Goal: Task Accomplishment & Management: Complete application form

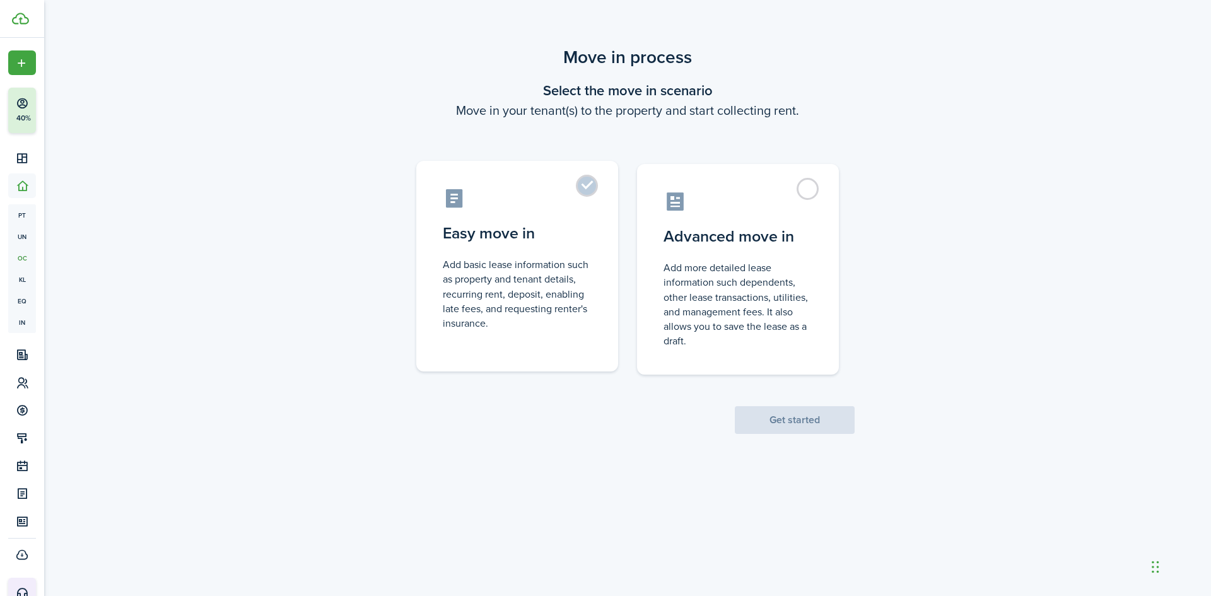
click at [535, 307] on control-radio-card-description "Add basic lease information such as property and tenant details, recurring rent…" at bounding box center [517, 293] width 149 height 73
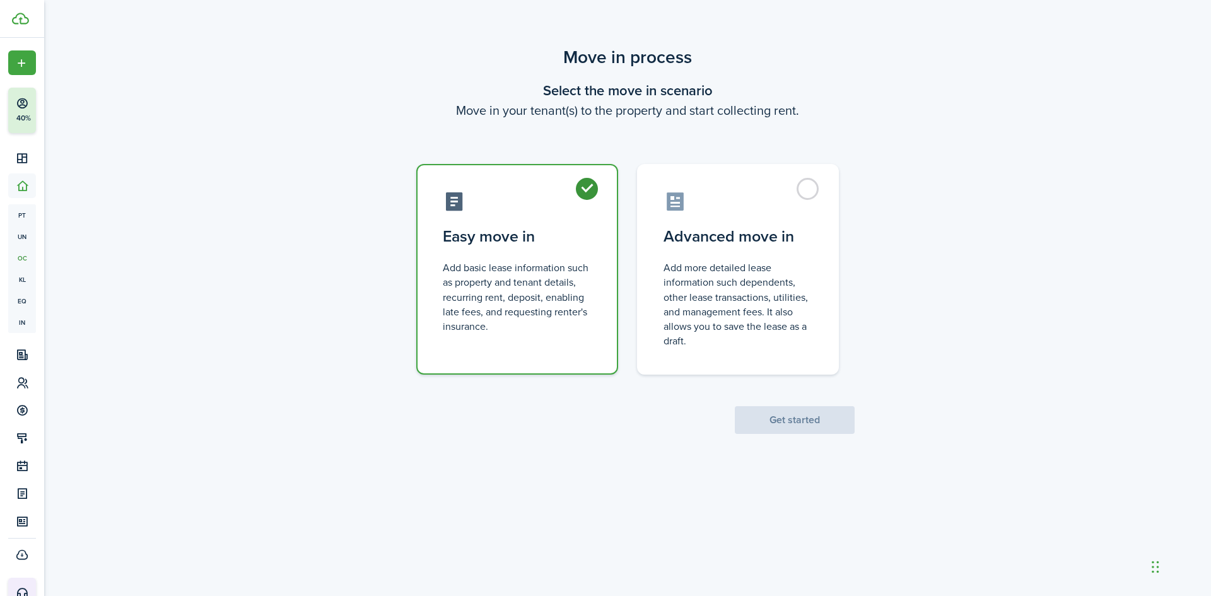
radio input "true"
click at [785, 436] on div "Move in process Select the move in scenario Move in your tenant(s) to the prope…" at bounding box center [627, 239] width 1167 height 402
click at [795, 428] on button "Get started" at bounding box center [795, 420] width 120 height 28
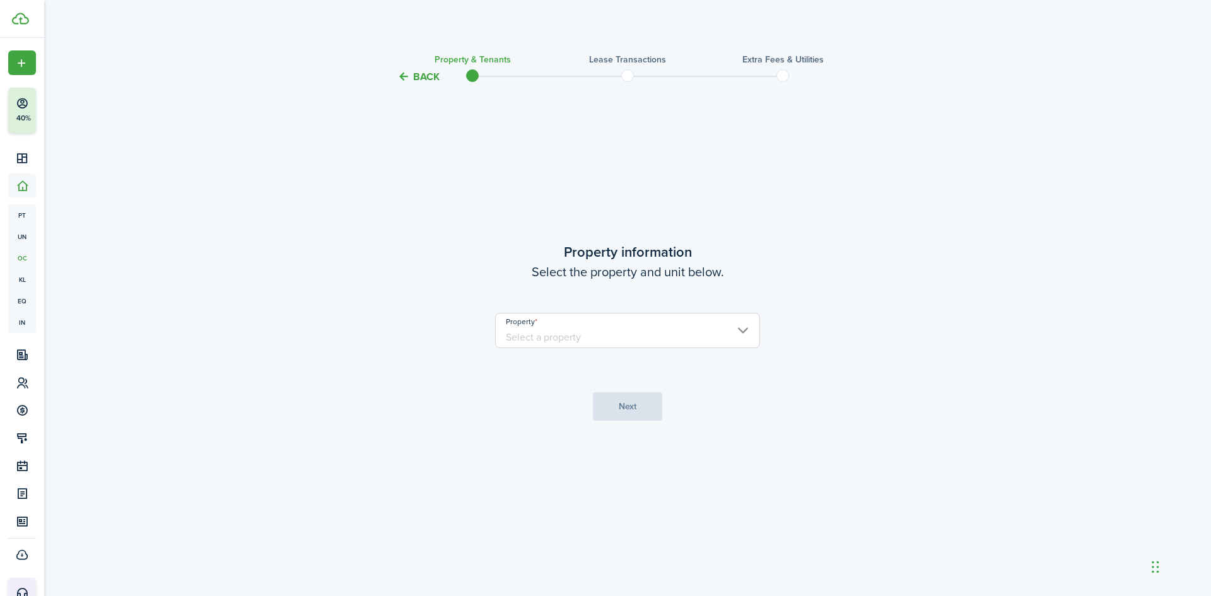
click at [692, 323] on input "Property" at bounding box center [627, 330] width 265 height 35
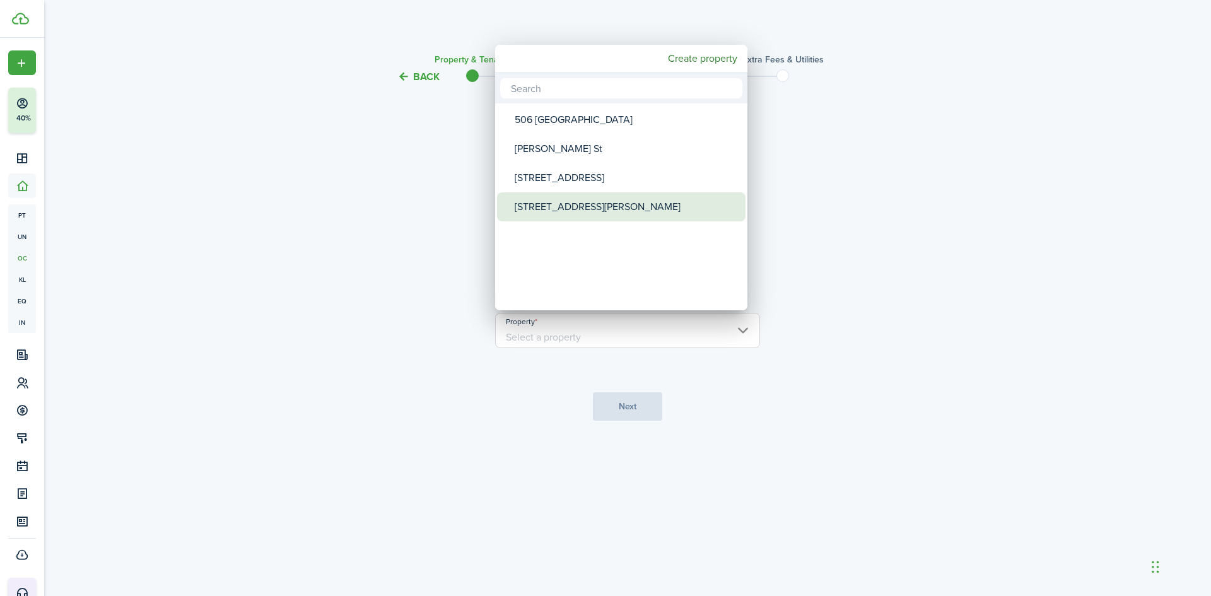
click at [552, 214] on div "[STREET_ADDRESS][PERSON_NAME]" at bounding box center [626, 206] width 223 height 29
type input "[STREET_ADDRESS][PERSON_NAME]"
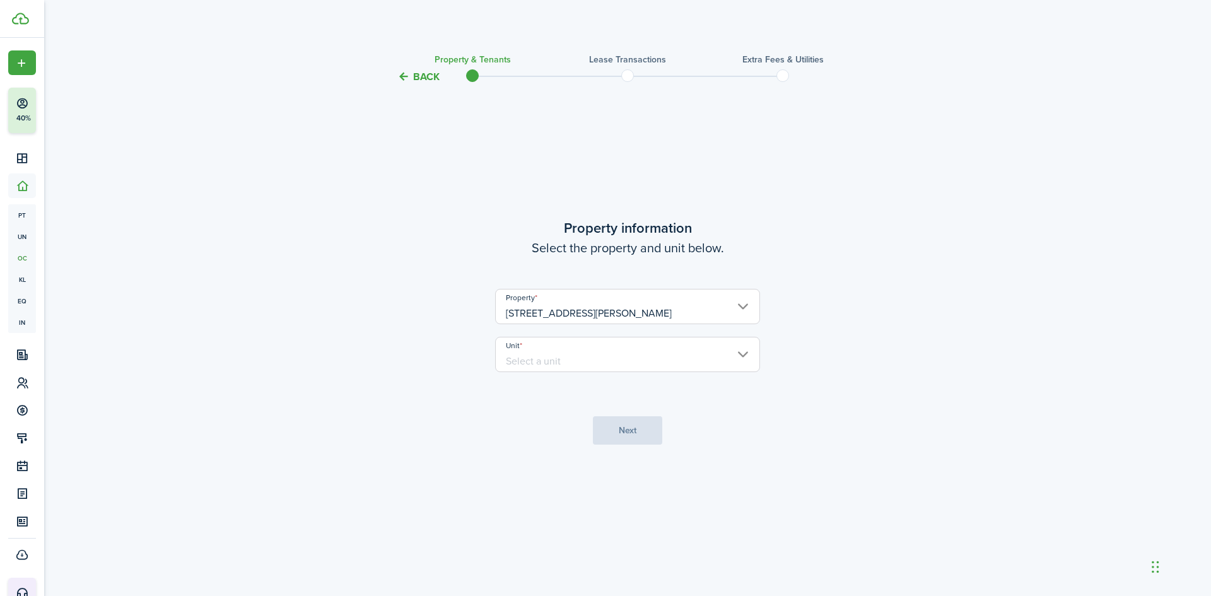
click at [565, 354] on input "Unit" at bounding box center [627, 354] width 265 height 35
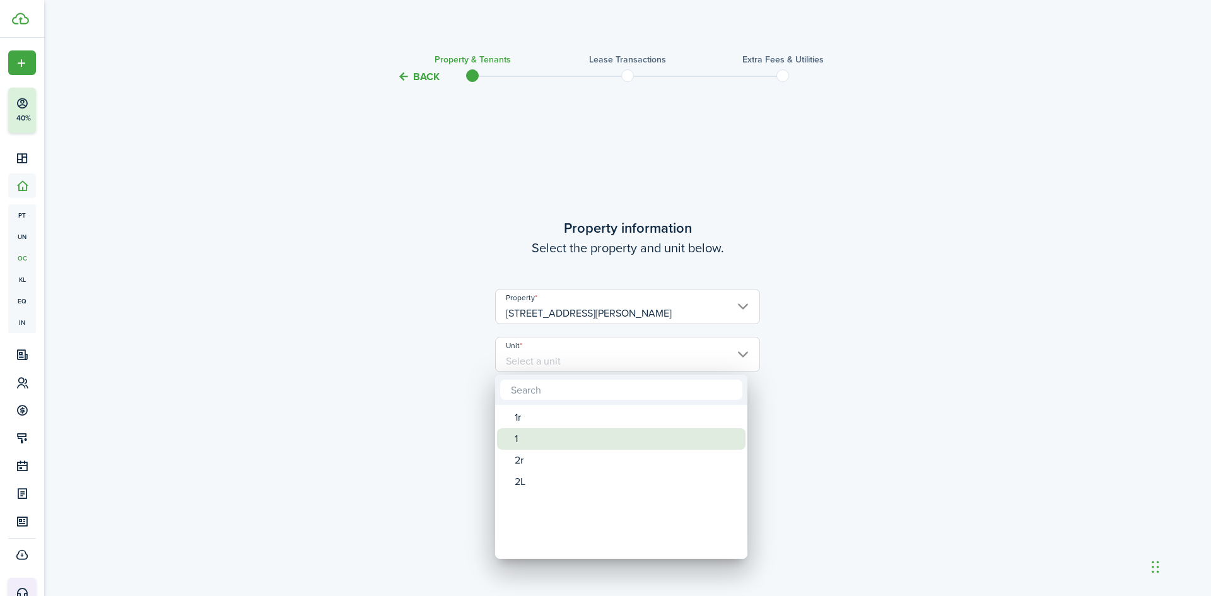
click at [528, 444] on div "1" at bounding box center [626, 438] width 223 height 21
type input "1"
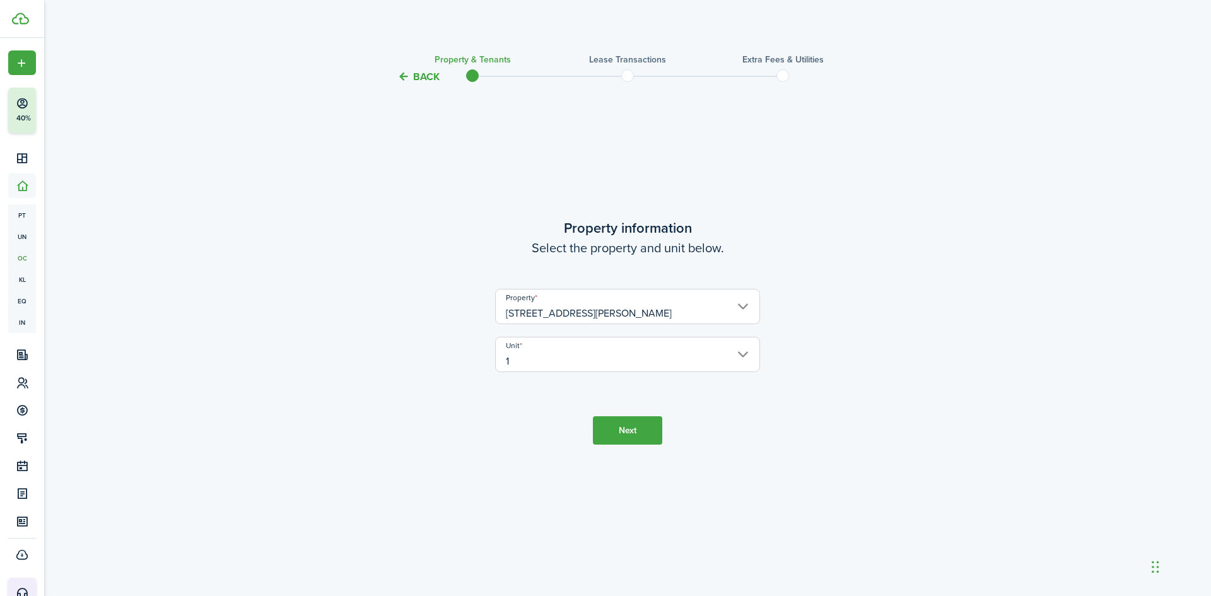
click at [607, 423] on button "Next" at bounding box center [627, 430] width 69 height 28
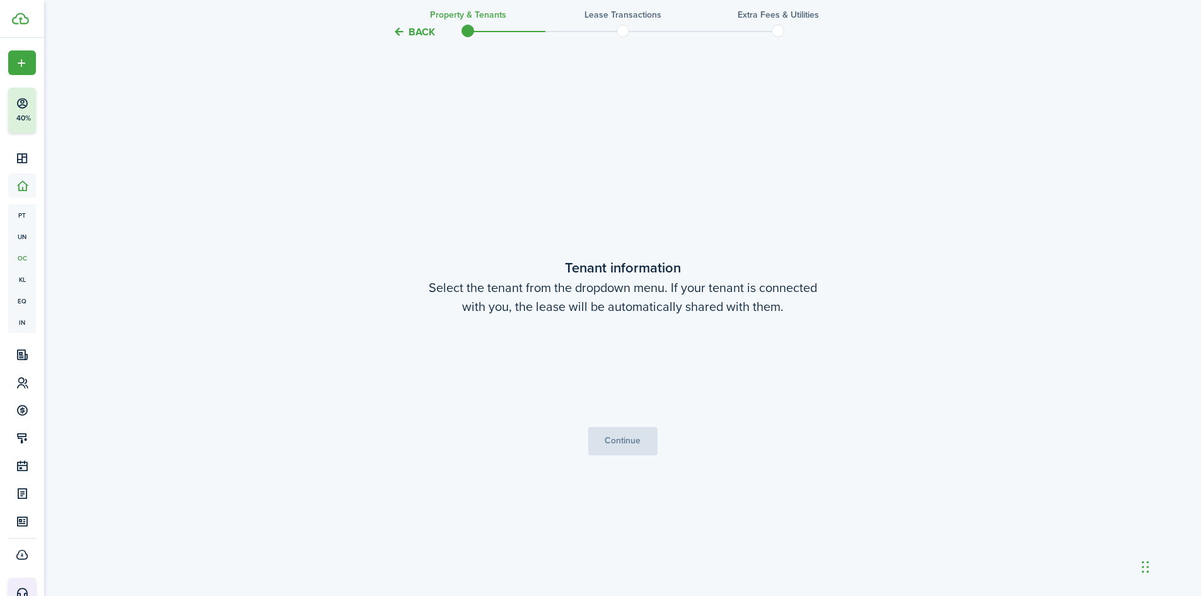
scroll to position [511, 0]
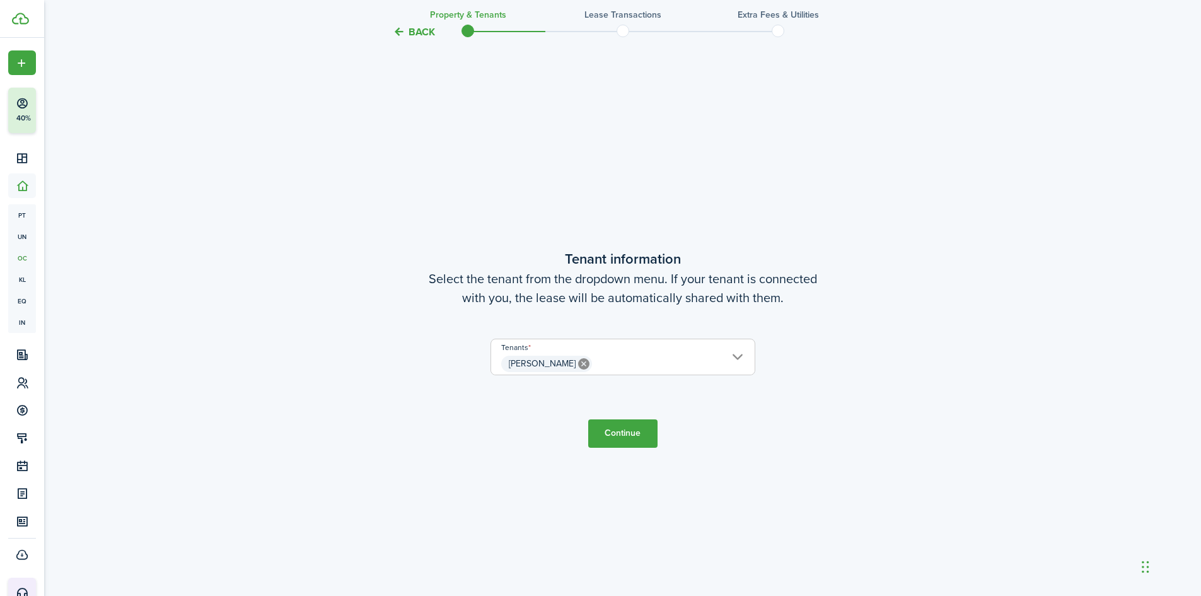
click at [632, 436] on button "Continue" at bounding box center [622, 433] width 69 height 28
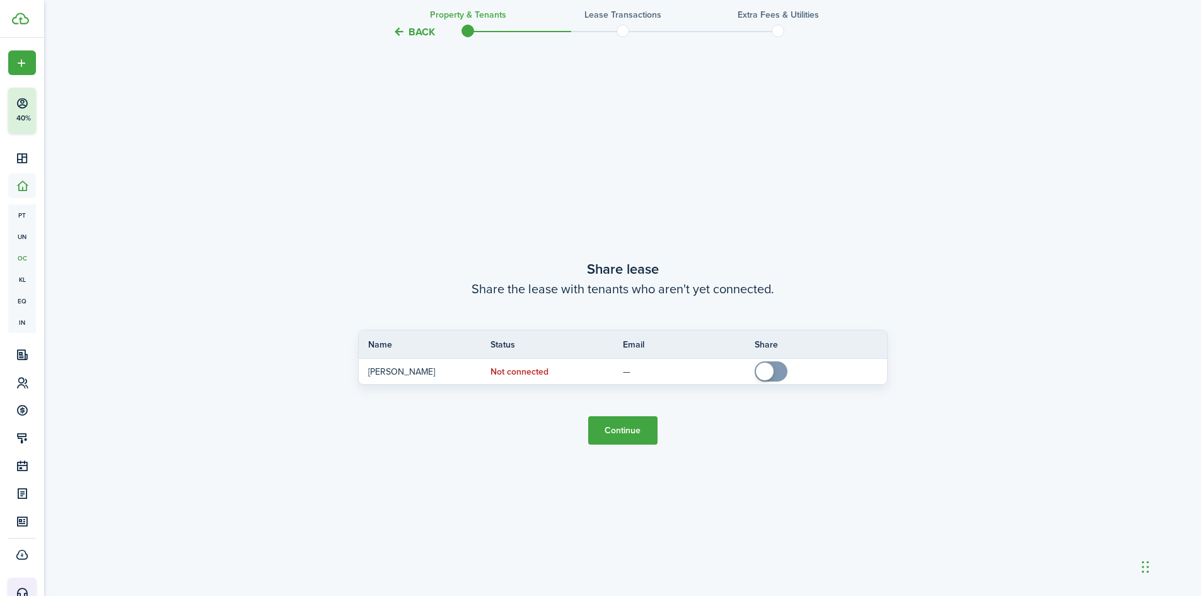
scroll to position [1107, 0]
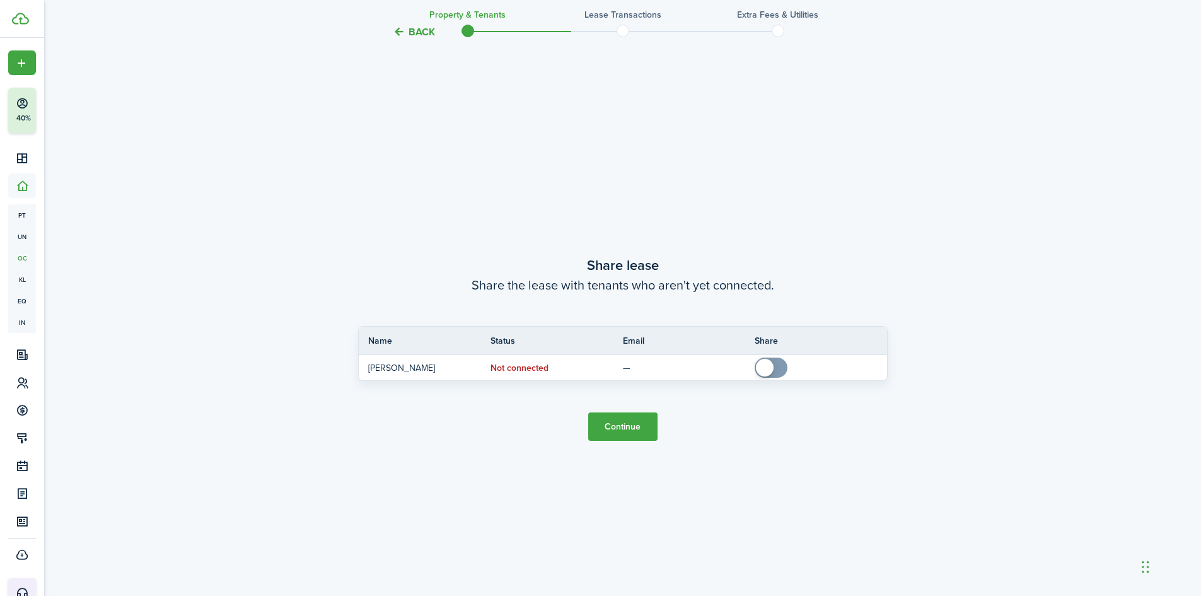
click at [634, 432] on button "Continue" at bounding box center [622, 426] width 69 height 28
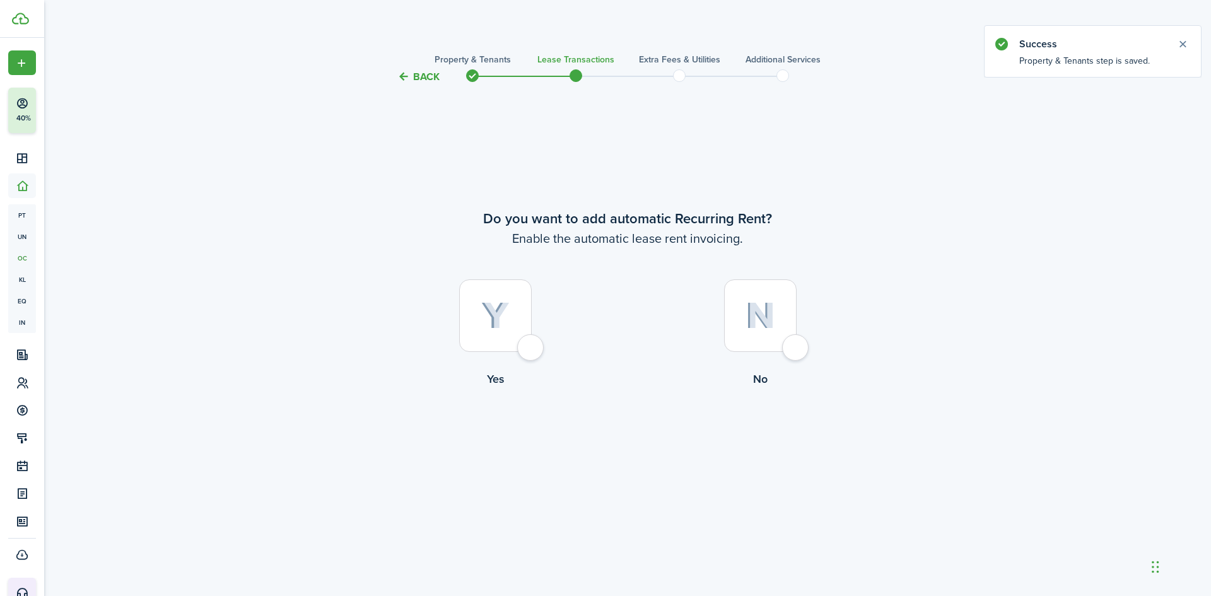
click at [470, 326] on div at bounding box center [495, 315] width 73 height 73
radio input "true"
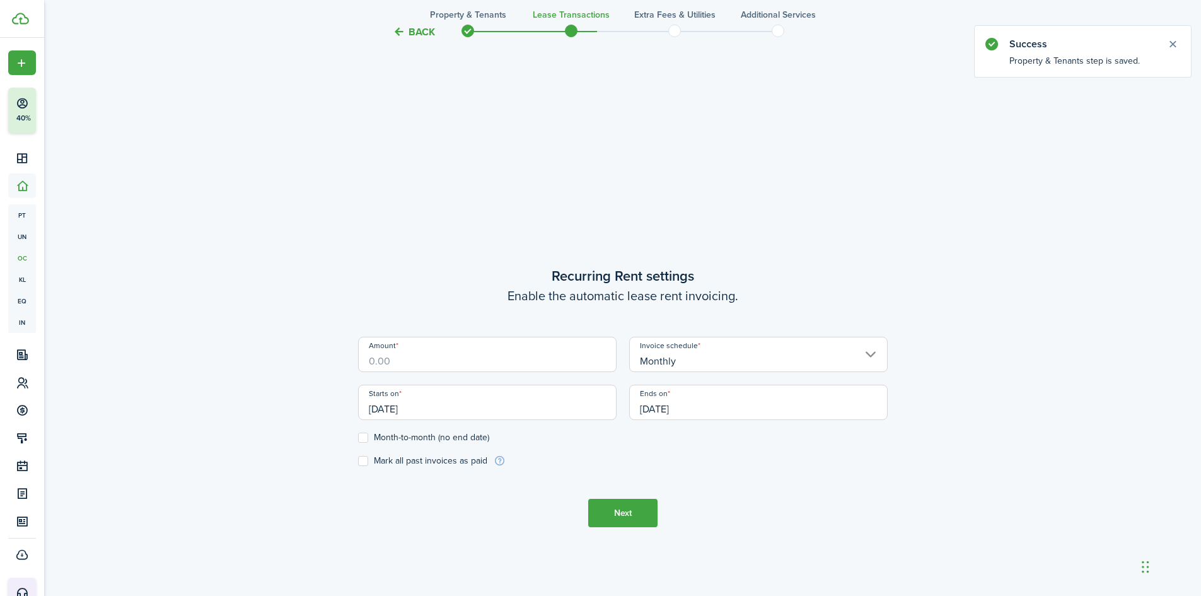
scroll to position [511, 0]
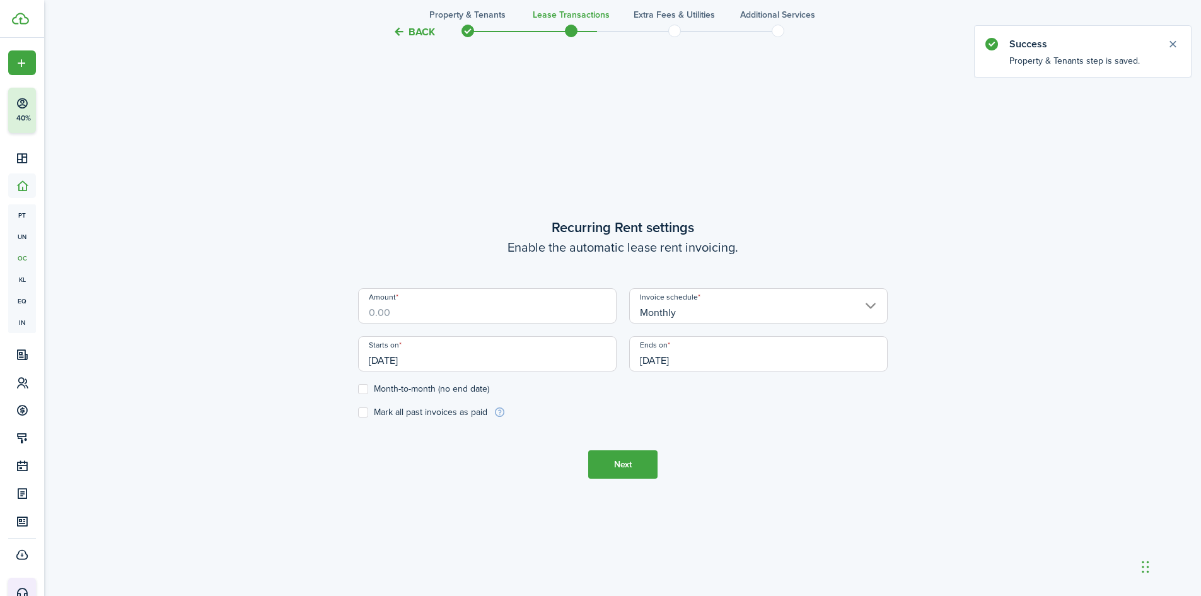
click at [445, 315] on input "Amount" at bounding box center [487, 305] width 259 height 35
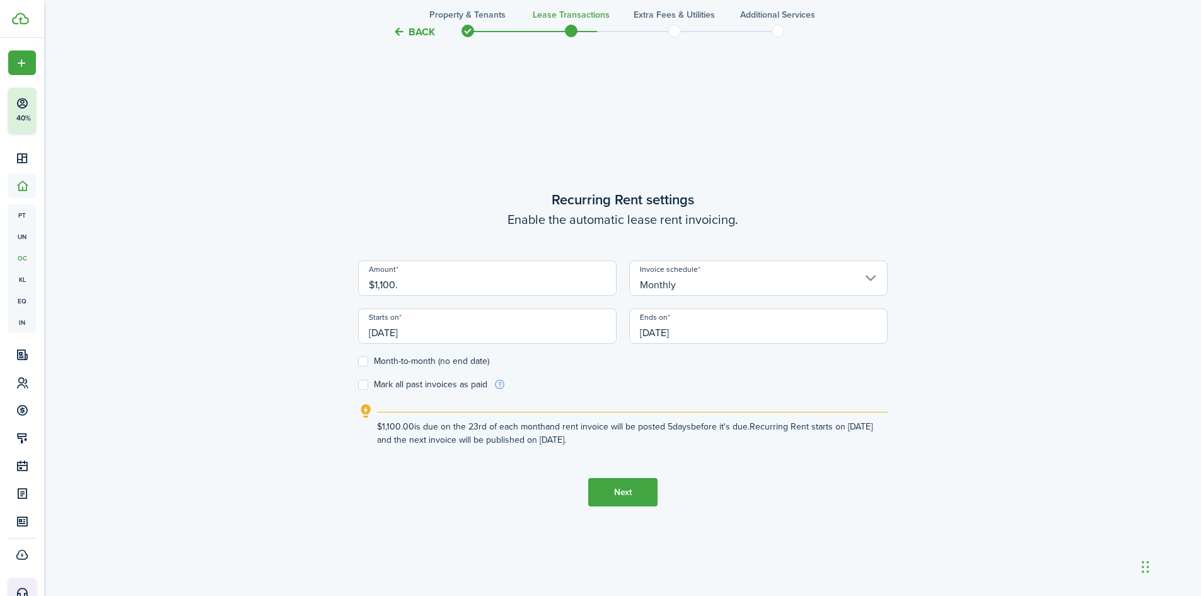
drag, startPoint x: 455, startPoint y: 329, endPoint x: 245, endPoint y: 349, distance: 210.3
click at [254, 351] on div "Back Property & Tenants Lease Transactions Extra fees & Utilities Additional Se…" at bounding box center [622, 89] width 1157 height 1126
click at [399, 325] on input "[DATE]" at bounding box center [487, 325] width 259 height 35
type input "$1,100.00"
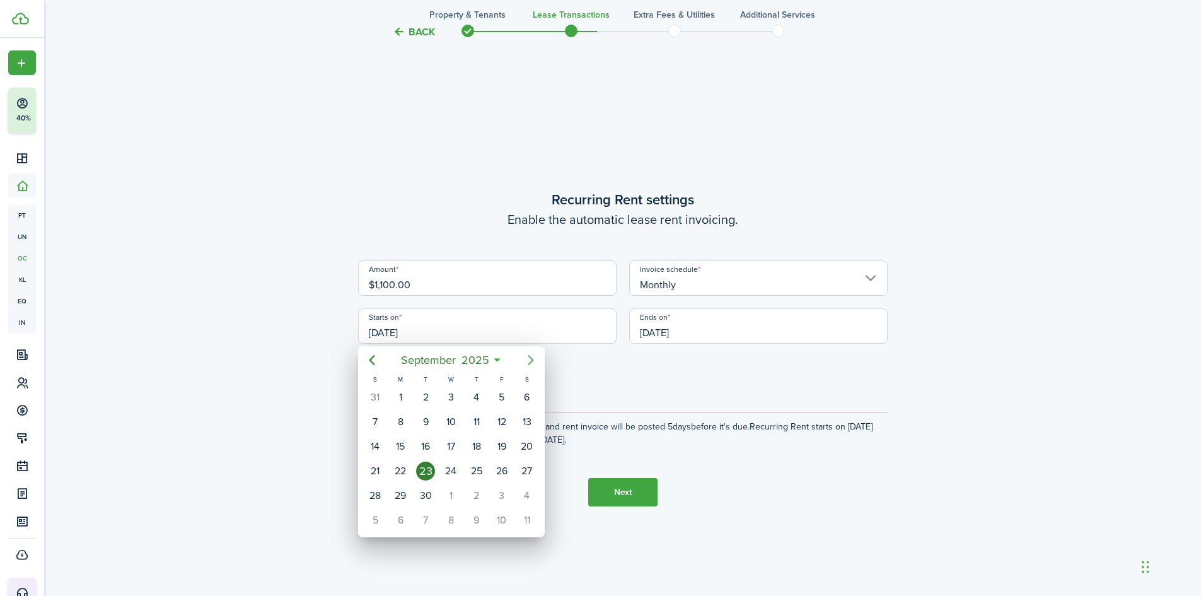
click at [533, 349] on mbsc-button "Next page" at bounding box center [530, 359] width 25 height 25
click at [453, 399] on div "1" at bounding box center [450, 397] width 19 height 19
type input "[DATE]"
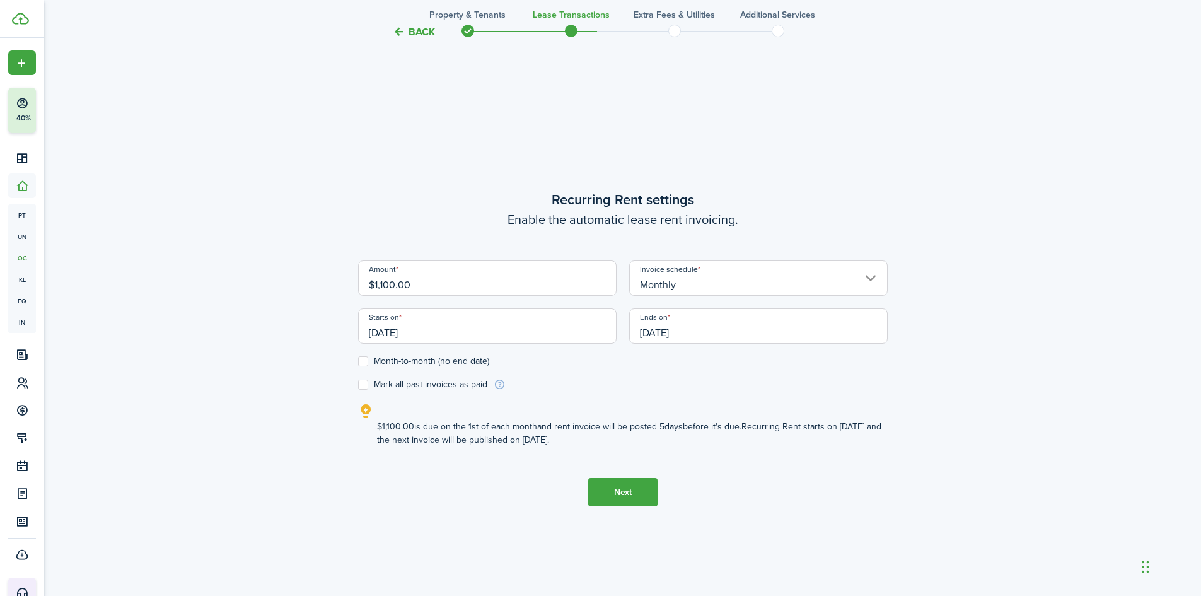
click at [366, 370] on form "Amount $1,100.00 Invoice schedule Monthly Starts on [DATE] Ends on [DATE] Month…" at bounding box center [623, 325] width 530 height 131
click at [360, 365] on label "Month-to-month (no end date)" at bounding box center [423, 361] width 131 height 10
click at [358, 362] on input "Month-to-month (no end date)" at bounding box center [358, 361] width 1 height 1
checkbox input "true"
click at [614, 492] on button "Next" at bounding box center [622, 492] width 69 height 28
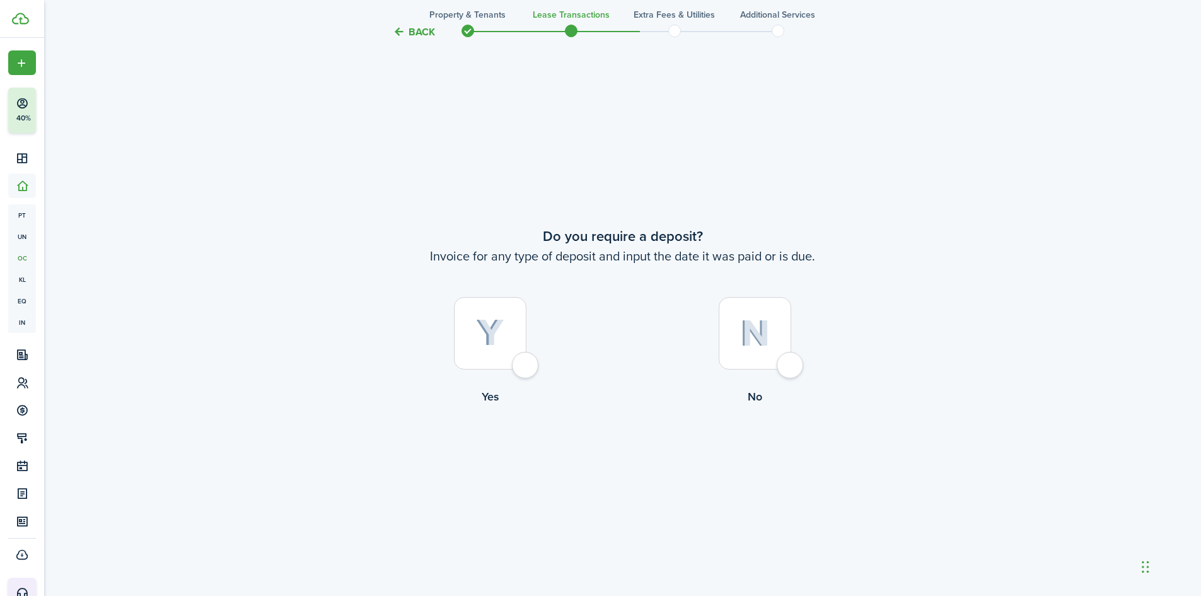
scroll to position [1107, 0]
click at [749, 349] on div at bounding box center [755, 332] width 73 height 73
radio input "true"
click at [620, 452] on button "Continue" at bounding box center [622, 456] width 69 height 28
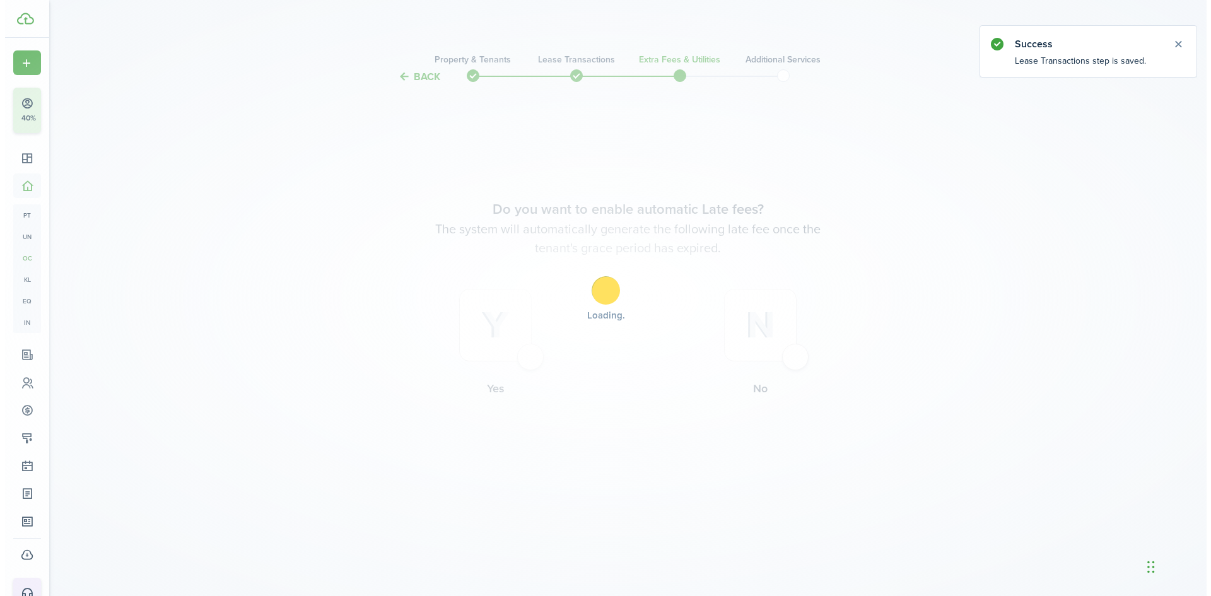
scroll to position [0, 0]
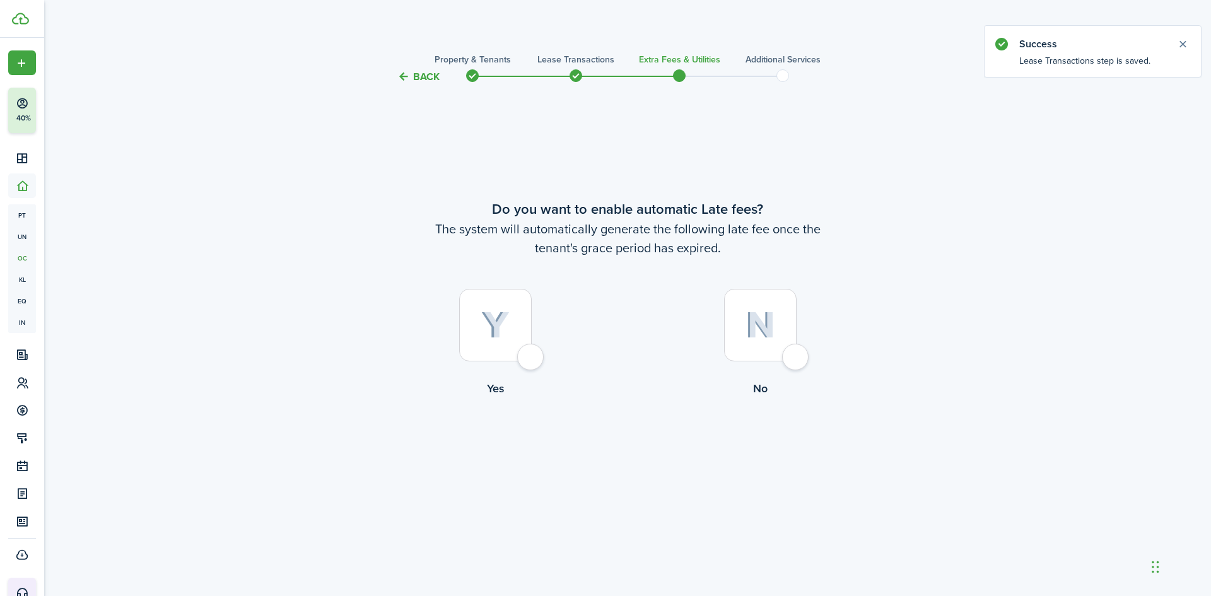
click at [780, 323] on div at bounding box center [760, 325] width 73 height 73
radio input "true"
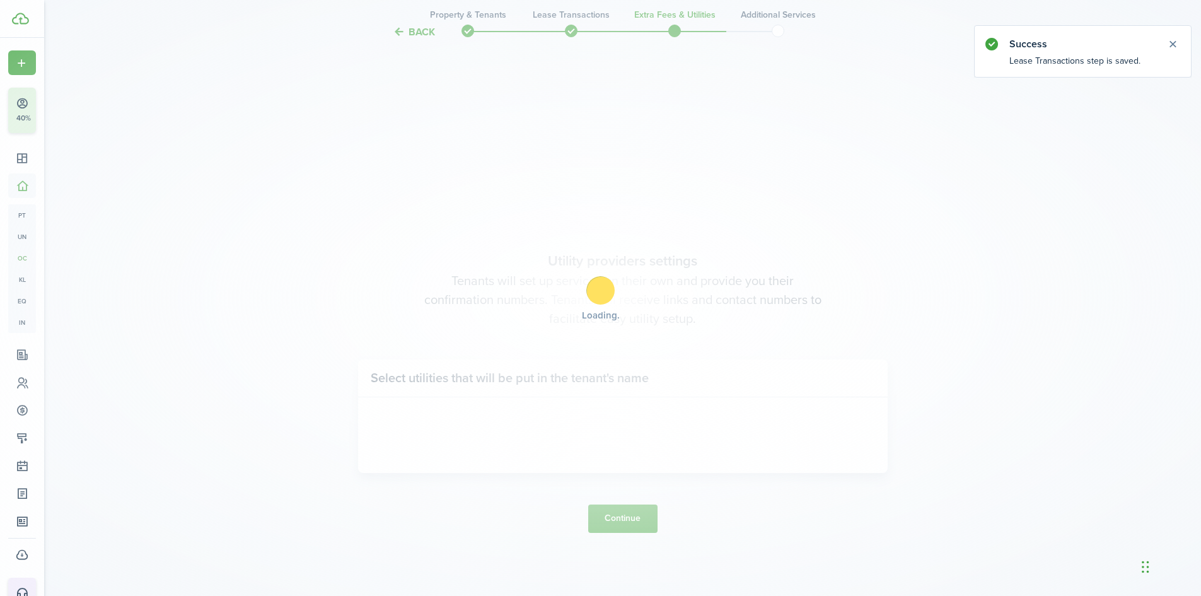
scroll to position [511, 0]
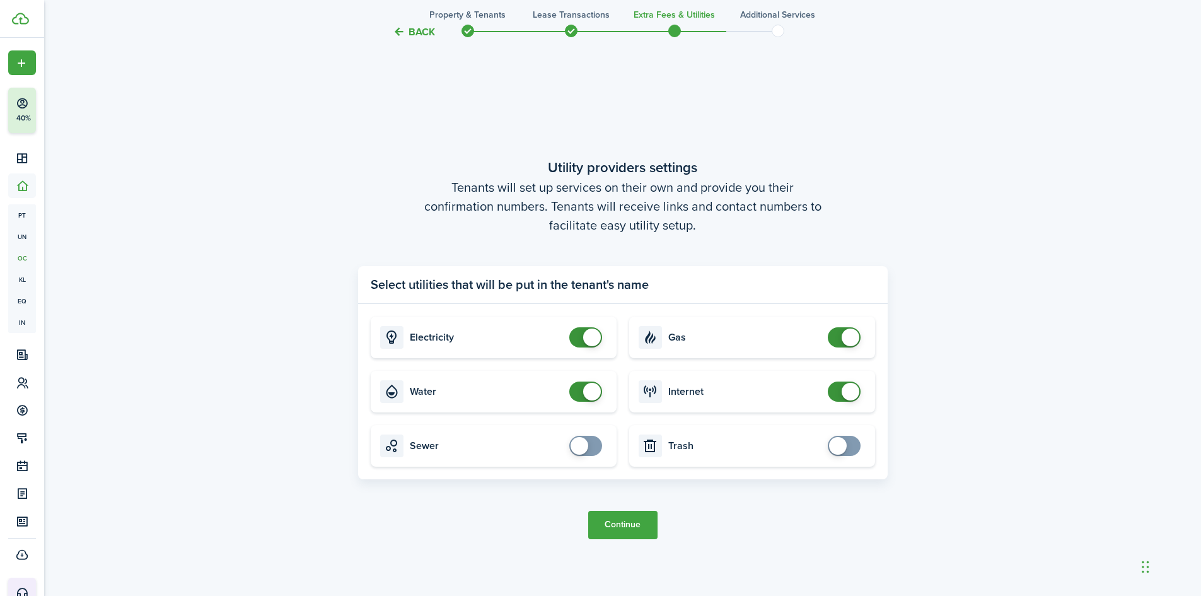
checkbox input "false"
click at [591, 385] on span at bounding box center [592, 392] width 18 height 18
click at [629, 526] on button "Continue" at bounding box center [622, 525] width 69 height 28
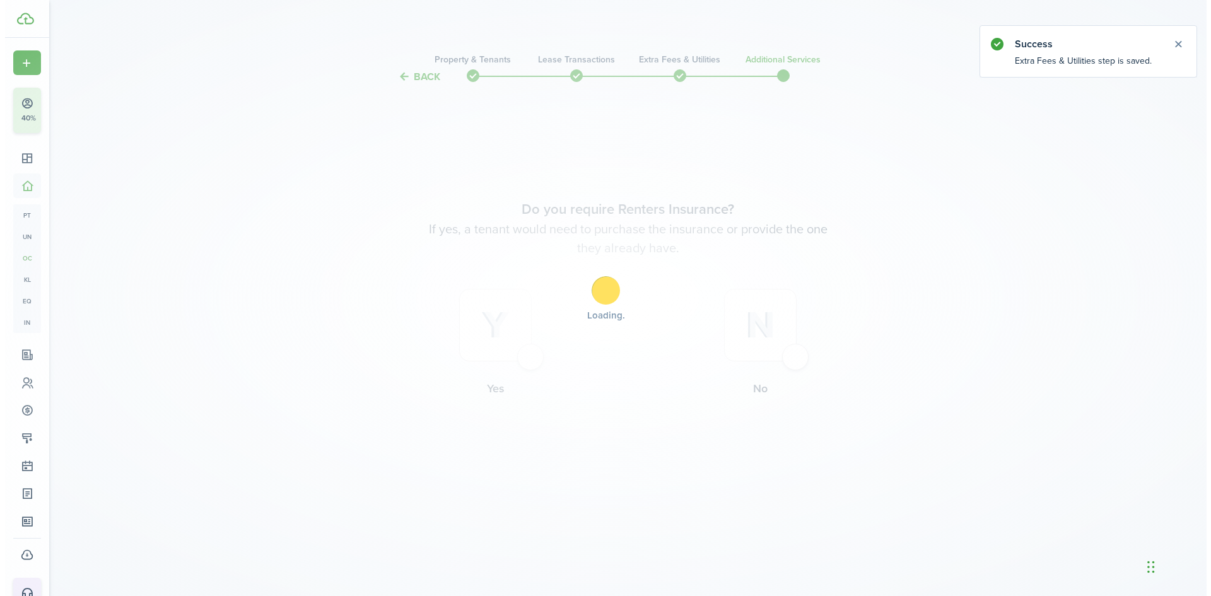
scroll to position [0, 0]
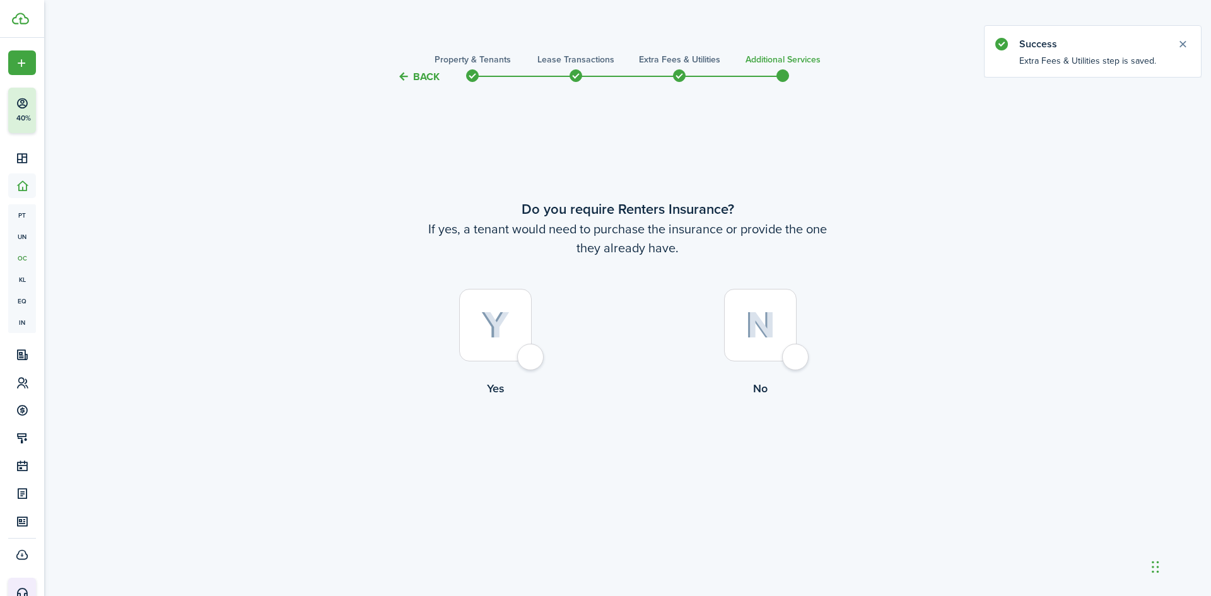
click at [778, 339] on div at bounding box center [760, 325] width 73 height 73
radio input "true"
click at [646, 457] on button "Complete move in" at bounding box center [627, 449] width 93 height 28
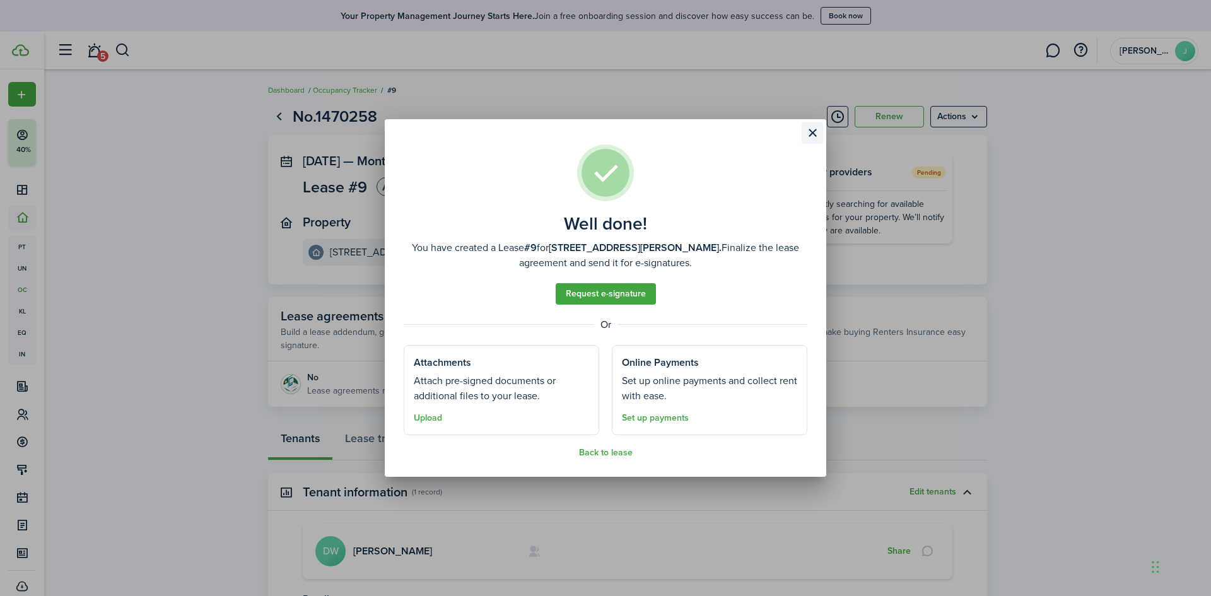
click at [810, 135] on button "Close modal" at bounding box center [811, 132] width 21 height 21
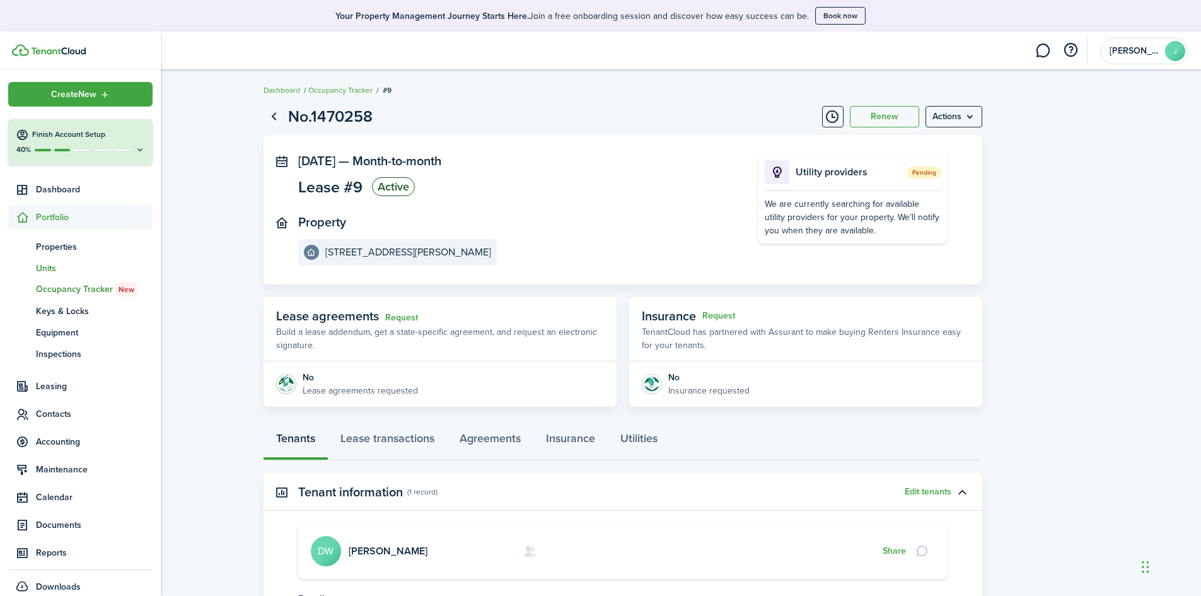
click at [33, 277] on span "un" at bounding box center [22, 267] width 28 height 21
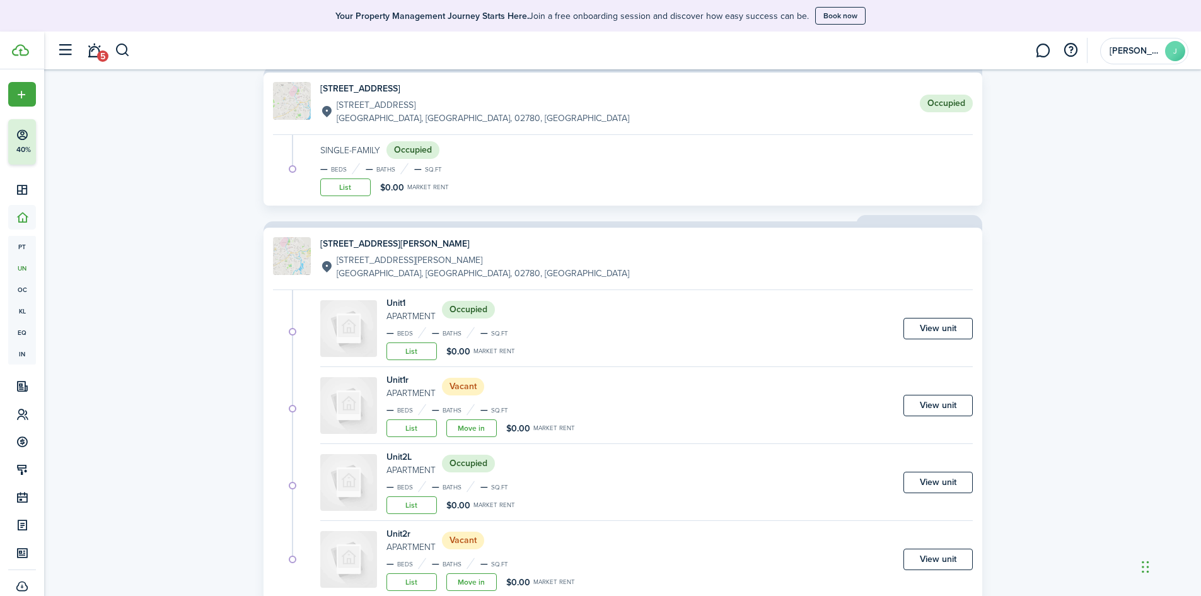
scroll to position [694, 0]
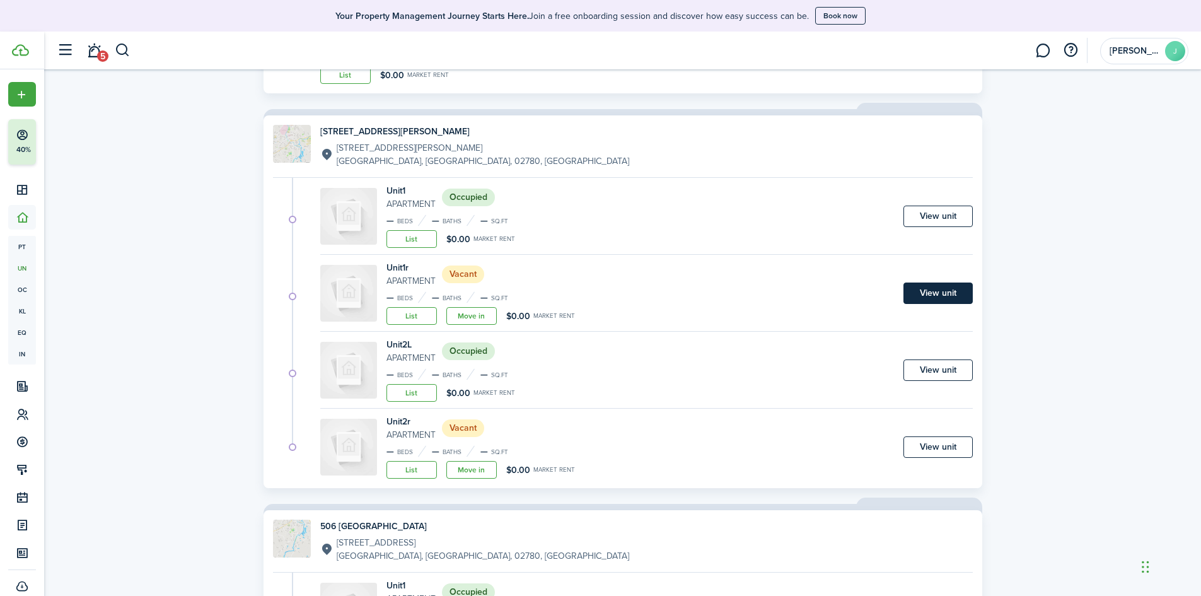
click at [911, 285] on link "View unit" at bounding box center [938, 293] width 69 height 21
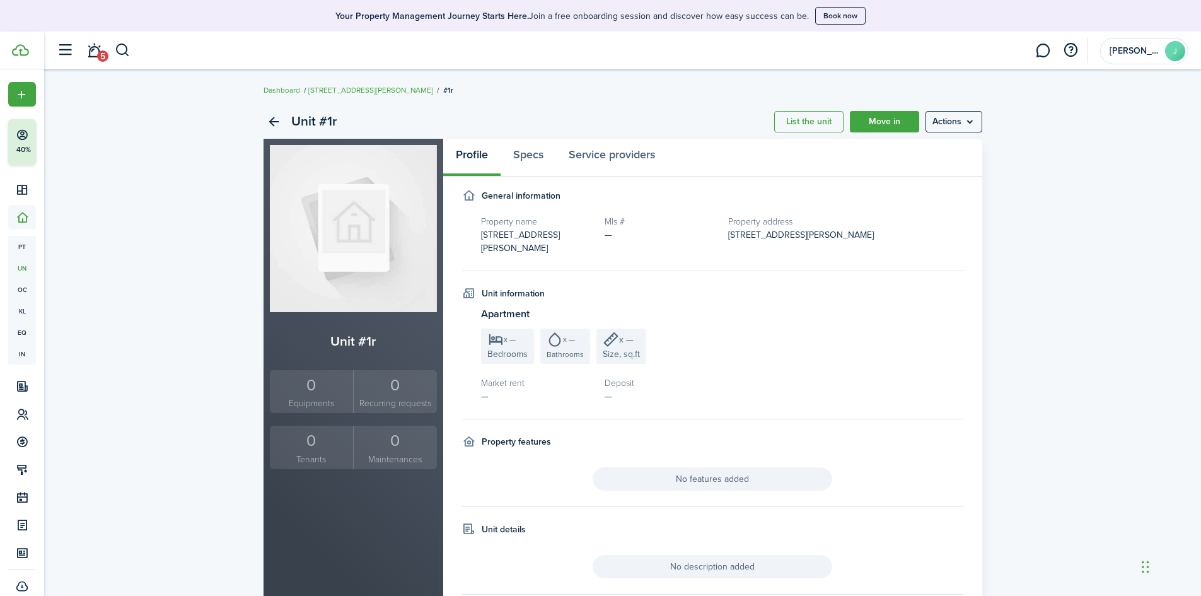
click at [303, 440] on div "0" at bounding box center [312, 441] width 78 height 24
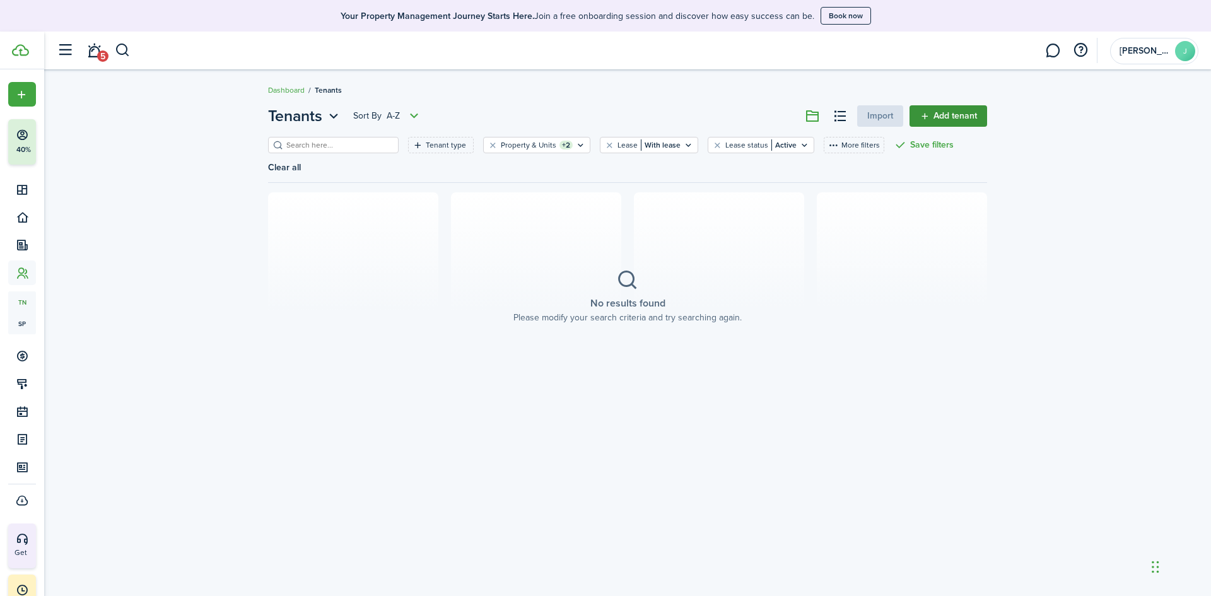
click at [955, 125] on link "Add tenant" at bounding box center [948, 115] width 78 height 21
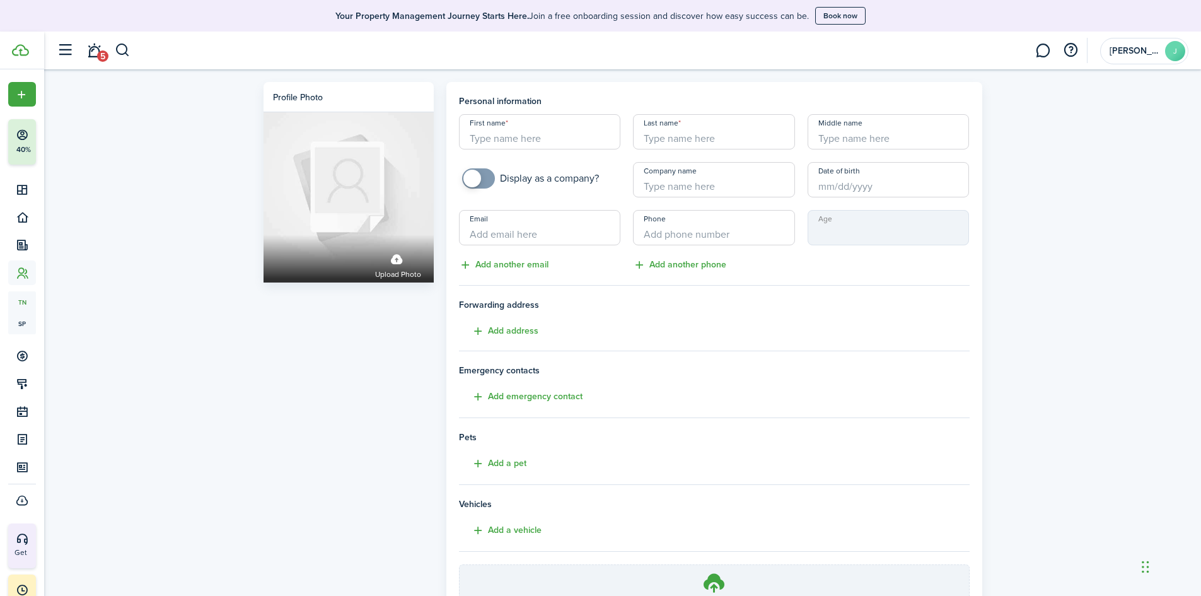
click at [508, 136] on input "First name" at bounding box center [540, 131] width 162 height 35
type input "Josiana"
type input "[PERSON_NAME]"
click at [734, 225] on input "+1" at bounding box center [714, 227] width 162 height 35
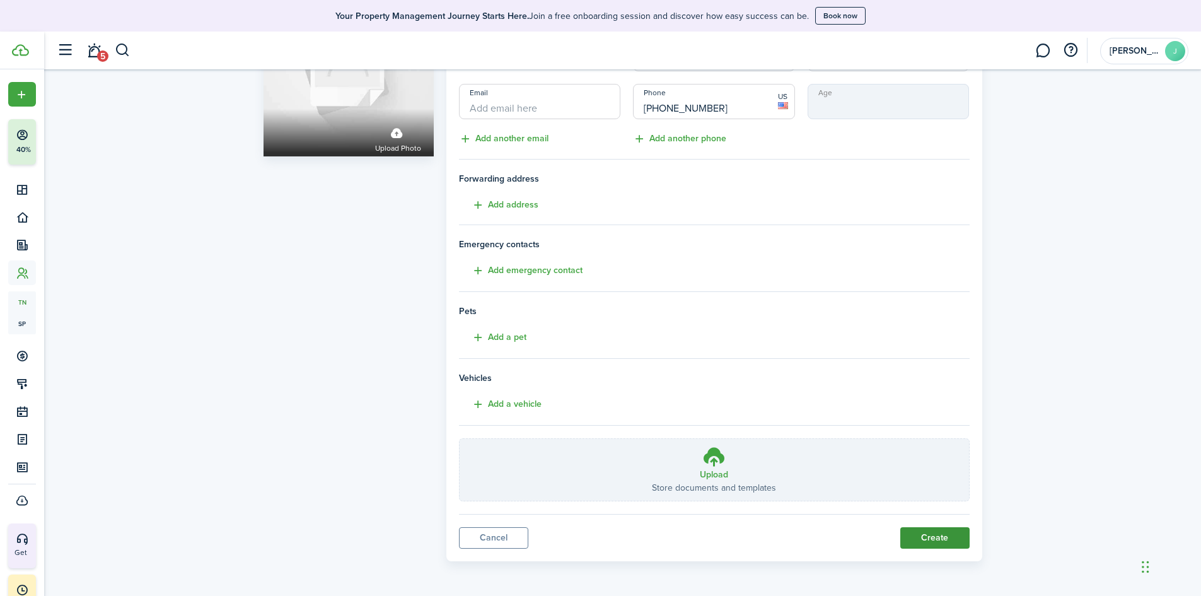
type input "[PHONE_NUMBER]"
click at [938, 539] on button "Create" at bounding box center [934, 537] width 69 height 21
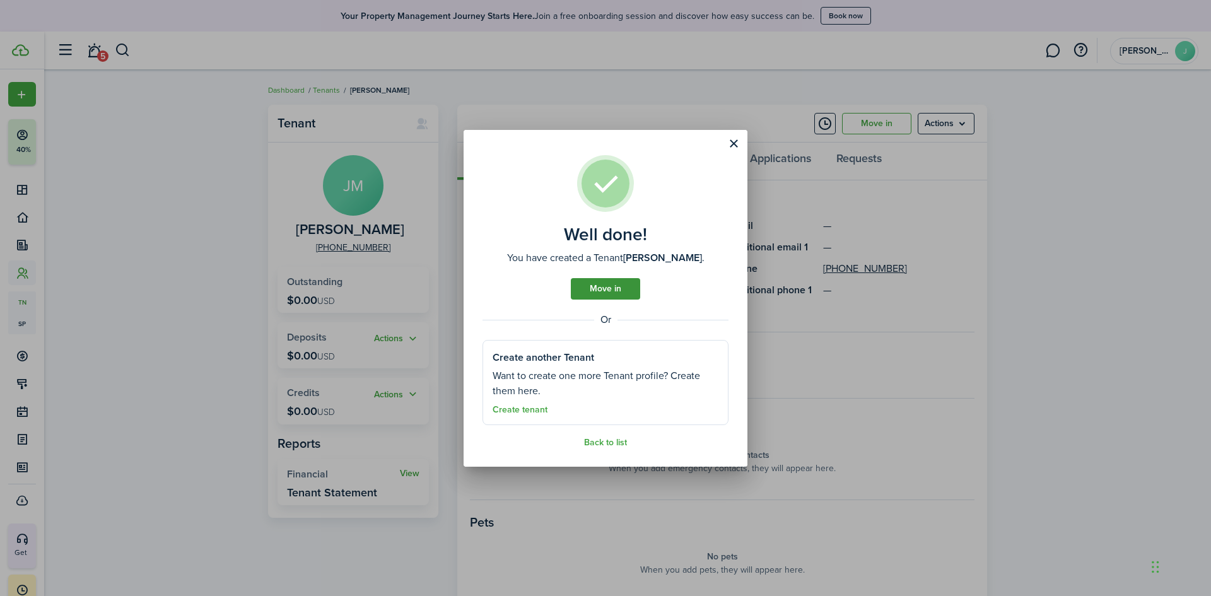
click at [600, 288] on link "Move in" at bounding box center [605, 288] width 69 height 21
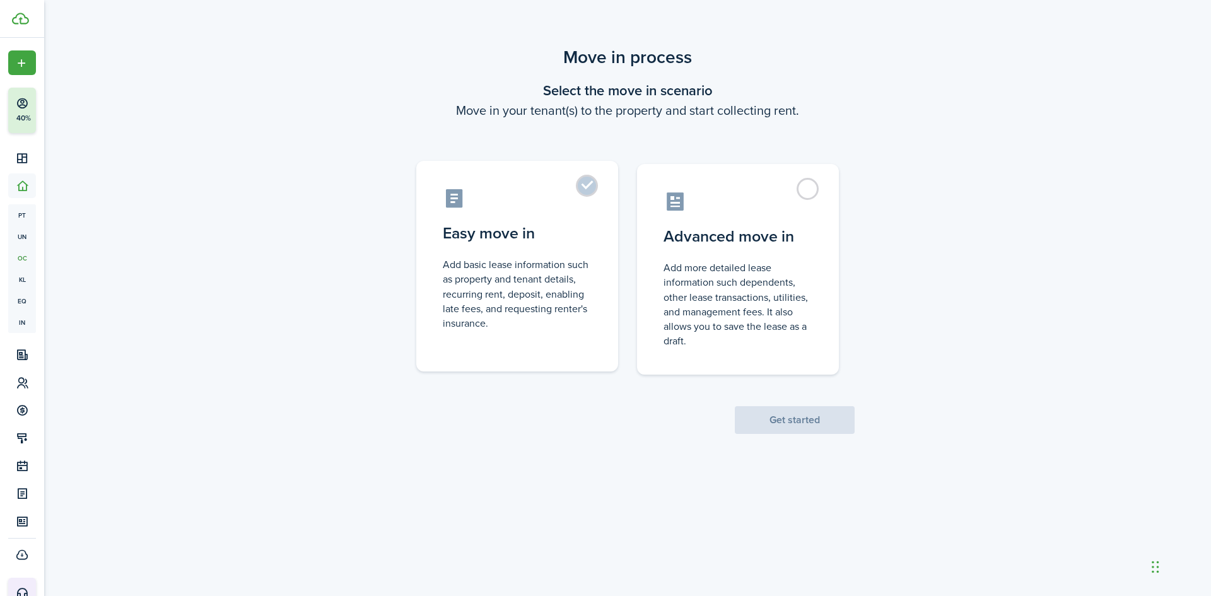
click at [541, 274] on control-radio-card-description "Add basic lease information such as property and tenant details, recurring rent…" at bounding box center [517, 293] width 149 height 73
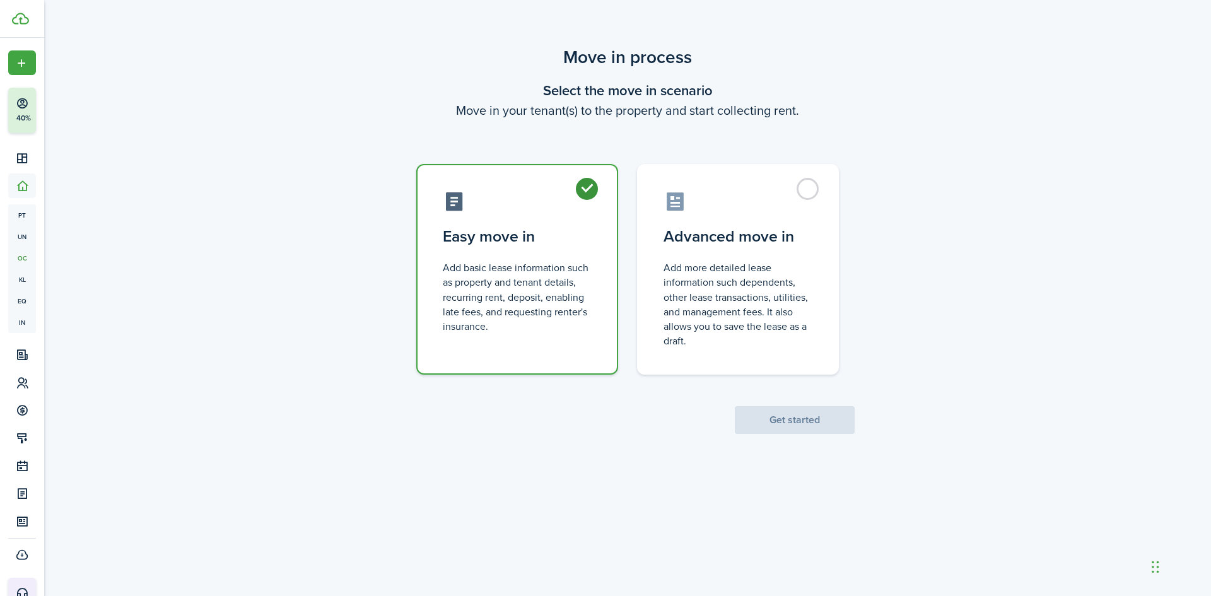
radio input "true"
click at [822, 417] on button "Get started" at bounding box center [795, 420] width 120 height 28
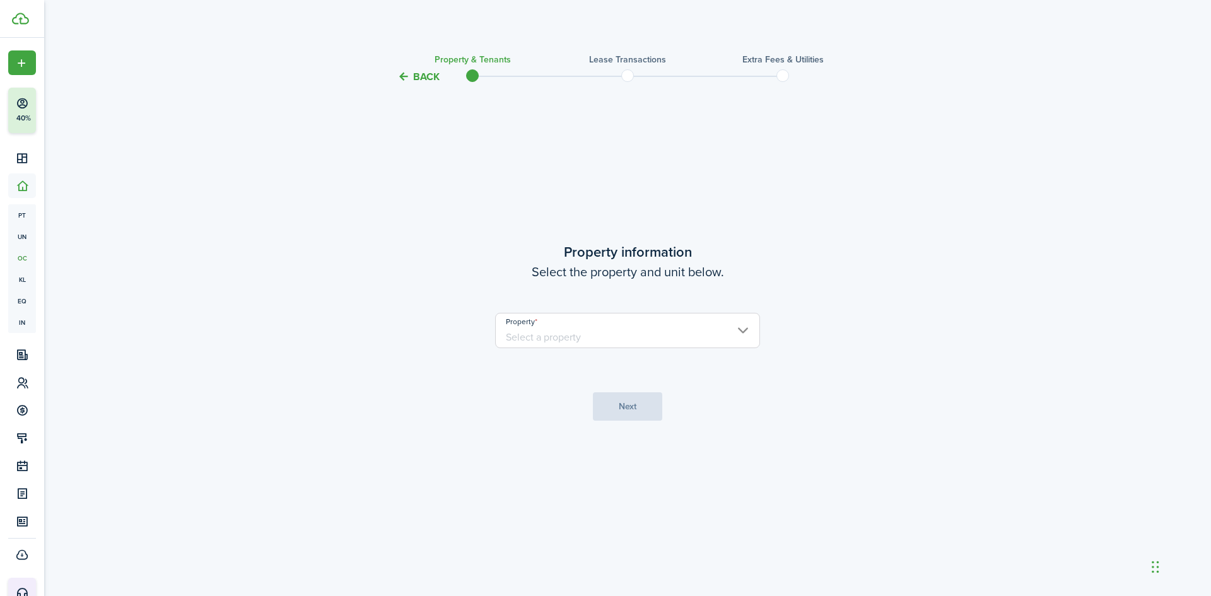
click at [543, 333] on input "Property" at bounding box center [627, 330] width 265 height 35
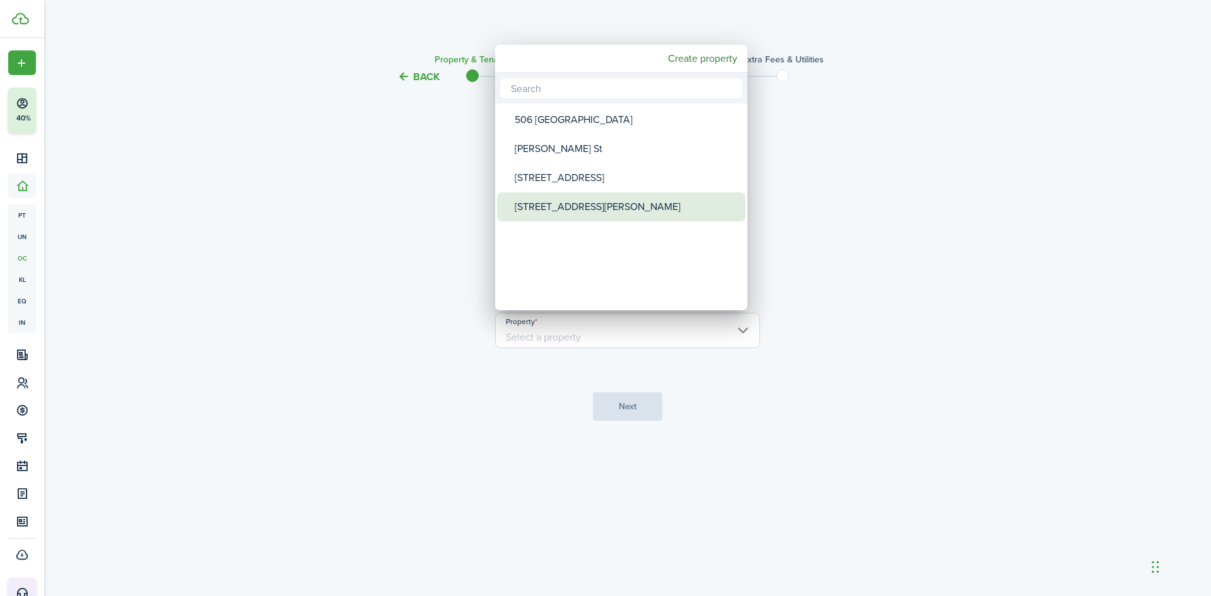
click at [530, 203] on div "[STREET_ADDRESS][PERSON_NAME]" at bounding box center [626, 206] width 223 height 29
type input "[STREET_ADDRESS][PERSON_NAME]"
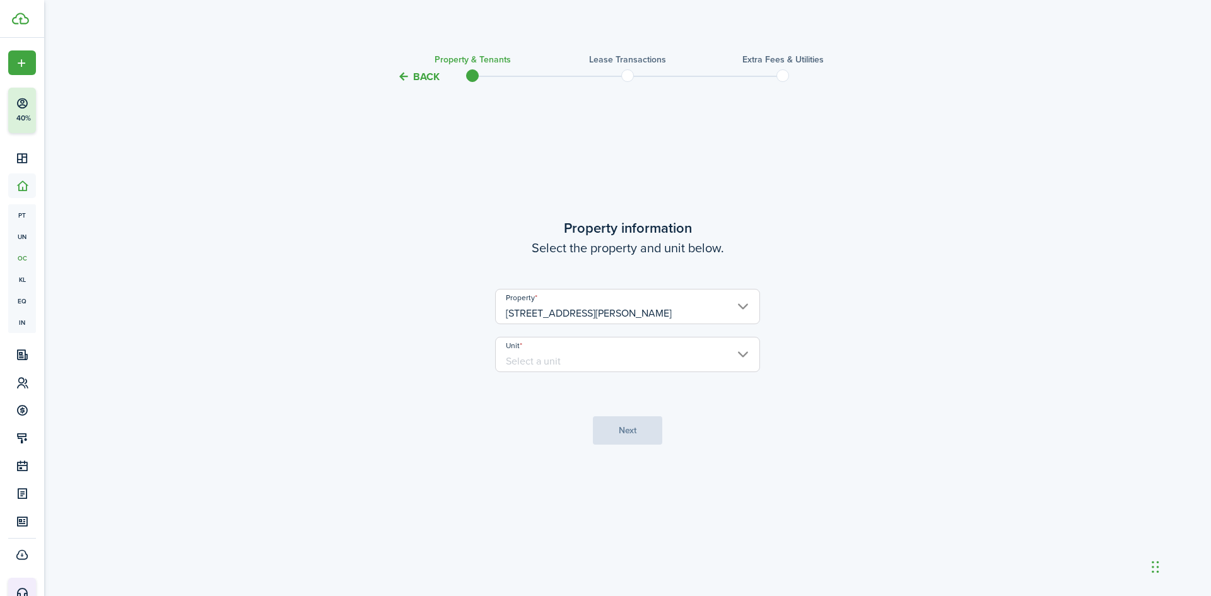
click at [589, 367] on input "Unit" at bounding box center [627, 354] width 265 height 35
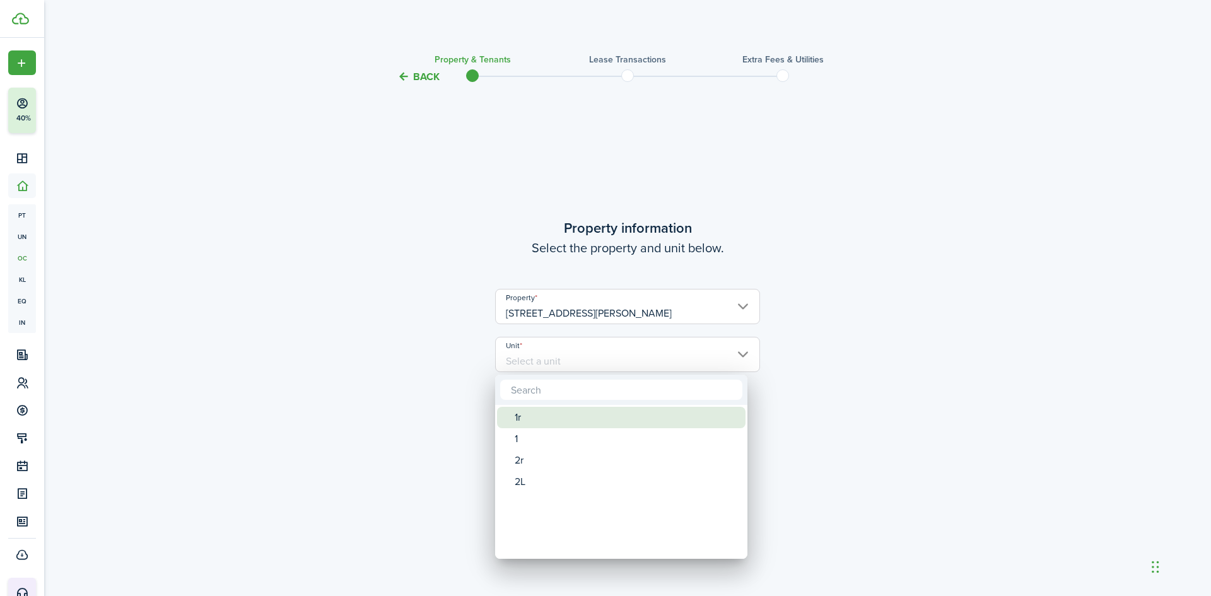
click at [537, 419] on div "1r" at bounding box center [626, 417] width 223 height 21
type input "1r"
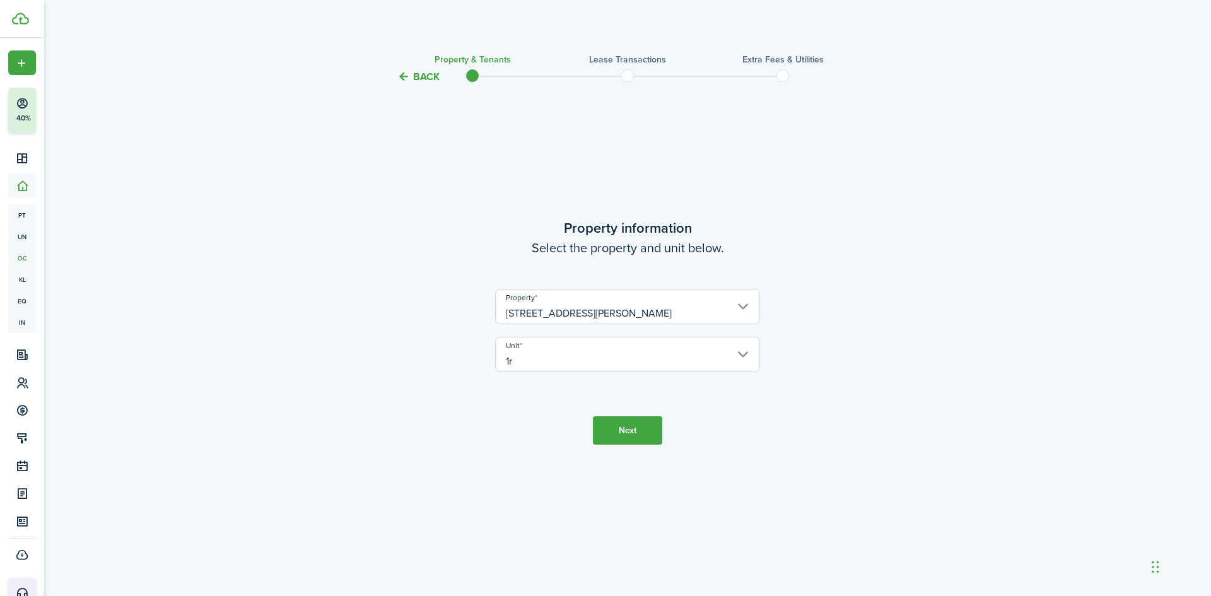
click at [626, 440] on button "Next" at bounding box center [627, 430] width 69 height 28
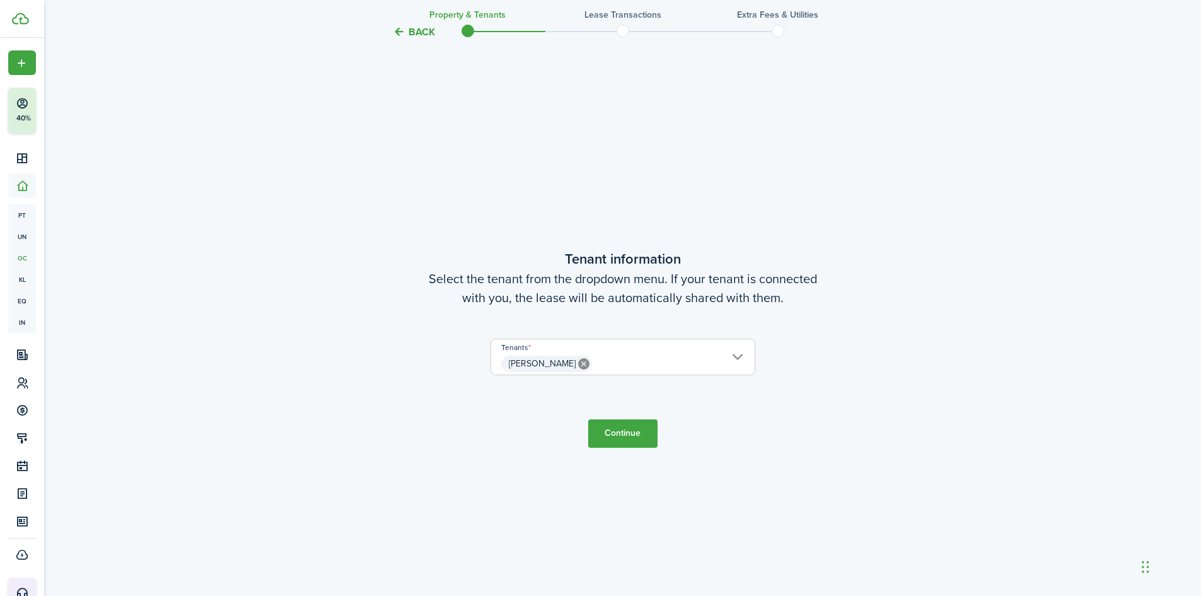
click at [629, 438] on button "Continue" at bounding box center [622, 433] width 69 height 28
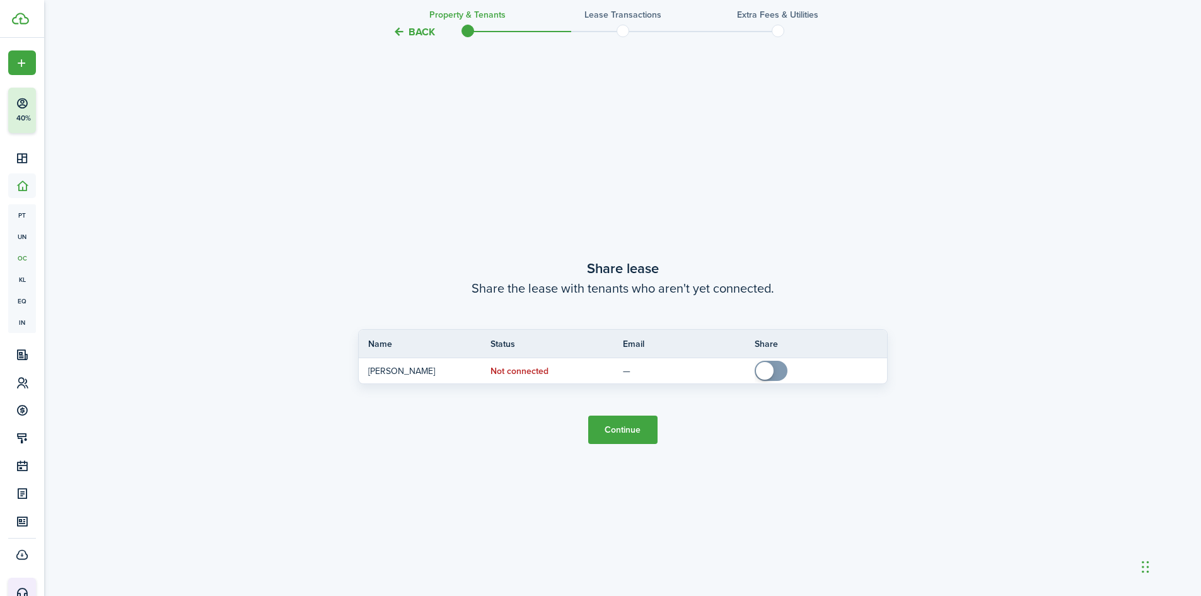
scroll to position [1107, 0]
click at [610, 416] on button "Continue" at bounding box center [622, 426] width 69 height 28
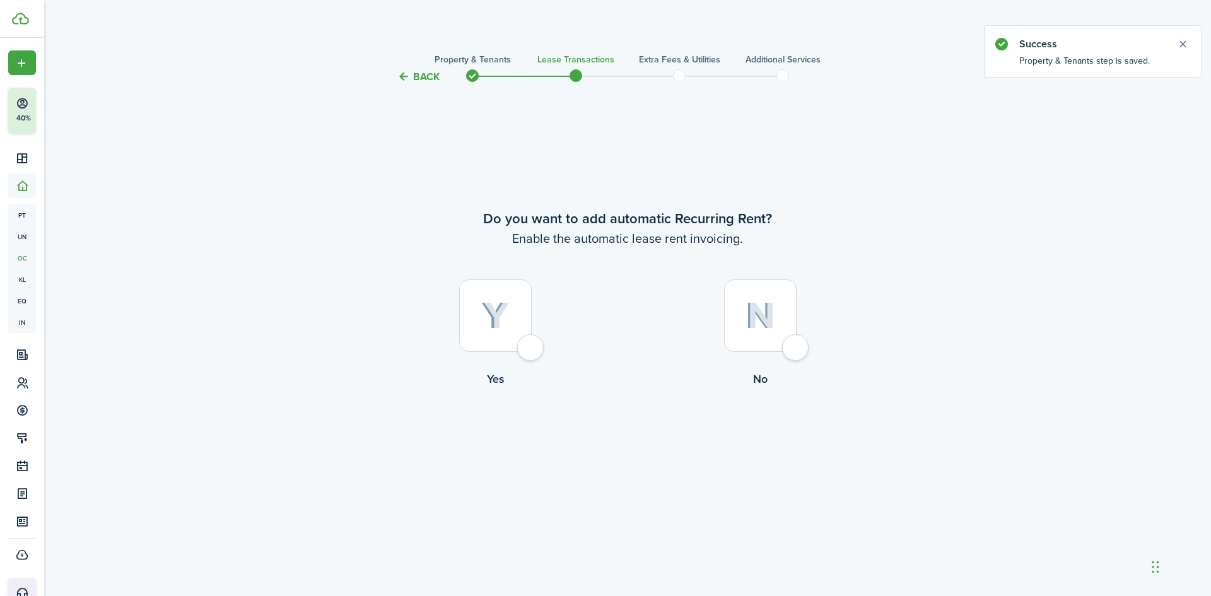
click at [500, 310] on img at bounding box center [495, 316] width 28 height 28
radio input "true"
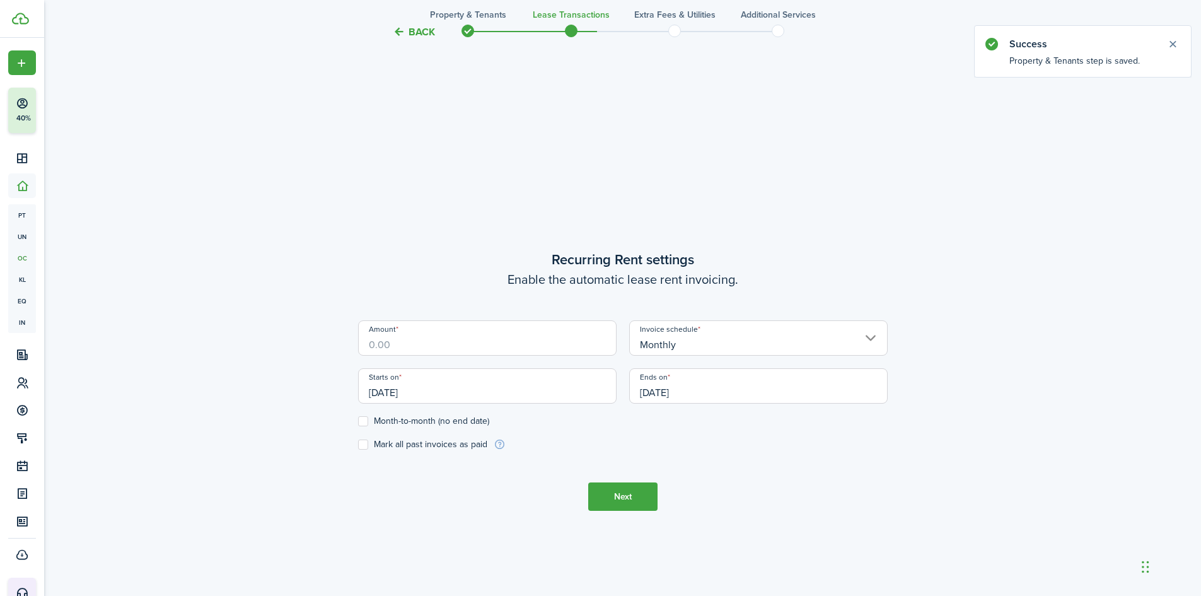
scroll to position [511, 0]
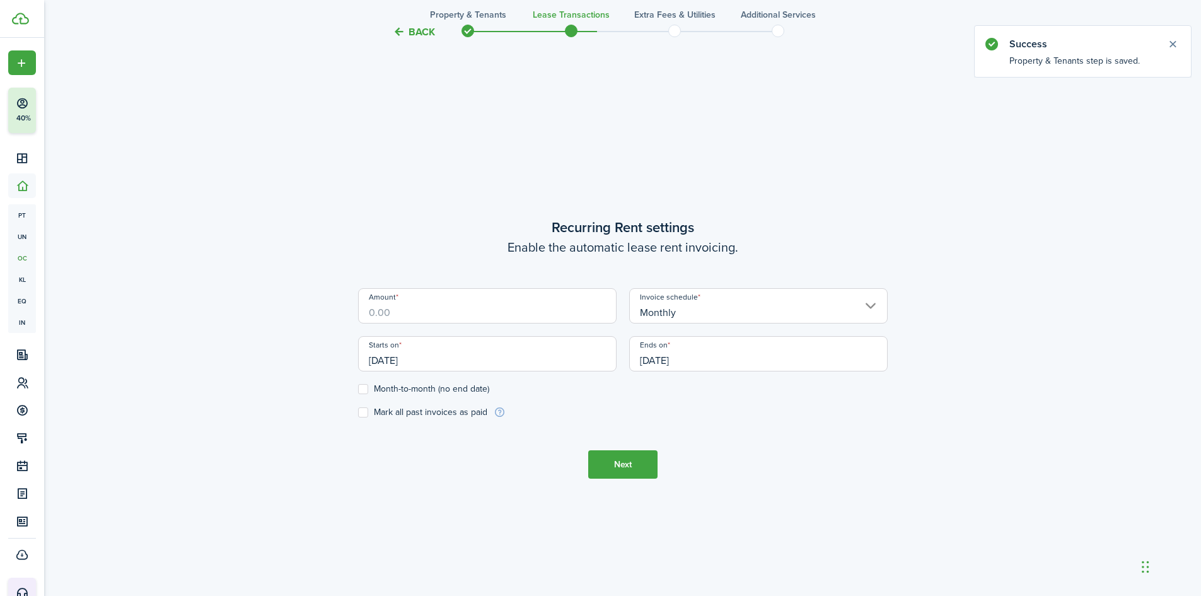
drag, startPoint x: 468, startPoint y: 315, endPoint x: 273, endPoint y: 337, distance: 196.0
click at [273, 337] on div "Back Property & Tenants Lease Transactions Extra fees & Utilities Additional Se…" at bounding box center [622, 89] width 731 height 1113
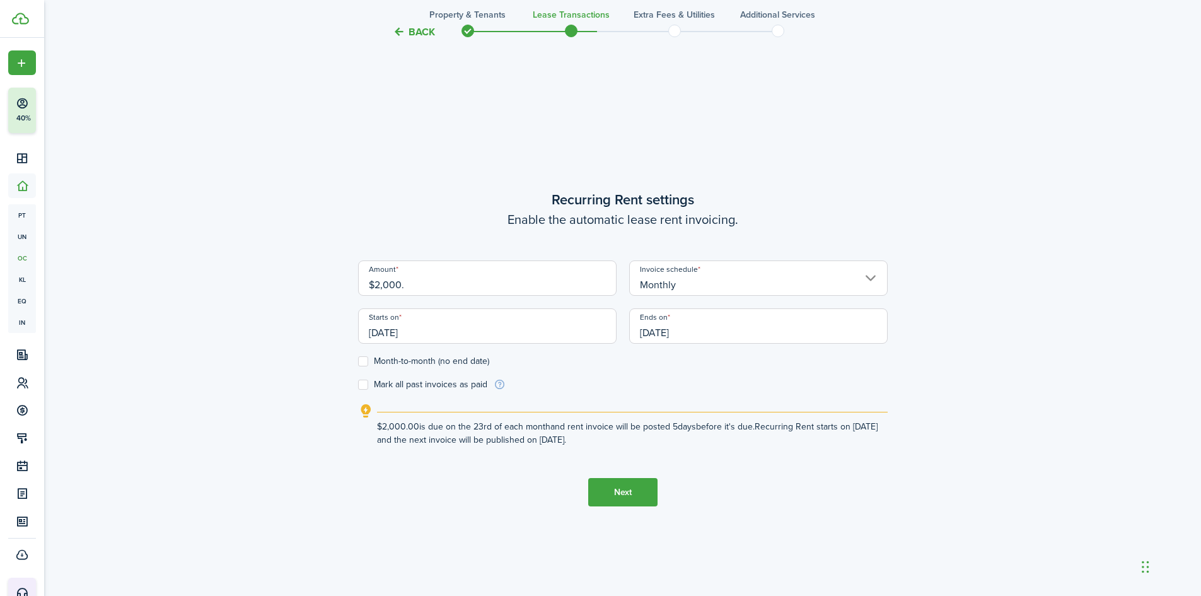
click at [393, 340] on input "[DATE]" at bounding box center [487, 325] width 259 height 35
type input "$2,000.00"
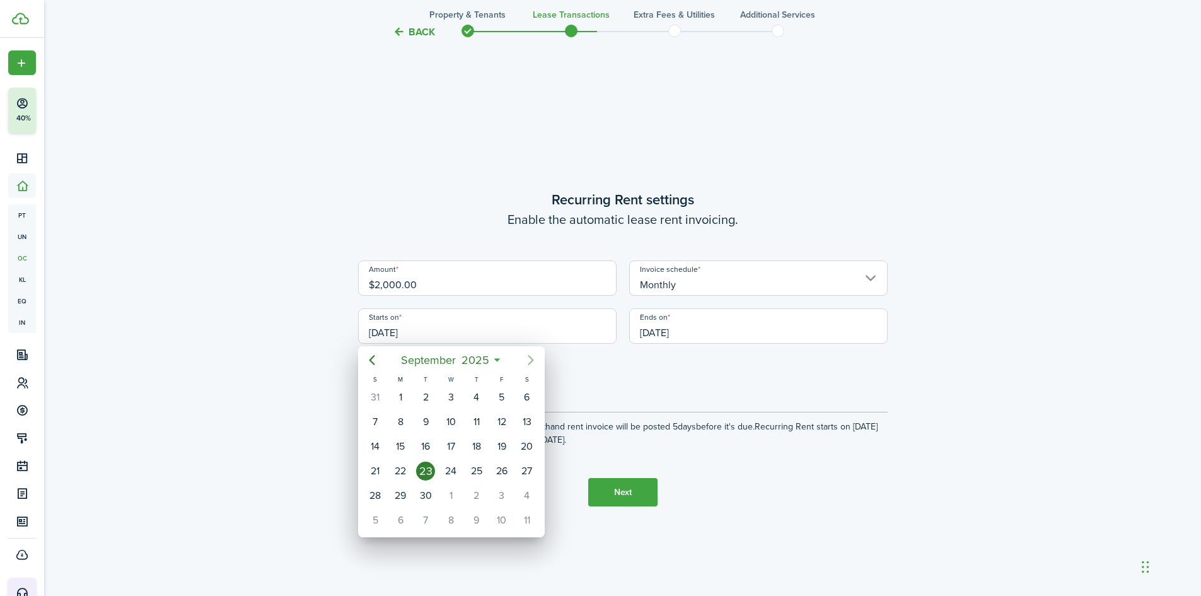
click at [532, 356] on icon "Next page" at bounding box center [530, 360] width 15 height 15
click at [446, 394] on div "1" at bounding box center [450, 397] width 19 height 19
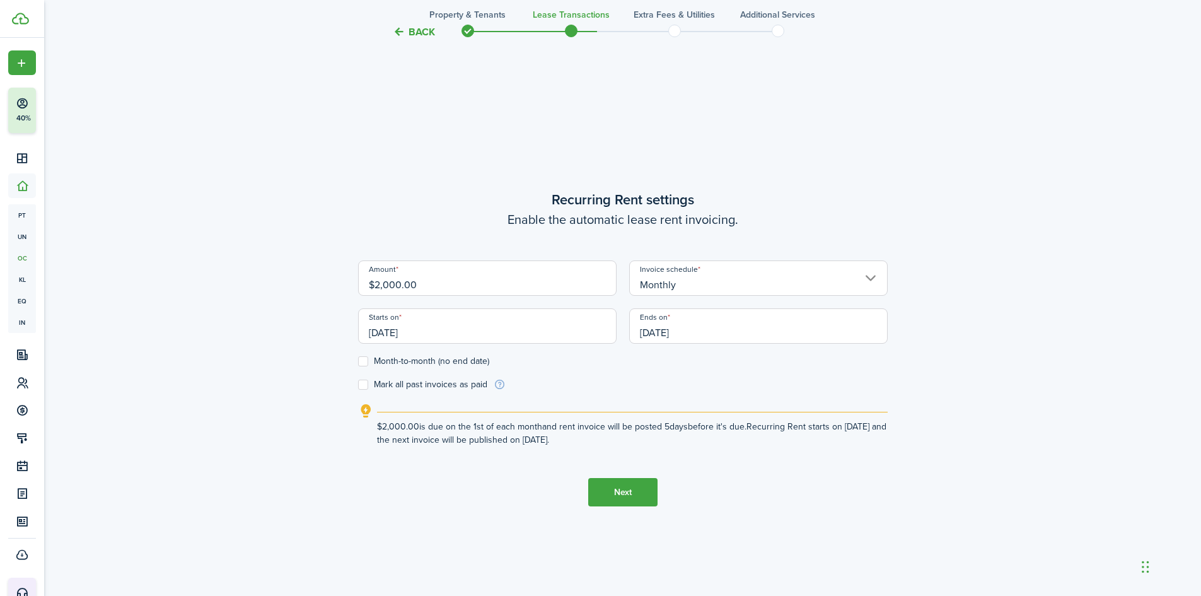
type input "[DATE]"
click at [360, 366] on form "Amount $2,000.00 Invoice schedule Monthly Starts on [DATE] Ends on [DATE] Month…" at bounding box center [623, 325] width 530 height 131
click at [368, 356] on label "Month-to-month (no end date)" at bounding box center [423, 361] width 131 height 10
click at [358, 361] on input "Month-to-month (no end date)" at bounding box center [358, 361] width 1 height 1
checkbox input "true"
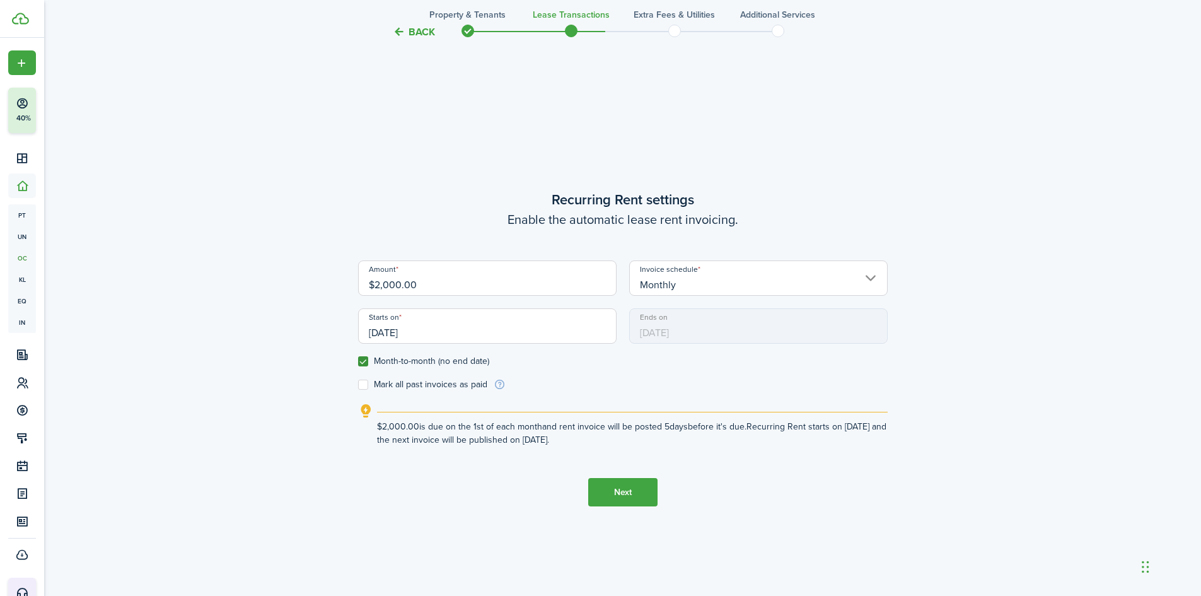
click at [643, 494] on button "Next" at bounding box center [622, 492] width 69 height 28
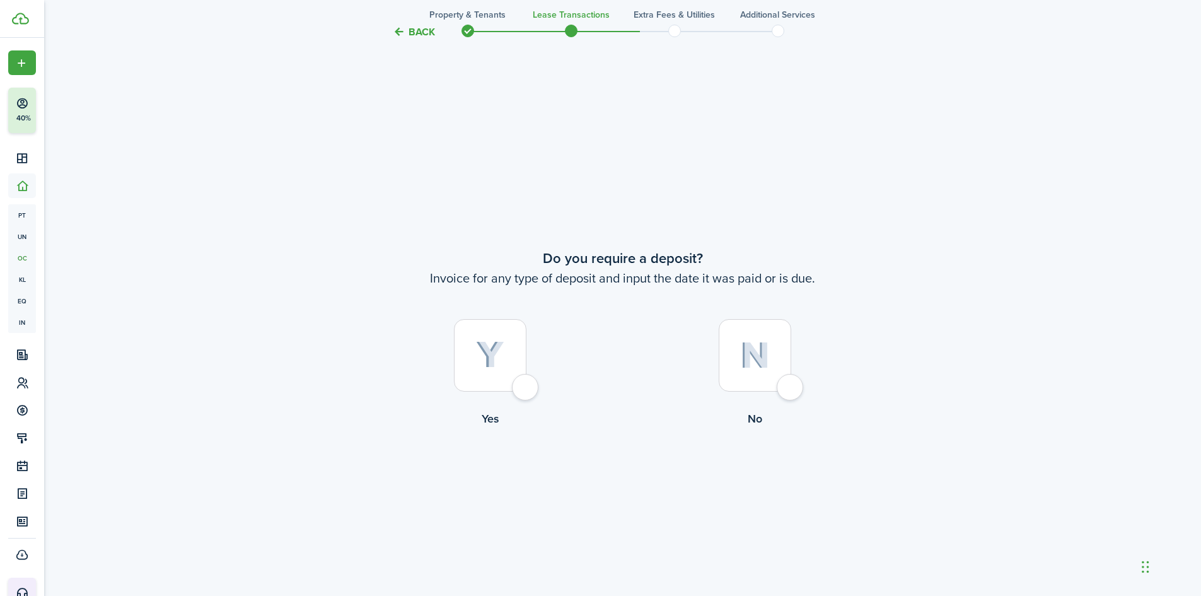
scroll to position [1107, 0]
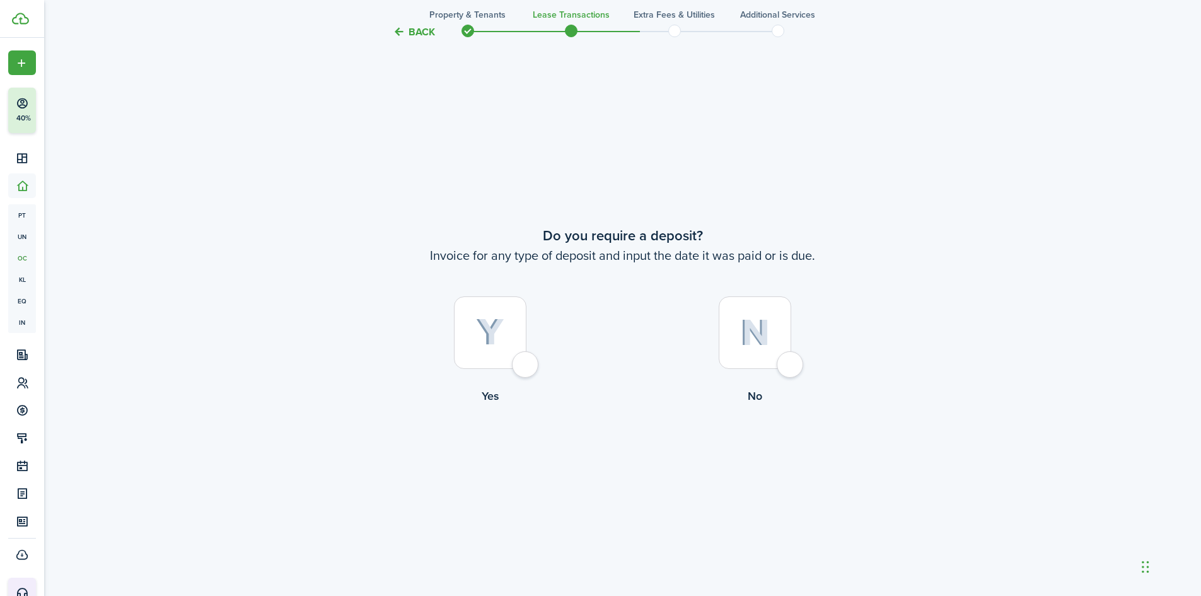
click at [770, 321] on div at bounding box center [755, 332] width 73 height 73
radio input "true"
click at [632, 450] on button "Continue" at bounding box center [622, 456] width 69 height 28
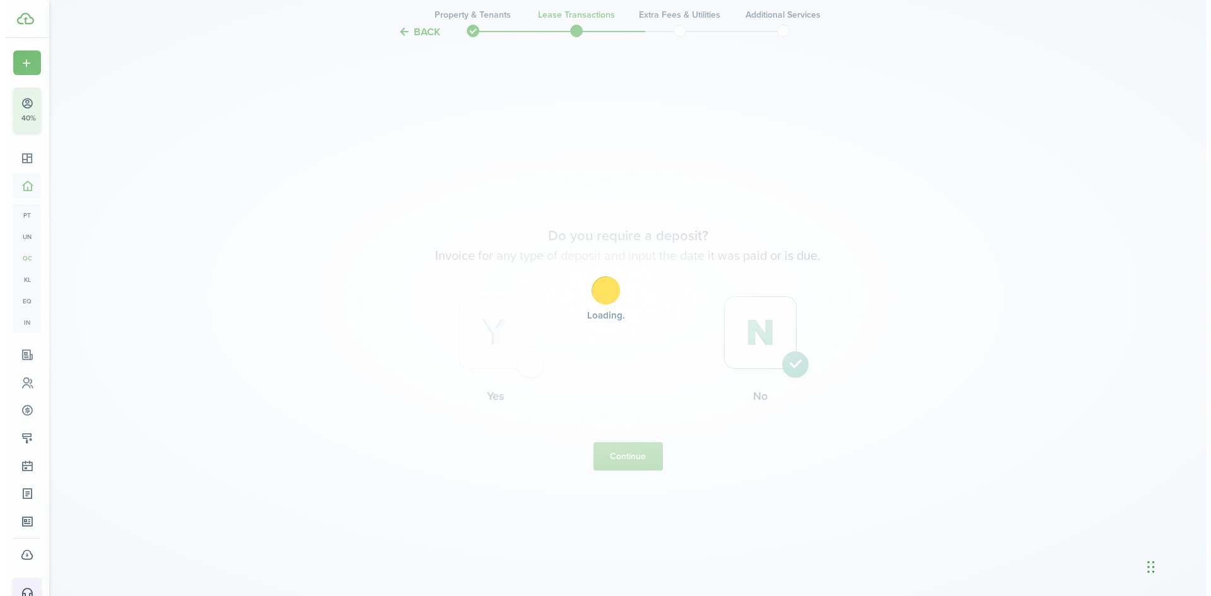
scroll to position [0, 0]
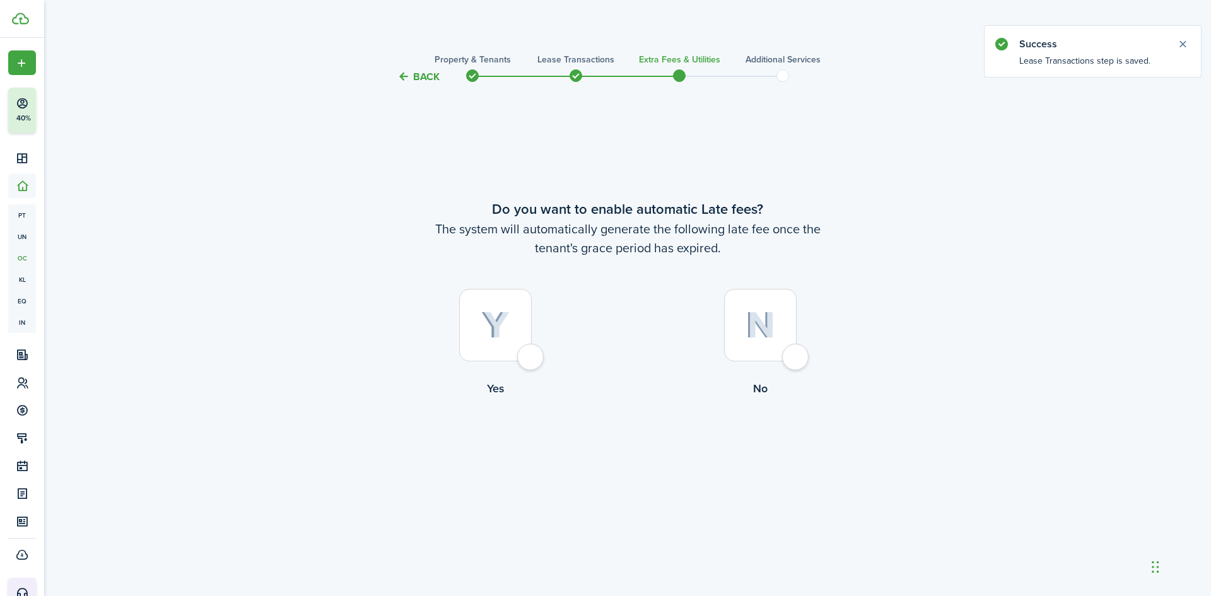
click at [757, 330] on img at bounding box center [760, 325] width 30 height 27
radio input "true"
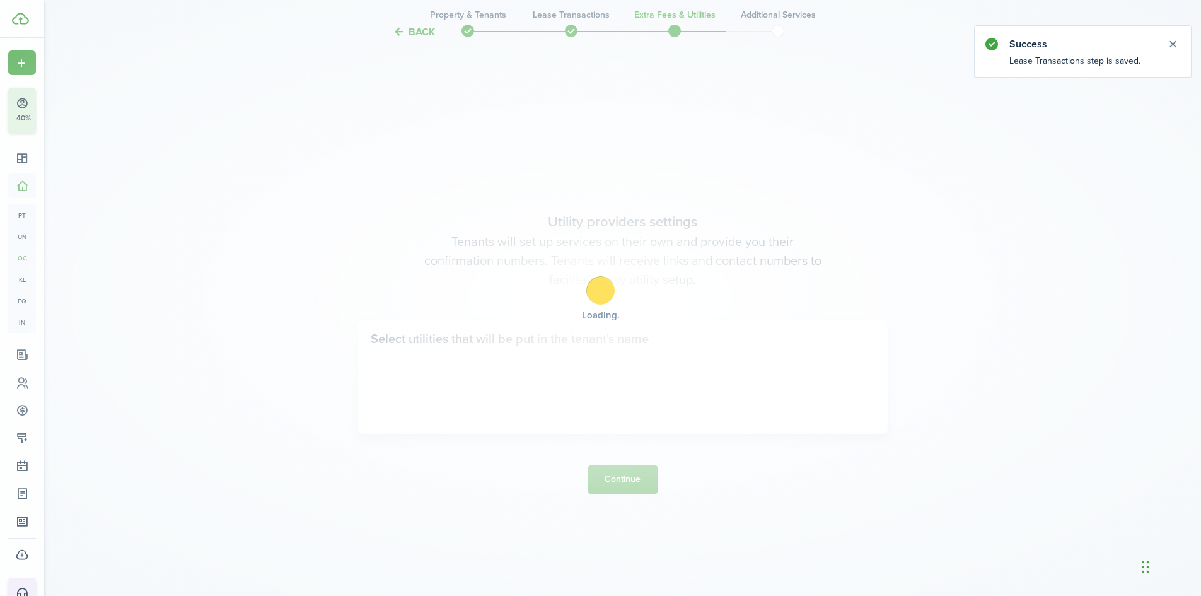
scroll to position [511, 0]
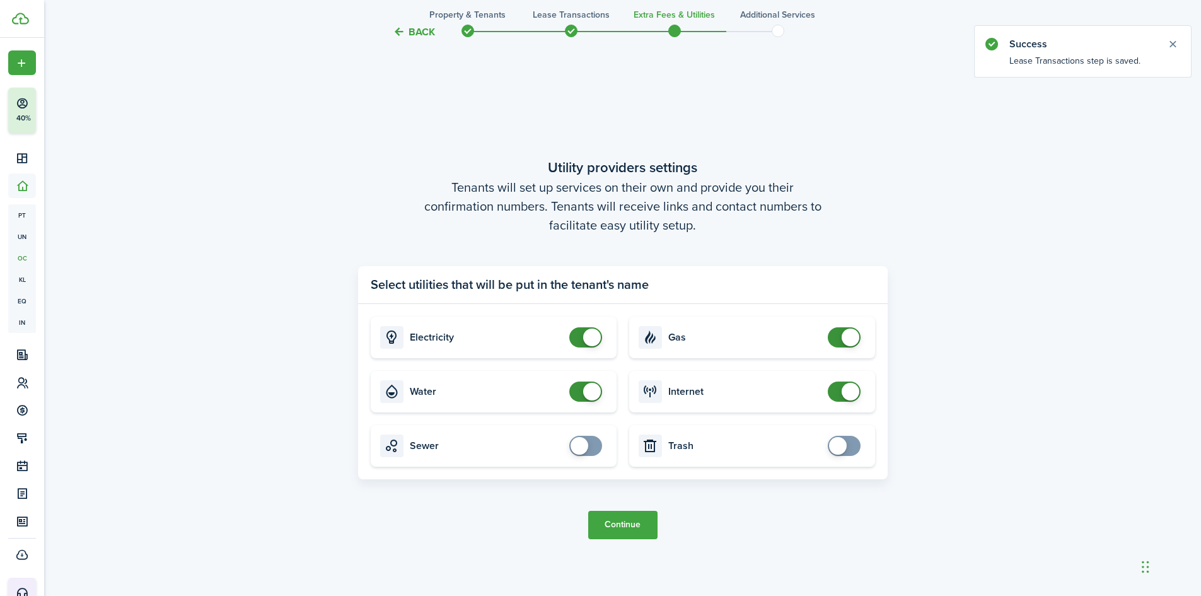
checkbox input "false"
click at [588, 397] on span at bounding box center [592, 392] width 18 height 18
click at [629, 522] on button "Continue" at bounding box center [622, 525] width 69 height 28
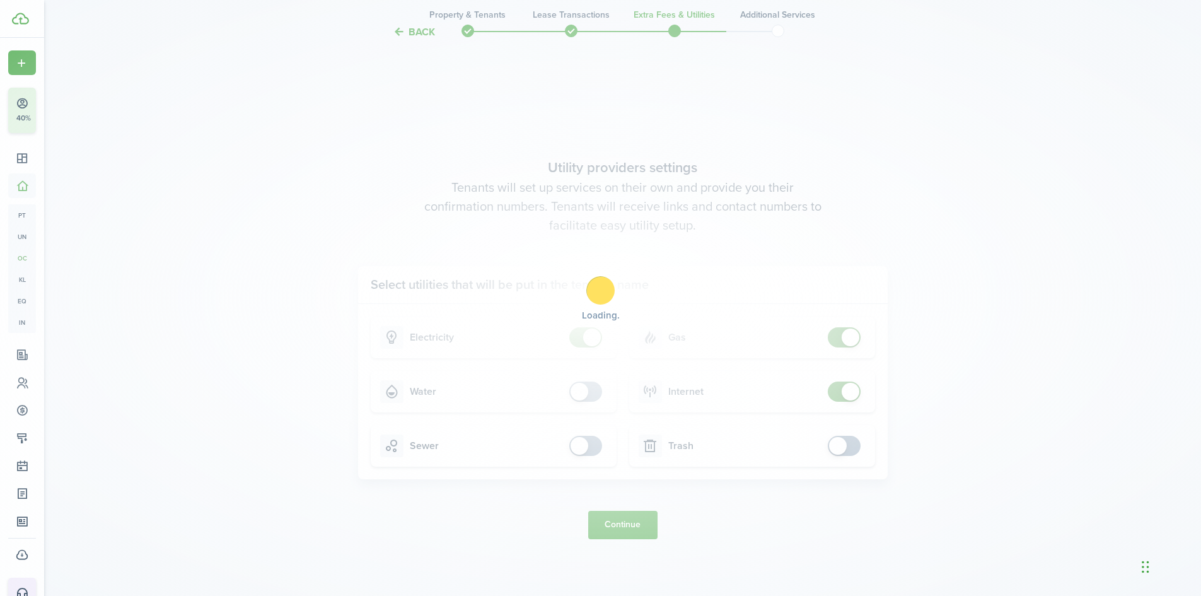
scroll to position [0, 0]
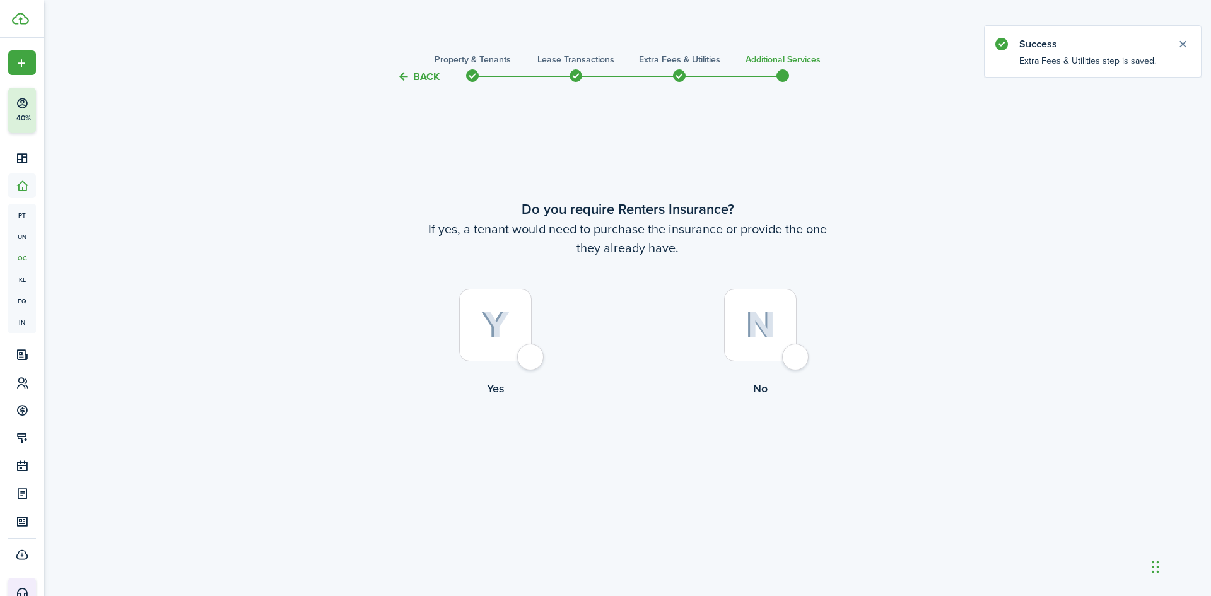
click at [764, 315] on img at bounding box center [760, 325] width 30 height 27
radio input "true"
click at [650, 445] on button "Complete move in" at bounding box center [627, 449] width 93 height 28
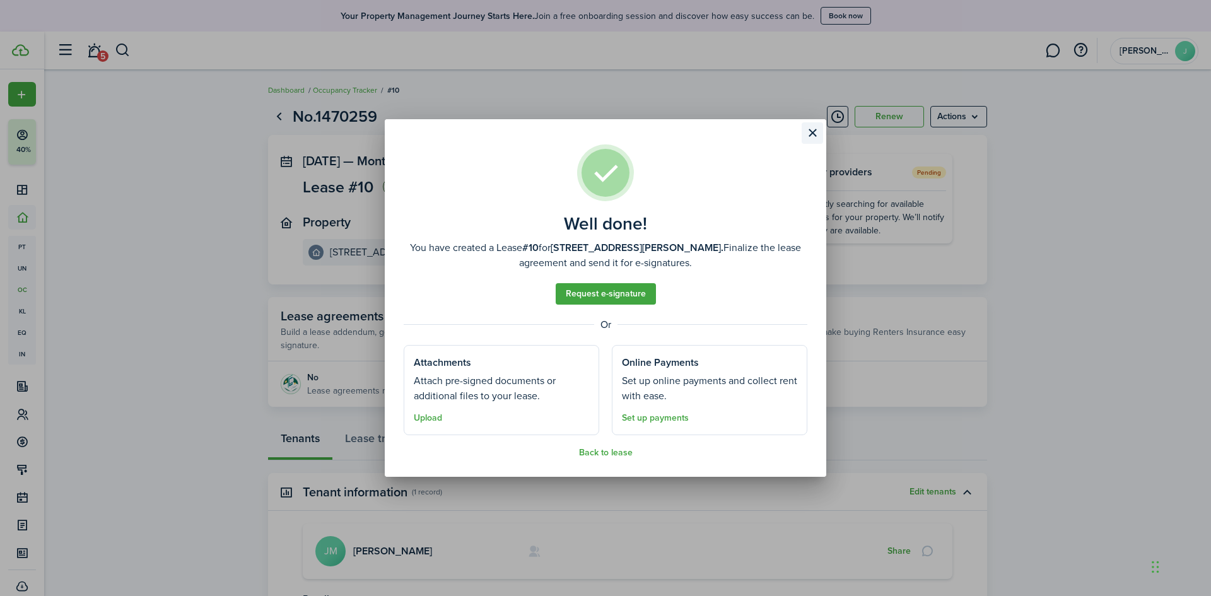
click at [812, 127] on button "Close modal" at bounding box center [811, 132] width 21 height 21
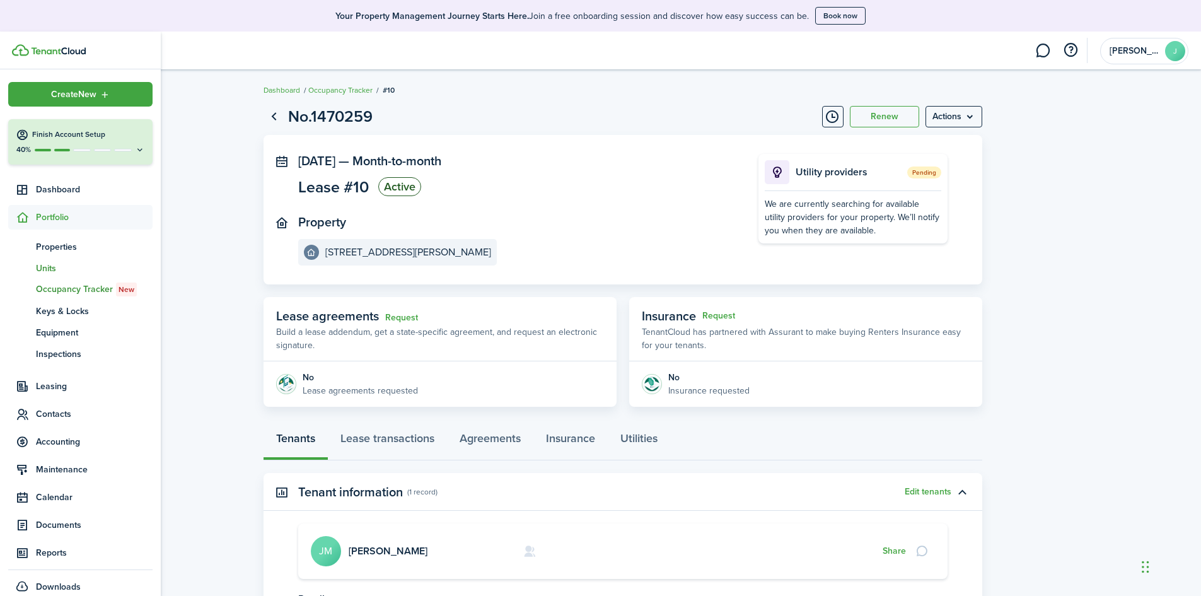
click at [54, 264] on span "Units" at bounding box center [94, 268] width 117 height 13
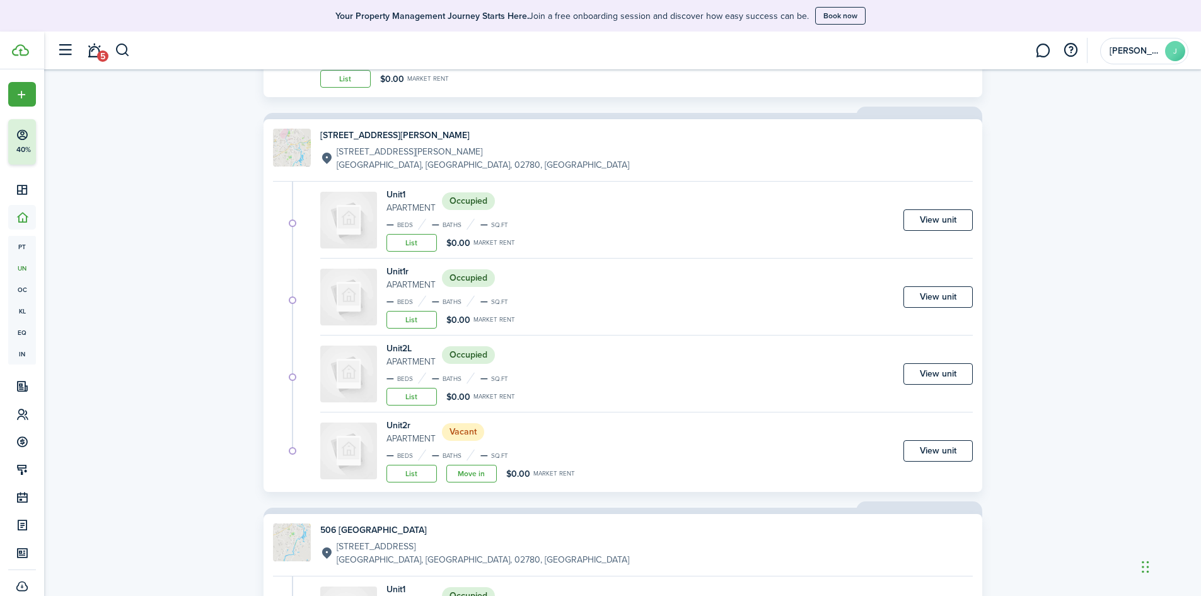
scroll to position [757, 0]
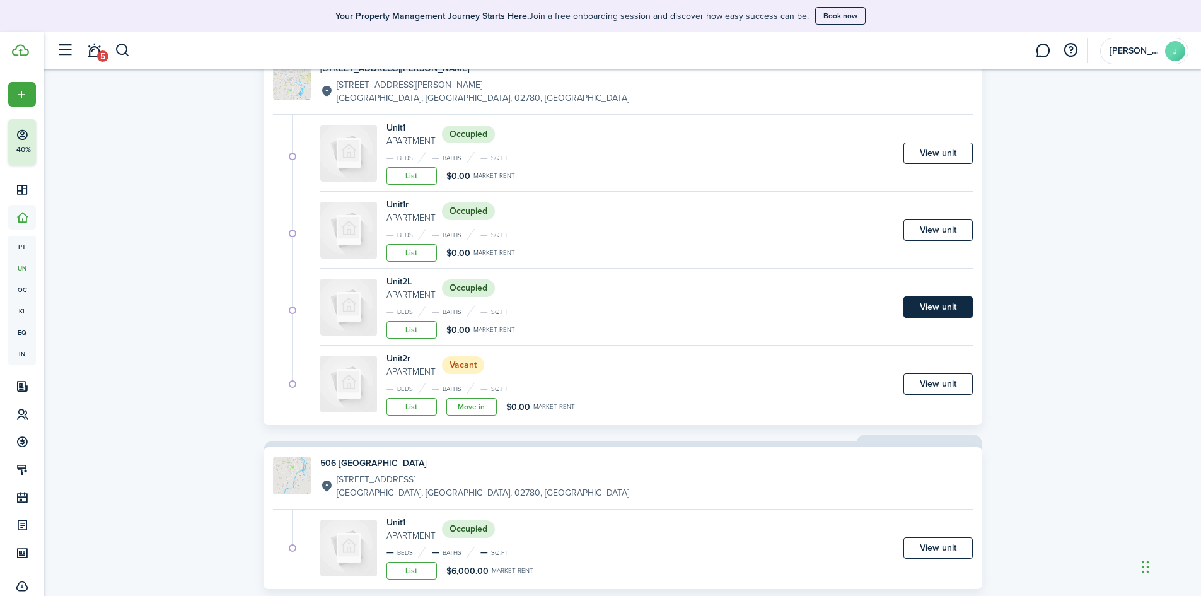
click at [910, 308] on link "View unit" at bounding box center [938, 306] width 69 height 21
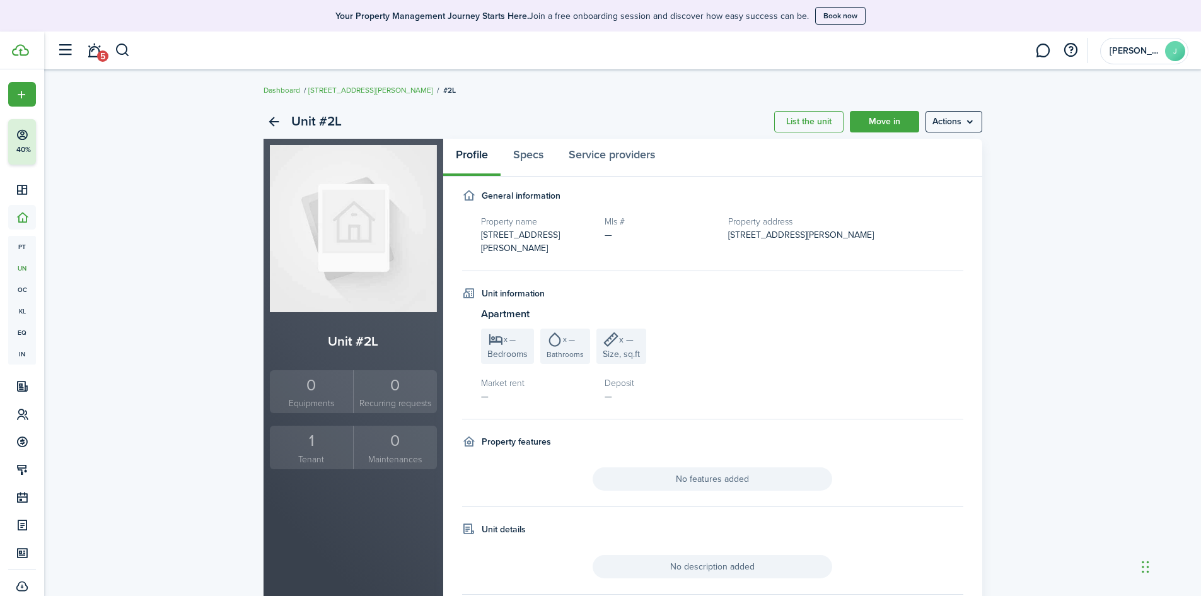
click at [314, 445] on div "1" at bounding box center [312, 441] width 78 height 24
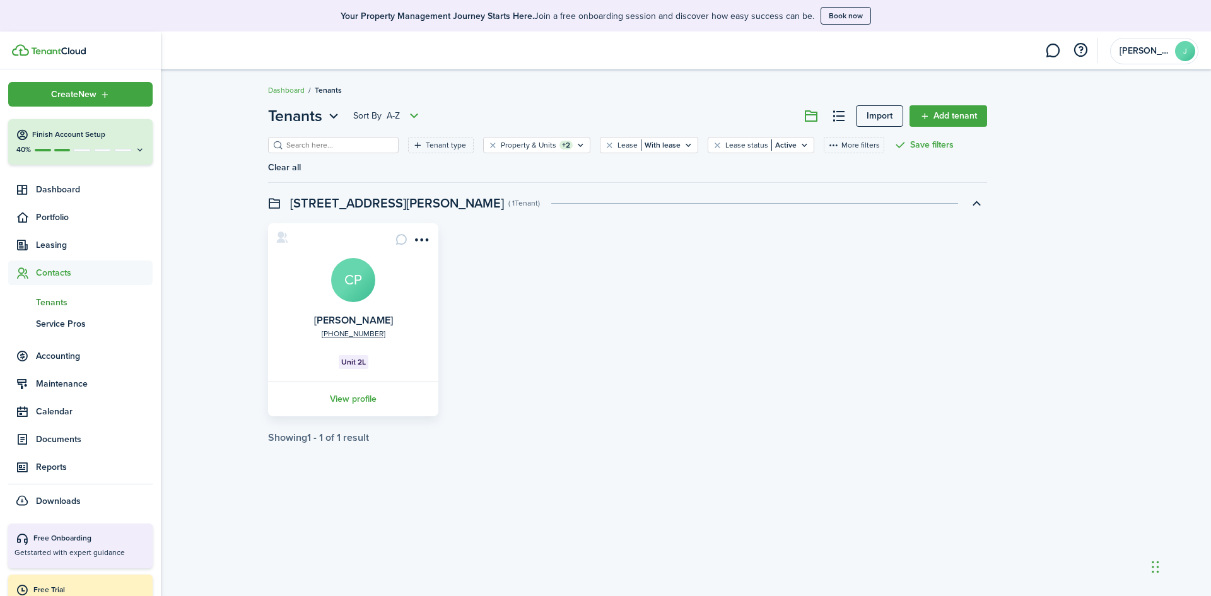
click at [55, 302] on span "Tenants" at bounding box center [94, 302] width 117 height 13
click at [47, 241] on span "Leasing" at bounding box center [94, 244] width 117 height 13
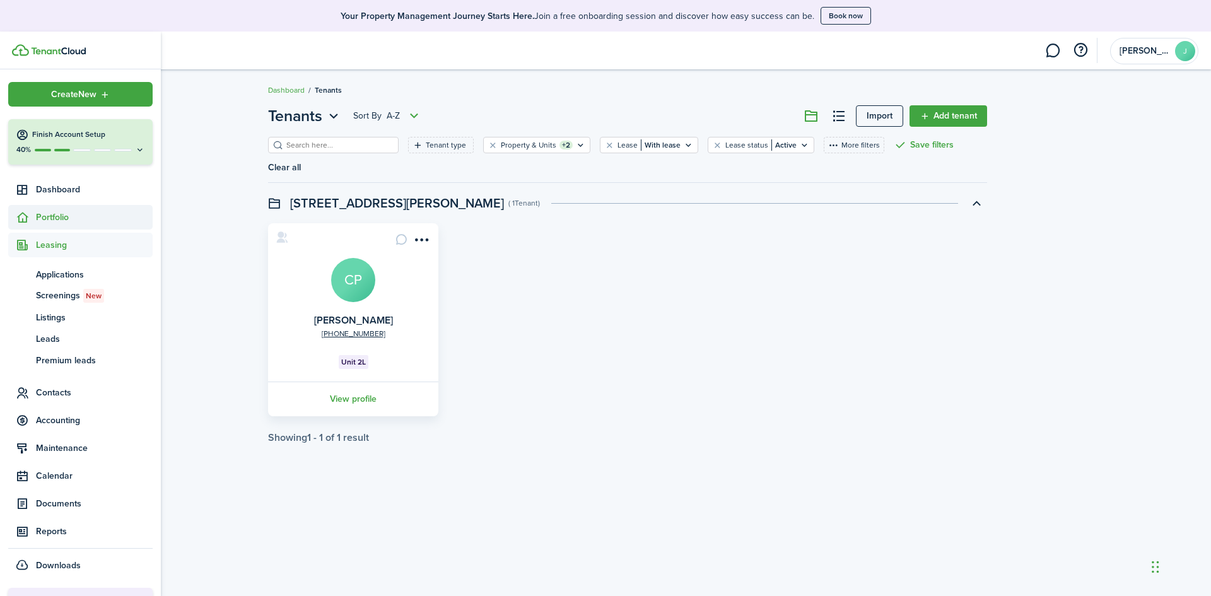
click at [43, 216] on span "Portfolio" at bounding box center [94, 217] width 117 height 13
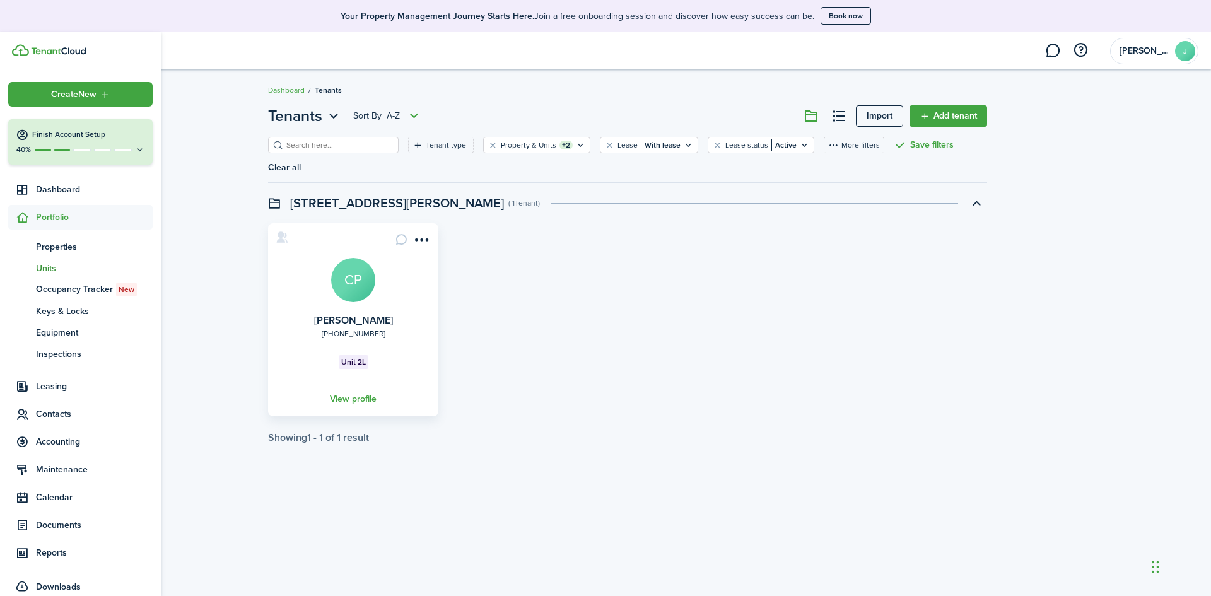
click at [55, 272] on span "Units" at bounding box center [94, 268] width 117 height 13
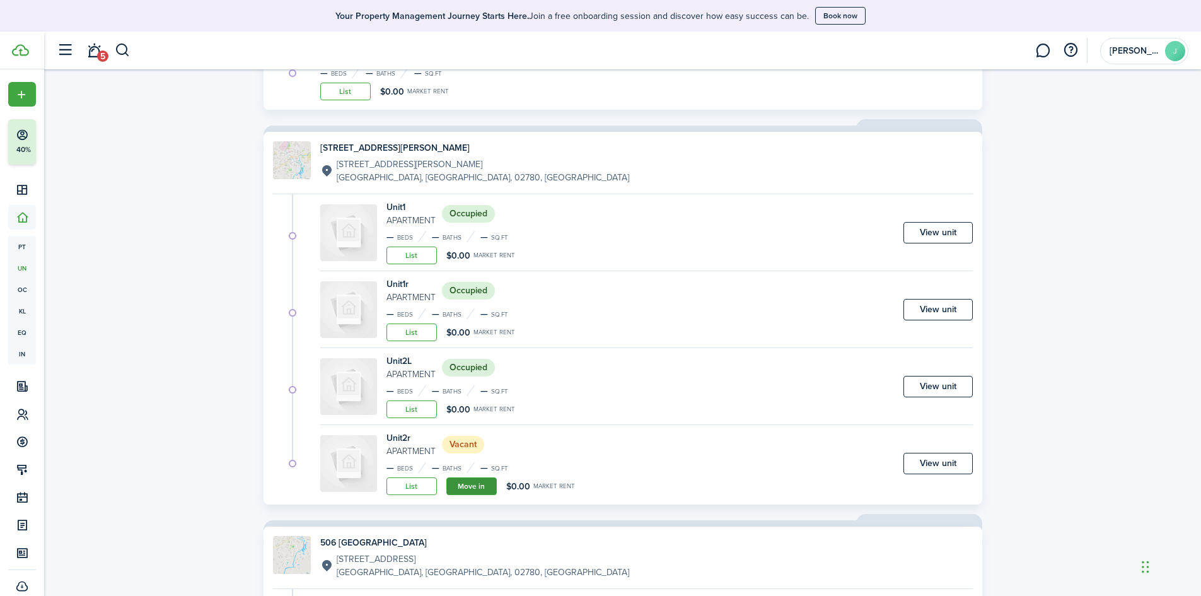
scroll to position [784, 0]
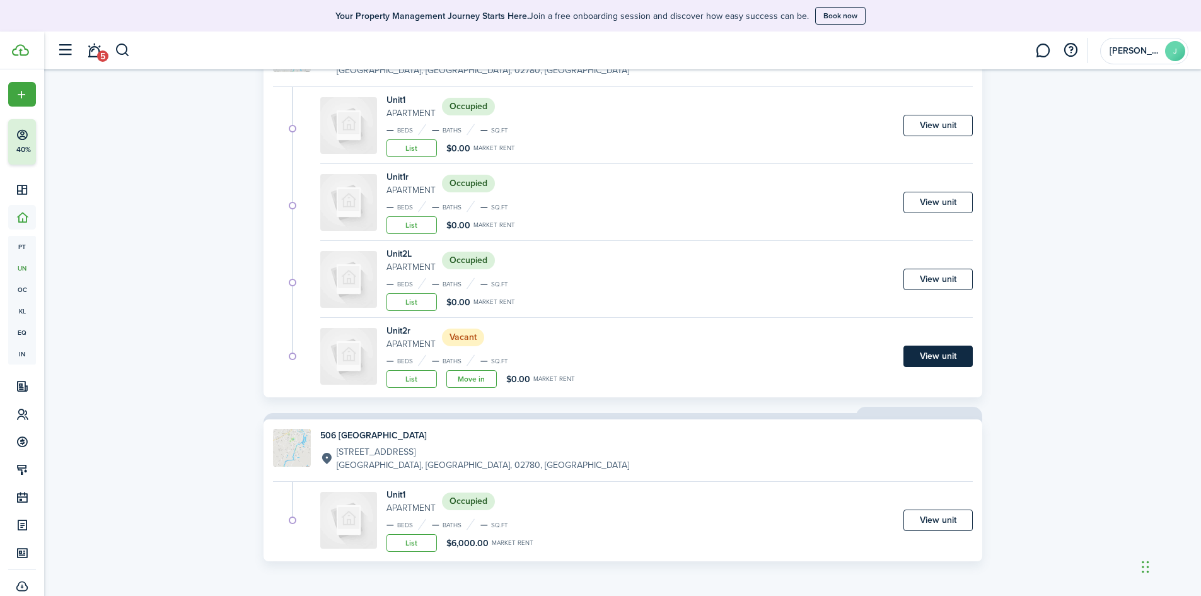
click at [930, 352] on link "View unit" at bounding box center [938, 356] width 69 height 21
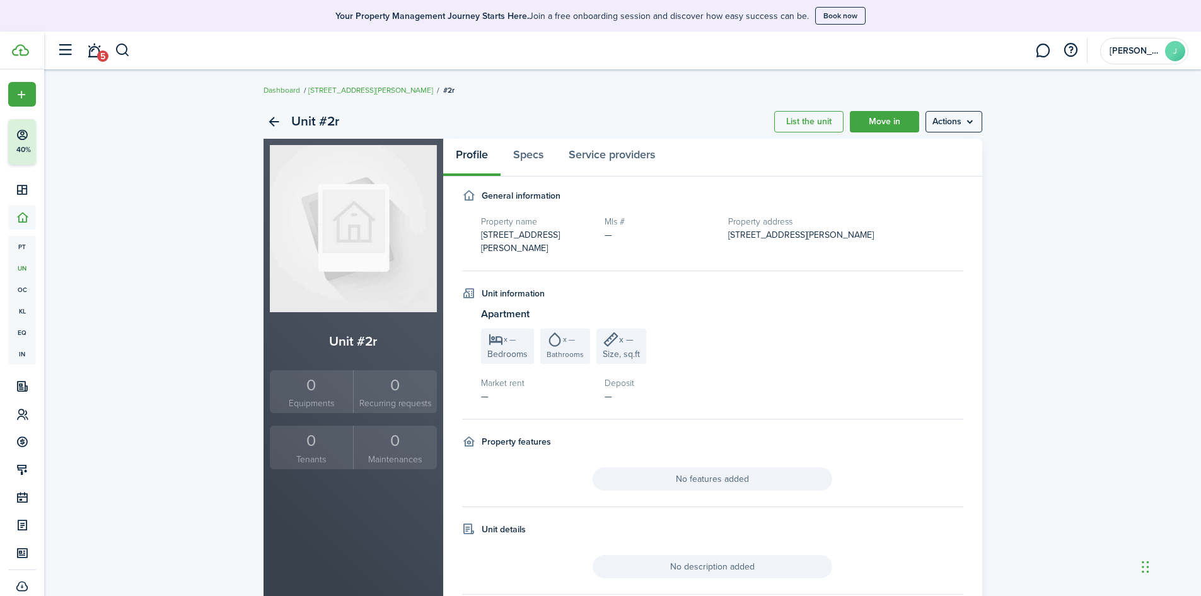
click at [317, 442] on div "0" at bounding box center [312, 441] width 78 height 24
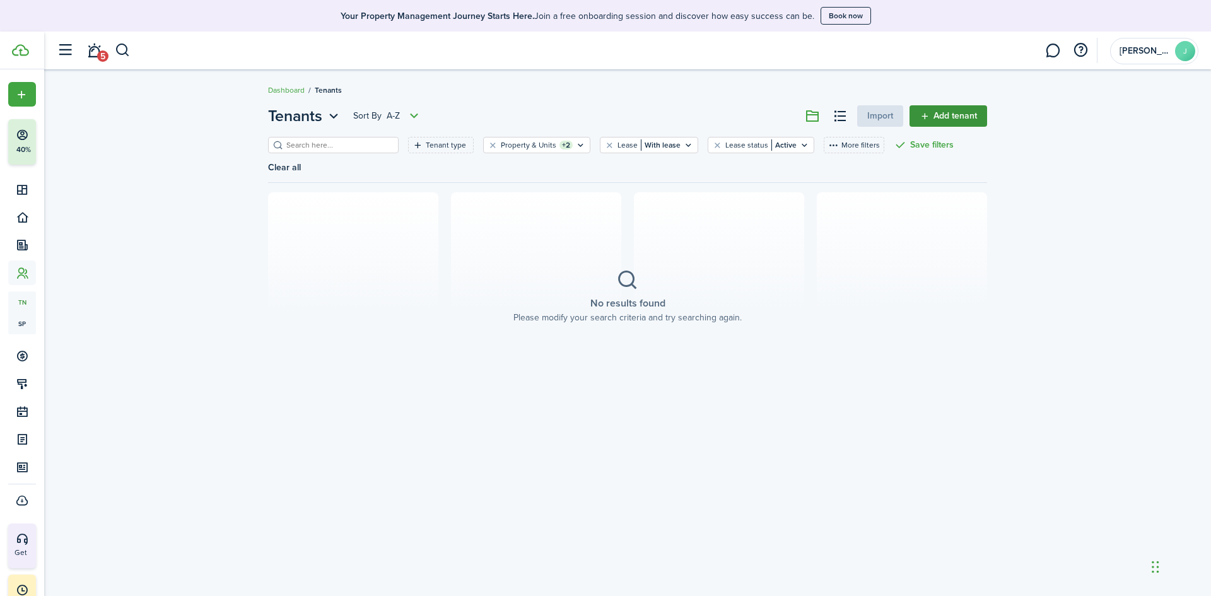
click at [924, 109] on link "Add tenant" at bounding box center [948, 115] width 78 height 21
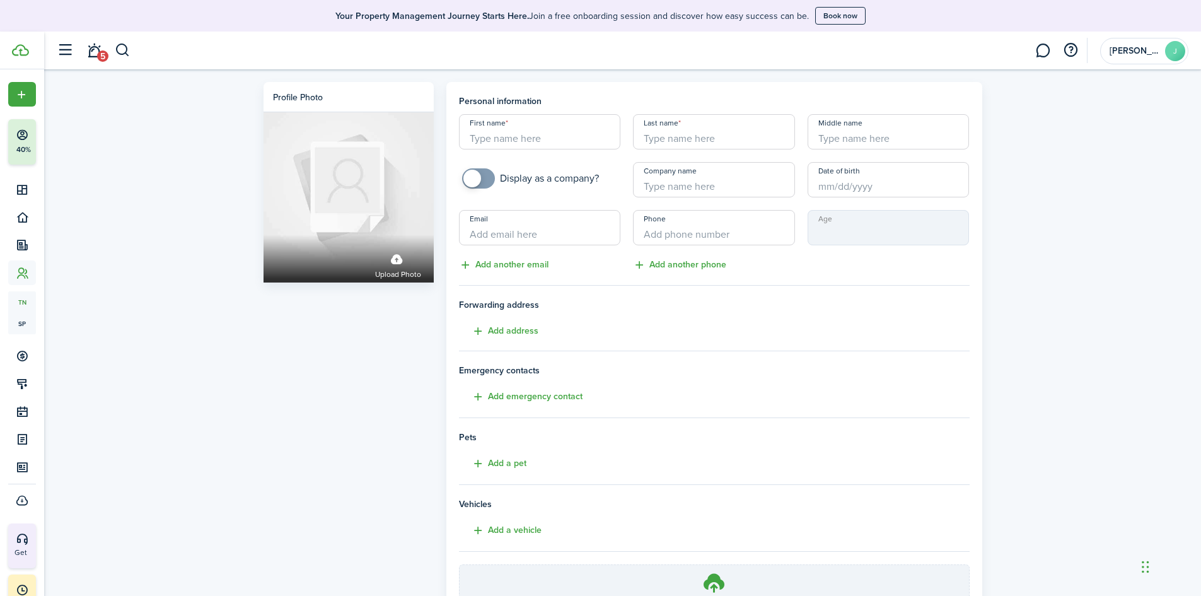
click at [525, 140] on input "First name" at bounding box center [540, 131] width 162 height 35
type input "[PERSON_NAME]"
type input "1"
click at [694, 235] on input "+1" at bounding box center [714, 227] width 162 height 35
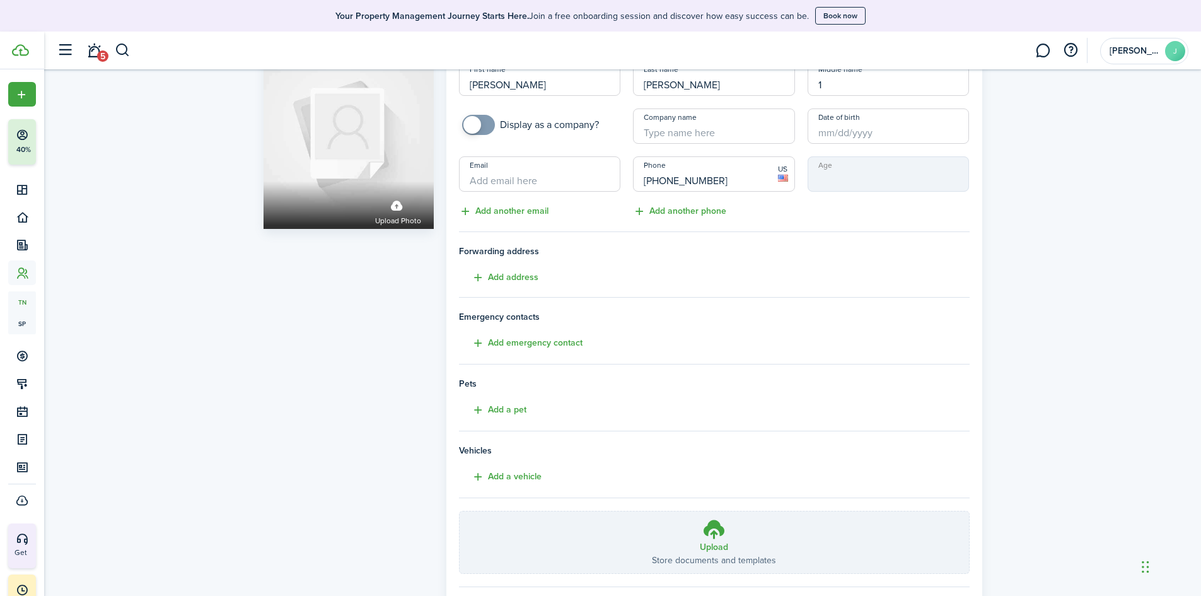
scroll to position [126, 0]
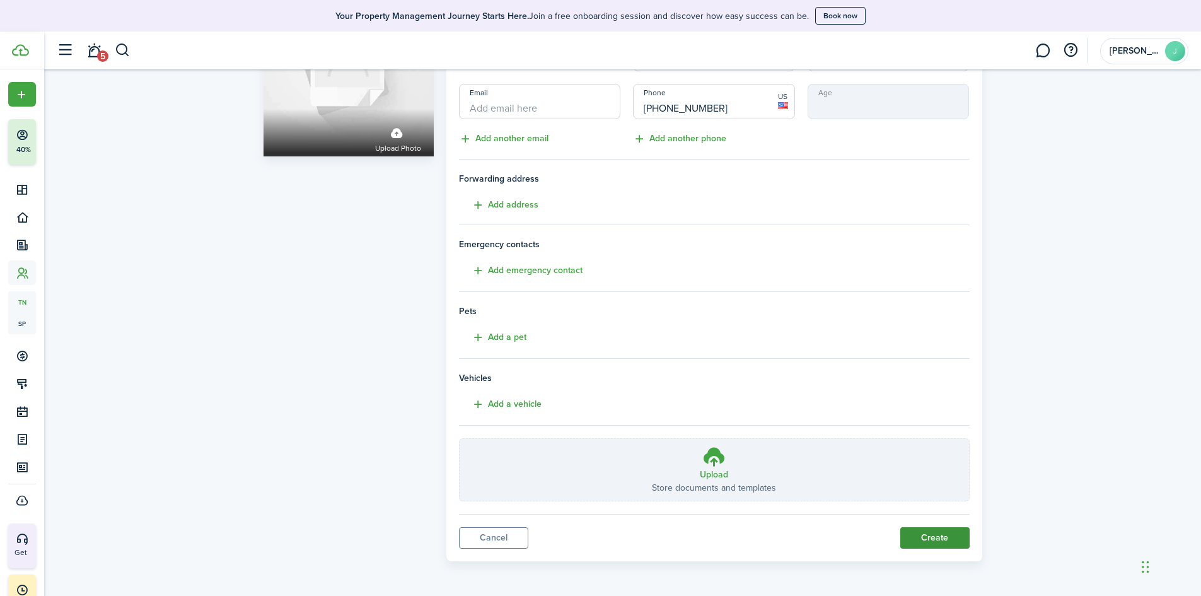
type input "[PHONE_NUMBER]"
click at [928, 542] on button "Create" at bounding box center [934, 537] width 69 height 21
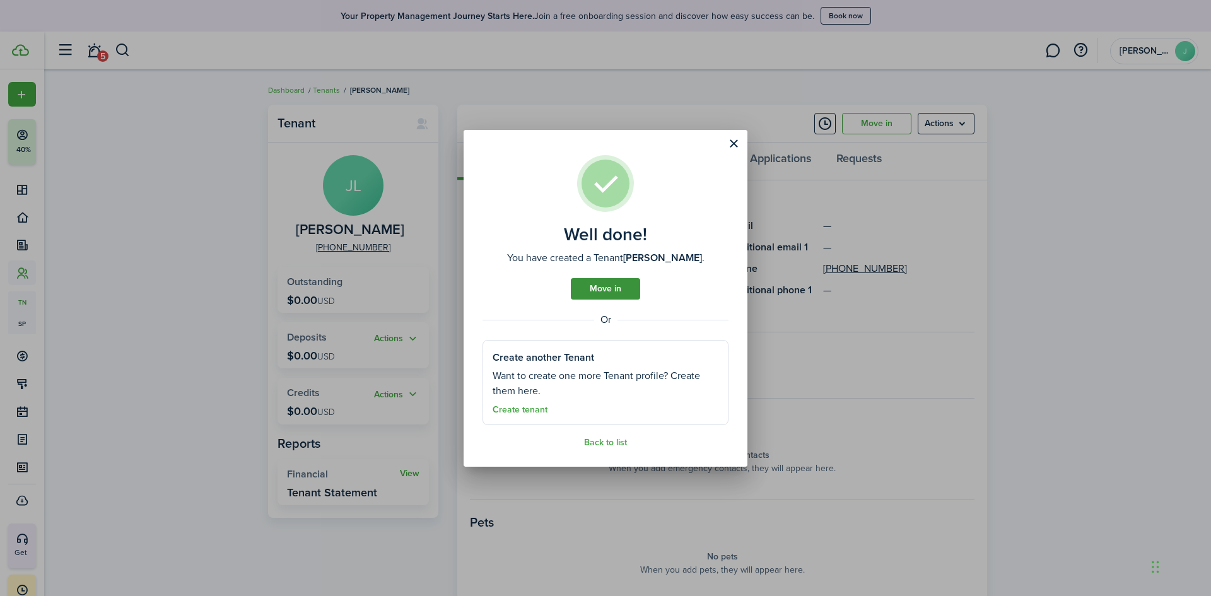
click at [599, 280] on link "Move in" at bounding box center [605, 288] width 69 height 21
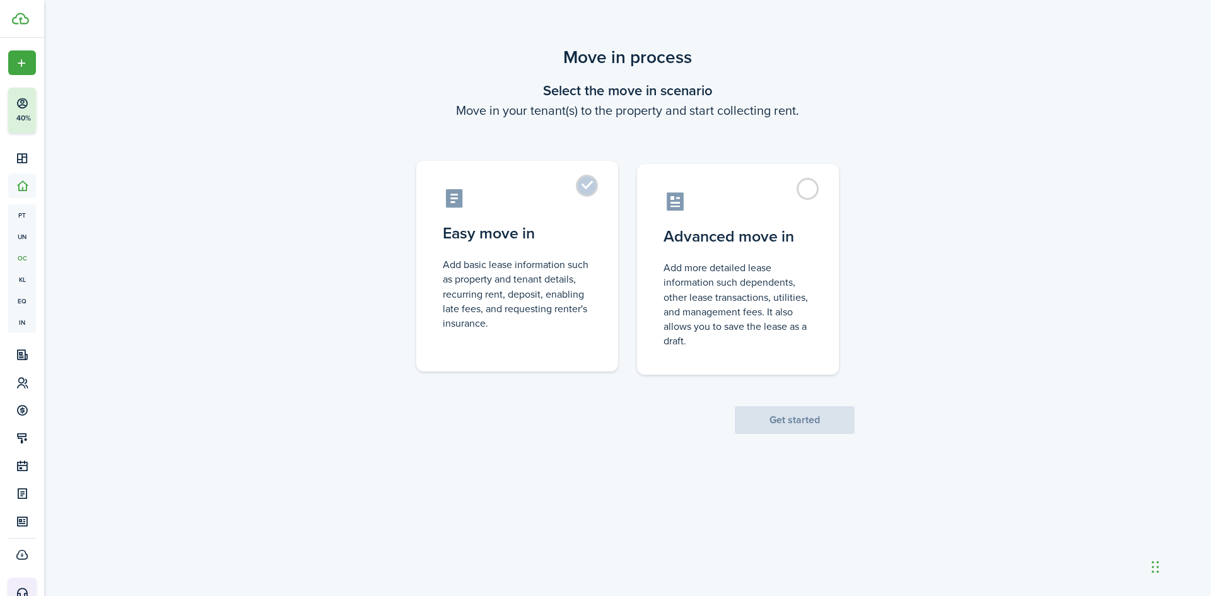
click at [465, 271] on control-radio-card-description "Add basic lease information such as property and tenant details, recurring rent…" at bounding box center [517, 293] width 149 height 73
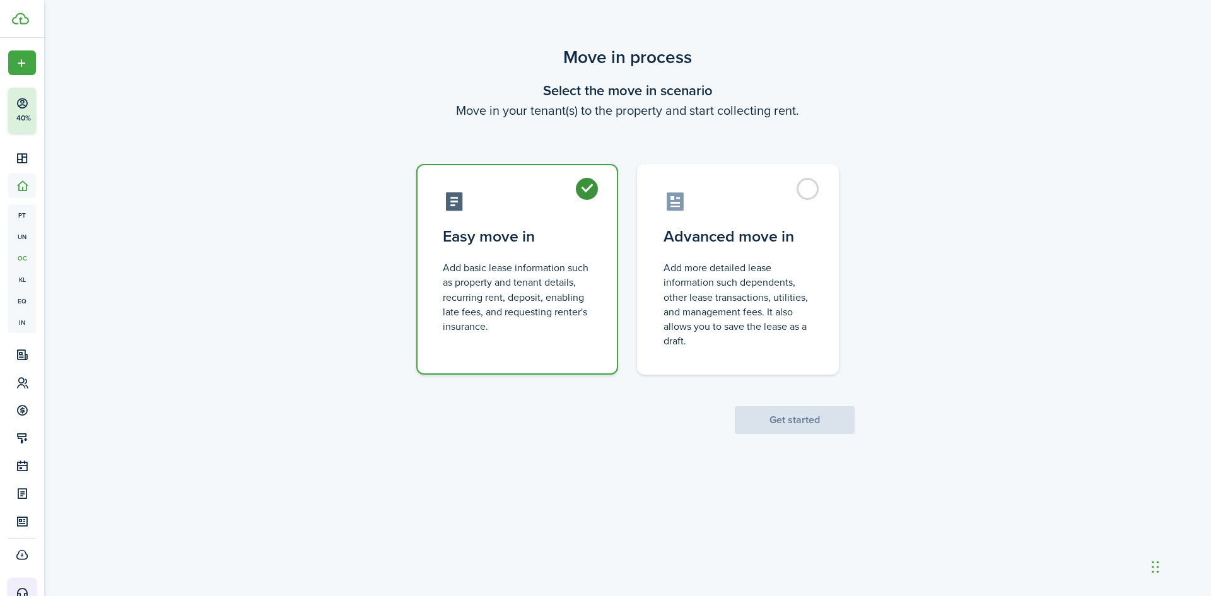
radio input "true"
click at [839, 426] on button "Get started" at bounding box center [795, 420] width 120 height 28
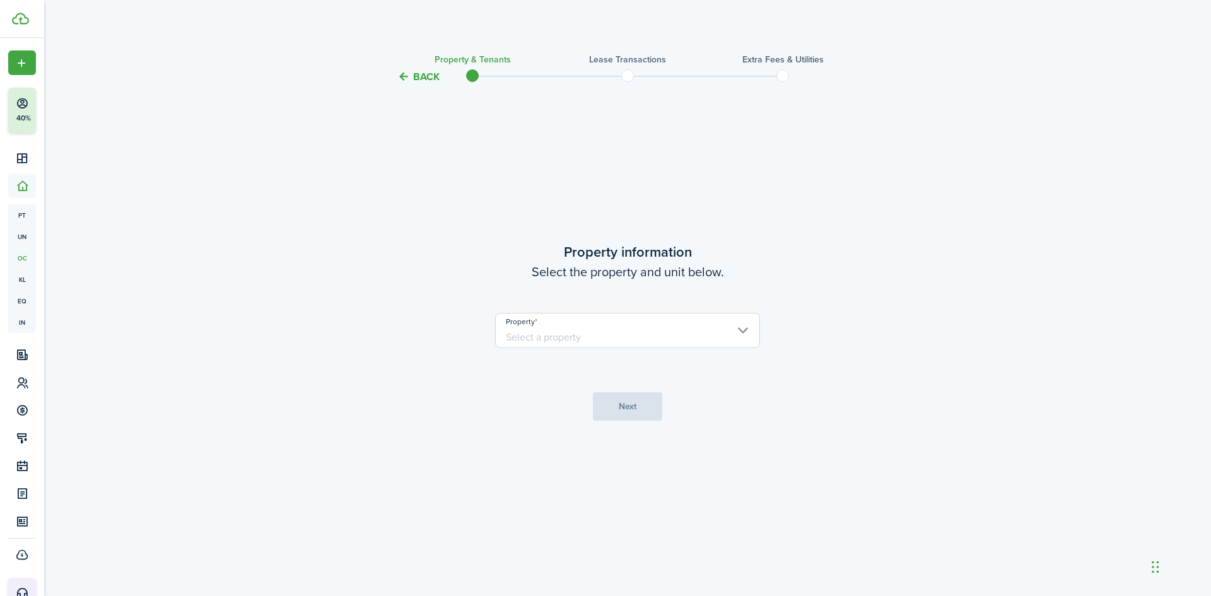
click at [530, 332] on input "Property" at bounding box center [627, 330] width 265 height 35
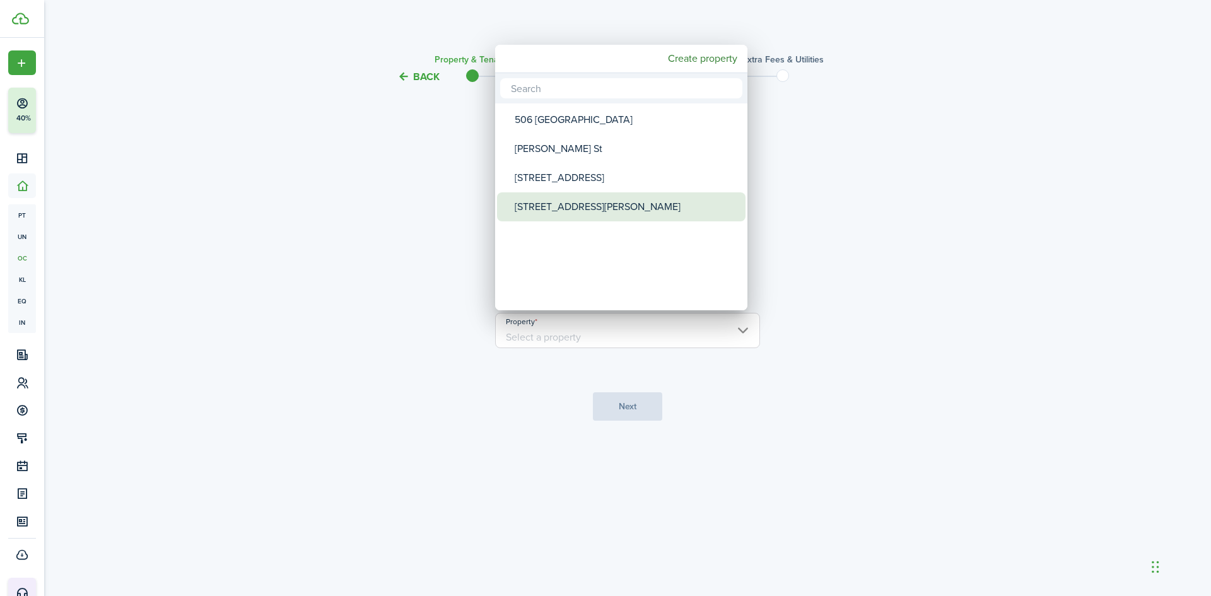
click at [535, 206] on div "[STREET_ADDRESS][PERSON_NAME]" at bounding box center [626, 206] width 223 height 29
type input "[STREET_ADDRESS][PERSON_NAME]"
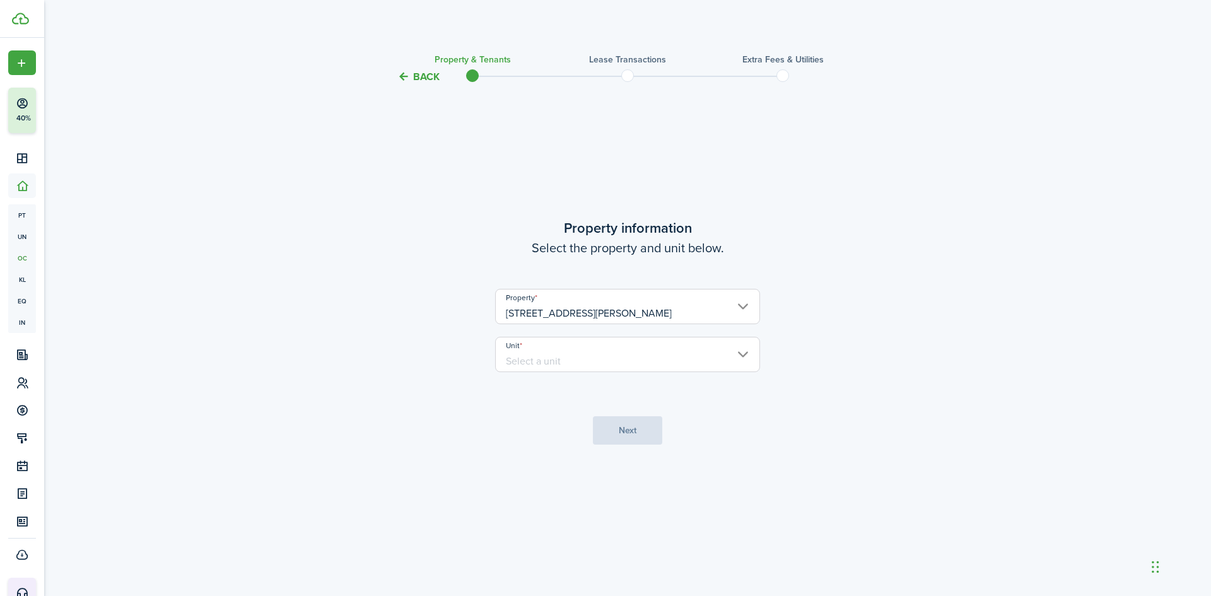
click at [583, 351] on input "Unit" at bounding box center [627, 354] width 265 height 35
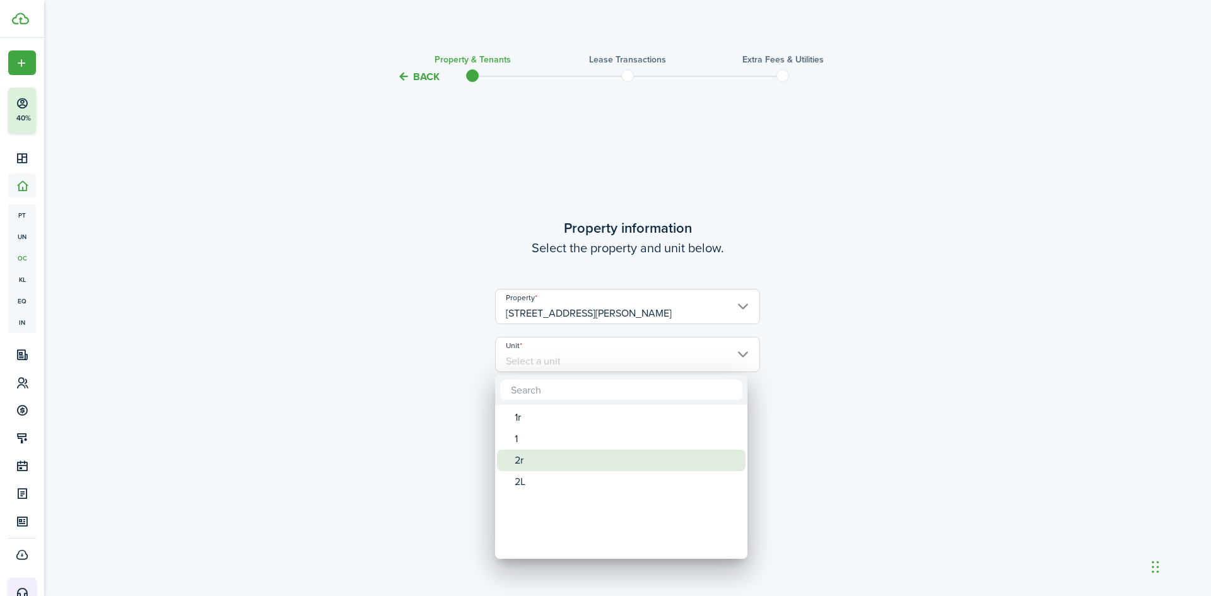
click at [531, 463] on div "2r" at bounding box center [626, 460] width 223 height 21
type input "2r"
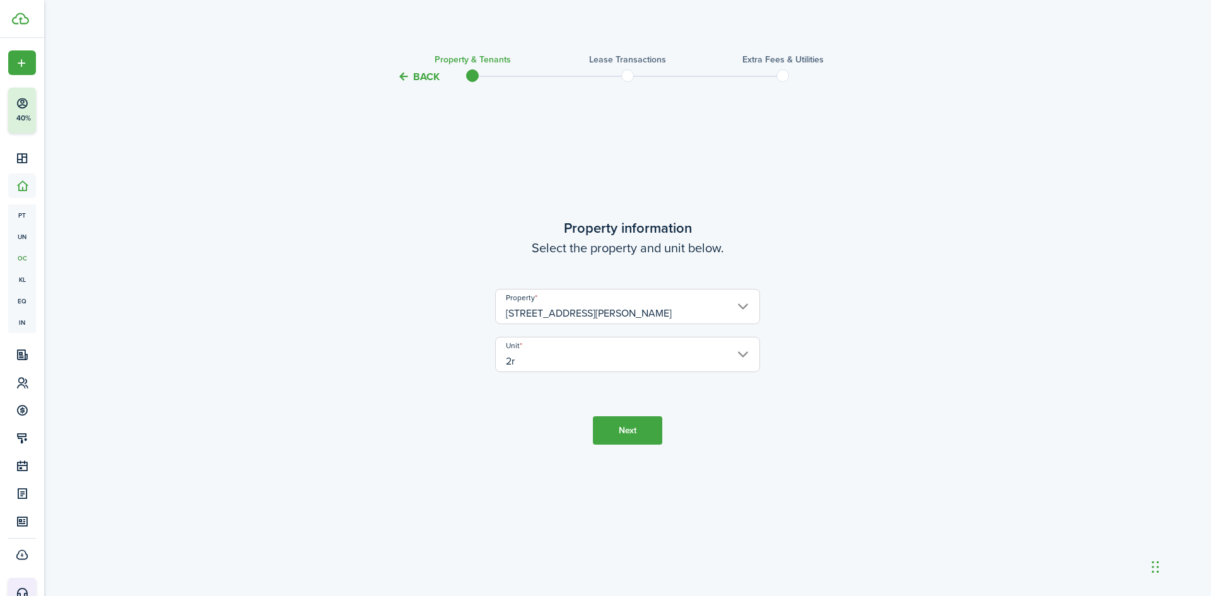
click at [620, 429] on button "Next" at bounding box center [627, 430] width 69 height 28
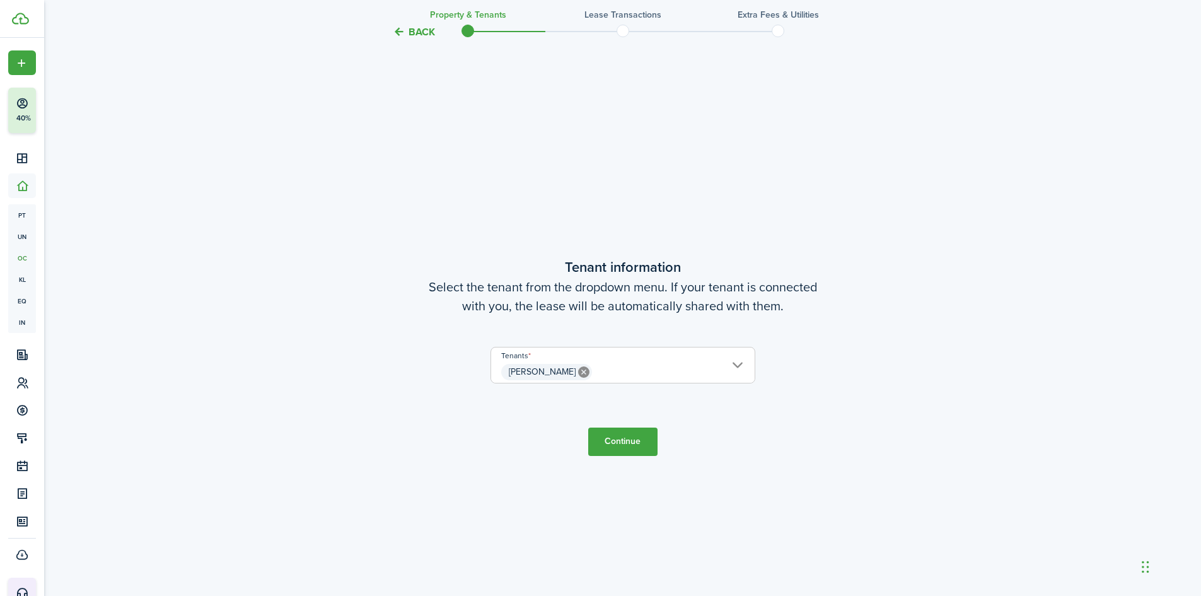
scroll to position [511, 0]
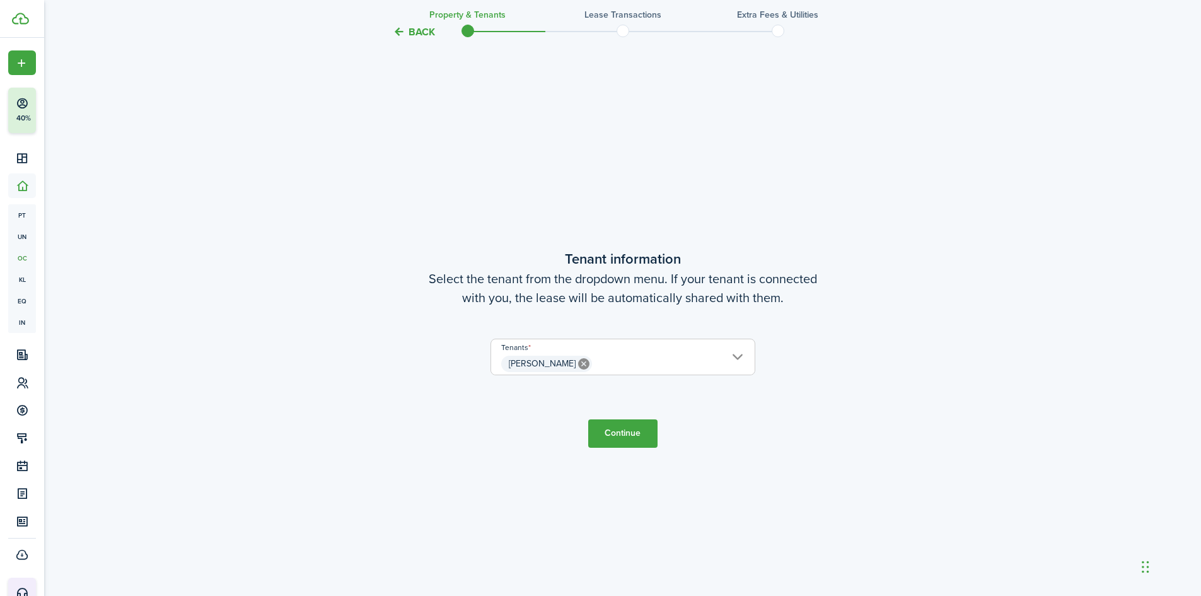
click at [622, 431] on button "Continue" at bounding box center [622, 433] width 69 height 28
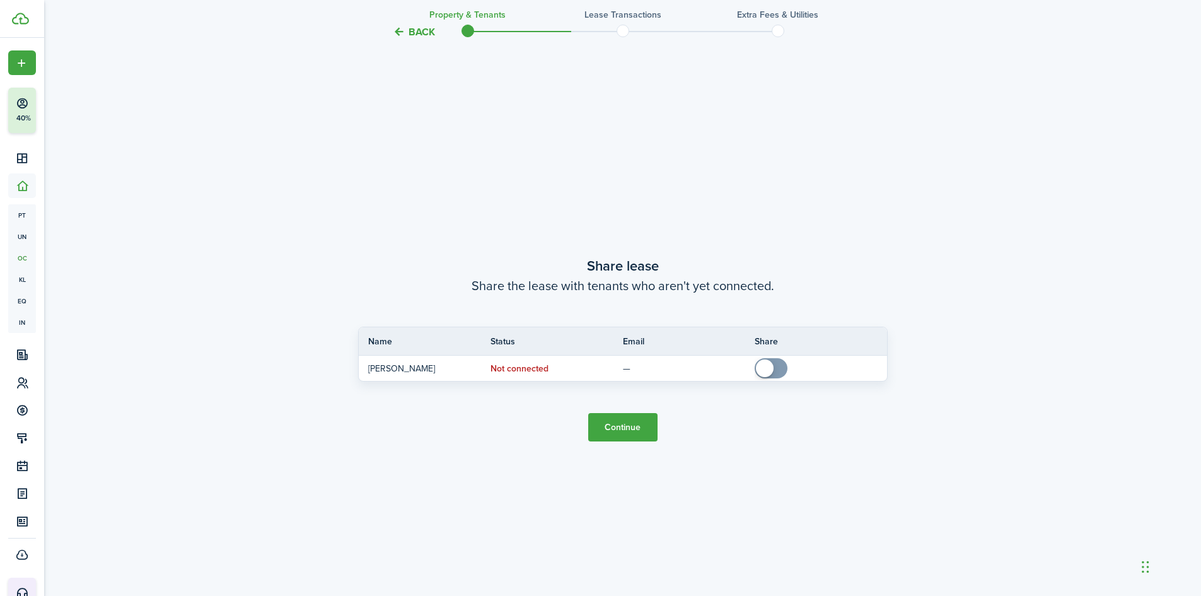
scroll to position [1107, 0]
click at [643, 421] on button "Continue" at bounding box center [622, 426] width 69 height 28
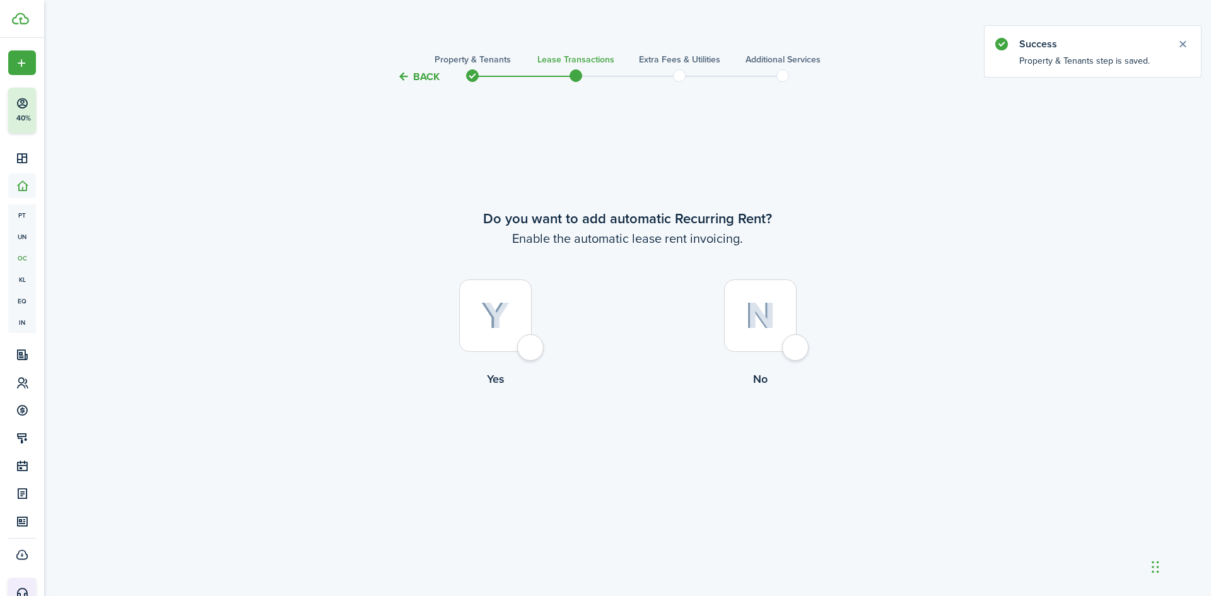
click at [470, 311] on div at bounding box center [495, 315] width 73 height 73
radio input "true"
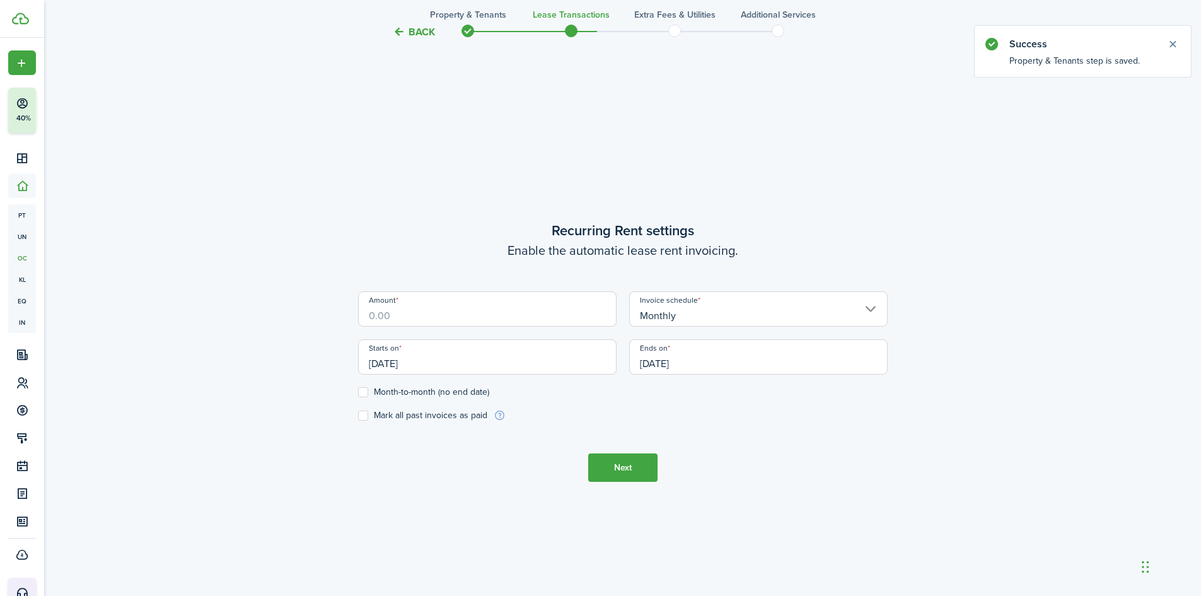
scroll to position [511, 0]
click at [424, 310] on input "Amount" at bounding box center [487, 305] width 259 height 35
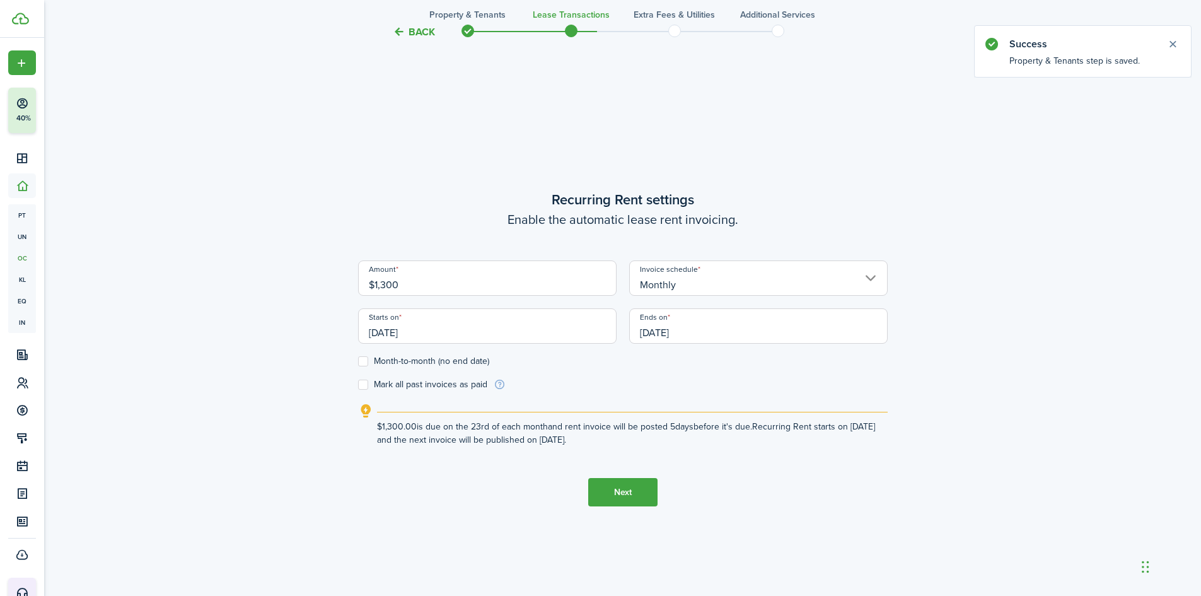
click at [415, 337] on input "[DATE]" at bounding box center [487, 325] width 259 height 35
type input "$1,300.00"
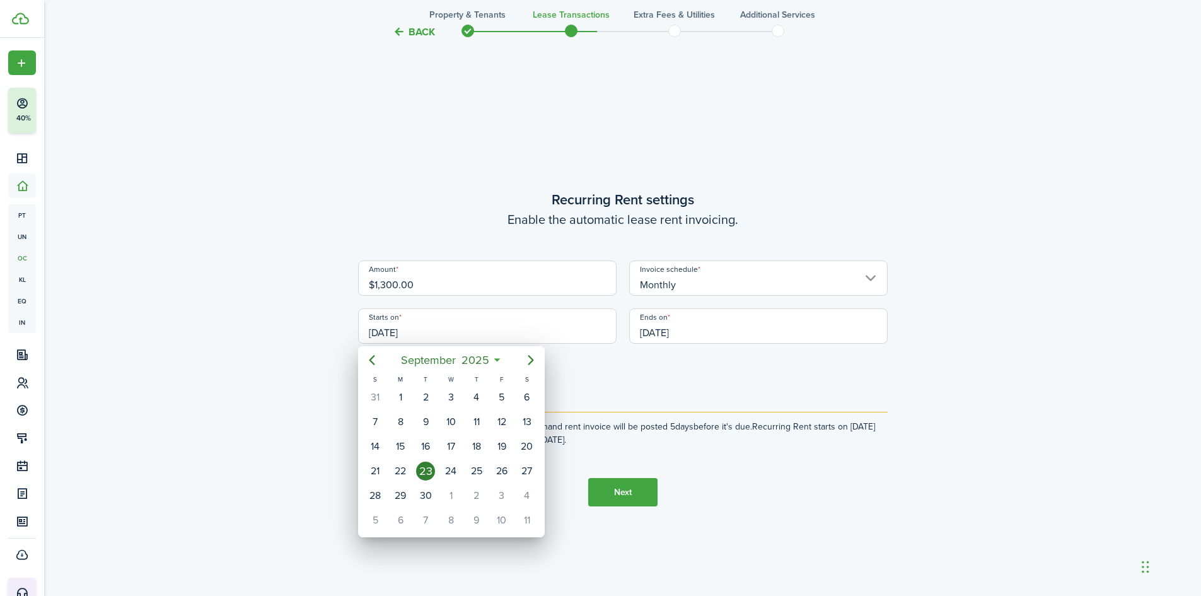
click at [532, 359] on icon "Next page" at bounding box center [531, 360] width 6 height 10
click at [445, 399] on div "1" at bounding box center [450, 397] width 19 height 19
type input "[DATE]"
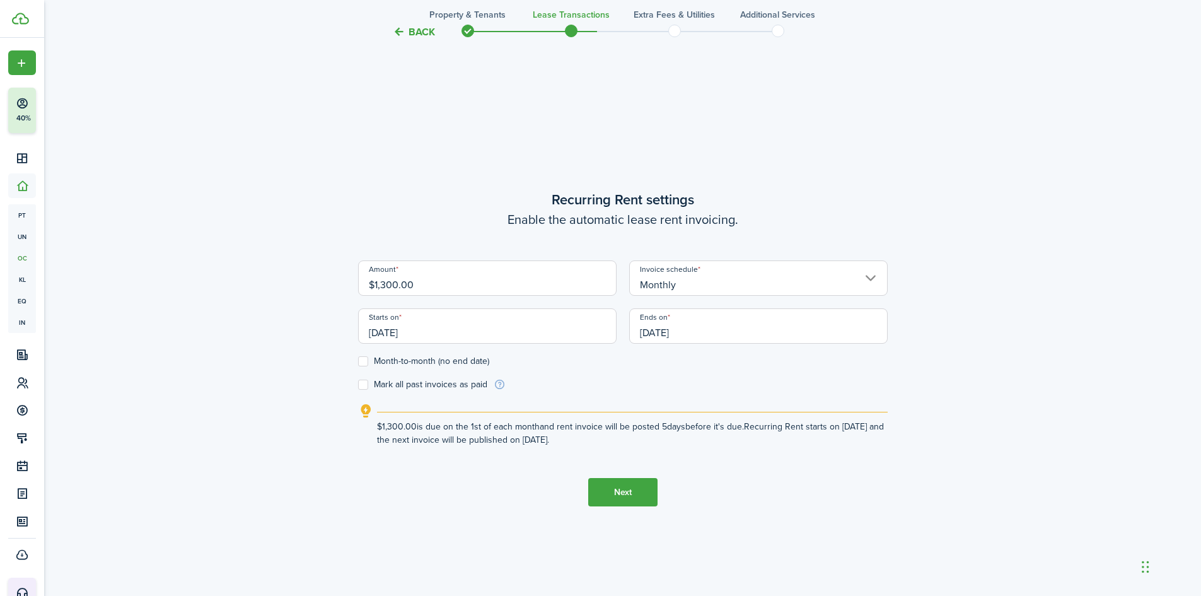
click at [706, 276] on input "Monthly" at bounding box center [758, 277] width 259 height 35
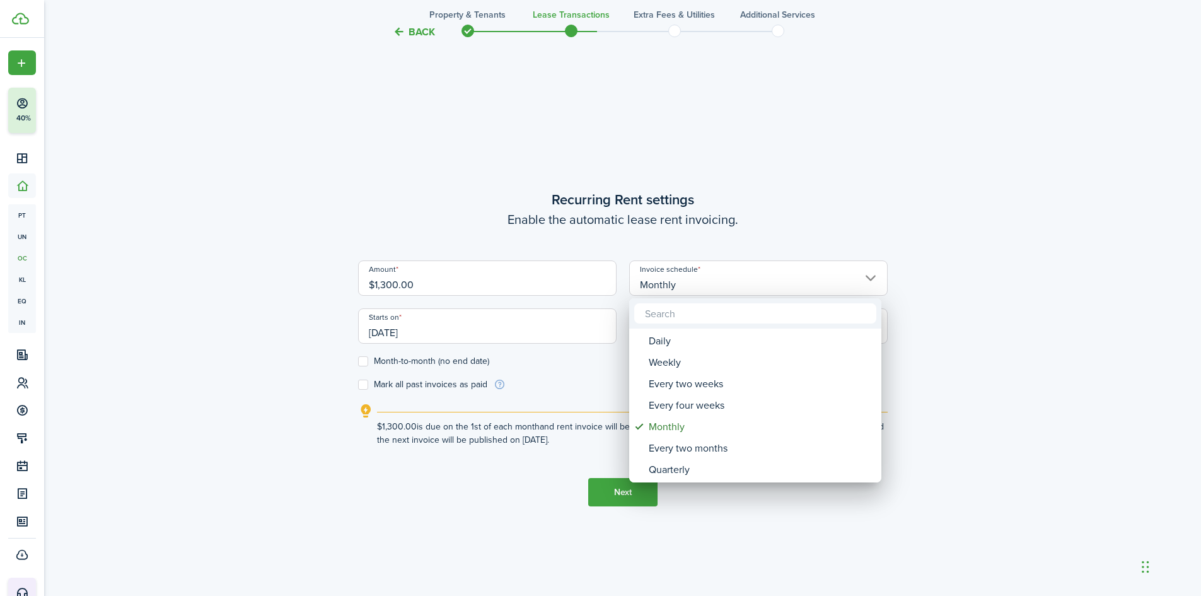
click at [706, 272] on div at bounding box center [600, 298] width 1403 height 798
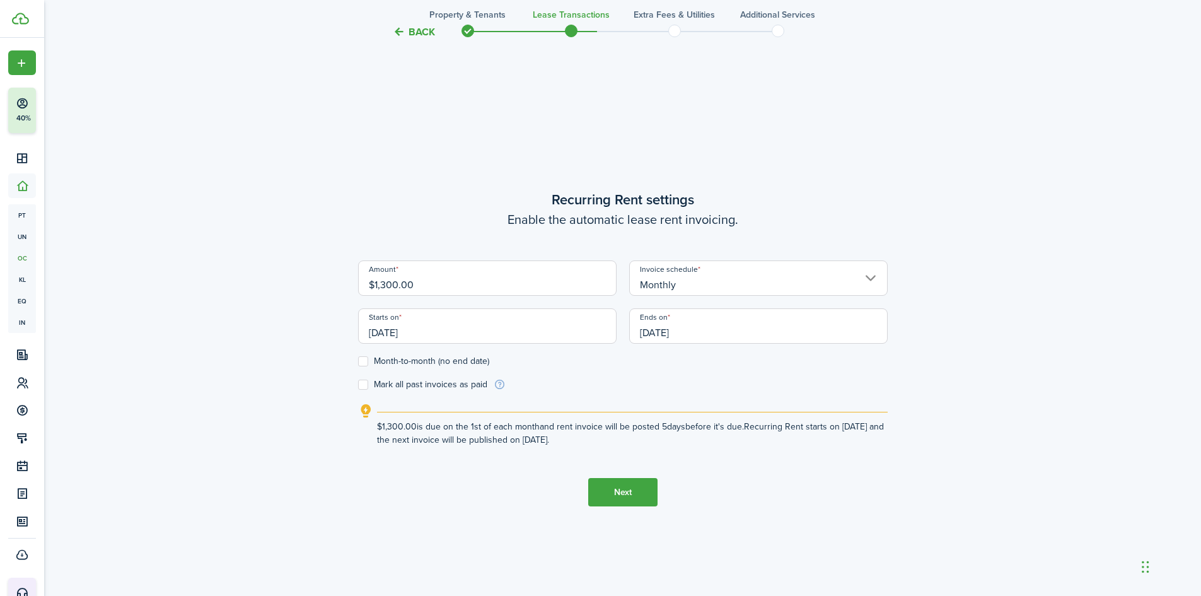
click at [369, 359] on label "Month-to-month (no end date)" at bounding box center [423, 361] width 131 height 10
click at [358, 361] on input "Month-to-month (no end date)" at bounding box center [358, 361] width 1 height 1
checkbox input "true"
click at [624, 480] on button "Next" at bounding box center [622, 492] width 69 height 28
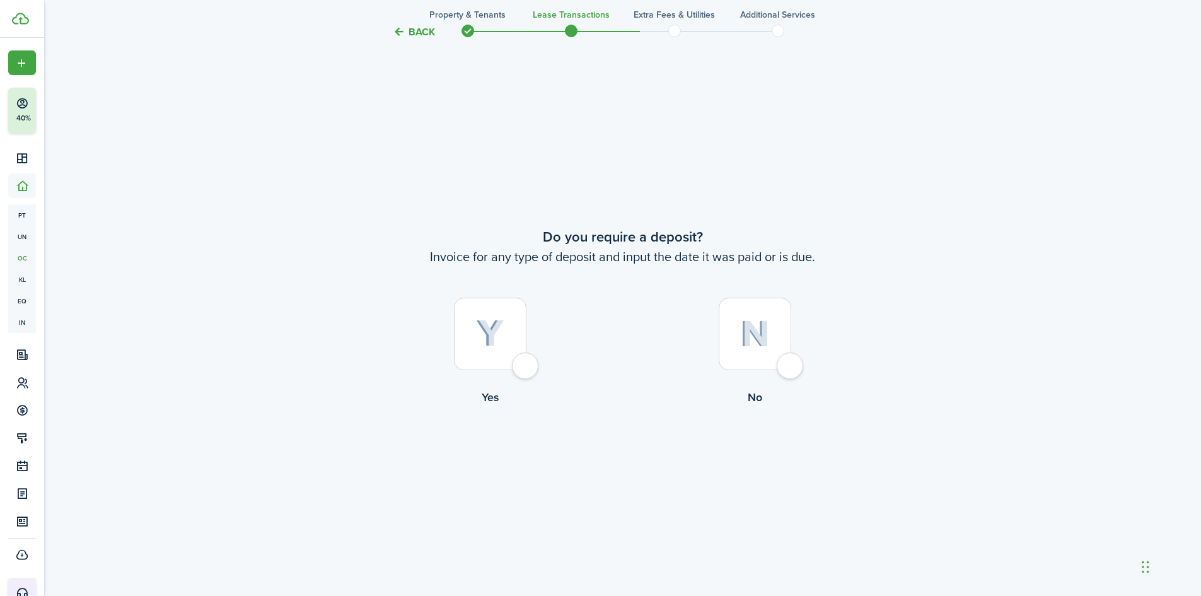
scroll to position [1107, 0]
click at [740, 325] on div at bounding box center [755, 332] width 73 height 73
radio input "true"
click at [626, 454] on button "Continue" at bounding box center [622, 456] width 69 height 28
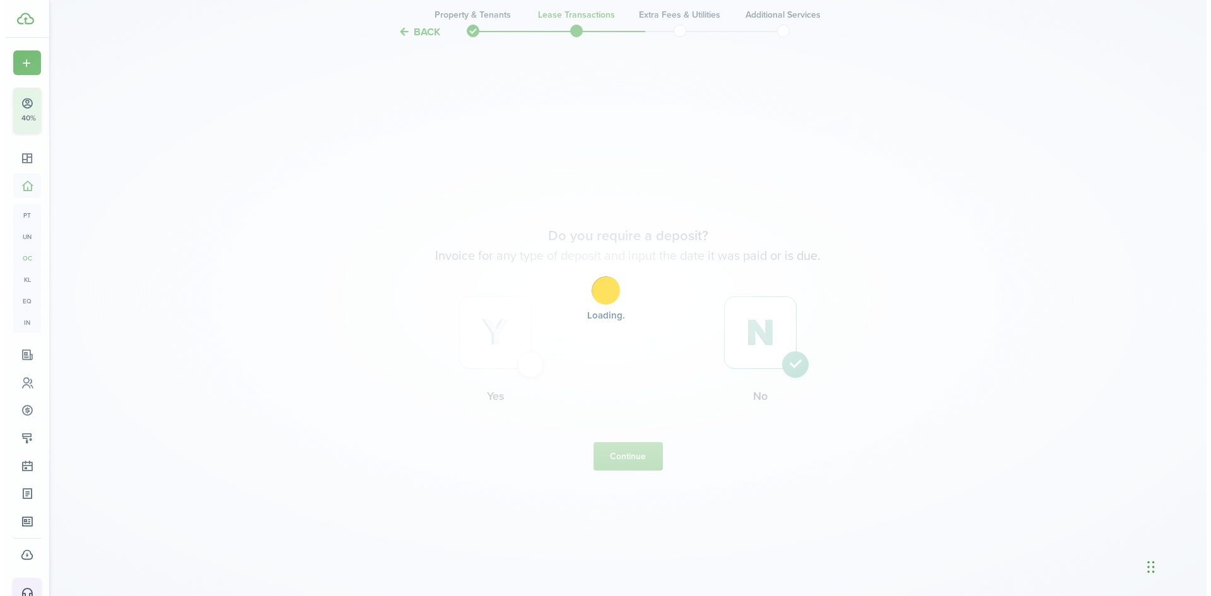
scroll to position [0, 0]
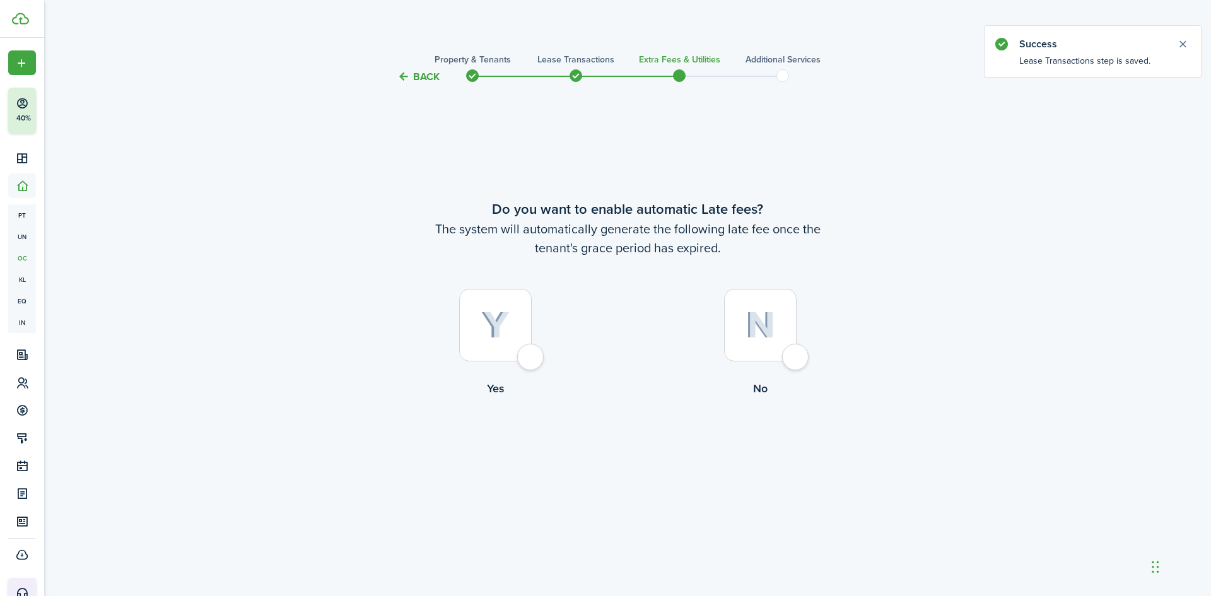
click at [765, 329] on img at bounding box center [760, 325] width 30 height 27
radio input "true"
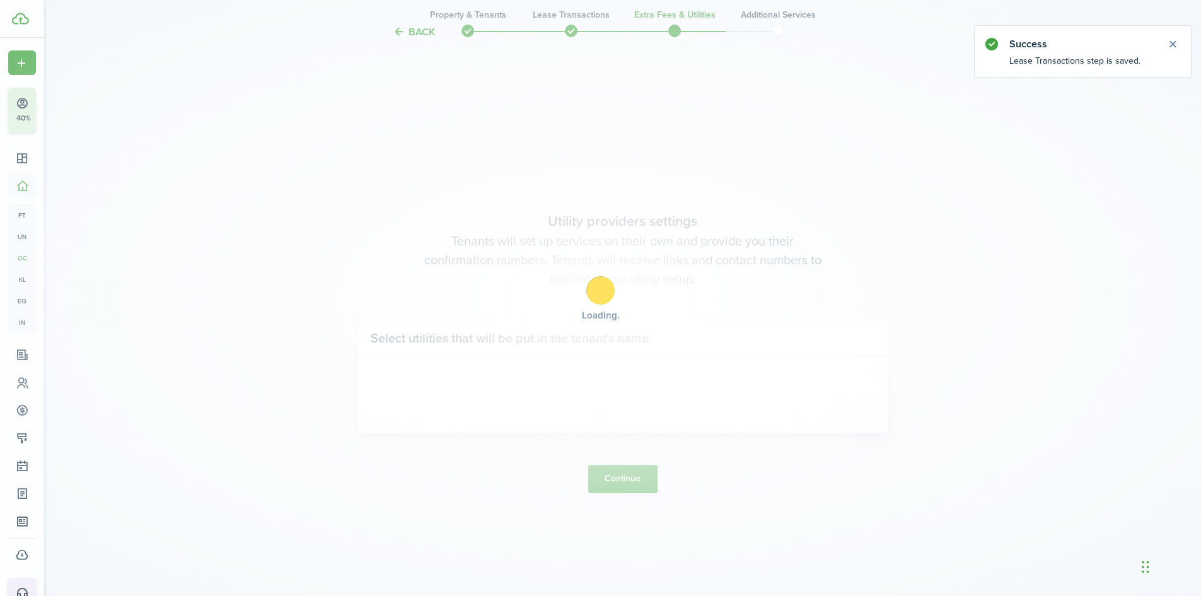
scroll to position [511, 0]
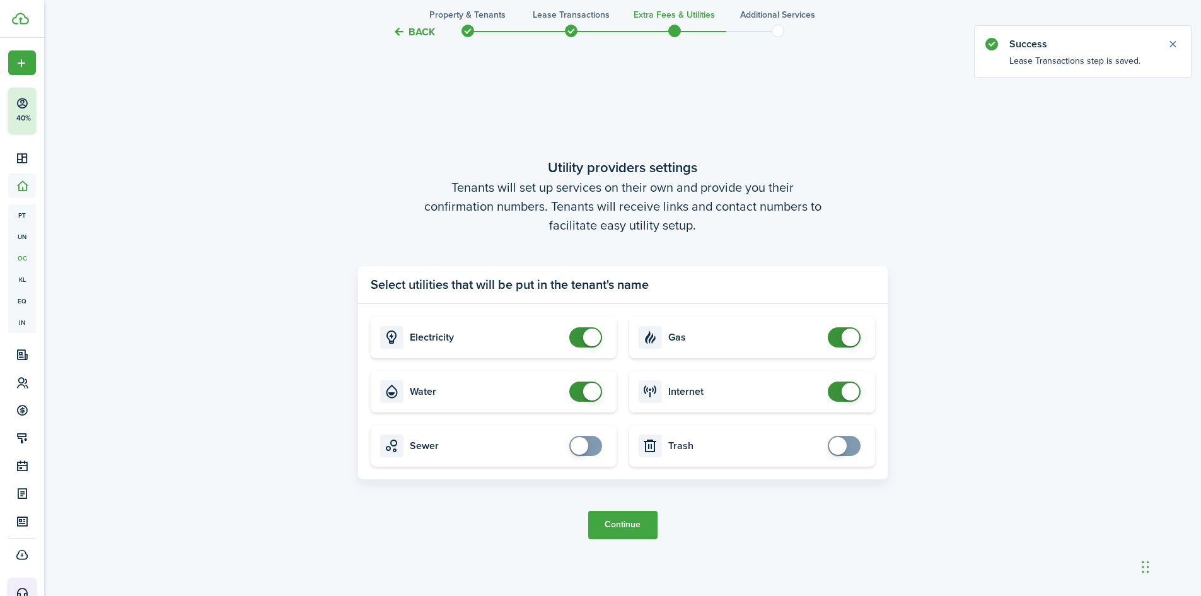
click at [525, 392] on card-title "Water" at bounding box center [486, 391] width 153 height 11
checkbox input "false"
click at [593, 399] on span at bounding box center [592, 392] width 18 height 18
click at [614, 525] on button "Continue" at bounding box center [622, 525] width 69 height 28
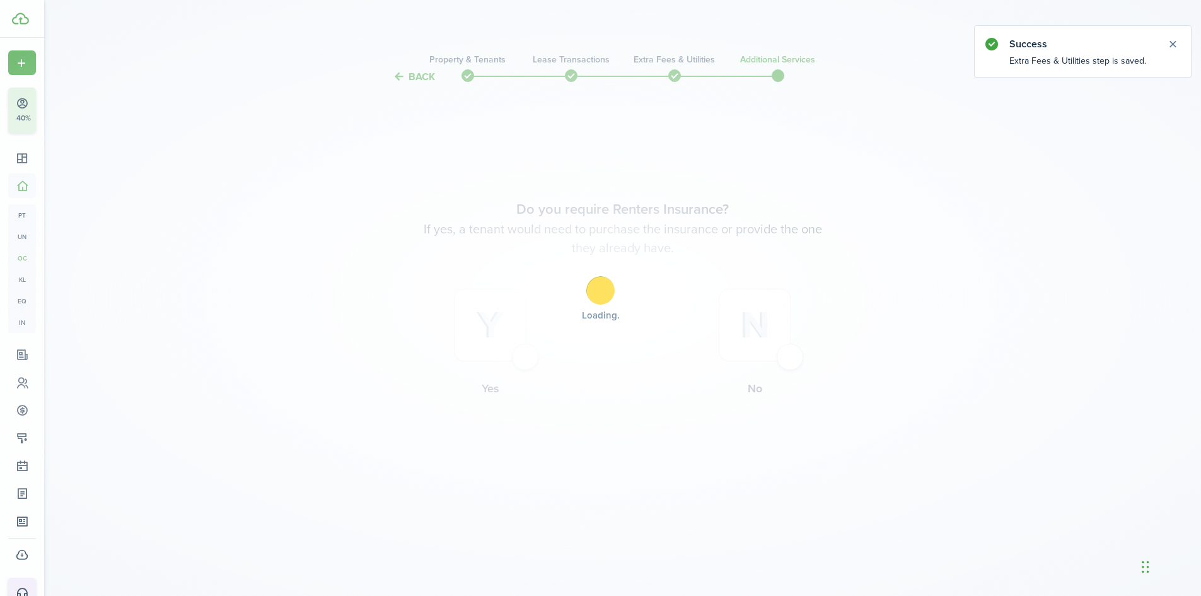
scroll to position [0, 0]
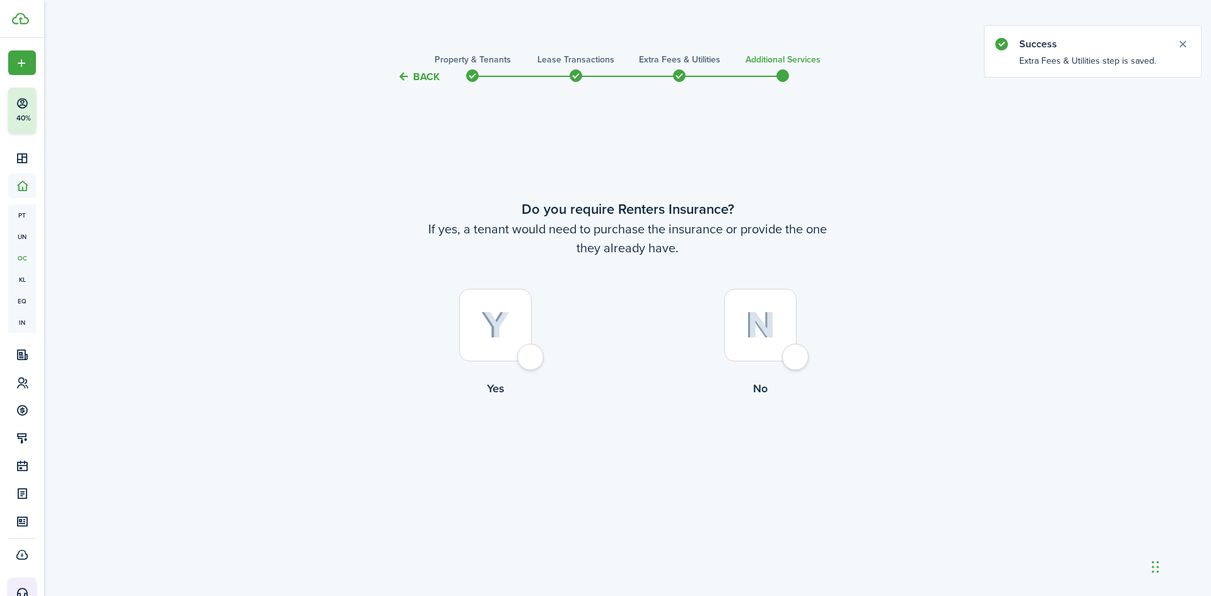
click at [750, 320] on img at bounding box center [760, 325] width 30 height 27
radio input "true"
click at [644, 453] on button "Complete move in" at bounding box center [627, 449] width 93 height 28
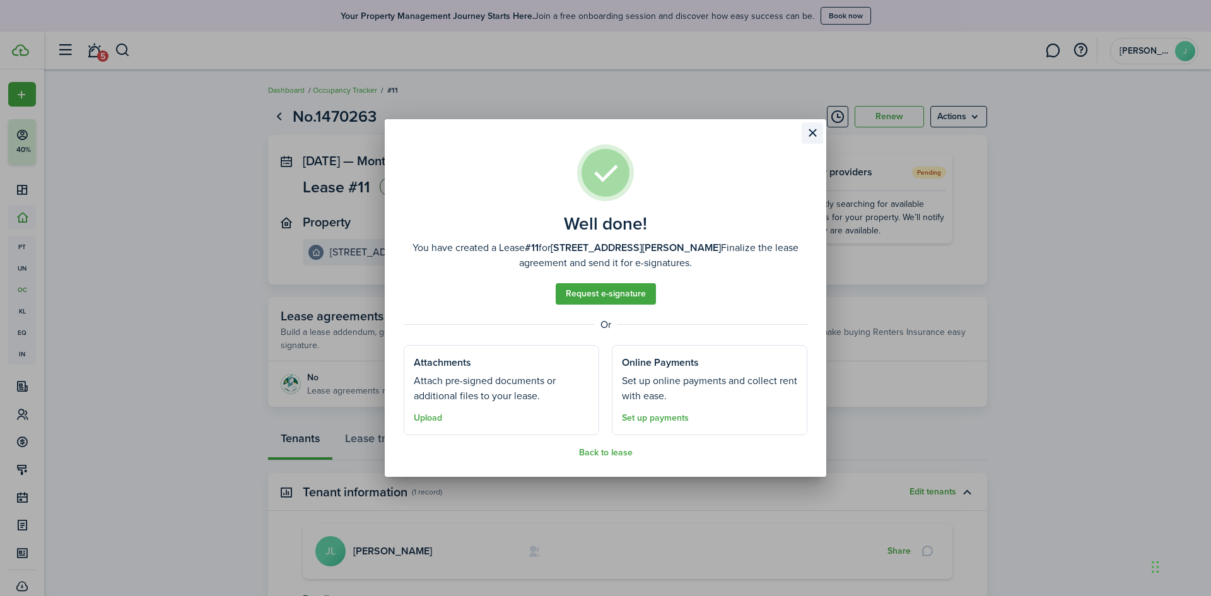
click at [808, 133] on button "Close modal" at bounding box center [811, 132] width 21 height 21
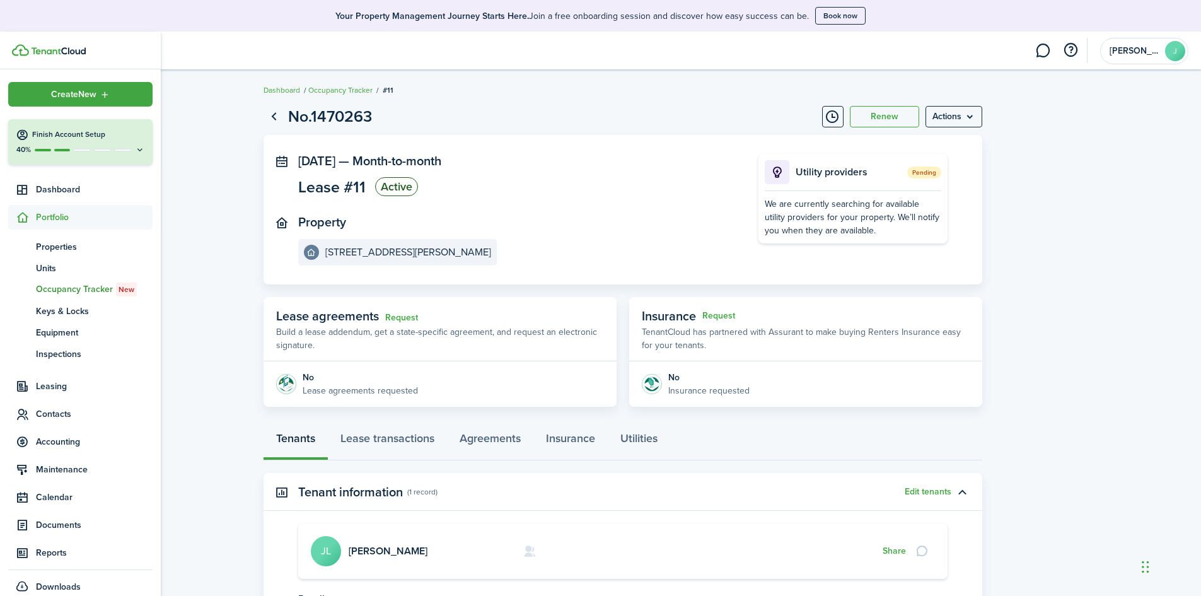
click at [48, 152] on div "40%" at bounding box center [80, 149] width 129 height 11
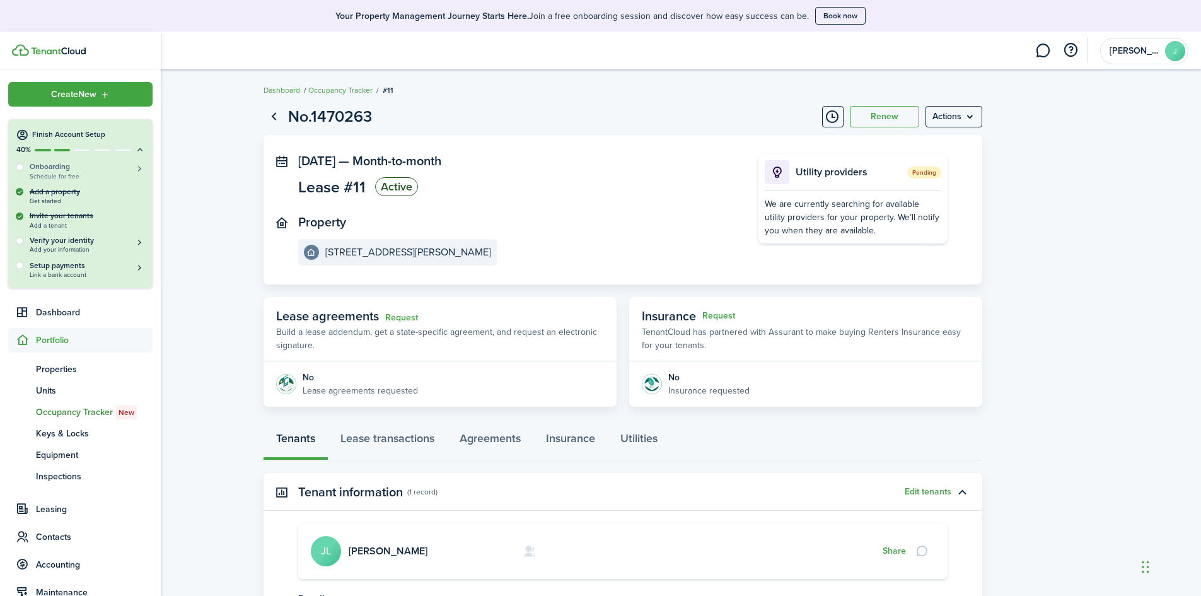
click at [56, 173] on span "Schedule for free" at bounding box center [87, 176] width 115 height 7
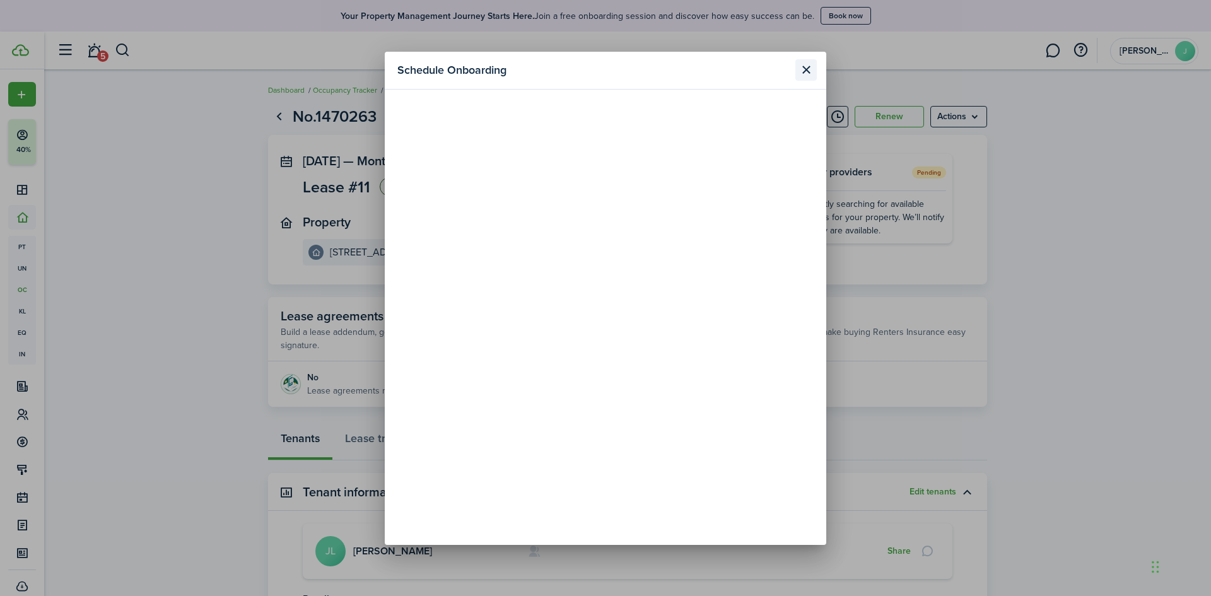
click at [814, 67] on button "Close modal" at bounding box center [805, 69] width 21 height 21
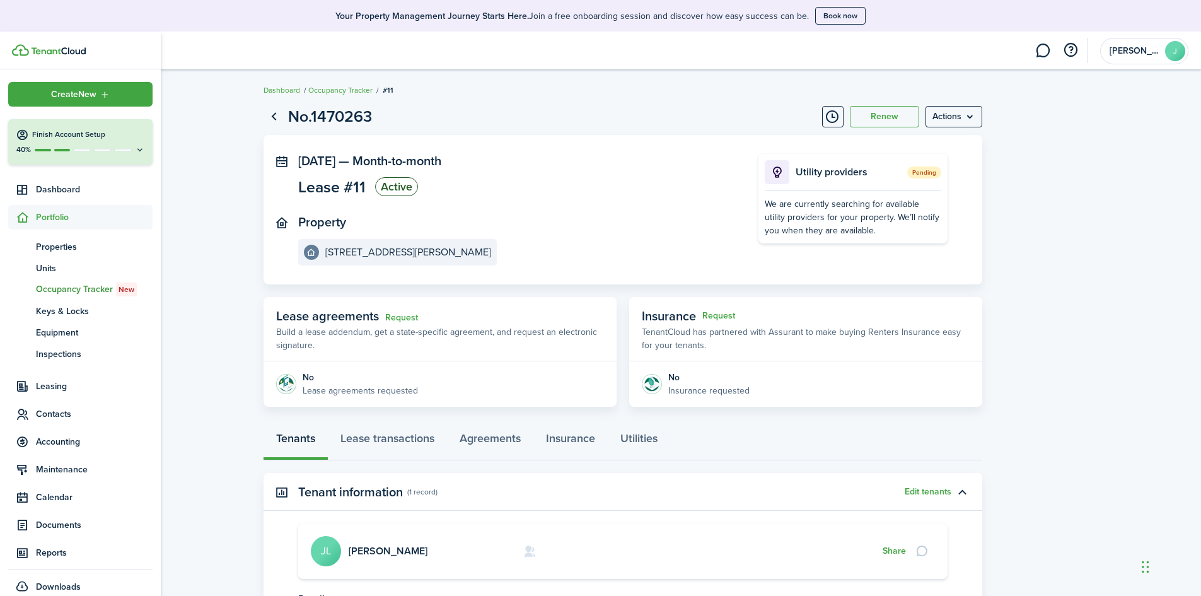
click at [46, 146] on div "40%" at bounding box center [80, 149] width 129 height 11
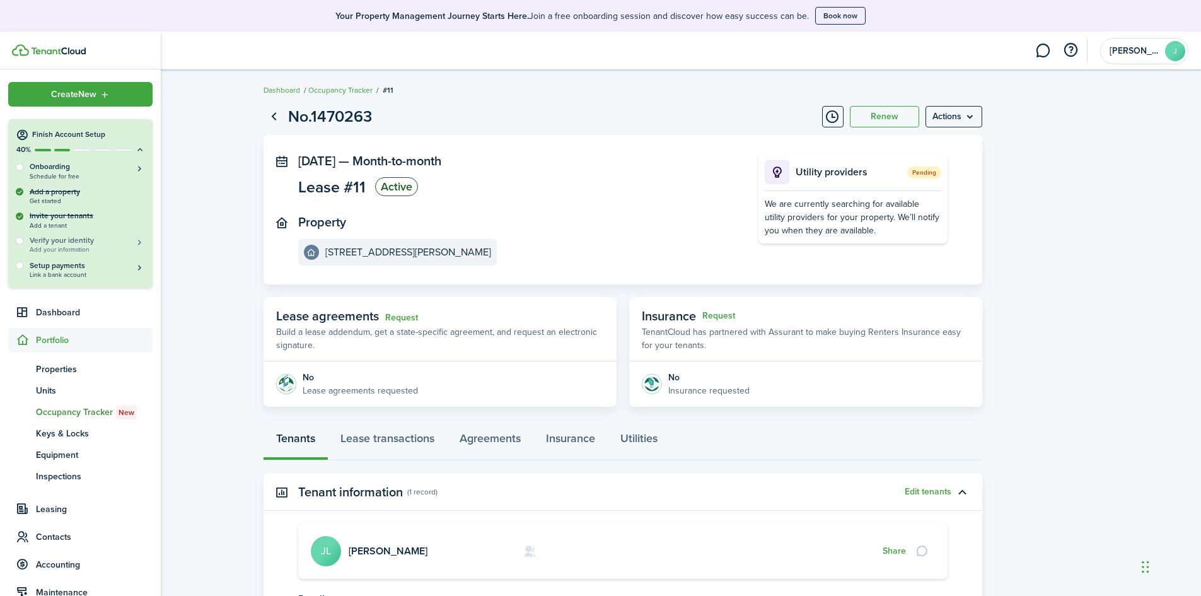
click at [68, 243] on h5 "Verify your identity" at bounding box center [87, 240] width 115 height 11
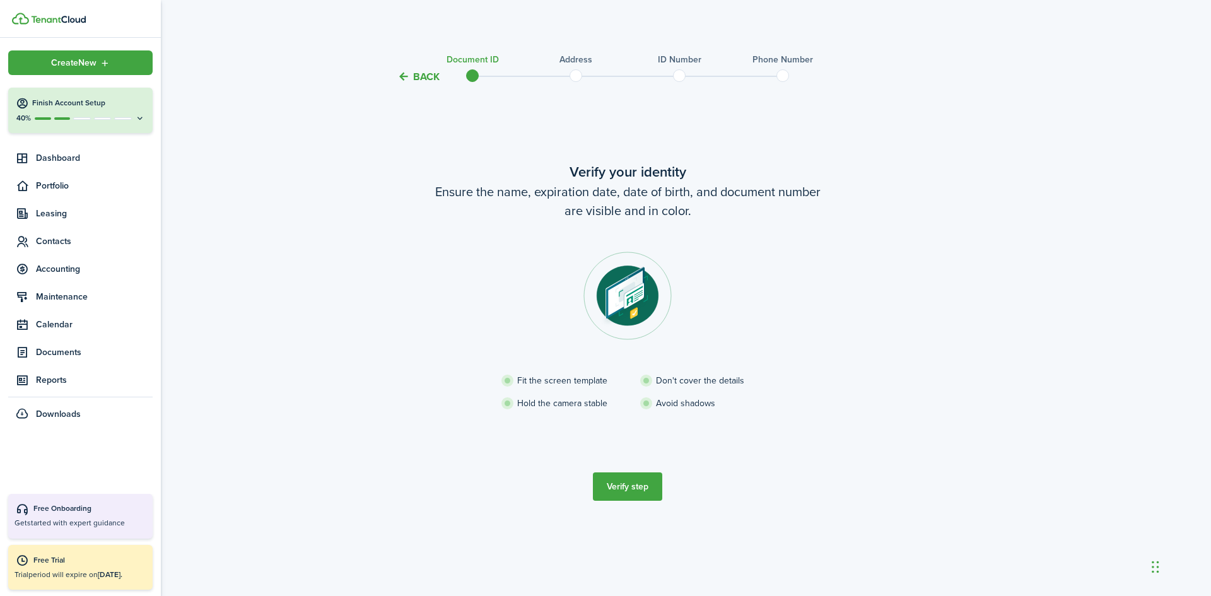
click at [33, 103] on h4 "Finish Account Setup" at bounding box center [88, 103] width 113 height 11
click at [57, 194] on span "Portfolio" at bounding box center [80, 185] width 144 height 25
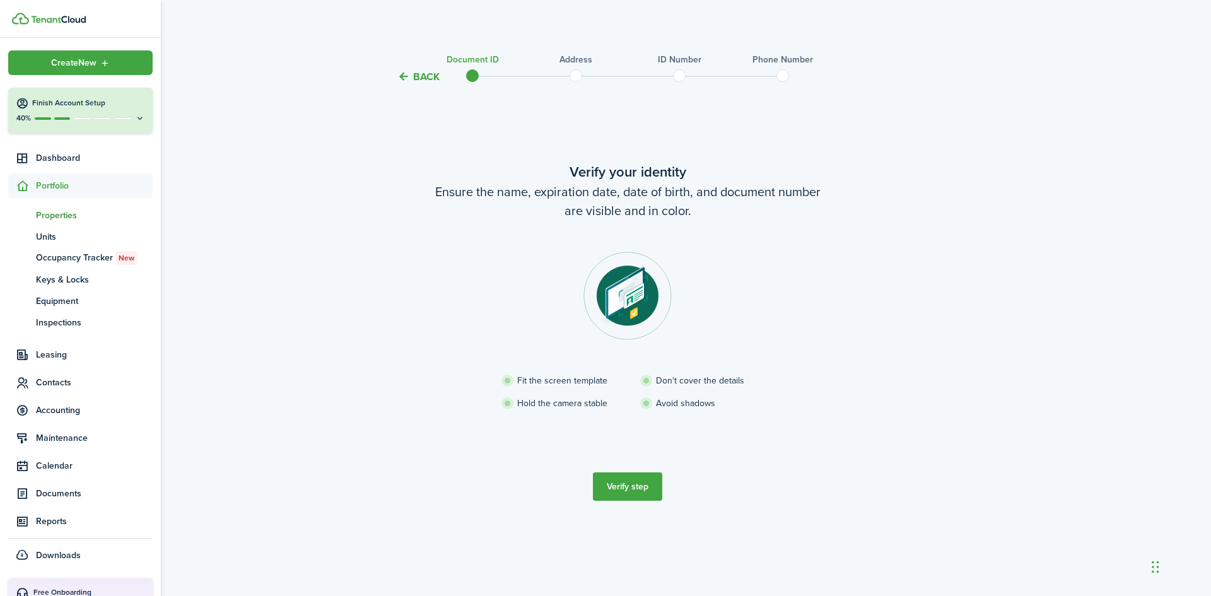
click at [63, 217] on span "Properties" at bounding box center [94, 215] width 117 height 13
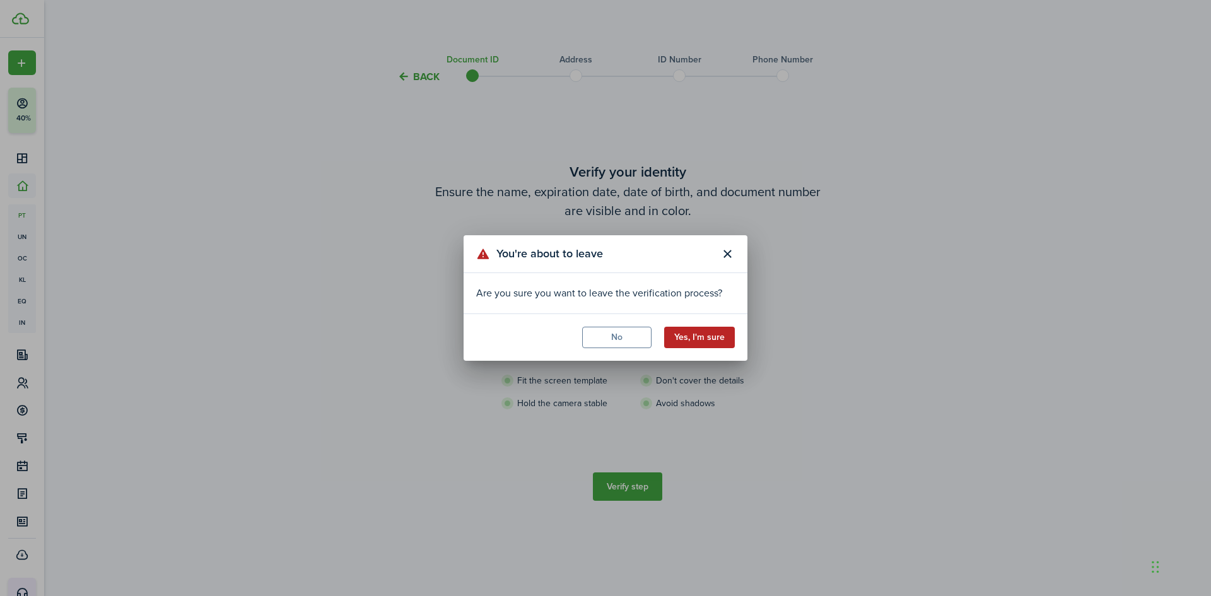
click at [692, 341] on button "Yes, I'm sure" at bounding box center [699, 337] width 71 height 21
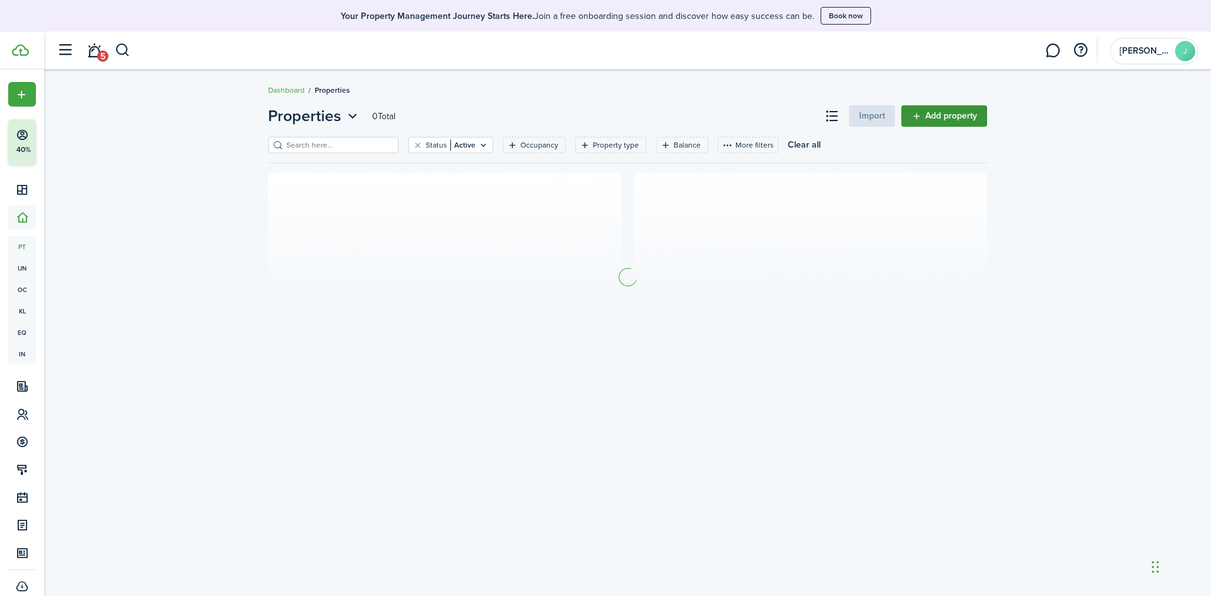
click at [935, 118] on link "Add property" at bounding box center [944, 115] width 86 height 21
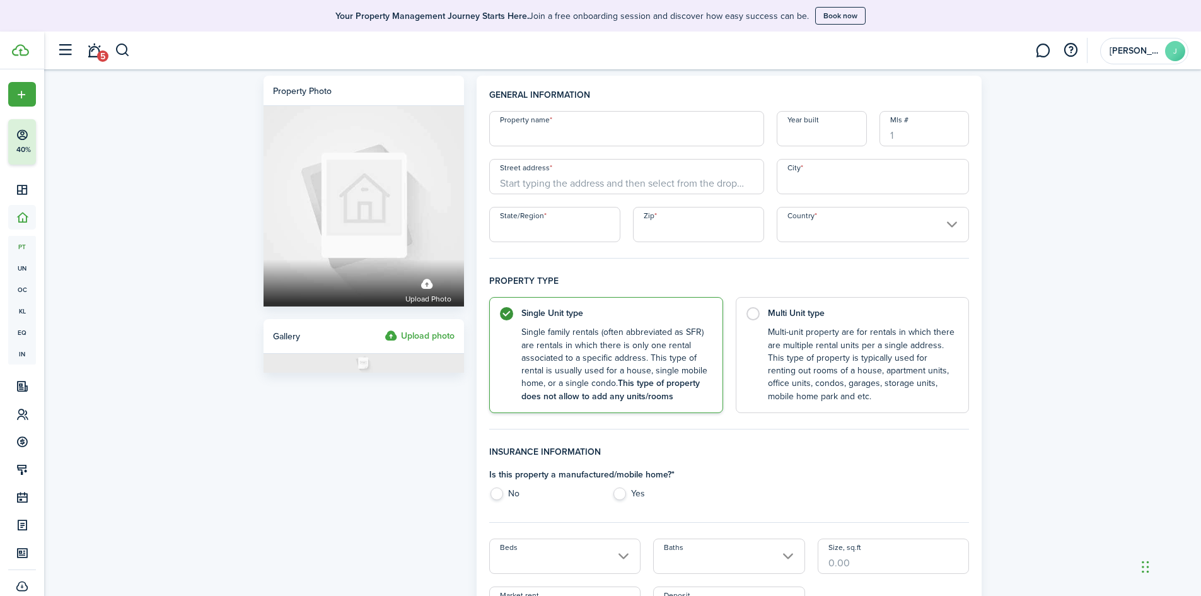
click at [542, 124] on input "Property name" at bounding box center [626, 128] width 275 height 35
type input "[PERSON_NAME] St"
click at [532, 173] on input "Street address" at bounding box center [626, 176] width 275 height 35
click at [552, 182] on input "43" at bounding box center [626, 176] width 275 height 35
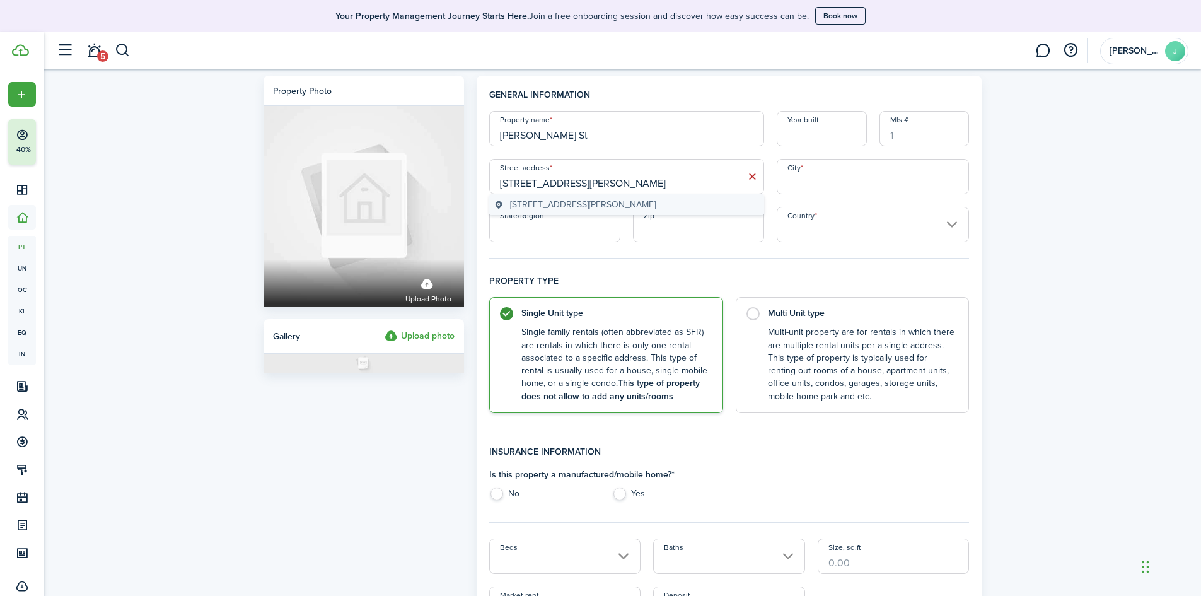
click at [585, 199] on span "[STREET_ADDRESS][PERSON_NAME]" at bounding box center [583, 204] width 146 height 13
type input "[STREET_ADDRESS][PERSON_NAME]"
type input "Taunton"
type input "MA"
type input "02780"
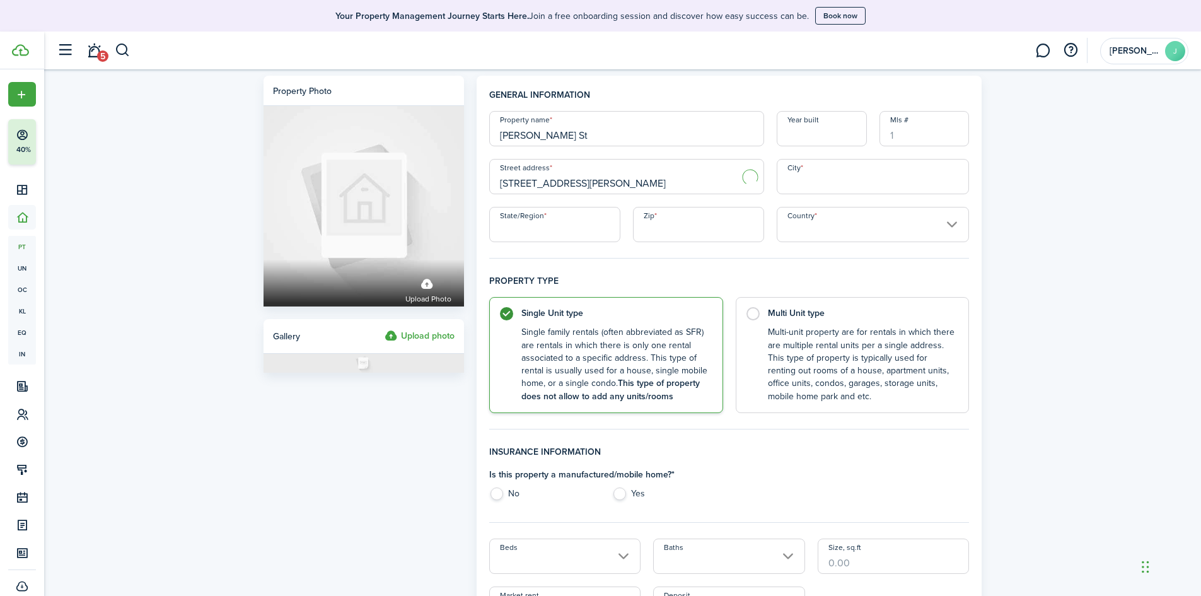
type input "[GEOGRAPHIC_DATA]"
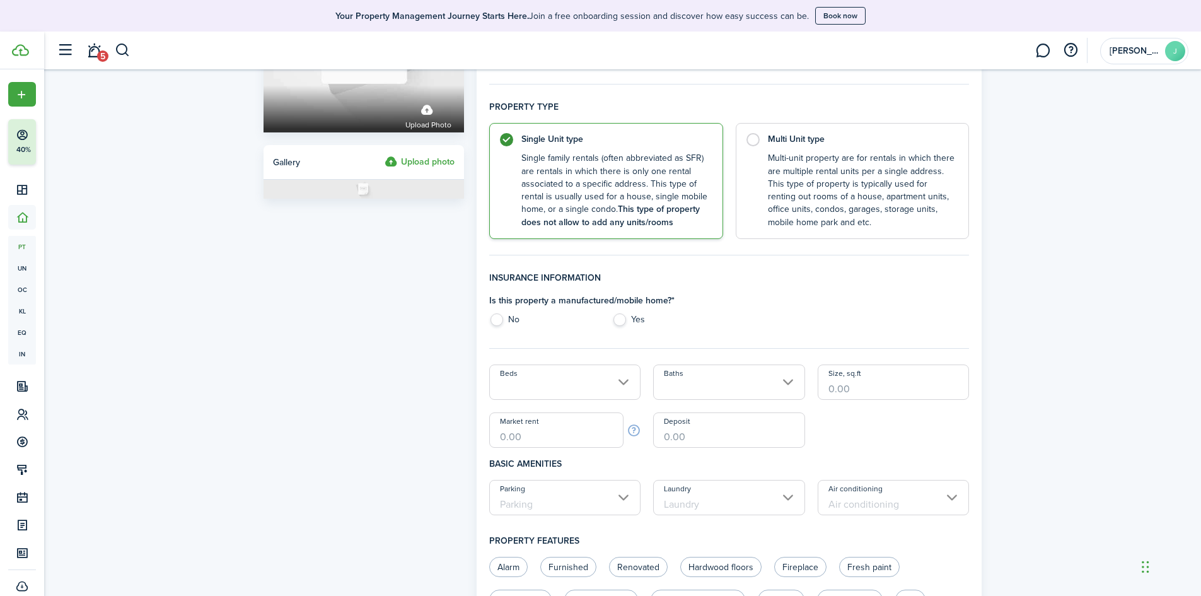
scroll to position [252, 0]
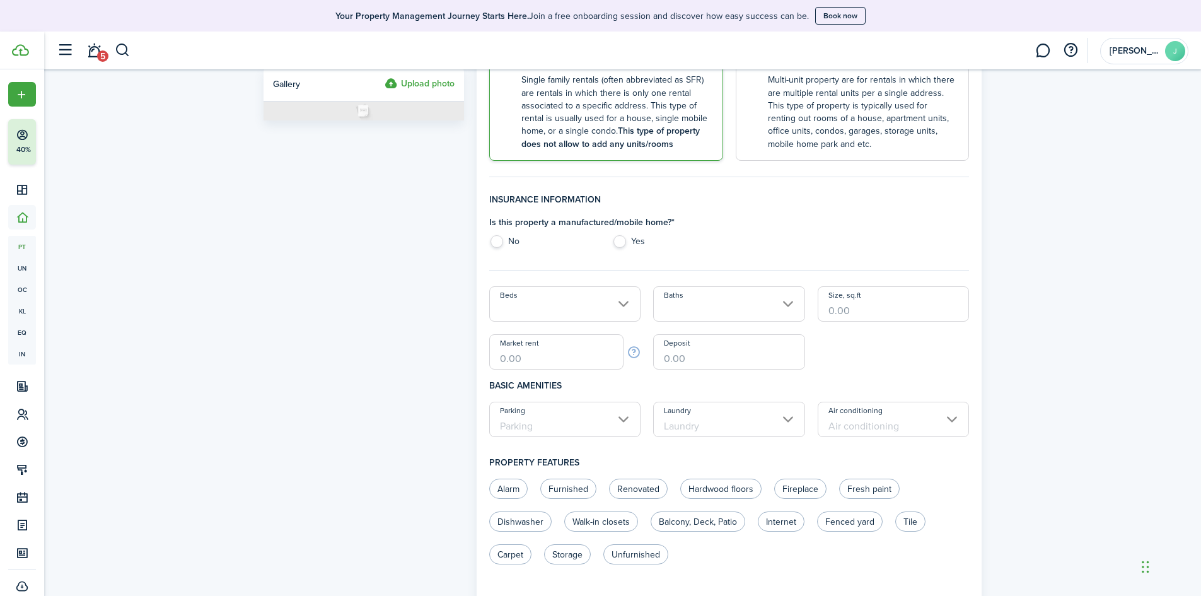
click at [501, 239] on label "No" at bounding box center [544, 244] width 110 height 19
radio input "true"
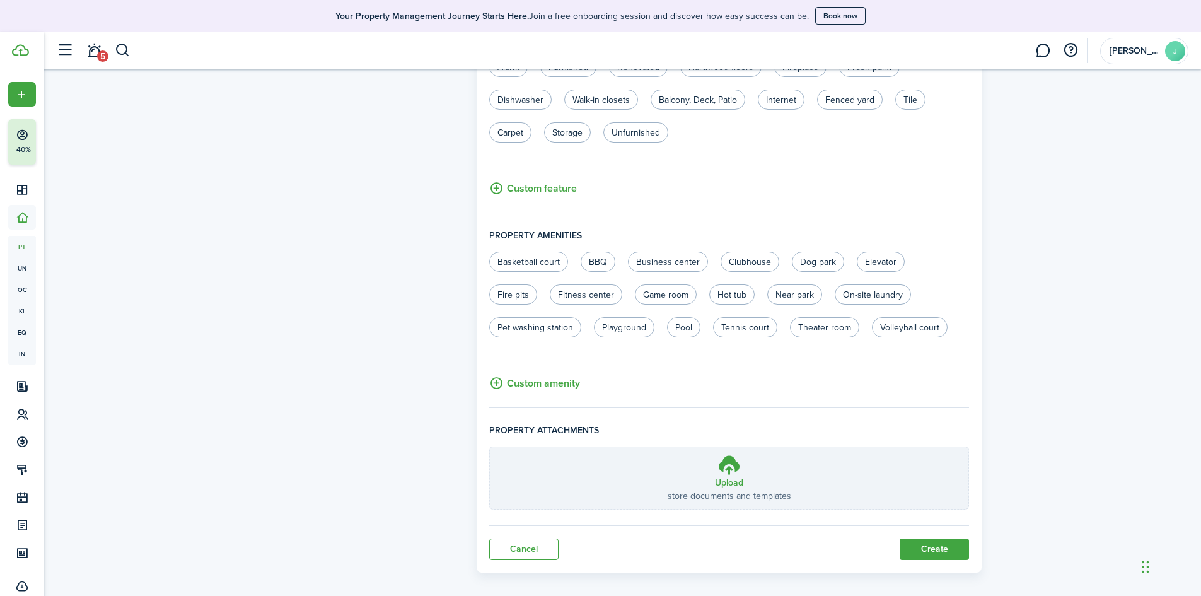
scroll to position [687, 0]
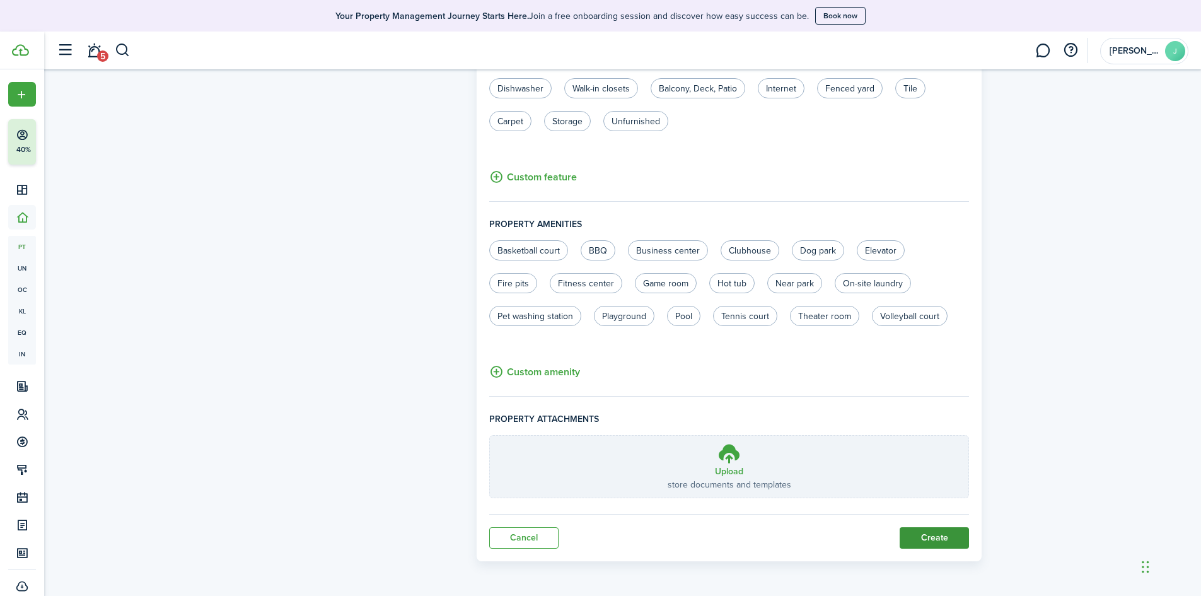
click at [924, 528] on button "Create" at bounding box center [934, 537] width 69 height 21
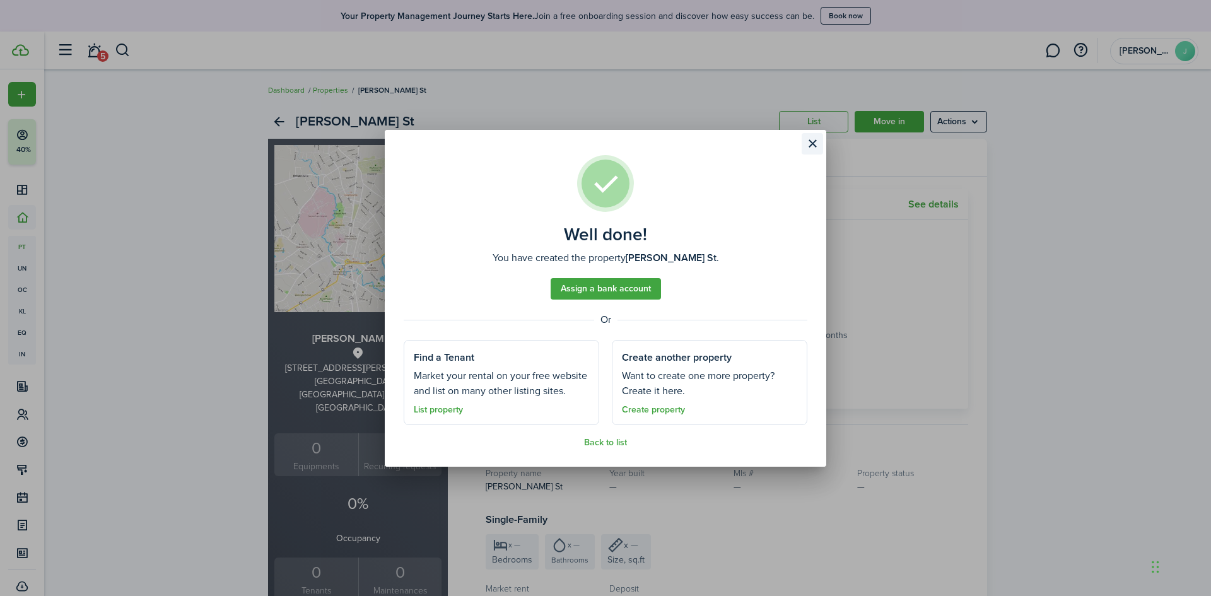
click at [812, 142] on button "Close modal" at bounding box center [811, 143] width 21 height 21
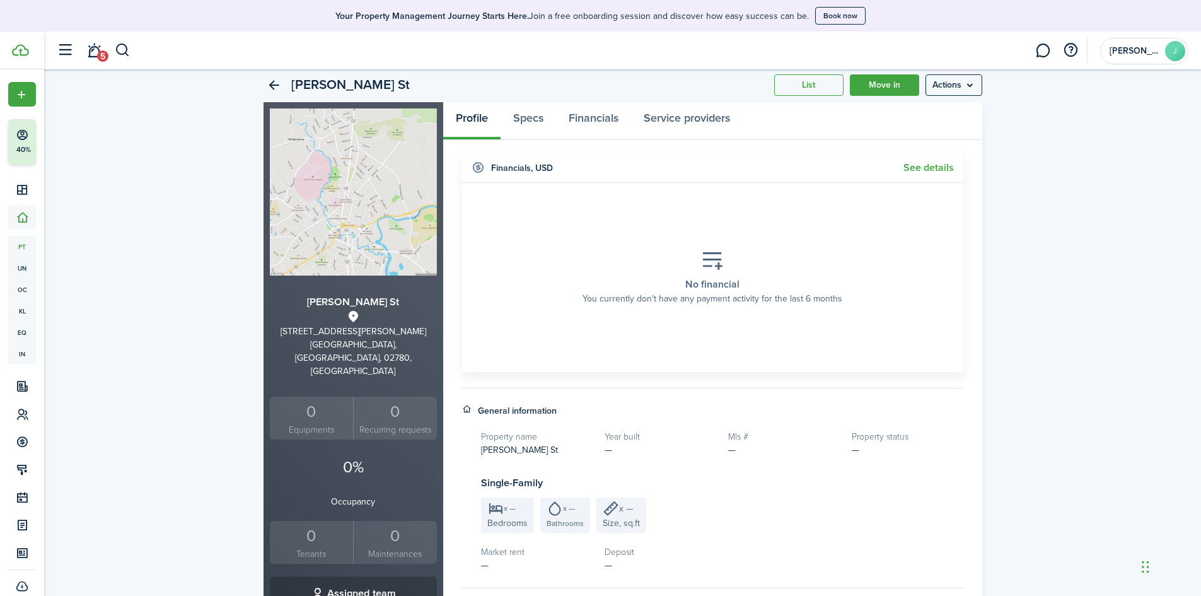
scroll to position [26, 0]
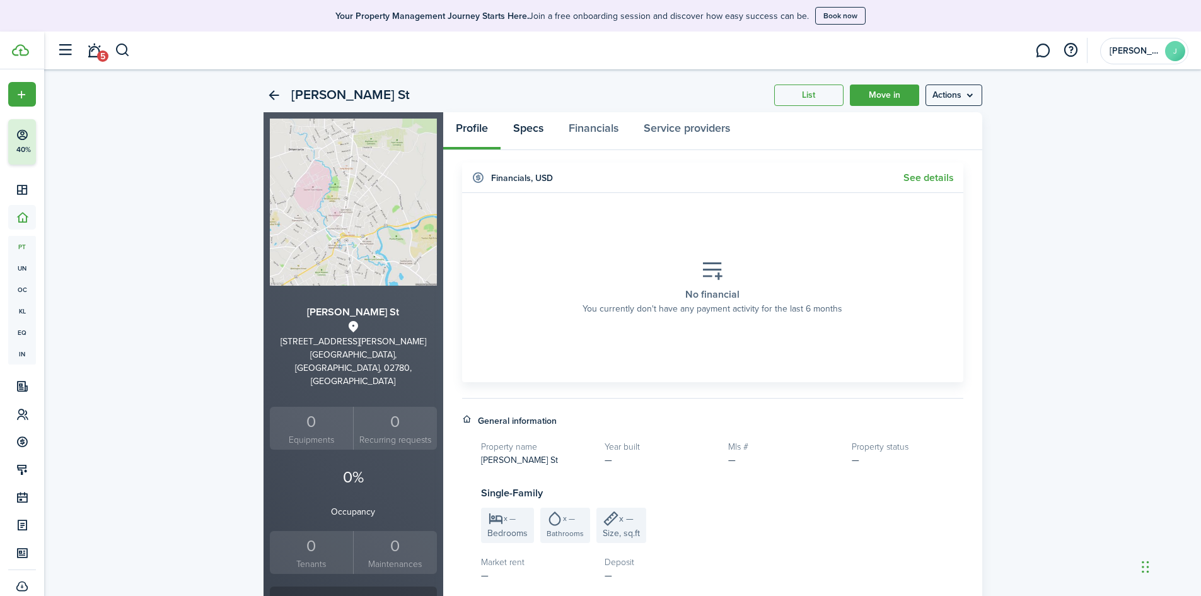
click at [531, 134] on link "Specs" at bounding box center [528, 131] width 55 height 38
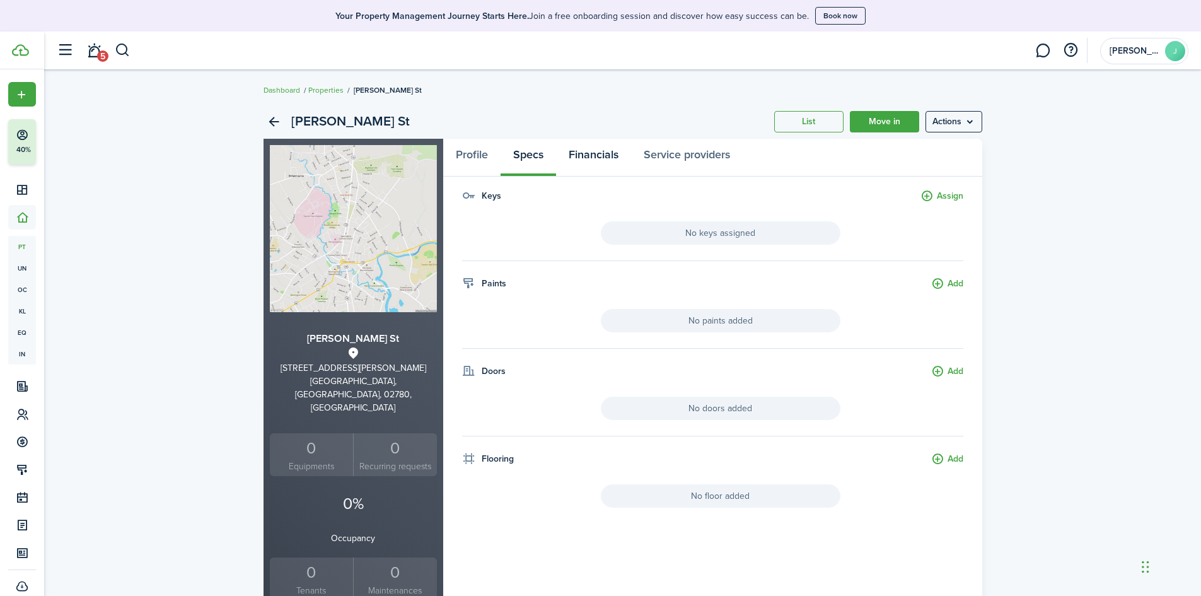
click at [610, 158] on link "Financials" at bounding box center [593, 158] width 75 height 38
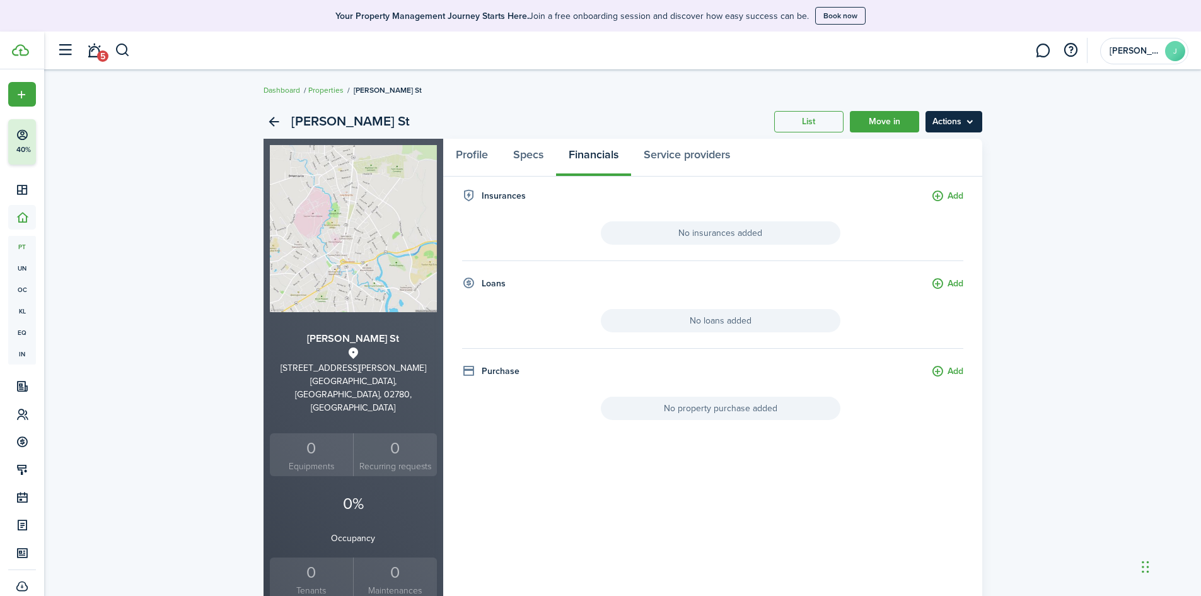
click at [953, 125] on menu-btn "Actions" at bounding box center [954, 121] width 57 height 21
click at [915, 148] on link "Edit property" at bounding box center [927, 149] width 110 height 21
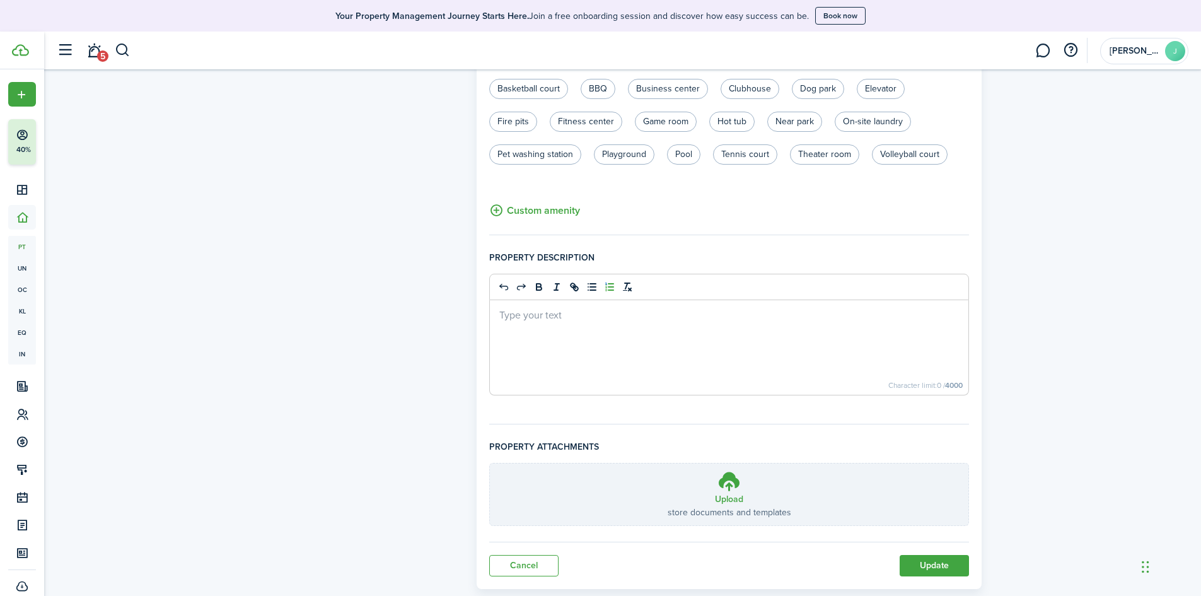
scroll to position [752, 0]
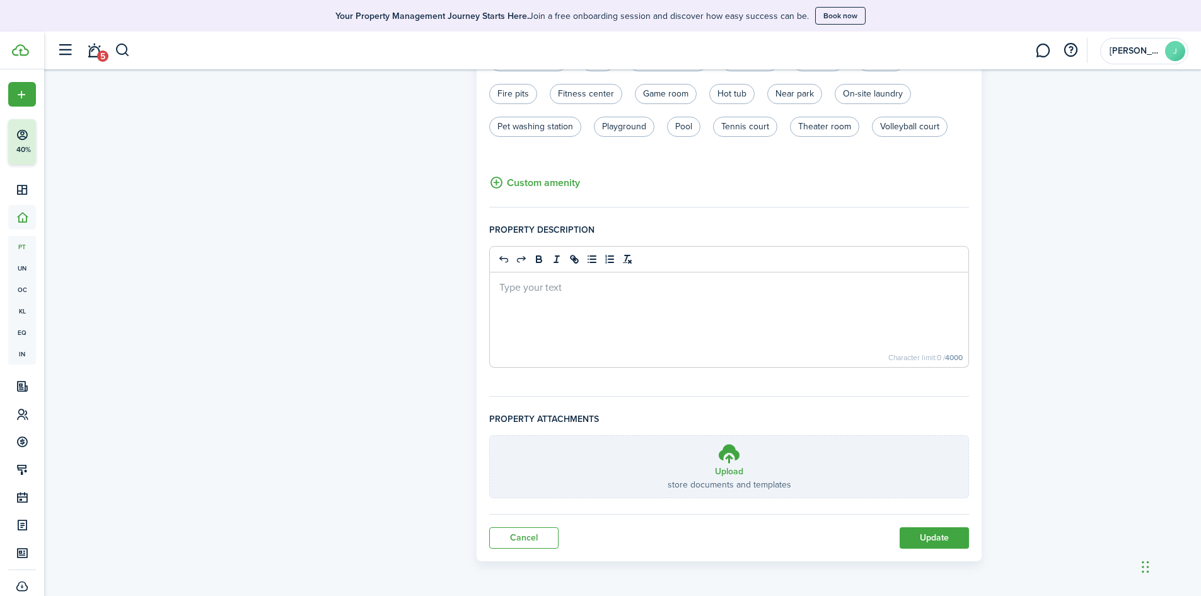
click at [926, 541] on button "Update" at bounding box center [934, 537] width 69 height 21
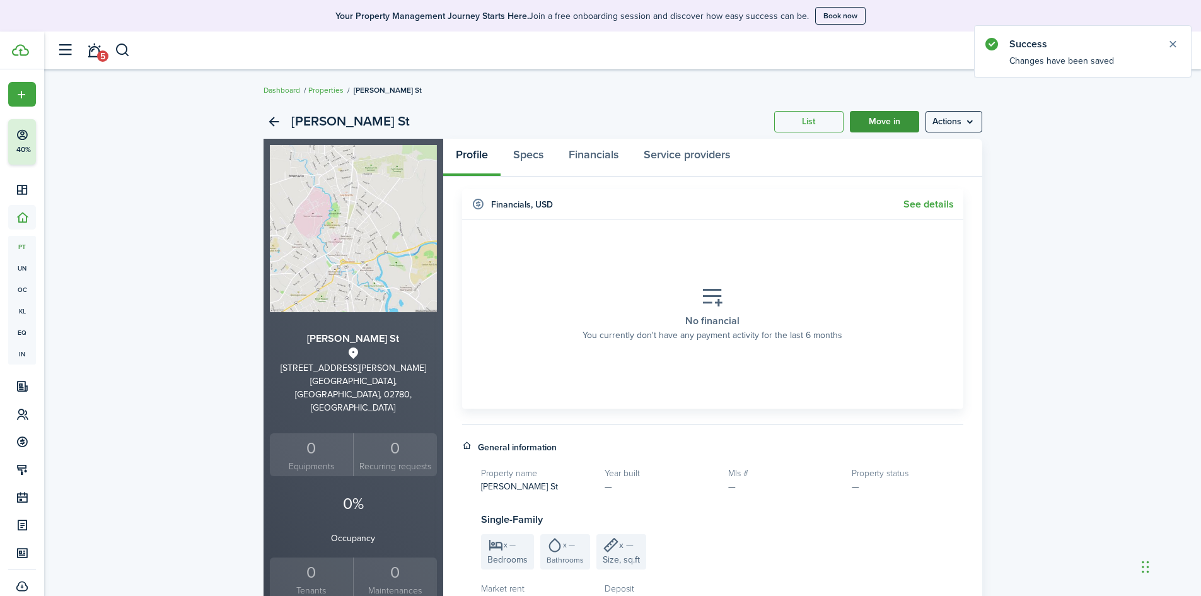
click at [892, 119] on link "Move in" at bounding box center [884, 121] width 69 height 21
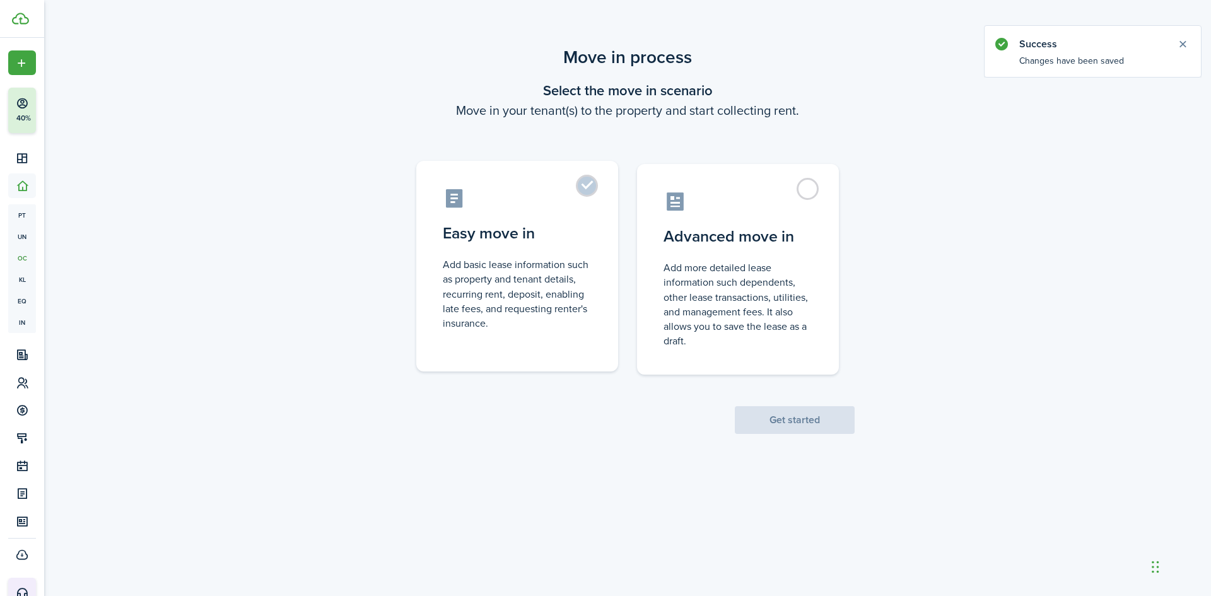
click at [515, 256] on label "Easy move in Add basic lease information such as property and tenant details, r…" at bounding box center [517, 266] width 202 height 211
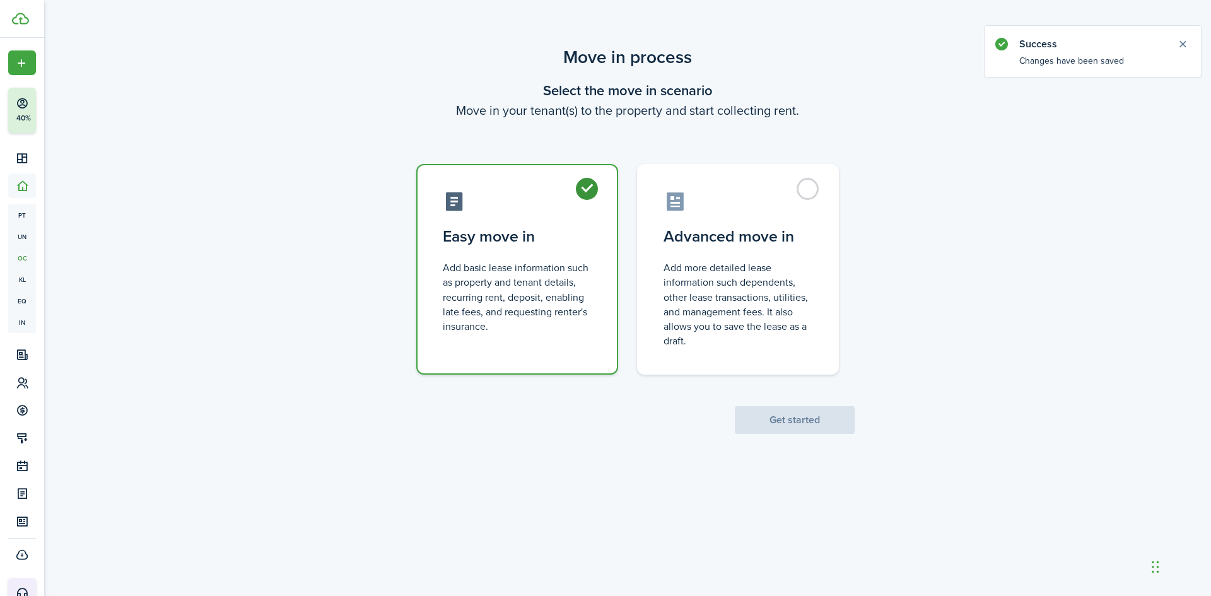
radio input "true"
click at [801, 429] on button "Get started" at bounding box center [795, 420] width 120 height 28
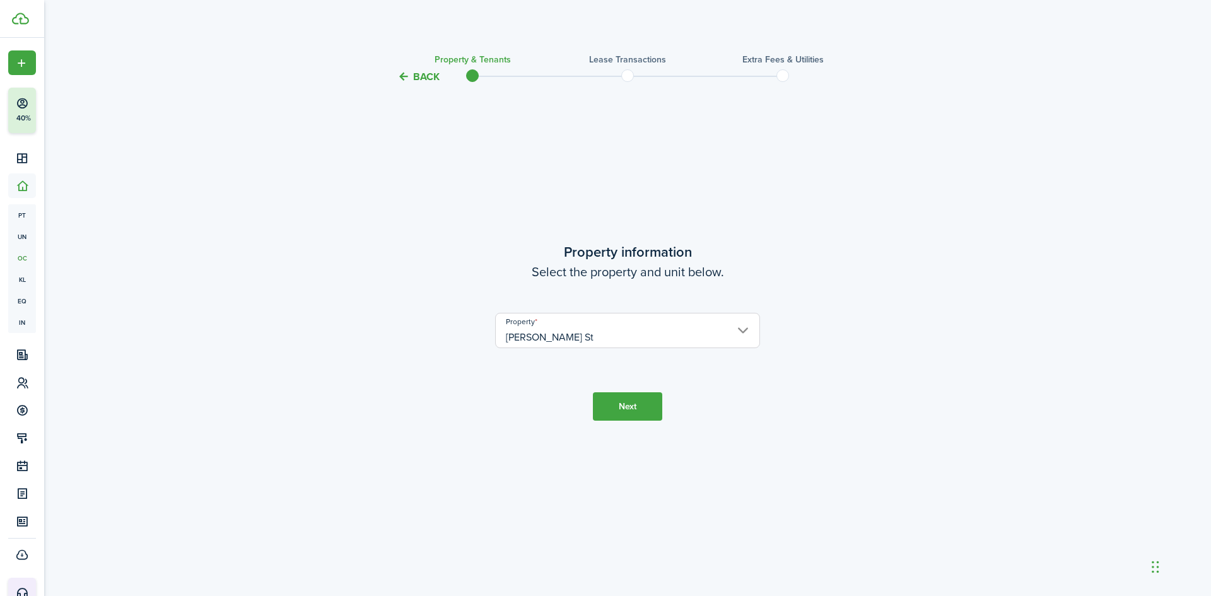
click at [613, 414] on button "Next" at bounding box center [627, 406] width 69 height 28
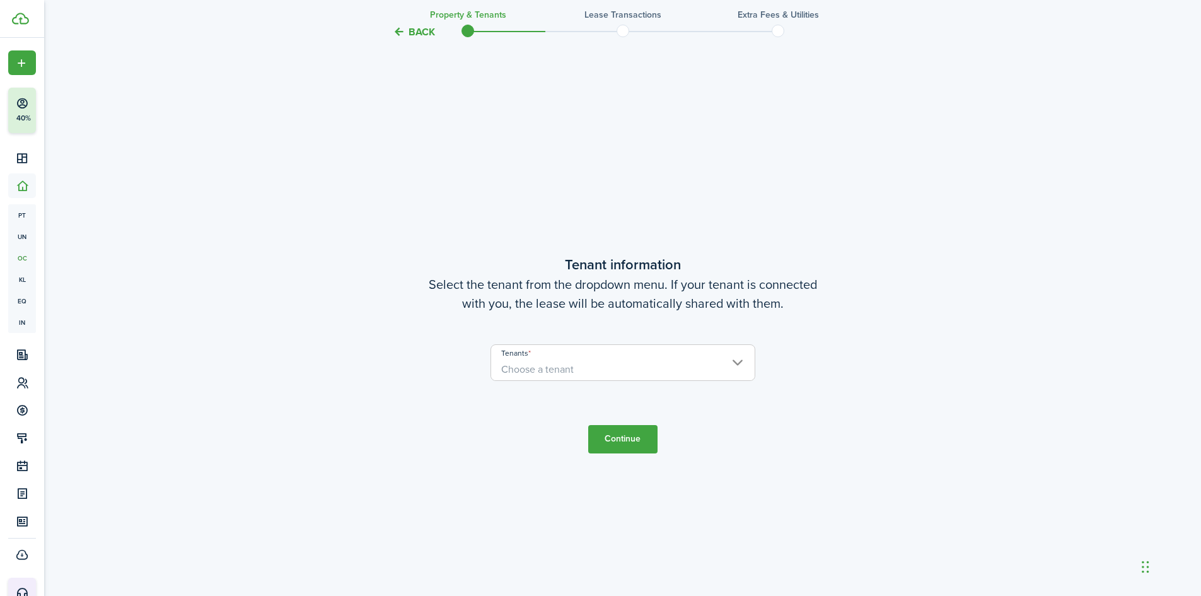
scroll to position [511, 0]
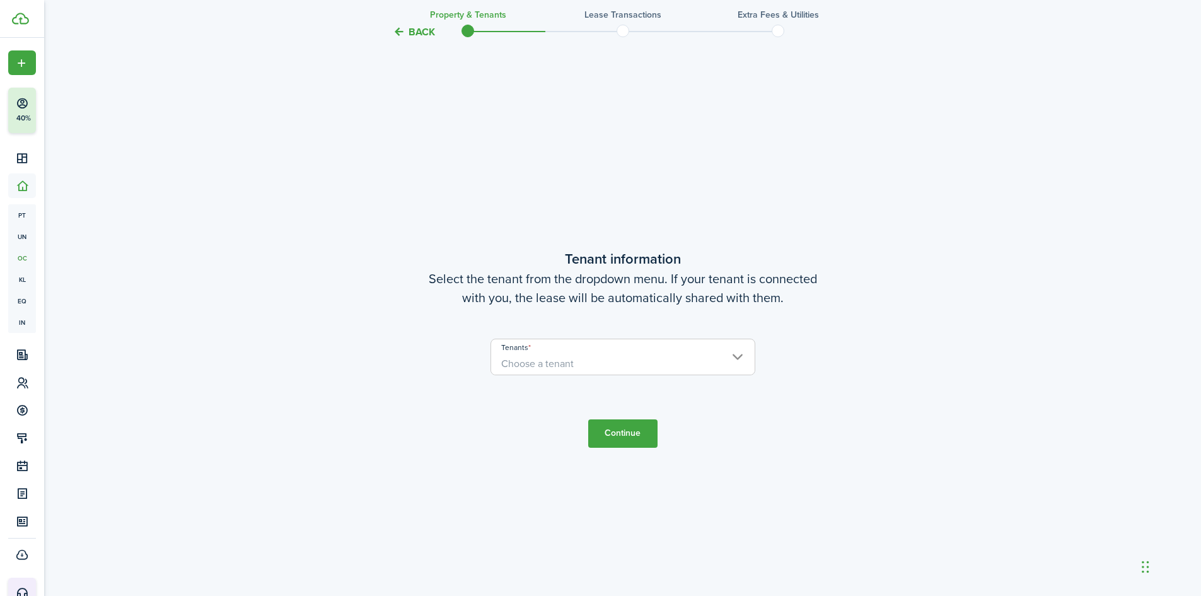
click at [605, 363] on span "Choose a tenant" at bounding box center [623, 363] width 264 height 21
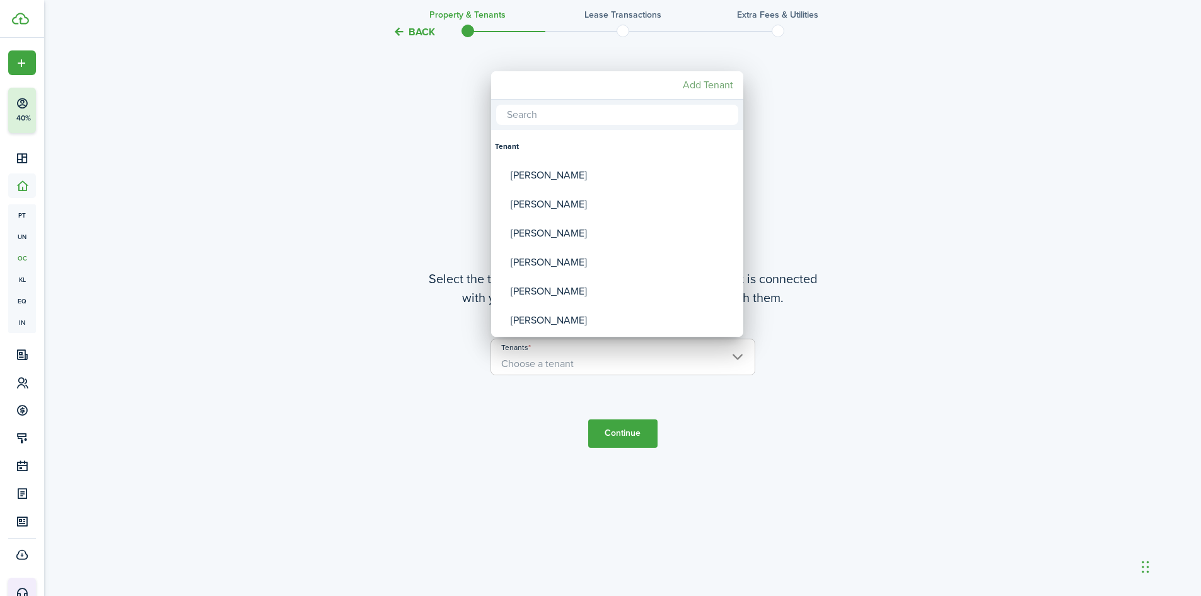
click at [697, 85] on mbsc-button "Add Tenant" at bounding box center [708, 85] width 61 height 23
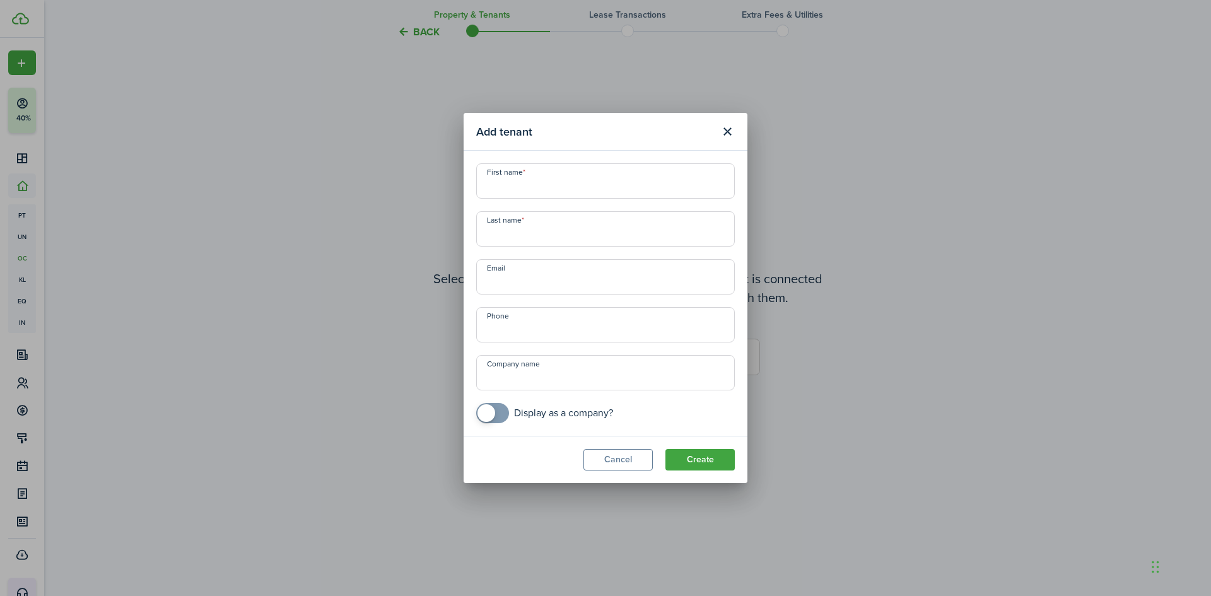
click at [588, 182] on input "First name" at bounding box center [605, 180] width 259 height 35
type input "Victoria"
click at [528, 235] on input "Last name" at bounding box center [605, 228] width 259 height 35
type input "Follette"
click at [527, 324] on input "+1" at bounding box center [605, 324] width 259 height 35
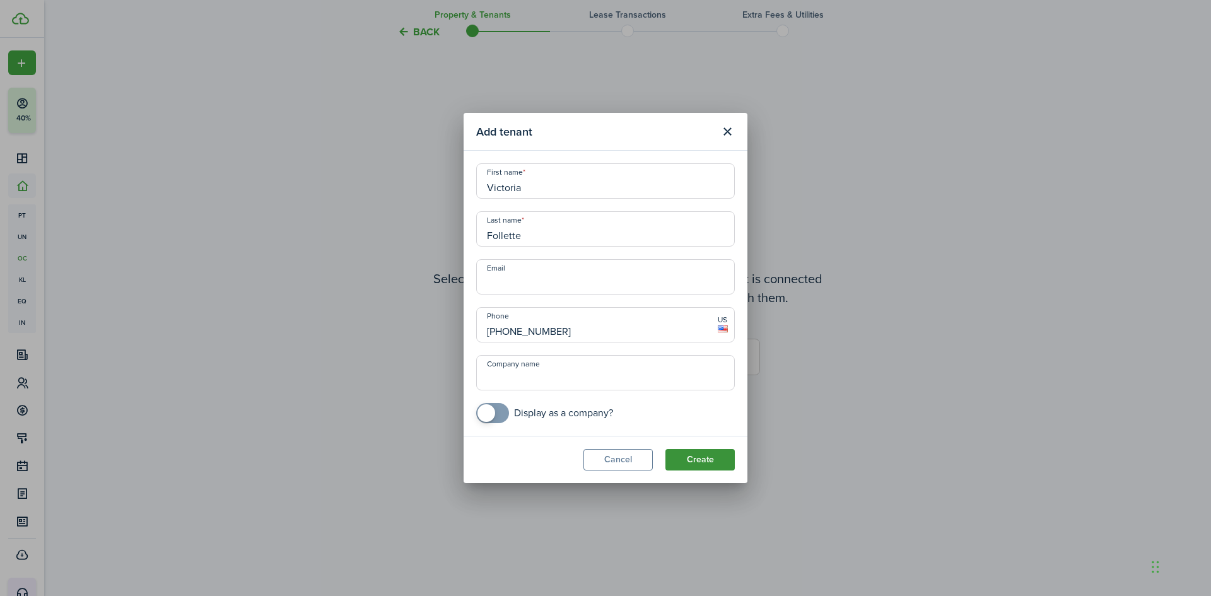
type input "[PHONE_NUMBER]"
click at [676, 455] on button "Create" at bounding box center [699, 459] width 69 height 21
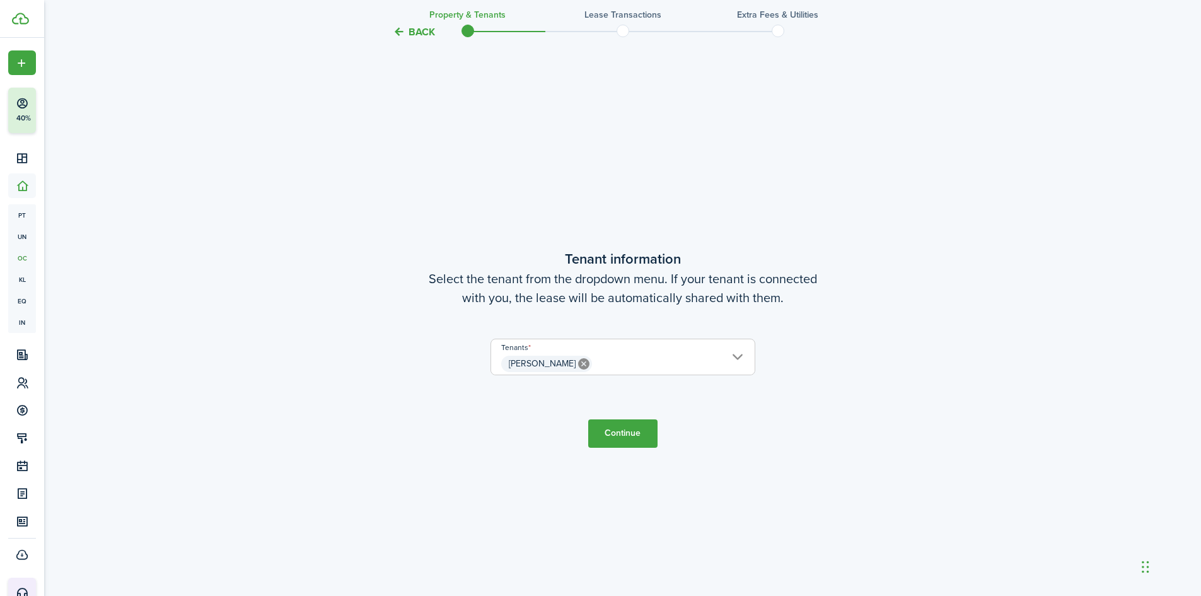
click at [615, 429] on button "Continue" at bounding box center [622, 433] width 69 height 28
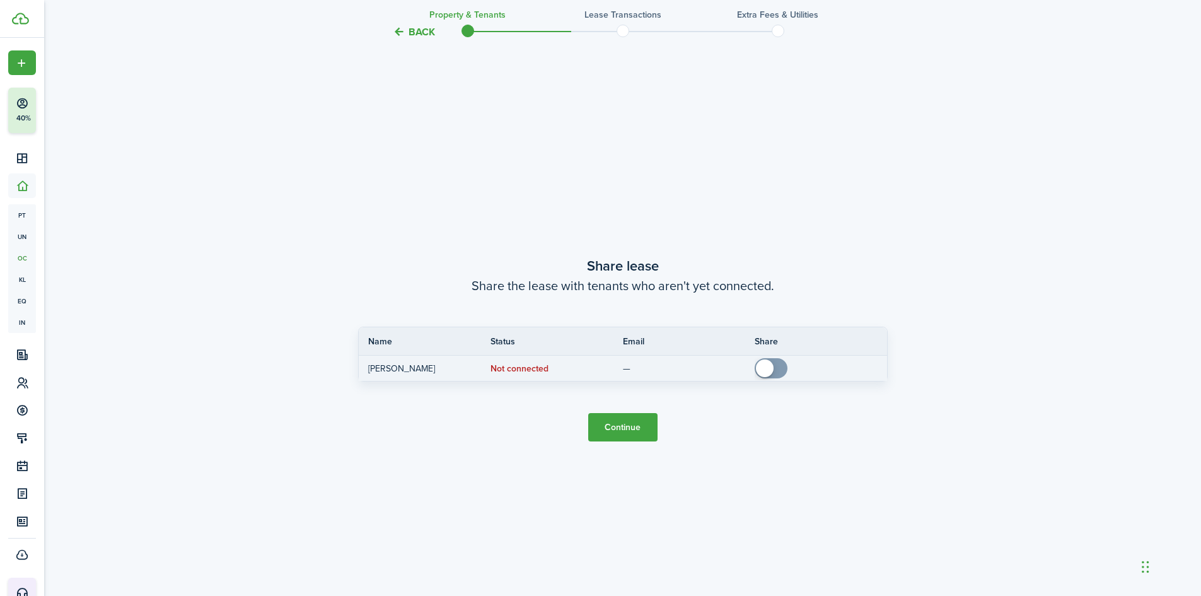
scroll to position [1107, 0]
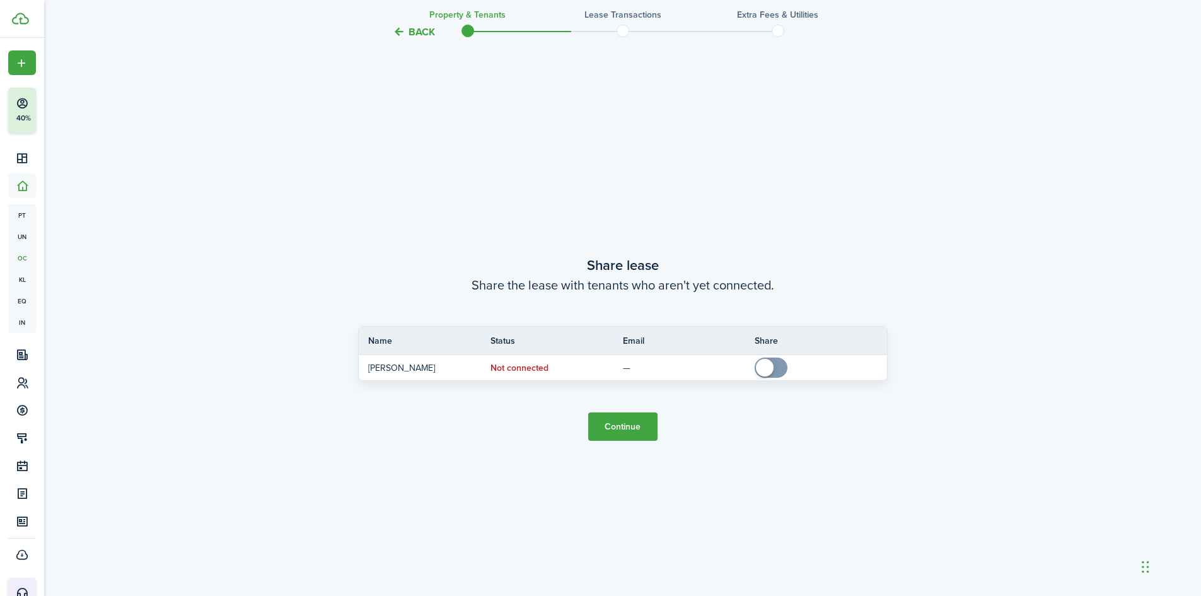
click at [621, 431] on button "Continue" at bounding box center [622, 426] width 69 height 28
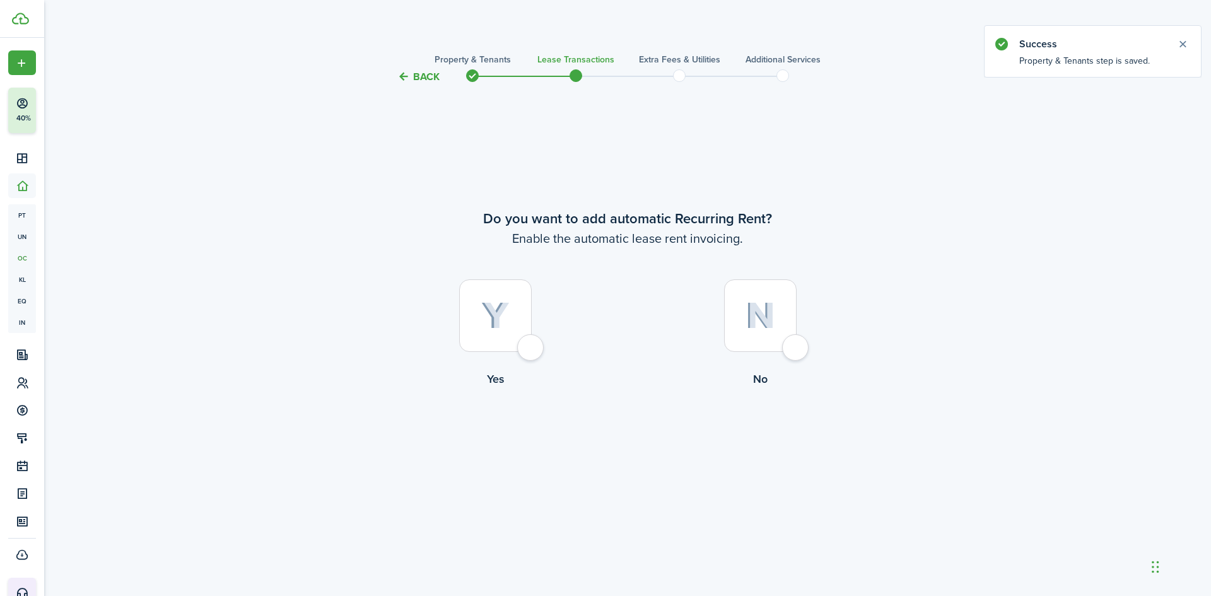
click at [774, 308] on img at bounding box center [760, 315] width 30 height 27
radio input "true"
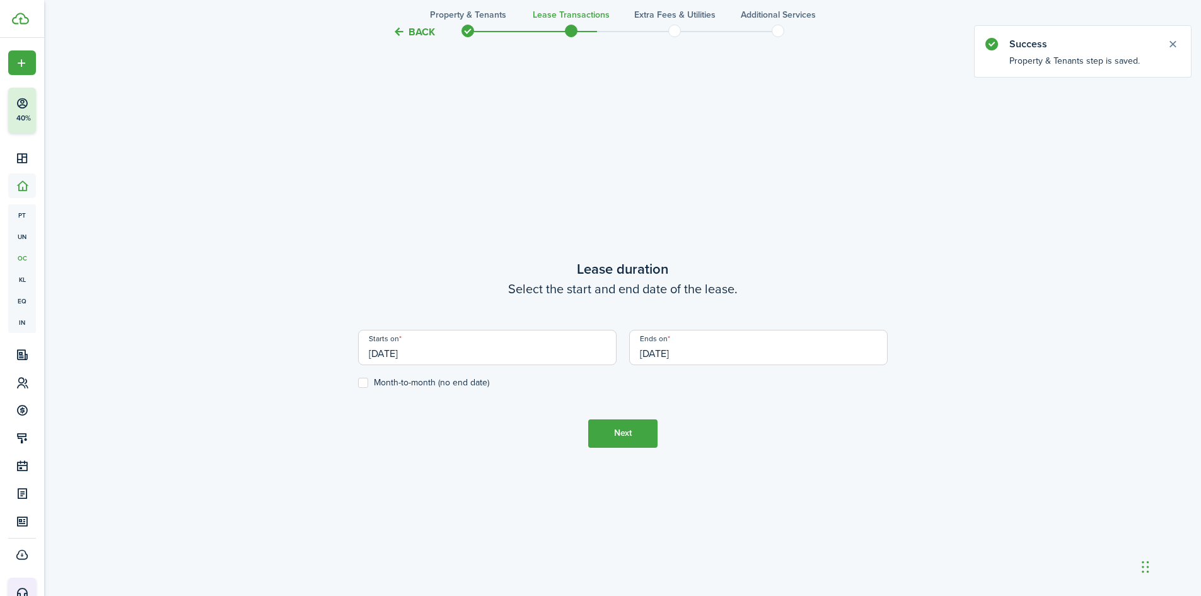
scroll to position [511, 0]
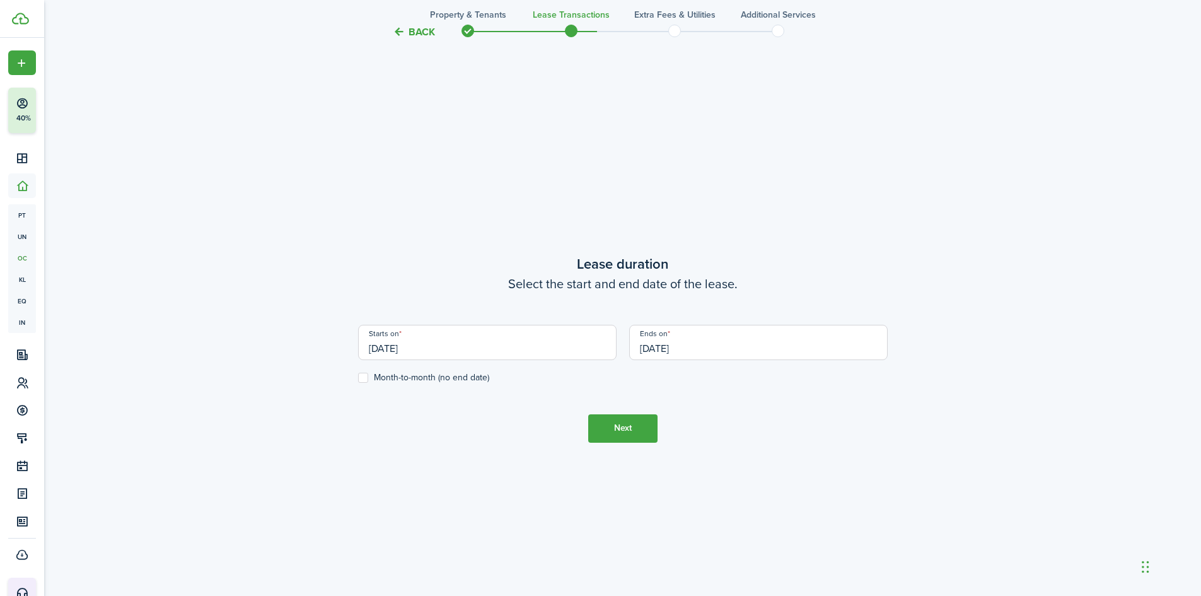
click at [574, 346] on input "[DATE]" at bounding box center [487, 342] width 259 height 35
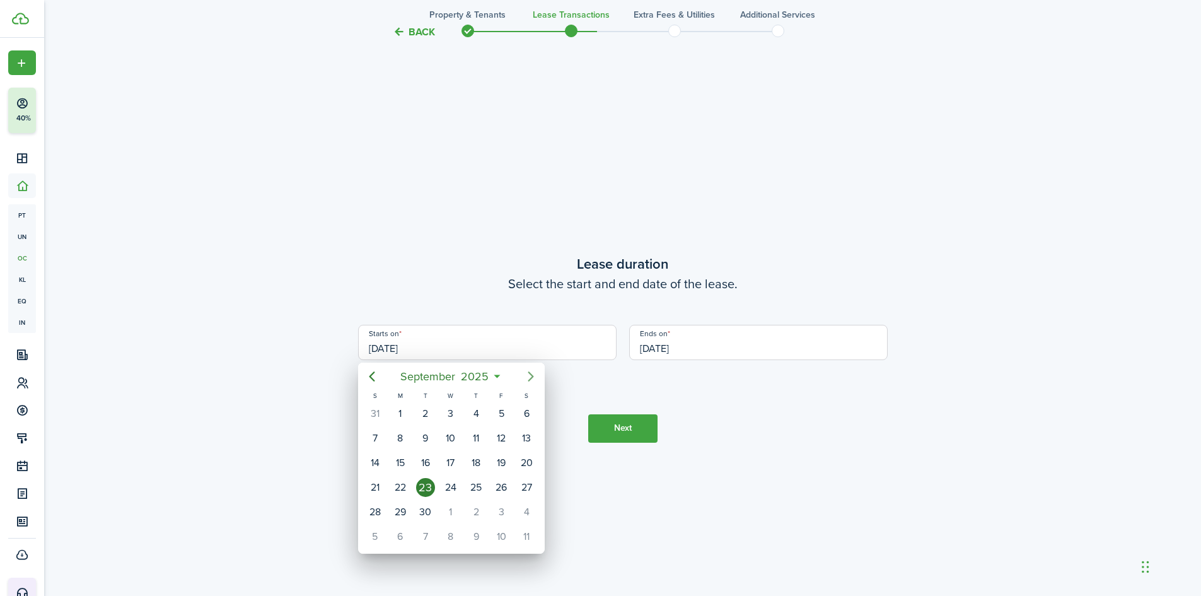
click at [539, 374] on mbsc-button "Next page" at bounding box center [530, 376] width 25 height 25
click at [458, 417] on div "1" at bounding box center [450, 413] width 19 height 19
type input "[DATE]"
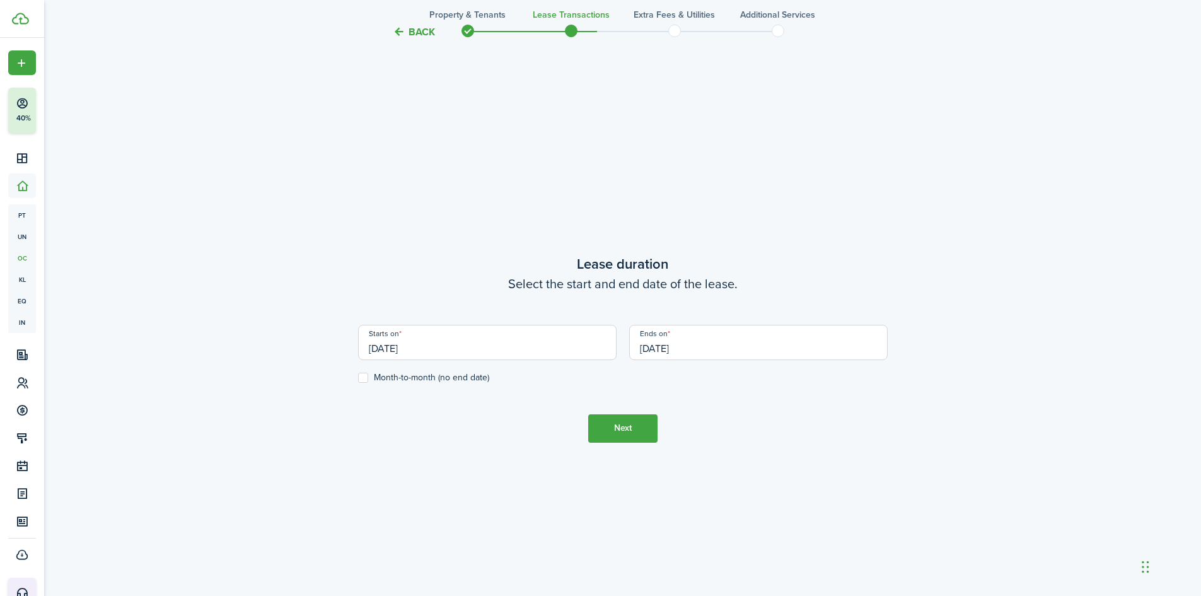
click at [364, 380] on label "Month-to-month (no end date)" at bounding box center [423, 378] width 131 height 10
click at [358, 378] on input "Month-to-month (no end date)" at bounding box center [358, 377] width 1 height 1
checkbox input "true"
click at [641, 439] on button "Next" at bounding box center [622, 428] width 69 height 28
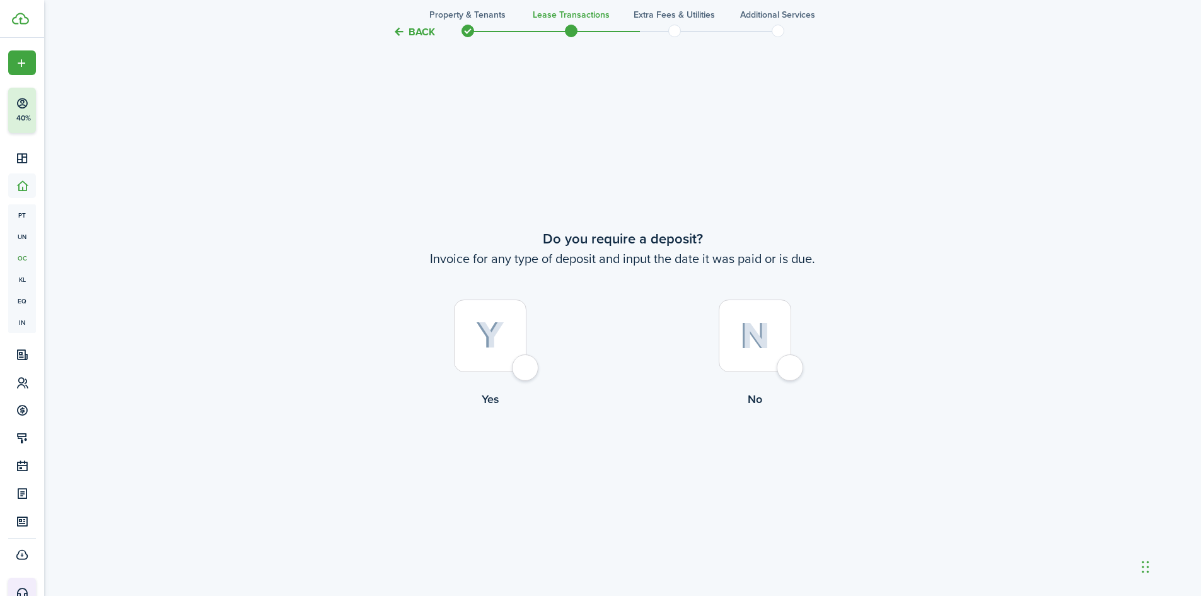
scroll to position [1107, 0]
click at [750, 341] on img at bounding box center [755, 332] width 30 height 27
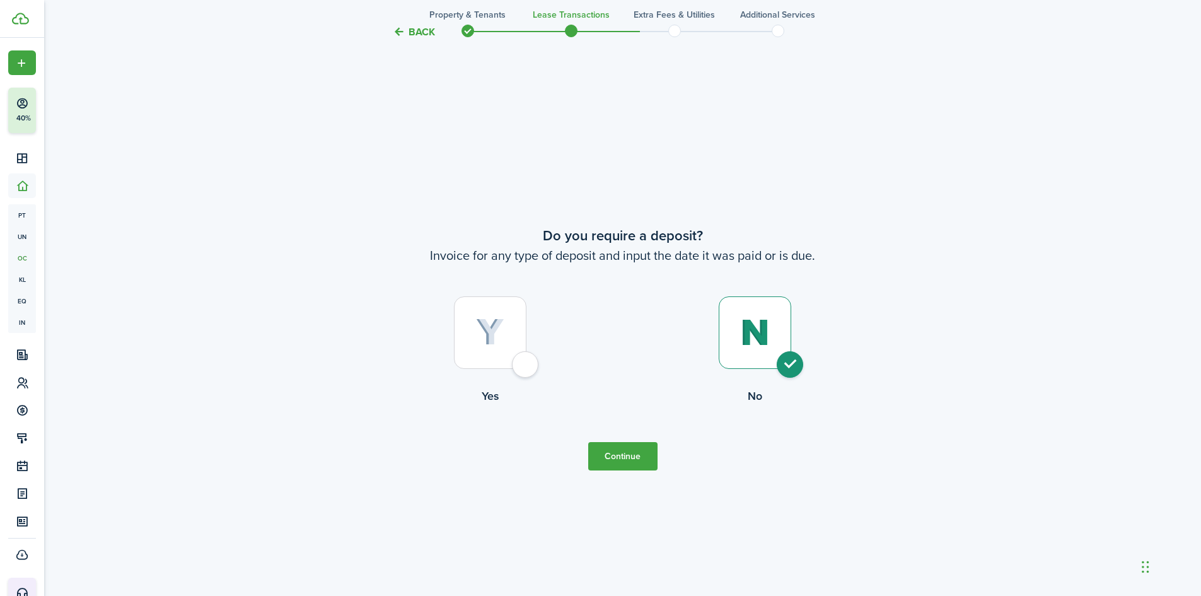
radio input "true"
click at [612, 454] on button "Continue" at bounding box center [622, 456] width 69 height 28
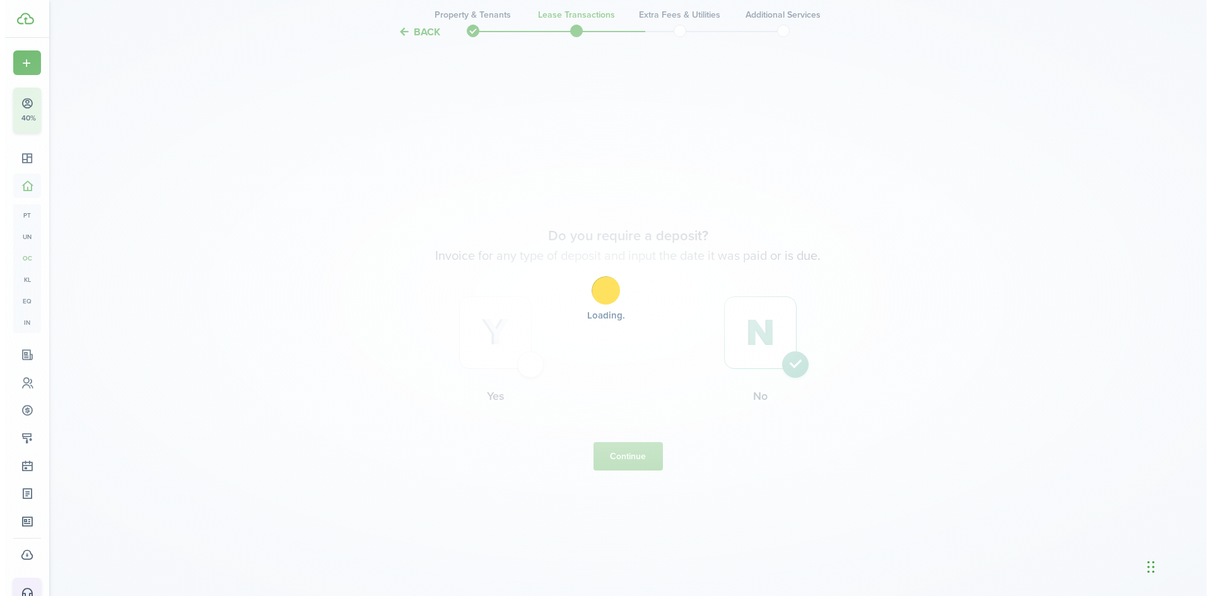
scroll to position [0, 0]
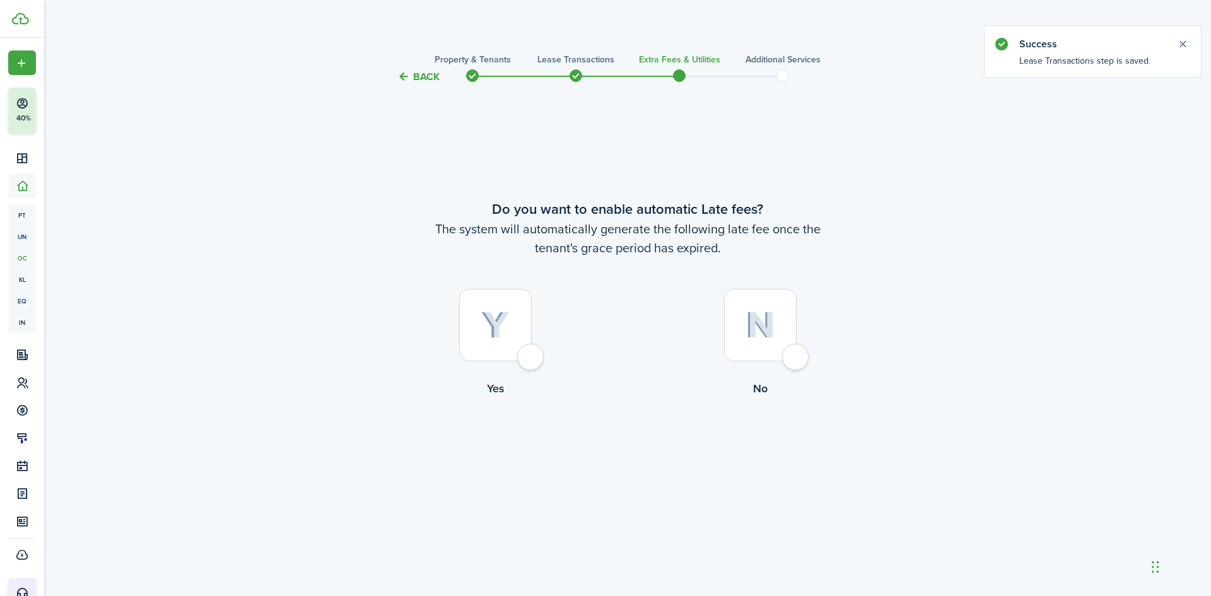
click at [747, 318] on img at bounding box center [760, 325] width 30 height 27
radio input "true"
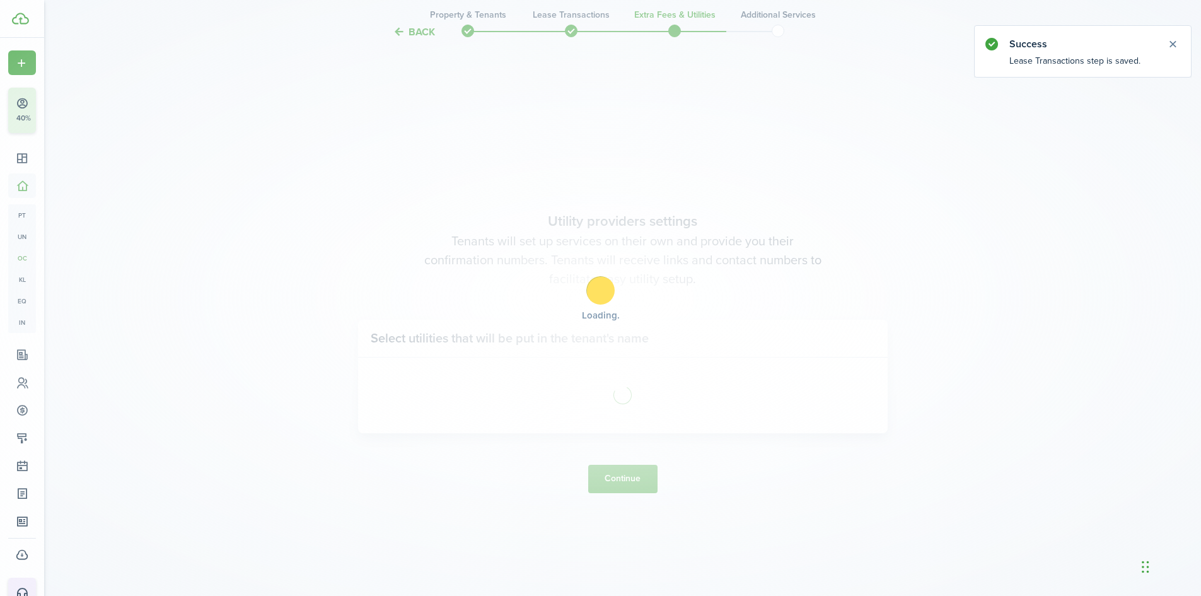
scroll to position [511, 0]
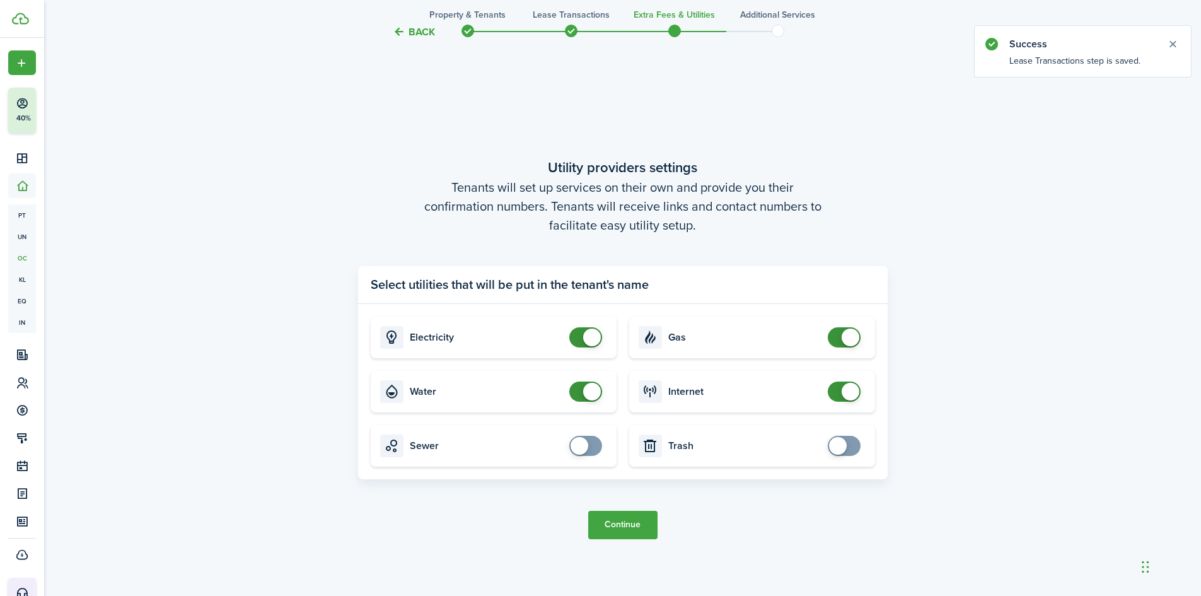
click at [546, 382] on card "Water" at bounding box center [494, 392] width 246 height 42
checkbox input "false"
click at [589, 390] on span at bounding box center [592, 392] width 18 height 18
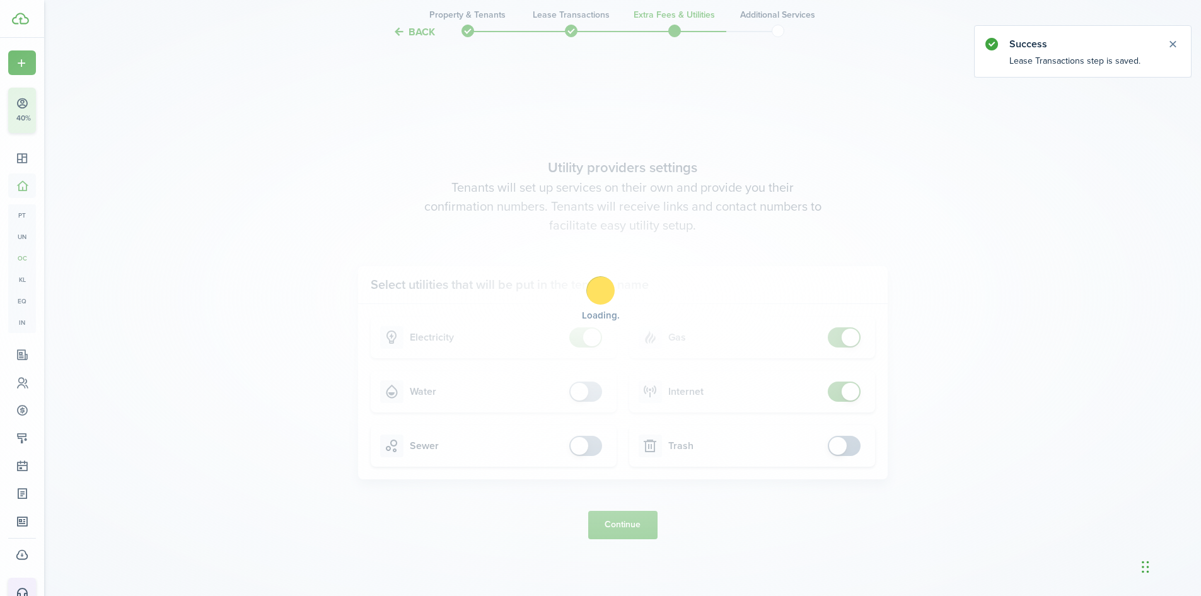
click at [631, 533] on div "Loading" at bounding box center [600, 298] width 1201 height 596
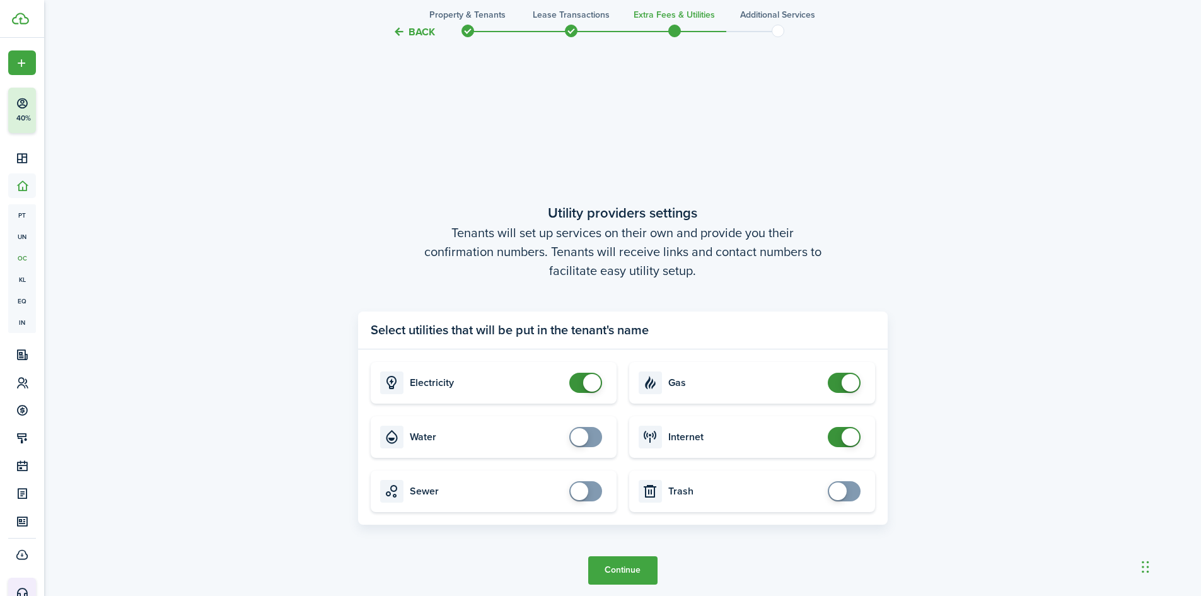
scroll to position [574, 0]
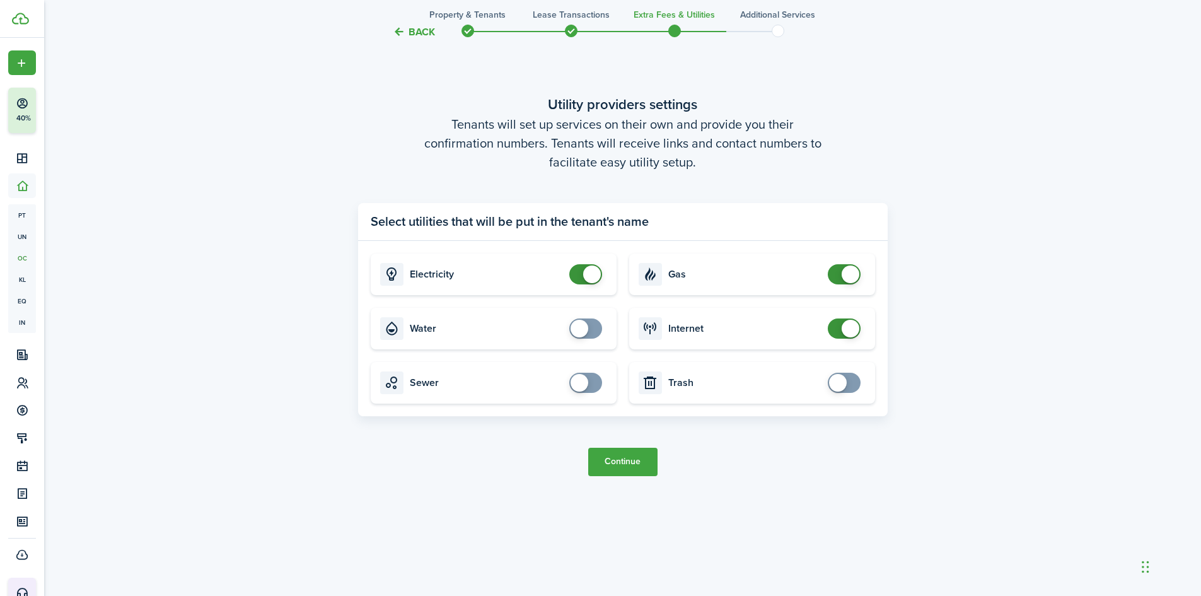
click at [627, 467] on button "Continue" at bounding box center [622, 462] width 69 height 28
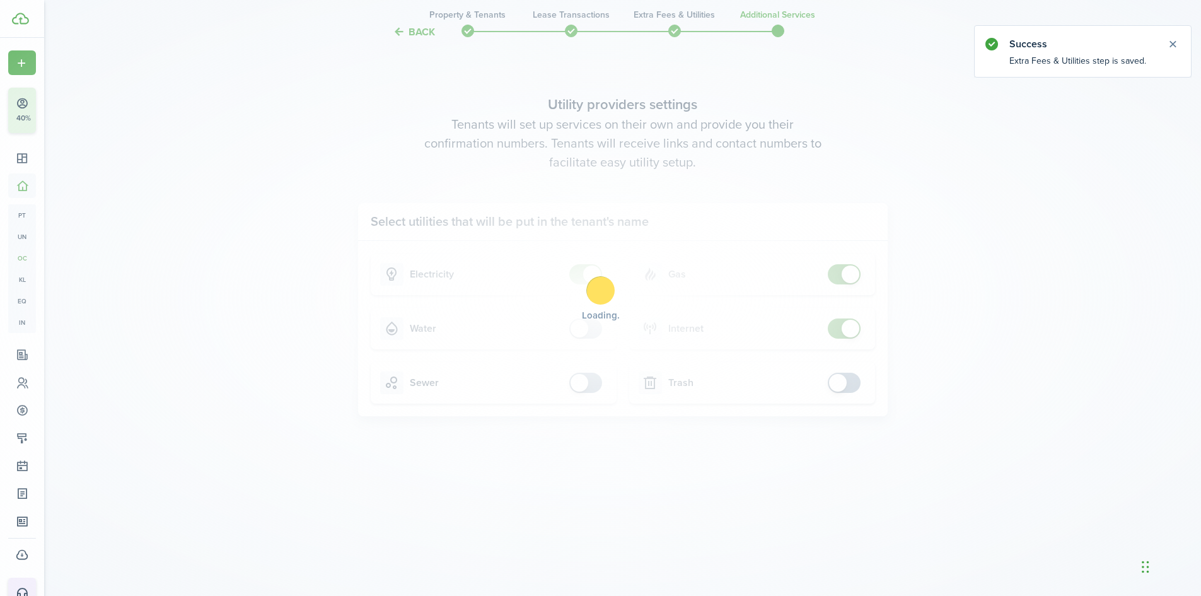
scroll to position [0, 0]
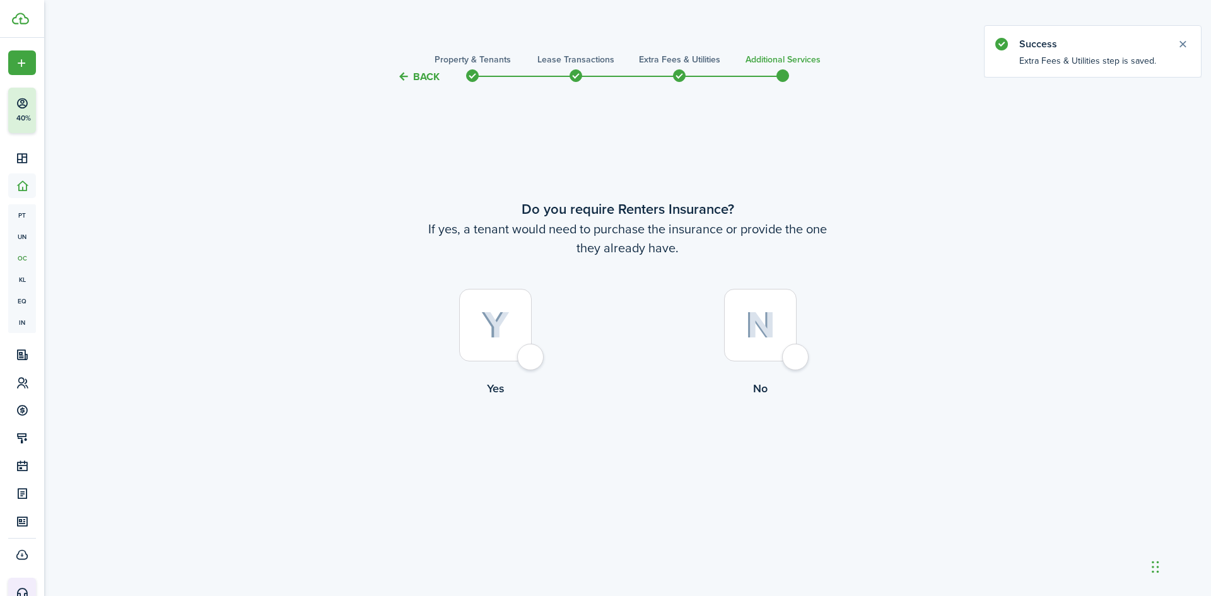
click at [782, 320] on div at bounding box center [760, 325] width 73 height 73
radio input "true"
click at [624, 456] on button "Complete move in" at bounding box center [627, 449] width 93 height 28
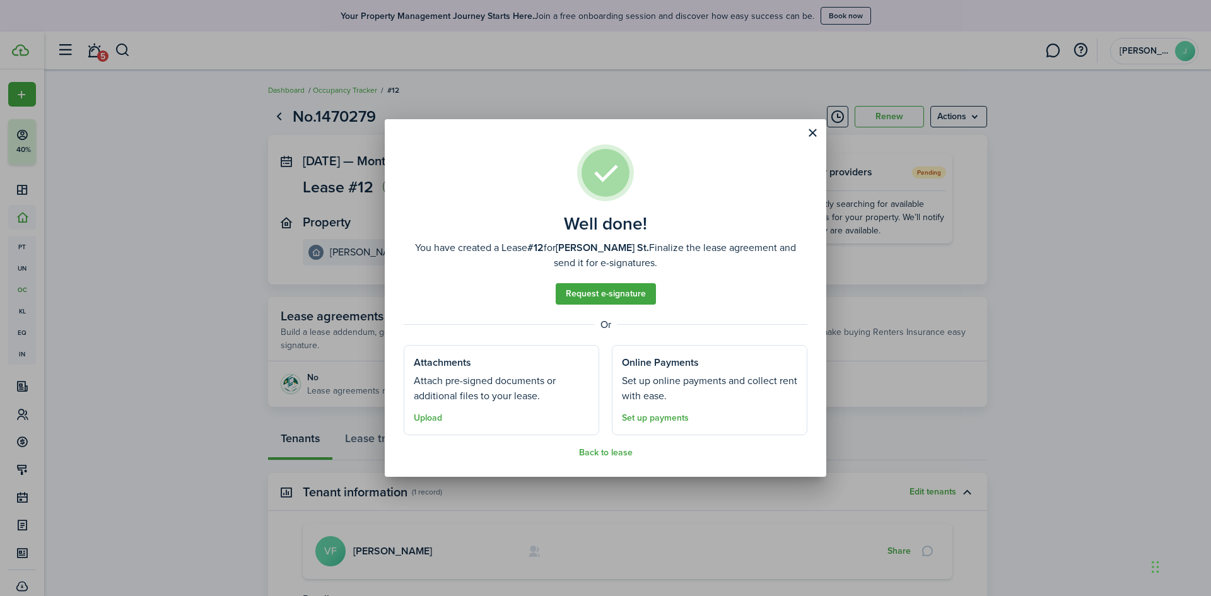
drag, startPoint x: 805, startPoint y: 131, endPoint x: 798, endPoint y: 132, distance: 7.7
click at [806, 131] on button "Close modal" at bounding box center [811, 132] width 21 height 21
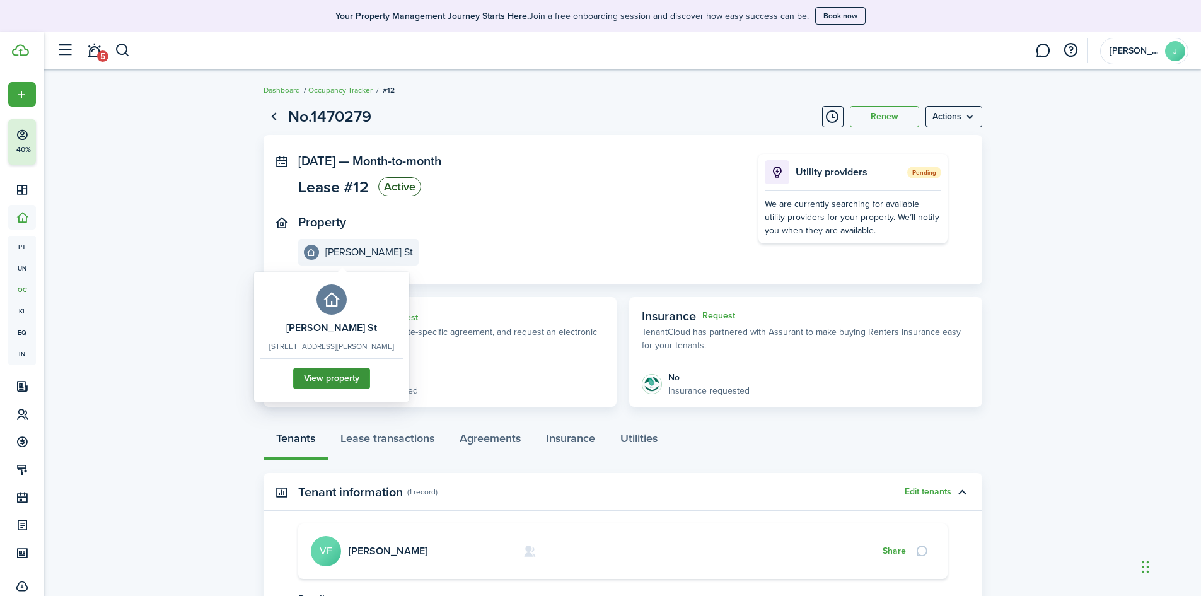
click at [333, 386] on link "View property" at bounding box center [331, 378] width 77 height 21
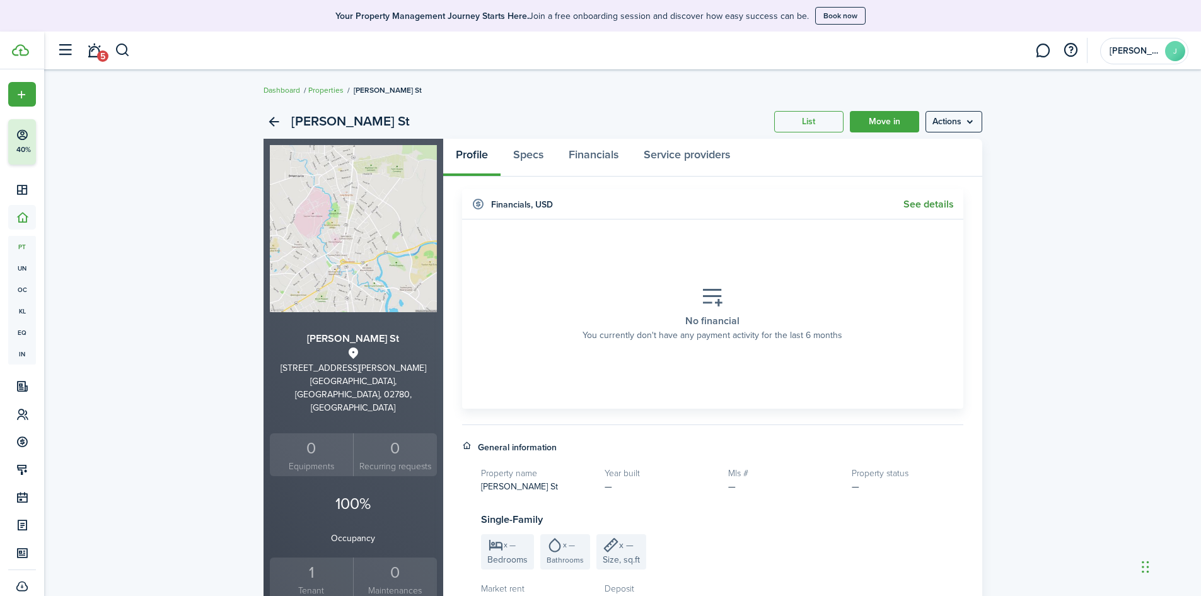
click at [929, 204] on link "See details" at bounding box center [929, 204] width 50 height 11
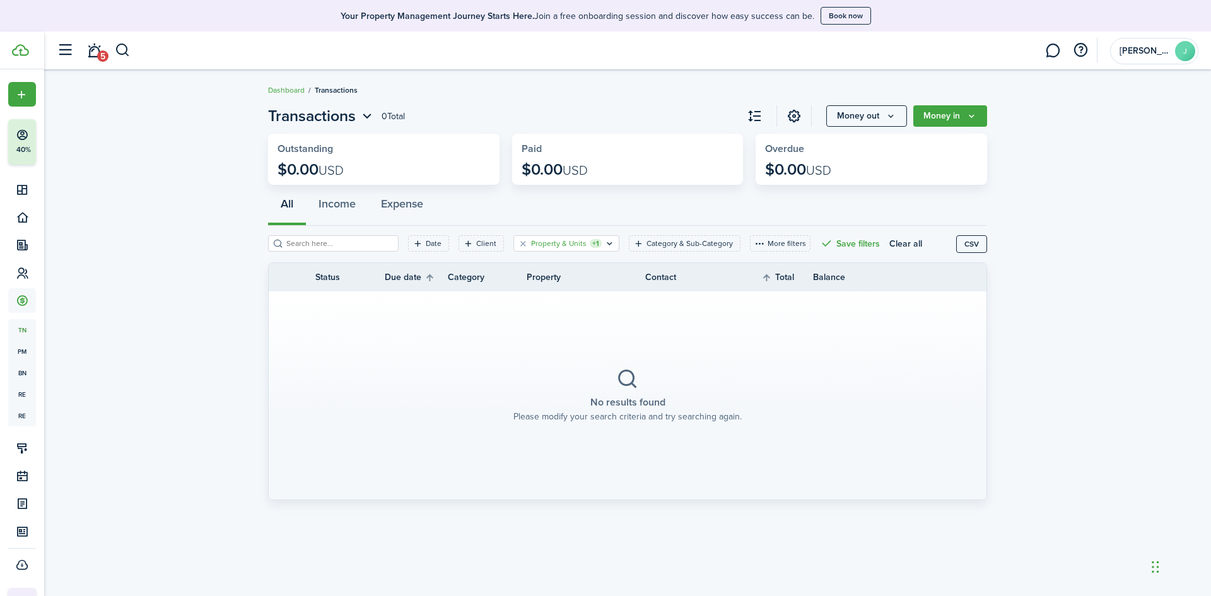
click at [590, 243] on filter-tag-counter "+1" at bounding box center [596, 243] width 12 height 9
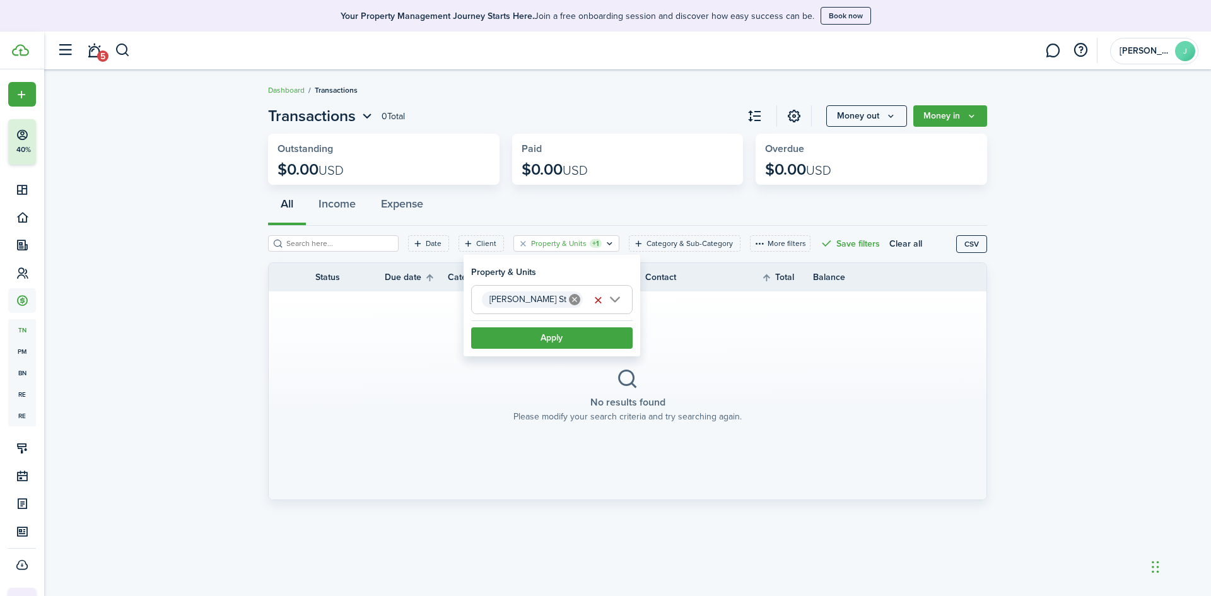
click at [370, 390] on section "No results found Please modify your search criteria and try searching again." at bounding box center [628, 395] width 718 height 208
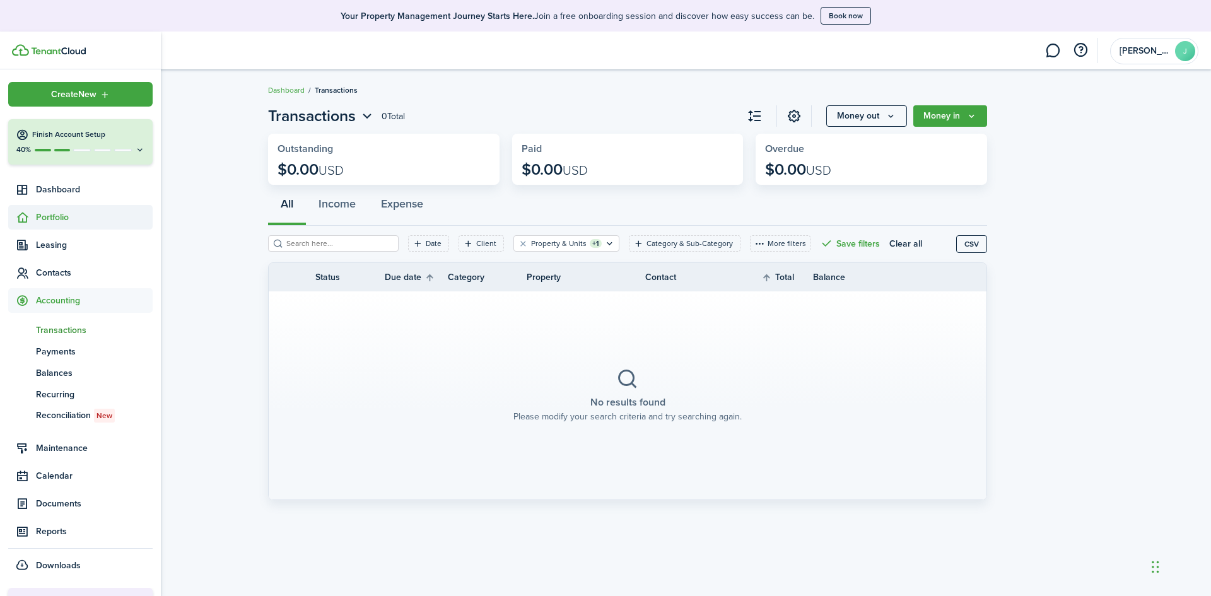
click at [49, 218] on span "Portfolio" at bounding box center [94, 217] width 117 height 13
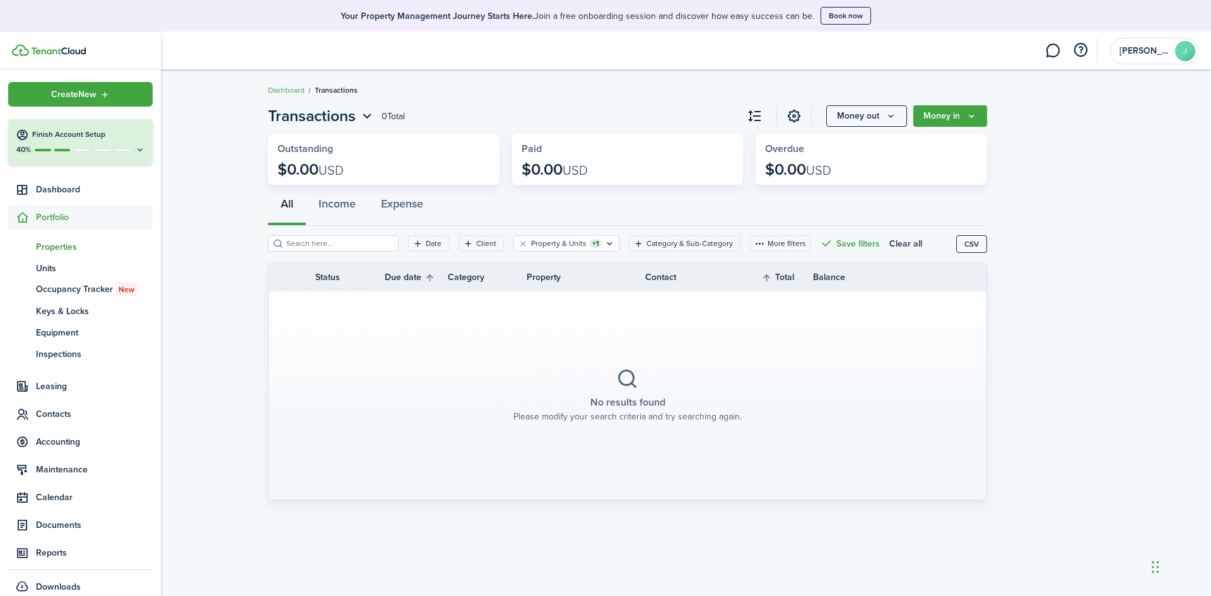
click at [55, 242] on span "Properties" at bounding box center [94, 246] width 117 height 13
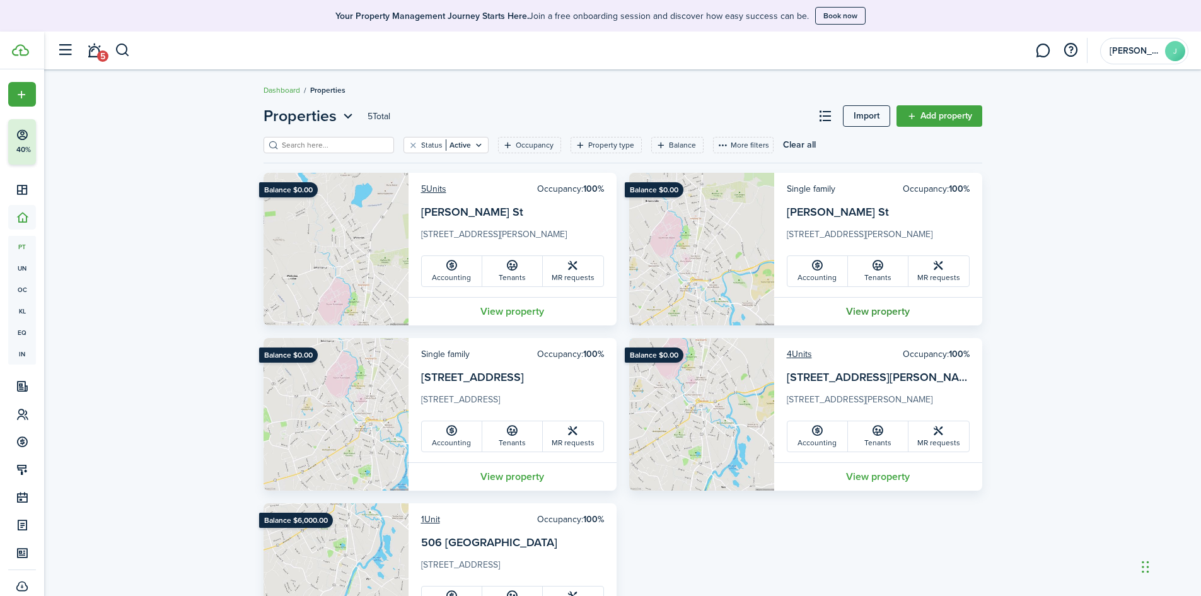
click at [864, 310] on link "View property" at bounding box center [878, 311] width 208 height 28
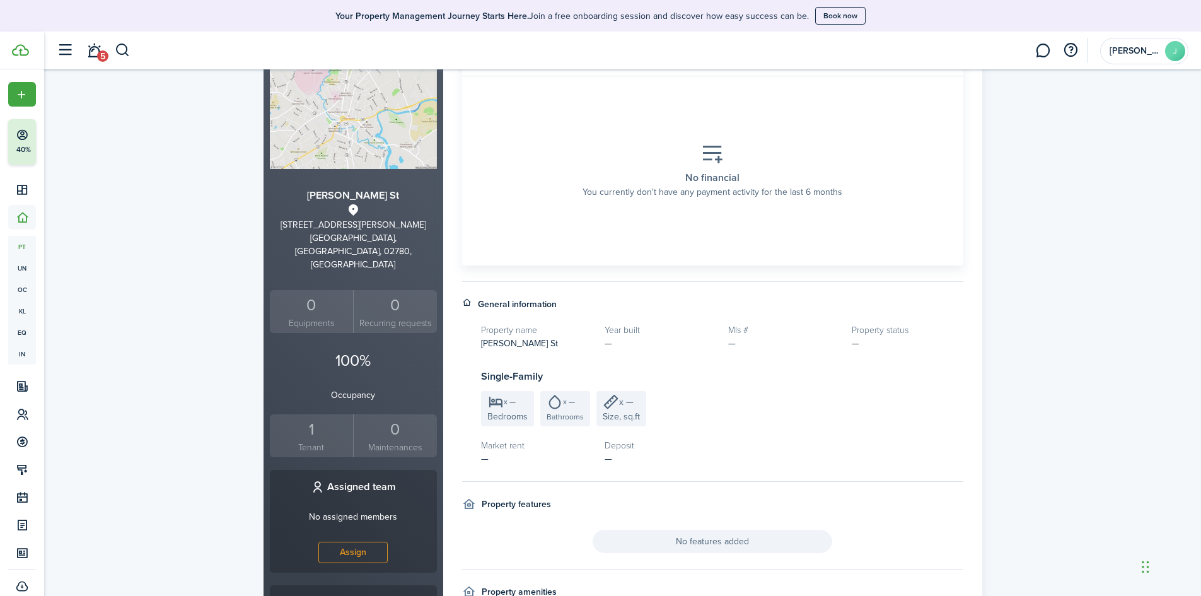
scroll to position [26, 0]
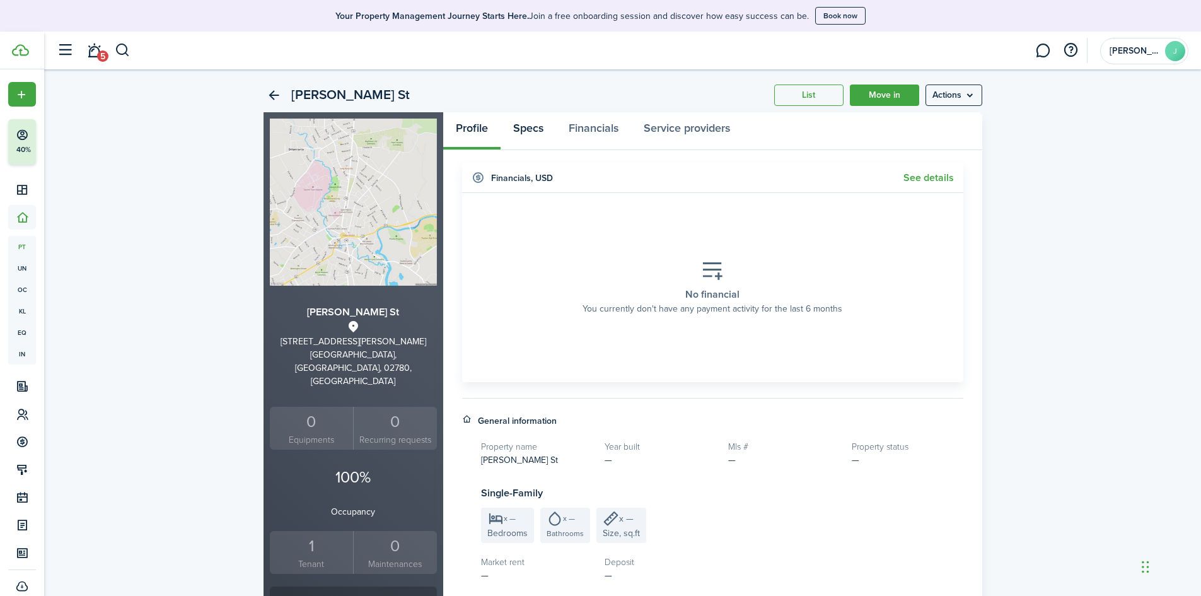
click at [532, 117] on link "Specs" at bounding box center [528, 131] width 55 height 38
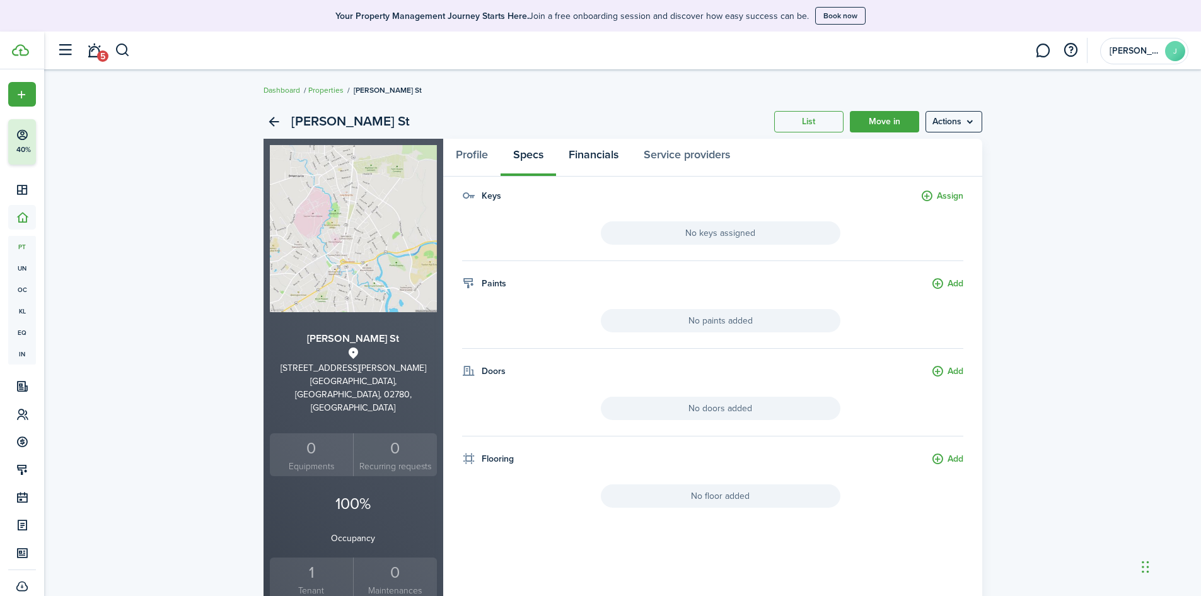
click at [603, 155] on link "Financials" at bounding box center [593, 158] width 75 height 38
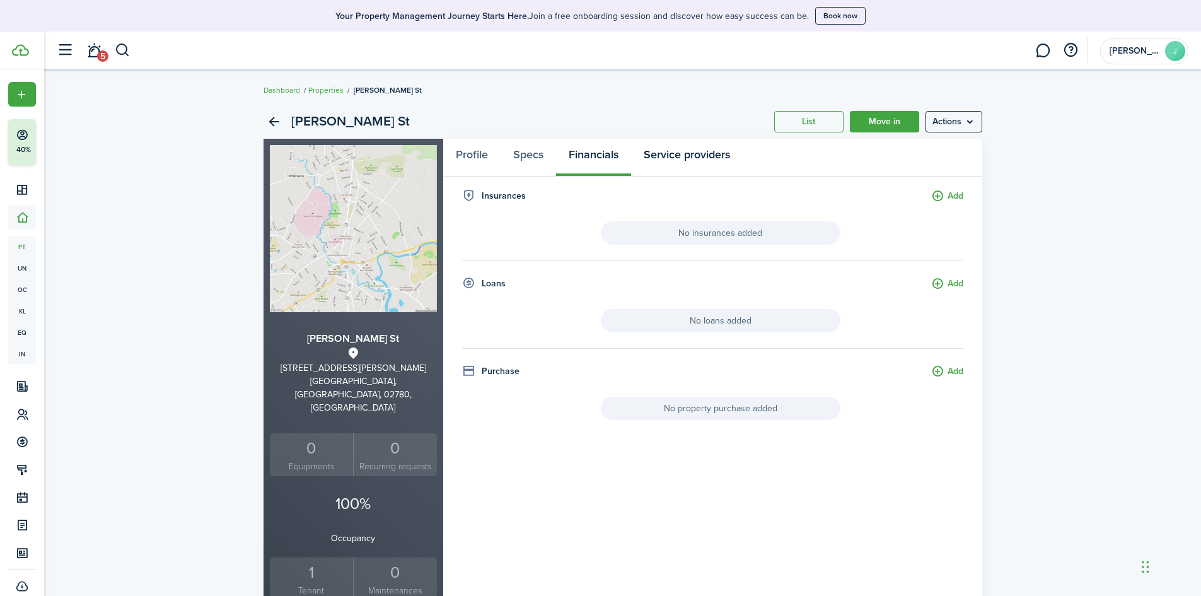
click at [678, 162] on link "Service providers" at bounding box center [687, 158] width 112 height 38
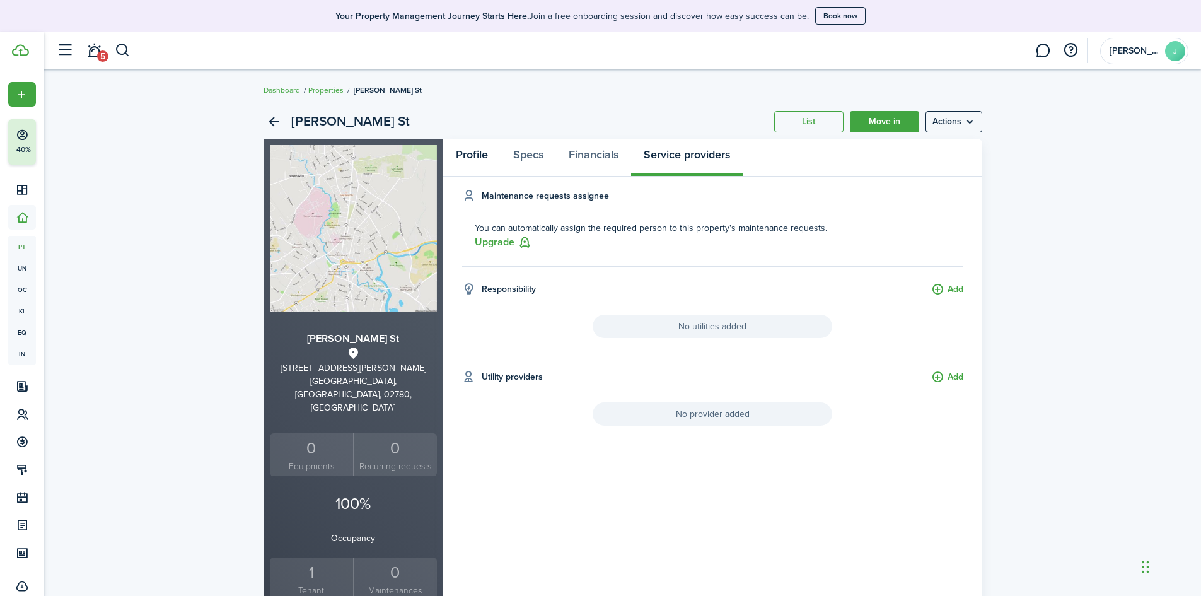
click at [469, 153] on link "Profile" at bounding box center [471, 158] width 57 height 38
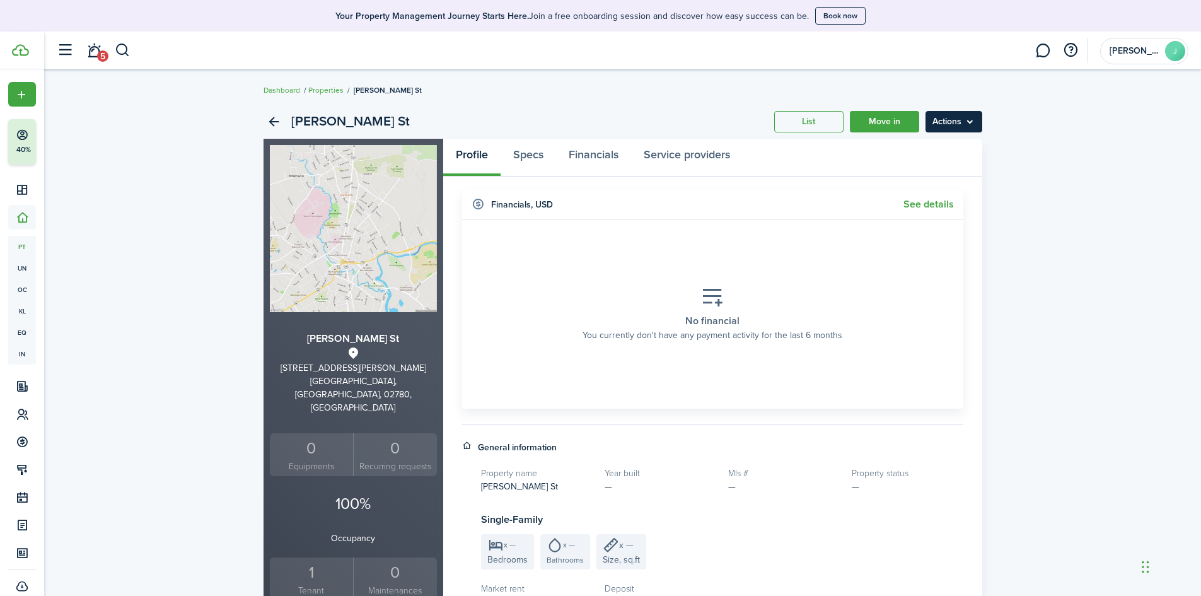
click at [944, 122] on menu-btn "Actions" at bounding box center [954, 121] width 57 height 21
click at [914, 153] on link "Edit property" at bounding box center [927, 149] width 110 height 21
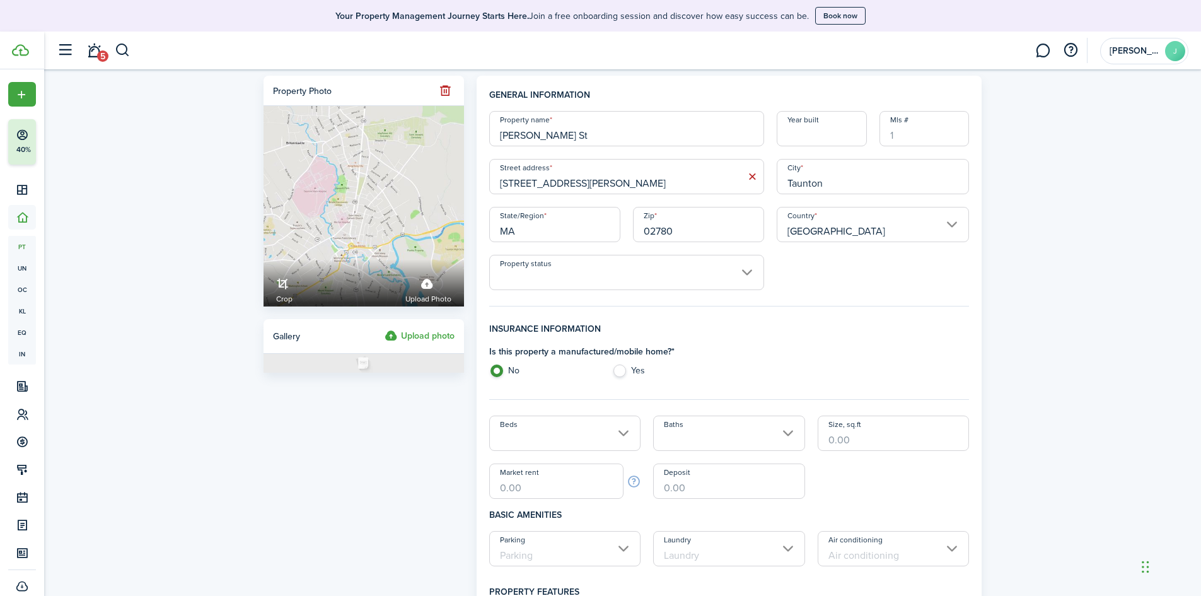
click at [578, 275] on input "Property status" at bounding box center [626, 272] width 275 height 35
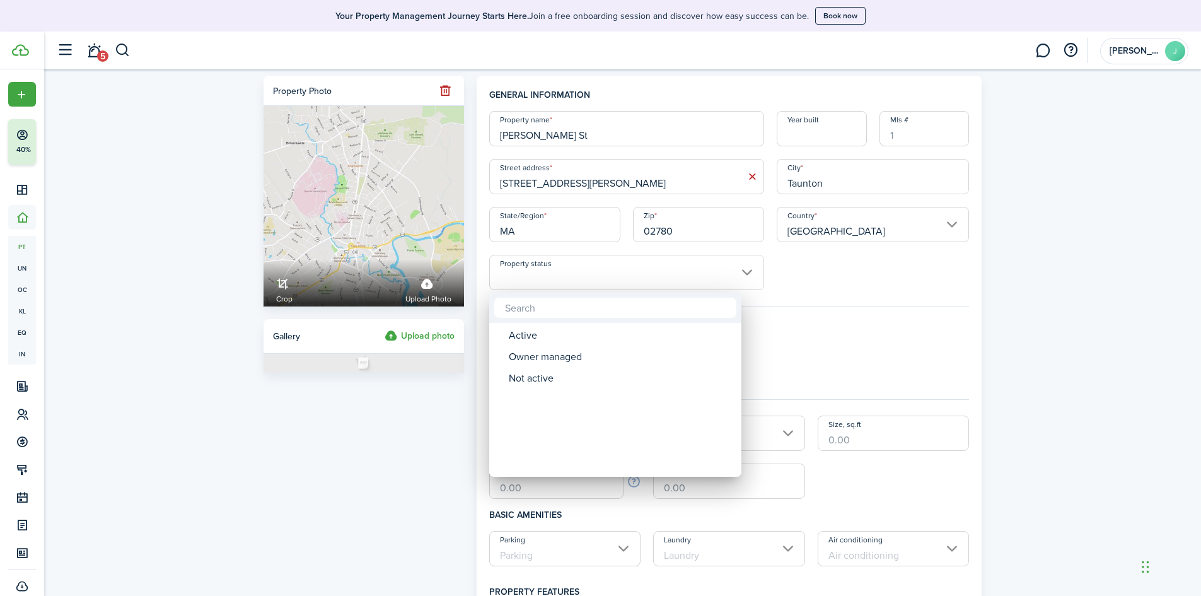
click at [899, 310] on div at bounding box center [600, 298] width 1403 height 798
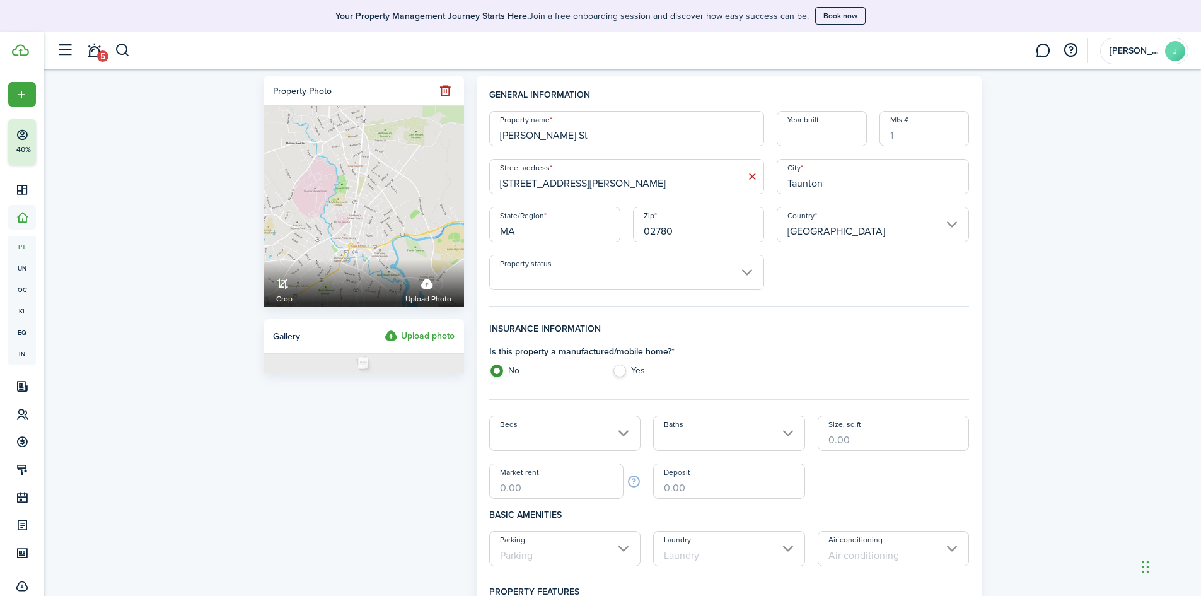
click at [680, 273] on input "Property status" at bounding box center [626, 272] width 275 height 35
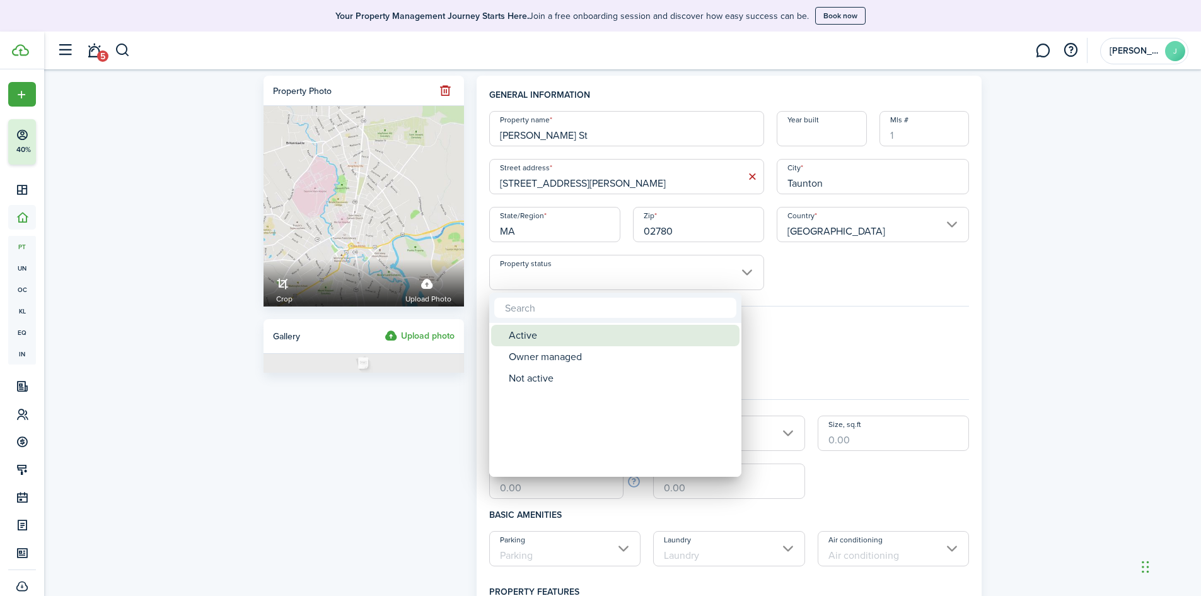
click at [528, 336] on div "Active" at bounding box center [620, 335] width 223 height 21
type input "Active"
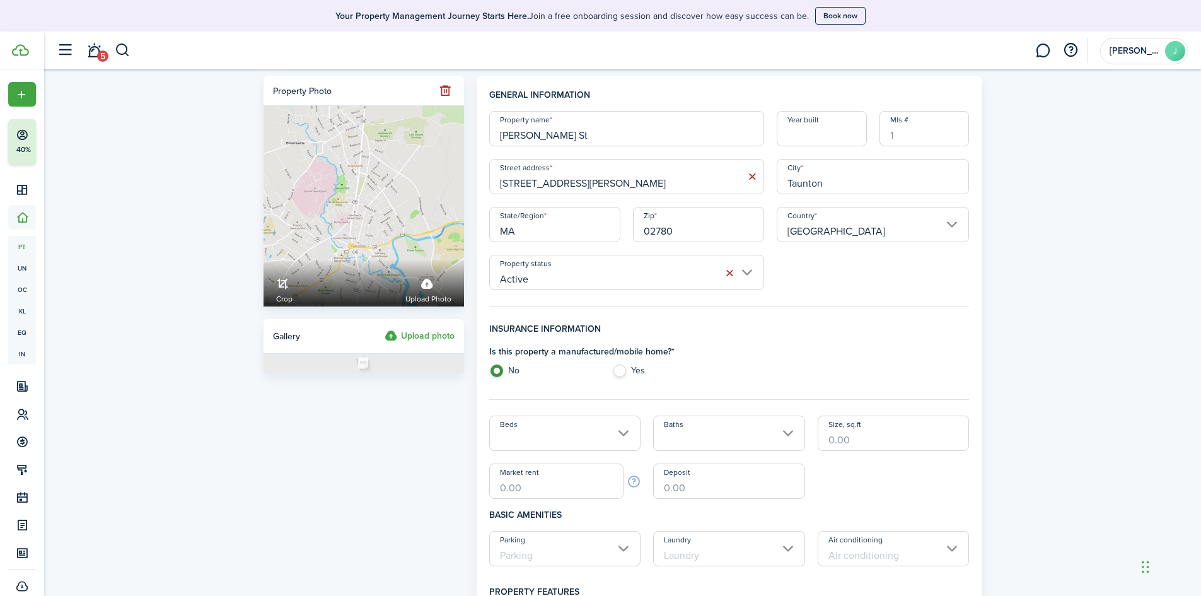
click at [626, 277] on input "Active" at bounding box center [626, 272] width 275 height 35
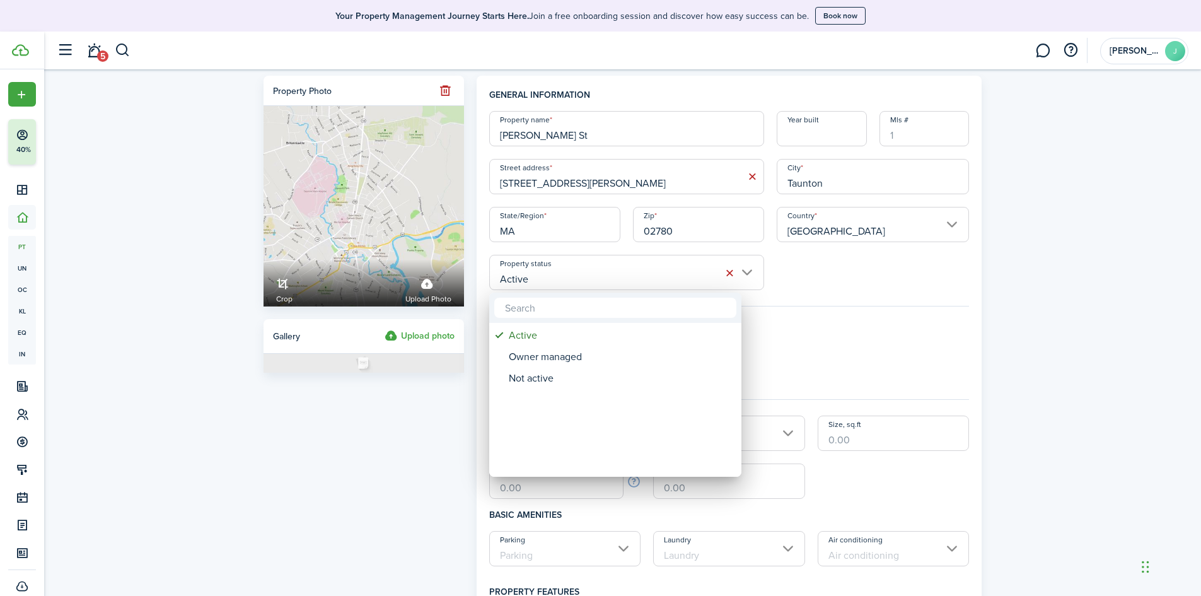
click at [879, 301] on div at bounding box center [600, 298] width 1403 height 798
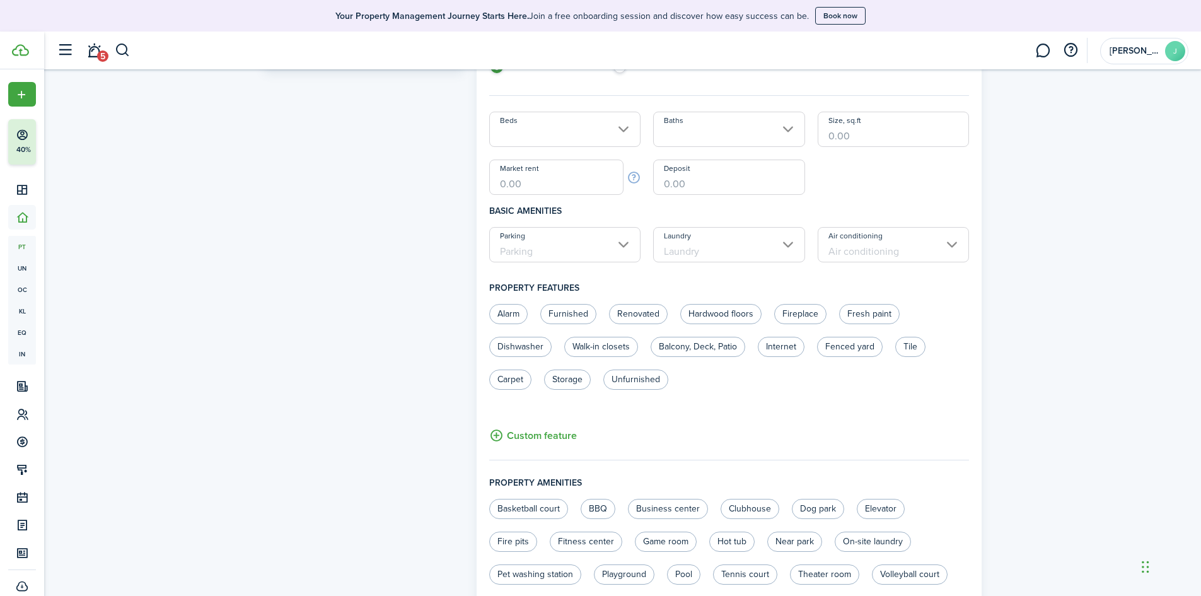
scroll to position [126, 0]
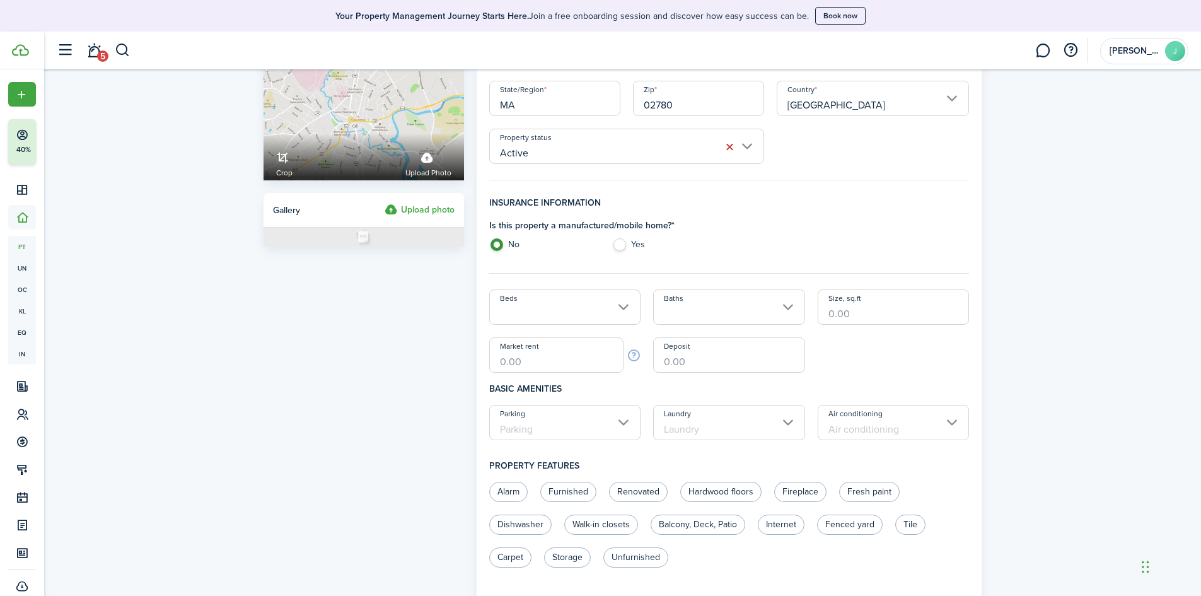
click at [555, 317] on input "Beds" at bounding box center [565, 306] width 152 height 35
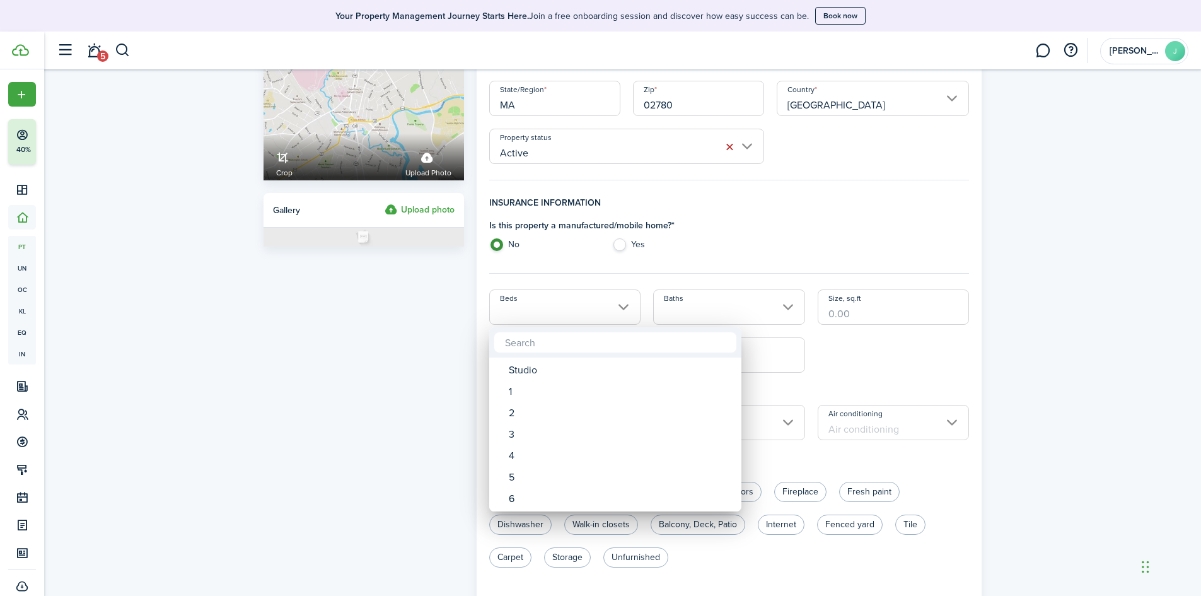
click at [787, 228] on div at bounding box center [600, 298] width 1403 height 798
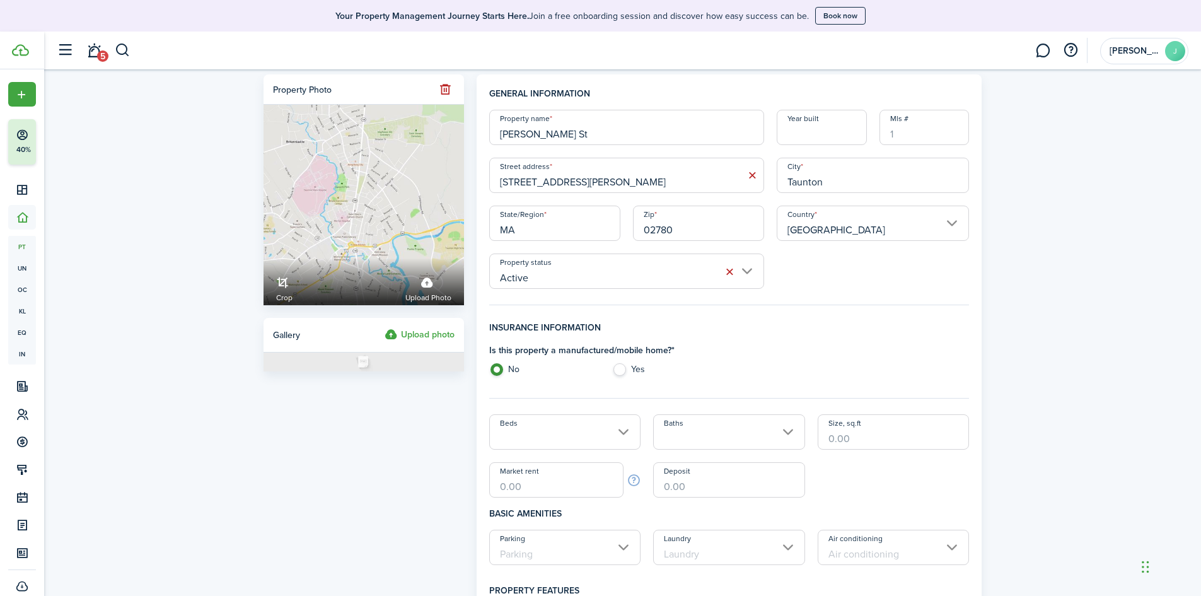
scroll to position [0, 0]
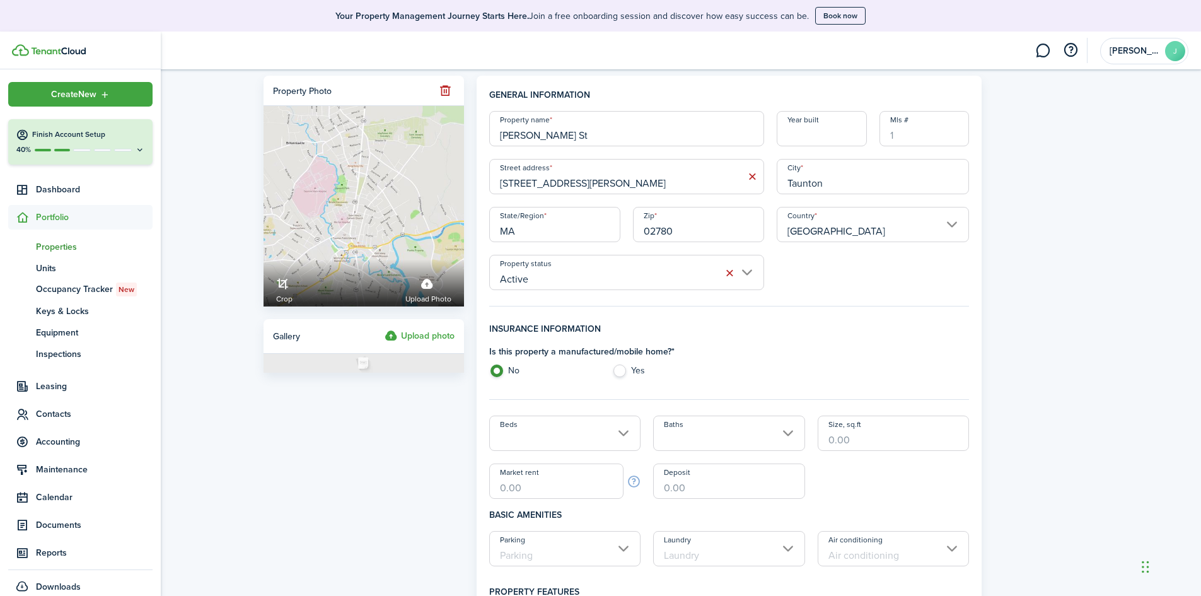
click at [77, 247] on span "Properties" at bounding box center [94, 246] width 117 height 13
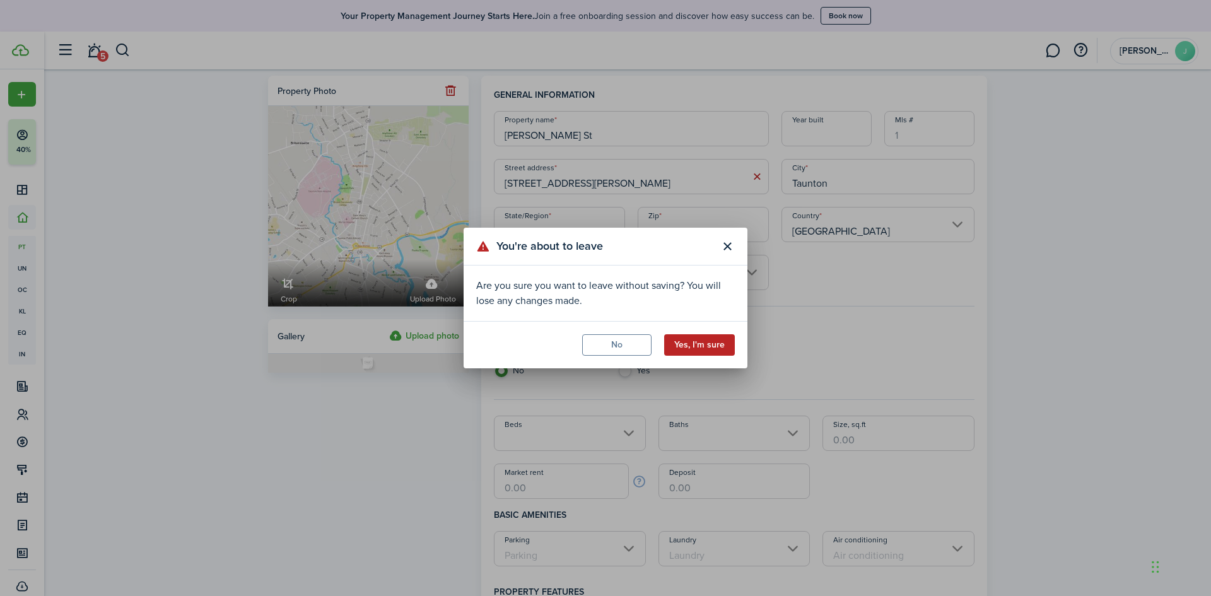
click at [728, 344] on button "Yes, I'm sure" at bounding box center [699, 344] width 71 height 21
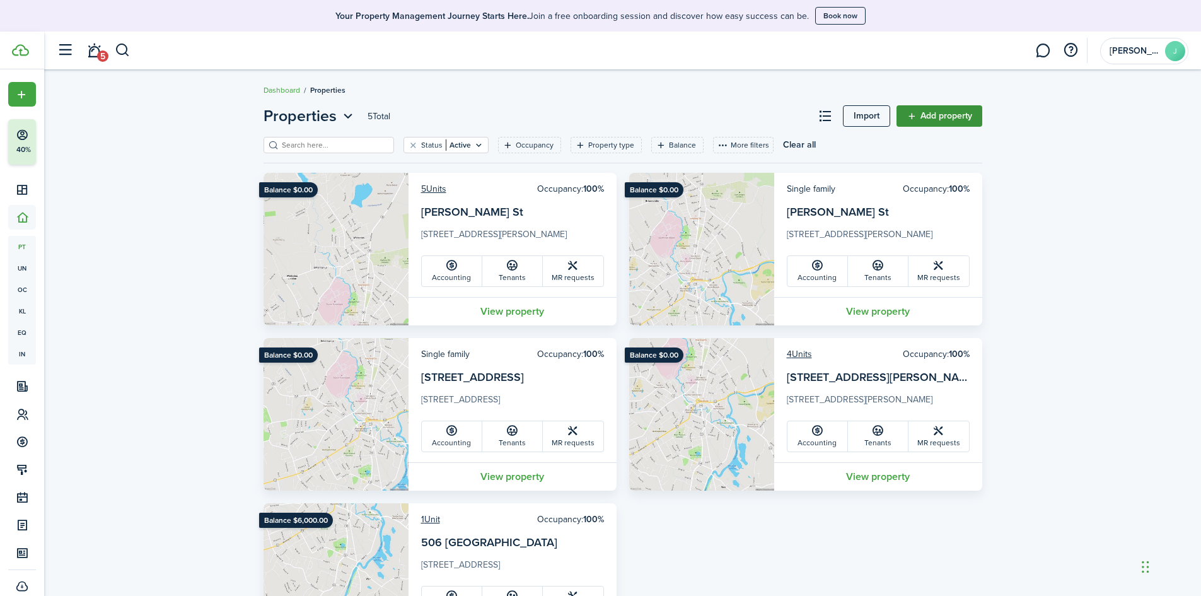
click at [920, 114] on link "Add property" at bounding box center [940, 115] width 86 height 21
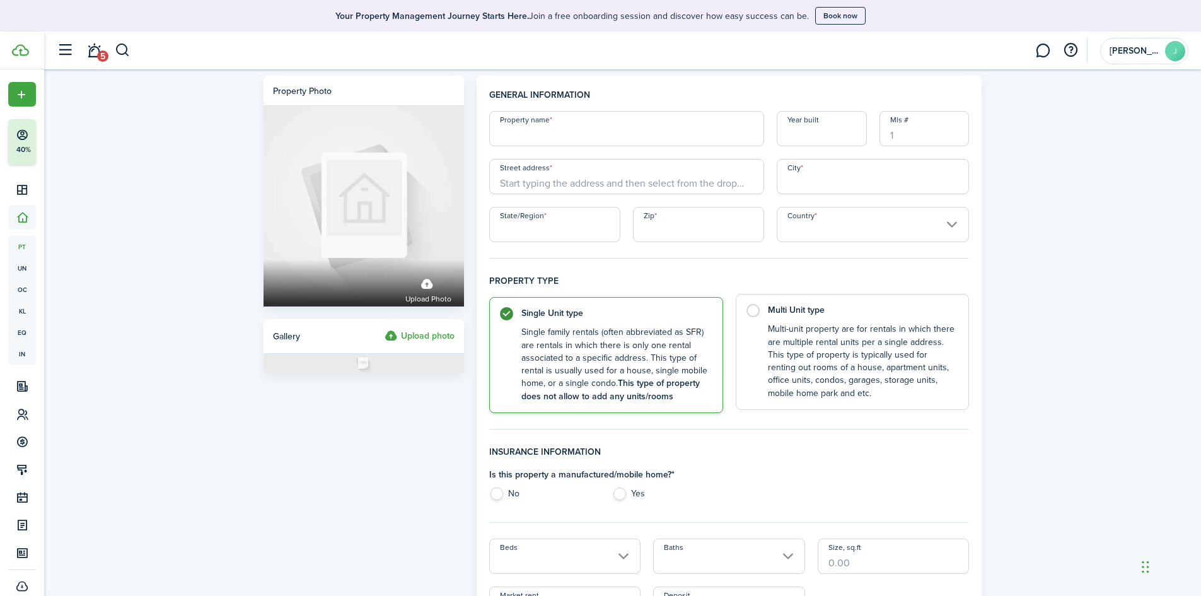
click at [796, 339] on control-radio-card-description "Multi-unit property are for rentals in which there are multiple rental units pe…" at bounding box center [862, 361] width 189 height 77
radio input "false"
radio input "true"
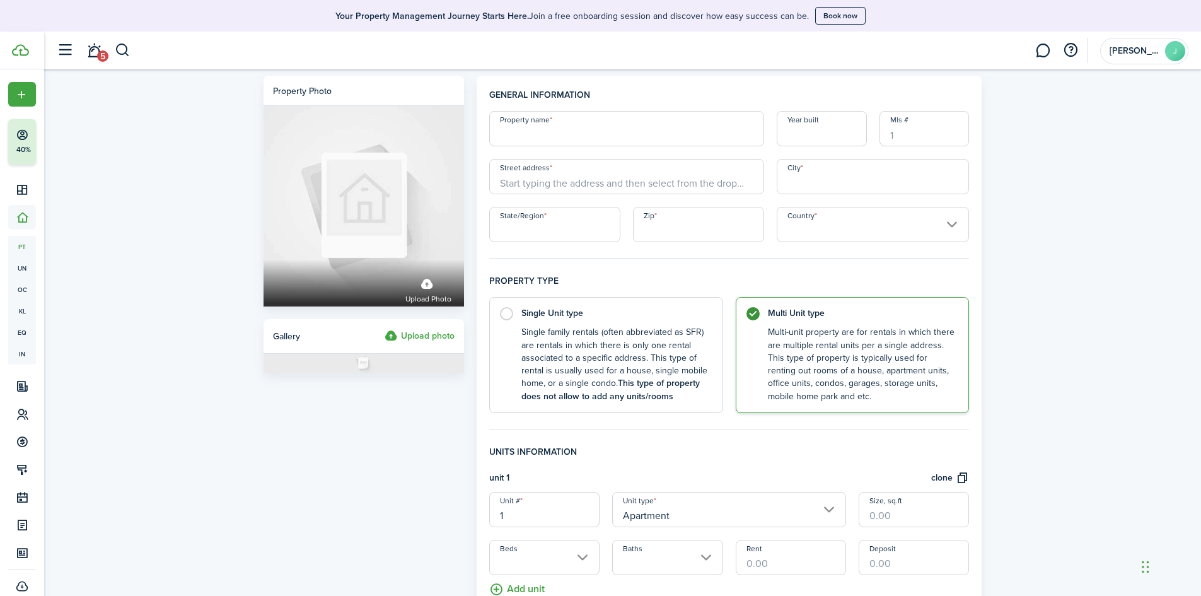
click at [527, 133] on input "Property name" at bounding box center [626, 128] width 275 height 35
type input "[PERSON_NAME] St"
click at [545, 176] on input "Street address" at bounding box center [626, 176] width 275 height 35
type input "3"
click at [554, 208] on span "[STREET_ADDRESS][PERSON_NAME]" at bounding box center [583, 204] width 146 height 13
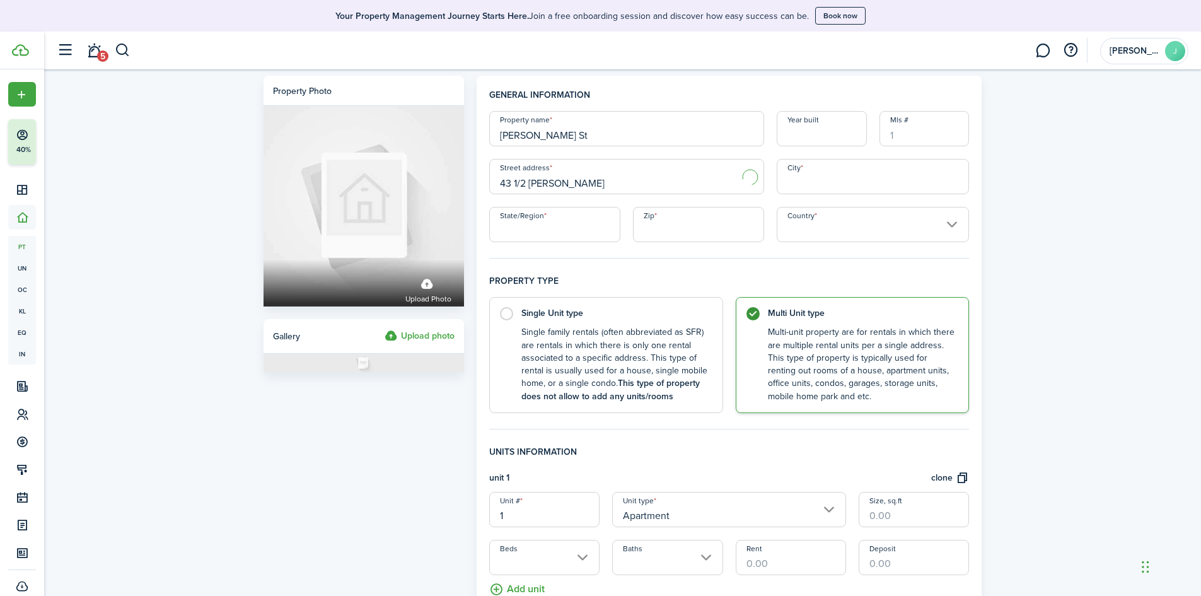
type input "[STREET_ADDRESS][PERSON_NAME]"
type input "Taunton"
type input "MA"
type input "02780"
type input "[GEOGRAPHIC_DATA]"
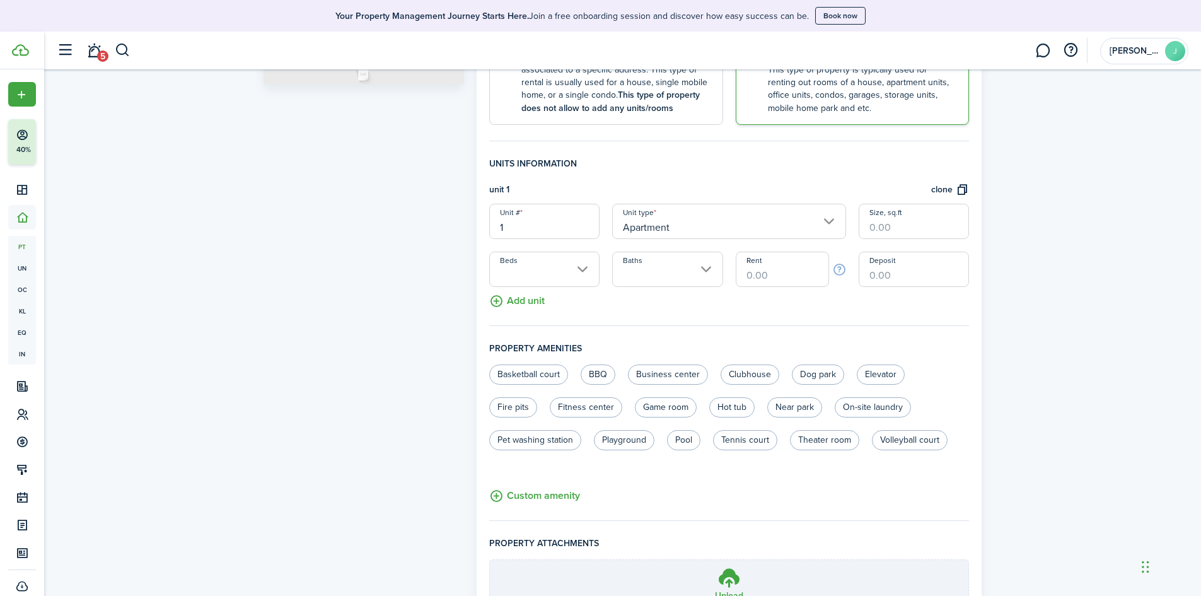
scroll to position [288, 0]
click at [526, 298] on button "Add unit" at bounding box center [516, 299] width 55 height 22
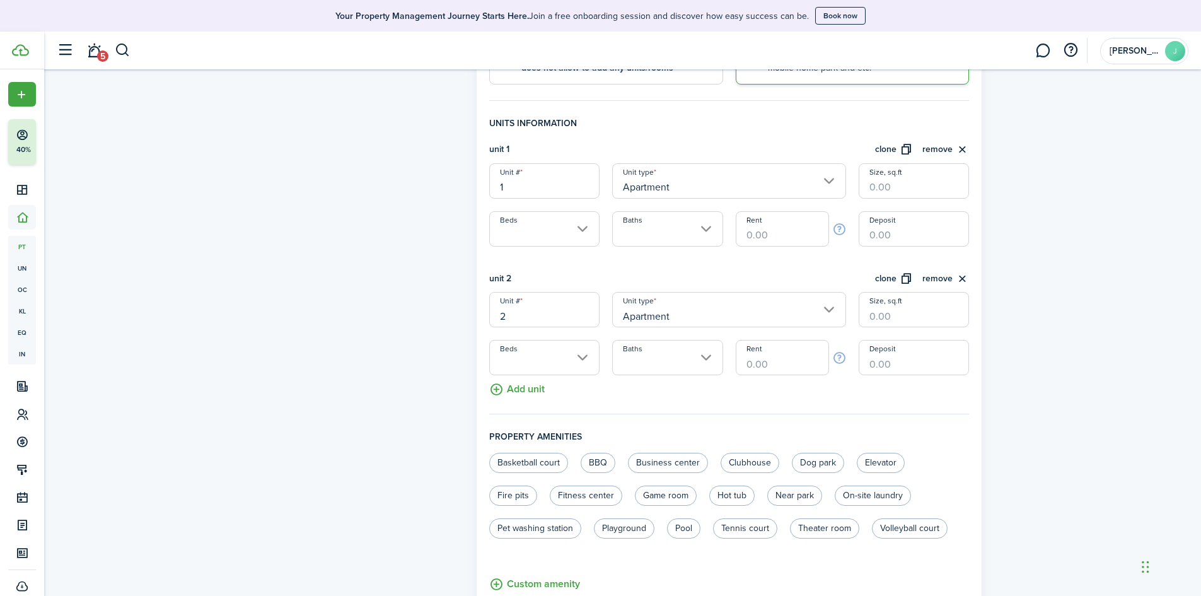
scroll to position [351, 0]
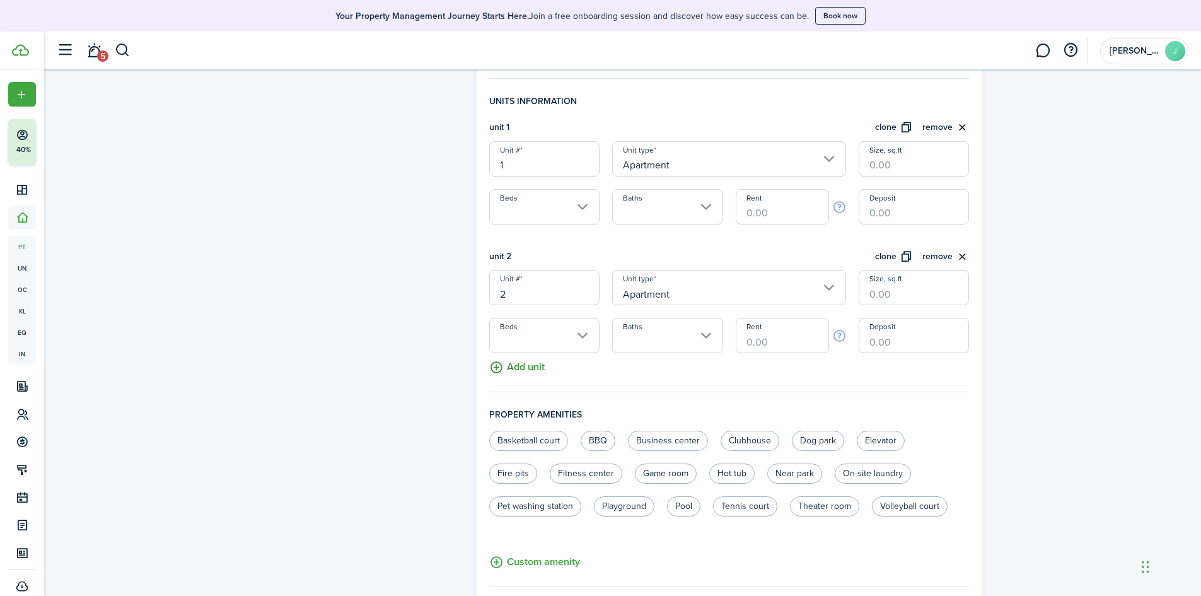
click at [542, 366] on button "Add unit" at bounding box center [516, 364] width 55 height 22
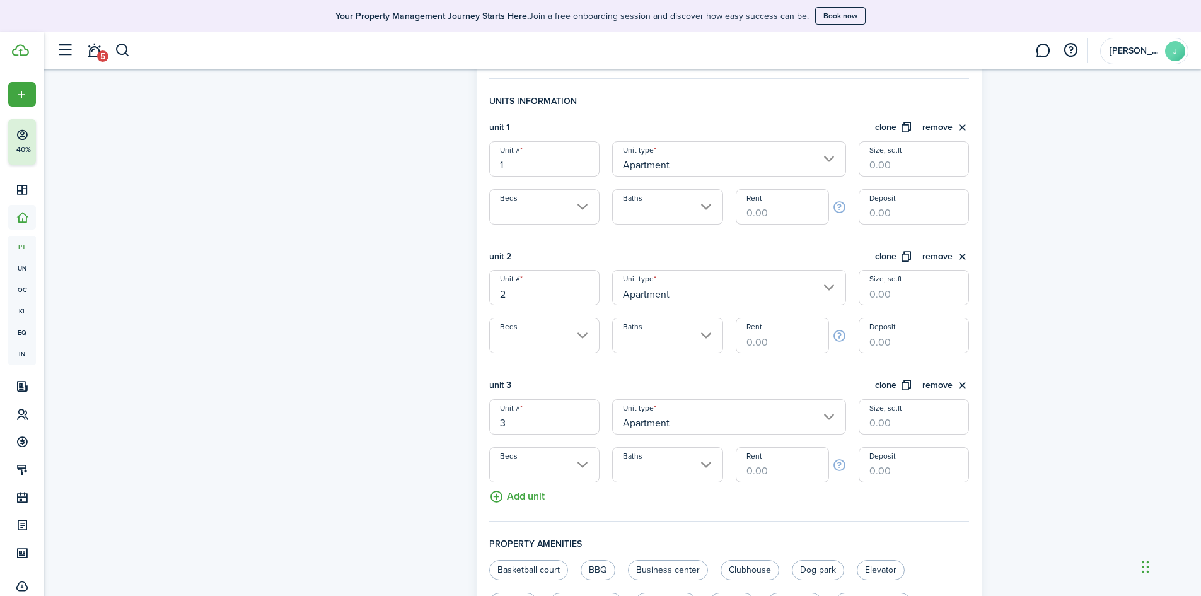
scroll to position [414, 0]
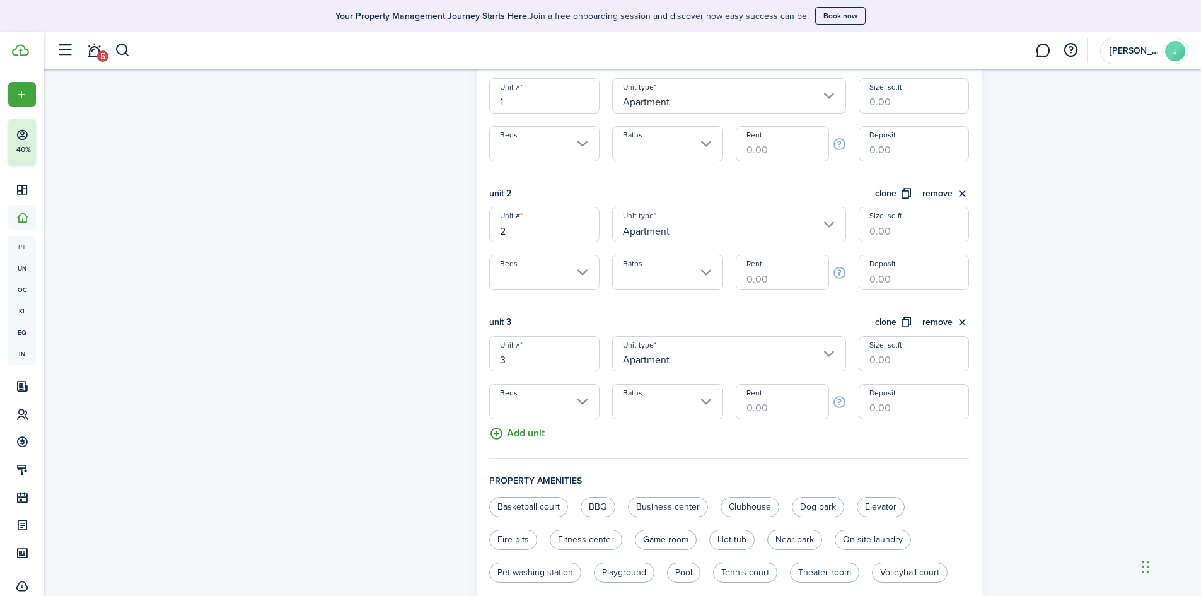
click at [531, 440] on button "Add unit" at bounding box center [516, 430] width 55 height 22
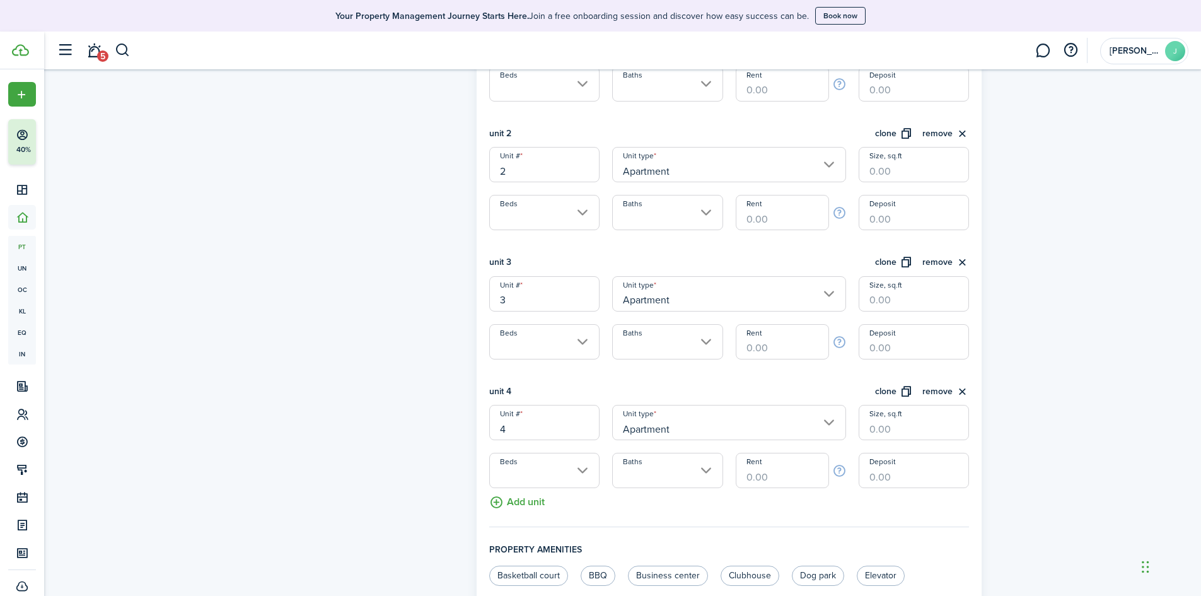
scroll to position [540, 0]
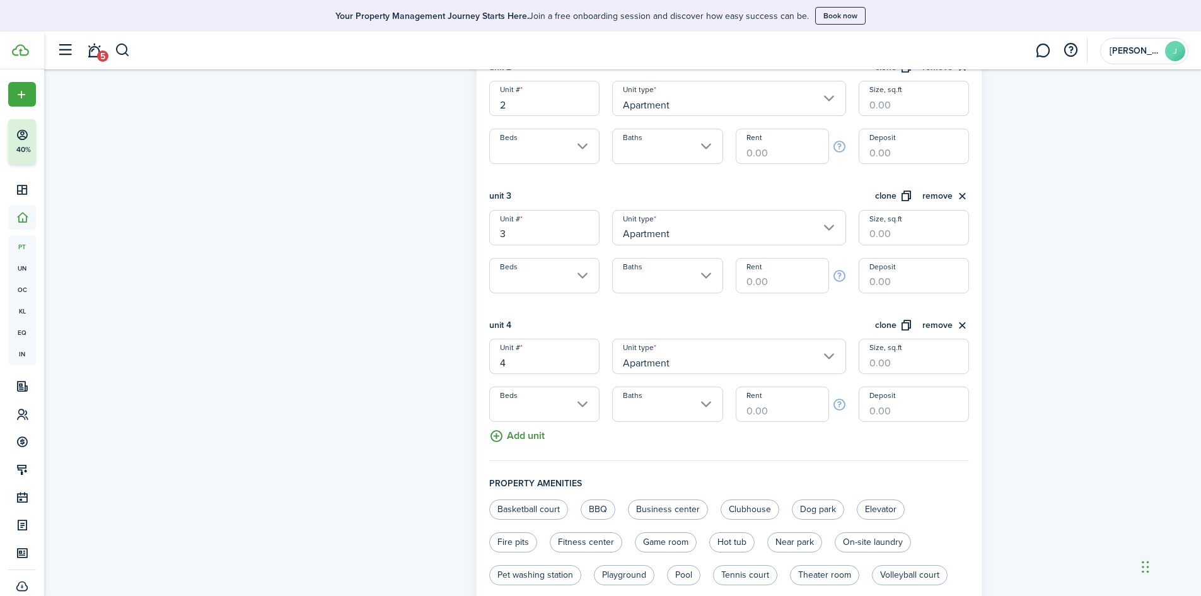
click at [528, 434] on button "Add unit" at bounding box center [516, 433] width 55 height 22
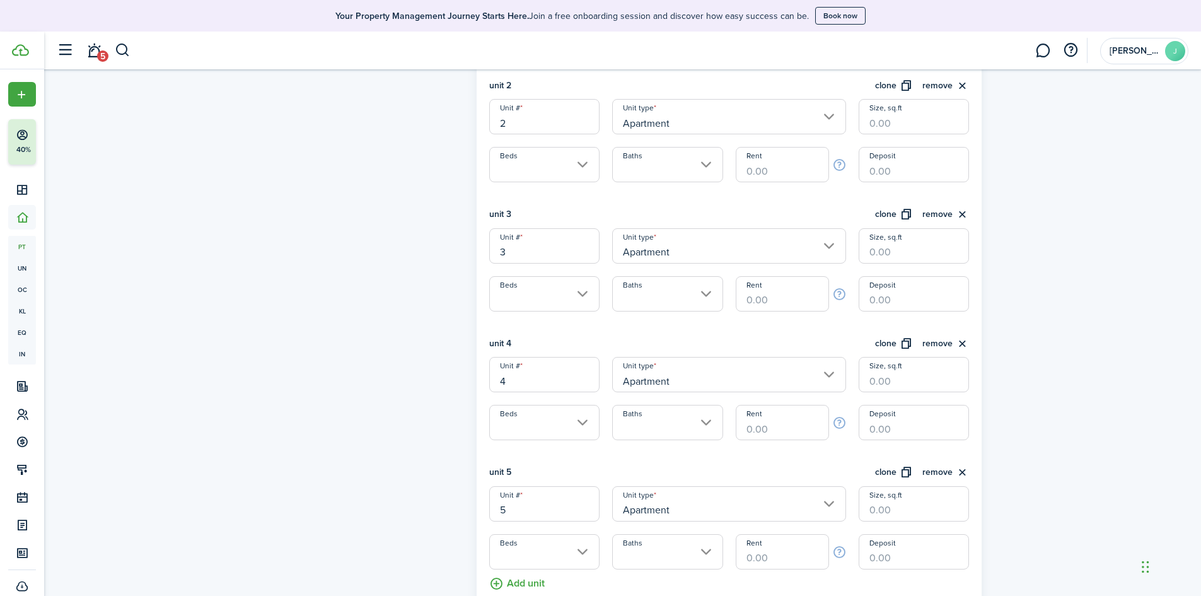
scroll to position [288, 0]
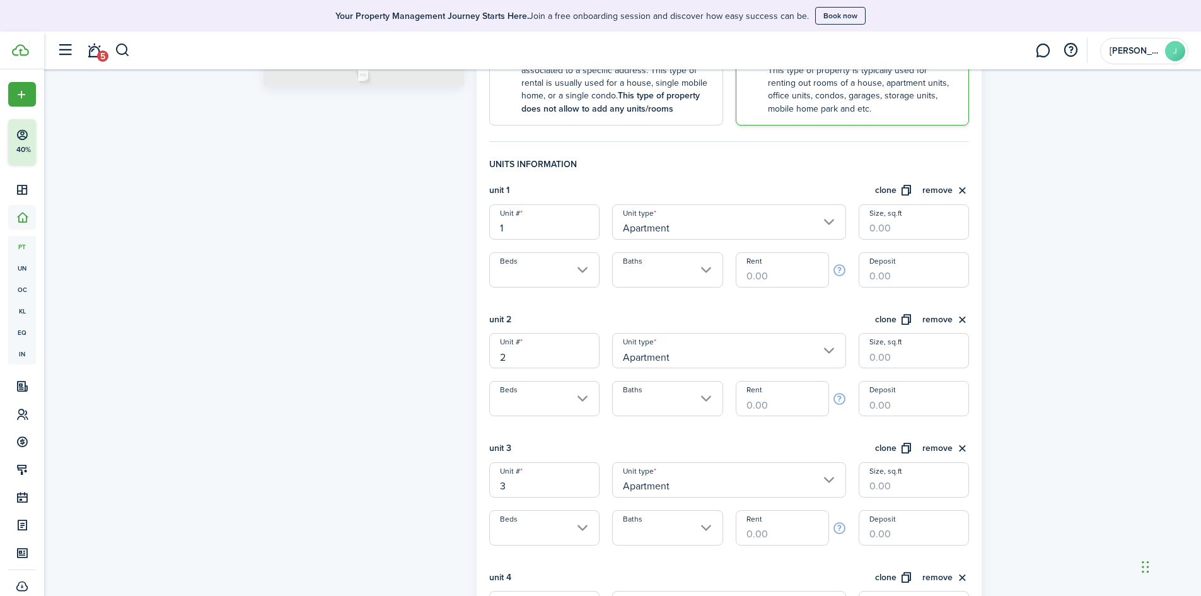
drag, startPoint x: 774, startPoint y: 277, endPoint x: 700, endPoint y: 281, distance: 74.5
click at [700, 281] on div "Unit # 1 Unit type Apartment Size, sq.ft Beds Baths Rent Deposit" at bounding box center [729, 245] width 493 height 83
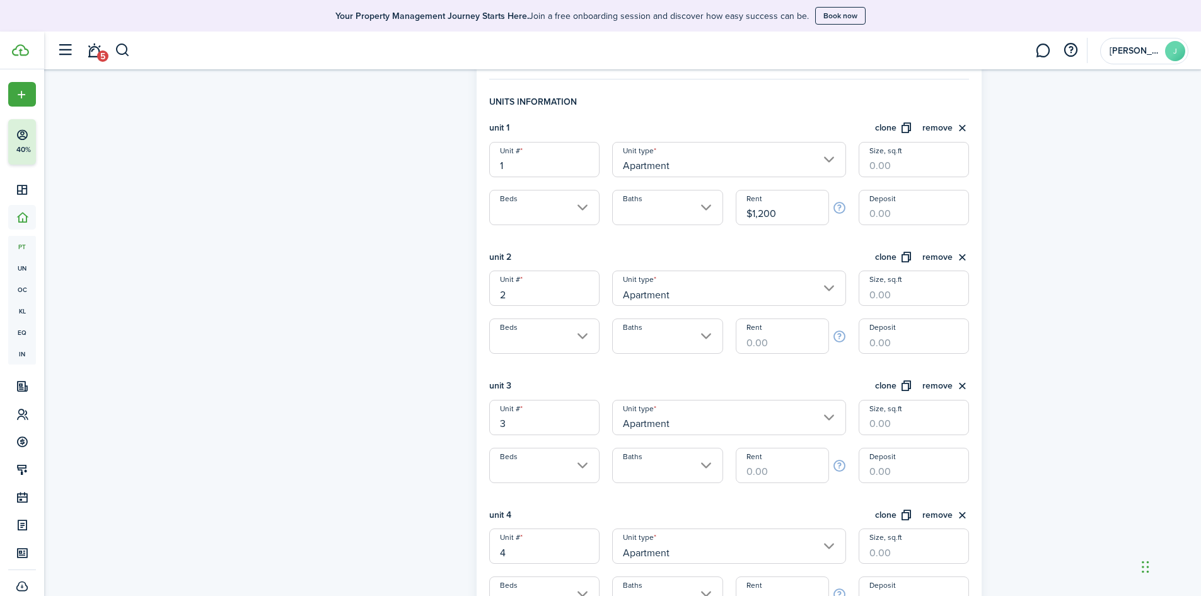
scroll to position [351, 0]
type input "$1,200.00"
drag, startPoint x: 777, startPoint y: 341, endPoint x: 708, endPoint y: 350, distance: 70.0
click at [708, 350] on div "Unit # 2 Unit type Apartment Size, sq.ft Beds Baths Rent Deposit" at bounding box center [729, 311] width 493 height 83
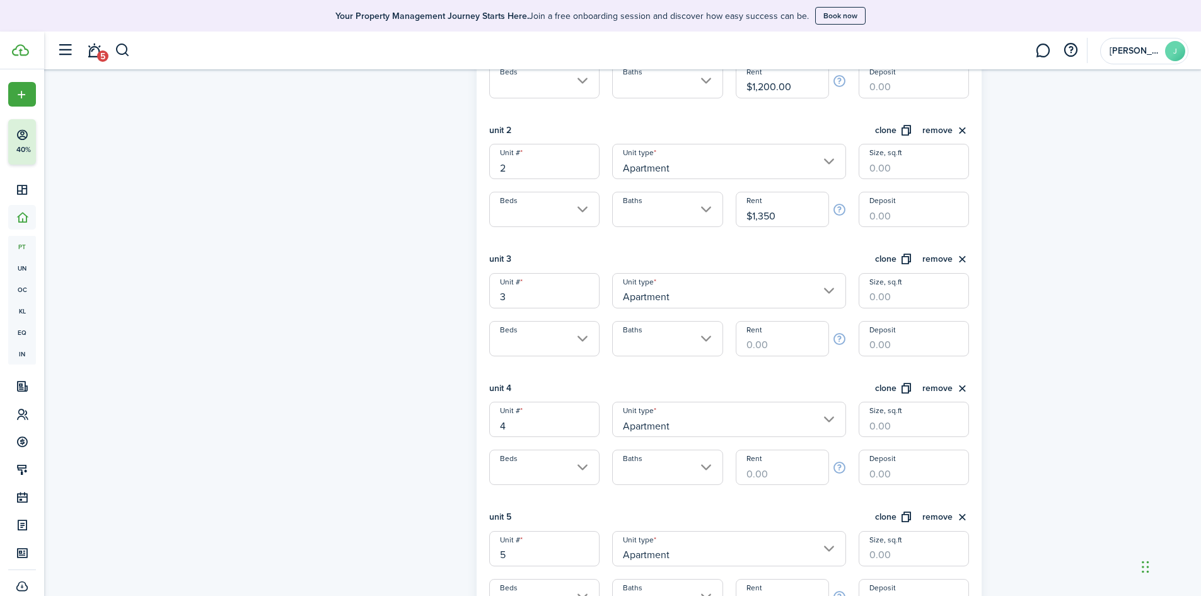
type input "$1,350.00"
drag, startPoint x: 767, startPoint y: 347, endPoint x: 702, endPoint y: 354, distance: 65.9
click at [702, 354] on div "Unit # 3 Unit type Apartment Size, sq.ft Beds Baths Rent Deposit" at bounding box center [729, 314] width 493 height 83
type input "$1,000.00"
click at [790, 472] on input "Rent" at bounding box center [782, 467] width 93 height 35
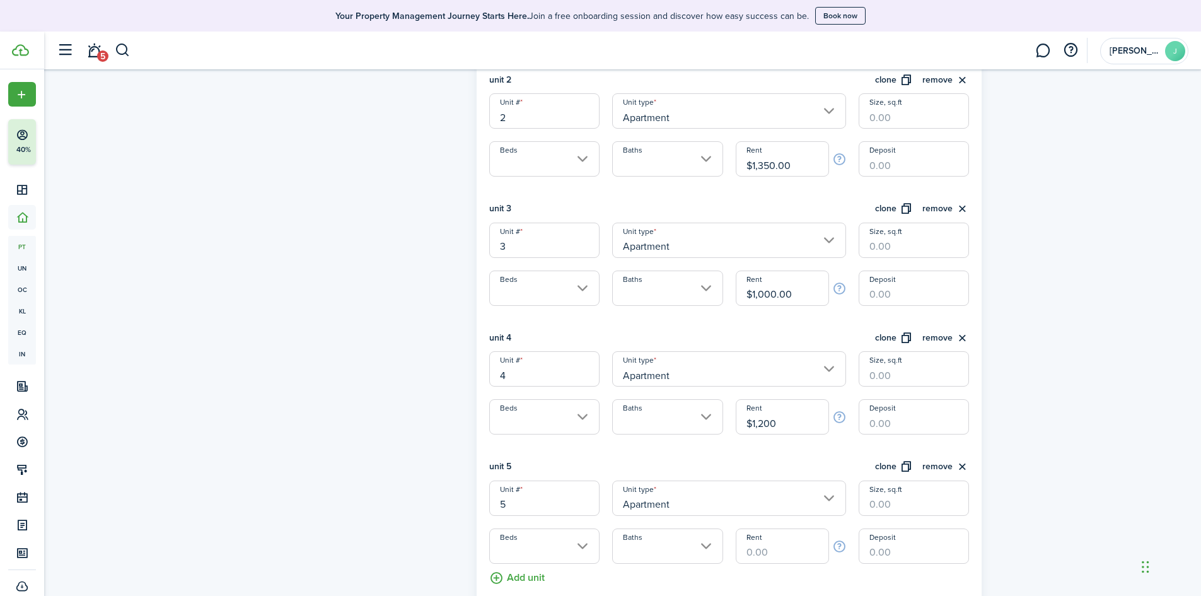
scroll to position [666, 0]
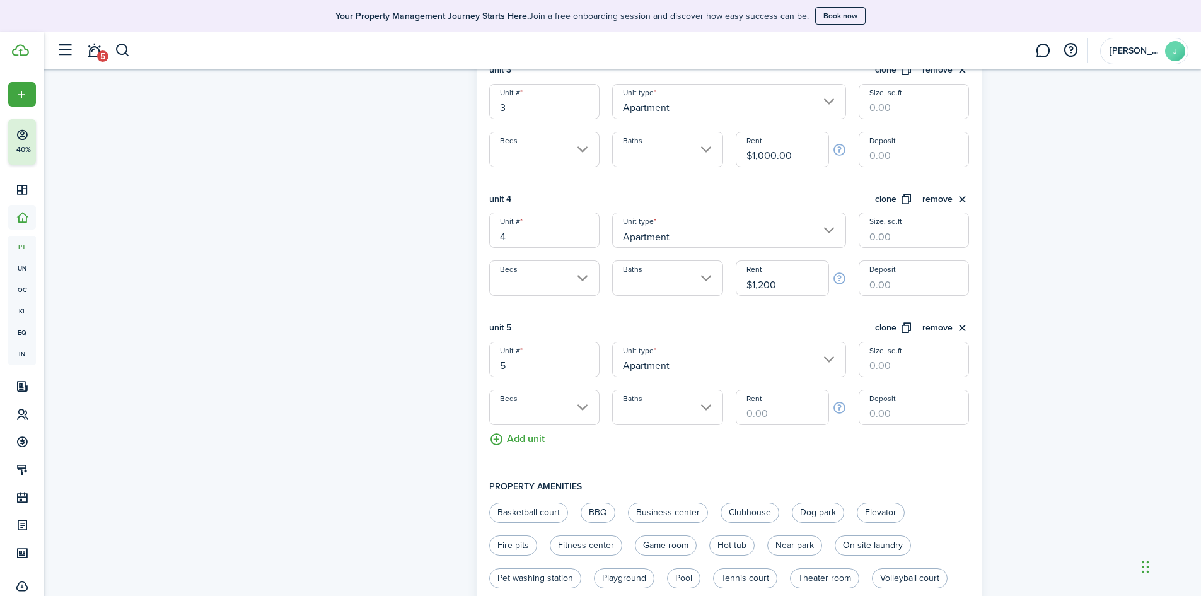
type input "$1,200.00"
click at [764, 412] on input "Rent" at bounding box center [782, 407] width 93 height 35
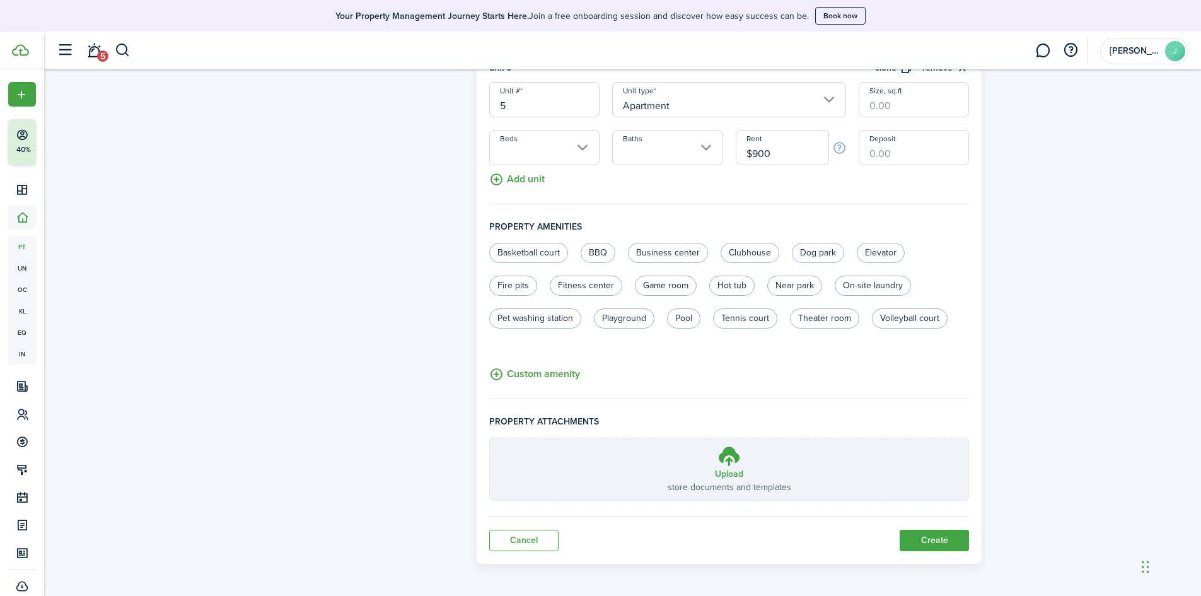
scroll to position [930, 0]
type input "$900.00"
click at [938, 540] on button "Create" at bounding box center [934, 537] width 69 height 21
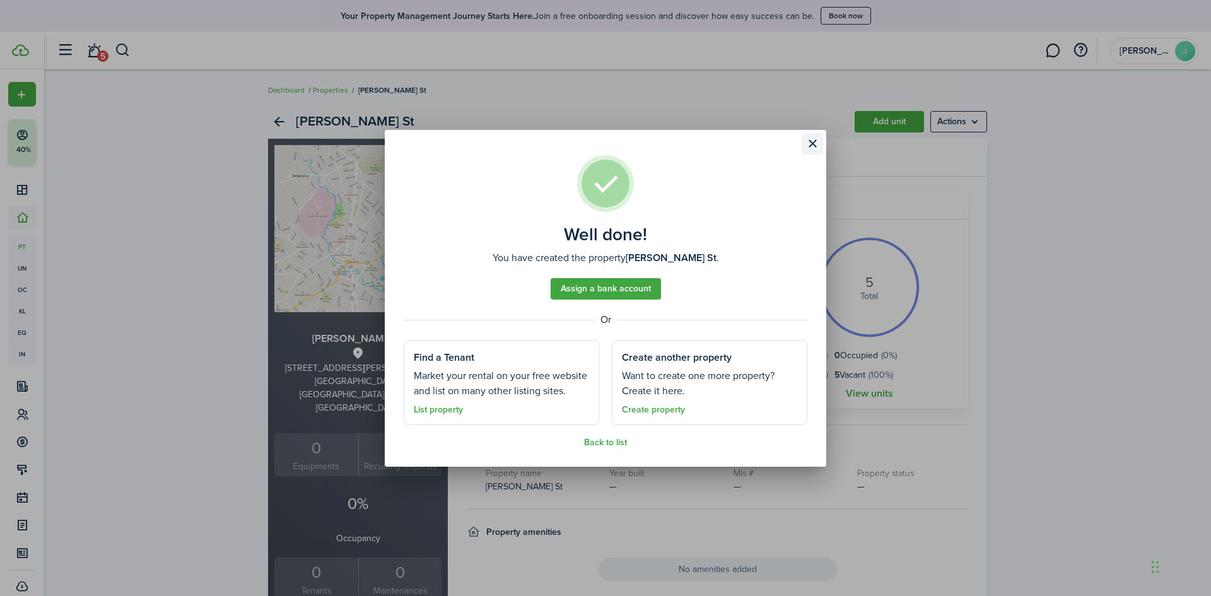
drag, startPoint x: 812, startPoint y: 140, endPoint x: 804, endPoint y: 138, distance: 8.4
click at [812, 140] on button "Close modal" at bounding box center [811, 143] width 21 height 21
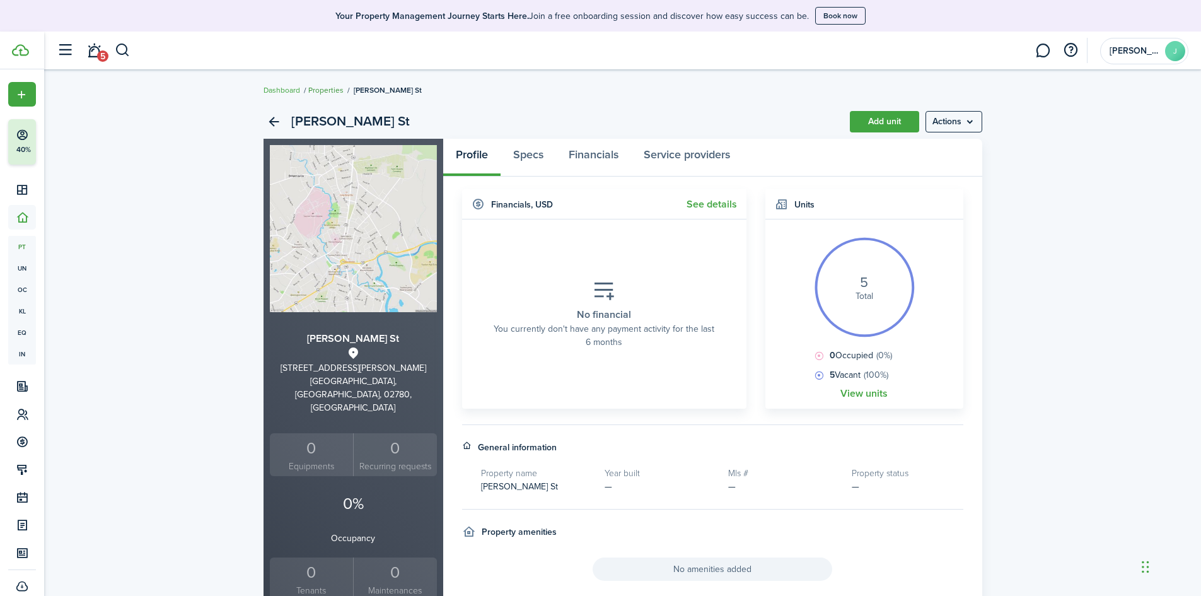
click at [335, 86] on link "Properties" at bounding box center [325, 90] width 35 height 11
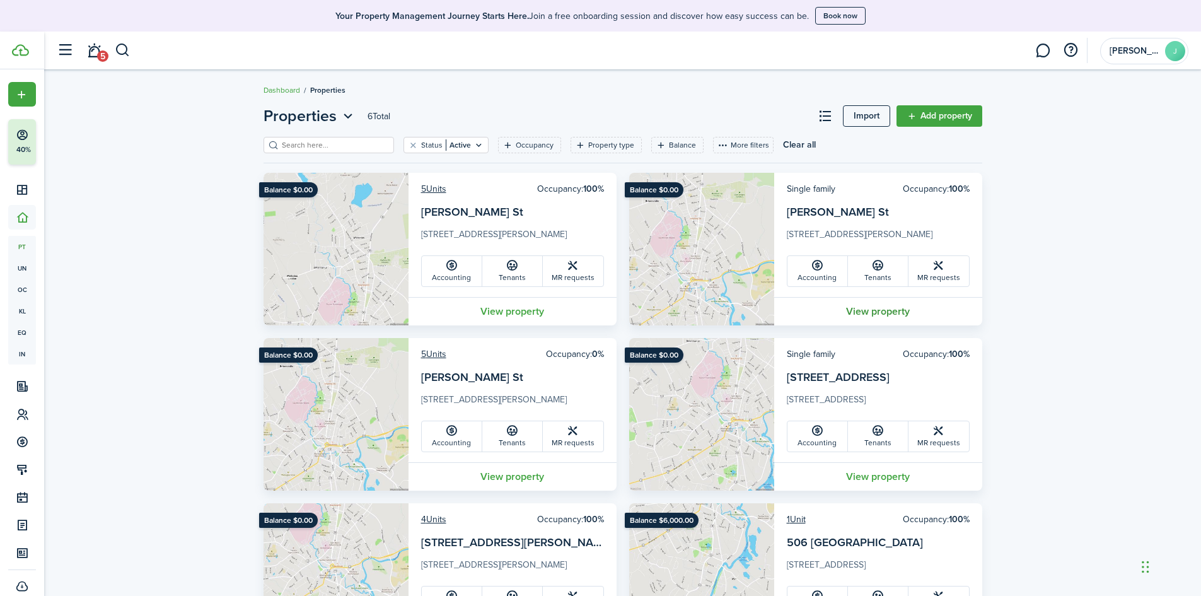
click at [893, 310] on link "View property" at bounding box center [878, 311] width 208 height 28
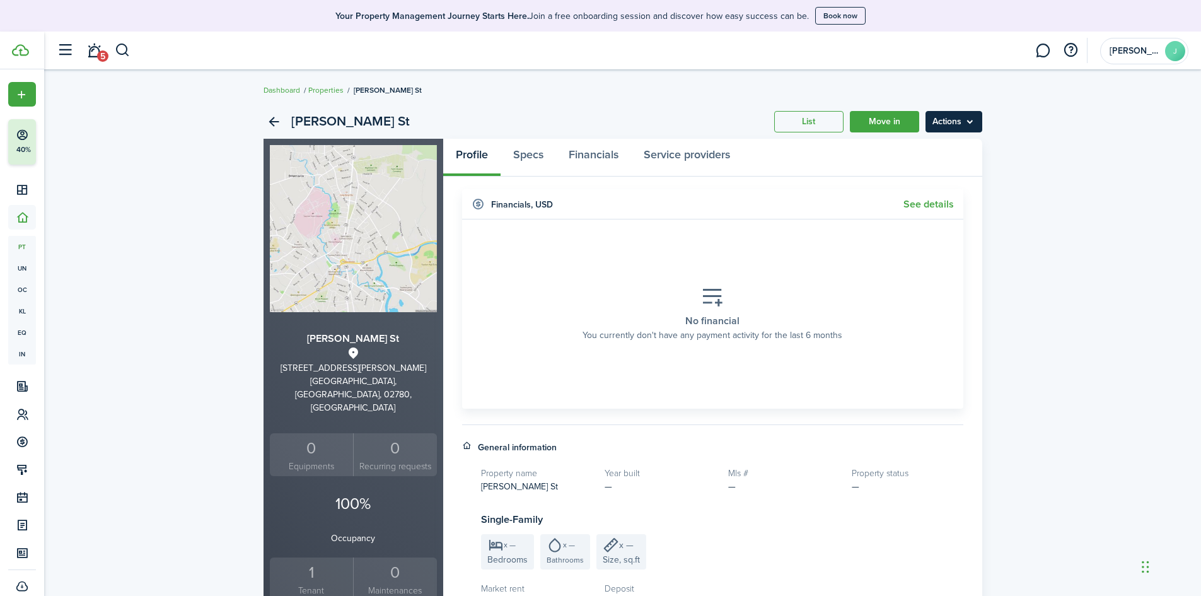
click at [959, 118] on menu-btn "Actions" at bounding box center [954, 121] width 57 height 21
click at [893, 170] on button "Delete property" at bounding box center [927, 171] width 110 height 21
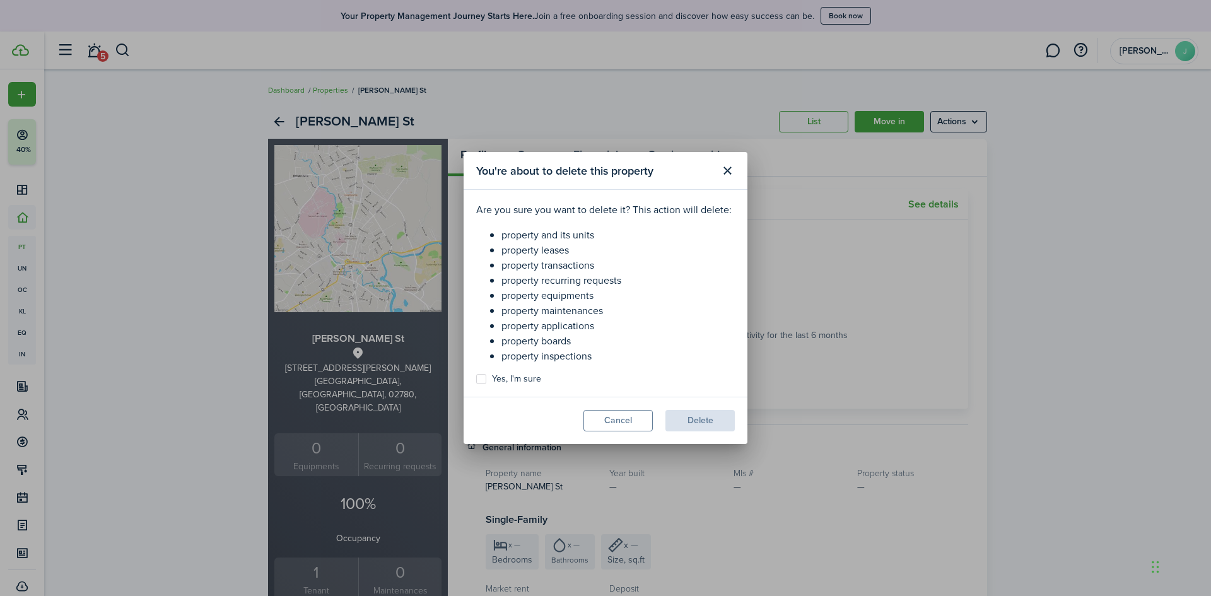
click at [479, 375] on label "Yes, I'm sure" at bounding box center [508, 379] width 65 height 10
click at [476, 379] on input "Yes, I'm sure" at bounding box center [475, 379] width 1 height 1
checkbox input "true"
click at [691, 416] on button "Delete" at bounding box center [699, 420] width 69 height 21
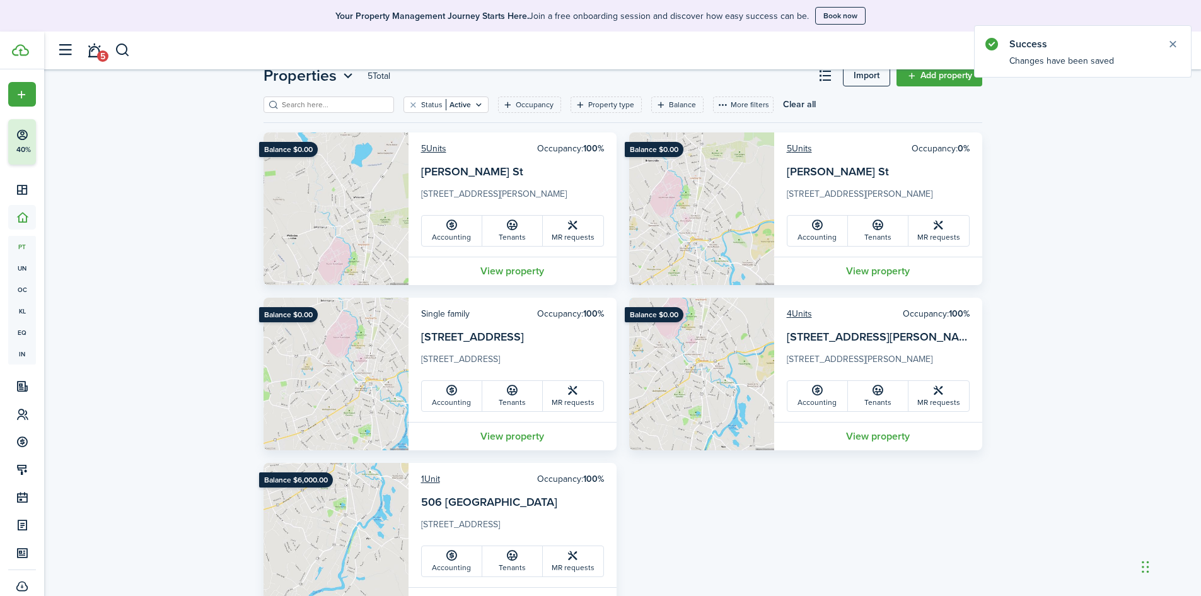
scroll to position [95, 0]
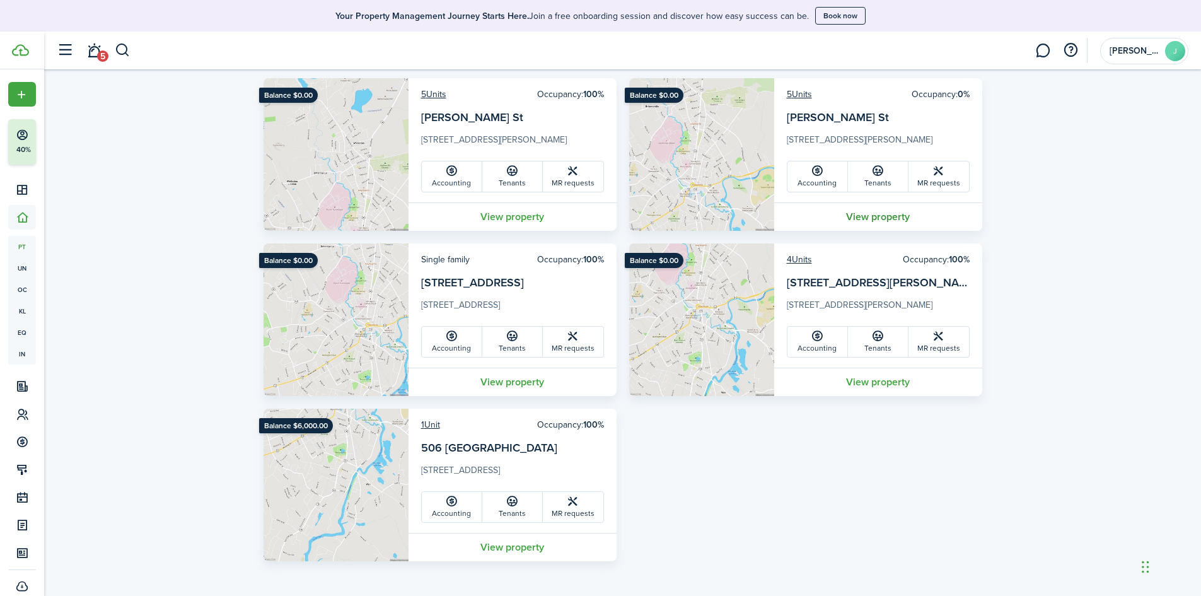
click at [863, 214] on link "View property" at bounding box center [878, 216] width 208 height 28
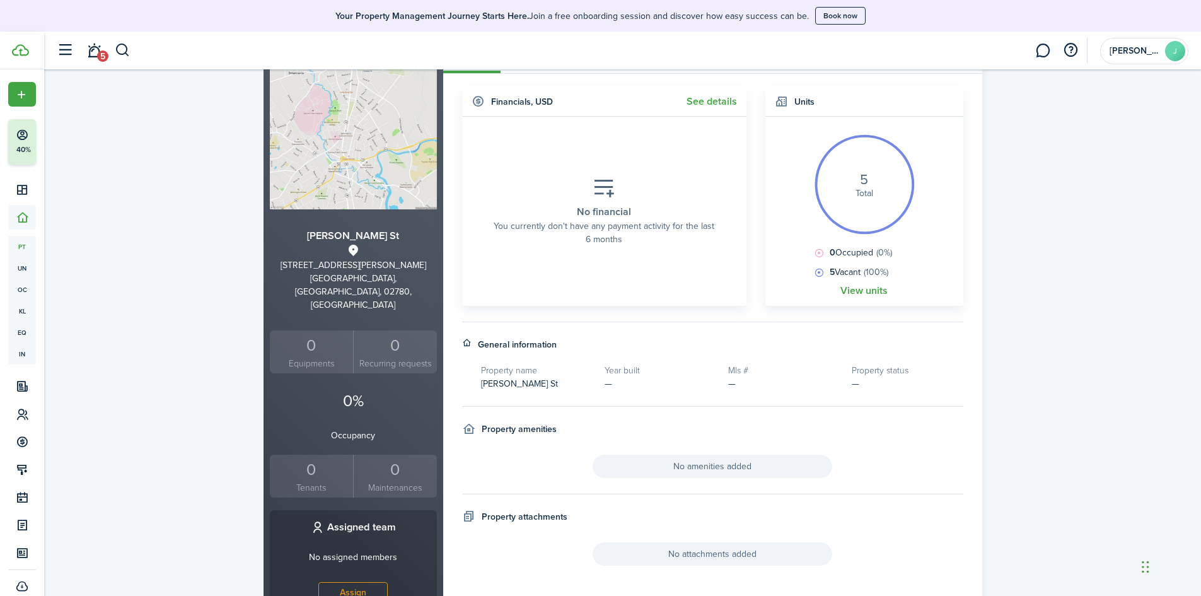
scroll to position [189, 0]
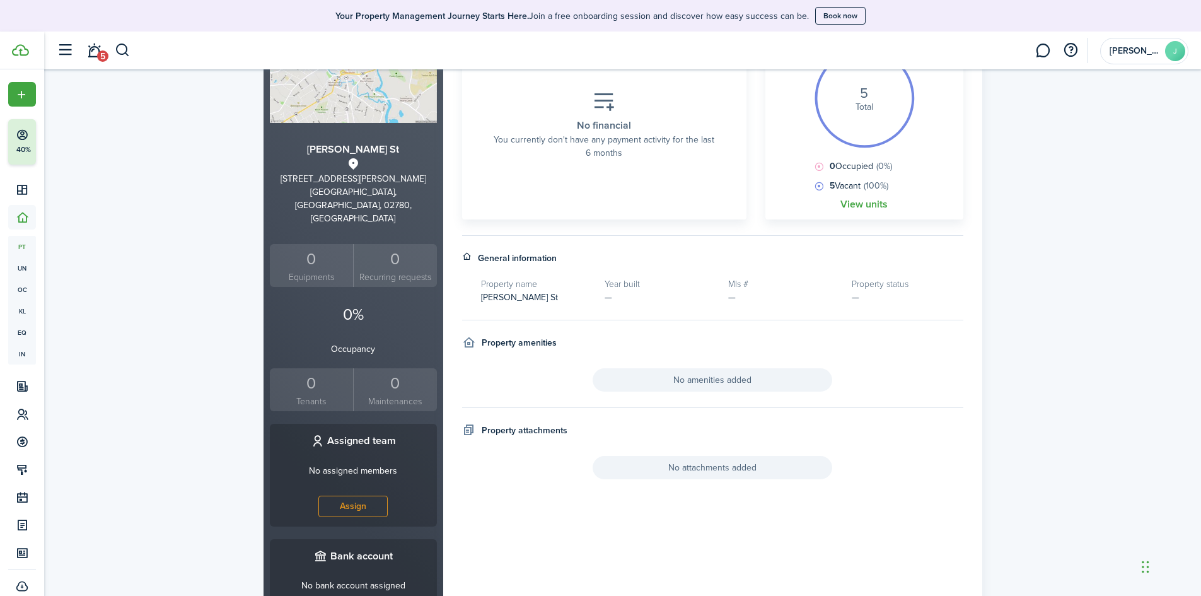
click at [328, 371] on div "0" at bounding box center [312, 383] width 78 height 24
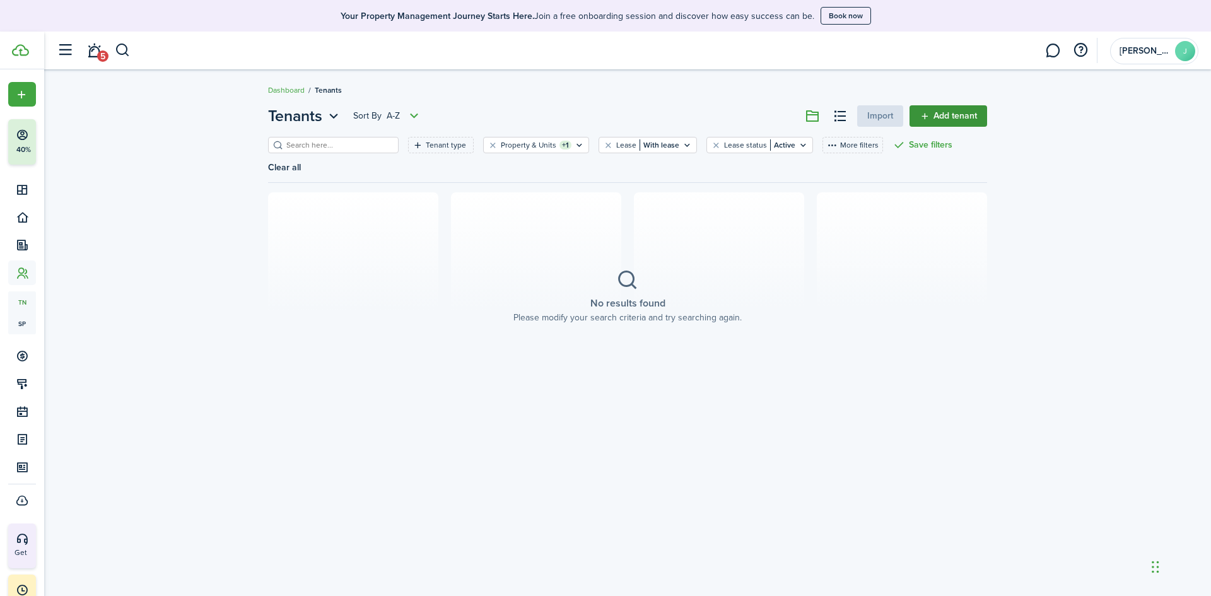
click at [958, 111] on link "Add tenant" at bounding box center [948, 115] width 78 height 21
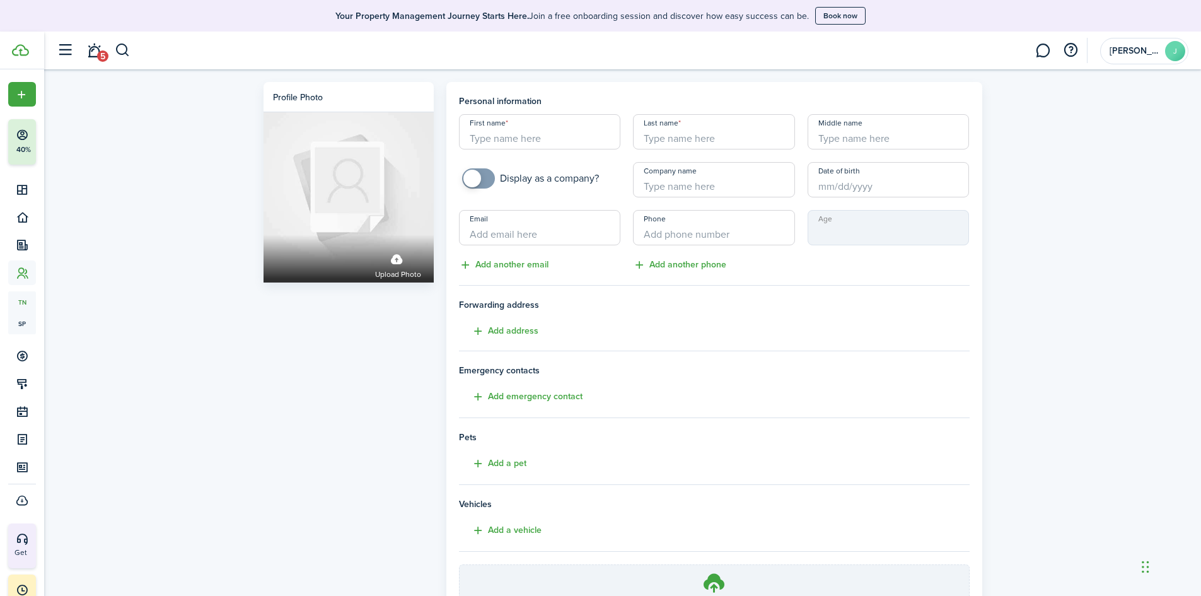
click at [528, 134] on input "First name" at bounding box center [540, 131] width 162 height 35
type input "[PERSON_NAME]"
click at [692, 226] on input "+1" at bounding box center [714, 227] width 162 height 35
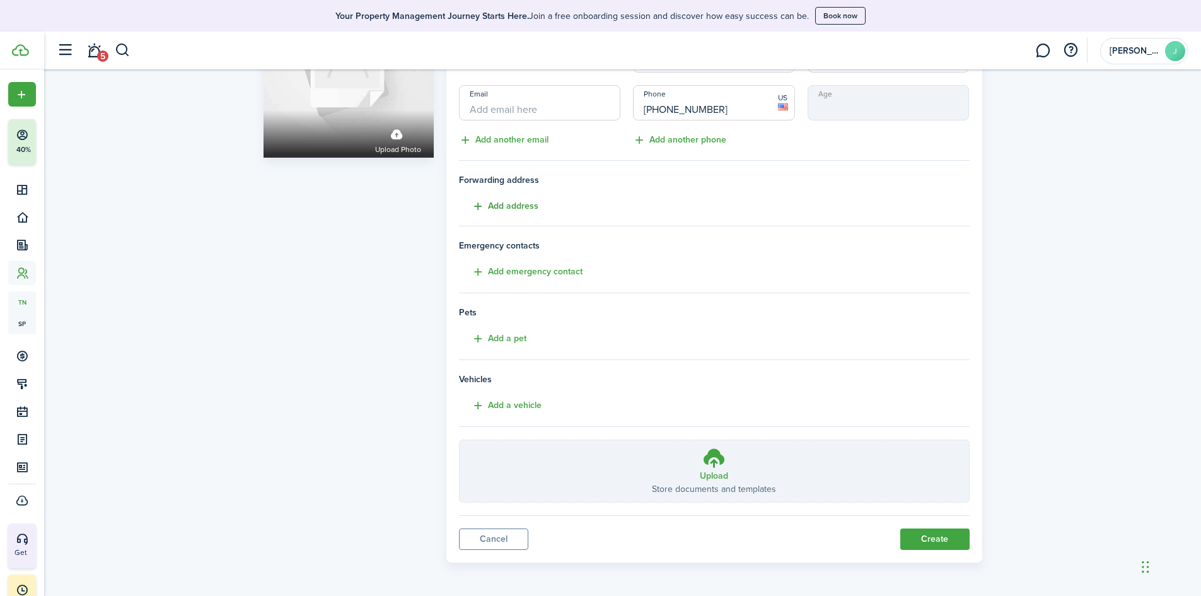
scroll to position [126, 0]
type input "[PHONE_NUMBER]"
click at [916, 531] on button "Create" at bounding box center [934, 537] width 69 height 21
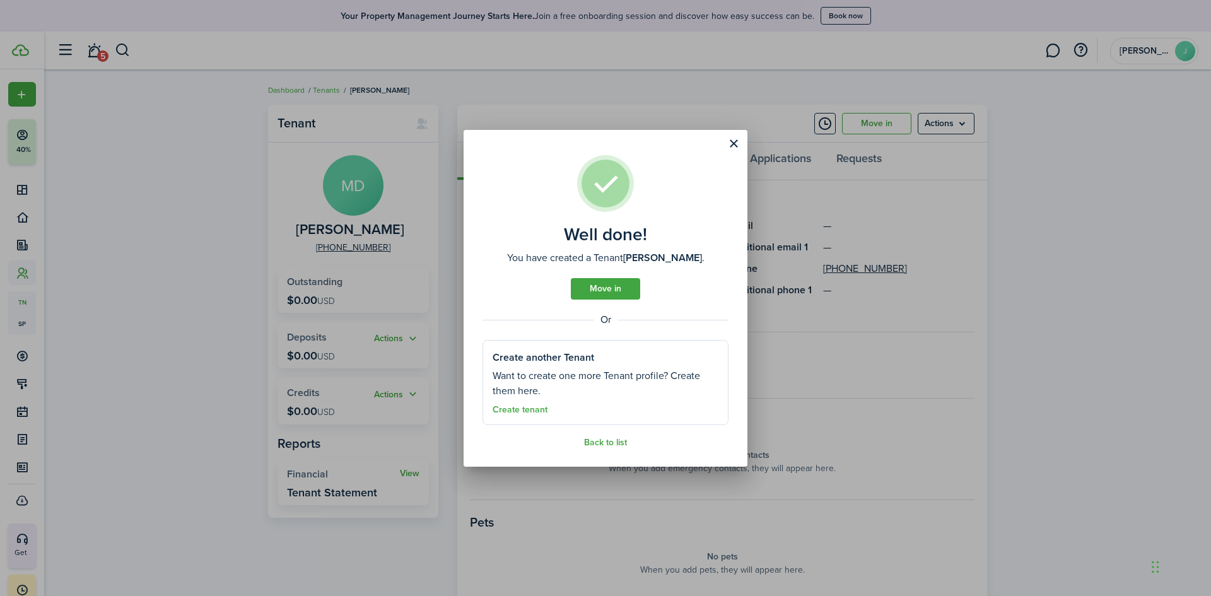
click at [585, 277] on assembled-view "Well done! You have created a Tenant [PERSON_NAME] . Move in Or Create another …" at bounding box center [605, 301] width 246 height 293
click at [597, 290] on link "Move in" at bounding box center [605, 288] width 69 height 21
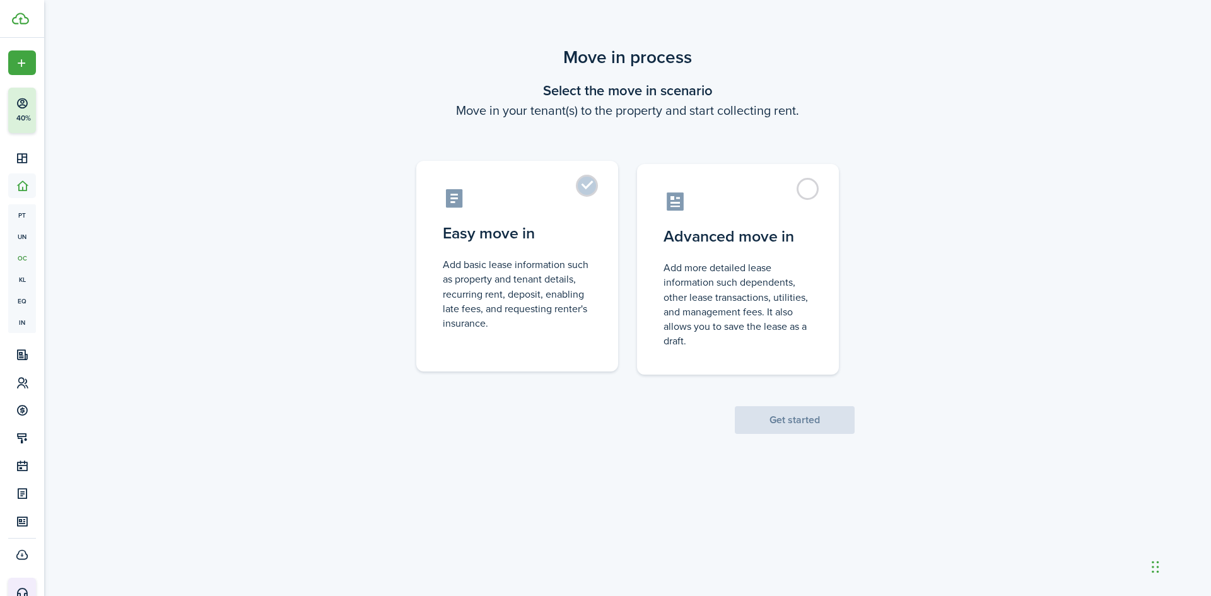
click at [512, 307] on control-radio-card-description "Add basic lease information such as property and tenant details, recurring rent…" at bounding box center [517, 293] width 149 height 73
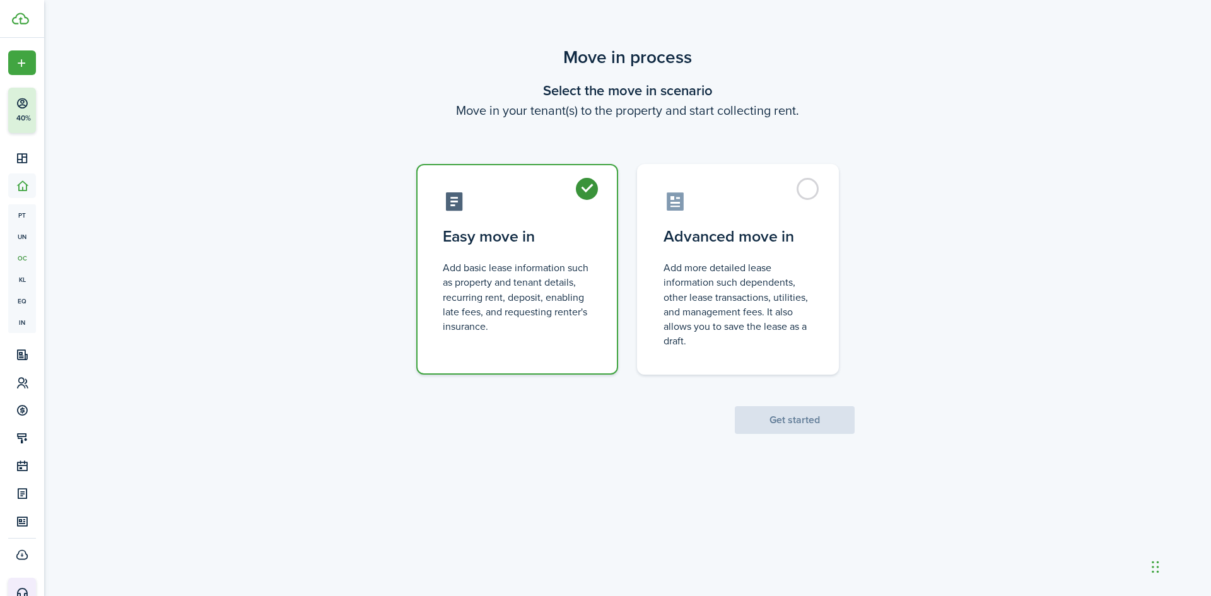
radio input "true"
click at [808, 421] on button "Get started" at bounding box center [795, 420] width 120 height 28
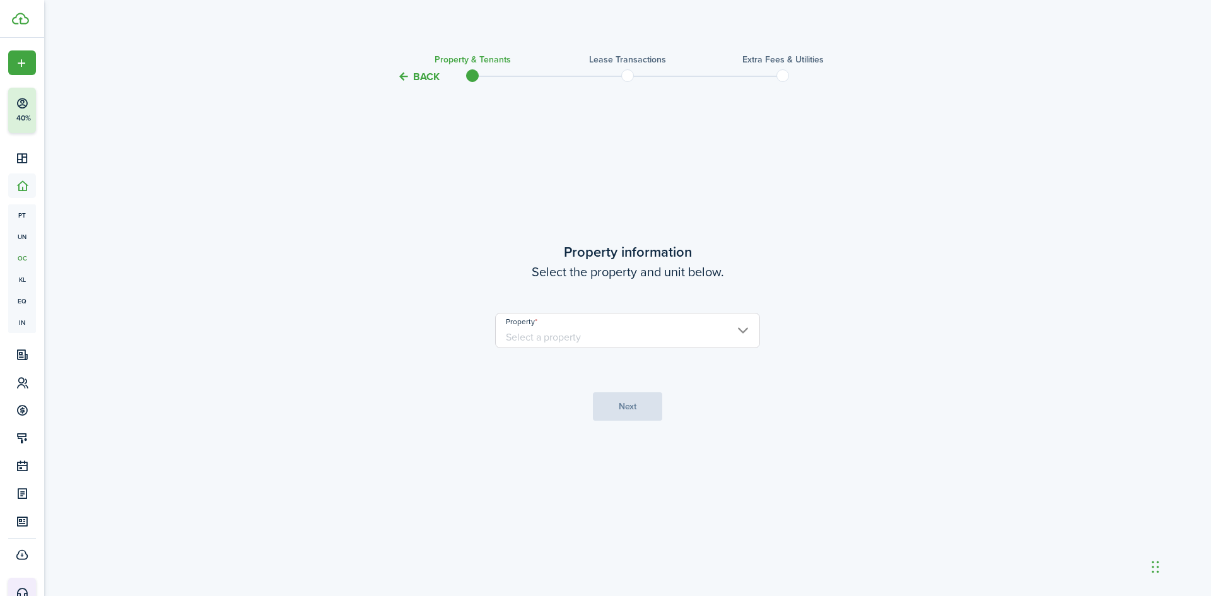
click at [626, 335] on input "Property" at bounding box center [627, 330] width 265 height 35
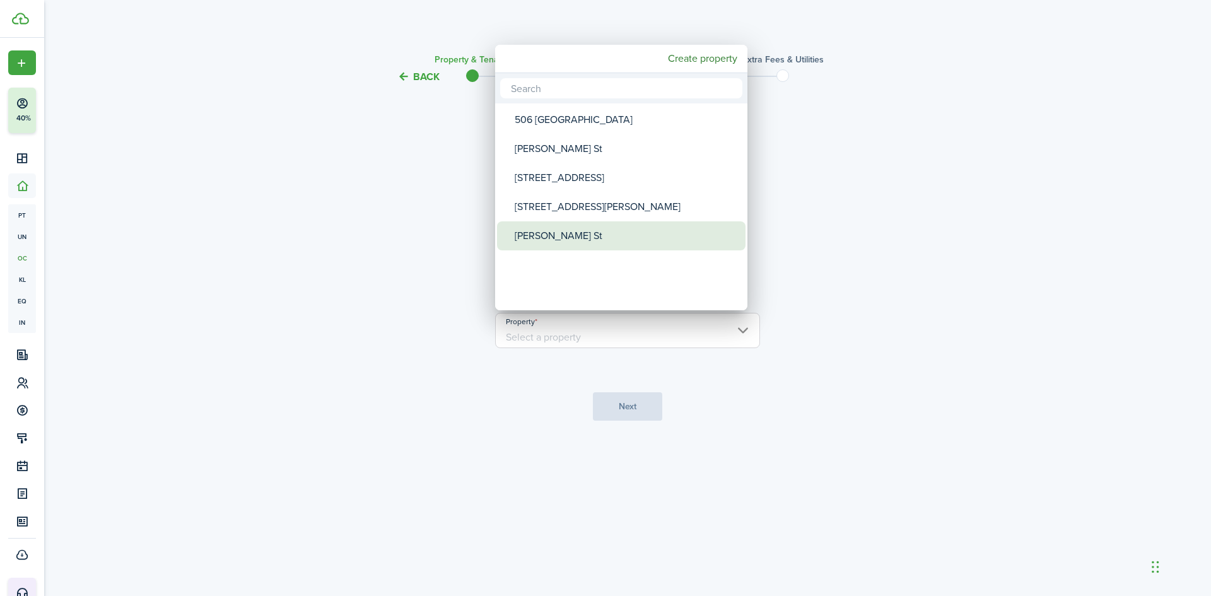
click at [552, 232] on div "[PERSON_NAME] St" at bounding box center [626, 235] width 223 height 29
type input "[PERSON_NAME] St"
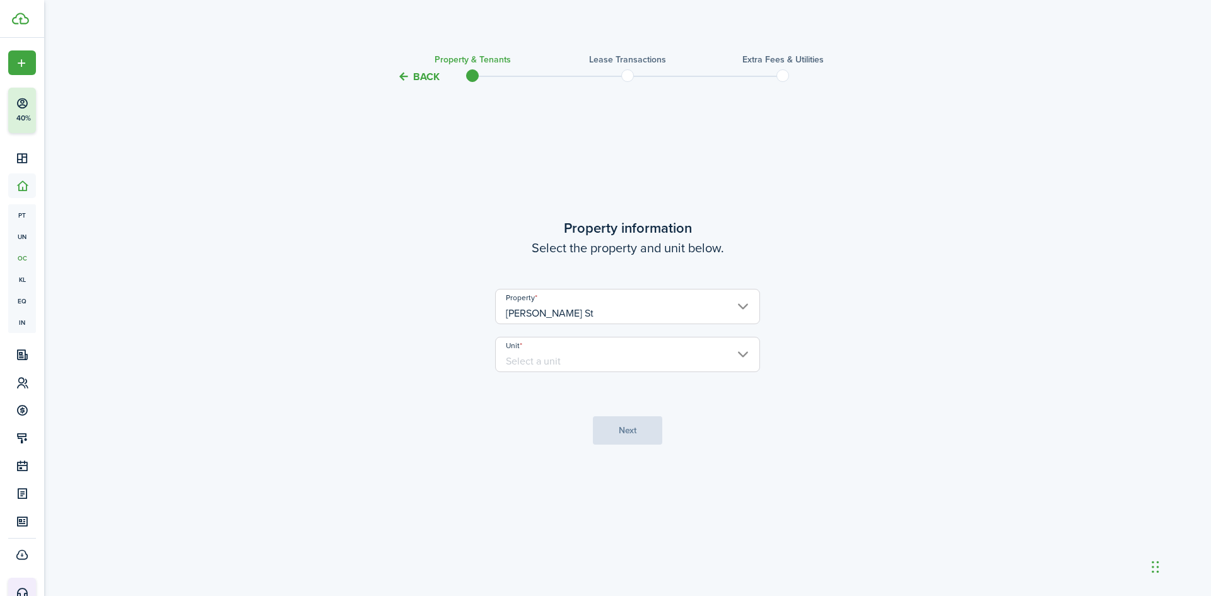
click at [557, 363] on input "Unit" at bounding box center [627, 354] width 265 height 35
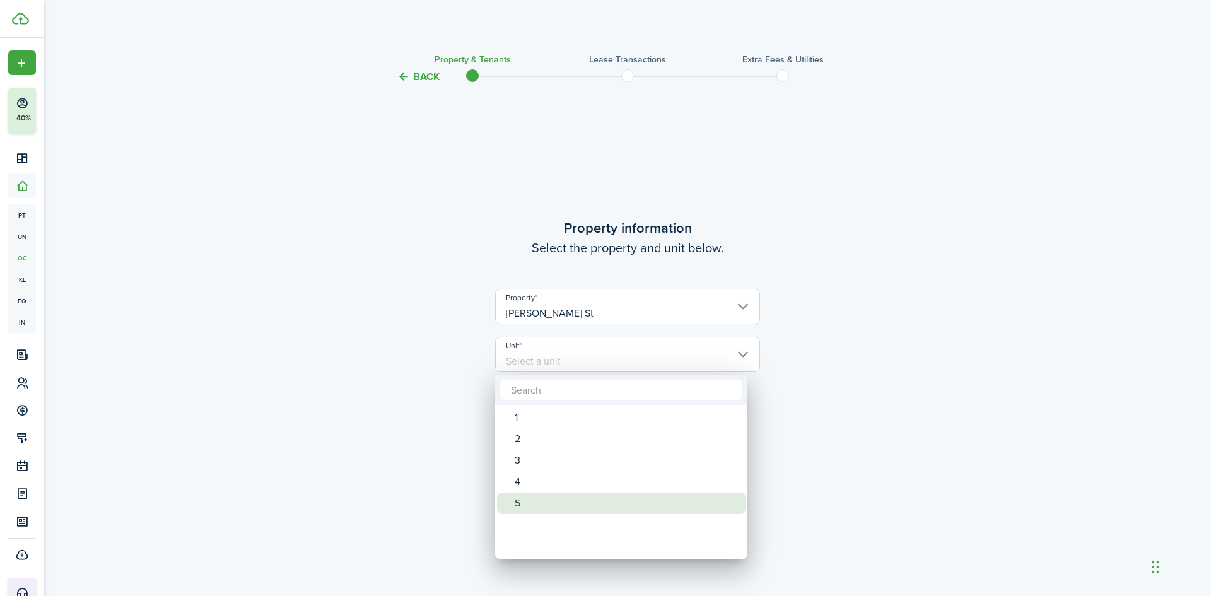
click at [511, 508] on span "Unit" at bounding box center [506, 503] width 18 height 18
type input "5"
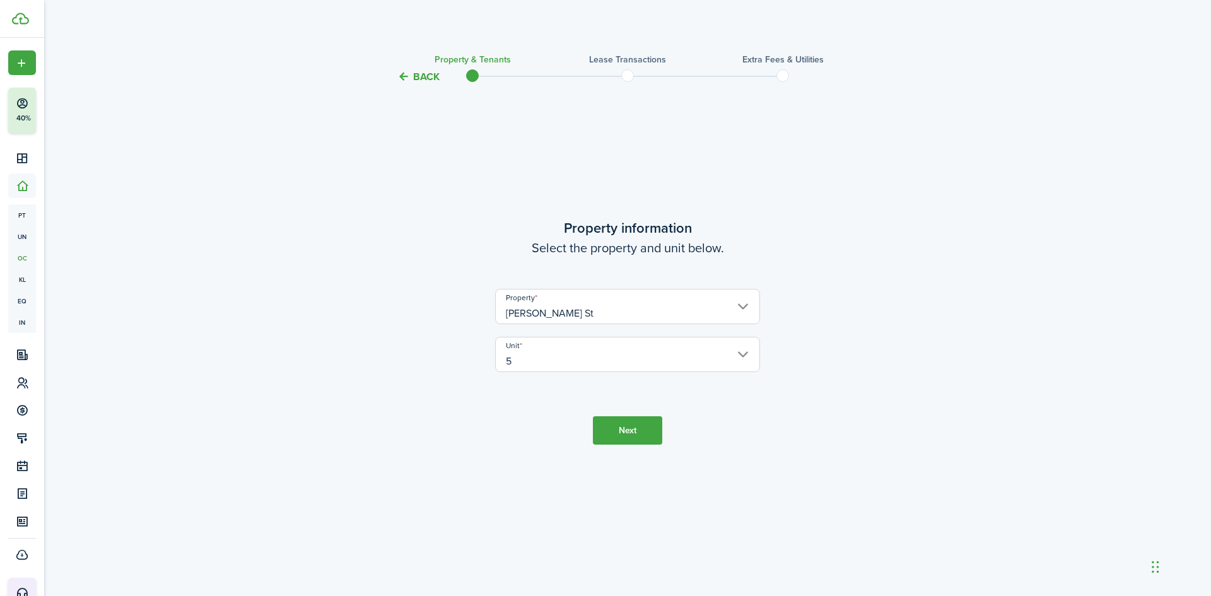
click at [628, 440] on button "Next" at bounding box center [627, 430] width 69 height 28
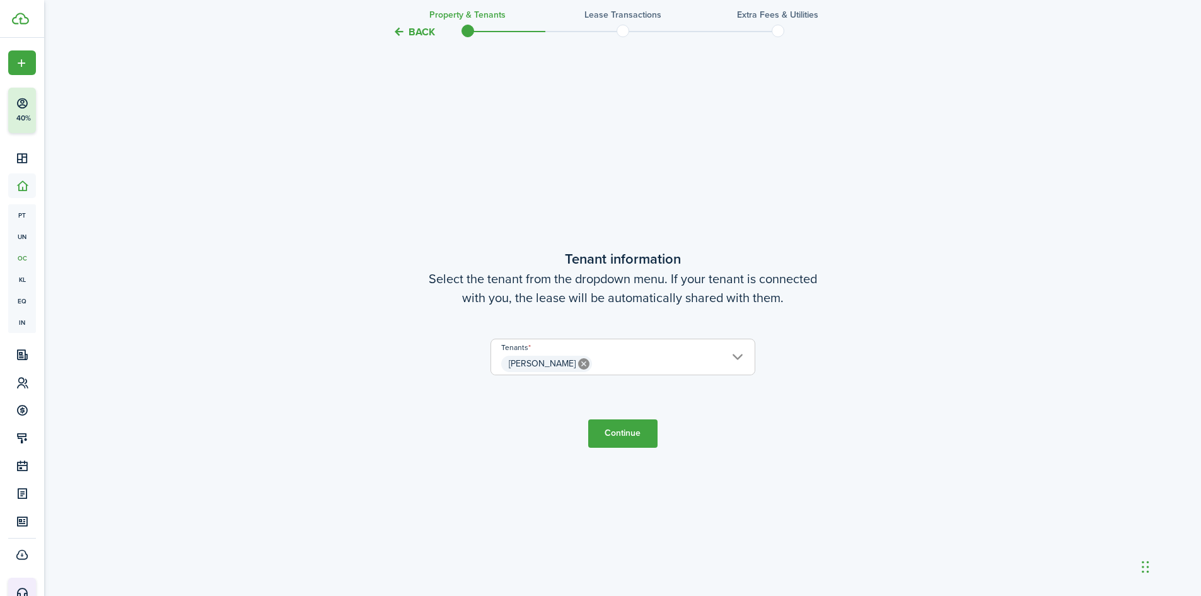
click at [625, 438] on button "Continue" at bounding box center [622, 433] width 69 height 28
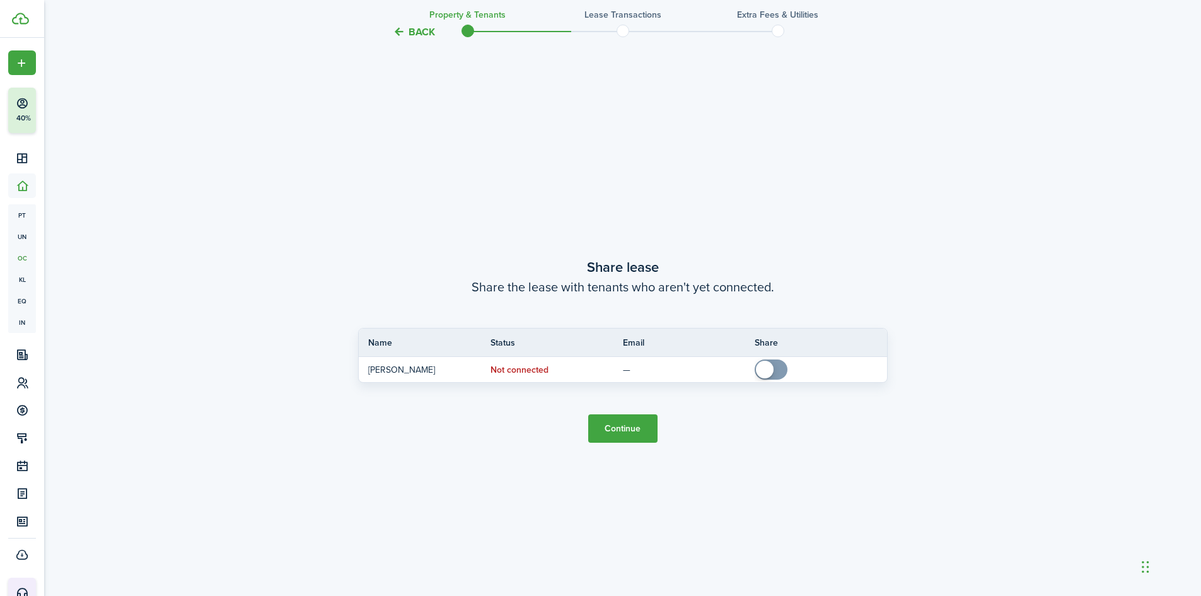
scroll to position [1107, 0]
click at [628, 431] on button "Continue" at bounding box center [622, 426] width 69 height 28
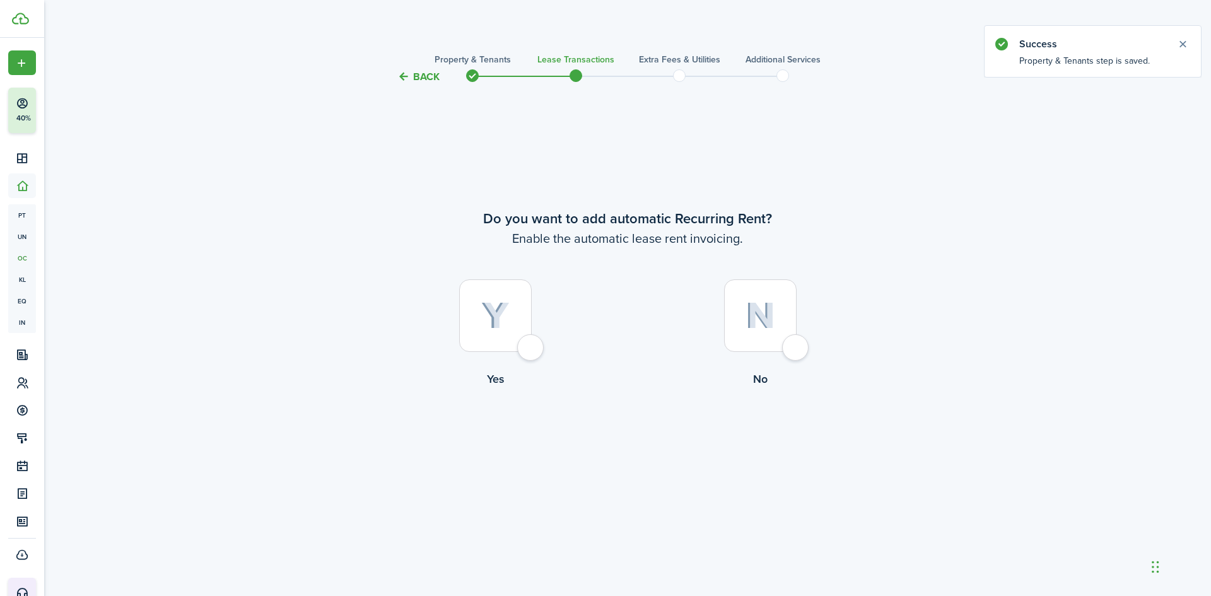
click at [485, 329] on img at bounding box center [495, 316] width 28 height 28
radio input "true"
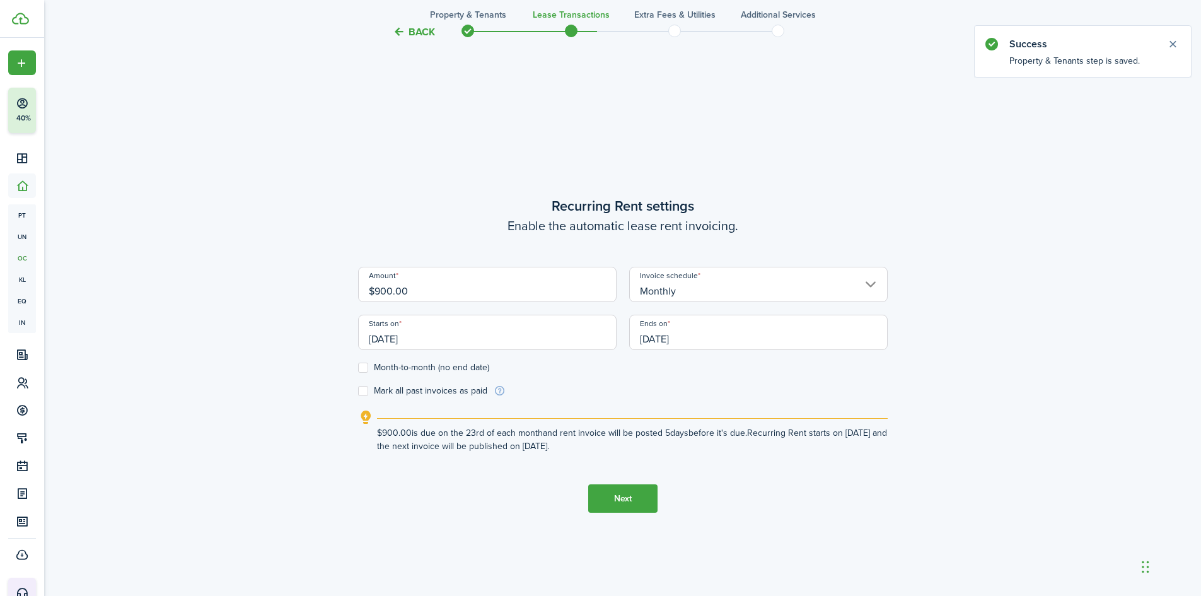
scroll to position [511, 0]
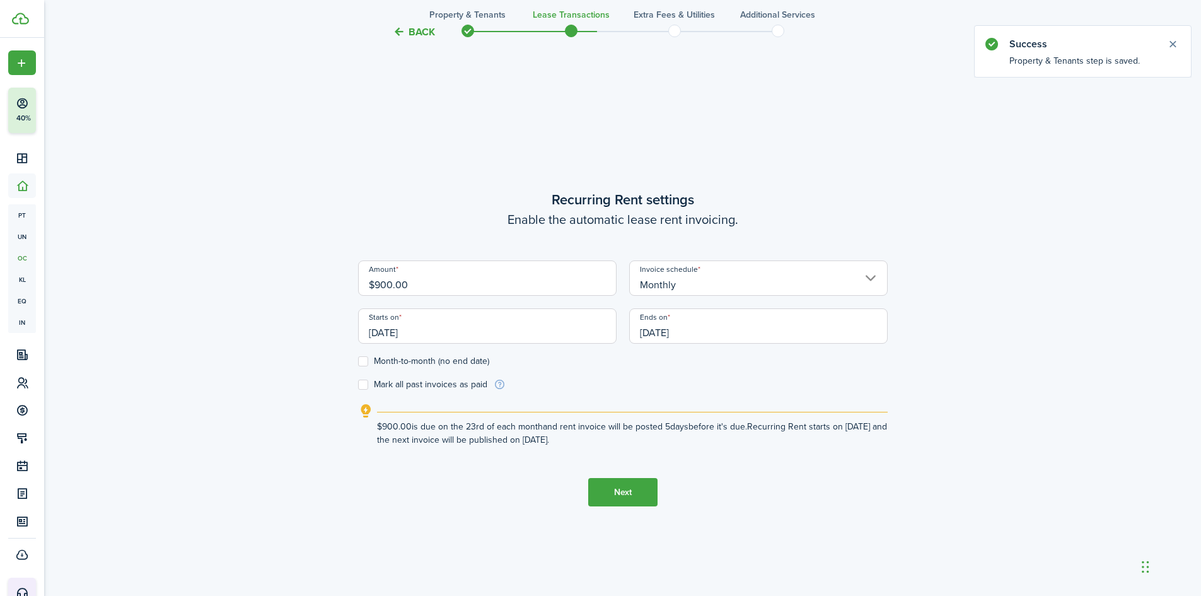
click at [368, 361] on label "Month-to-month (no end date)" at bounding box center [423, 361] width 131 height 10
click at [358, 361] on input "Month-to-month (no end date)" at bounding box center [358, 361] width 1 height 1
checkbox input "true"
click at [501, 334] on input "[DATE]" at bounding box center [487, 325] width 259 height 35
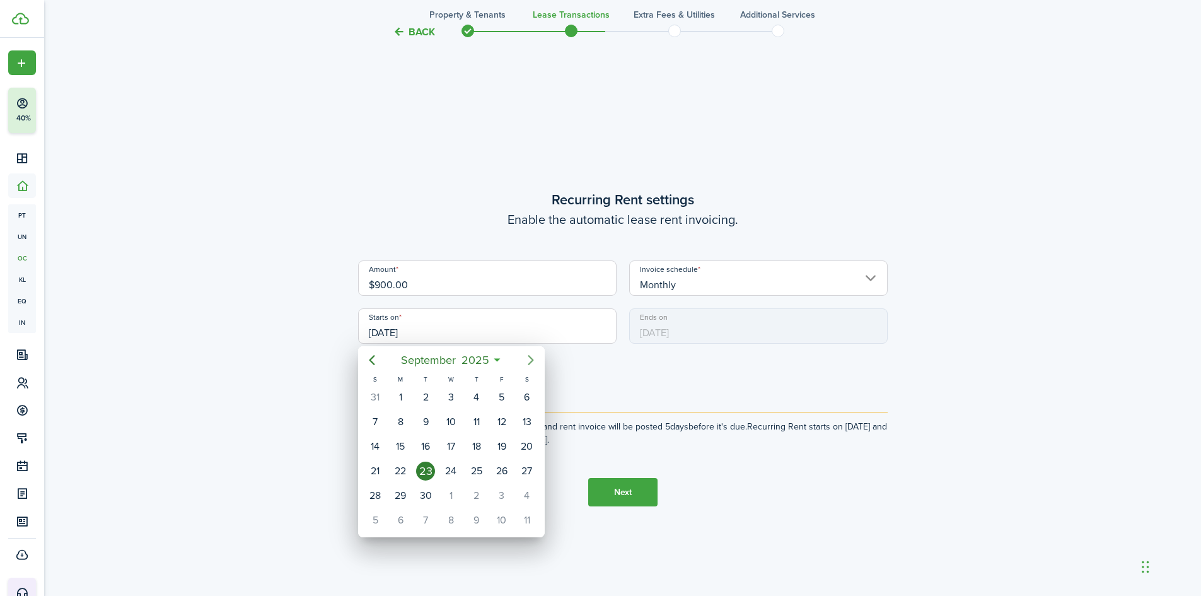
click at [535, 356] on icon "Next page" at bounding box center [530, 360] width 15 height 15
click at [457, 397] on div "1" at bounding box center [450, 397] width 19 height 19
type input "[DATE]"
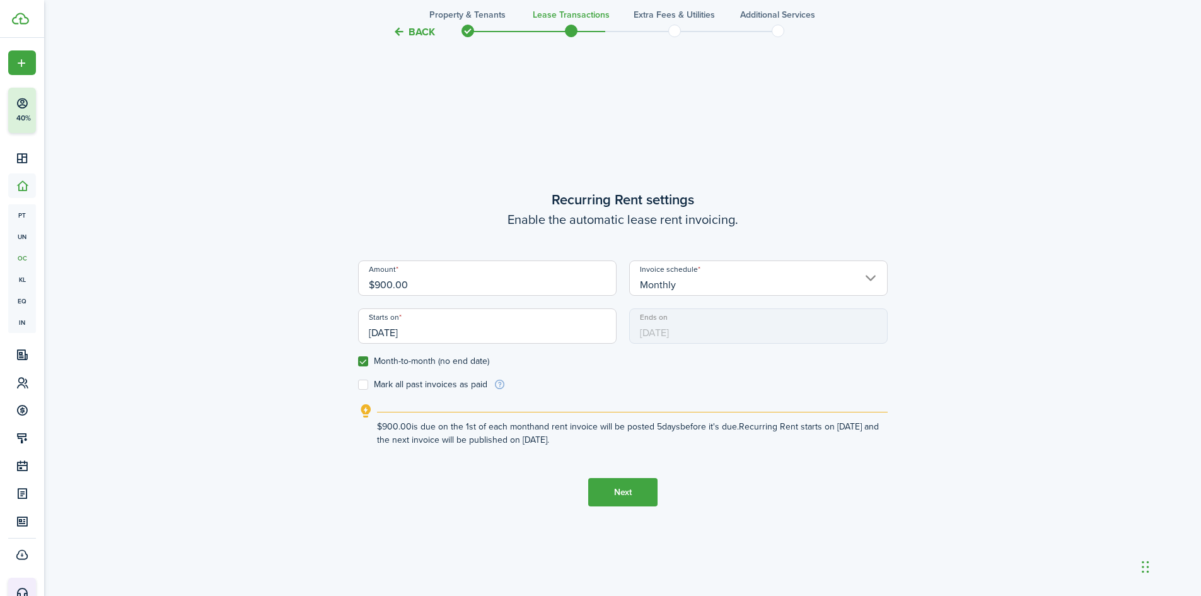
click at [616, 489] on button "Next" at bounding box center [622, 492] width 69 height 28
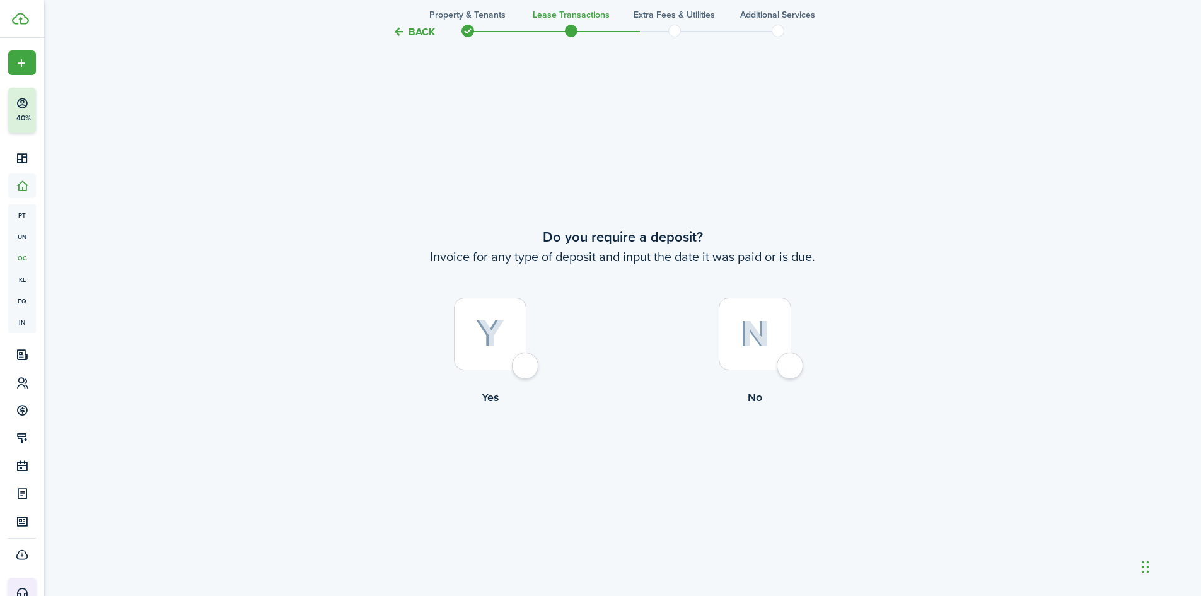
scroll to position [1107, 0]
click at [761, 320] on img at bounding box center [755, 332] width 30 height 27
radio input "true"
click at [644, 460] on button "Continue" at bounding box center [622, 456] width 69 height 28
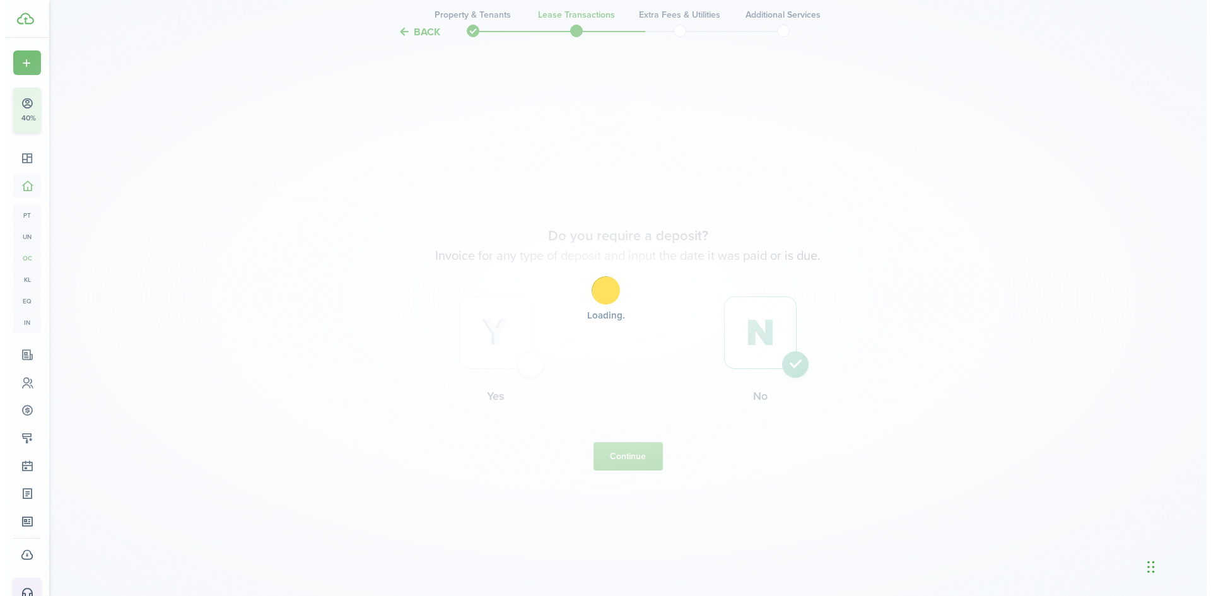
scroll to position [0, 0]
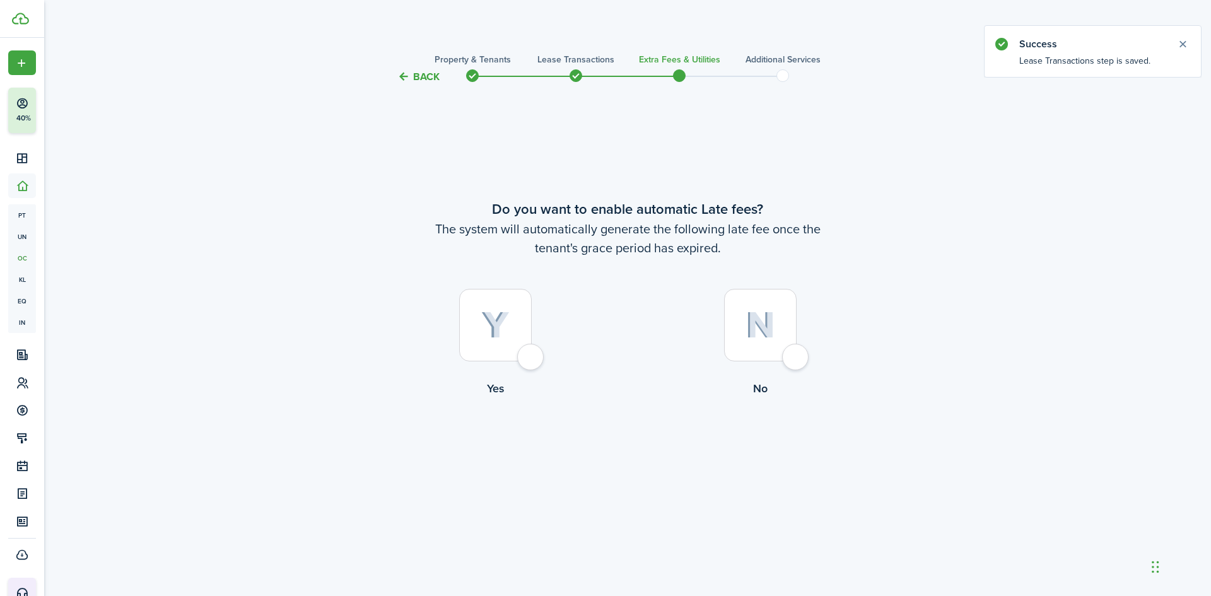
click at [776, 359] on div at bounding box center [760, 325] width 73 height 73
radio input "true"
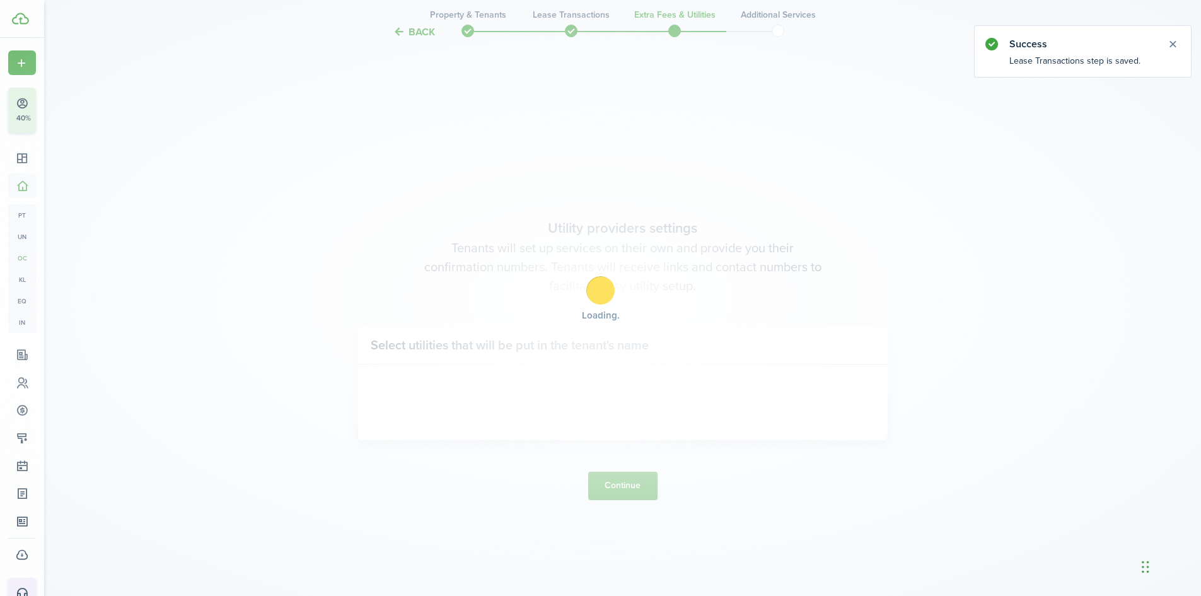
scroll to position [511, 0]
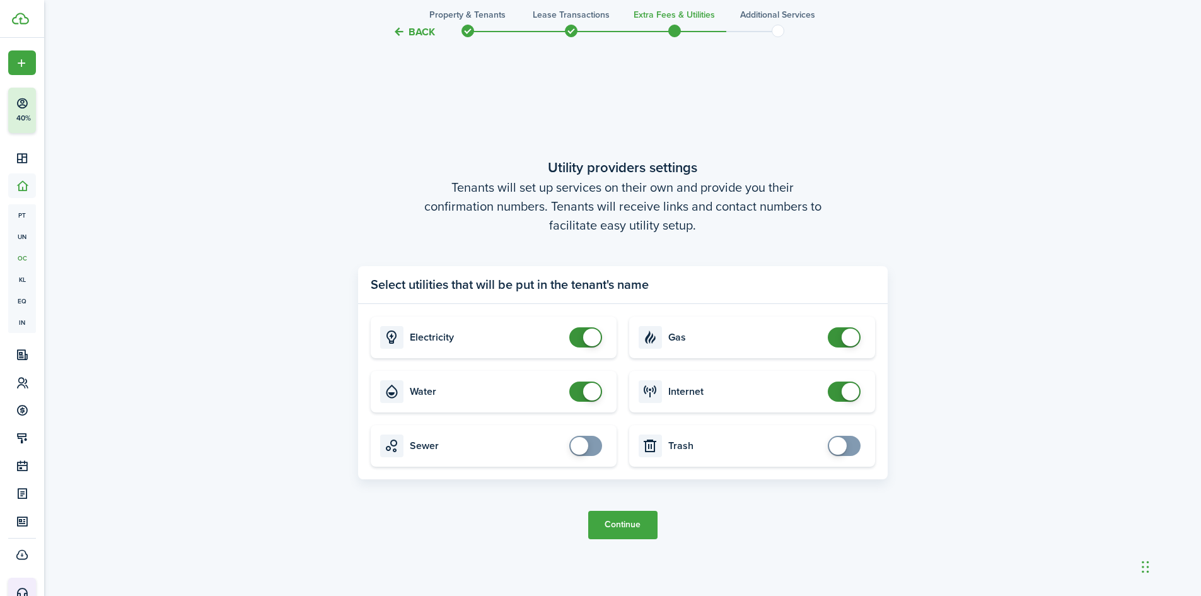
checkbox input "false"
click at [580, 393] on span at bounding box center [586, 392] width 13 height 20
click at [616, 532] on button "Continue" at bounding box center [622, 525] width 69 height 28
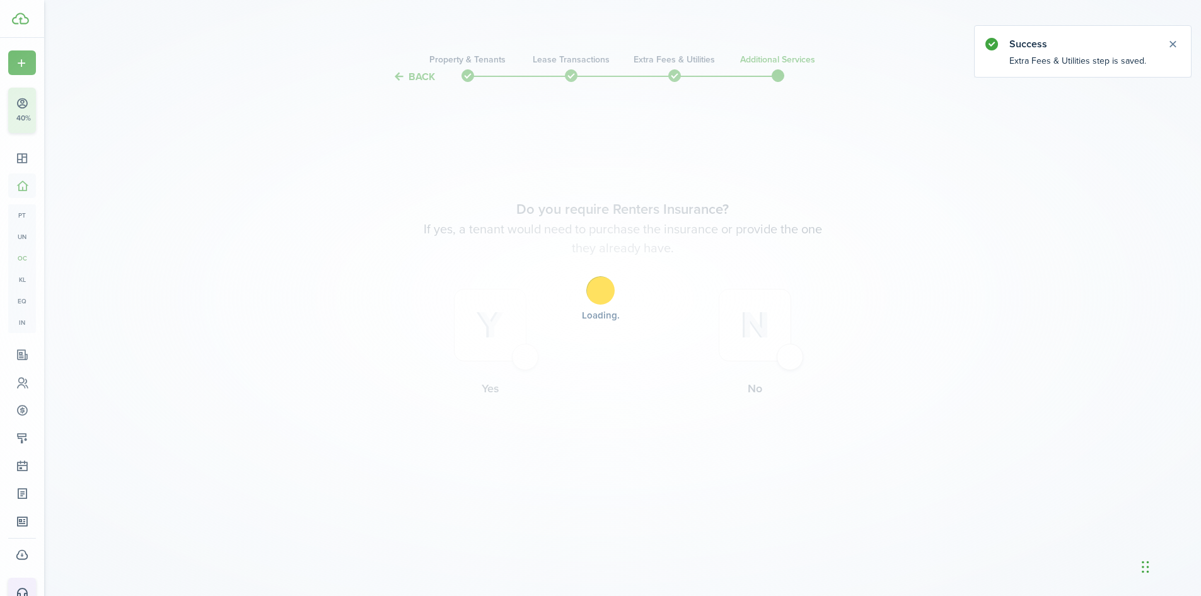
scroll to position [0, 0]
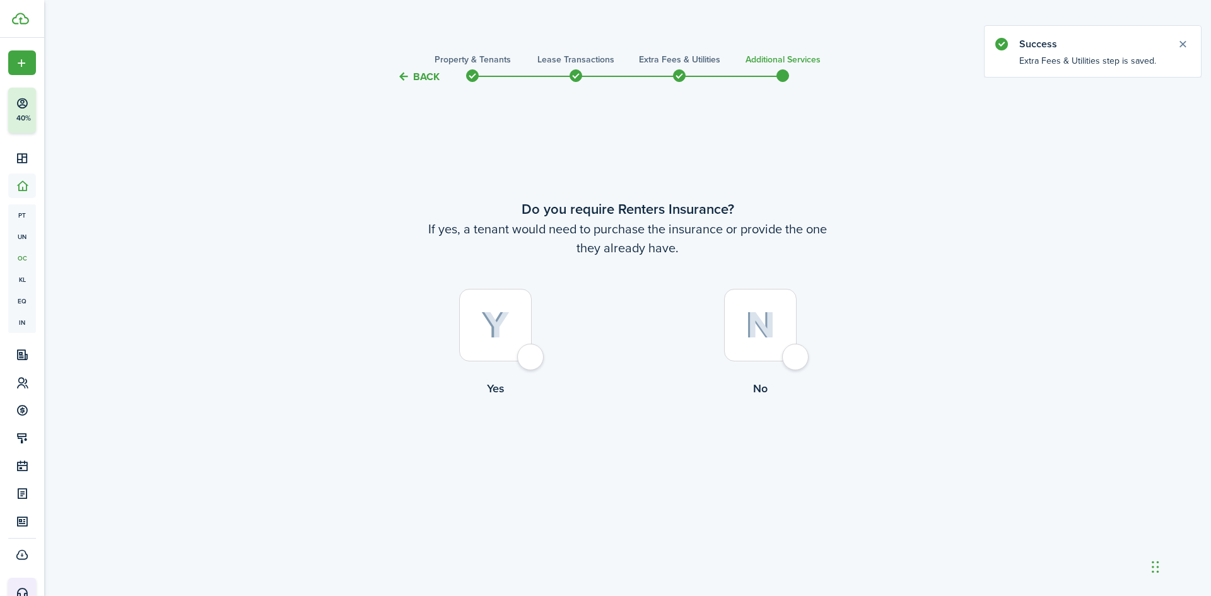
click at [764, 346] on div at bounding box center [760, 325] width 73 height 73
radio input "true"
click at [660, 451] on button "Complete move in" at bounding box center [627, 449] width 93 height 28
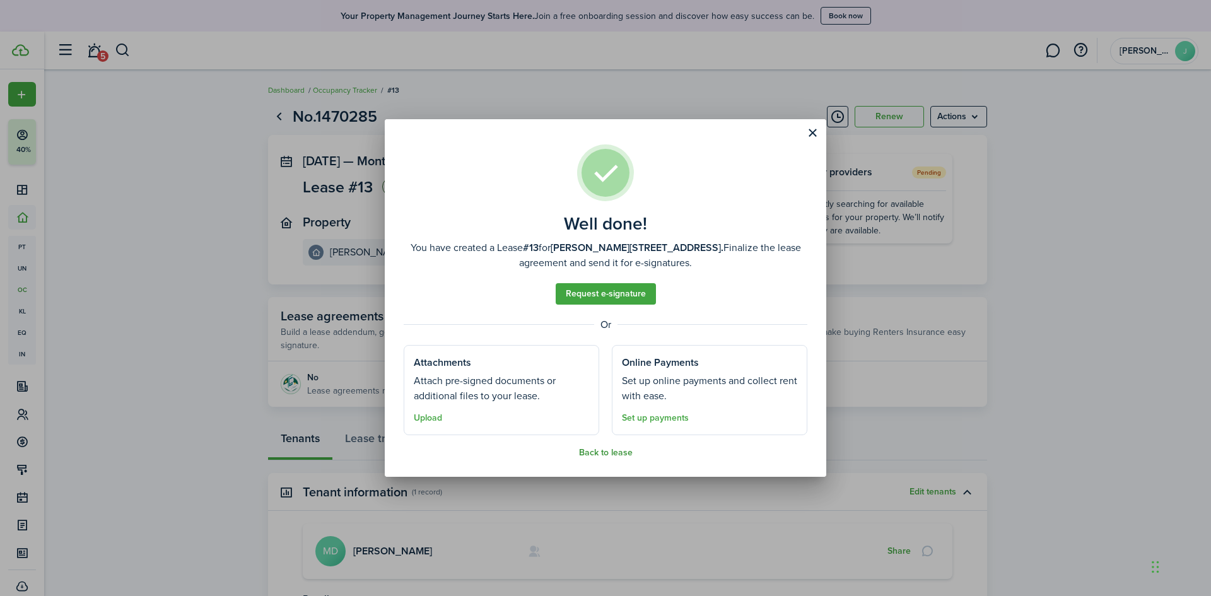
click at [600, 455] on button "Back to lease" at bounding box center [606, 453] width 54 height 10
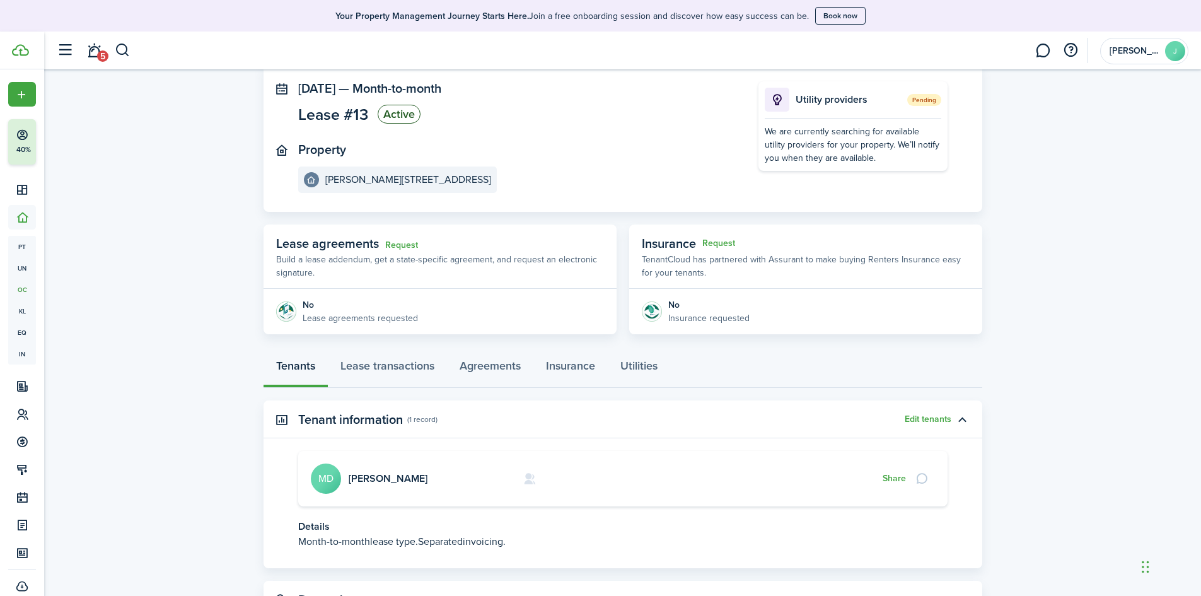
scroll to position [130, 0]
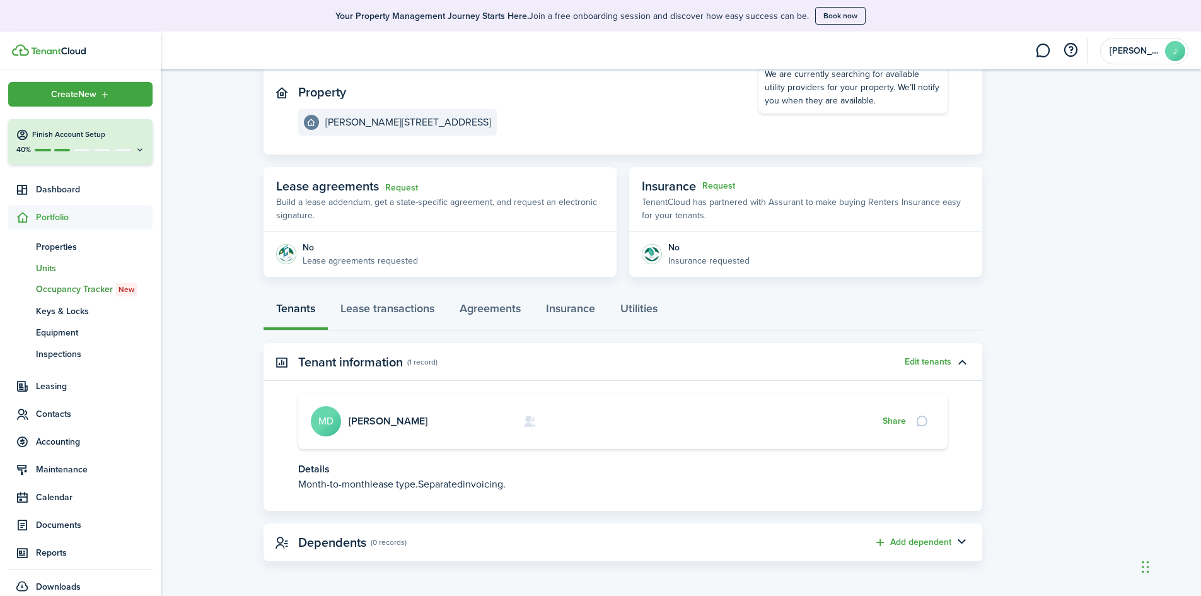
click at [51, 266] on span "Units" at bounding box center [94, 268] width 117 height 13
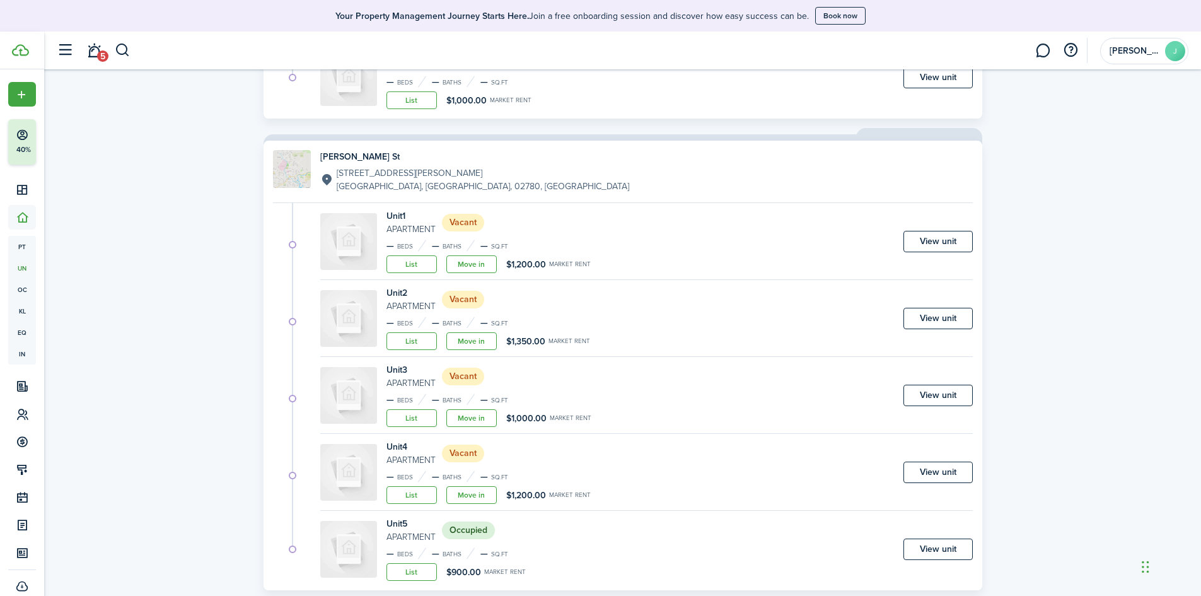
scroll to position [504, 0]
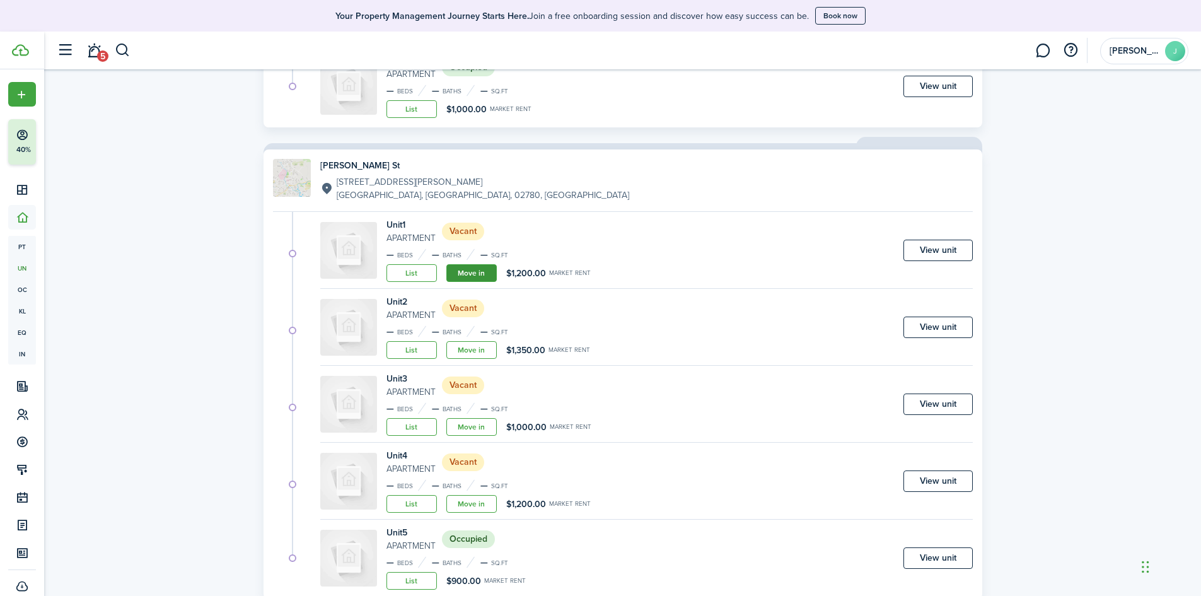
click at [484, 272] on link "Move in" at bounding box center [471, 273] width 50 height 18
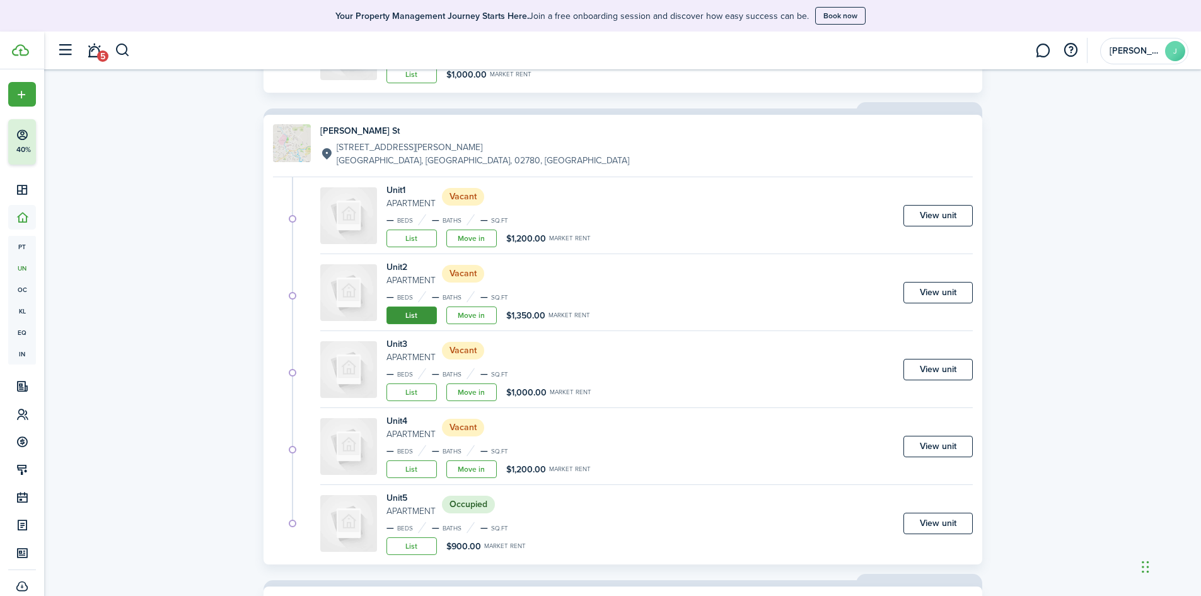
scroll to position [631, 0]
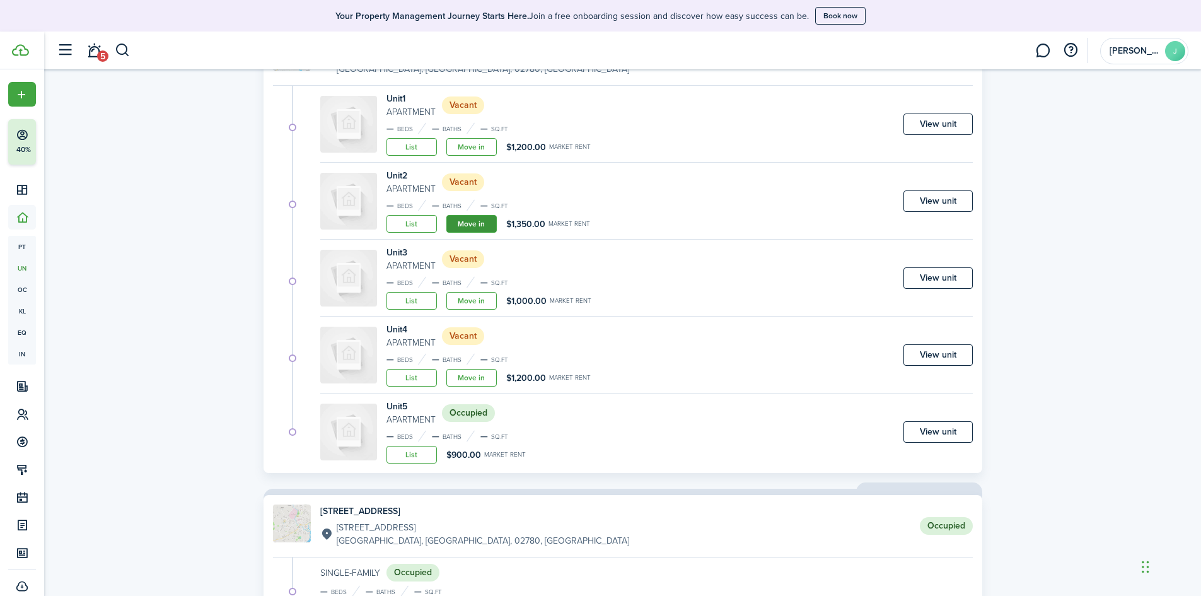
click at [470, 223] on link "Move in" at bounding box center [471, 224] width 50 height 18
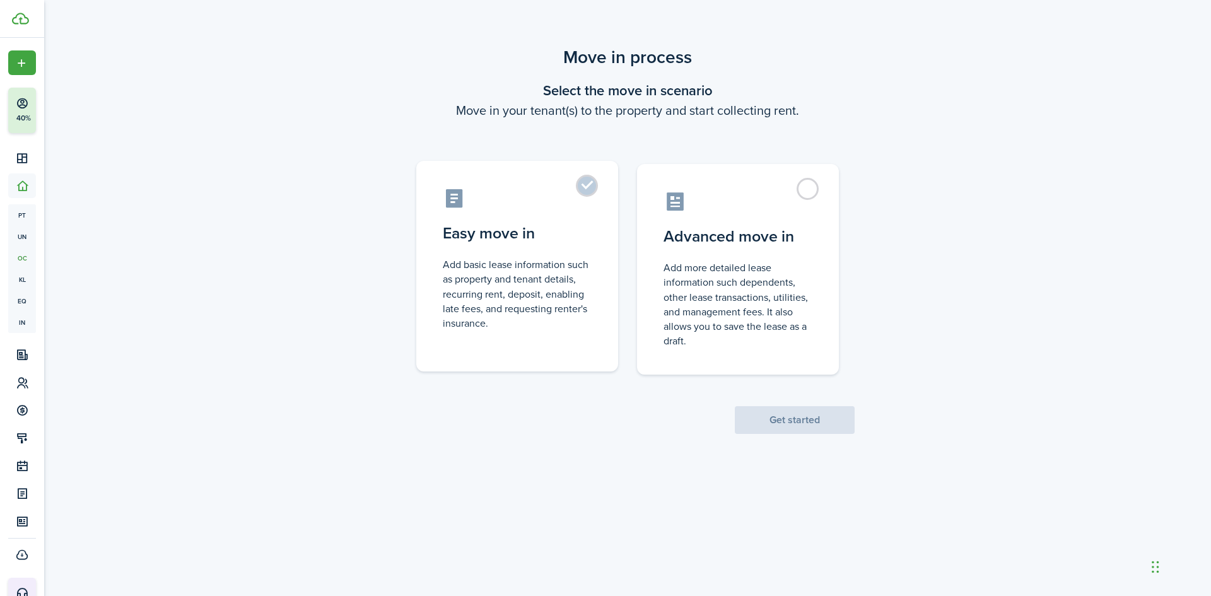
click at [535, 274] on control-radio-card-description "Add basic lease information such as property and tenant details, recurring rent…" at bounding box center [517, 293] width 149 height 73
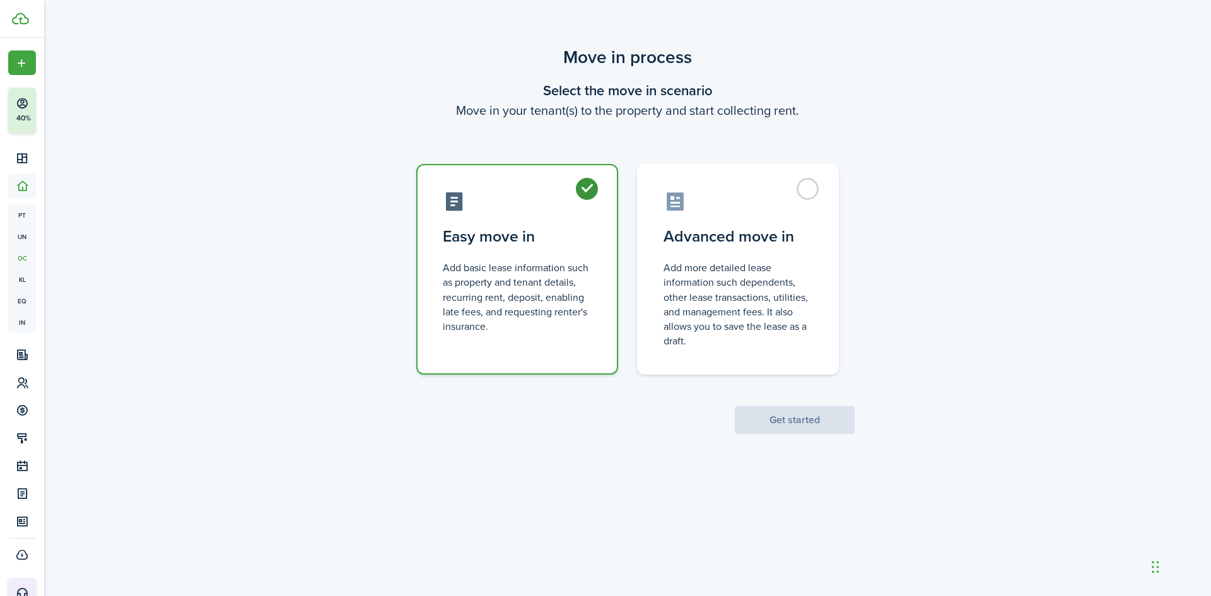
radio input "true"
click at [828, 419] on button "Get started" at bounding box center [795, 420] width 120 height 28
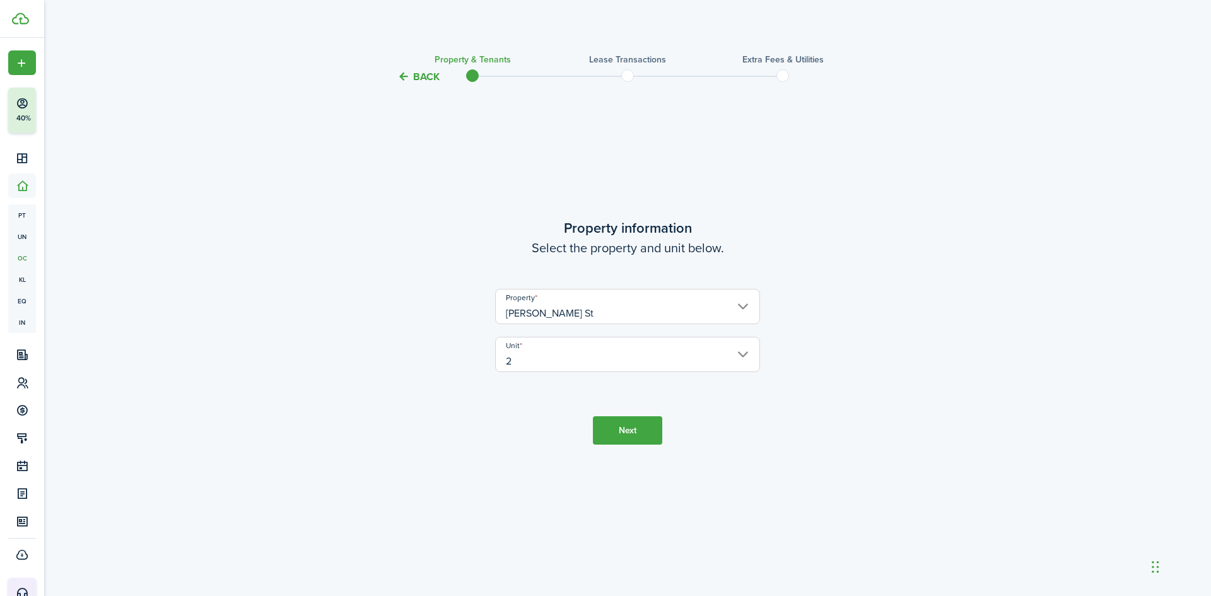
click at [615, 427] on button "Next" at bounding box center [627, 430] width 69 height 28
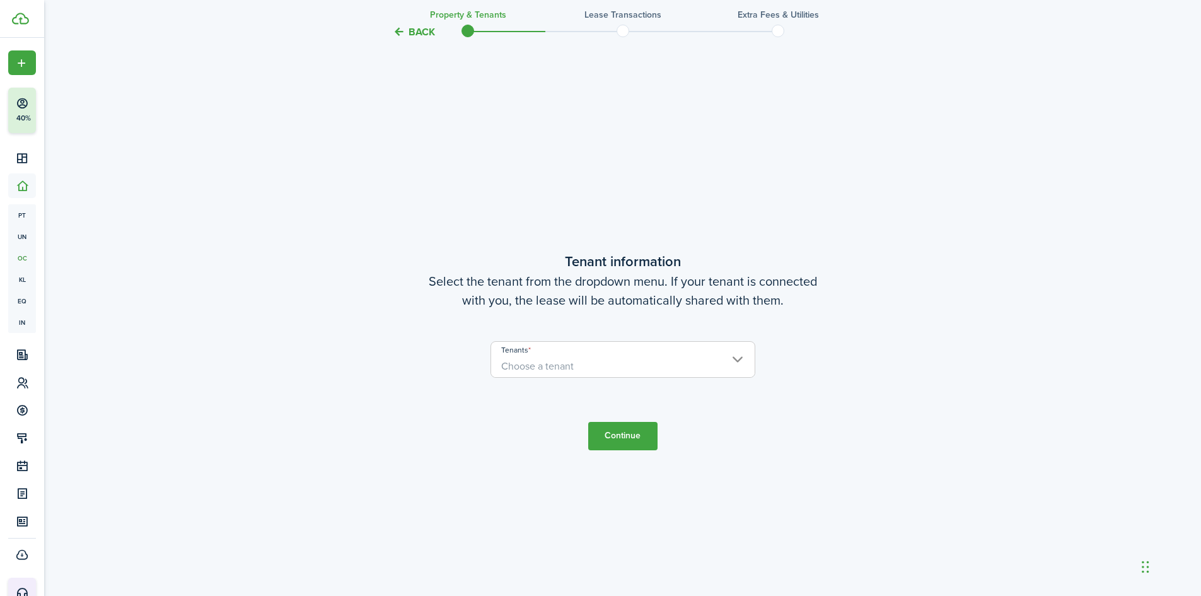
scroll to position [511, 0]
click at [578, 356] on span "Choose a tenant" at bounding box center [623, 363] width 264 height 21
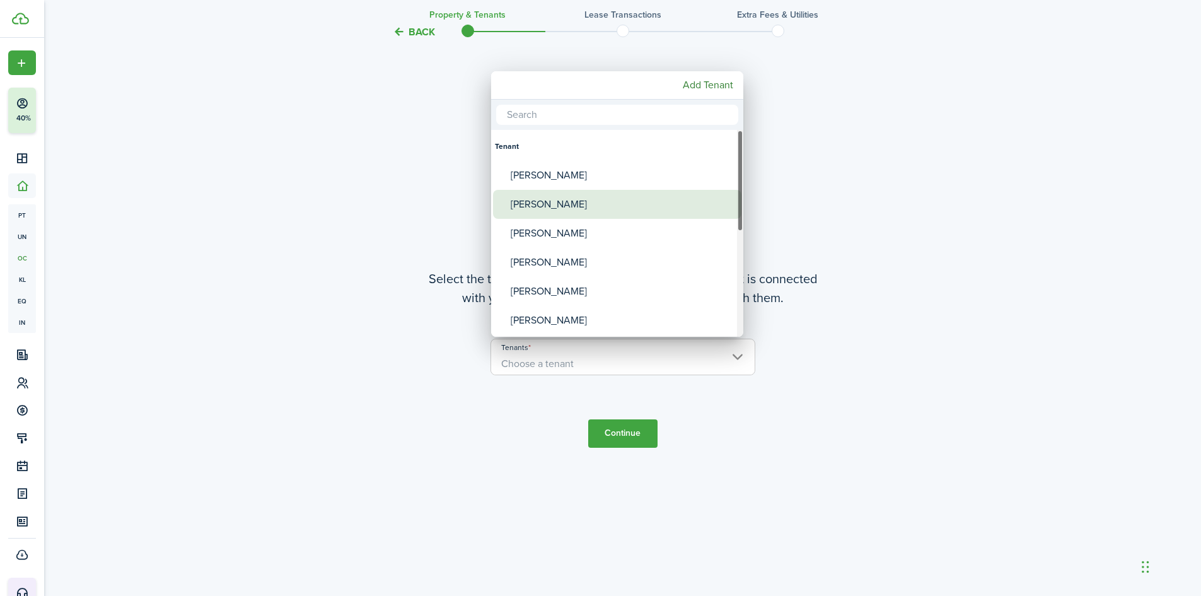
click at [553, 207] on div "[PERSON_NAME]" at bounding box center [622, 204] width 223 height 29
type input "[PERSON_NAME]"
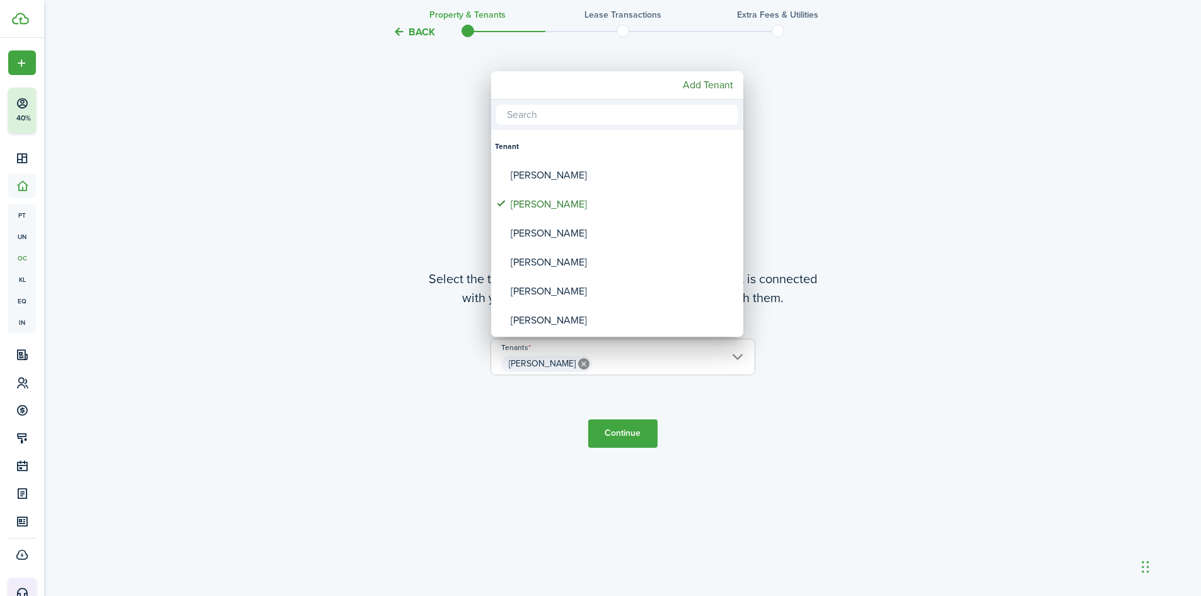
click at [609, 441] on div at bounding box center [600, 298] width 1403 height 798
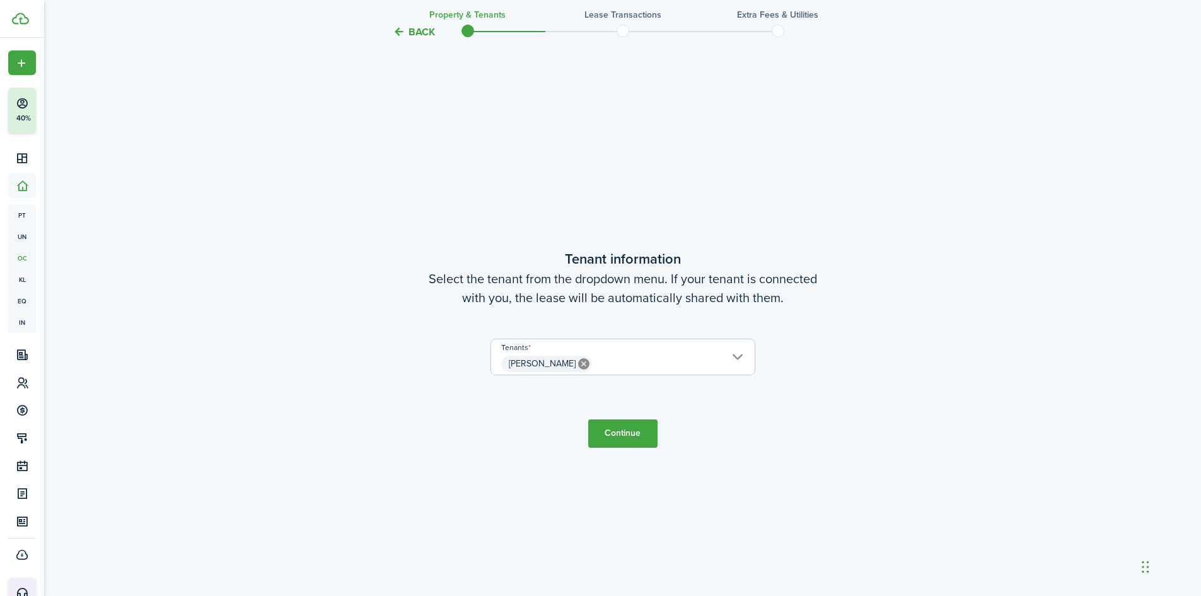
click at [617, 440] on button "Continue" at bounding box center [622, 433] width 69 height 28
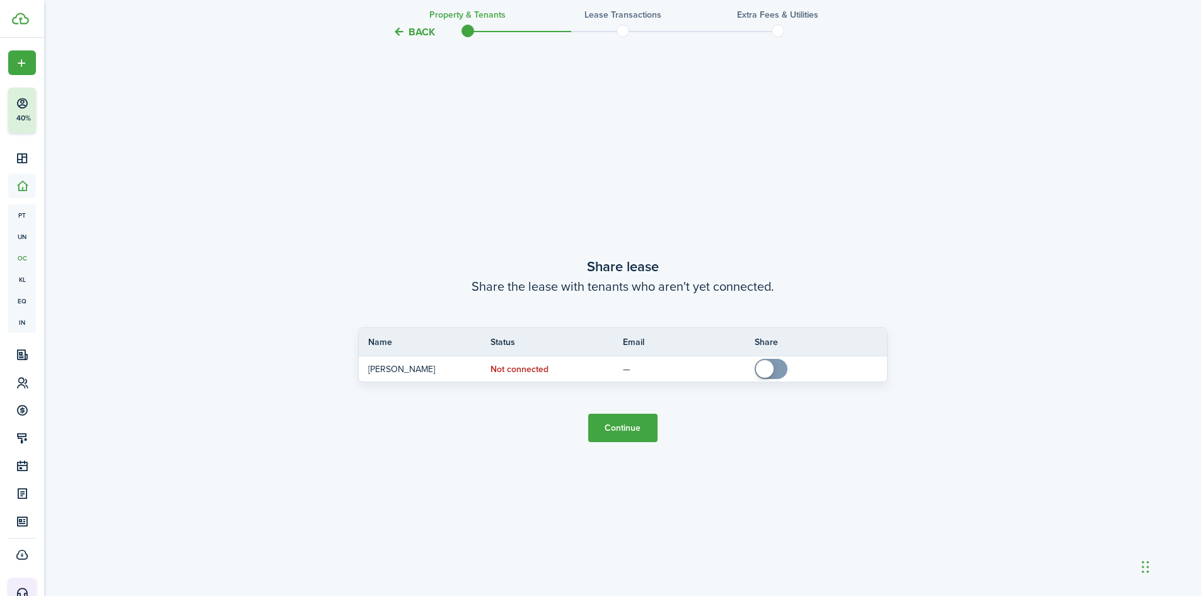
scroll to position [1107, 0]
click at [620, 424] on button "Continue" at bounding box center [622, 426] width 69 height 28
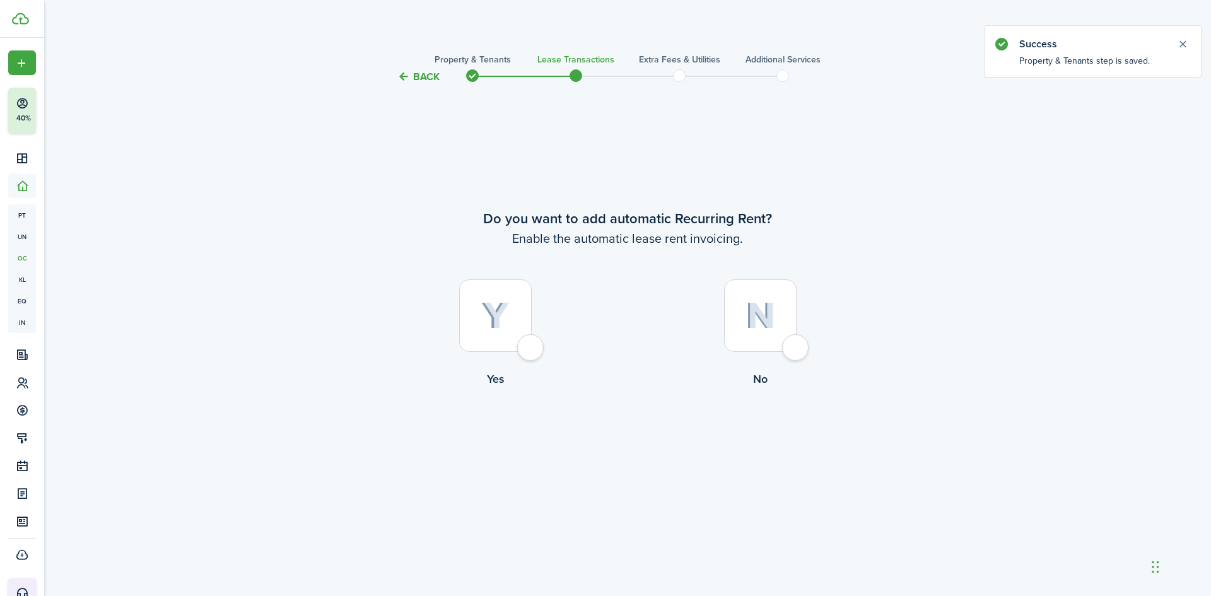
click at [770, 319] on img at bounding box center [760, 315] width 30 height 27
radio input "true"
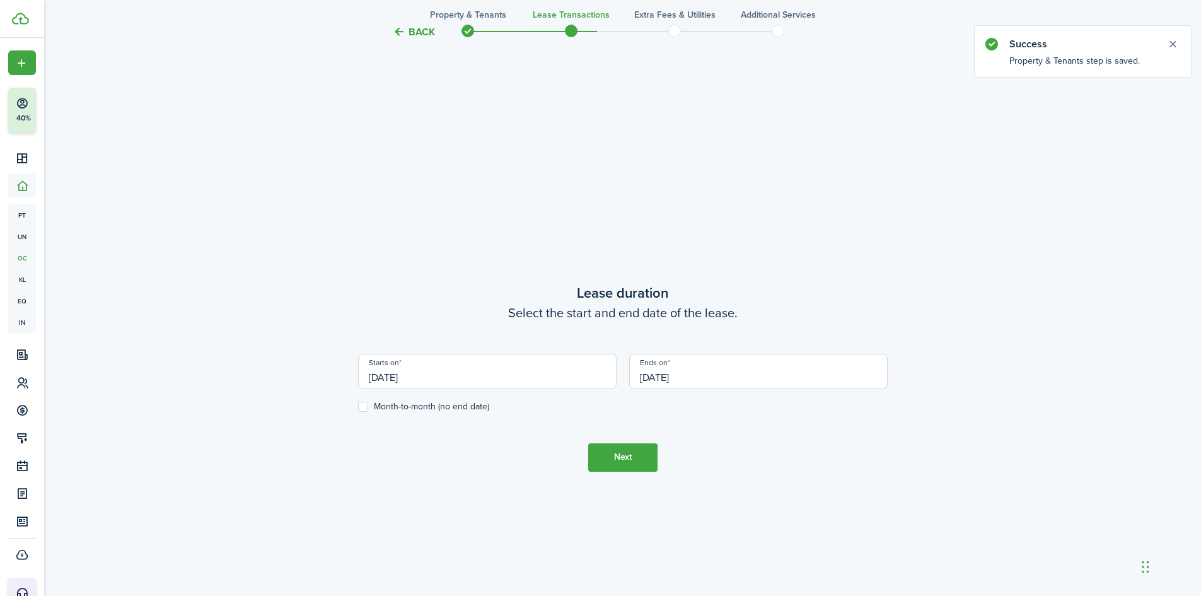
scroll to position [511, 0]
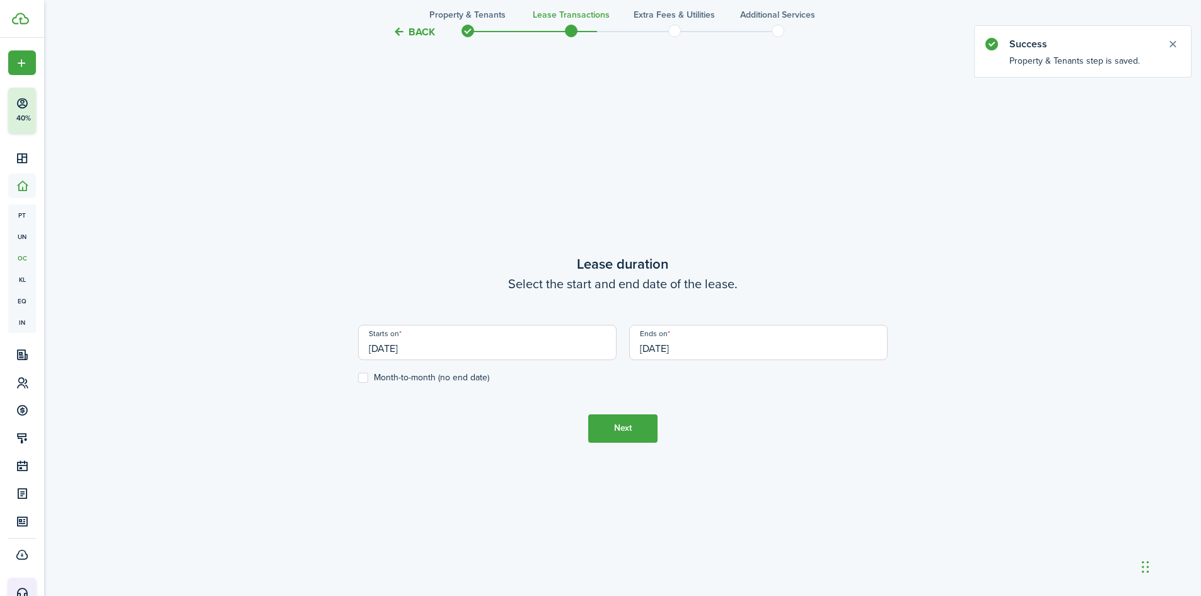
click at [364, 380] on label "Month-to-month (no end date)" at bounding box center [423, 378] width 131 height 10
click at [358, 378] on input "Month-to-month (no end date)" at bounding box center [358, 377] width 1 height 1
checkbox input "true"
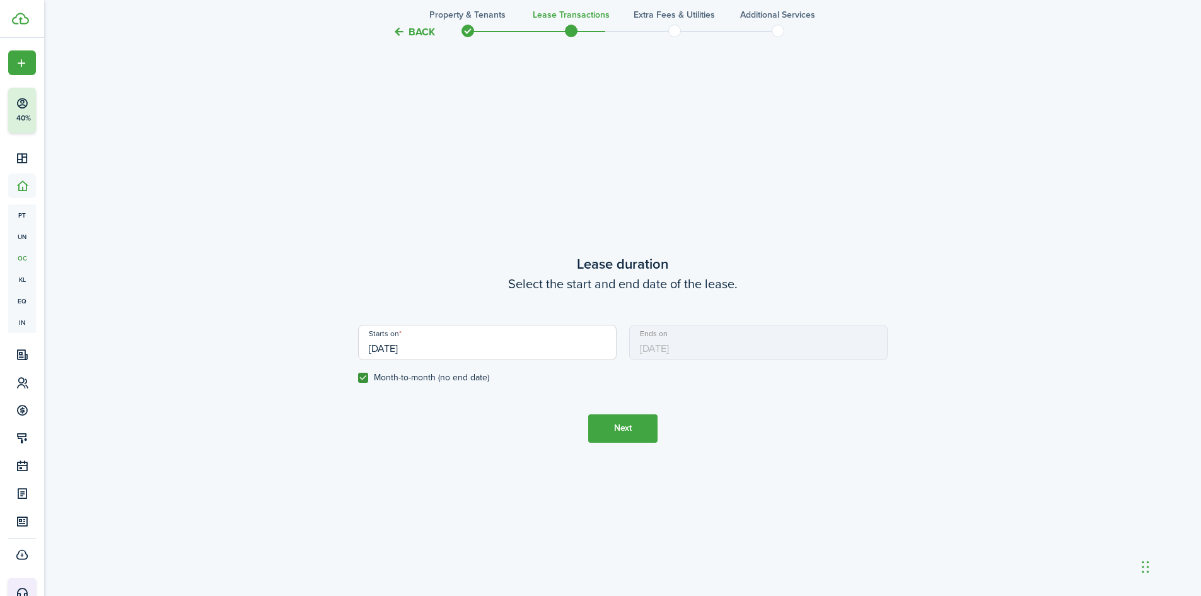
drag, startPoint x: 469, startPoint y: 347, endPoint x: 295, endPoint y: 354, distance: 174.2
click at [295, 354] on div "Back Property & Tenants Lease Transactions Extra fees & Utilities Additional Se…" at bounding box center [622, 89] width 731 height 1113
click at [452, 342] on input "[DATE]" at bounding box center [487, 342] width 259 height 35
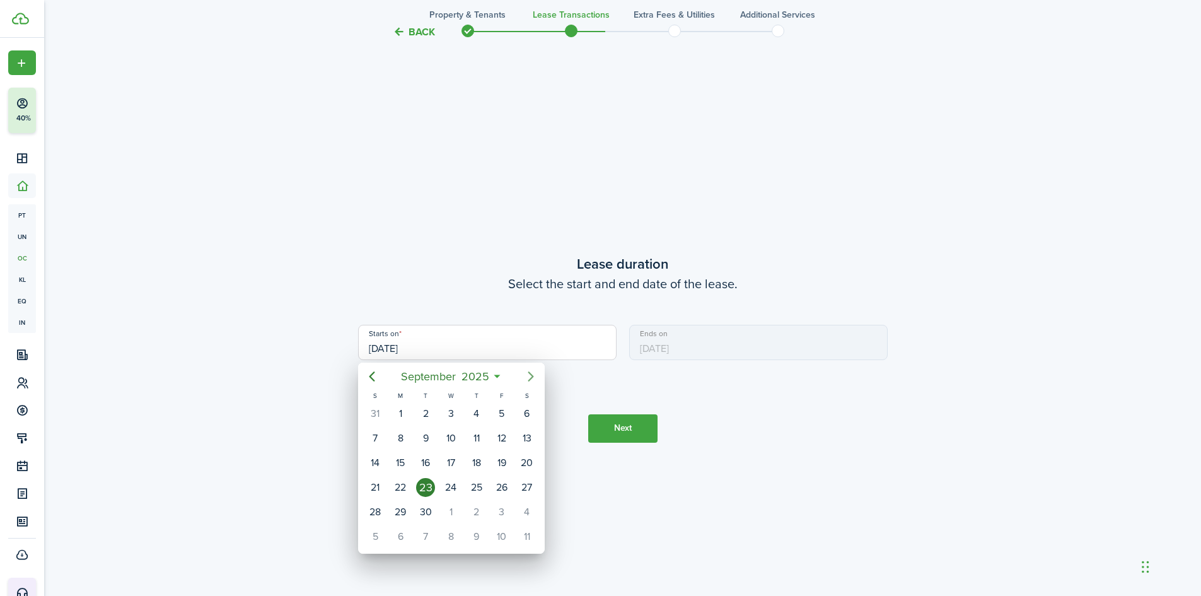
click at [533, 376] on icon "Next page" at bounding box center [530, 376] width 15 height 15
click at [458, 407] on div "[DATE]" at bounding box center [450, 414] width 25 height 24
type input "[DATE]"
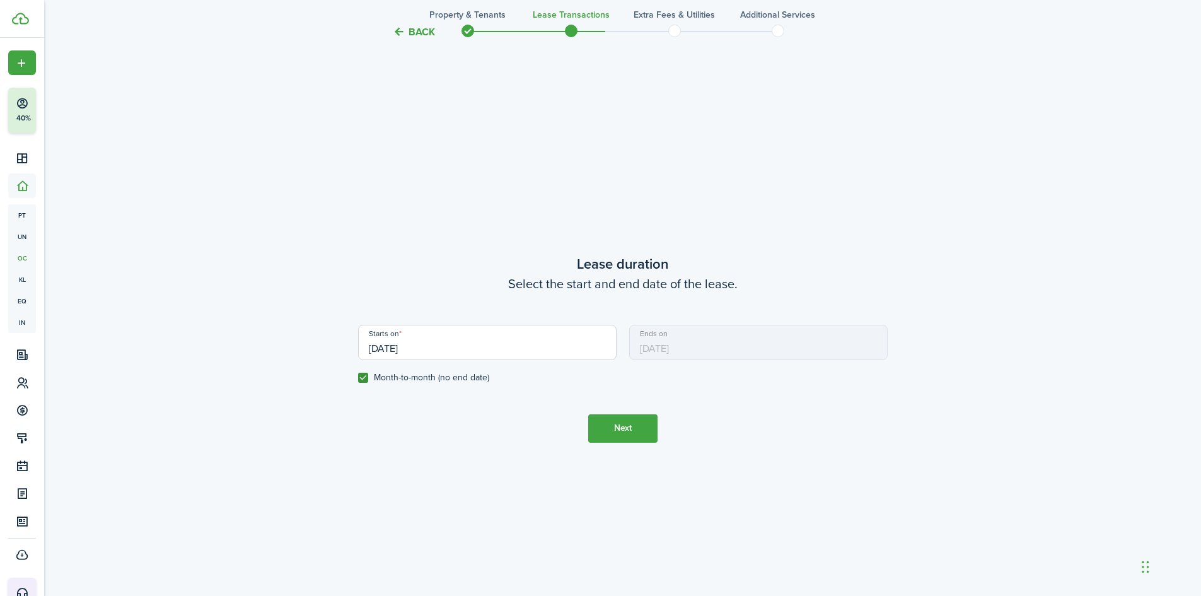
click at [636, 452] on tc-wizard-step "Lease duration Select the start and end date of the lease. Starts on [DATE] End…" at bounding box center [623, 348] width 530 height 596
click at [643, 431] on button "Next" at bounding box center [622, 428] width 69 height 28
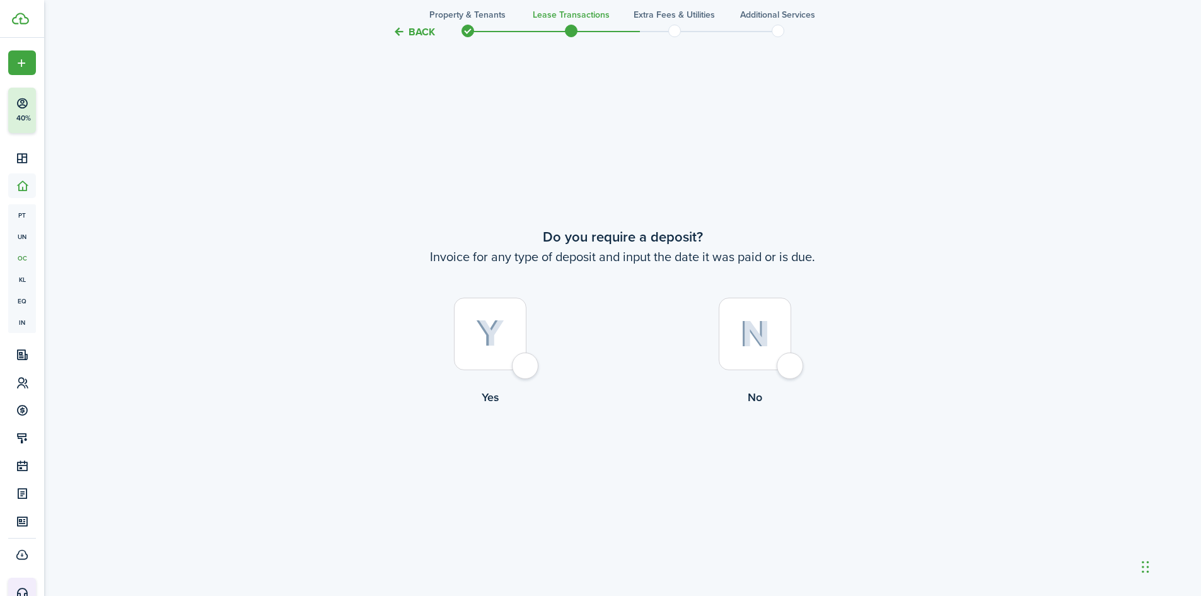
scroll to position [1107, 0]
click at [749, 334] on img at bounding box center [755, 332] width 30 height 27
radio input "true"
click at [636, 462] on button "Continue" at bounding box center [622, 456] width 69 height 28
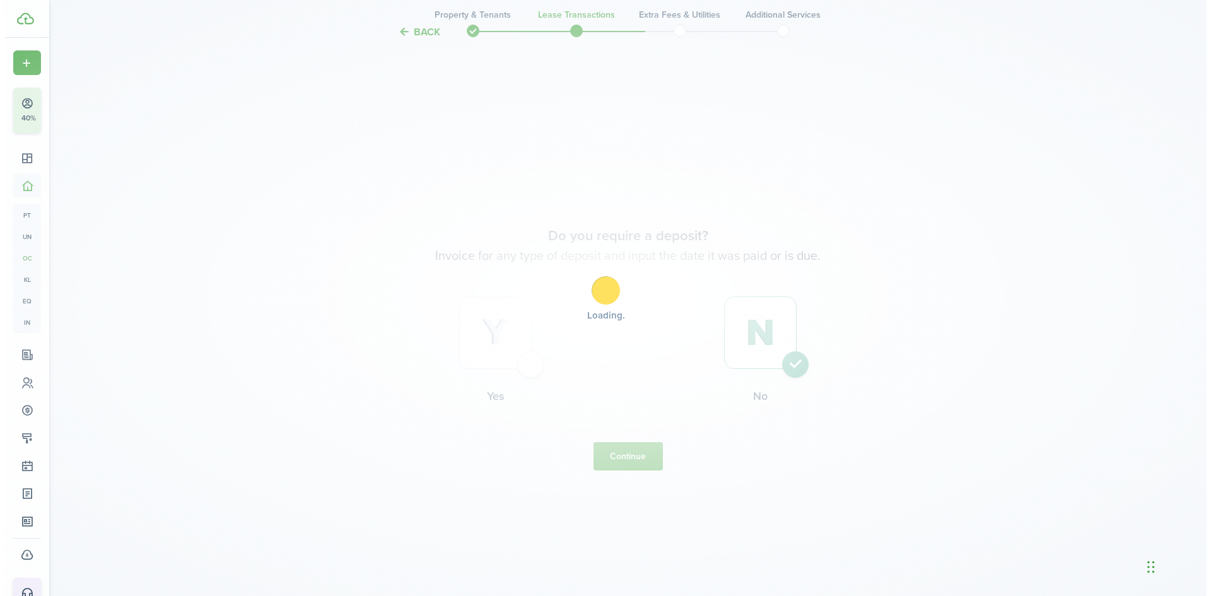
scroll to position [0, 0]
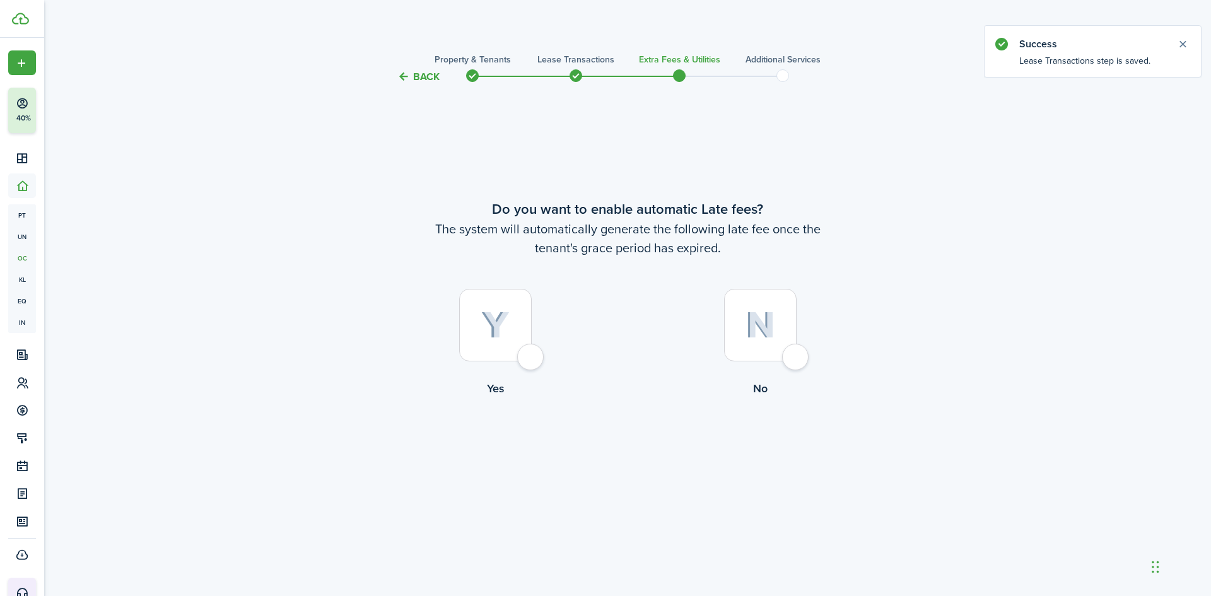
click at [759, 317] on img at bounding box center [760, 325] width 30 height 27
radio input "true"
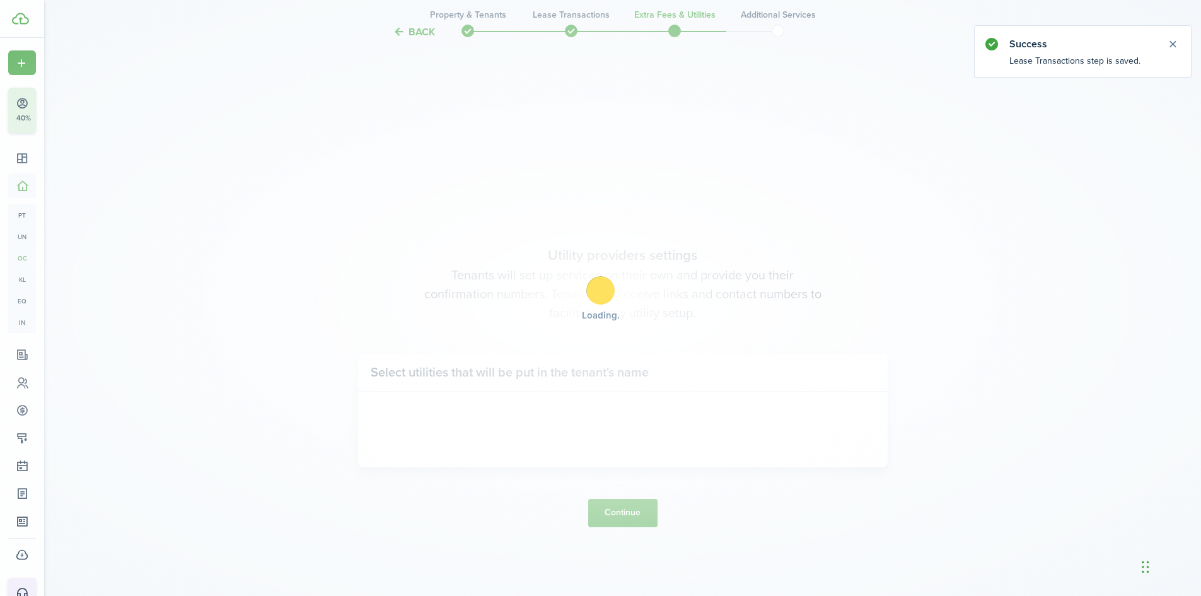
scroll to position [511, 0]
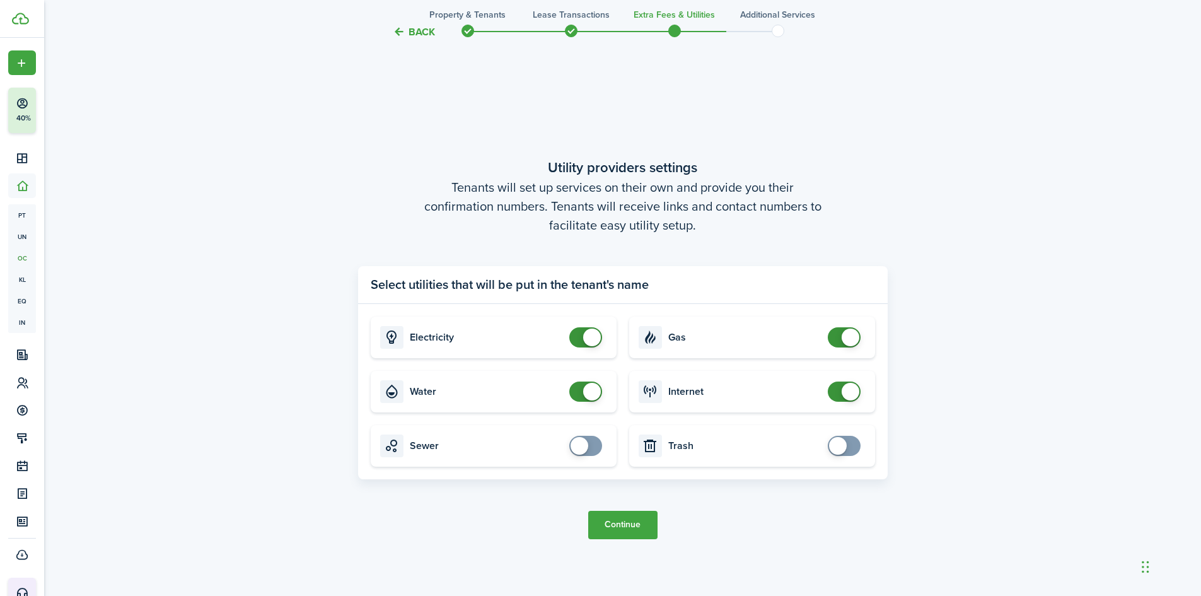
checkbox input "false"
click at [841, 335] on span at bounding box center [844, 337] width 13 height 20
checkbox input "false"
click at [584, 387] on span at bounding box center [592, 392] width 18 height 18
click at [619, 528] on button "Continue" at bounding box center [622, 525] width 69 height 28
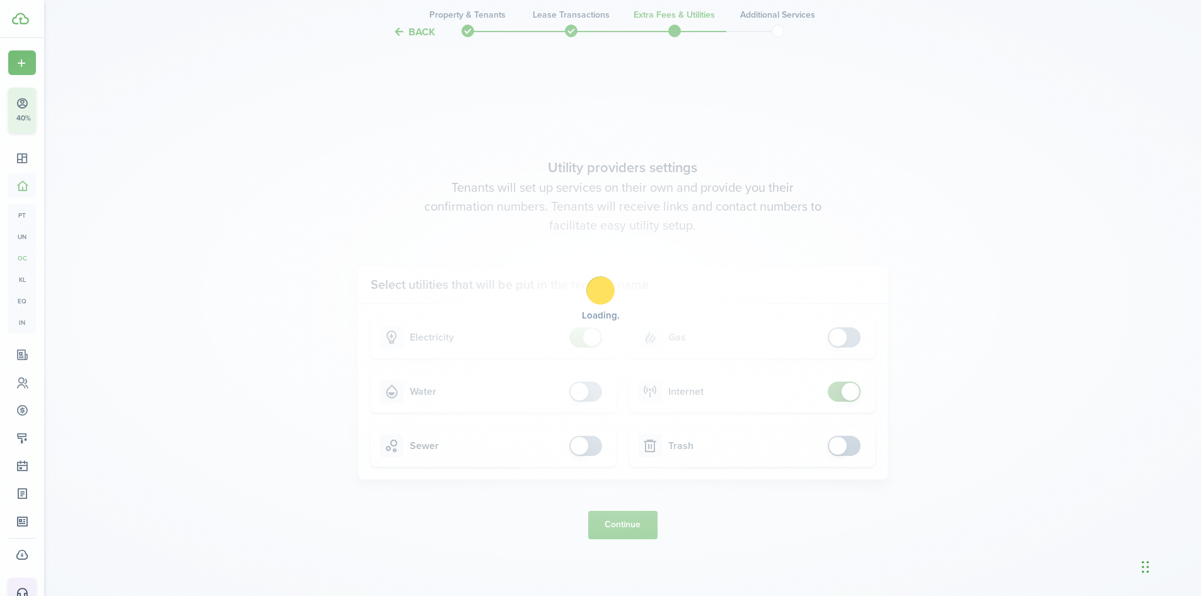
scroll to position [0, 0]
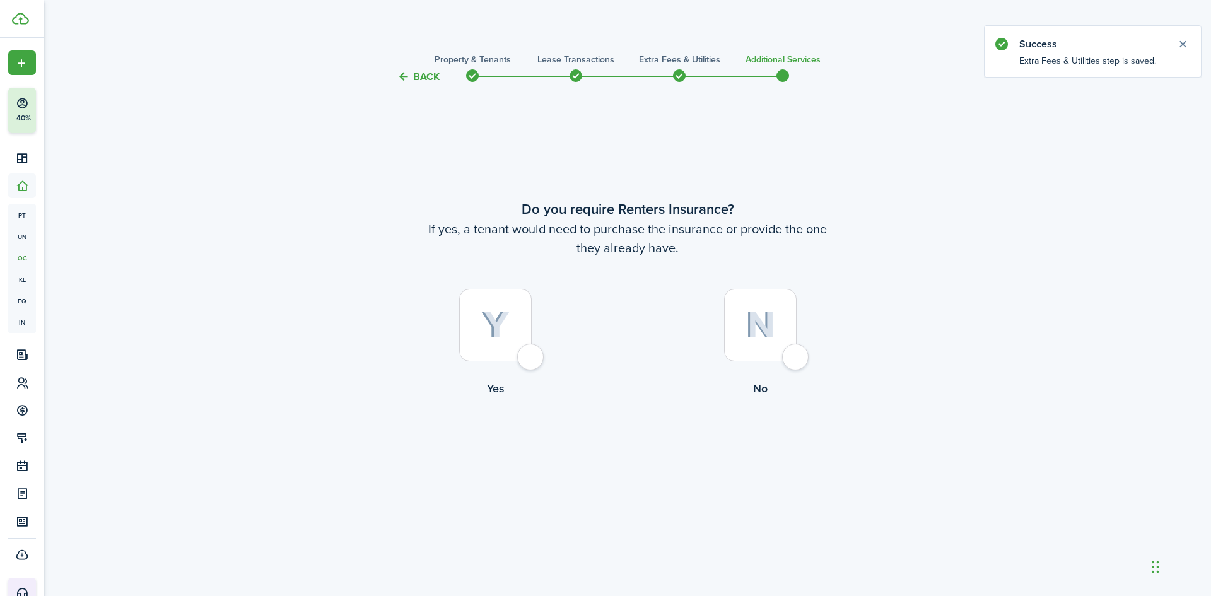
click at [753, 312] on img at bounding box center [760, 325] width 30 height 27
radio input "true"
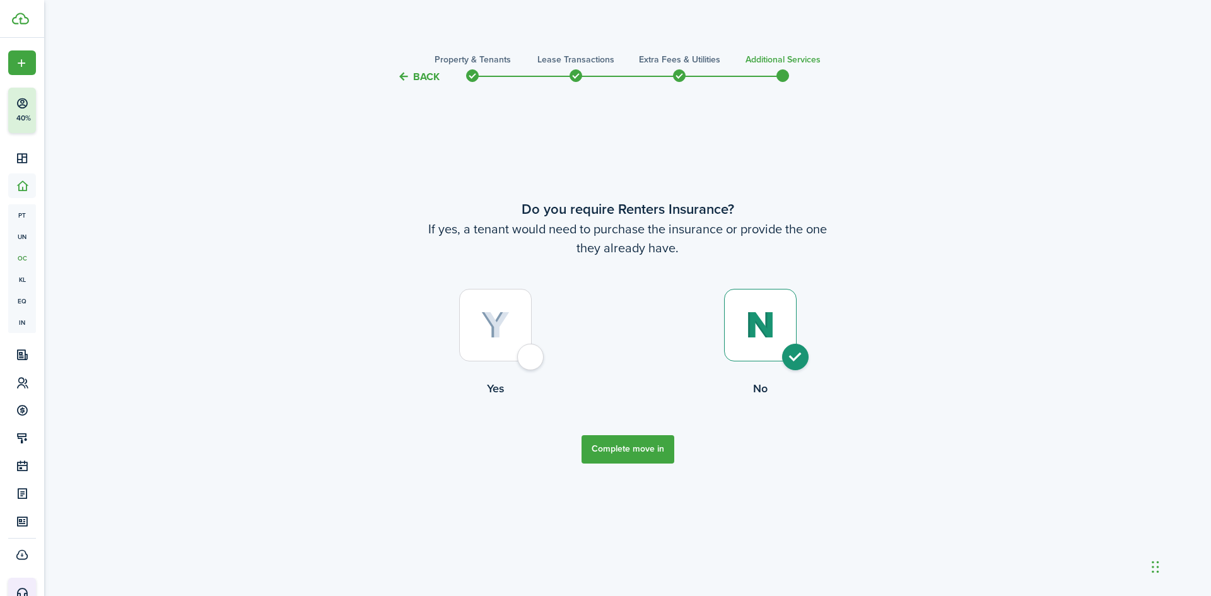
click at [774, 352] on div at bounding box center [760, 325] width 73 height 73
click at [617, 454] on button "Complete move in" at bounding box center [627, 449] width 93 height 28
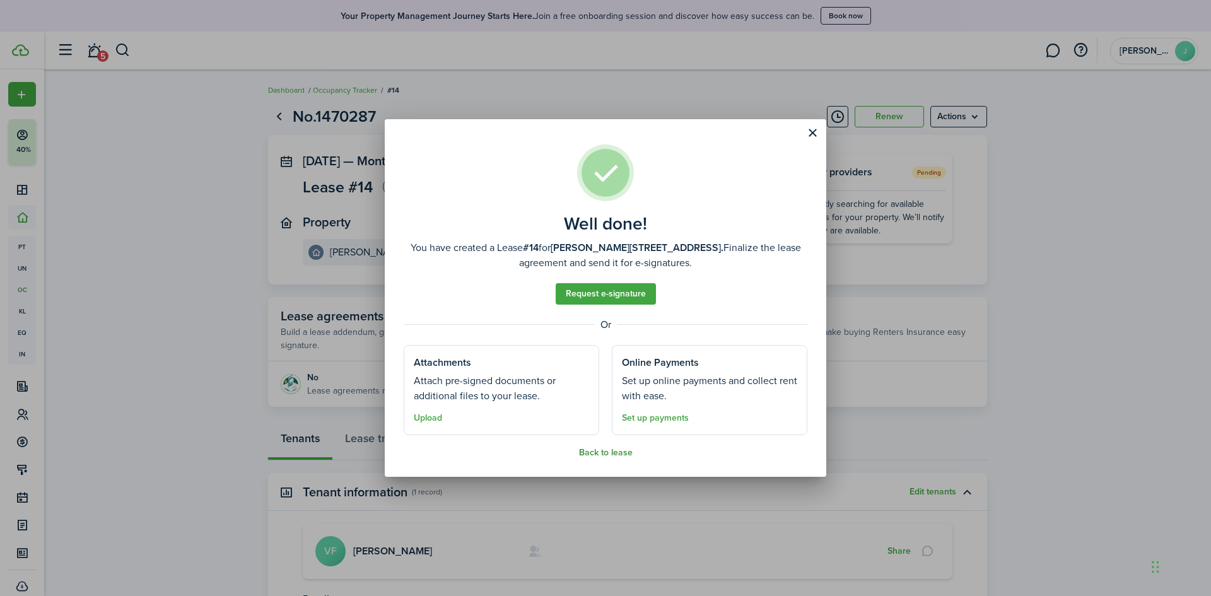
click at [591, 455] on button "Back to lease" at bounding box center [606, 453] width 54 height 10
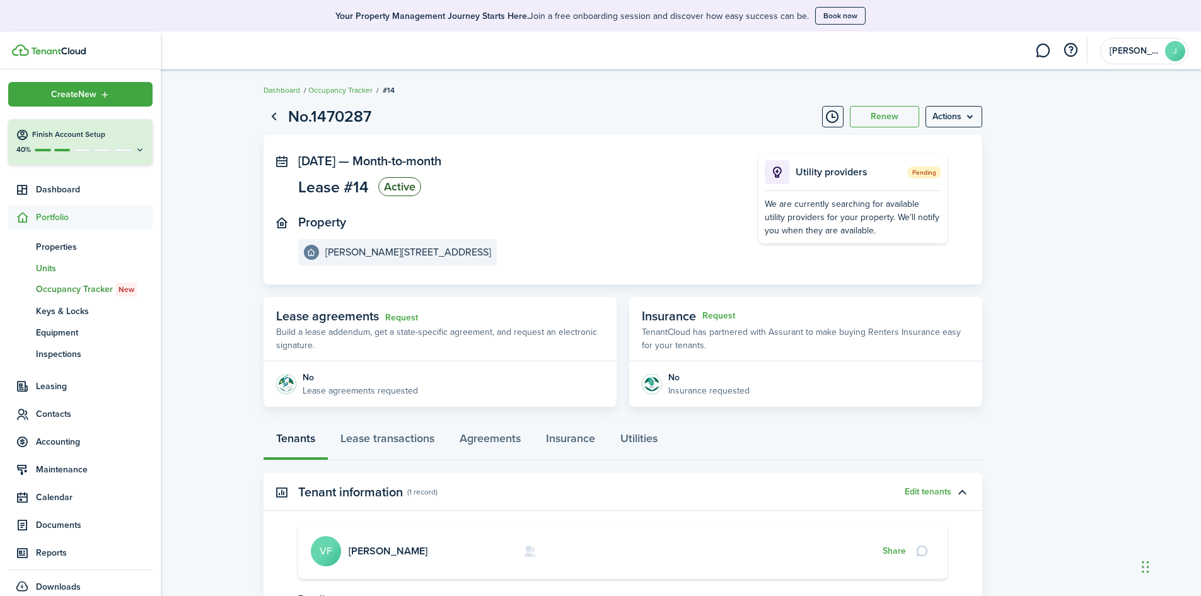
click at [46, 269] on span "Units" at bounding box center [94, 268] width 117 height 13
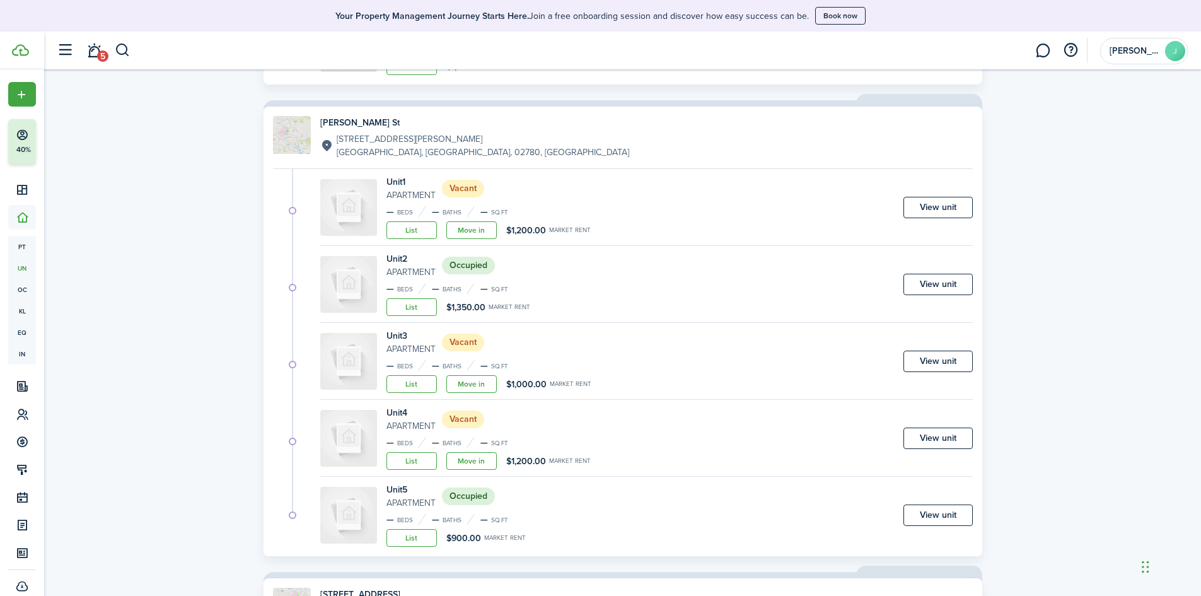
scroll to position [631, 0]
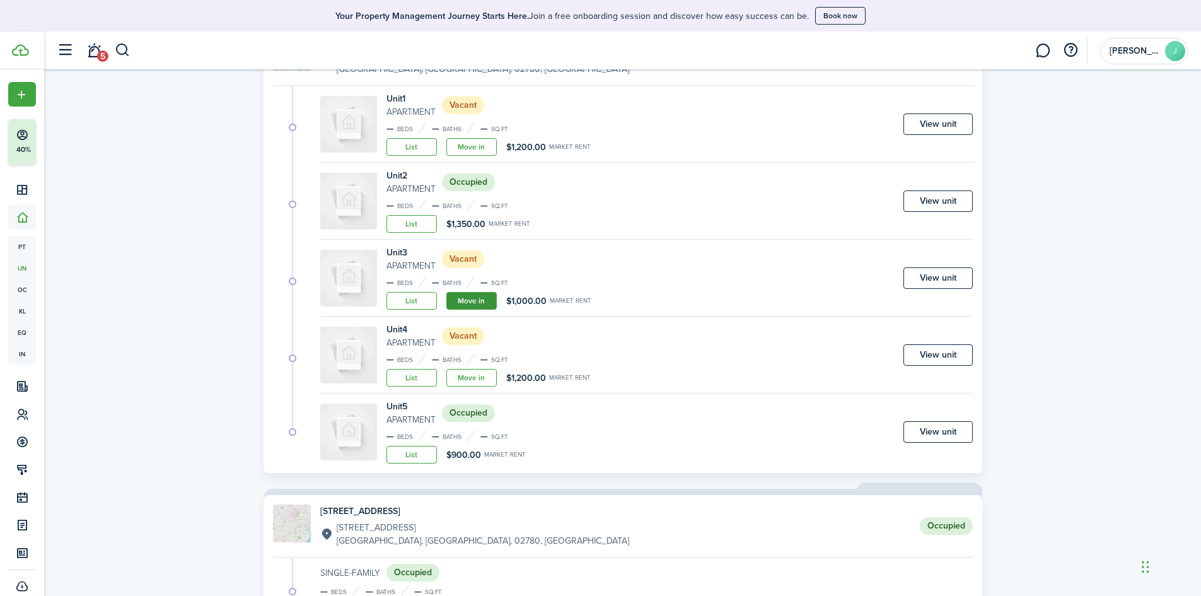
click at [476, 302] on link "Move in" at bounding box center [471, 301] width 50 height 18
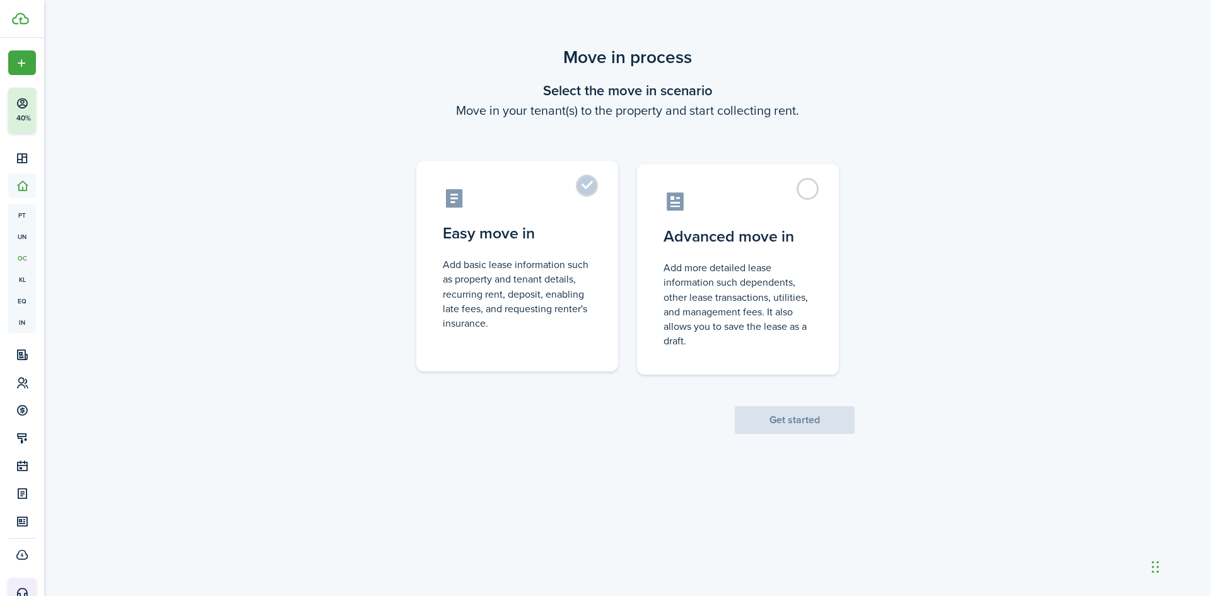
click at [492, 296] on control-radio-card-description "Add basic lease information such as property and tenant details, recurring rent…" at bounding box center [517, 293] width 149 height 73
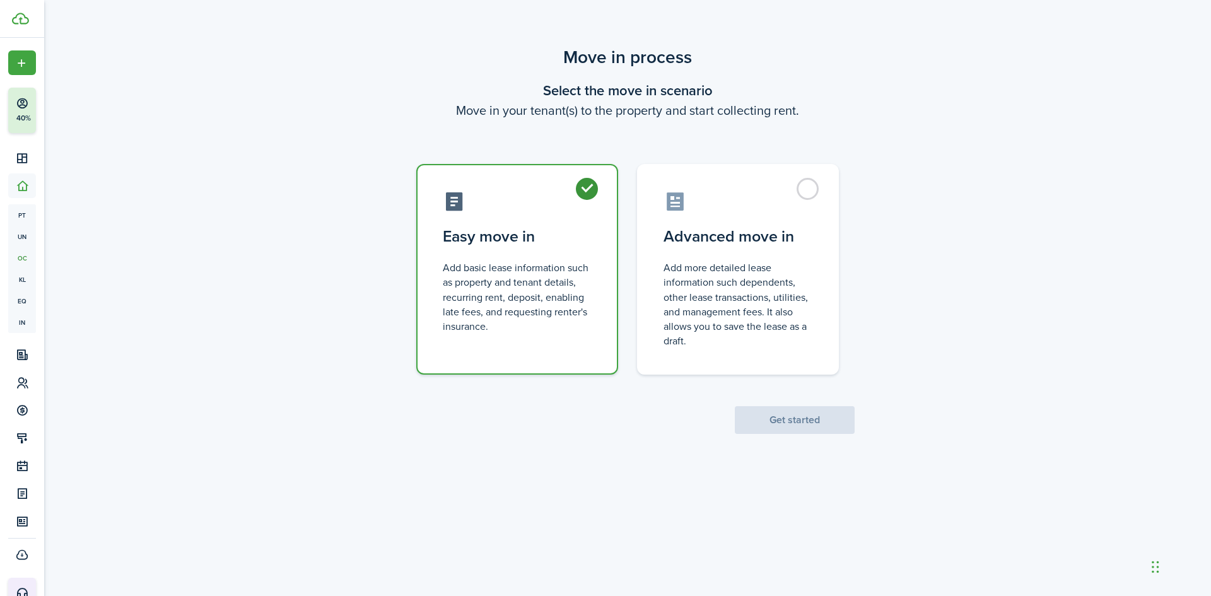
radio input "true"
click at [779, 429] on button "Get started" at bounding box center [795, 420] width 120 height 28
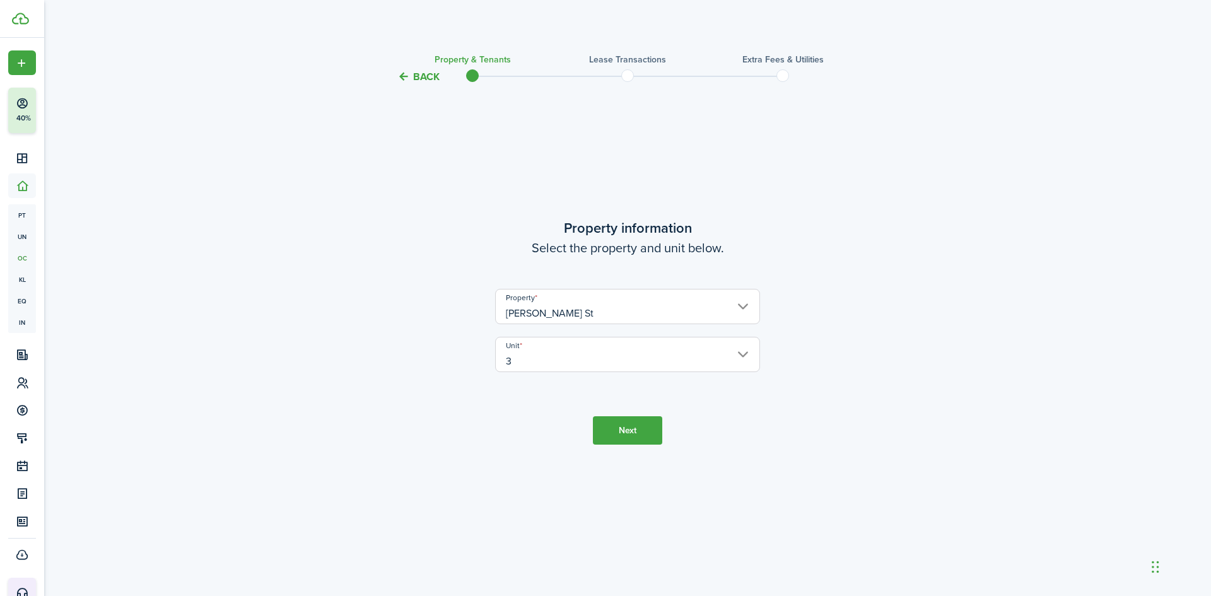
click at [644, 417] on button "Next" at bounding box center [627, 430] width 69 height 28
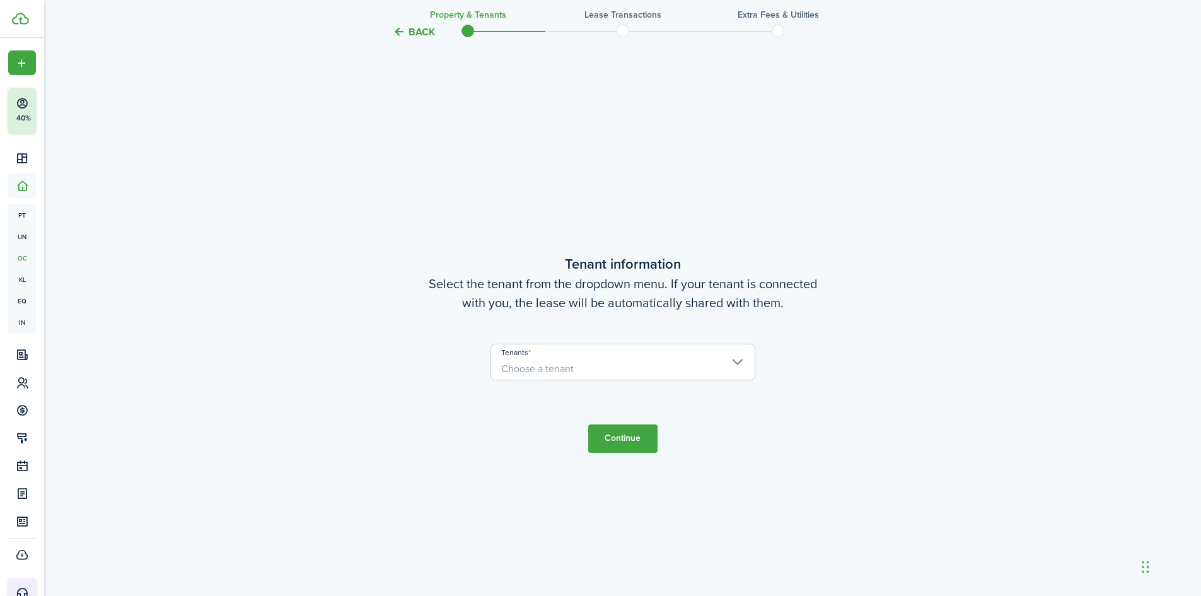
scroll to position [511, 0]
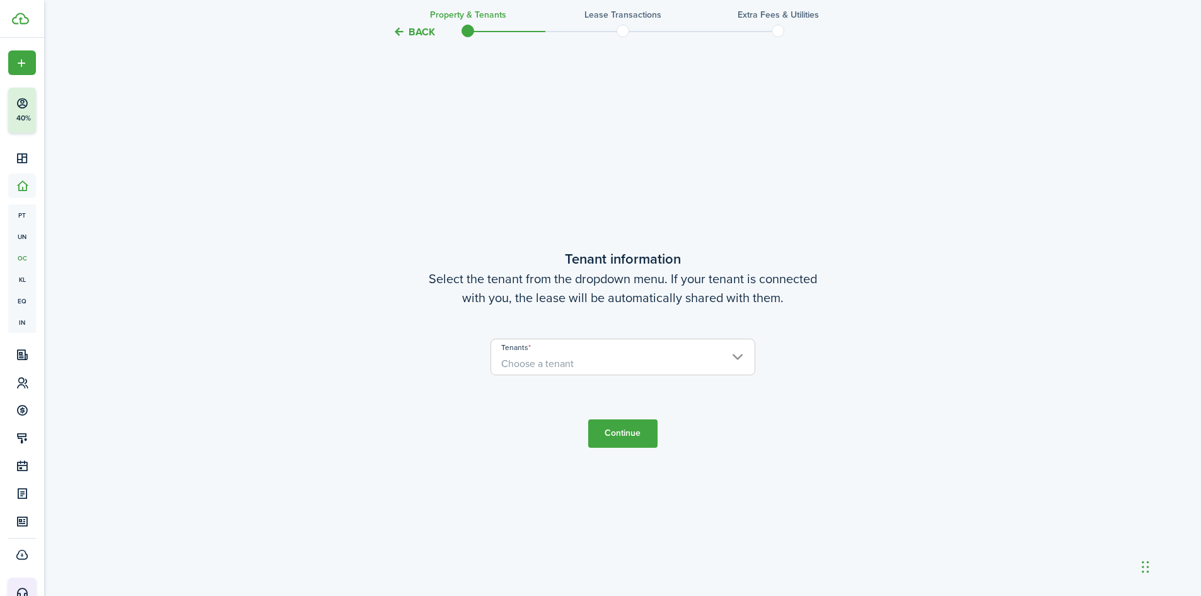
click at [621, 353] on span "Choose a tenant" at bounding box center [623, 363] width 264 height 21
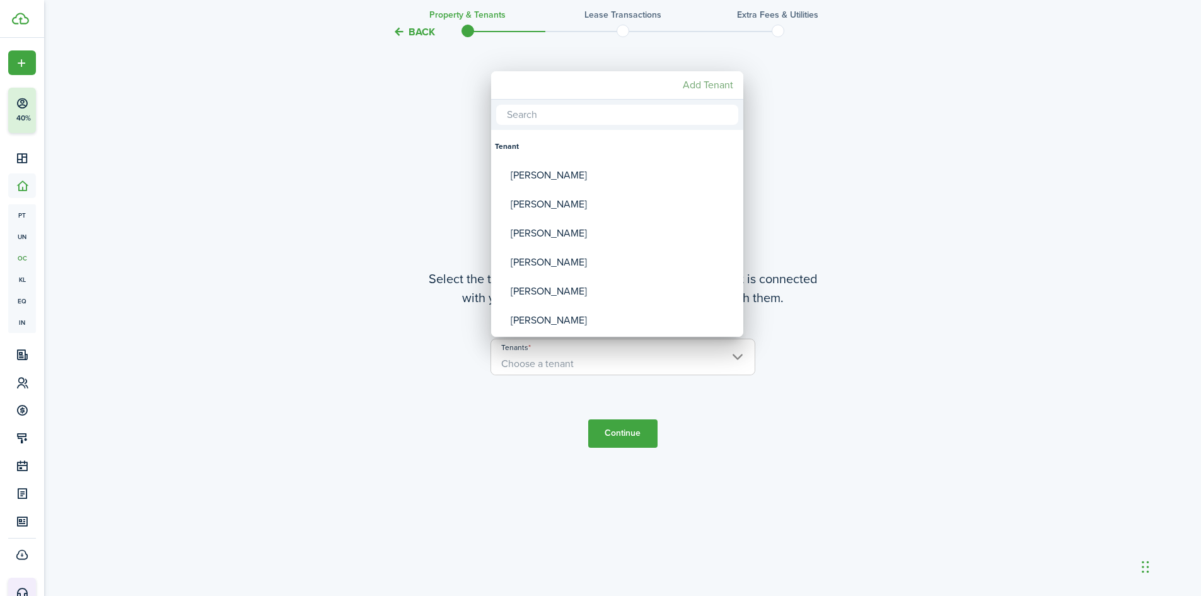
click at [690, 95] on mbsc-button "Add Tenant" at bounding box center [708, 85] width 61 height 23
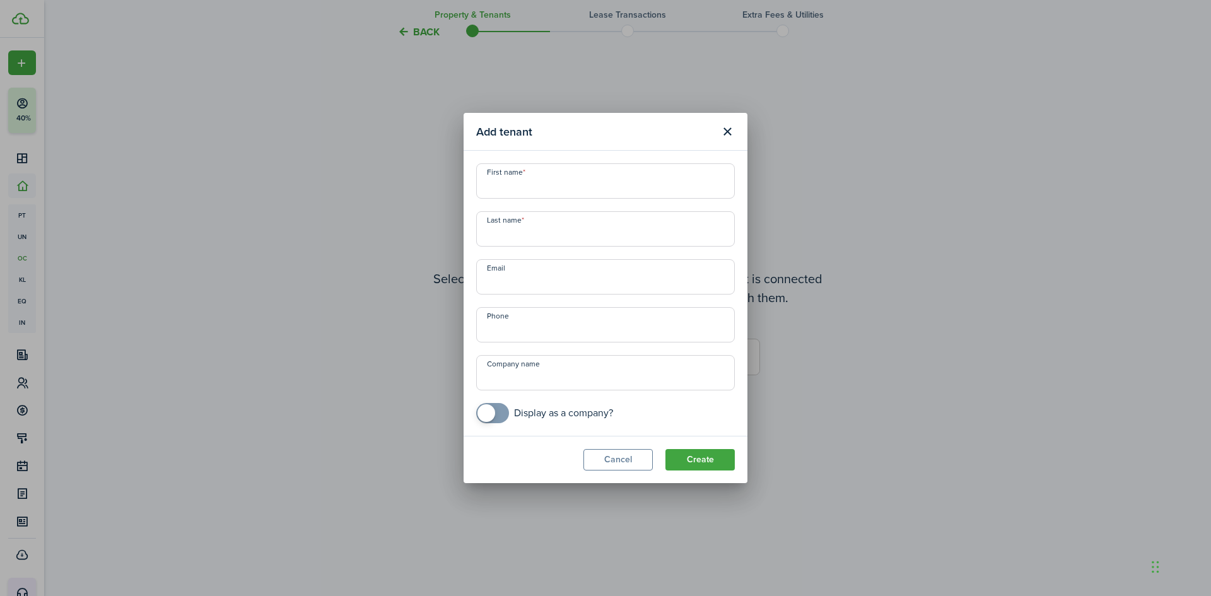
click at [561, 183] on input "First name" at bounding box center [605, 180] width 259 height 35
type input "Codey"
type input "Hunter"
type input "[PHONE_NUMBER]"
click at [715, 458] on button "Create" at bounding box center [699, 459] width 69 height 21
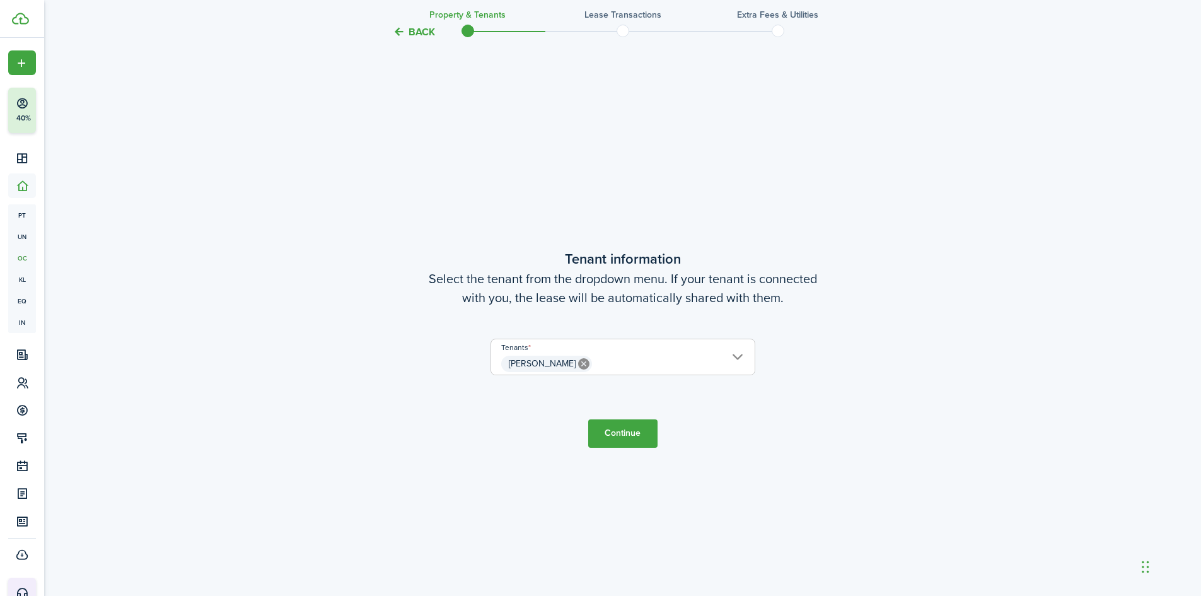
click at [634, 429] on button "Continue" at bounding box center [622, 433] width 69 height 28
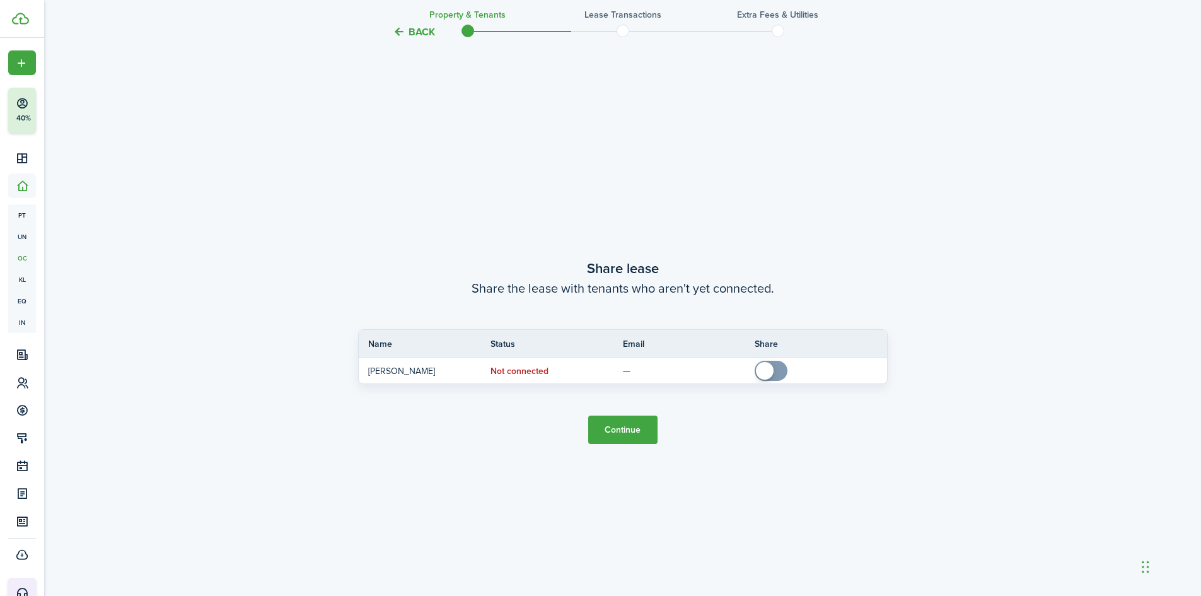
scroll to position [1107, 0]
click at [624, 423] on button "Continue" at bounding box center [622, 426] width 69 height 28
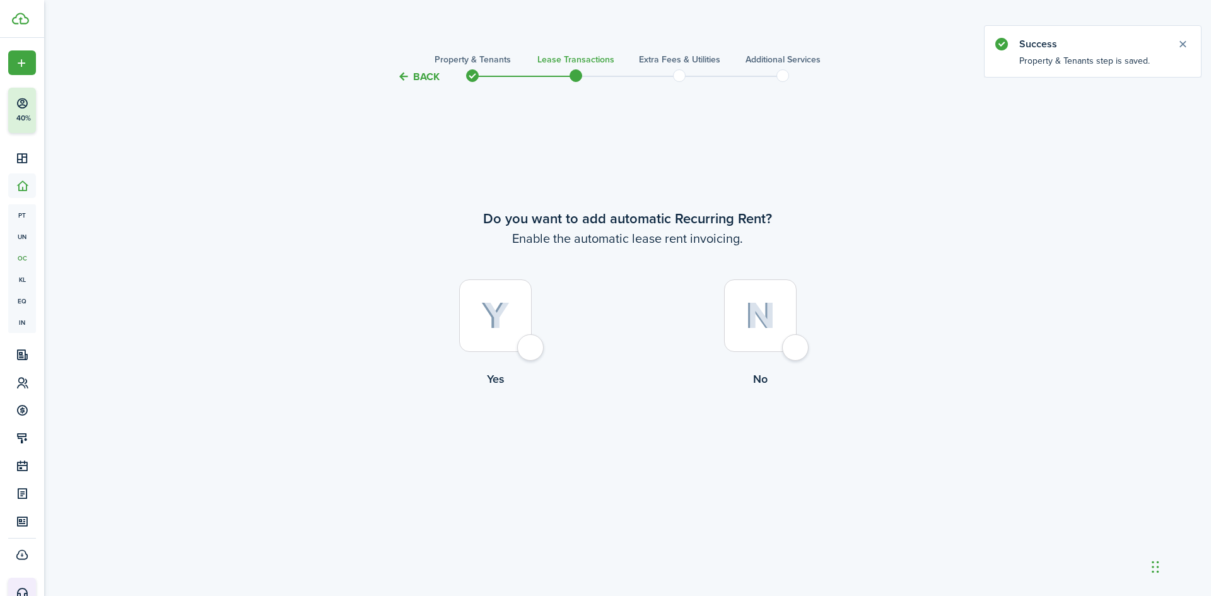
click at [758, 308] on img at bounding box center [760, 315] width 30 height 27
radio input "true"
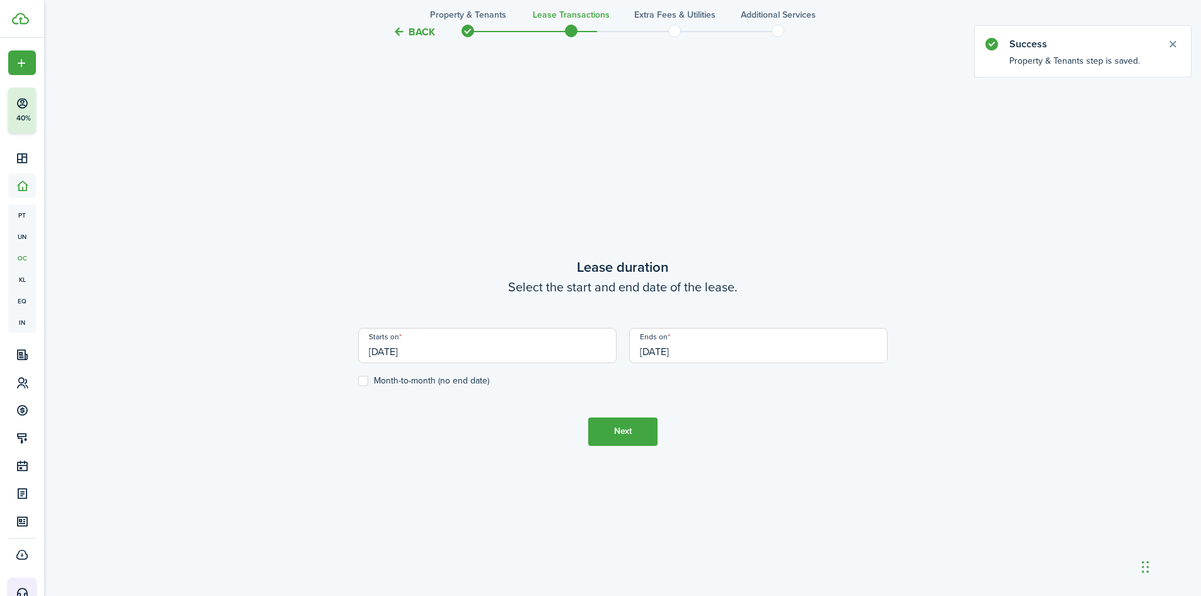
scroll to position [511, 0]
click at [361, 380] on label "Month-to-month (no end date)" at bounding box center [423, 378] width 131 height 10
click at [358, 378] on input "Month-to-month (no end date)" at bounding box center [358, 377] width 1 height 1
checkbox input "true"
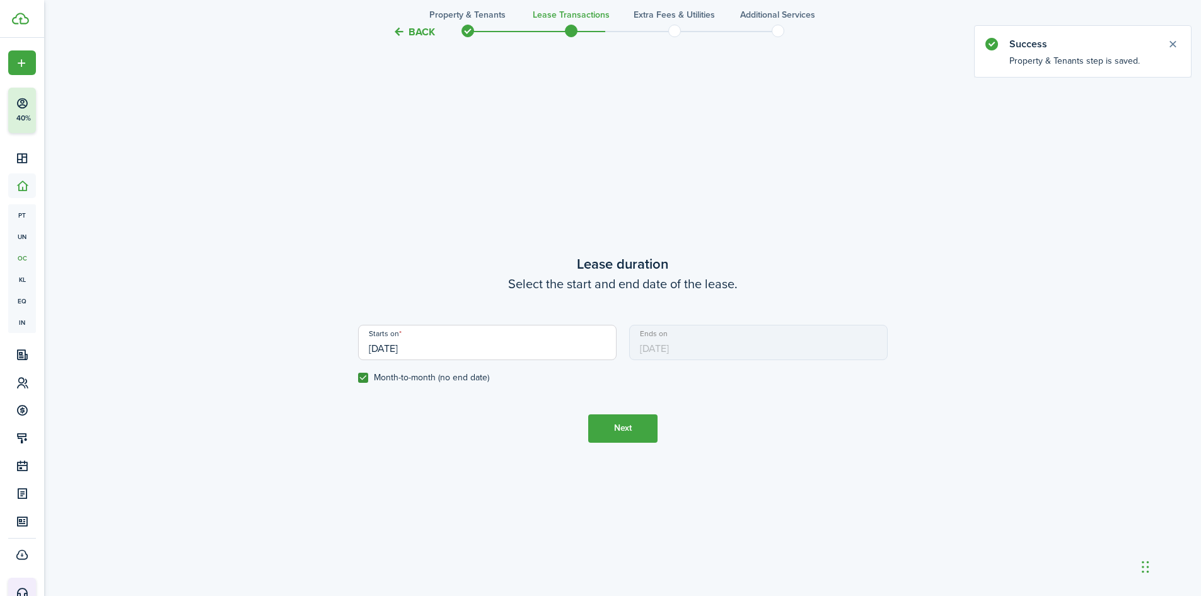
click at [462, 346] on input "[DATE]" at bounding box center [487, 342] width 259 height 35
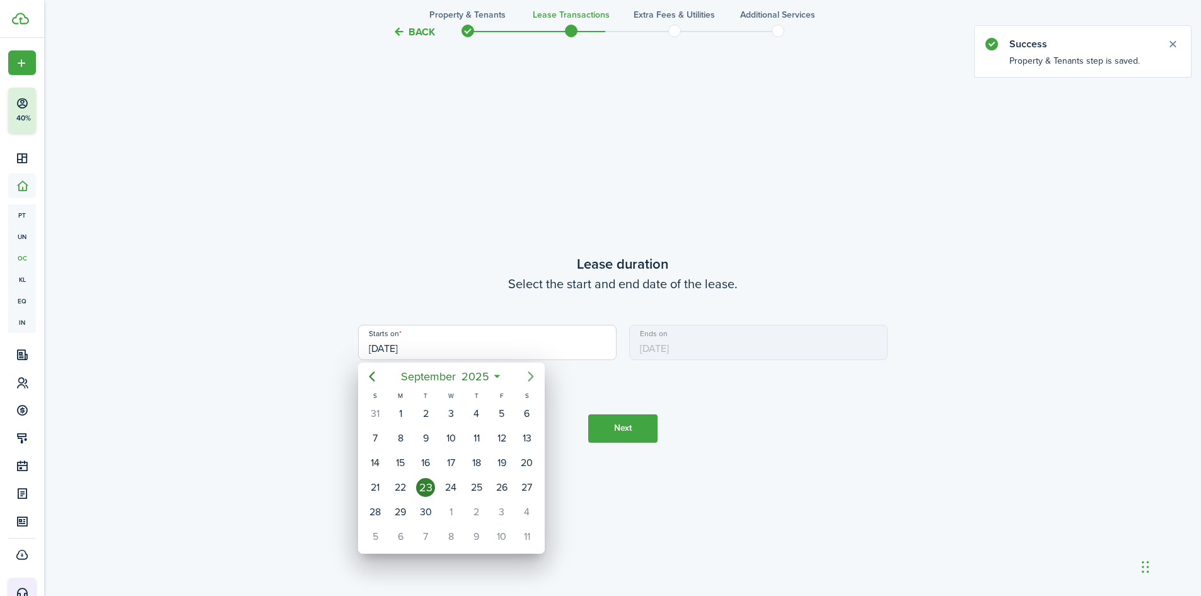
click at [542, 375] on mbsc-button "Next page" at bounding box center [530, 376] width 25 height 25
click at [452, 411] on div "1" at bounding box center [450, 413] width 19 height 19
type input "[DATE]"
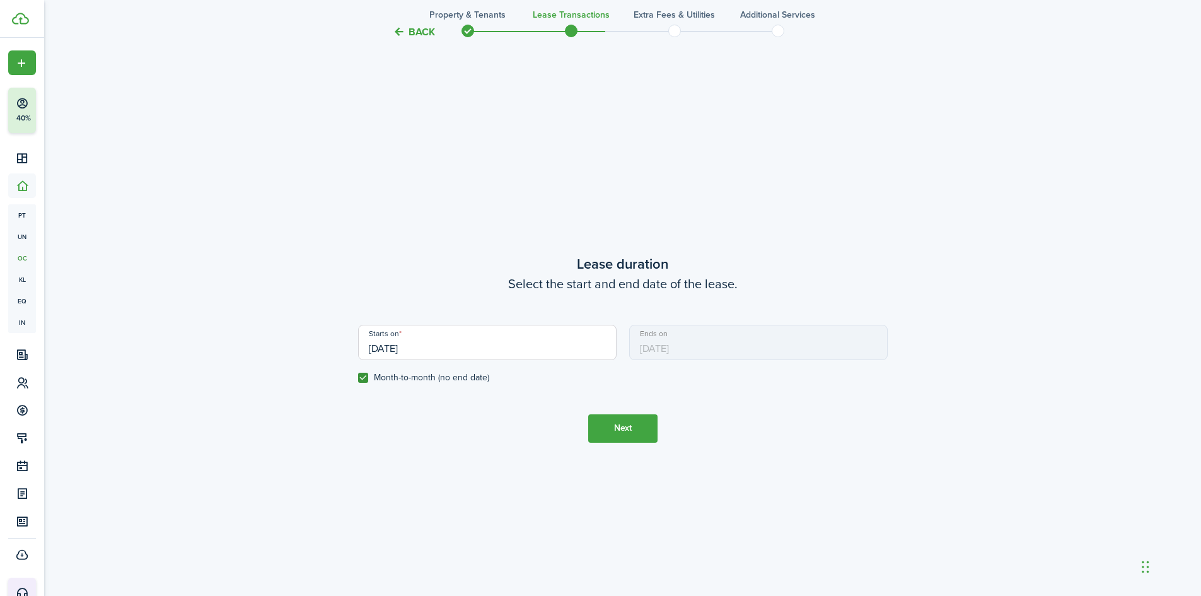
click at [619, 424] on button "Next" at bounding box center [622, 428] width 69 height 28
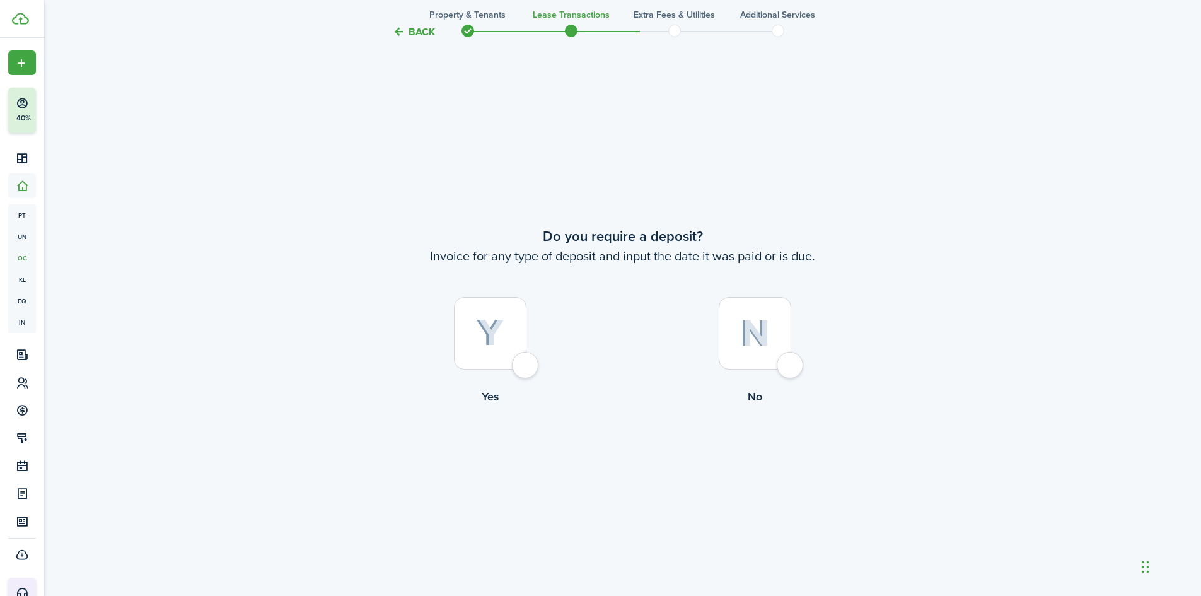
scroll to position [1107, 0]
click at [738, 312] on div at bounding box center [755, 332] width 73 height 73
radio input "true"
click at [626, 450] on button "Continue" at bounding box center [622, 456] width 69 height 28
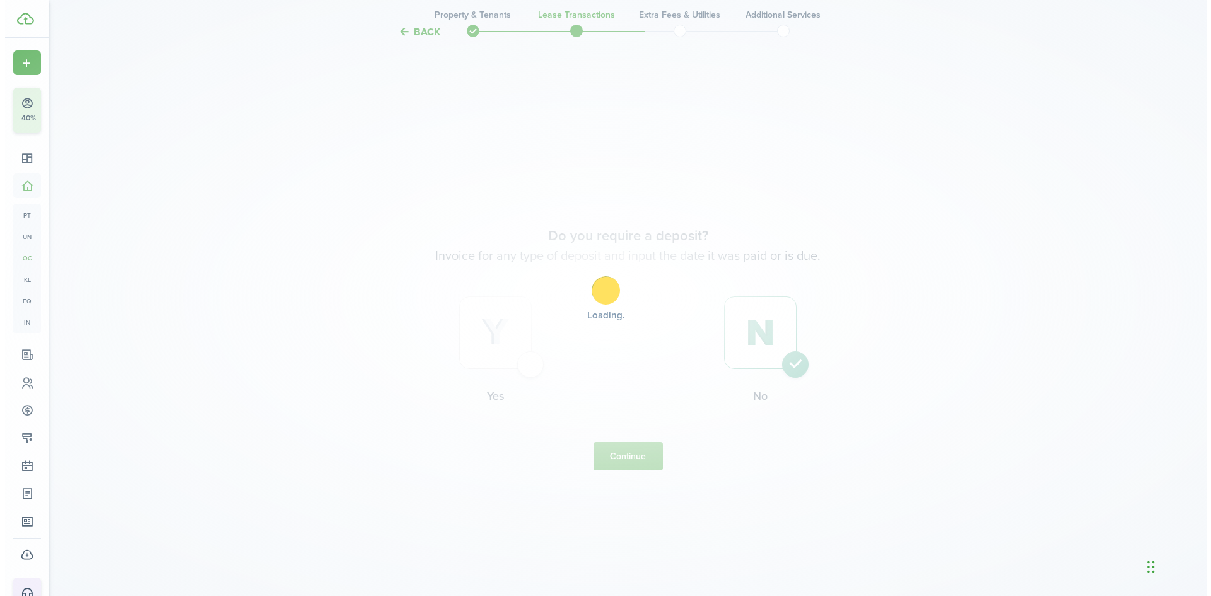
scroll to position [0, 0]
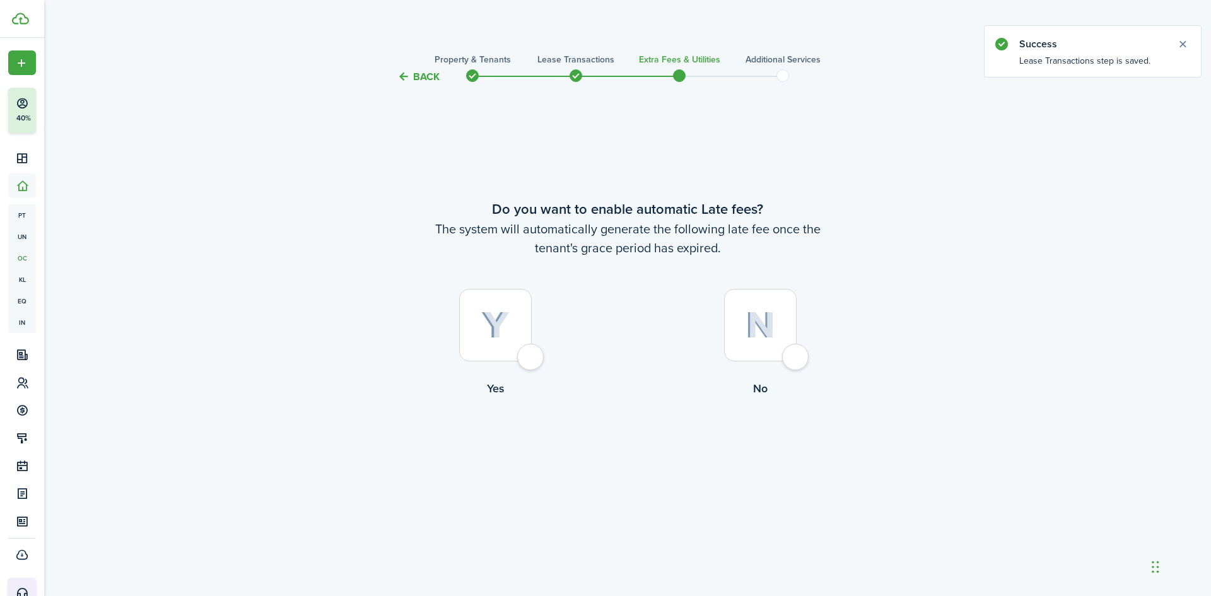
click at [734, 307] on div at bounding box center [760, 325] width 73 height 73
radio input "true"
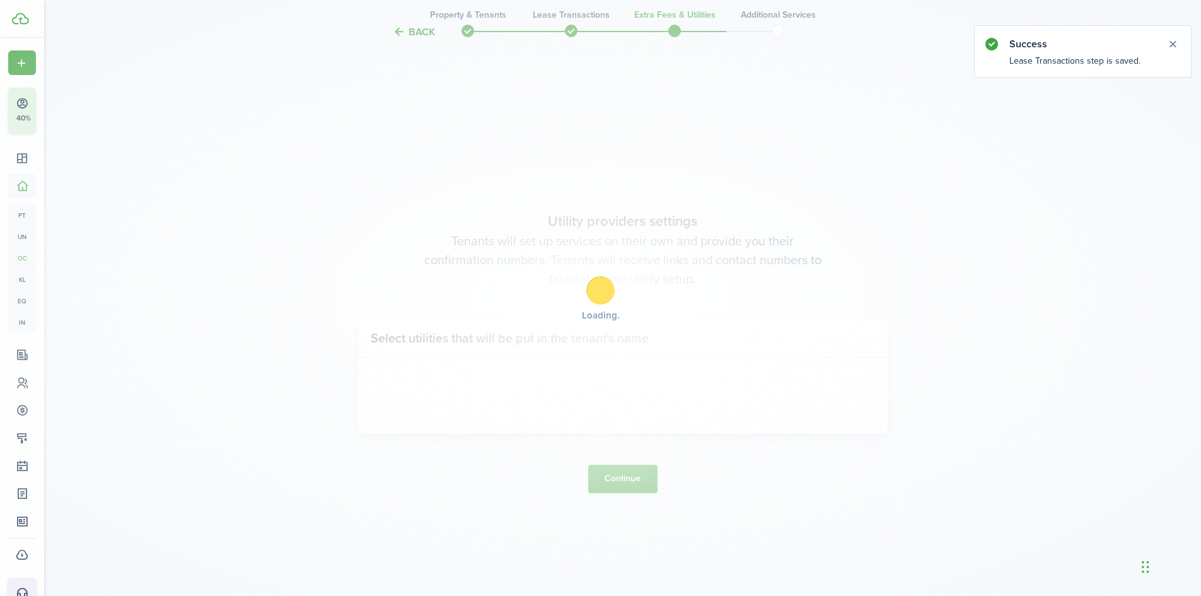
scroll to position [511, 0]
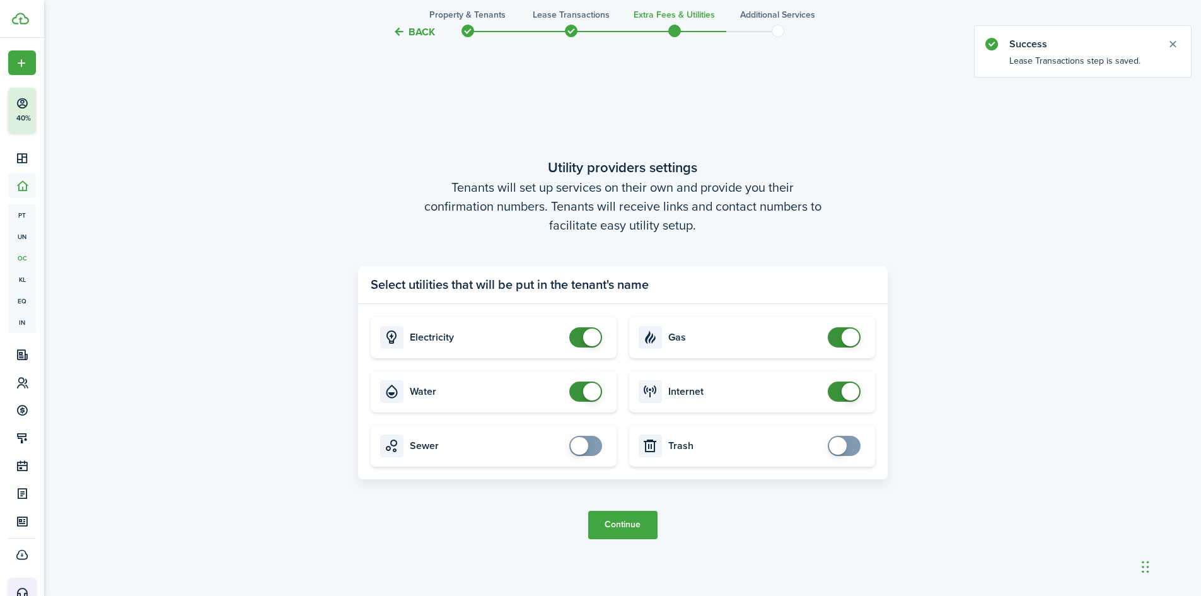
checkbox input "false"
click at [592, 397] on span at bounding box center [592, 392] width 18 height 18
checkbox input "false"
click at [846, 332] on span at bounding box center [851, 338] width 18 height 18
click at [621, 522] on button "Continue" at bounding box center [622, 525] width 69 height 28
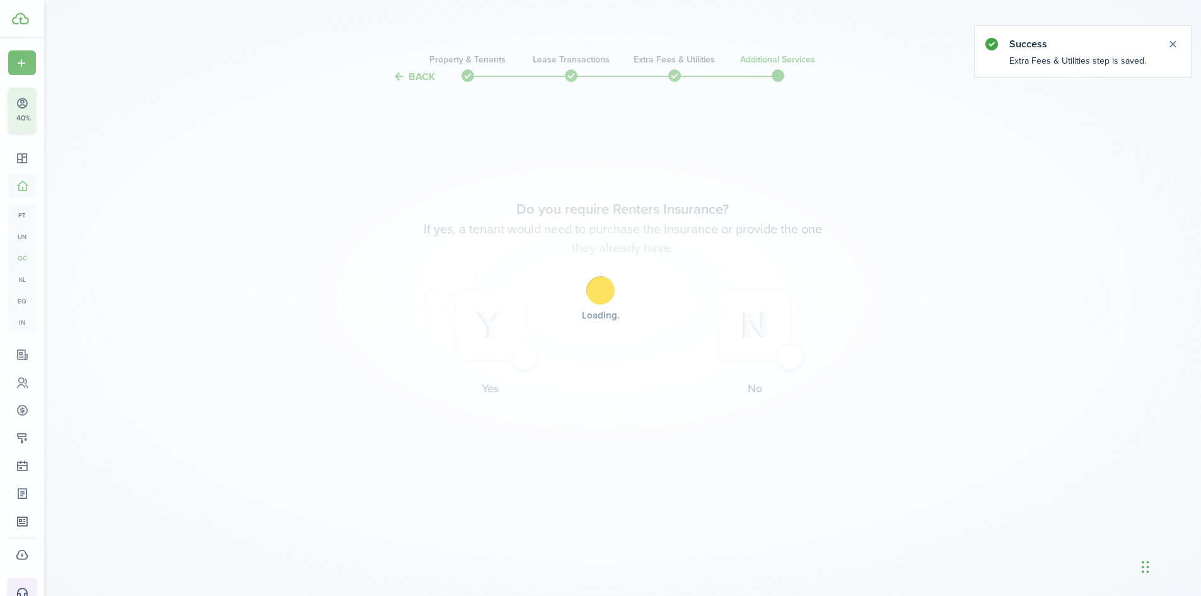
scroll to position [0, 0]
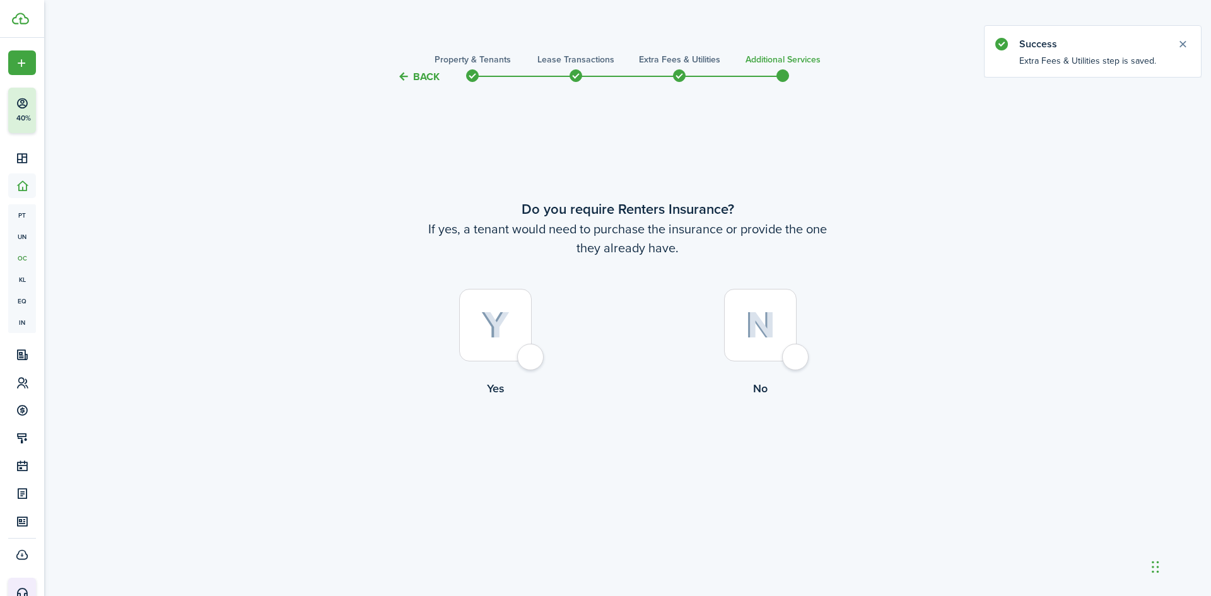
click at [754, 326] on img at bounding box center [760, 325] width 30 height 27
radio input "true"
click at [643, 443] on button "Complete move in" at bounding box center [627, 449] width 93 height 28
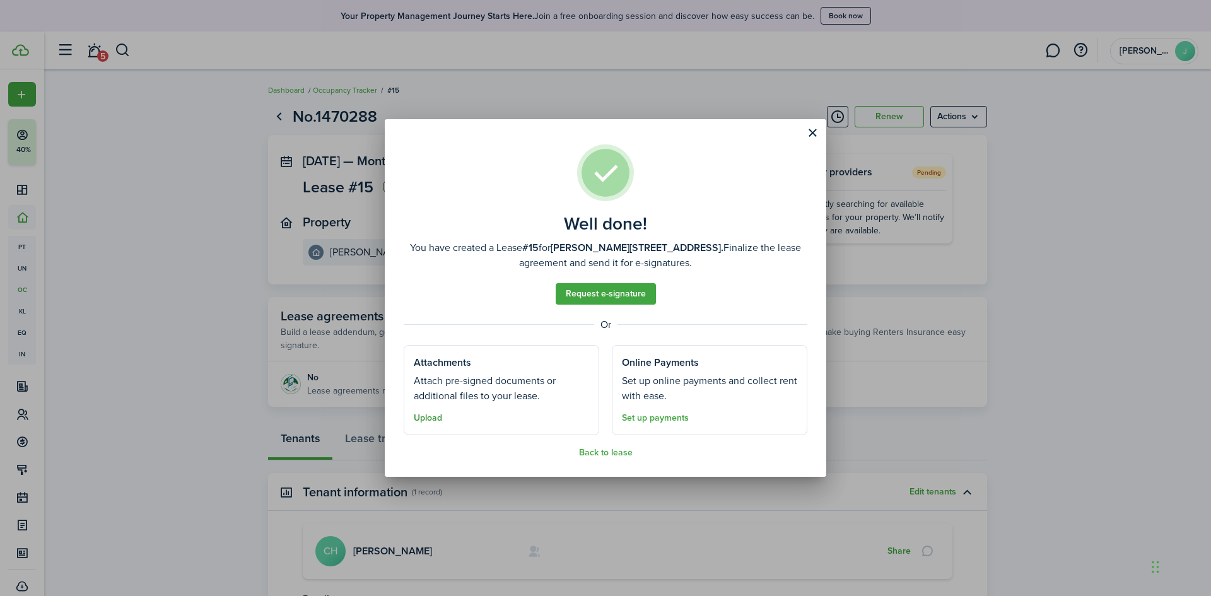
drag, startPoint x: 604, startPoint y: 452, endPoint x: 440, endPoint y: 386, distance: 176.8
click at [604, 452] on button "Back to lease" at bounding box center [606, 453] width 54 height 10
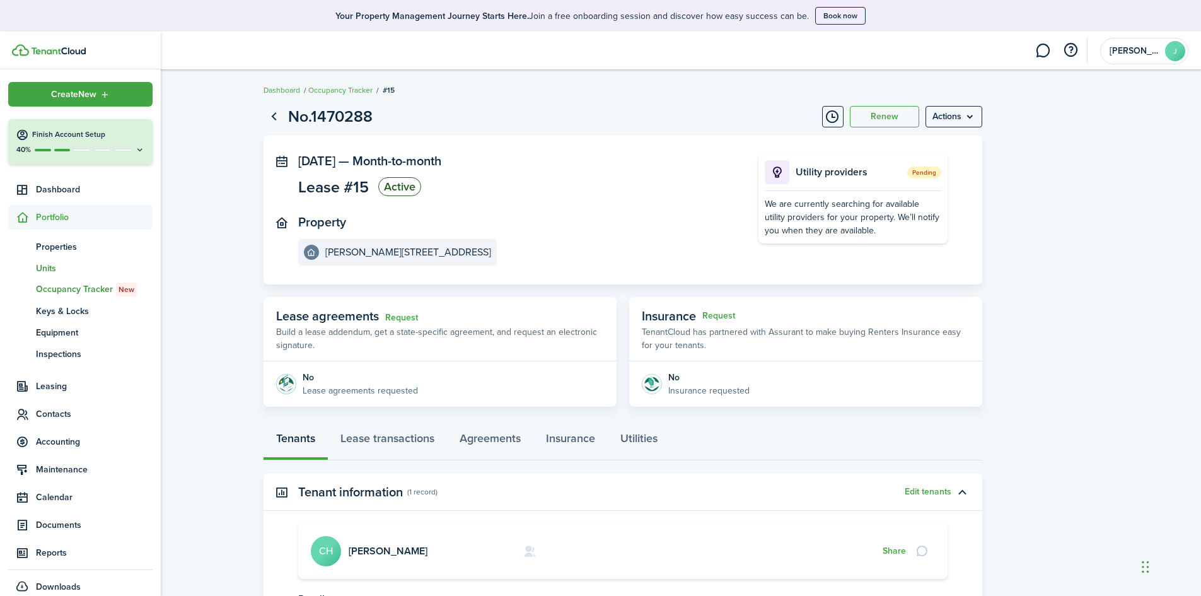
click at [35, 264] on span "un" at bounding box center [22, 267] width 28 height 21
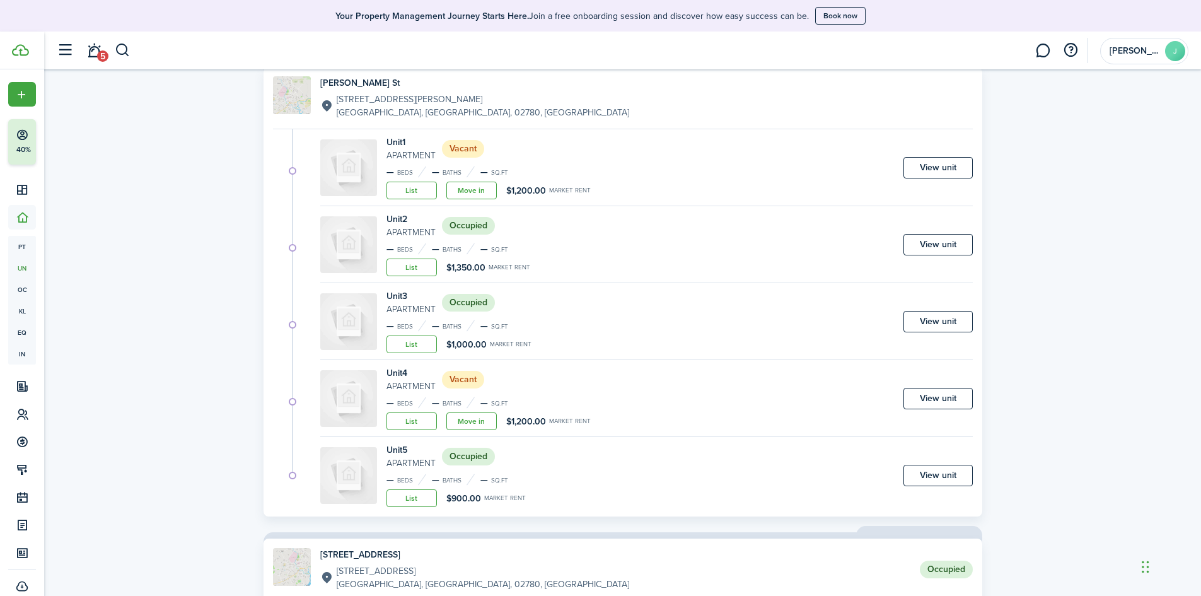
scroll to position [694, 0]
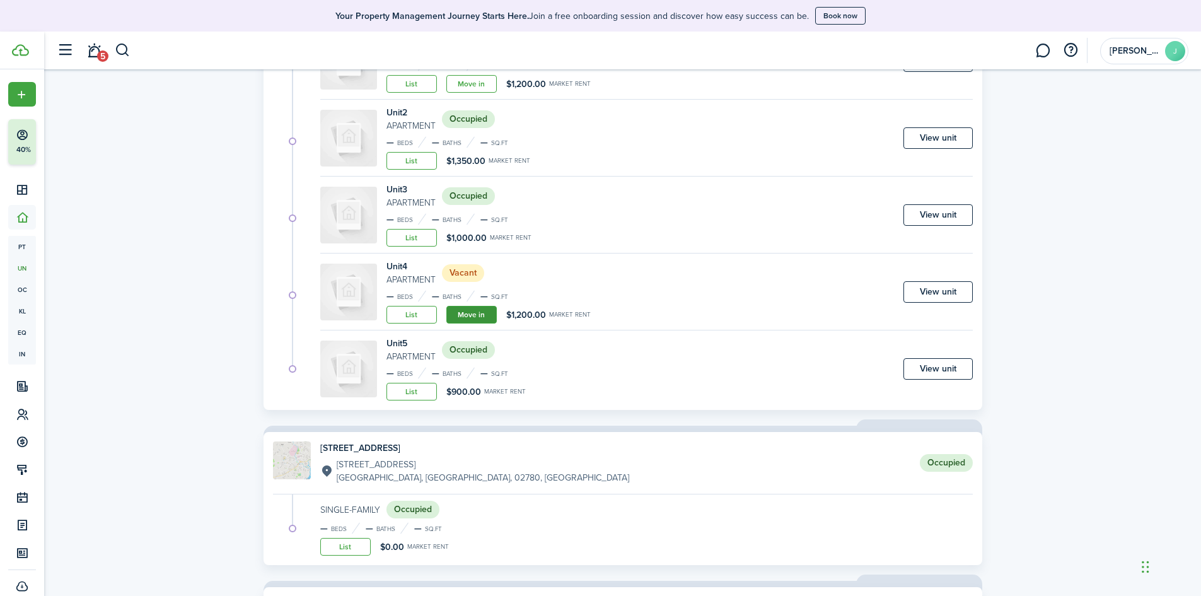
click at [489, 313] on link "Move in" at bounding box center [471, 315] width 50 height 18
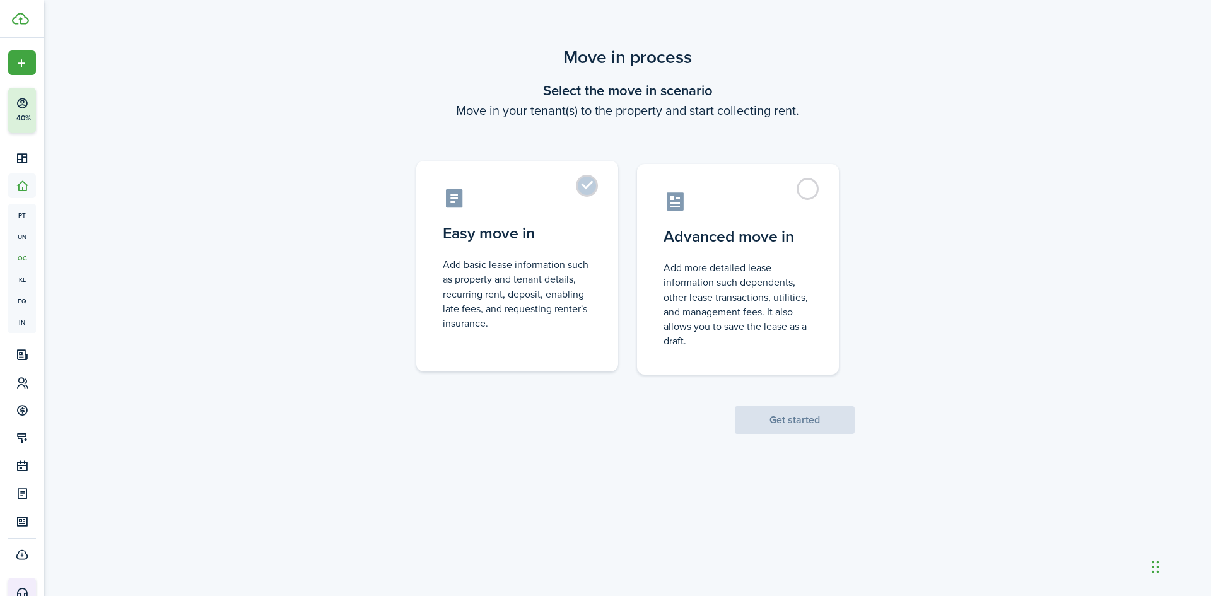
click at [532, 291] on control-radio-card-description "Add basic lease information such as property and tenant details, recurring rent…" at bounding box center [517, 293] width 149 height 73
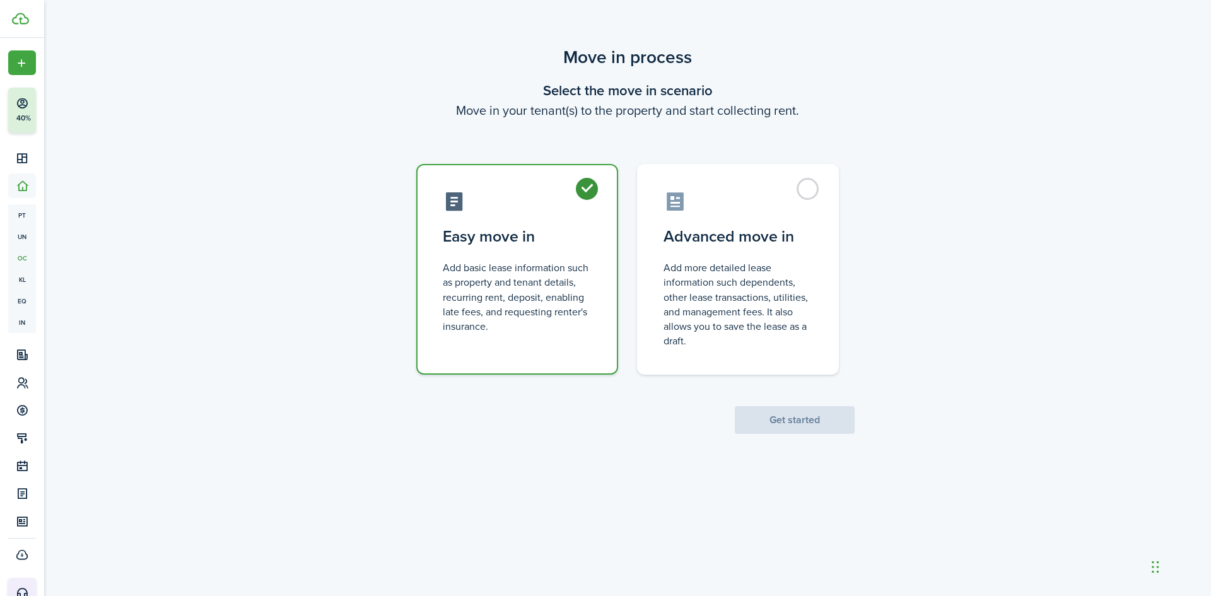
radio input "true"
click at [776, 421] on button "Get started" at bounding box center [795, 420] width 120 height 28
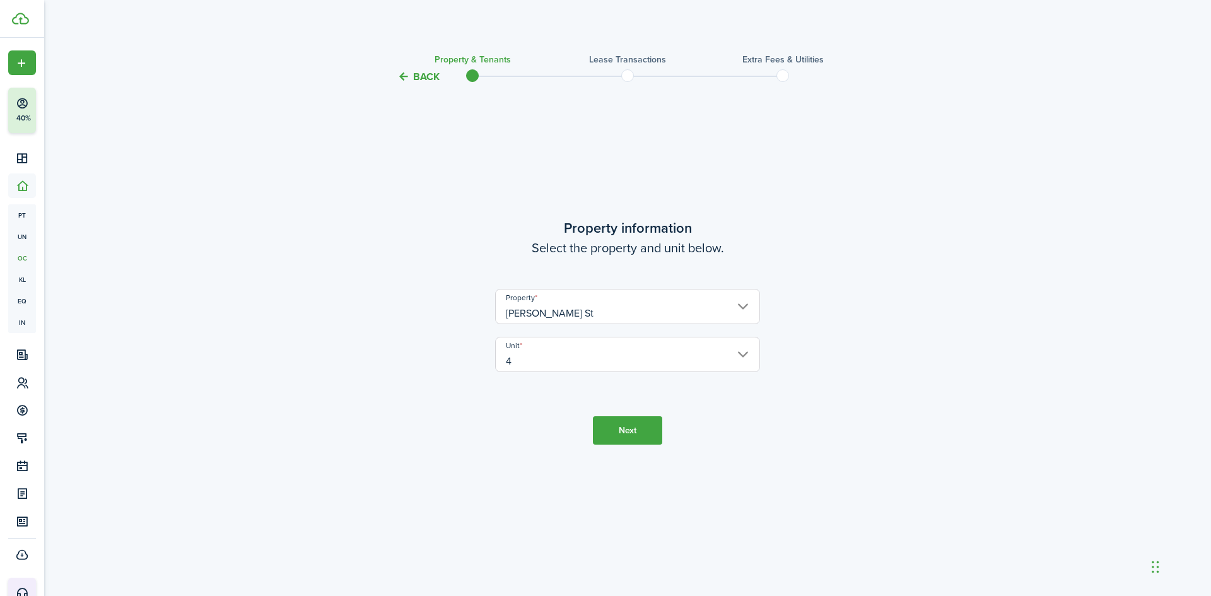
click at [634, 431] on button "Next" at bounding box center [627, 430] width 69 height 28
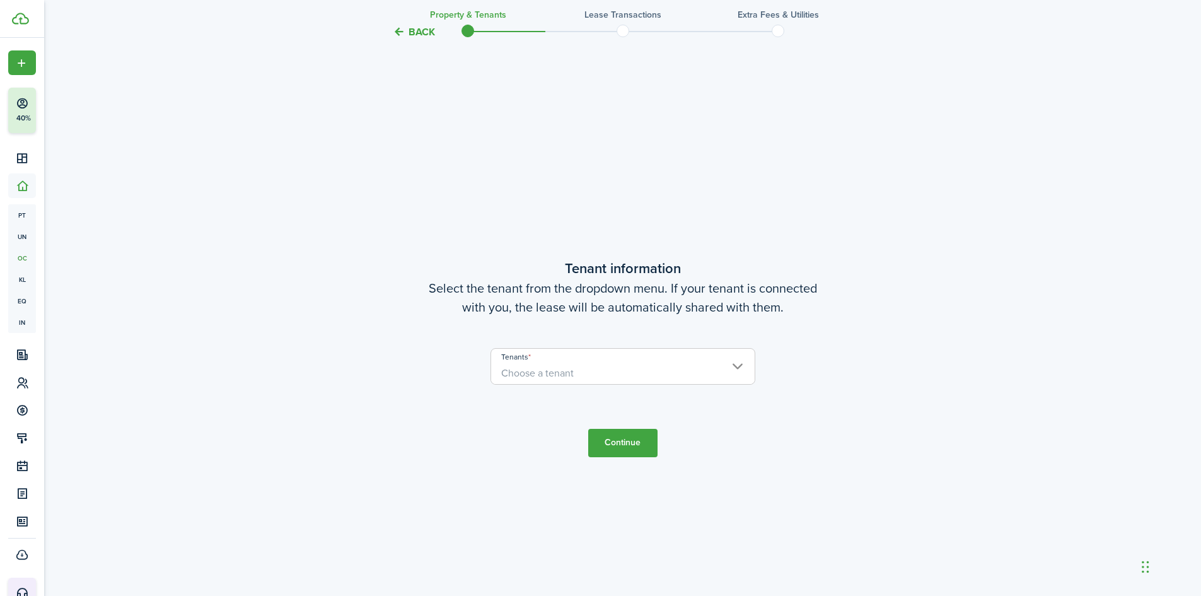
scroll to position [511, 0]
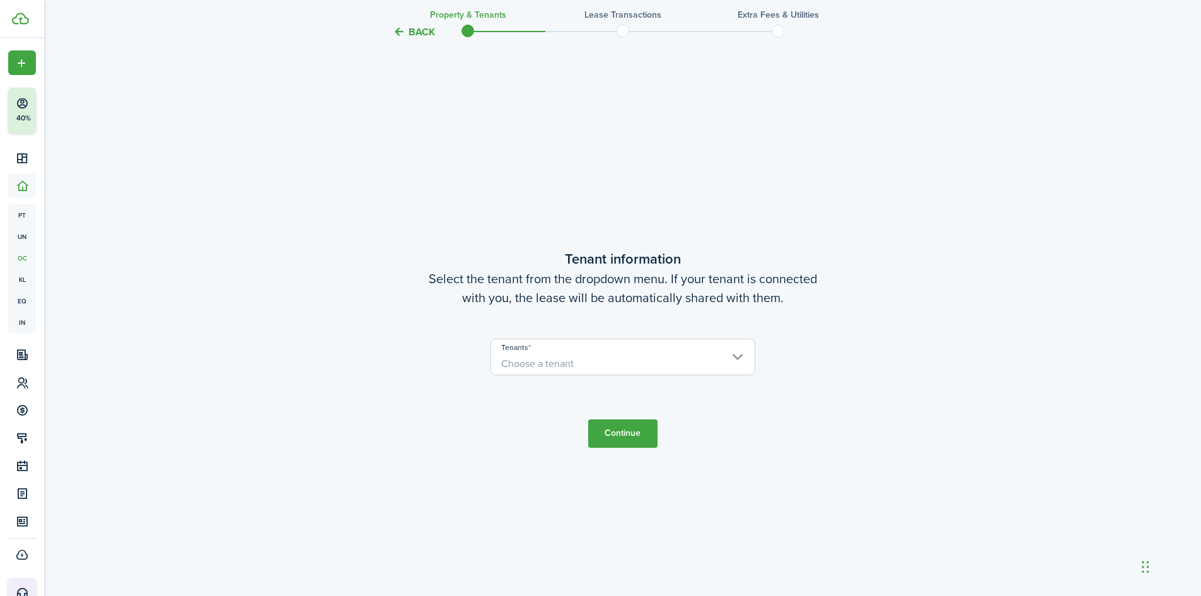
click at [665, 352] on input "Tenants" at bounding box center [623, 346] width 264 height 15
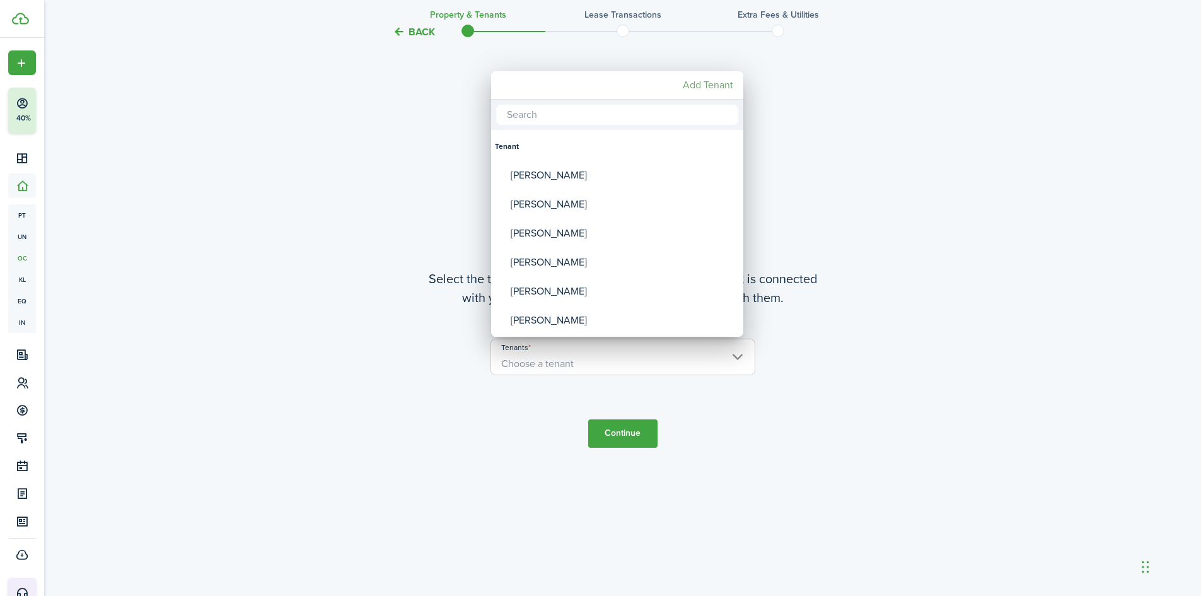
click at [704, 86] on mbsc-button "Add Tenant" at bounding box center [708, 85] width 61 height 23
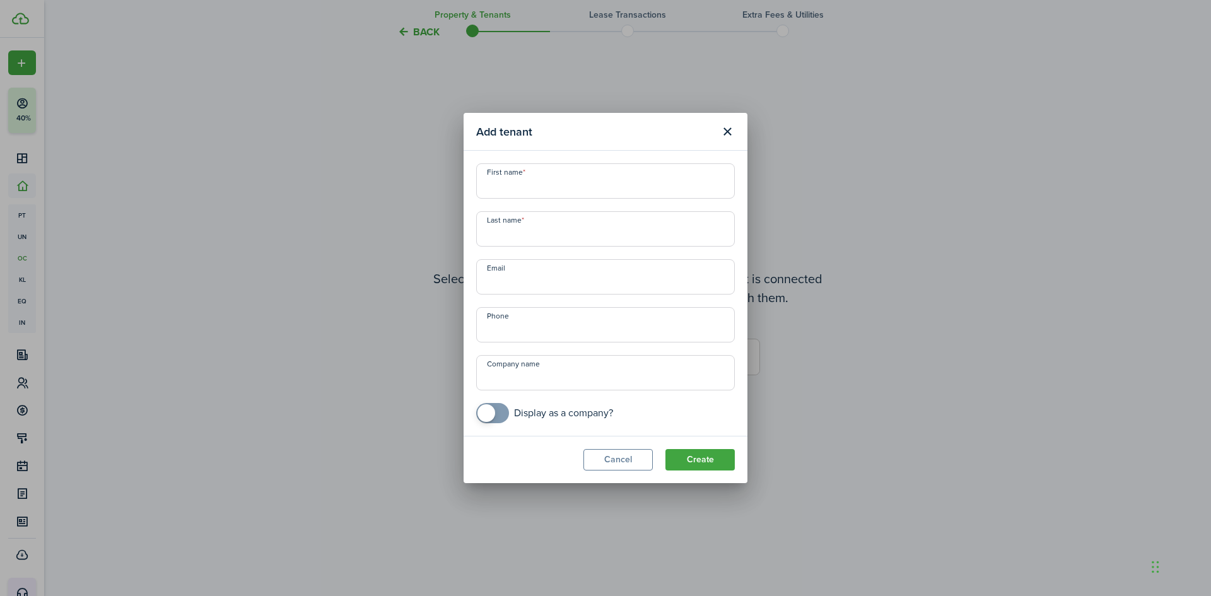
click at [517, 179] on input "First name" at bounding box center [605, 180] width 259 height 35
type input "Housam"
type input "Moussali"
type input "[PHONE_NUMBER]"
click at [677, 461] on button "Create" at bounding box center [699, 459] width 69 height 21
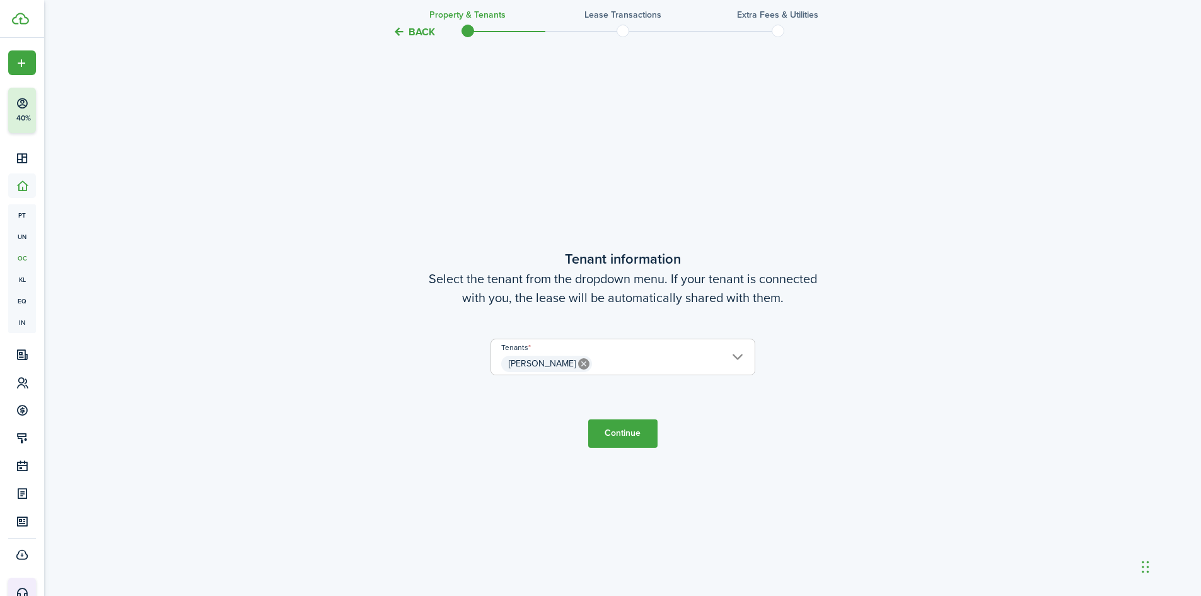
click at [639, 429] on button "Continue" at bounding box center [622, 433] width 69 height 28
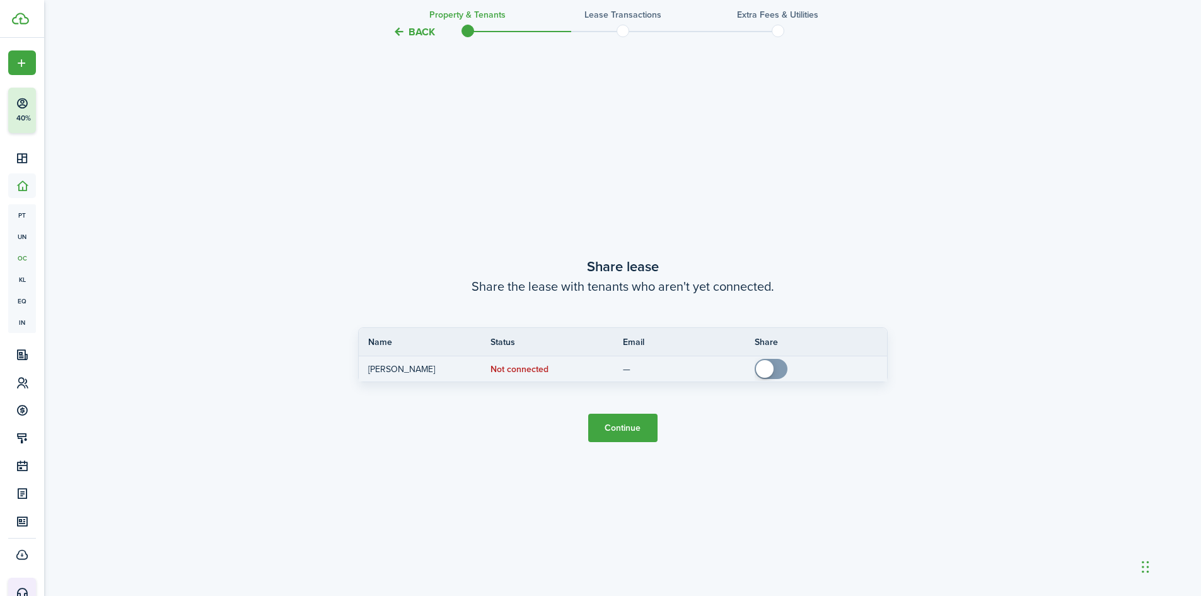
scroll to position [1107, 0]
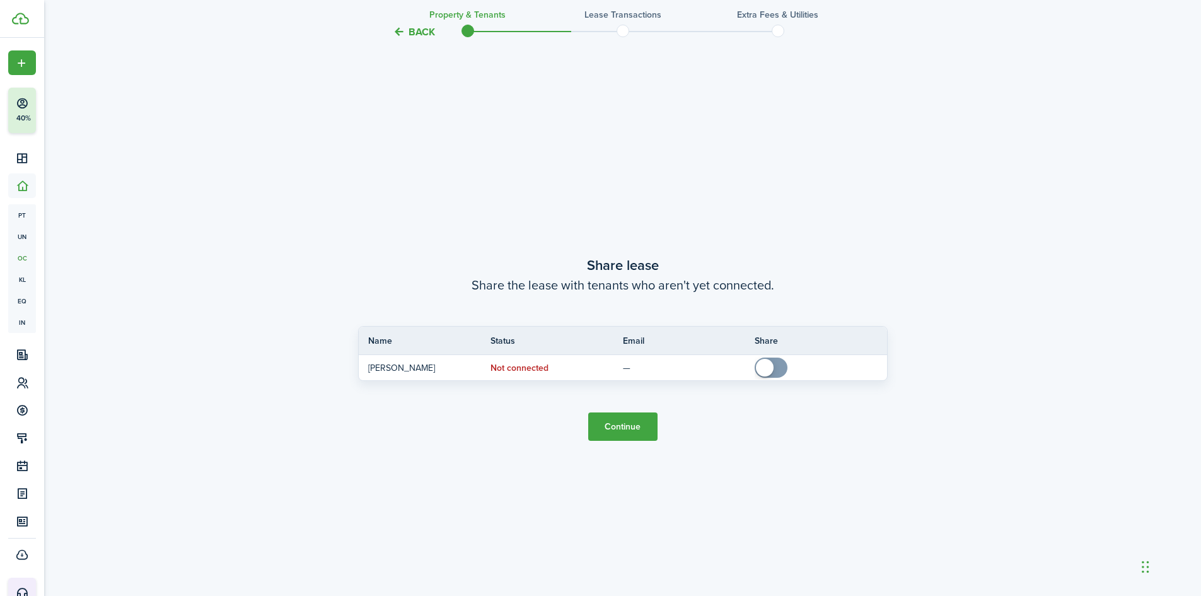
click at [629, 433] on button "Continue" at bounding box center [622, 426] width 69 height 28
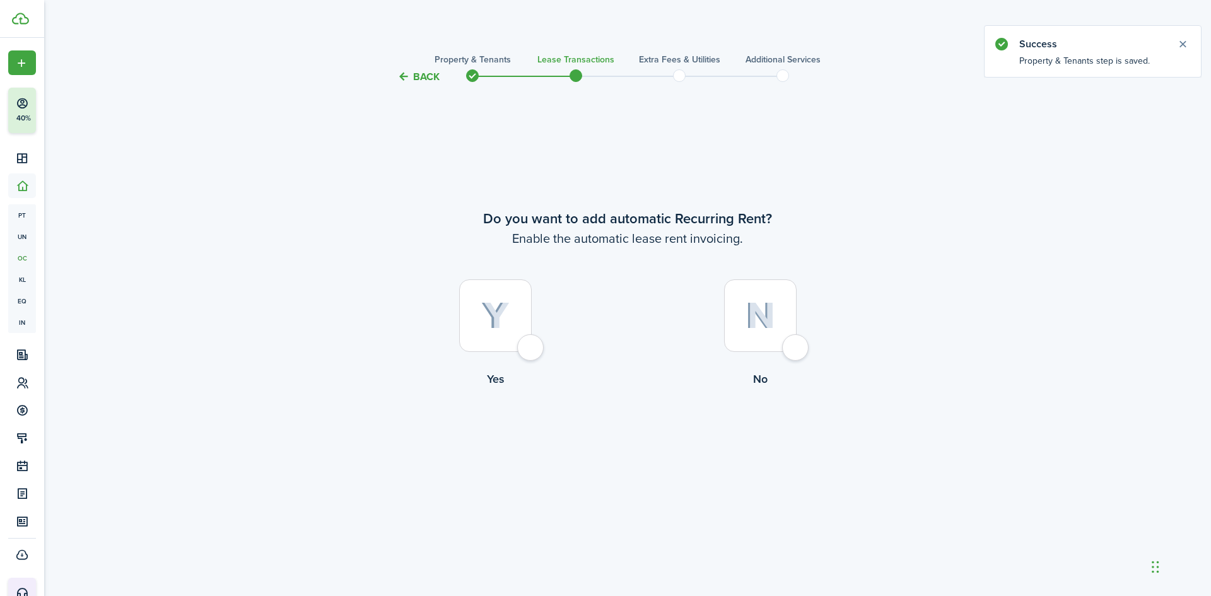
click at [517, 327] on div at bounding box center [495, 315] width 73 height 73
radio input "true"
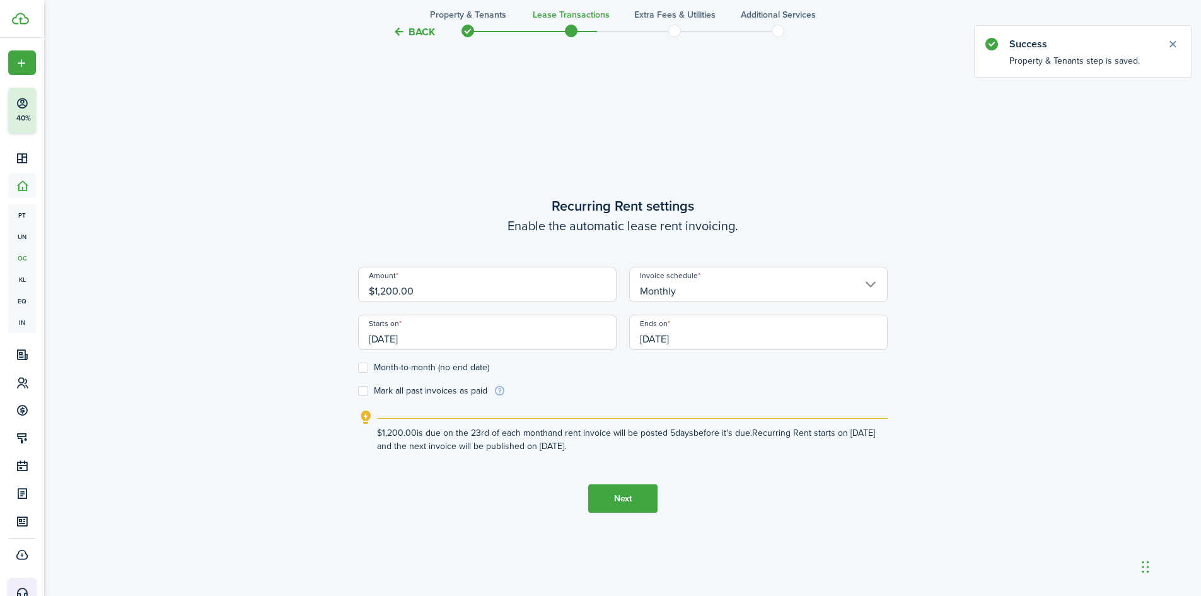
scroll to position [511, 0]
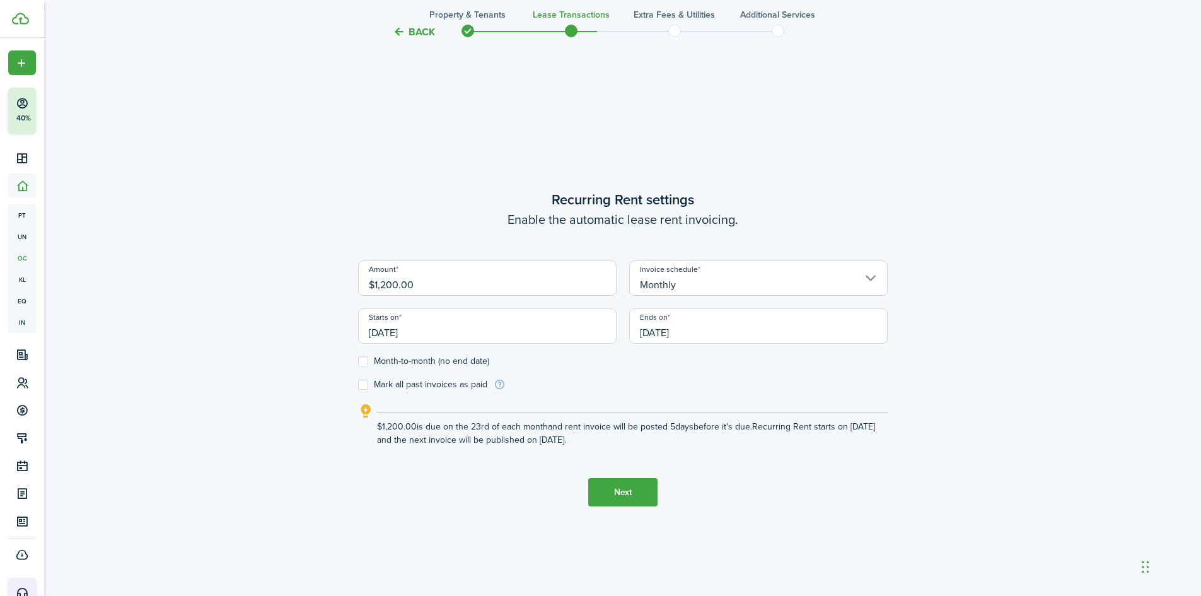
click at [366, 360] on label "Month-to-month (no end date)" at bounding box center [423, 361] width 131 height 10
click at [358, 361] on input "Month-to-month (no end date)" at bounding box center [358, 361] width 1 height 1
checkbox input "true"
click at [487, 330] on input "[DATE]" at bounding box center [487, 325] width 259 height 35
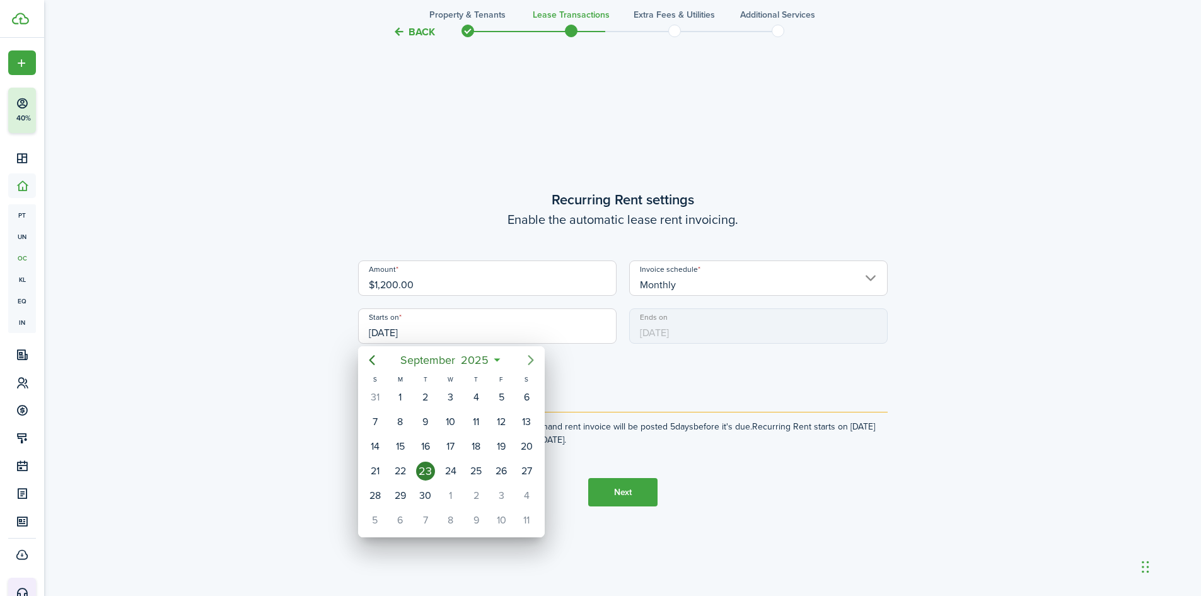
click at [528, 351] on mbsc-button "Next page" at bounding box center [530, 359] width 25 height 25
click at [452, 395] on div "1" at bounding box center [450, 397] width 19 height 19
type input "[DATE]"
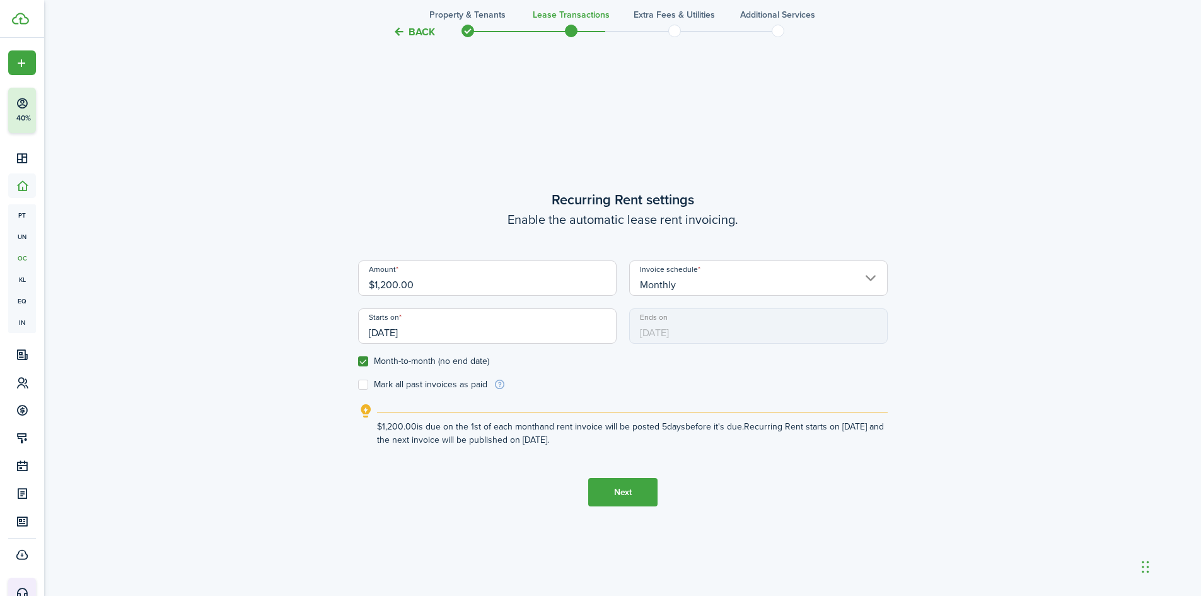
click at [621, 493] on button "Next" at bounding box center [622, 492] width 69 height 28
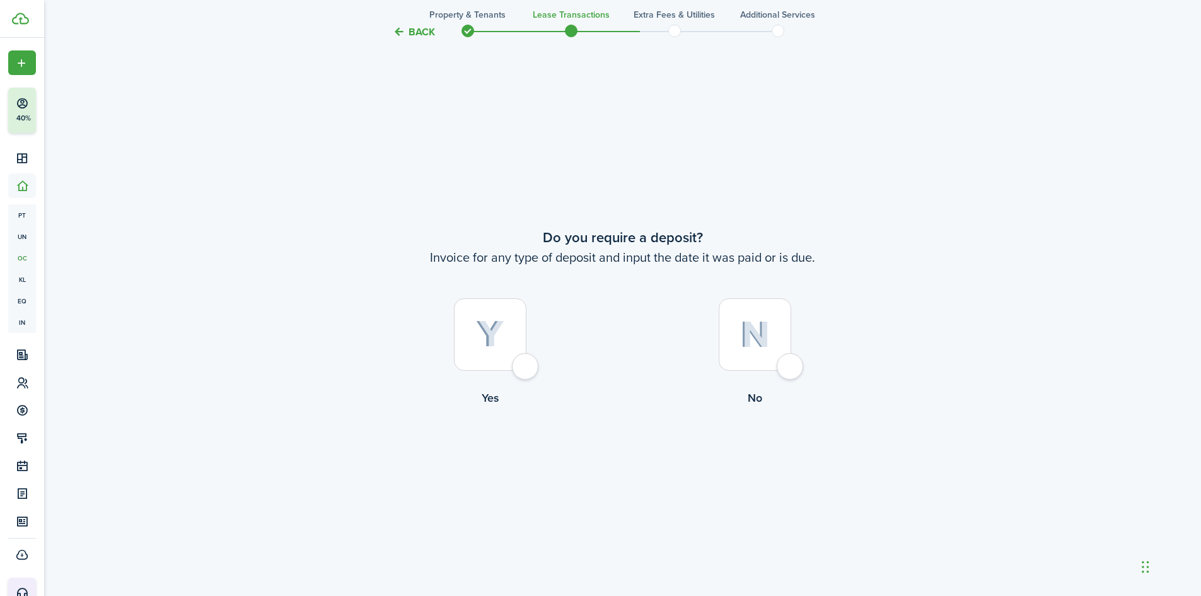
scroll to position [1107, 0]
click at [740, 320] on img at bounding box center [755, 332] width 30 height 27
radio input "true"
click at [632, 460] on button "Continue" at bounding box center [622, 456] width 69 height 28
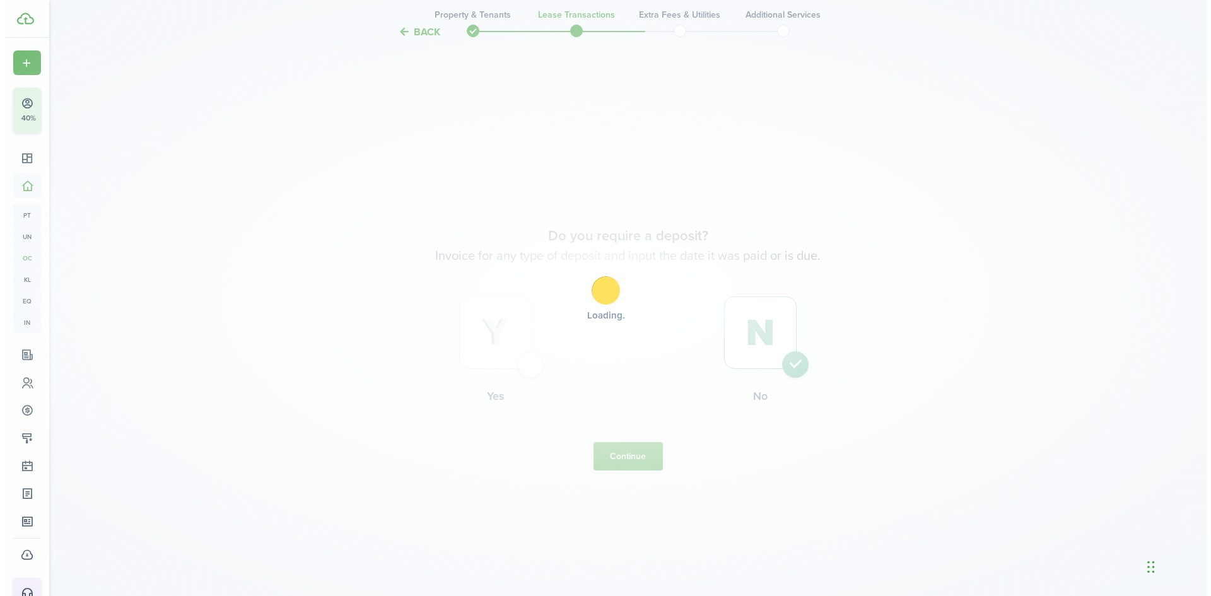
scroll to position [0, 0]
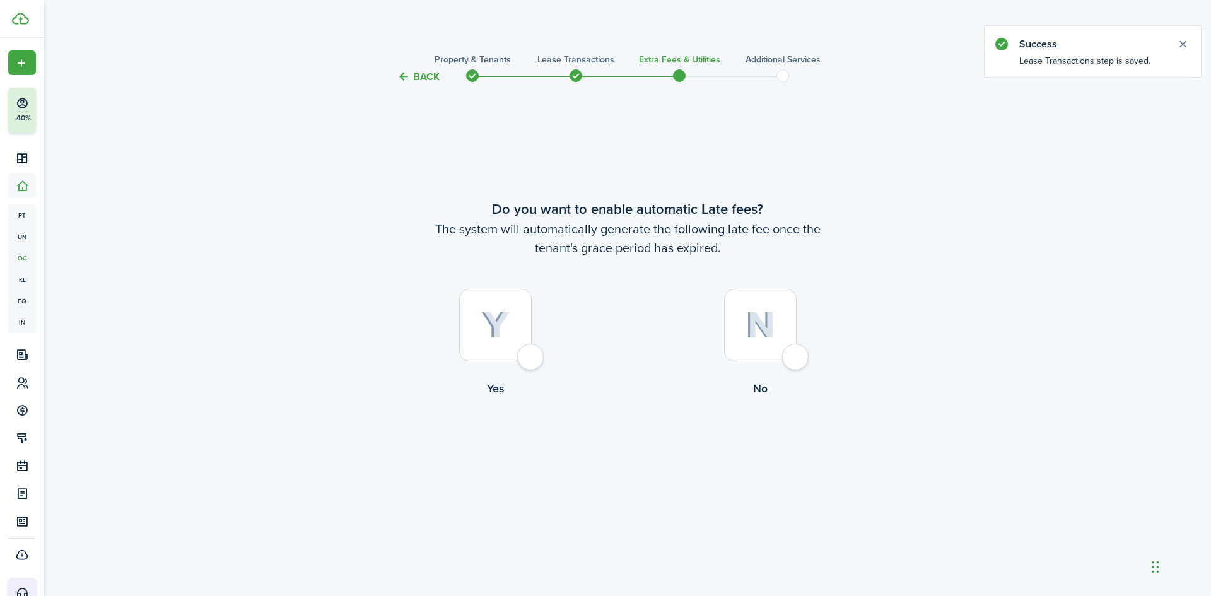
click at [767, 322] on img at bounding box center [760, 325] width 30 height 27
radio input "true"
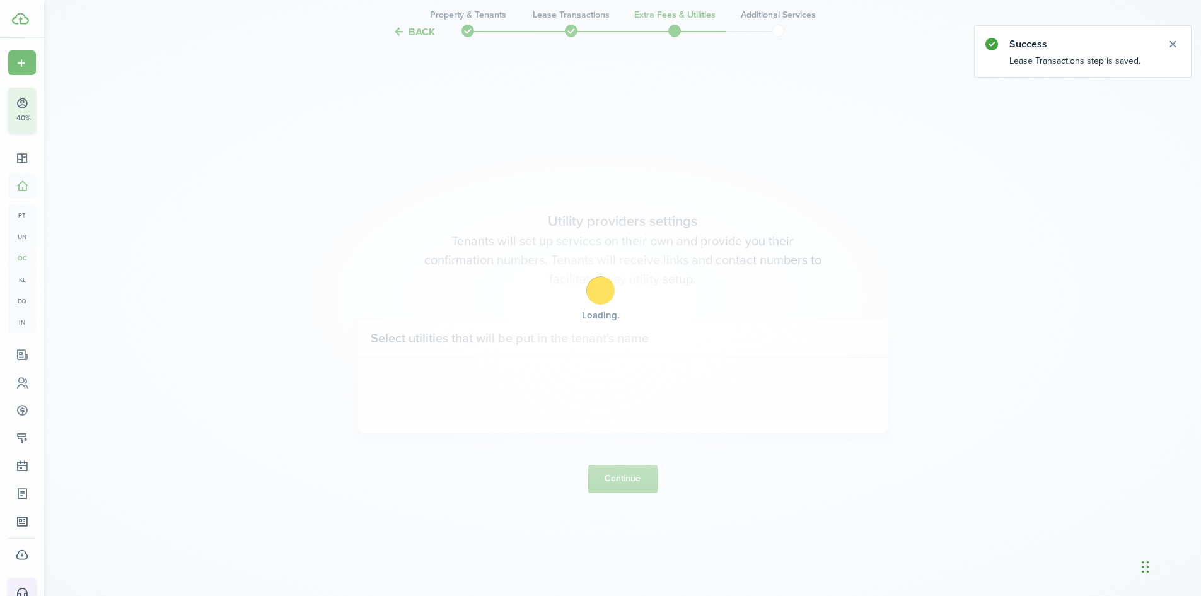
scroll to position [511, 0]
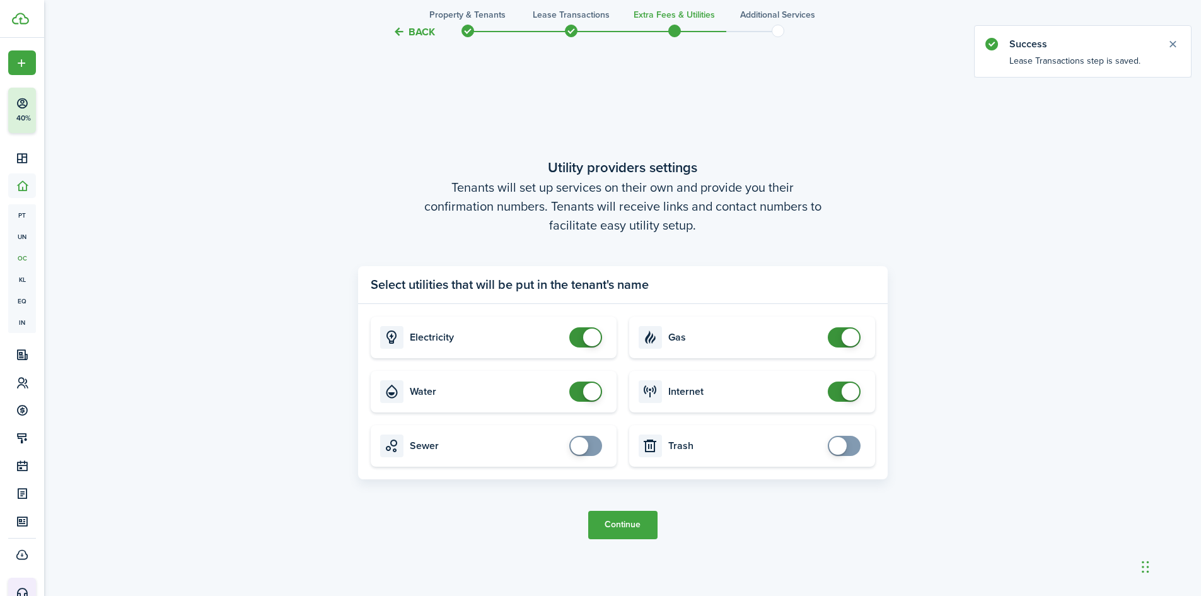
click at [599, 401] on input "checkbox" at bounding box center [588, 392] width 38 height 20
checkbox input "false"
click at [860, 330] on input "checkbox" at bounding box center [847, 337] width 38 height 20
checkbox input "false"
click at [629, 523] on button "Continue" at bounding box center [622, 525] width 69 height 28
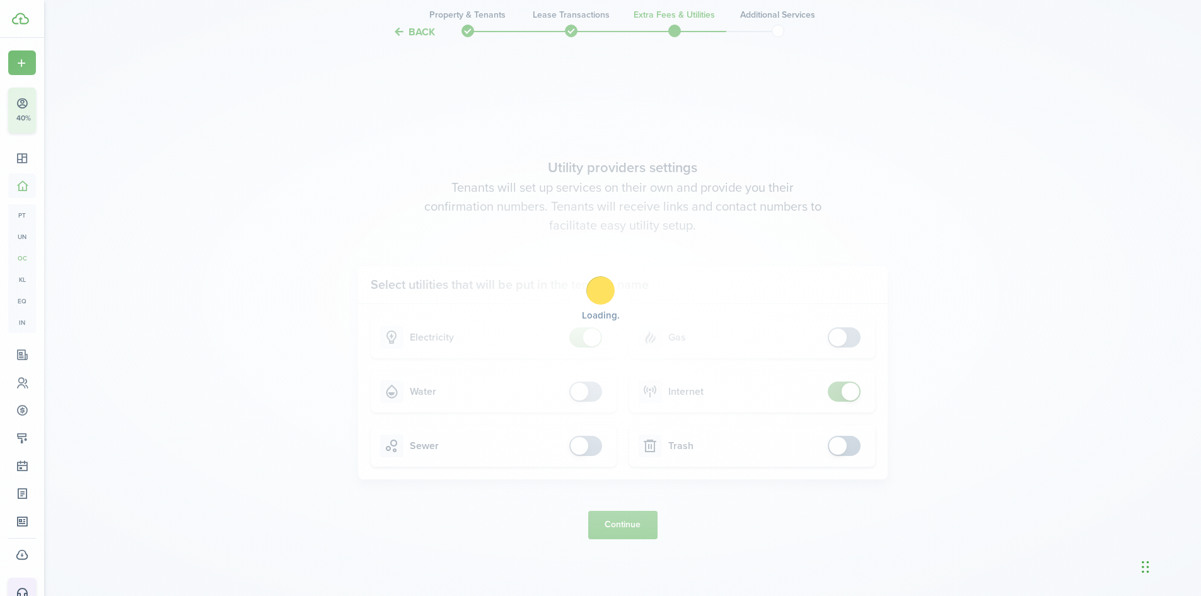
scroll to position [0, 0]
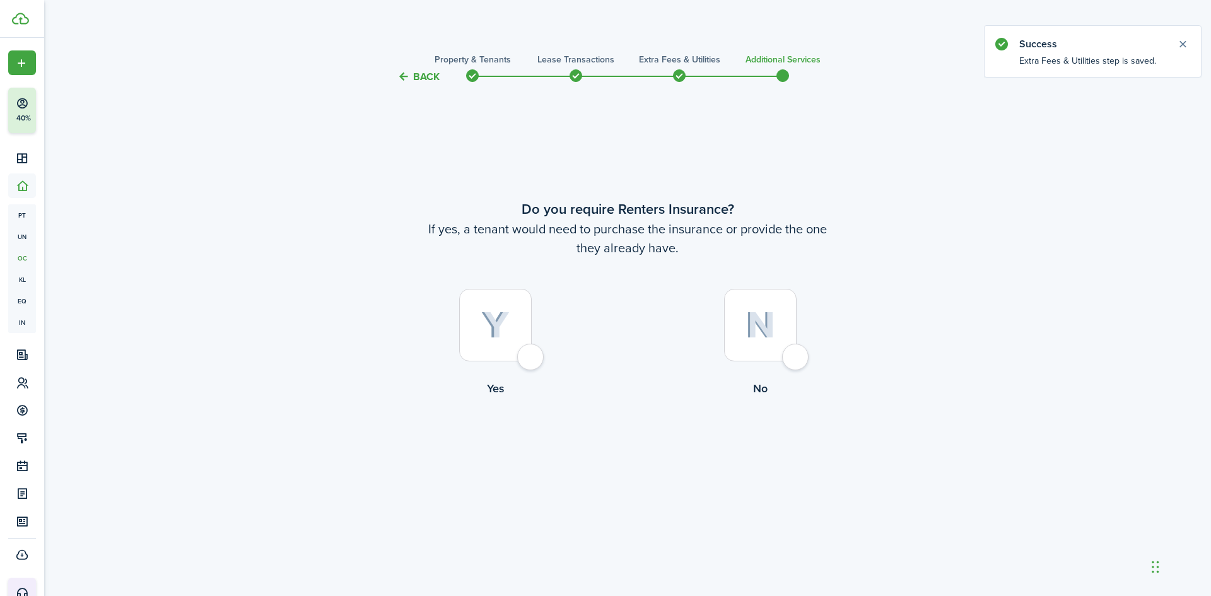
click at [785, 297] on div at bounding box center [760, 325] width 73 height 73
radio input "true"
click at [651, 452] on button "Complete move in" at bounding box center [627, 449] width 93 height 28
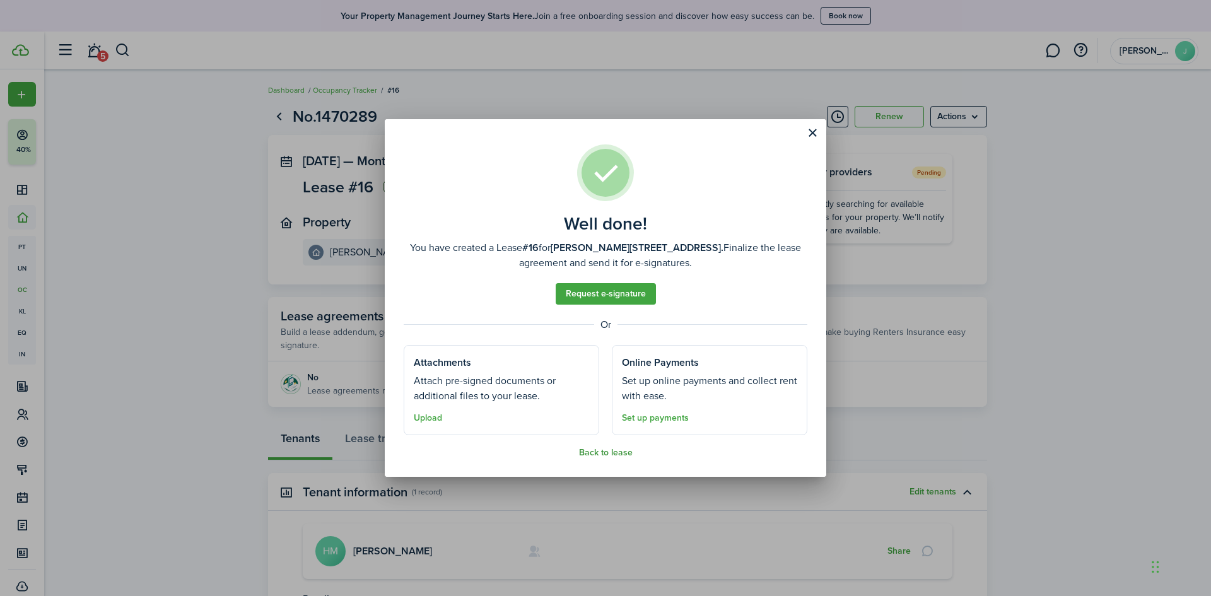
click at [618, 450] on button "Back to lease" at bounding box center [606, 453] width 54 height 10
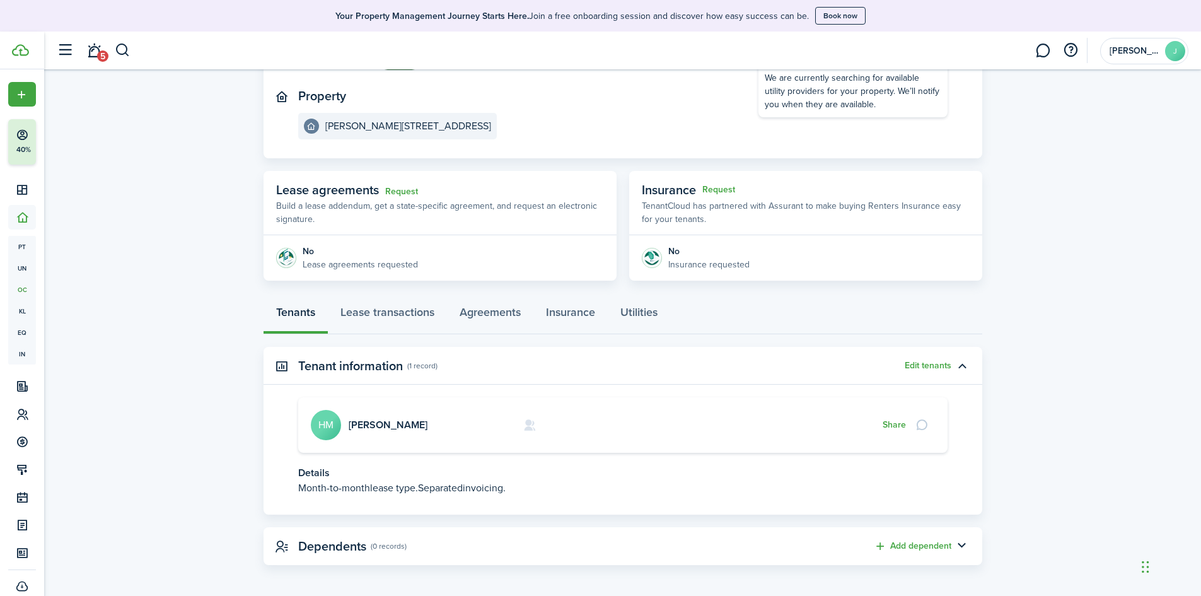
scroll to position [130, 0]
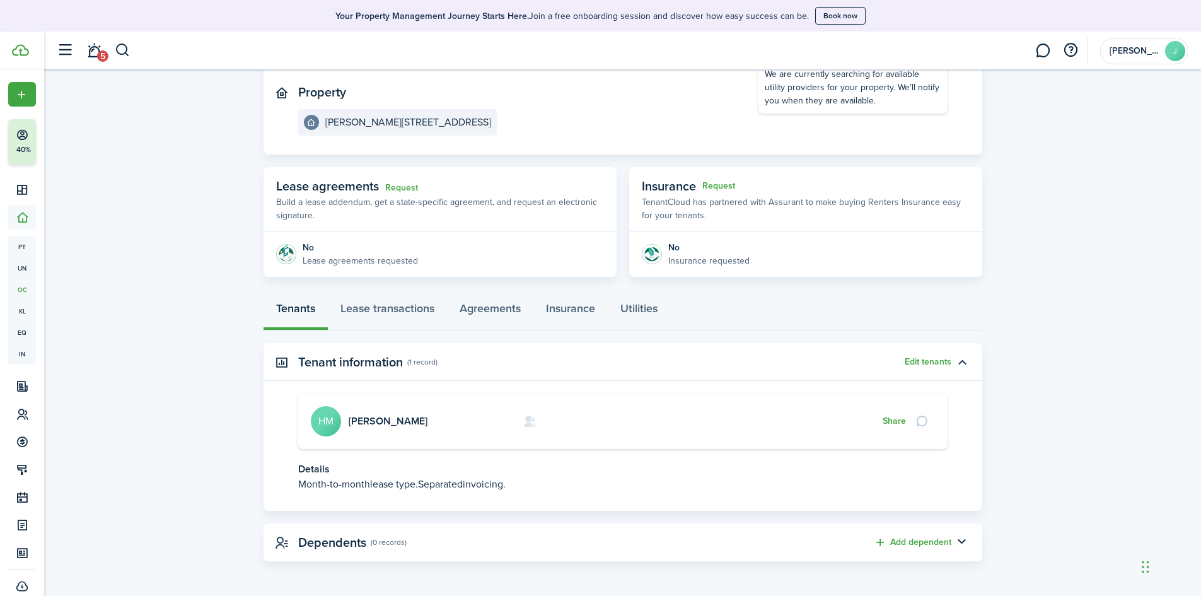
click at [417, 484] on span "lease type." at bounding box center [394, 484] width 48 height 15
click at [383, 307] on link "Lease transactions" at bounding box center [387, 312] width 119 height 38
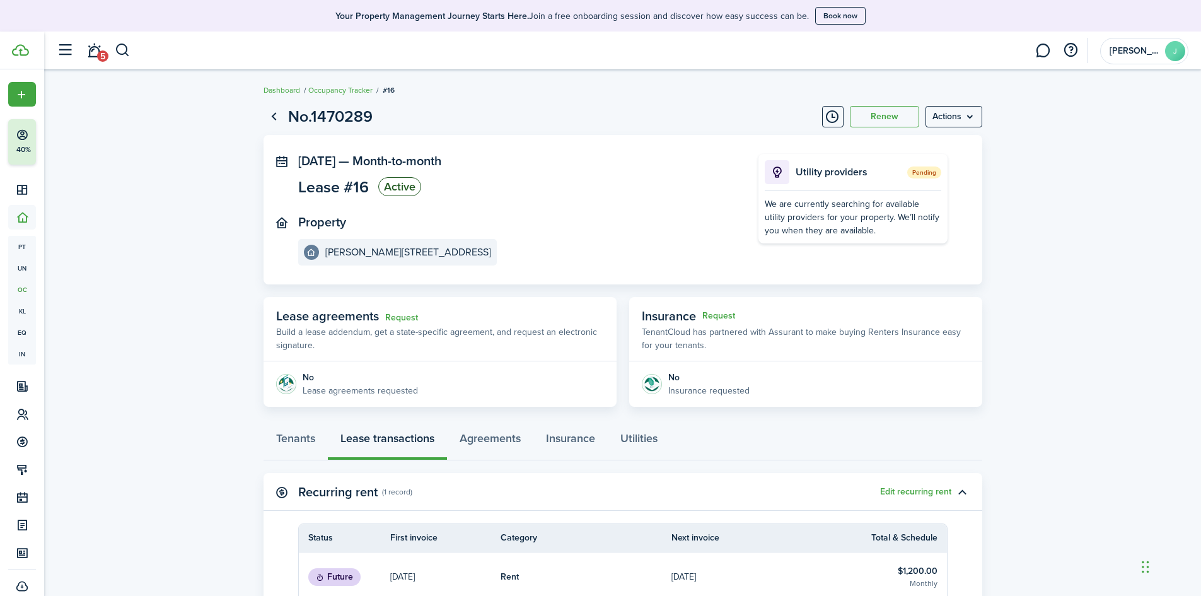
scroll to position [161, 0]
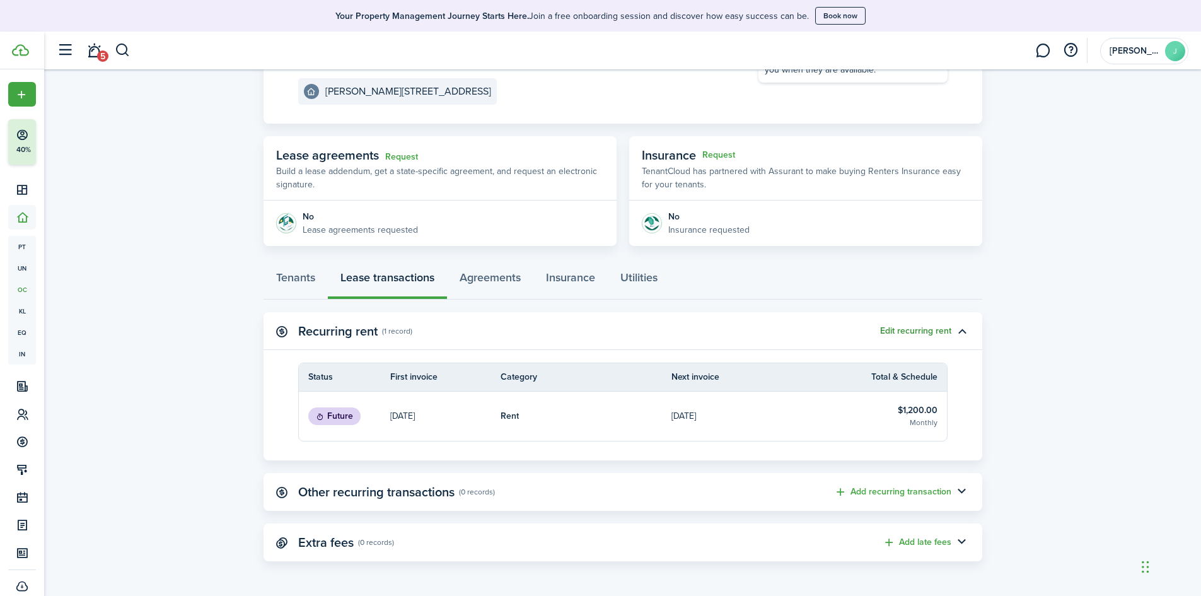
click at [910, 326] on button "Edit recurring rent" at bounding box center [915, 331] width 71 height 10
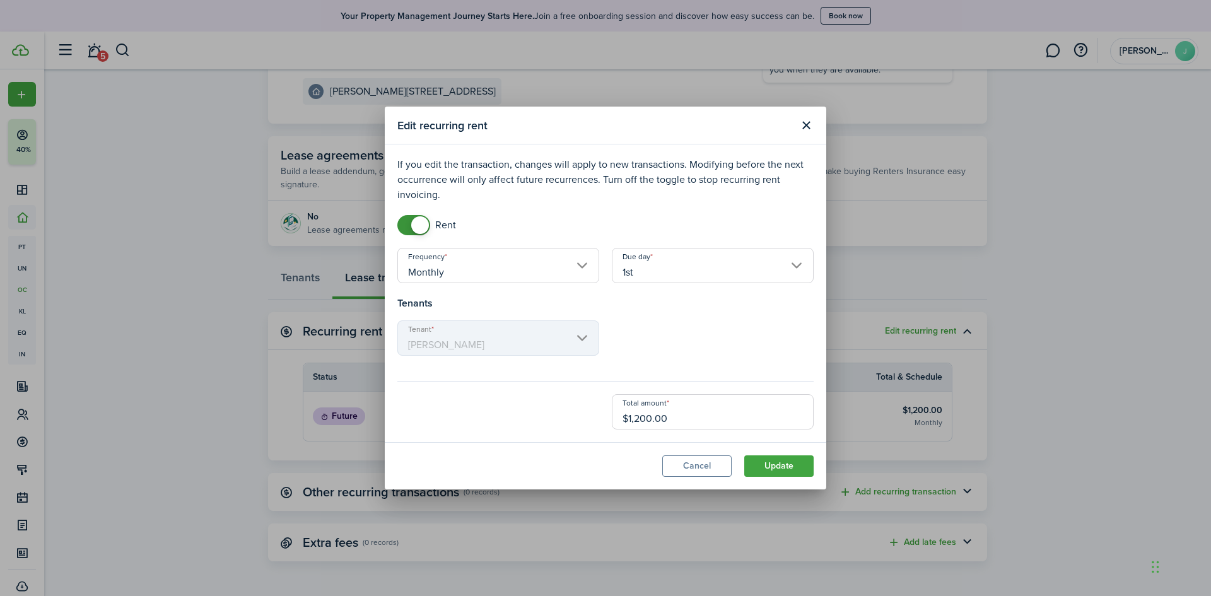
click at [132, 349] on div "Edit recurring rent If you edit the transaction, changes will apply to new tran…" at bounding box center [605, 298] width 1211 height 596
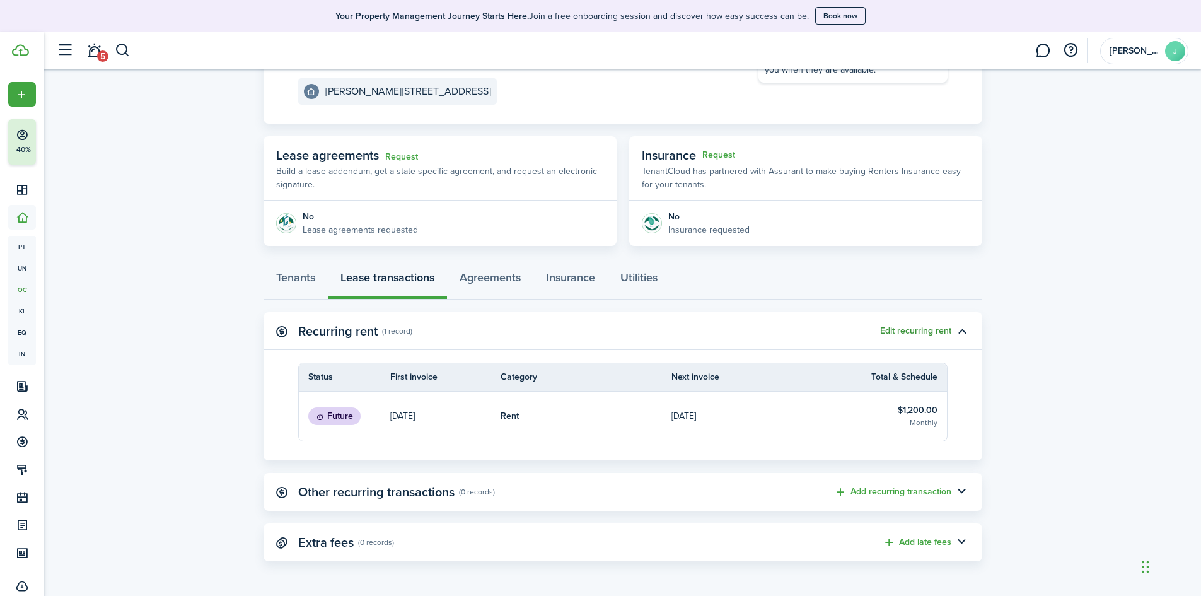
click at [904, 330] on button "Edit recurring rent" at bounding box center [915, 331] width 71 height 10
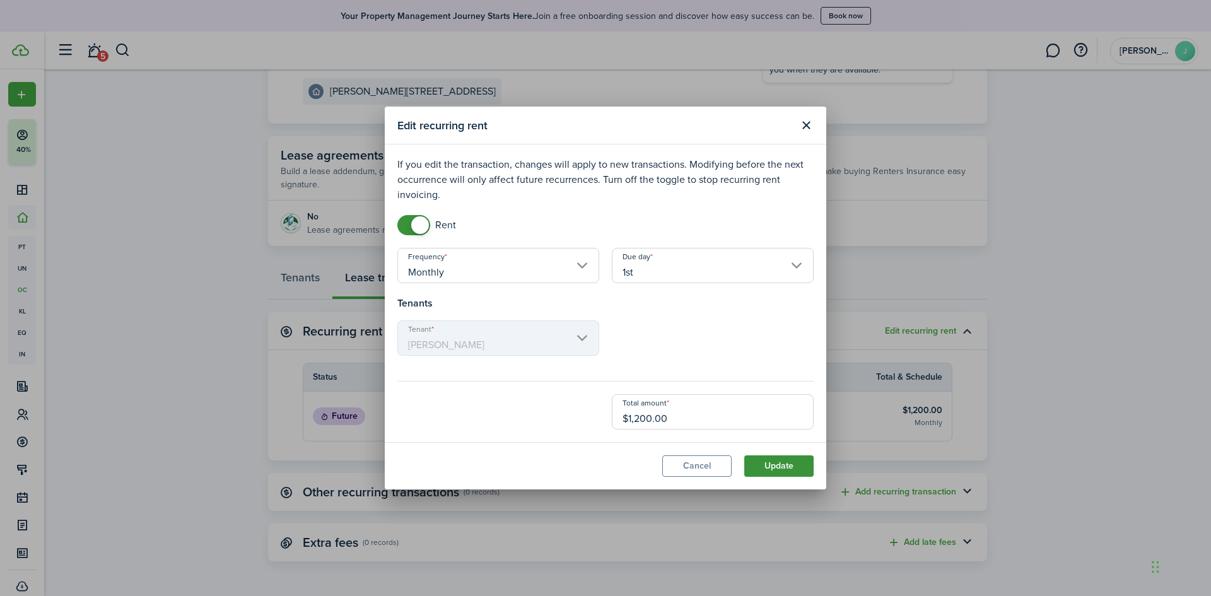
click at [773, 467] on button "Update" at bounding box center [778, 465] width 69 height 21
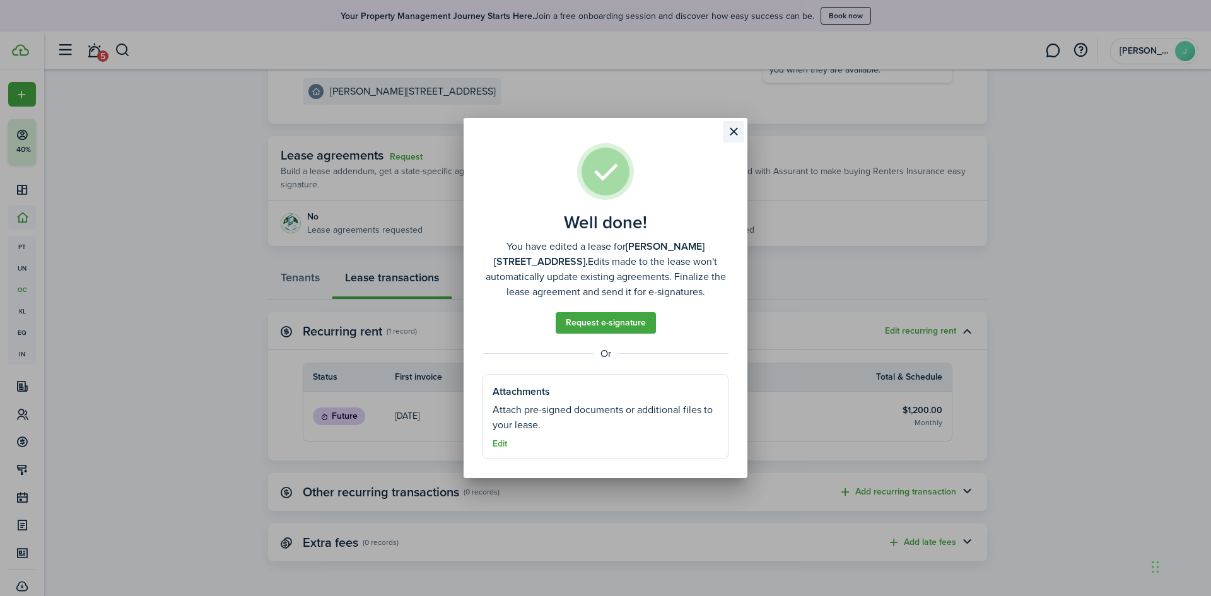
click at [731, 132] on button "Close modal" at bounding box center [733, 131] width 21 height 21
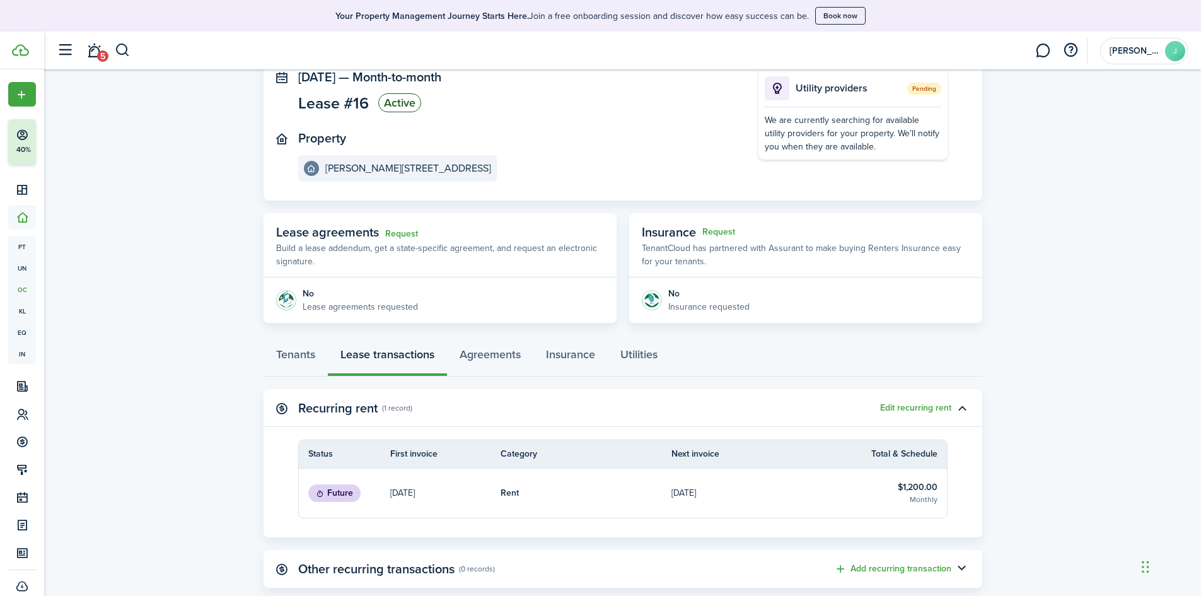
scroll to position [0, 0]
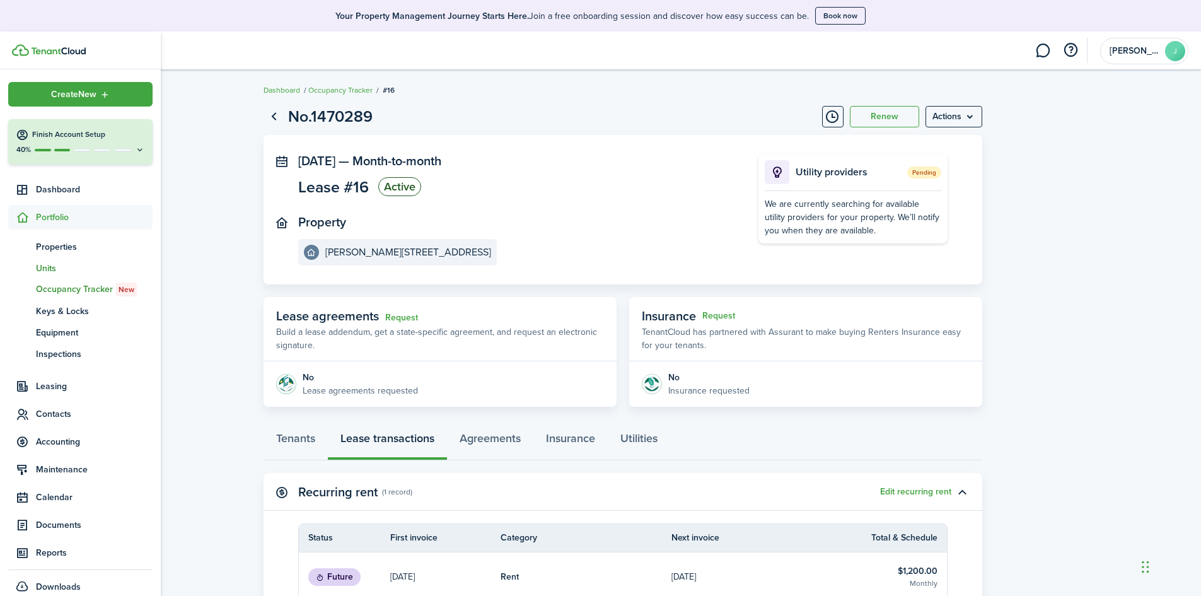
click at [47, 264] on span "Units" at bounding box center [94, 268] width 117 height 13
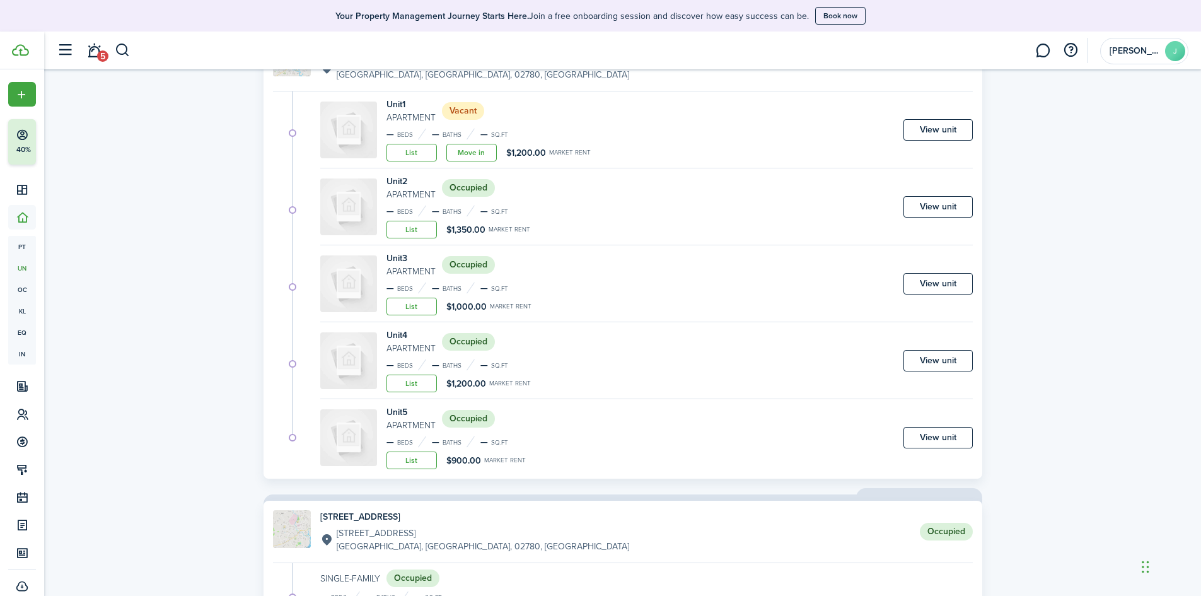
scroll to position [626, 0]
click at [909, 284] on link "View unit" at bounding box center [938, 282] width 69 height 21
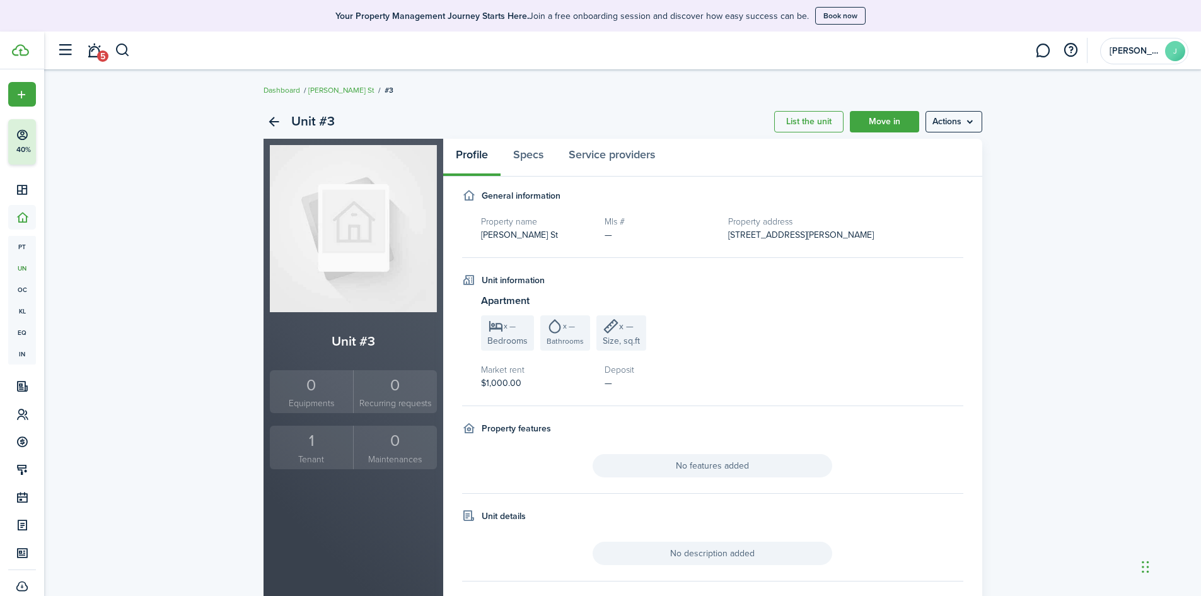
click at [306, 420] on unit-sidebar-summary "Unit #3 0 Equipments 0 Recurring requests 1 Tenant 0 Maintenances" at bounding box center [353, 400] width 167 height 138
click at [319, 458] on small "Tenant" at bounding box center [312, 459] width 78 height 13
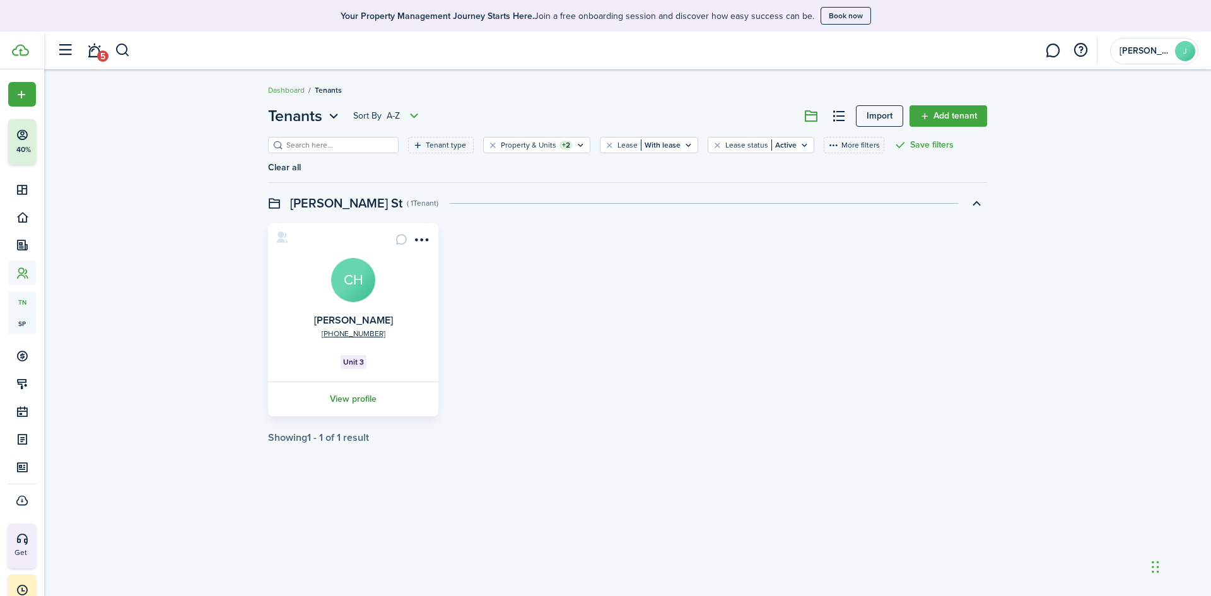
click at [366, 382] on link "View profile" at bounding box center [353, 399] width 174 height 35
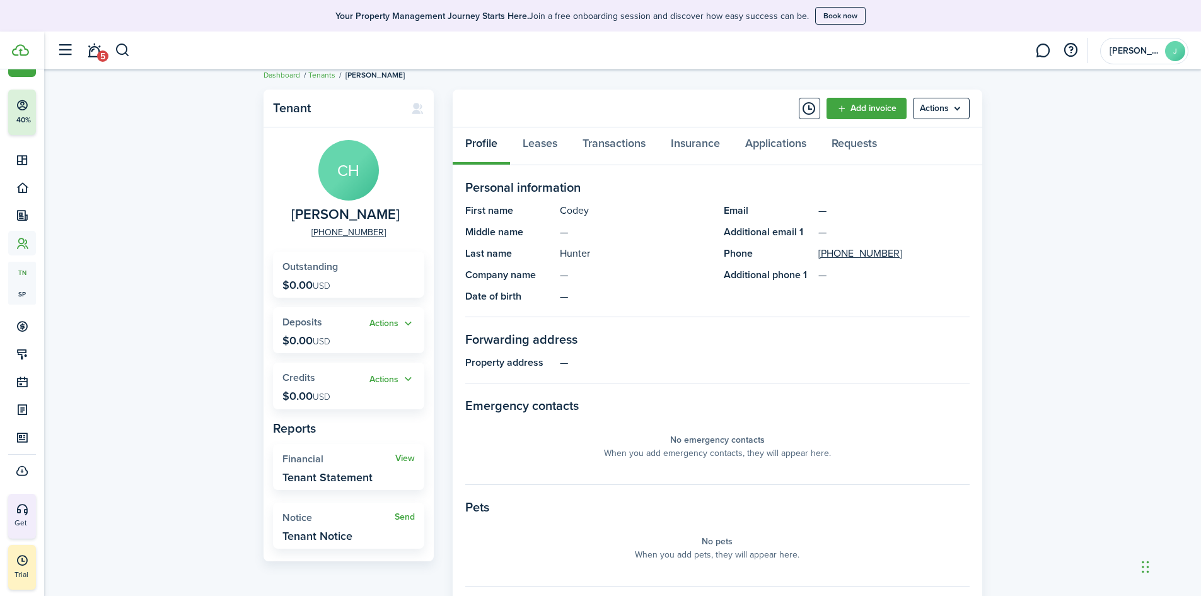
scroll to position [63, 0]
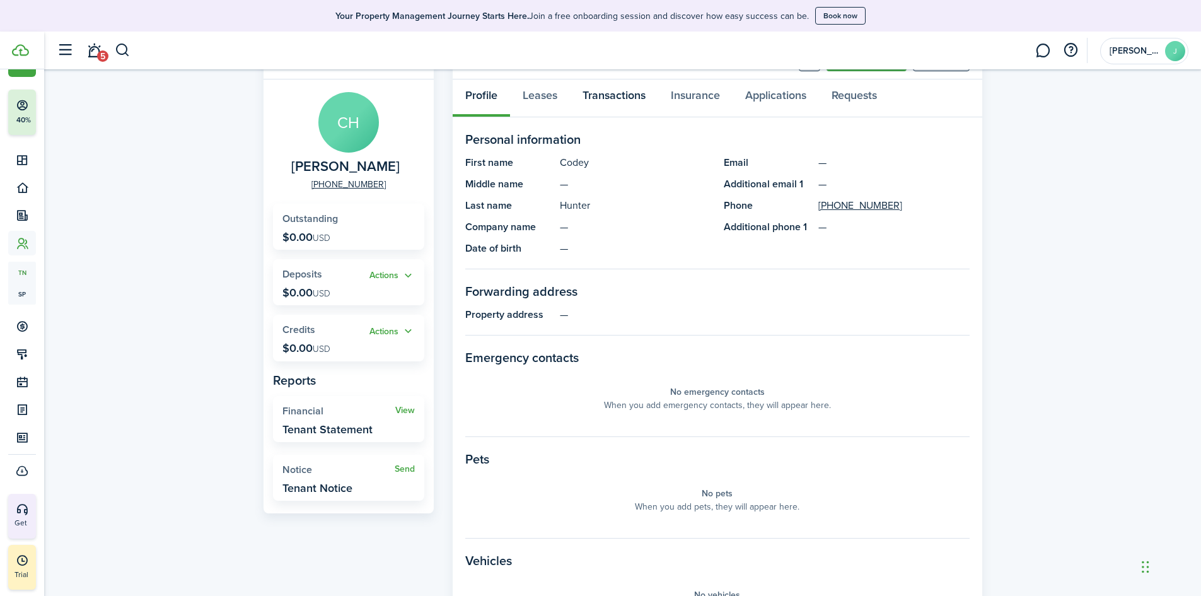
click at [605, 102] on link "Transactions" at bounding box center [614, 98] width 88 height 38
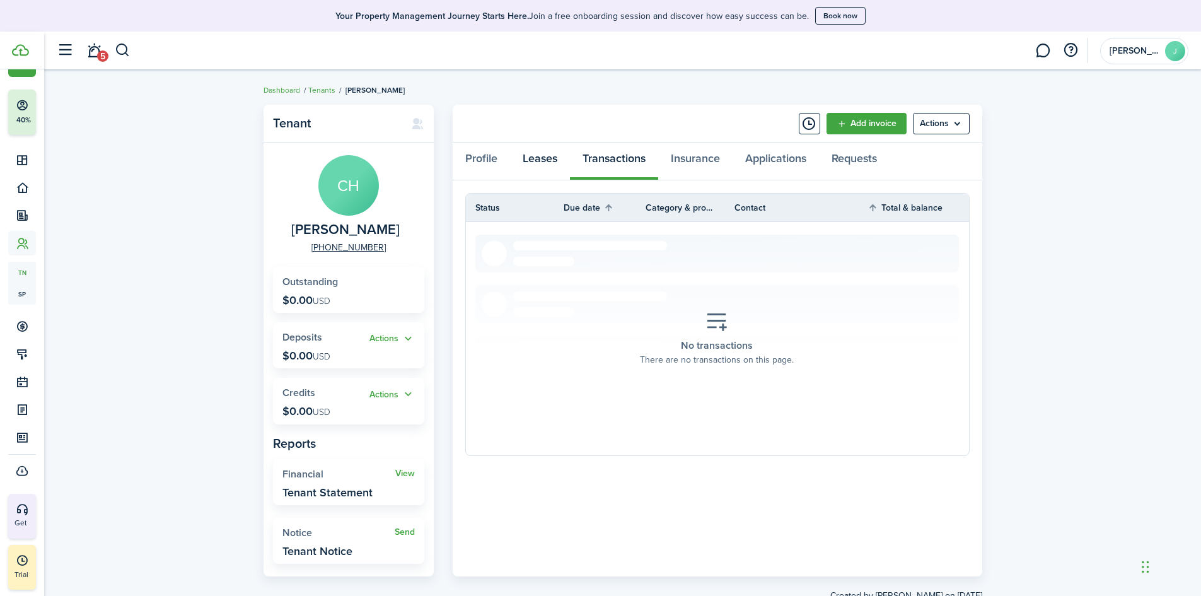
click at [538, 158] on link "Leases" at bounding box center [540, 162] width 60 height 38
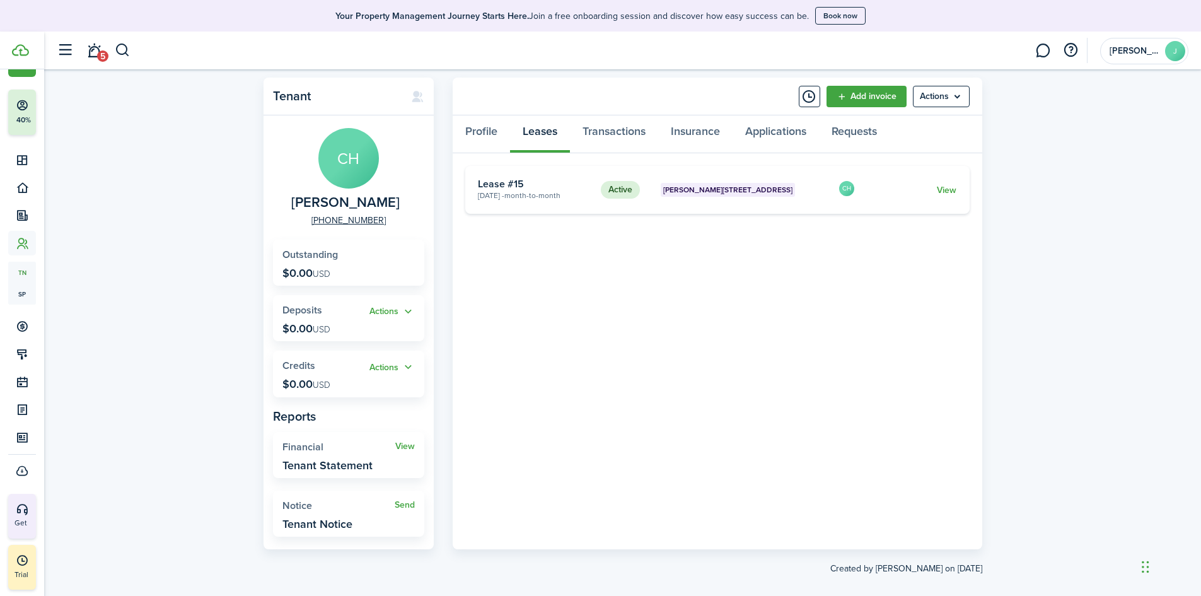
scroll to position [41, 0]
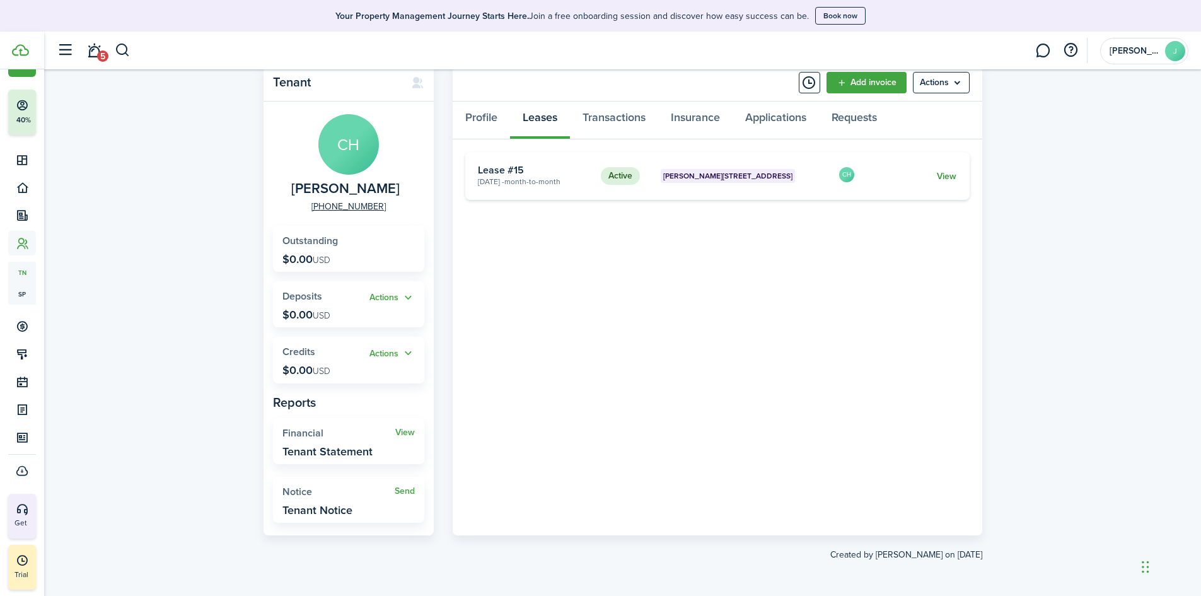
click at [946, 177] on link "View" at bounding box center [947, 176] width 20 height 13
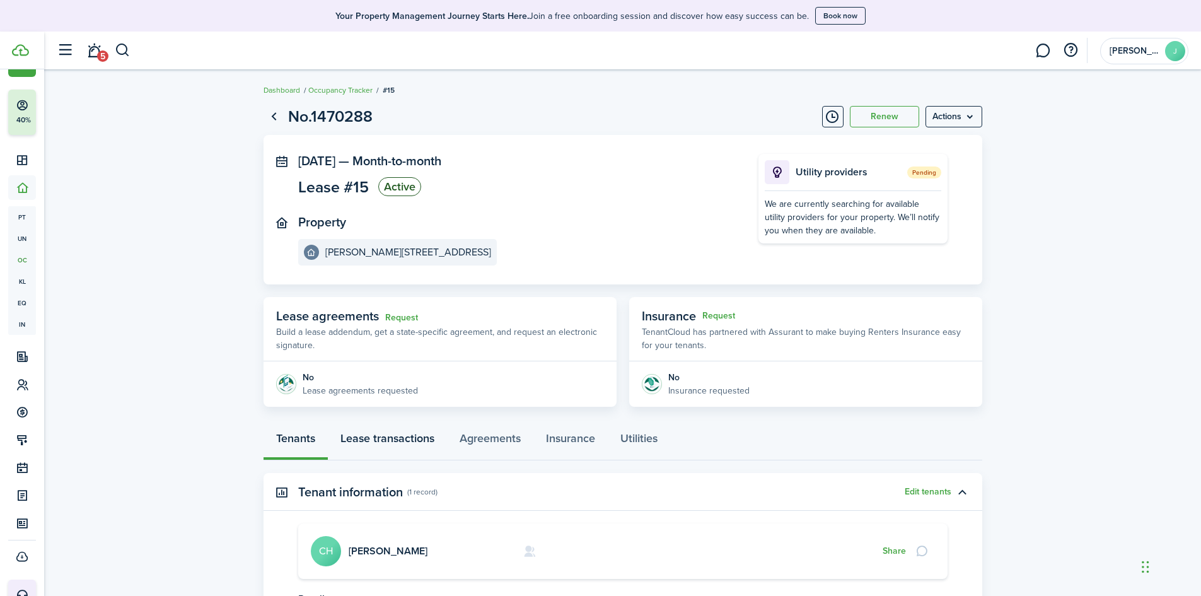
click at [378, 443] on link "Lease transactions" at bounding box center [387, 442] width 119 height 38
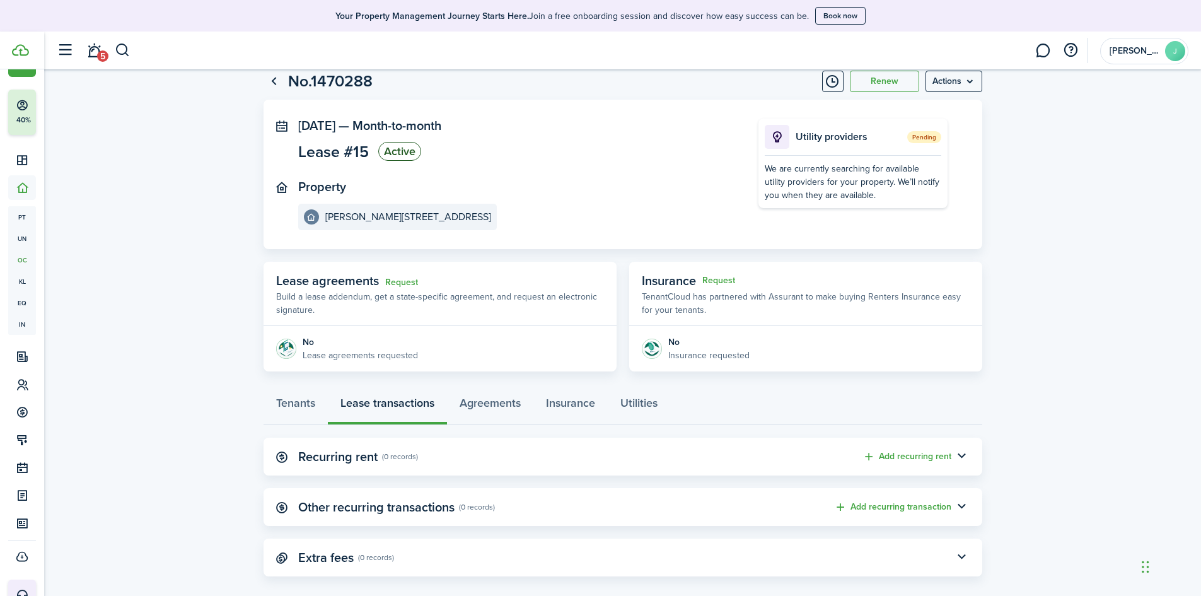
scroll to position [50, 0]
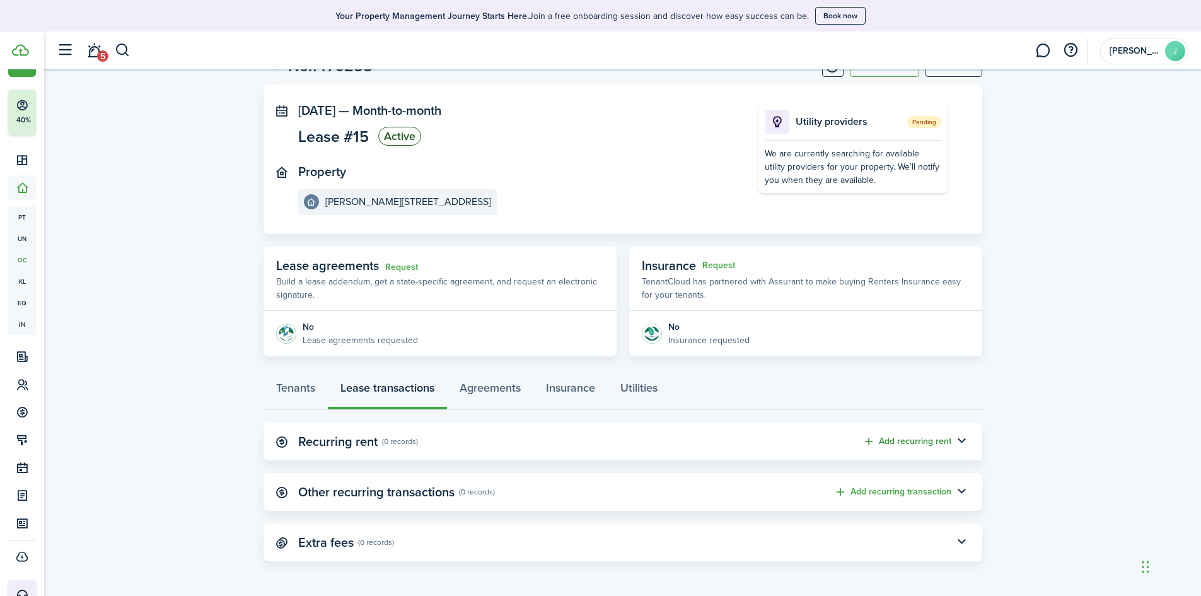
click at [931, 442] on button "Add recurring rent" at bounding box center [907, 441] width 89 height 15
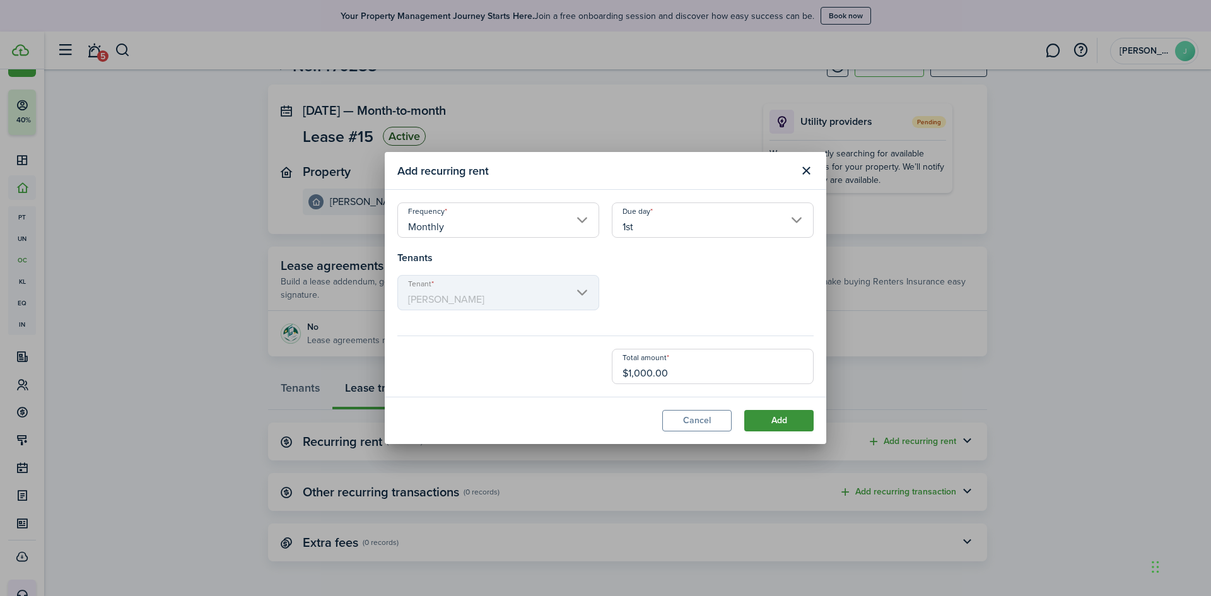
click at [790, 424] on button "Add" at bounding box center [778, 420] width 69 height 21
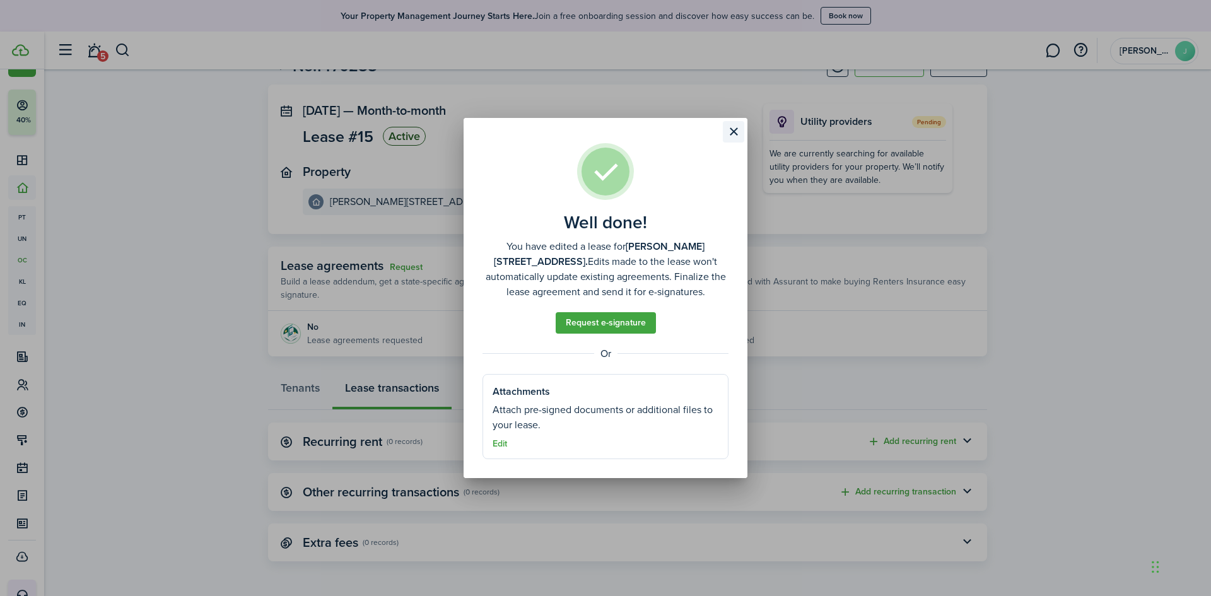
click at [740, 124] on button "Close modal" at bounding box center [733, 131] width 21 height 21
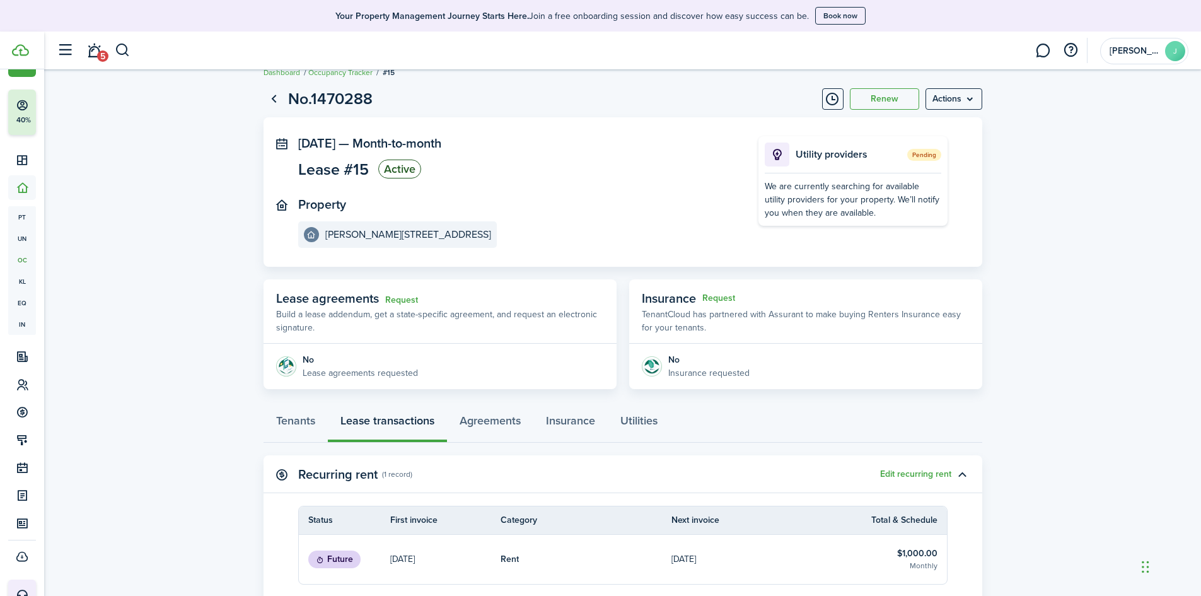
scroll to position [0, 0]
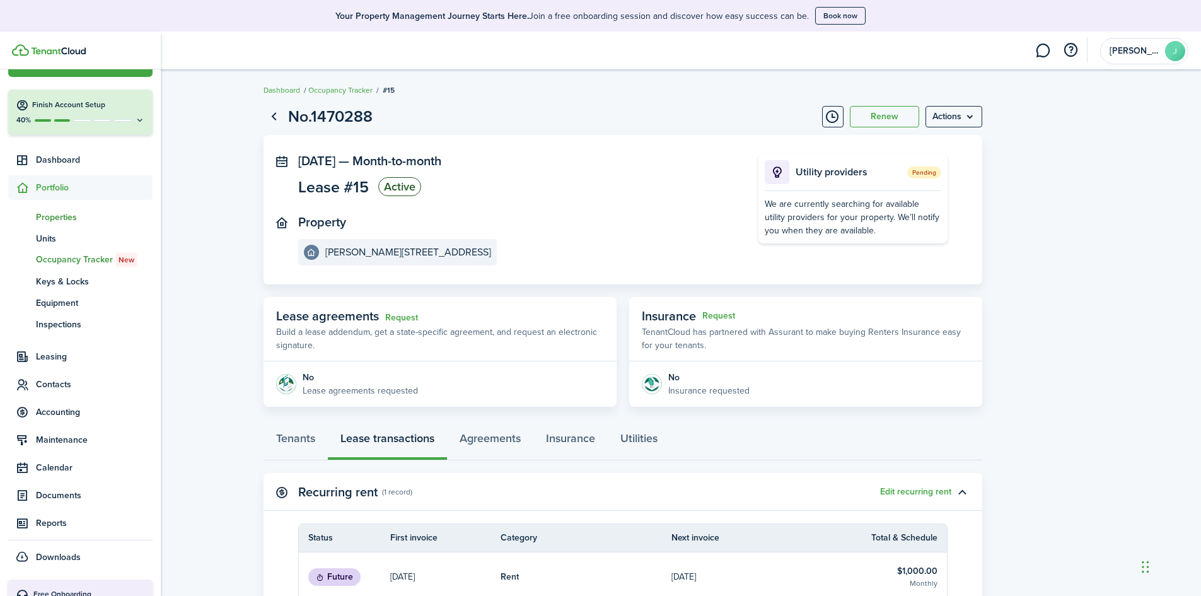
click at [56, 218] on span "Properties" at bounding box center [94, 217] width 117 height 13
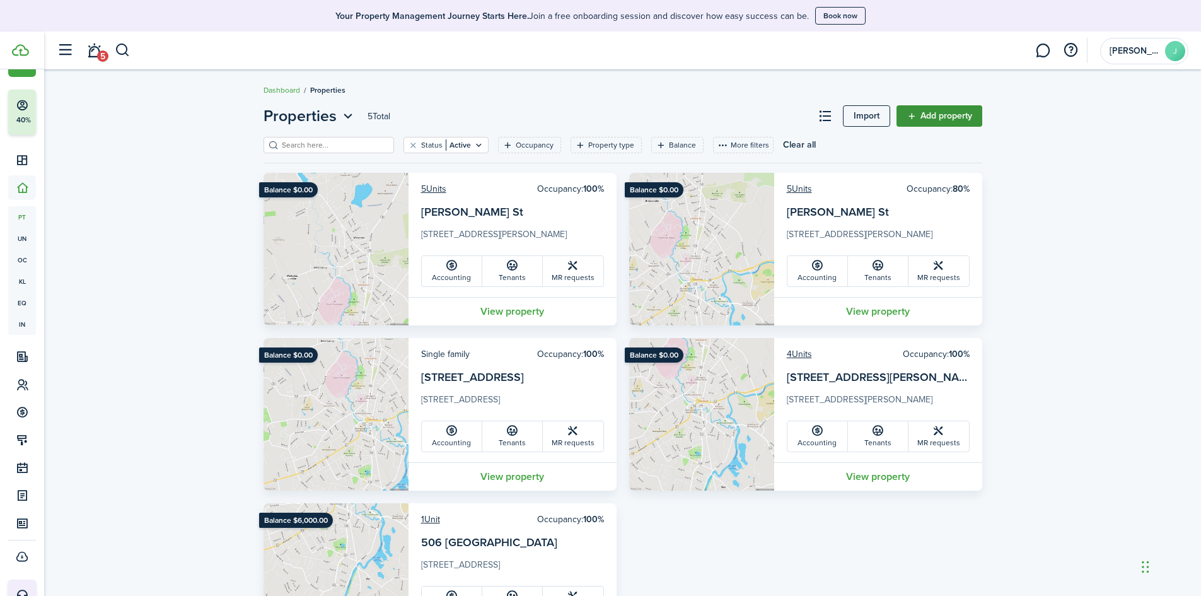
click at [934, 122] on link "Add property" at bounding box center [940, 115] width 86 height 21
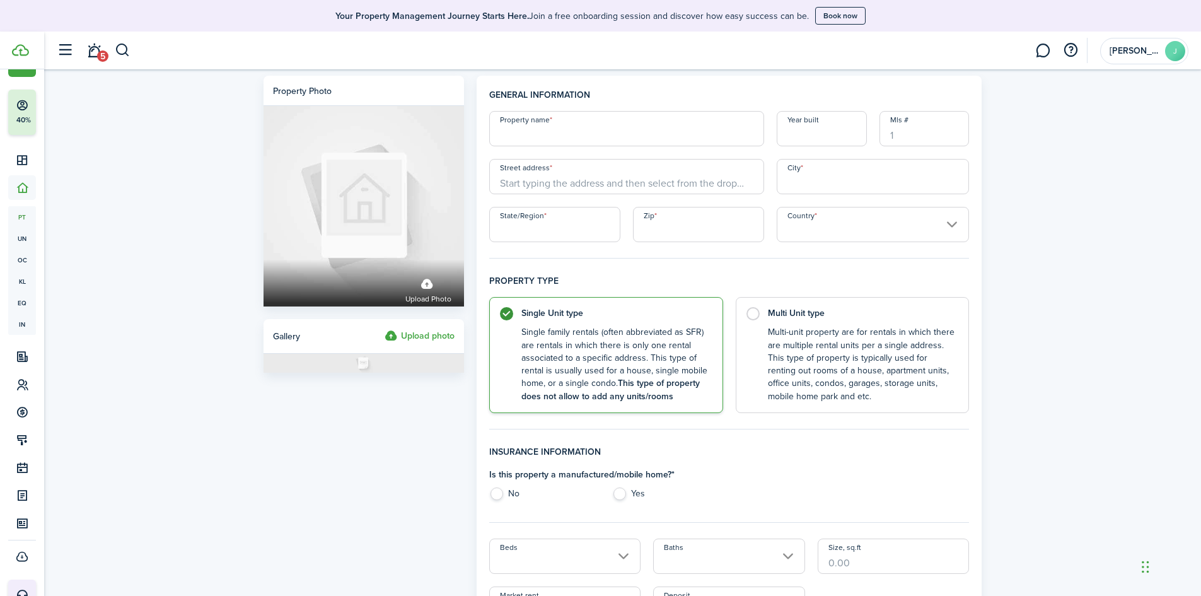
click at [522, 135] on input "Property name" at bounding box center [626, 128] width 275 height 35
type input "[STREET_ADDRESS]"
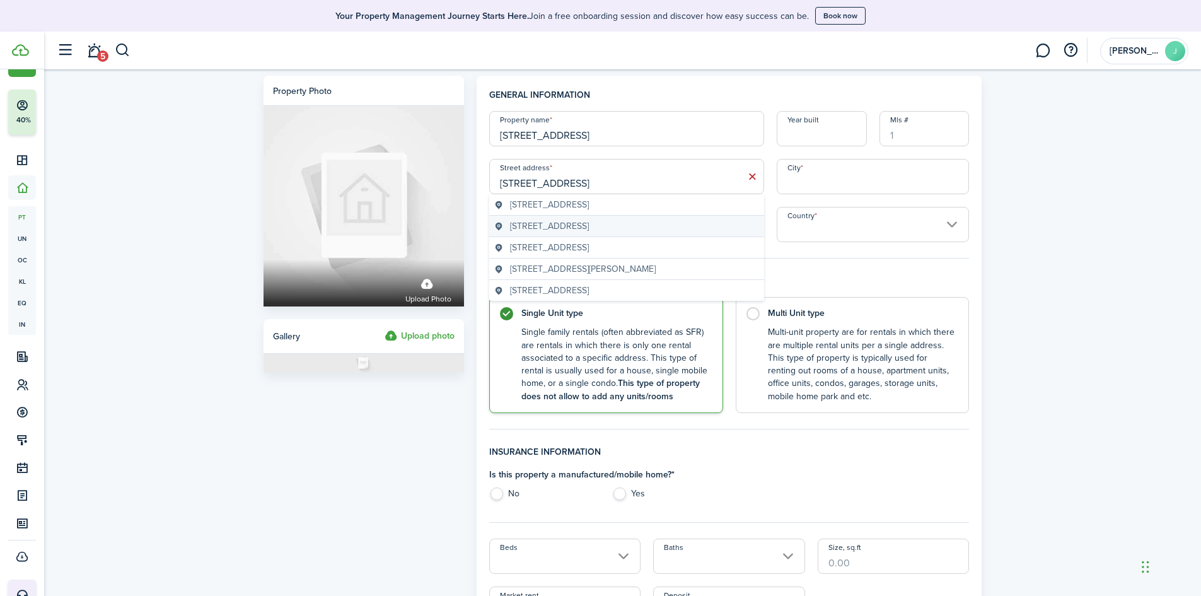
click at [589, 230] on span "[STREET_ADDRESS]" at bounding box center [549, 225] width 79 height 13
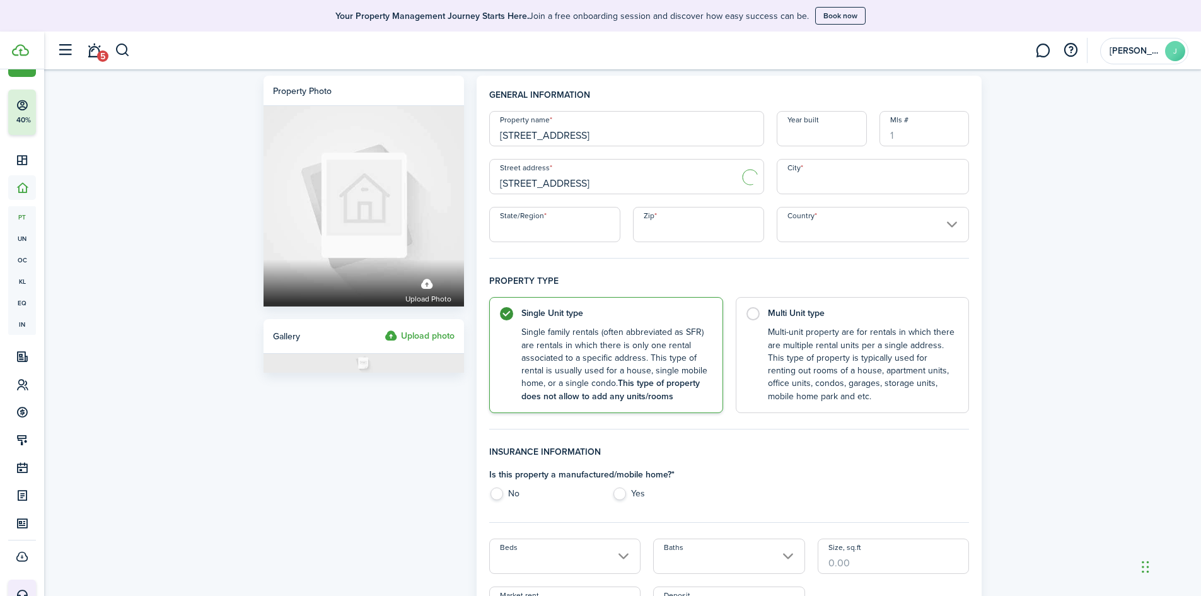
type input "[STREET_ADDRESS]"
type input "Taunton"
type input "MA"
type input "02780"
type input "[GEOGRAPHIC_DATA]"
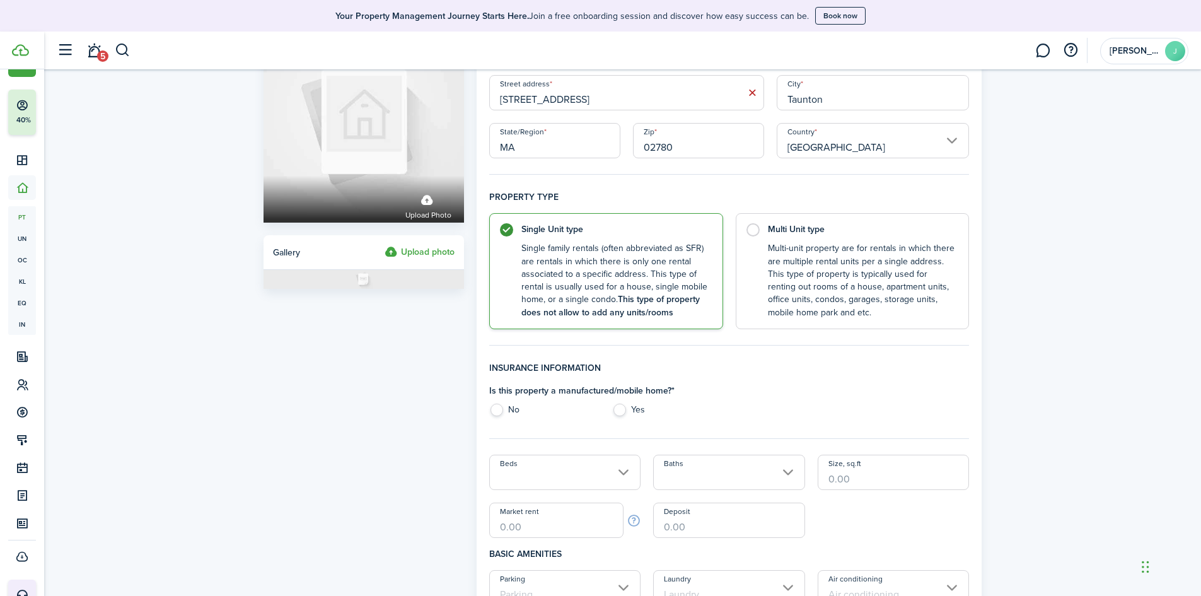
scroll to position [189, 0]
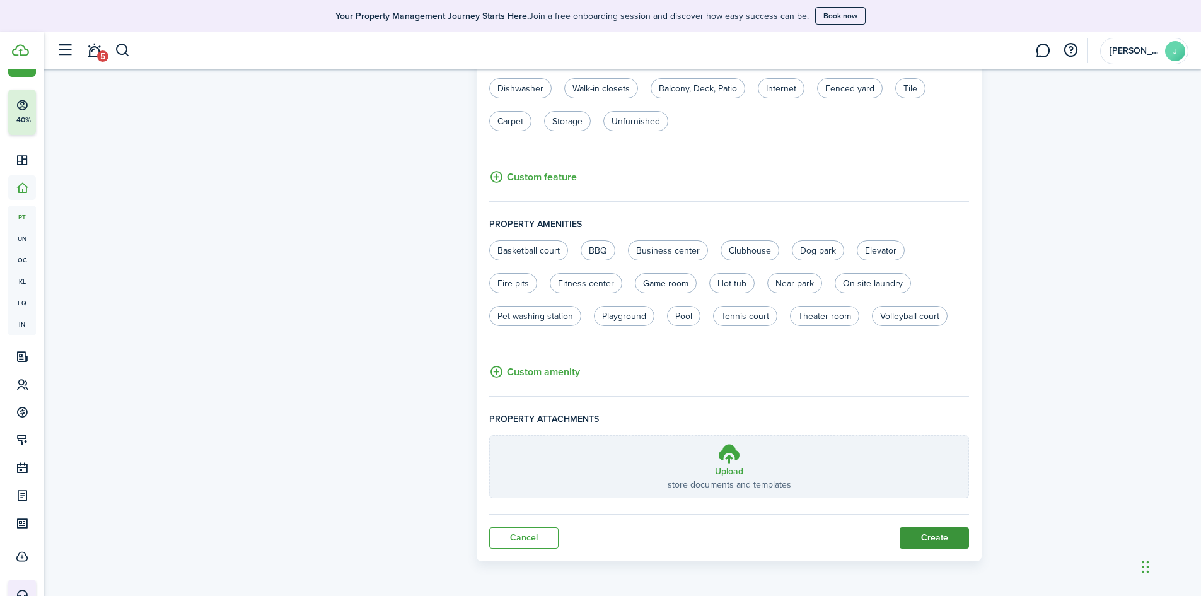
click at [918, 532] on button "Create" at bounding box center [934, 537] width 69 height 21
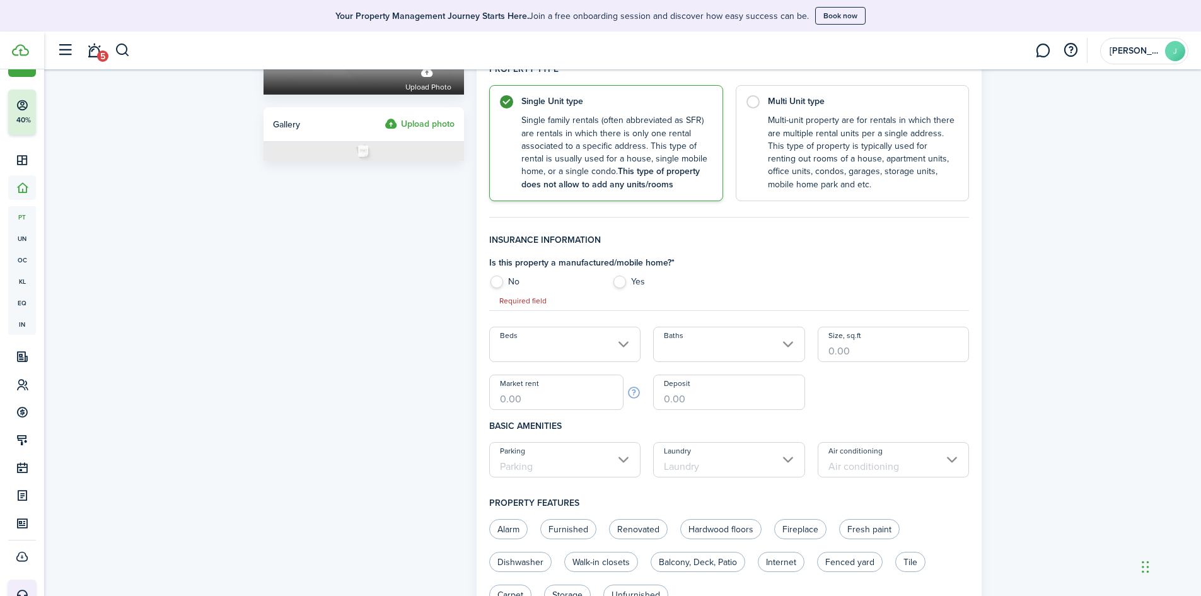
scroll to position [201, 0]
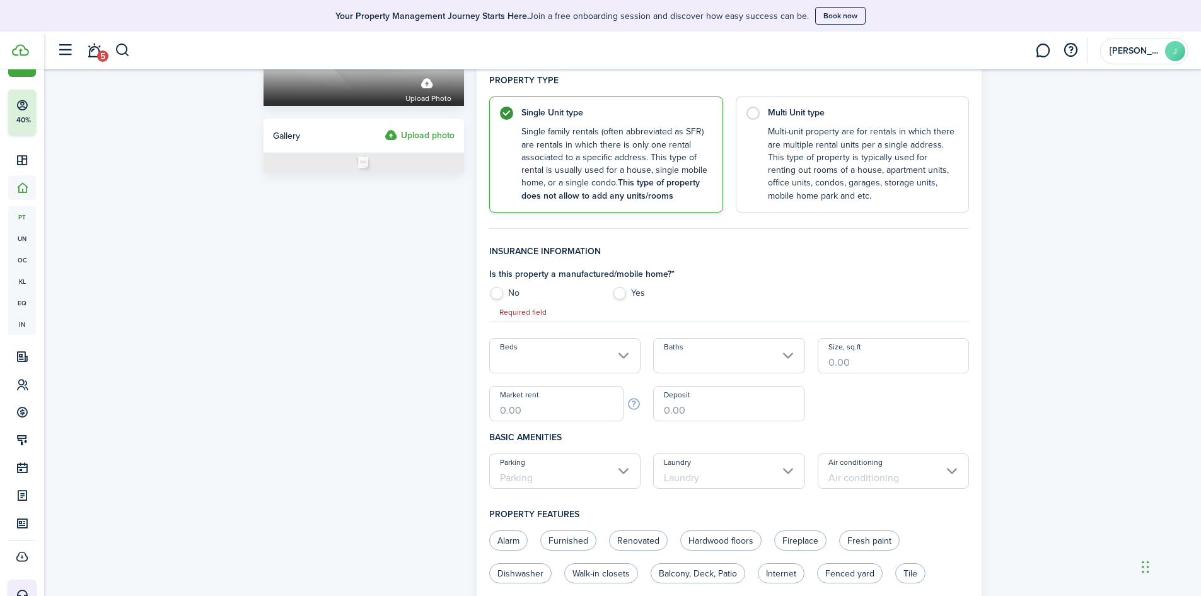
click at [492, 295] on label "No" at bounding box center [544, 296] width 110 height 19
radio input "true"
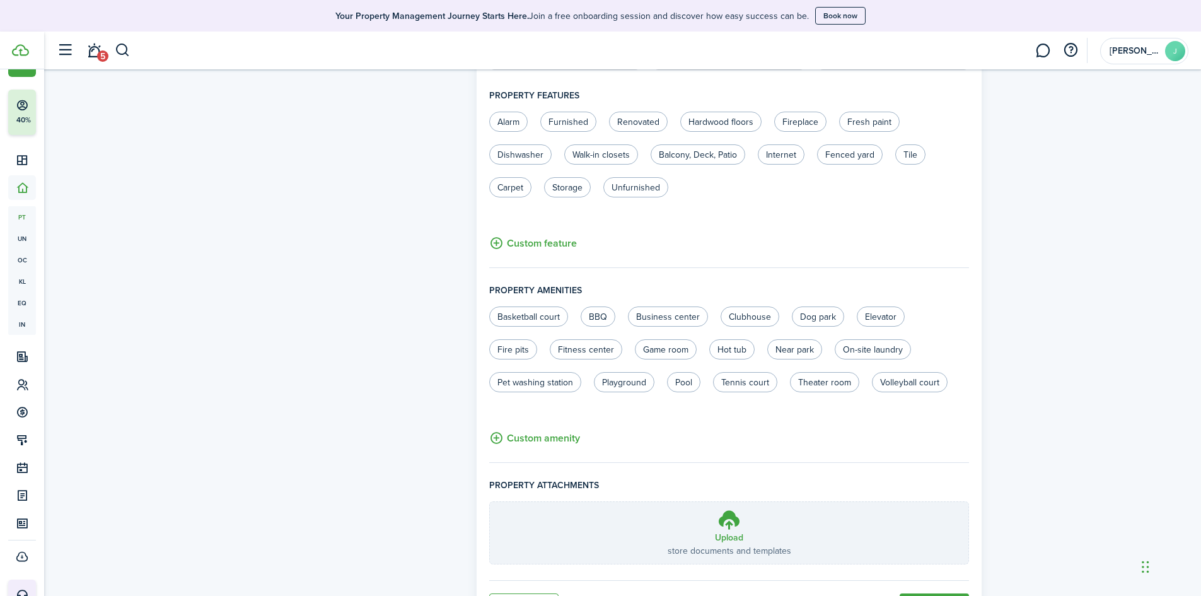
scroll to position [687, 0]
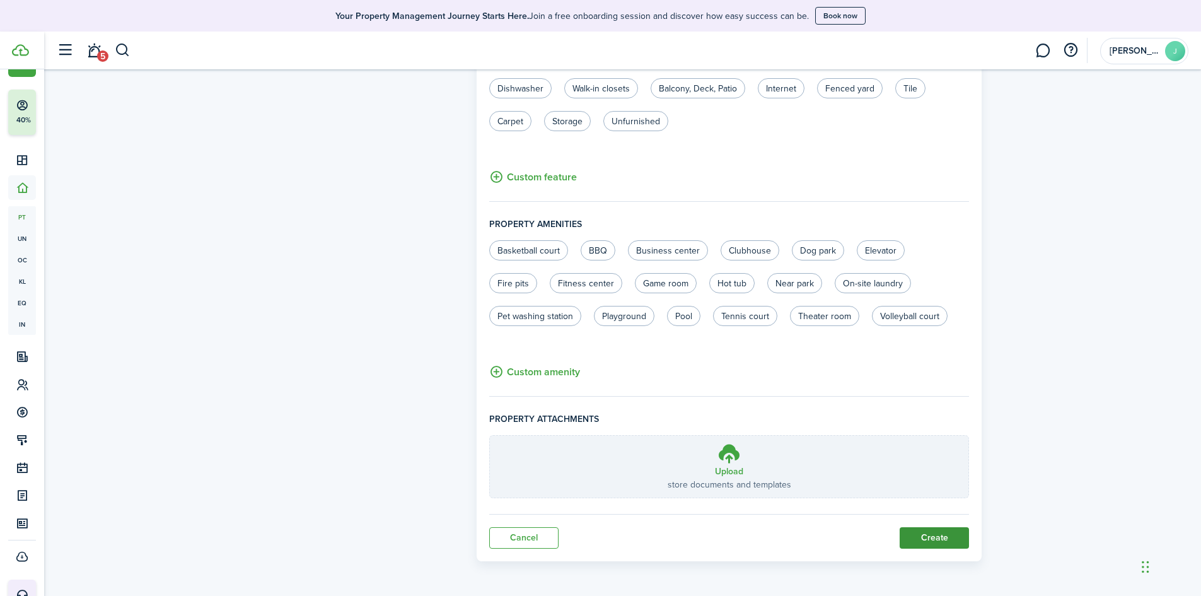
click at [938, 533] on button "Create" at bounding box center [934, 537] width 69 height 21
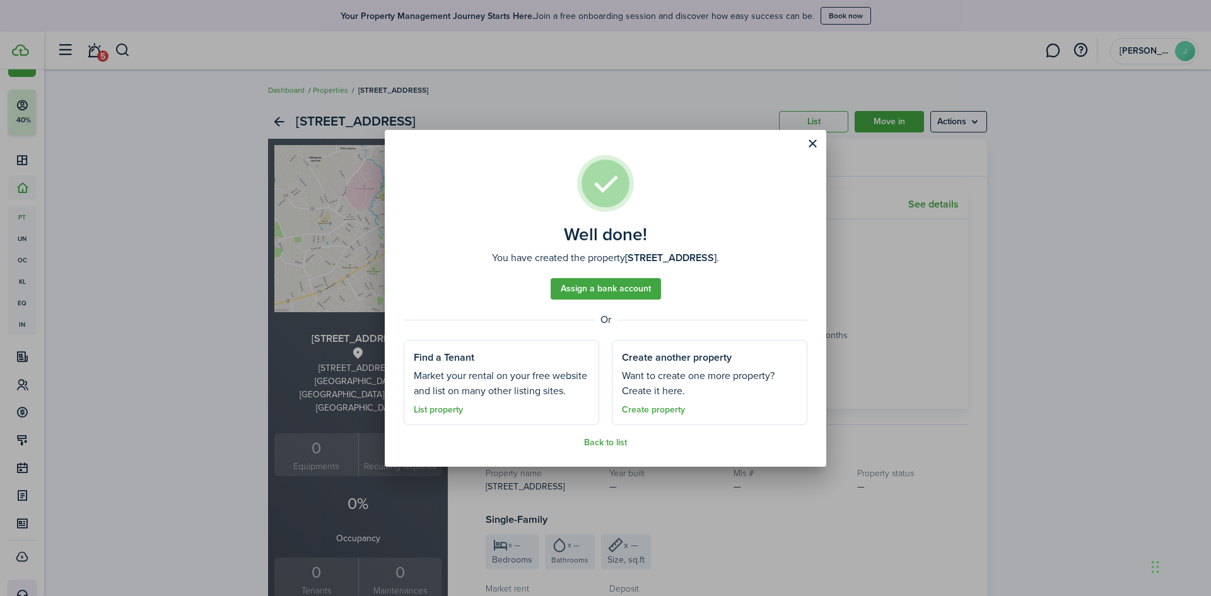
click at [464, 398] on well-done-section-description "Market your rental on your free website and list on many other listing sites." at bounding box center [501, 383] width 175 height 30
click at [592, 439] on link "Back to list" at bounding box center [605, 443] width 43 height 10
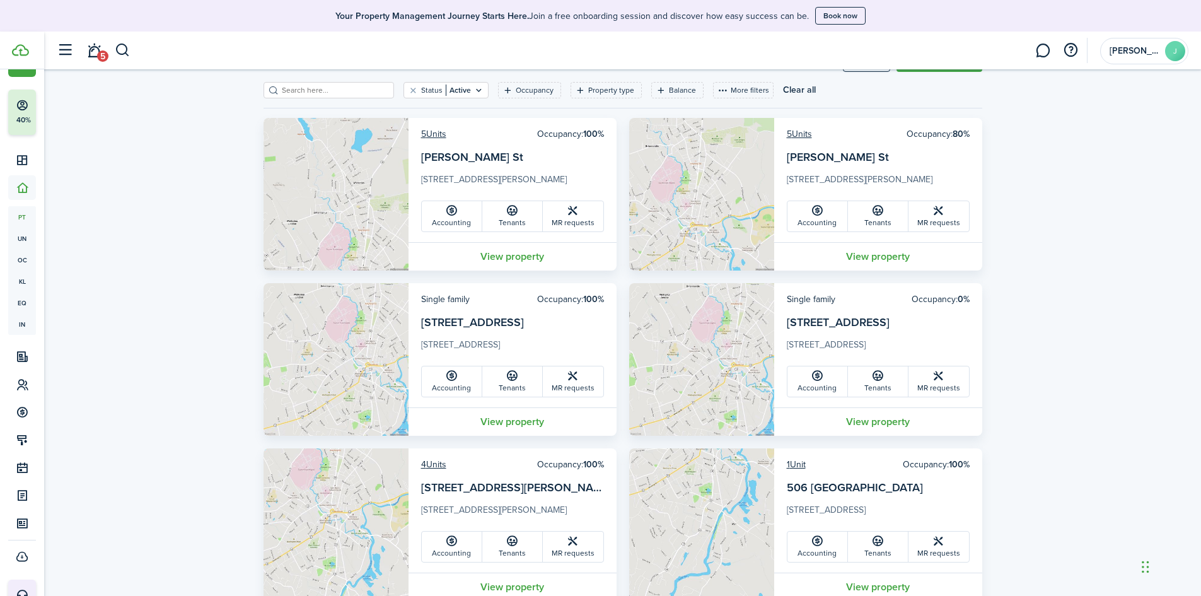
scroll to position [95, 0]
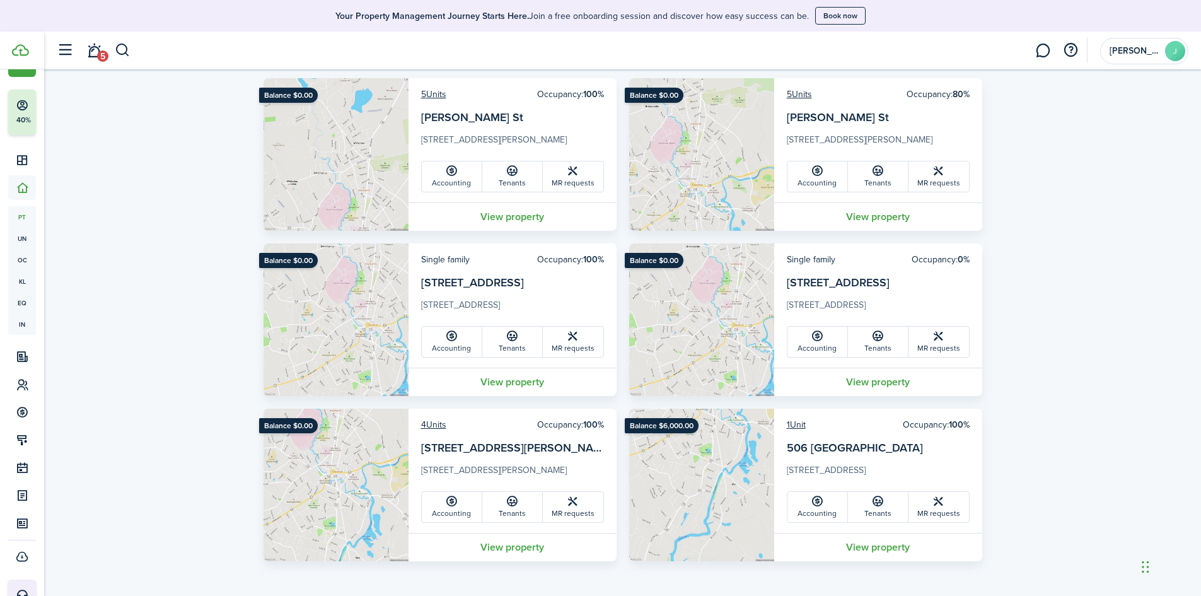
click at [720, 322] on img at bounding box center [701, 319] width 145 height 153
click at [814, 284] on link "[STREET_ADDRESS]" at bounding box center [838, 282] width 103 height 16
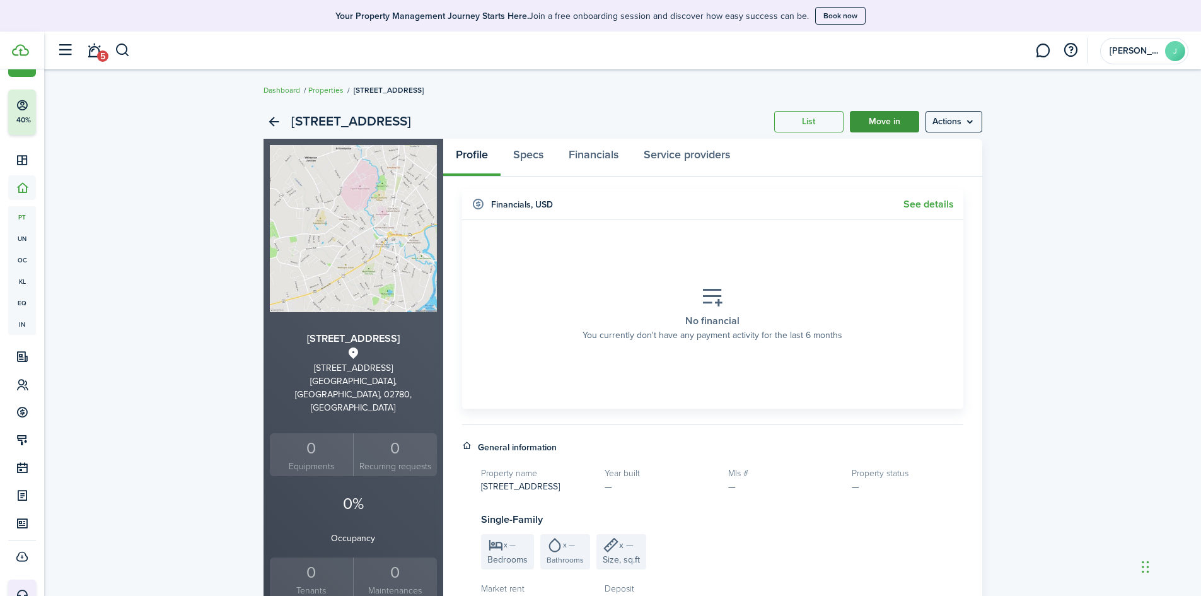
click at [885, 120] on link "Move in" at bounding box center [884, 121] width 69 height 21
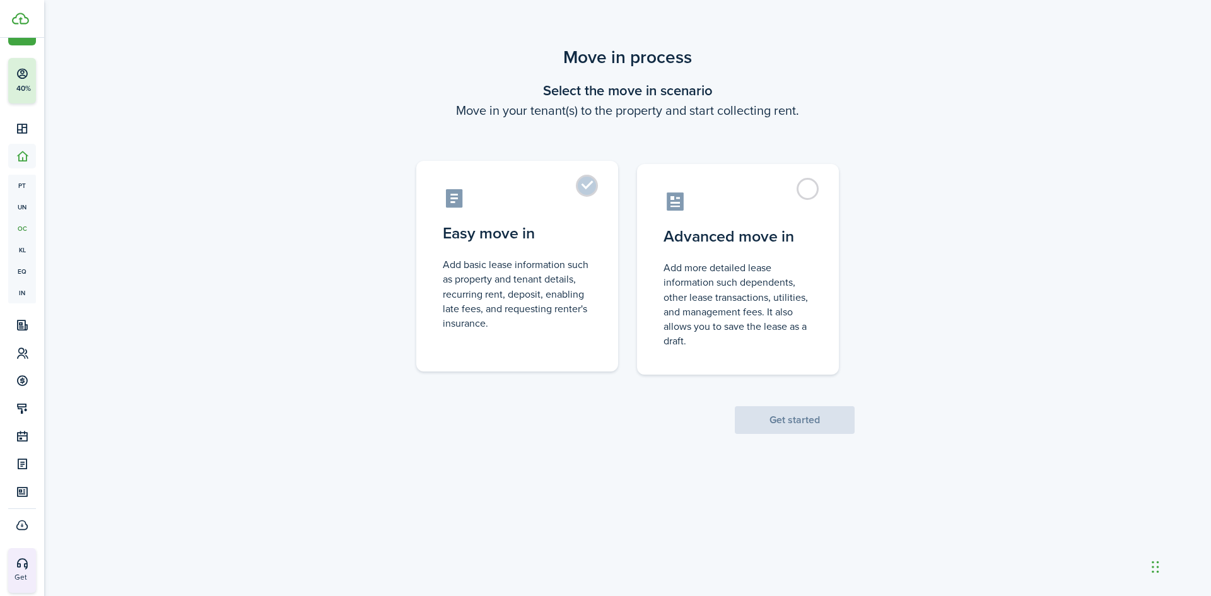
click at [479, 265] on control-radio-card-description "Add basic lease information such as property and tenant details, recurring rent…" at bounding box center [517, 293] width 149 height 73
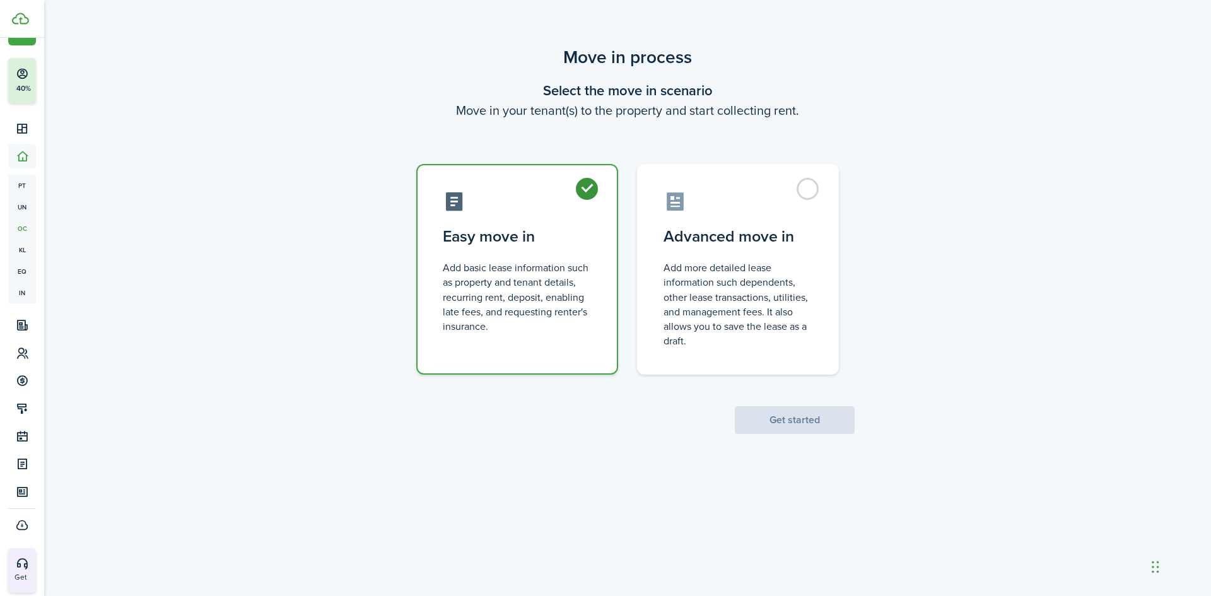
radio input "true"
click at [827, 411] on button "Get started" at bounding box center [795, 420] width 120 height 28
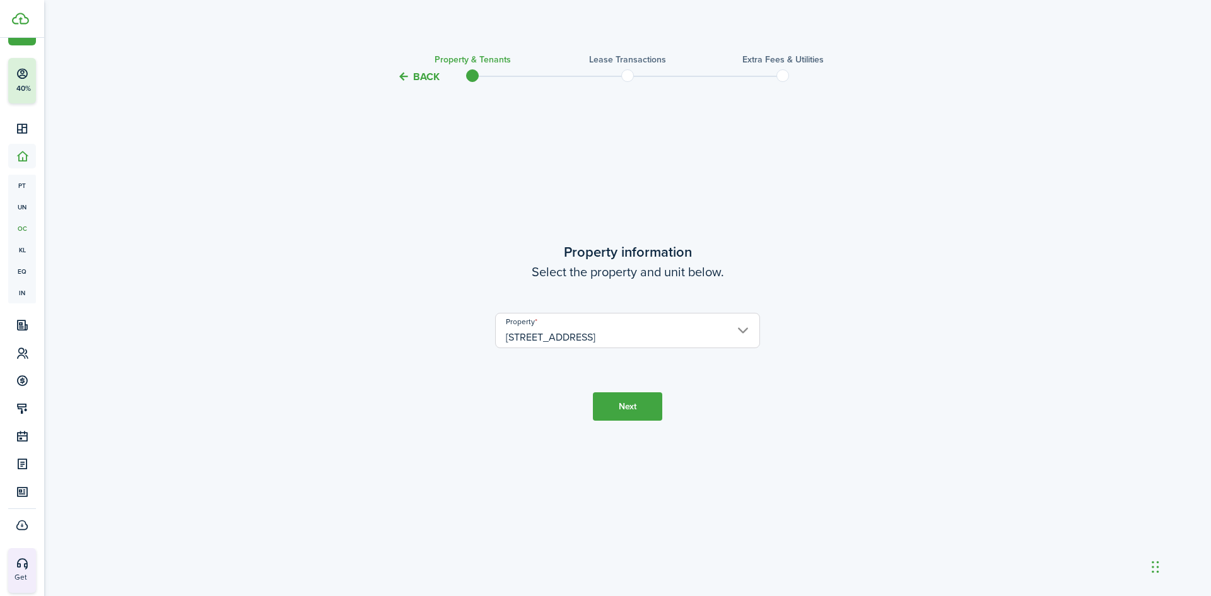
click at [648, 406] on button "Next" at bounding box center [627, 406] width 69 height 28
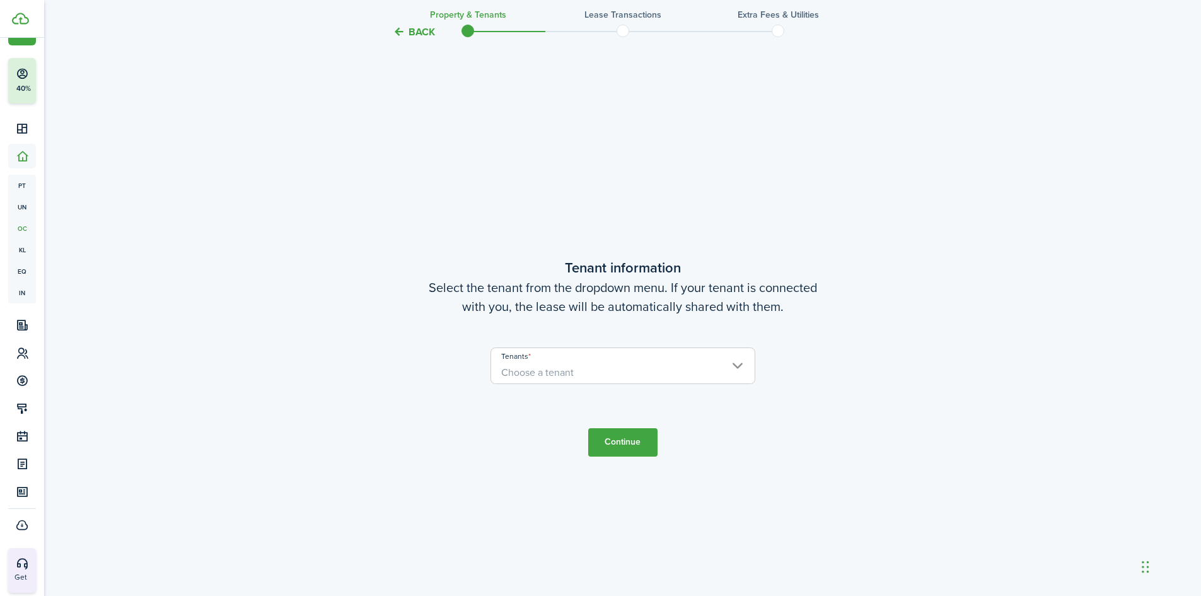
scroll to position [511, 0]
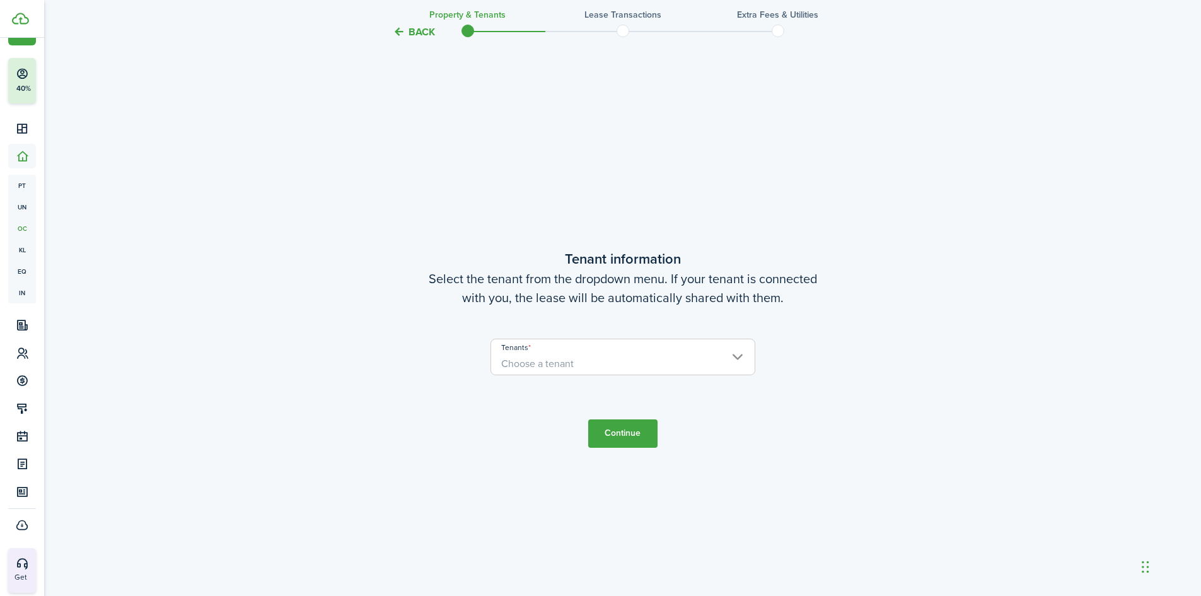
click at [621, 364] on span "Choose a tenant" at bounding box center [623, 363] width 264 height 21
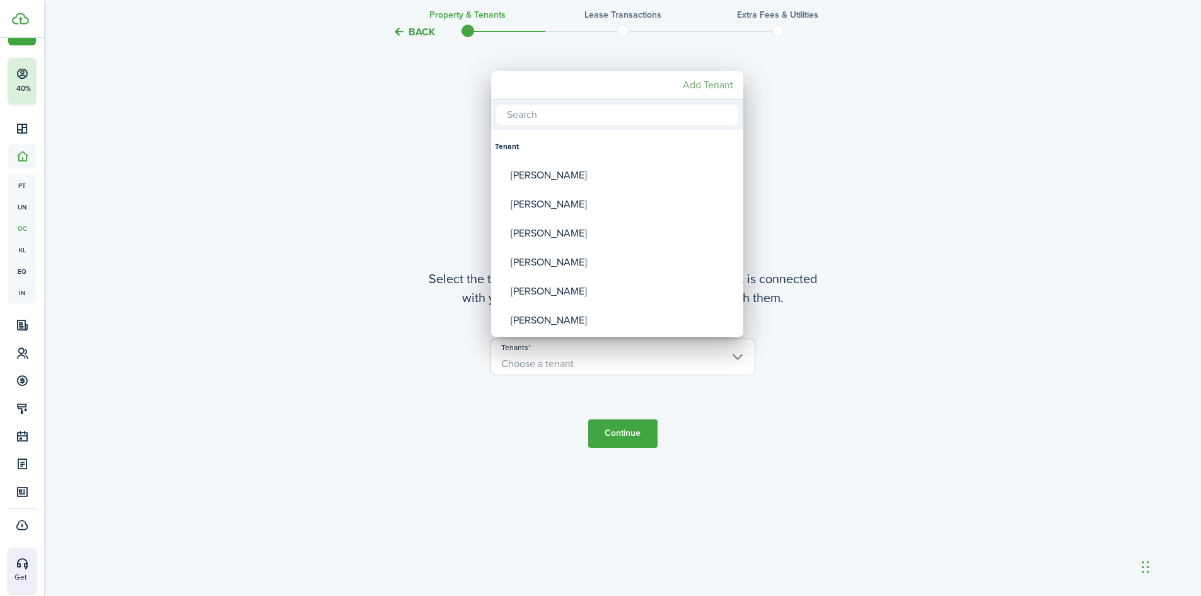
click at [709, 85] on mbsc-button "Add Tenant" at bounding box center [708, 85] width 61 height 23
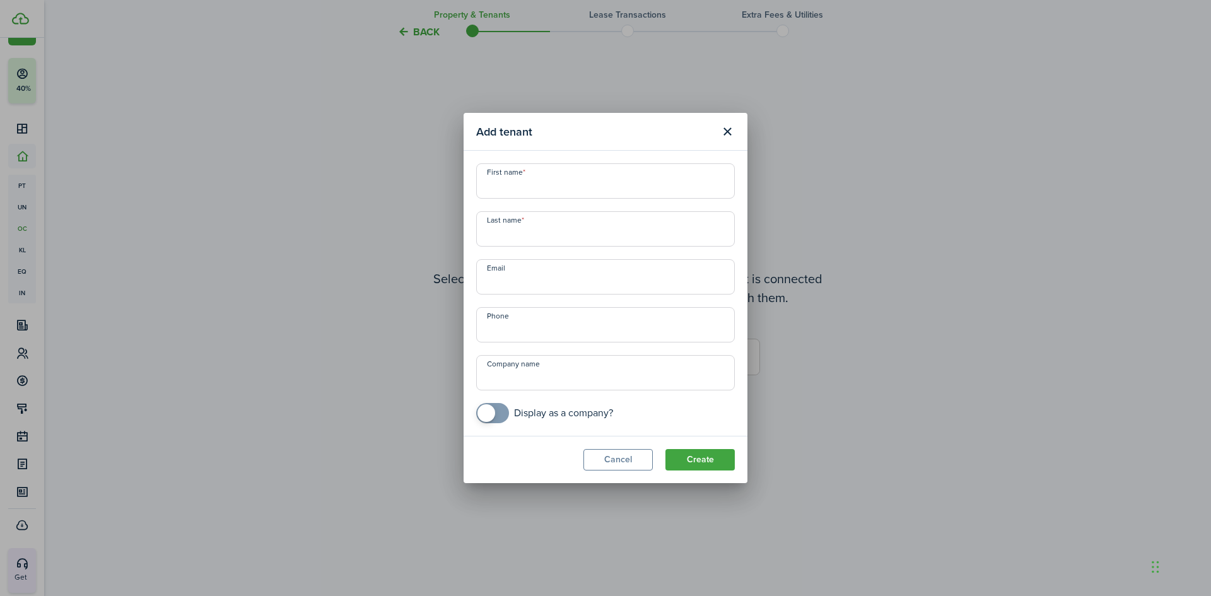
click at [570, 178] on input "First name" at bounding box center [605, 180] width 259 height 35
click at [499, 190] on input "Ishmayil" at bounding box center [605, 180] width 259 height 35
type input "Ismayil"
click at [513, 231] on input "Last name" at bounding box center [605, 228] width 259 height 35
type input "[PERSON_NAME]"
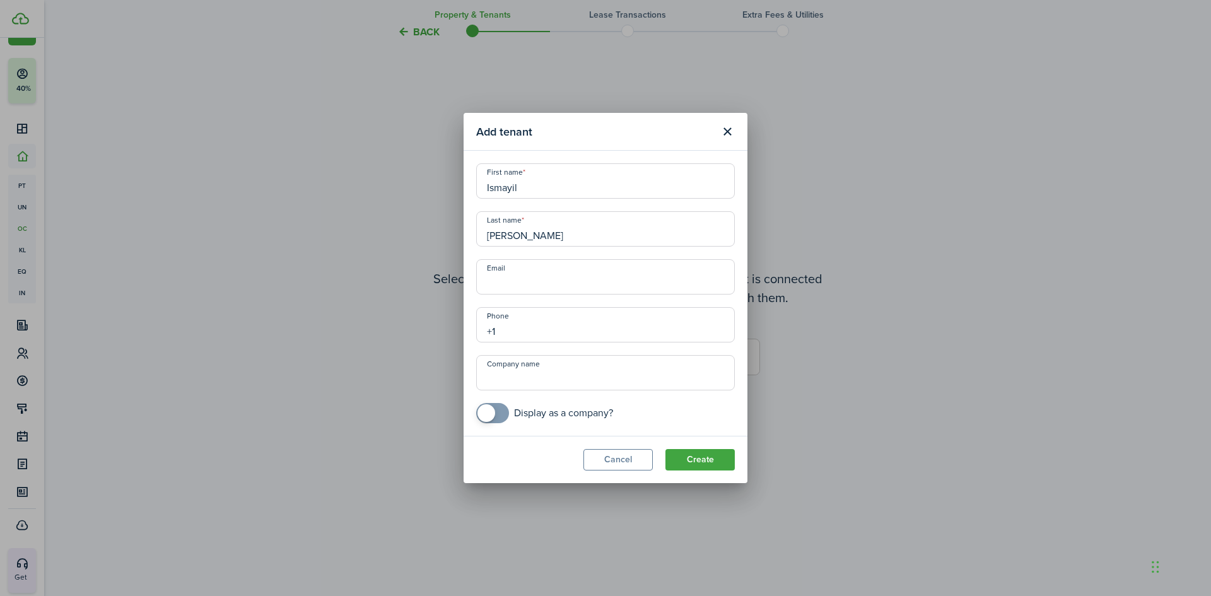
click at [539, 335] on input "+1" at bounding box center [605, 324] width 259 height 35
type input "[PHONE_NUMBER]"
click at [520, 277] on input "Email" at bounding box center [605, 276] width 259 height 35
type input "[EMAIL_ADDRESS][DOMAIN_NAME]"
click at [719, 458] on button "Create" at bounding box center [699, 459] width 69 height 21
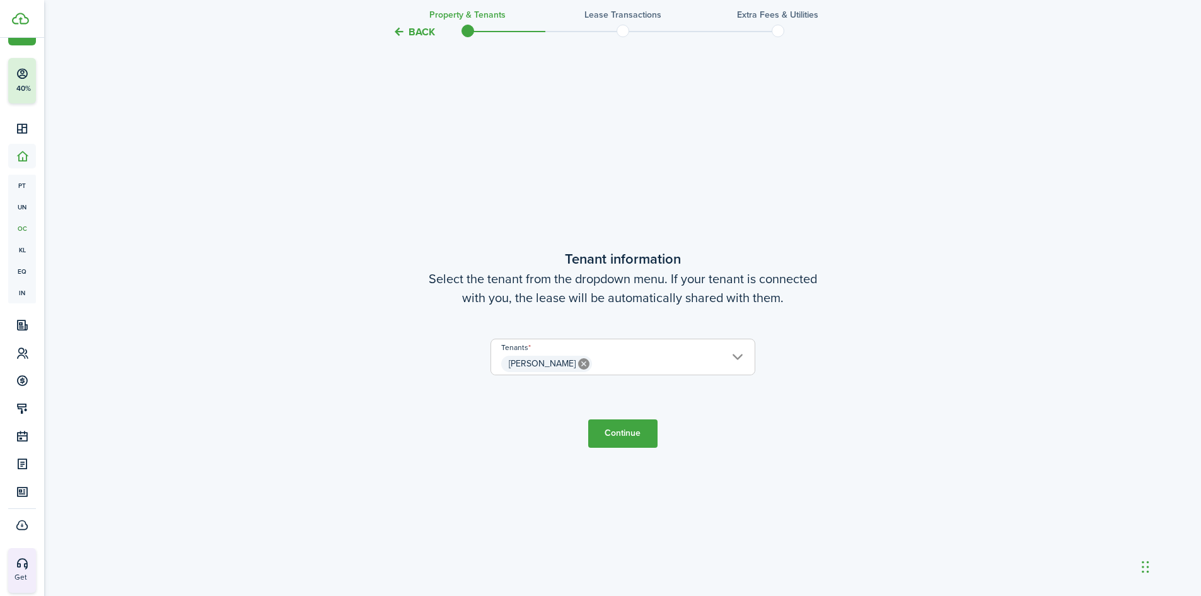
click at [639, 437] on button "Continue" at bounding box center [622, 433] width 69 height 28
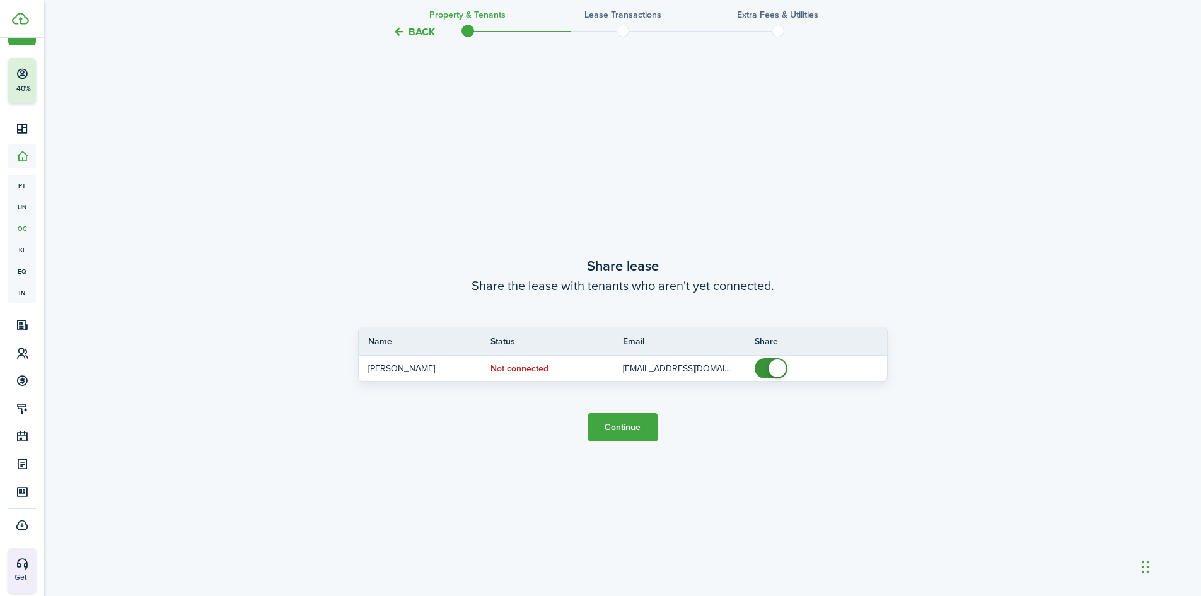
scroll to position [1107, 0]
click at [617, 421] on button "Continue" at bounding box center [622, 426] width 69 height 28
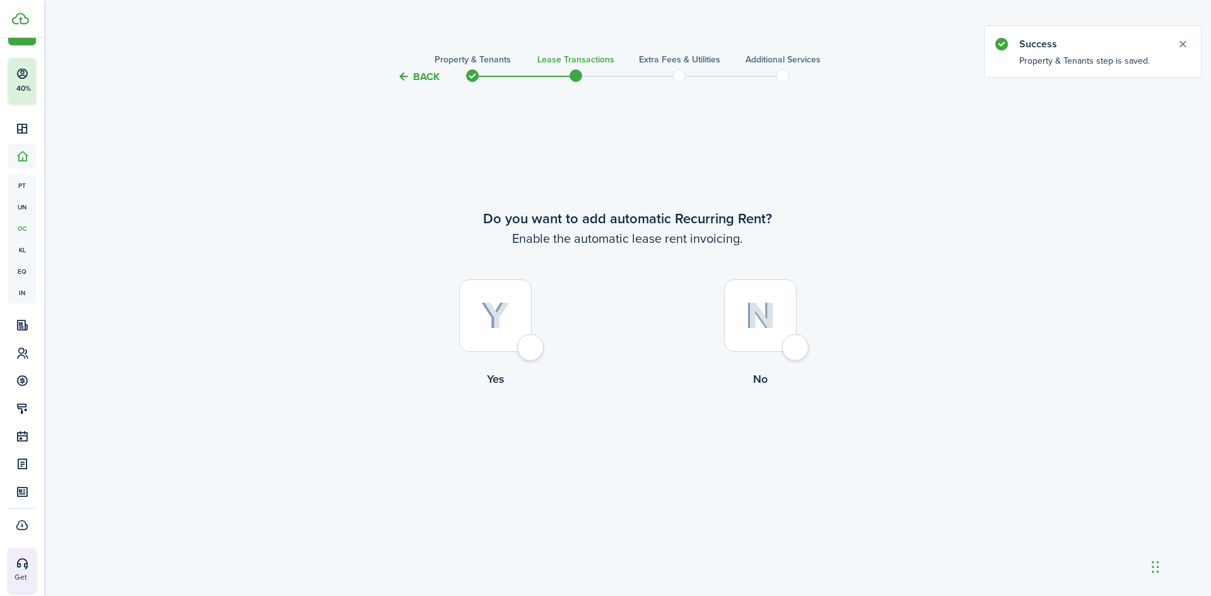
click at [508, 310] on img at bounding box center [495, 316] width 28 height 28
radio input "true"
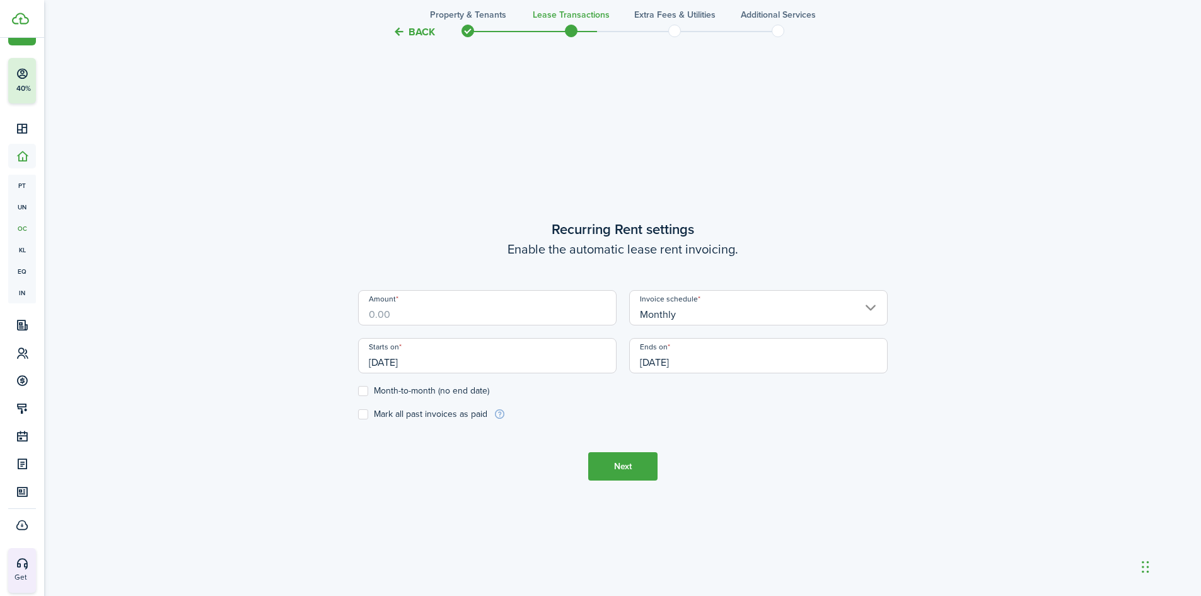
scroll to position [511, 0]
click at [448, 314] on input "Amount" at bounding box center [487, 305] width 259 height 35
drag, startPoint x: 426, startPoint y: 309, endPoint x: 330, endPoint y: 320, distance: 97.1
click at [330, 320] on div "Back Property & Tenants Lease Transactions Extra fees & Utilities Additional Se…" at bounding box center [622, 89] width 731 height 1113
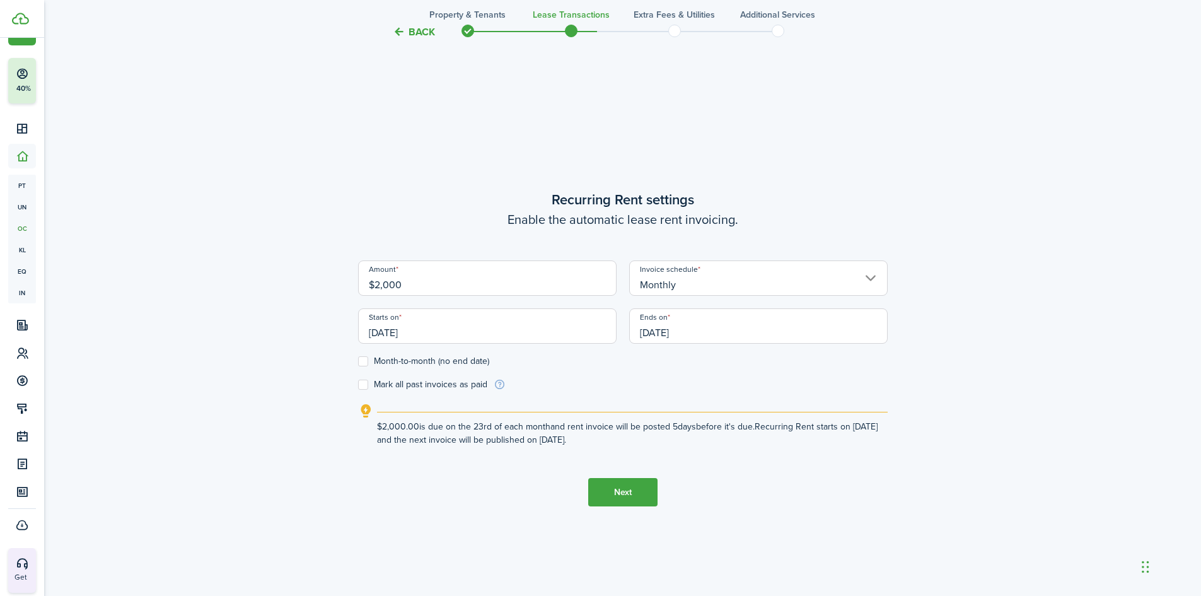
type input "$2,000.00"
click at [370, 368] on form "Amount $2,000.00 Invoice schedule Monthly Starts on [DATE] Ends on [DATE] Month…" at bounding box center [623, 325] width 530 height 131
click at [385, 327] on input "[DATE]" at bounding box center [487, 325] width 259 height 35
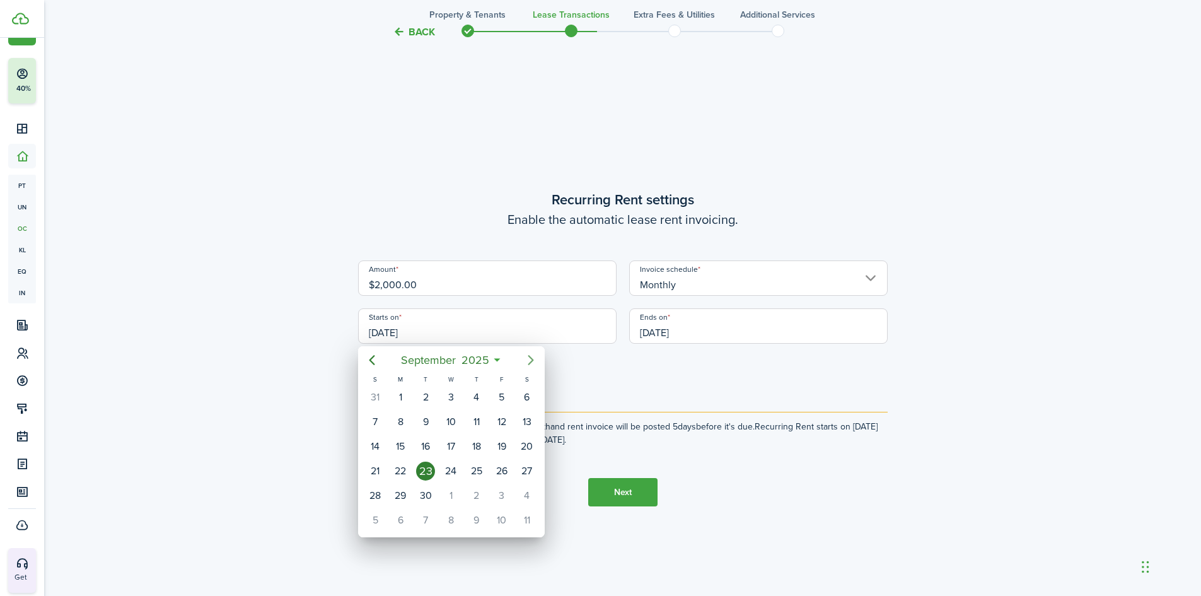
click at [531, 358] on icon "Next page" at bounding box center [531, 360] width 6 height 10
click at [455, 395] on div "1" at bounding box center [450, 397] width 19 height 19
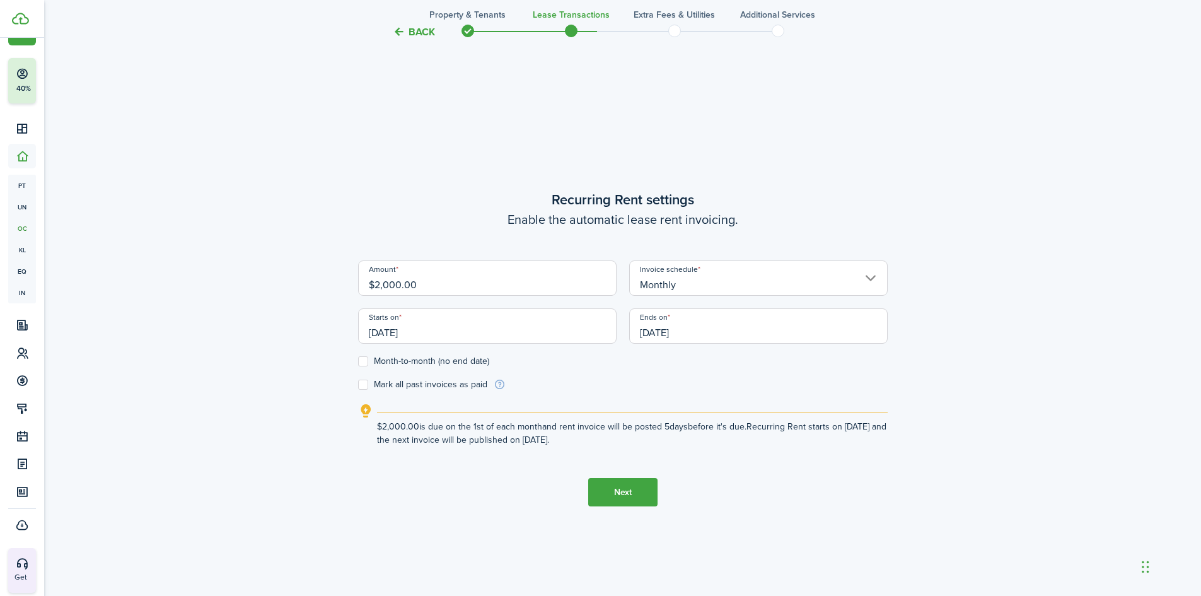
type input "[DATE]"
click at [364, 362] on label "Month-to-month (no end date)" at bounding box center [423, 361] width 131 height 10
click at [358, 362] on input "Month-to-month (no end date)" at bounding box center [358, 361] width 1 height 1
checkbox input "true"
click at [630, 497] on button "Next" at bounding box center [622, 492] width 69 height 28
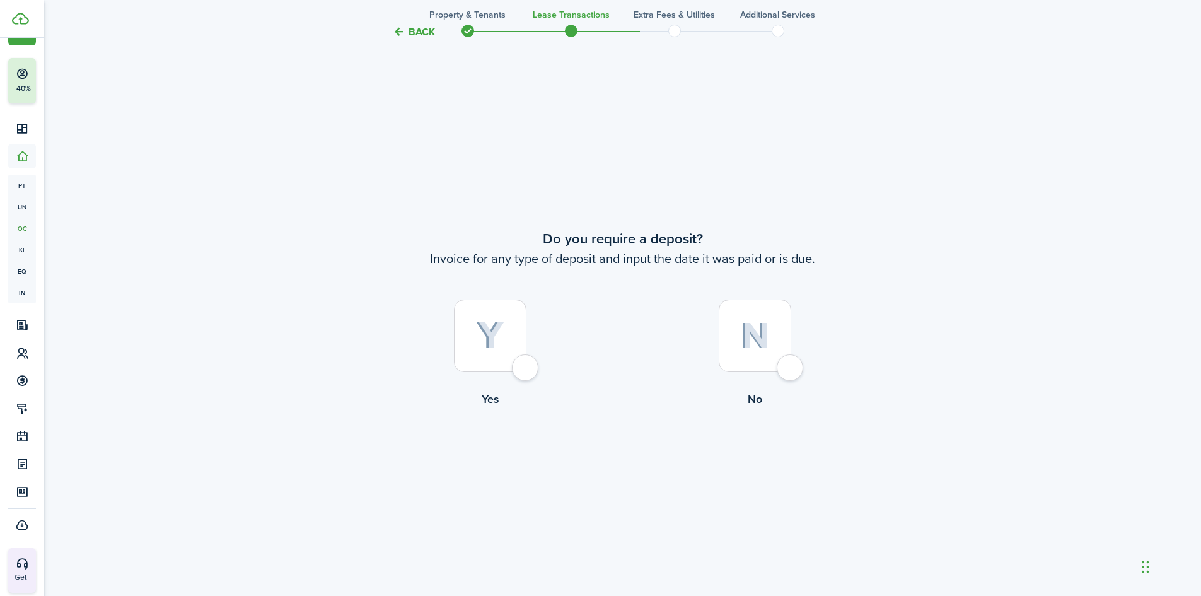
scroll to position [1107, 0]
click at [779, 329] on div at bounding box center [755, 332] width 73 height 73
radio input "true"
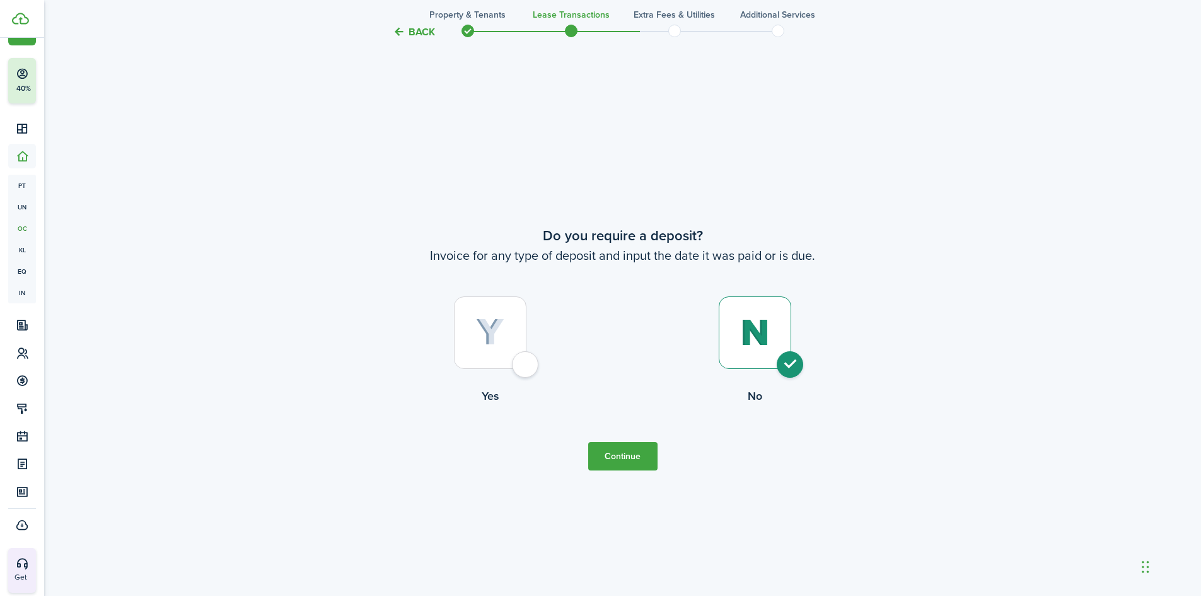
click at [640, 453] on button "Continue" at bounding box center [622, 456] width 69 height 28
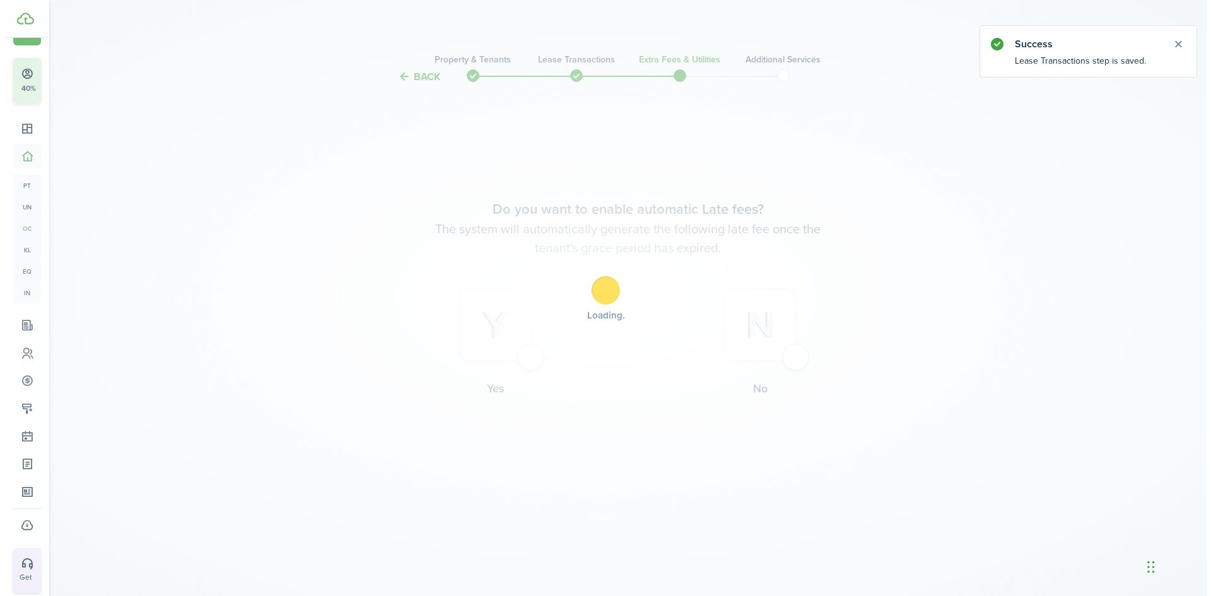
scroll to position [0, 0]
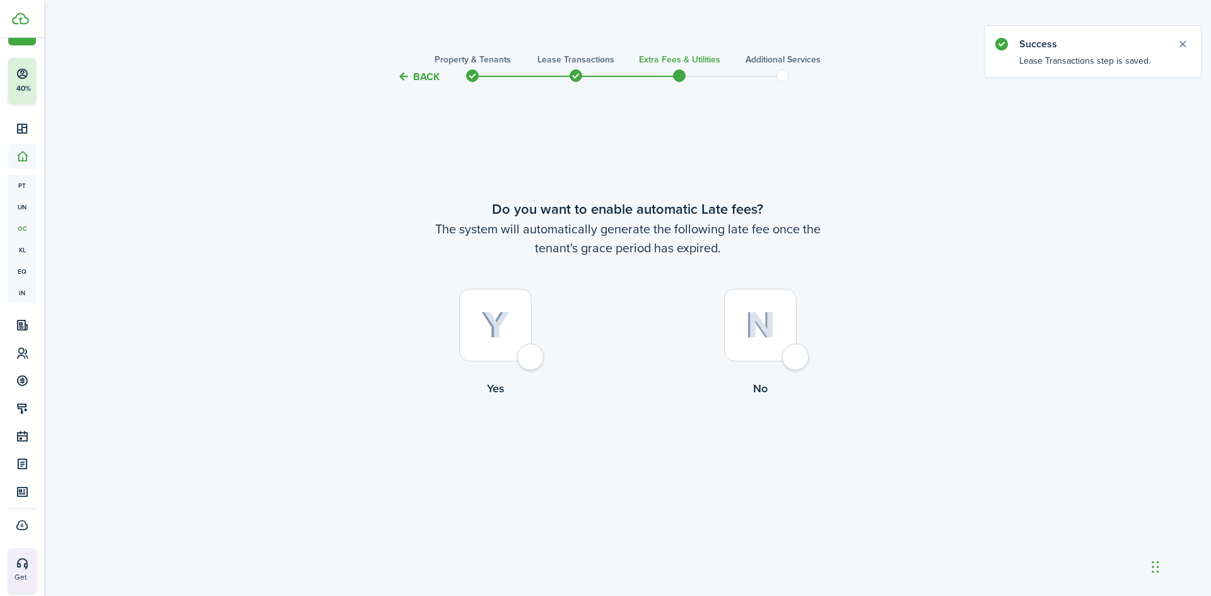
click at [771, 312] on img at bounding box center [760, 325] width 30 height 27
radio input "true"
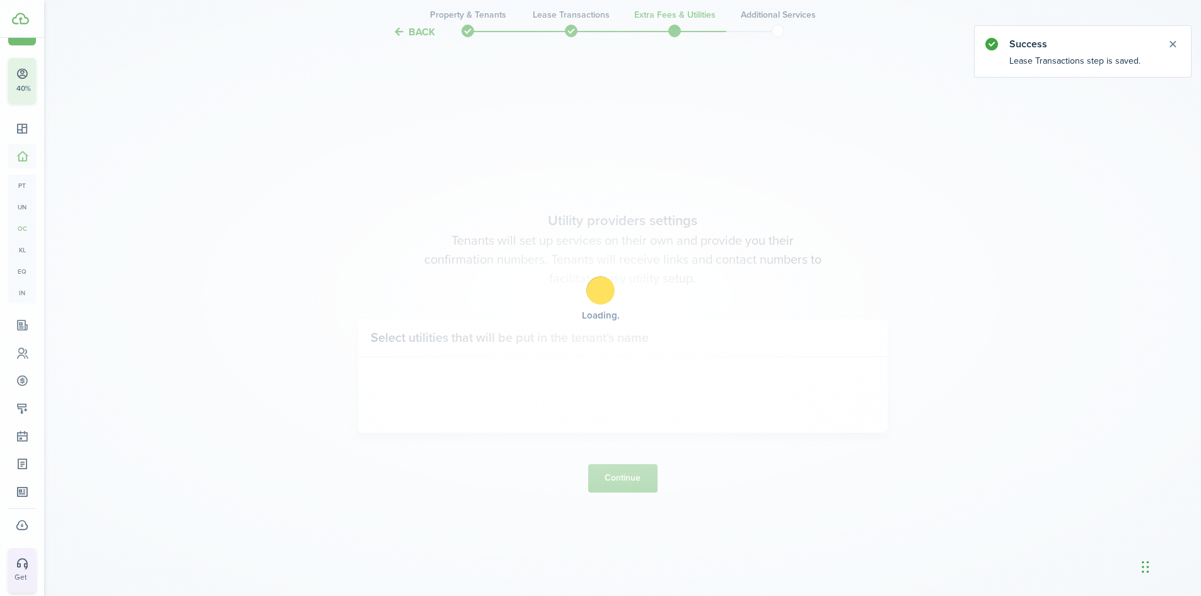
scroll to position [511, 0]
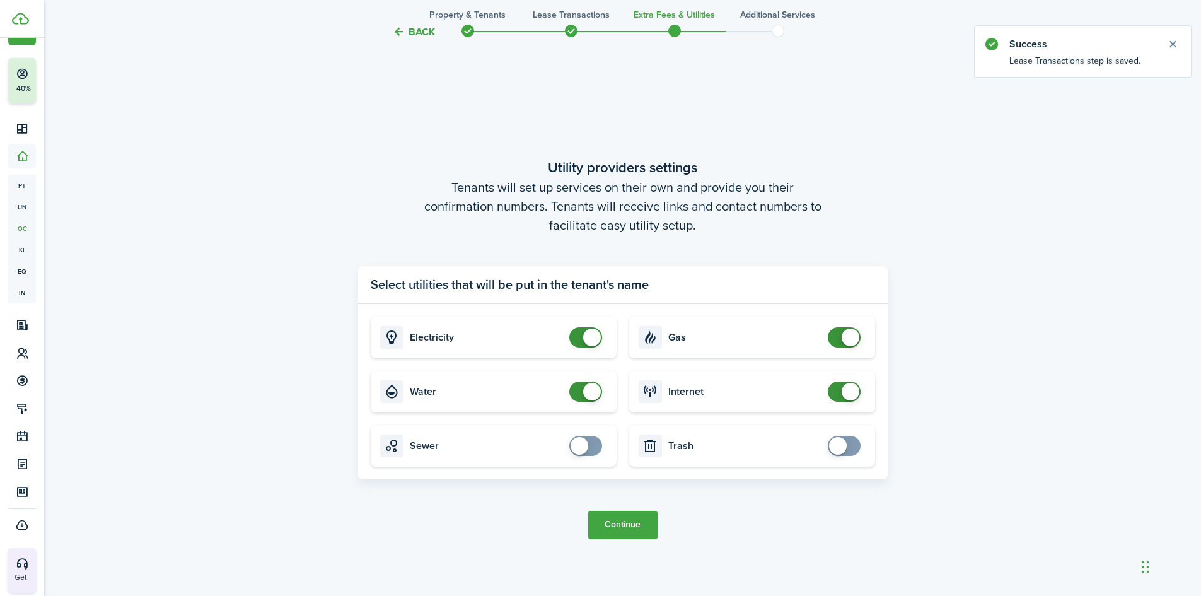
checkbox input "false"
click at [580, 387] on span at bounding box center [586, 392] width 13 height 20
click at [645, 528] on button "Continue" at bounding box center [622, 525] width 69 height 28
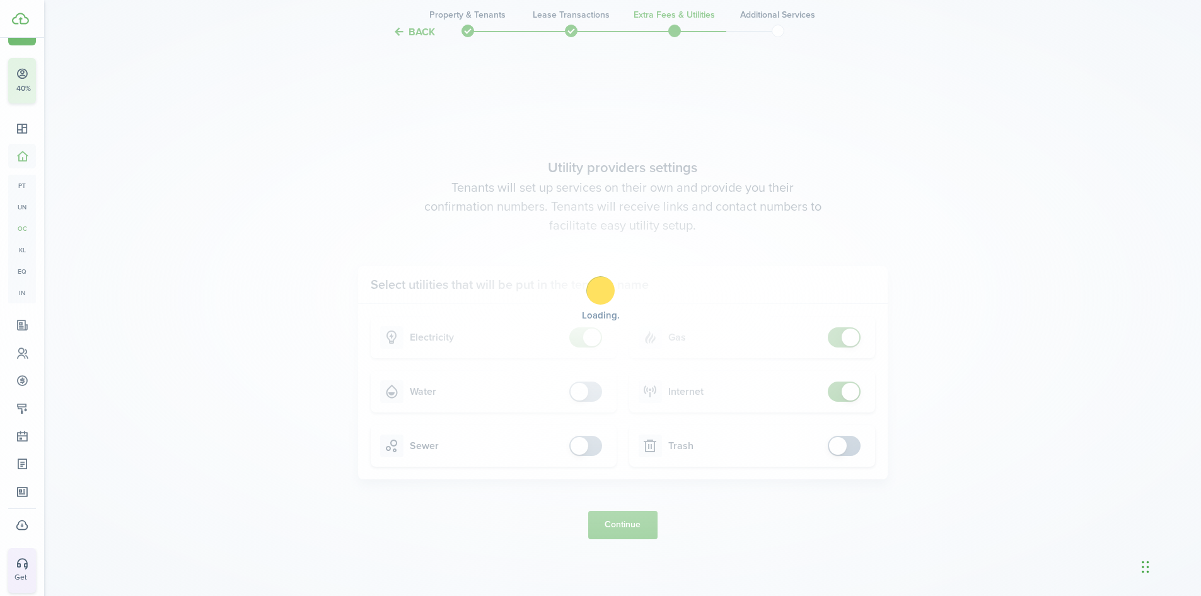
scroll to position [0, 0]
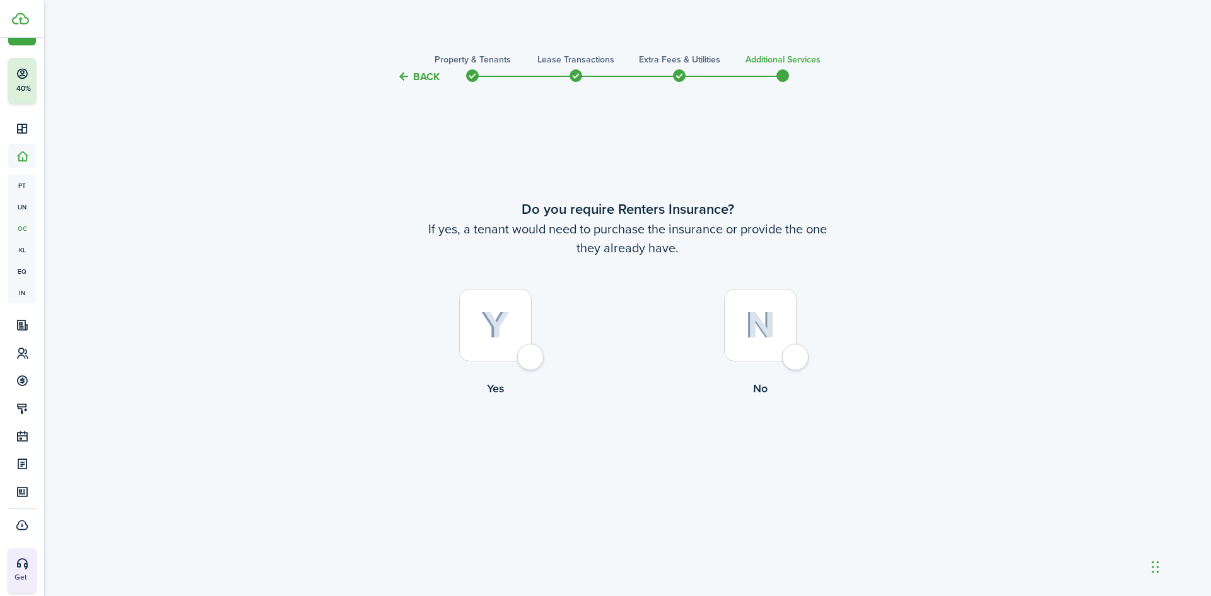
click at [767, 328] on img at bounding box center [760, 325] width 30 height 27
radio input "true"
click at [649, 451] on button "Complete move in" at bounding box center [627, 449] width 93 height 28
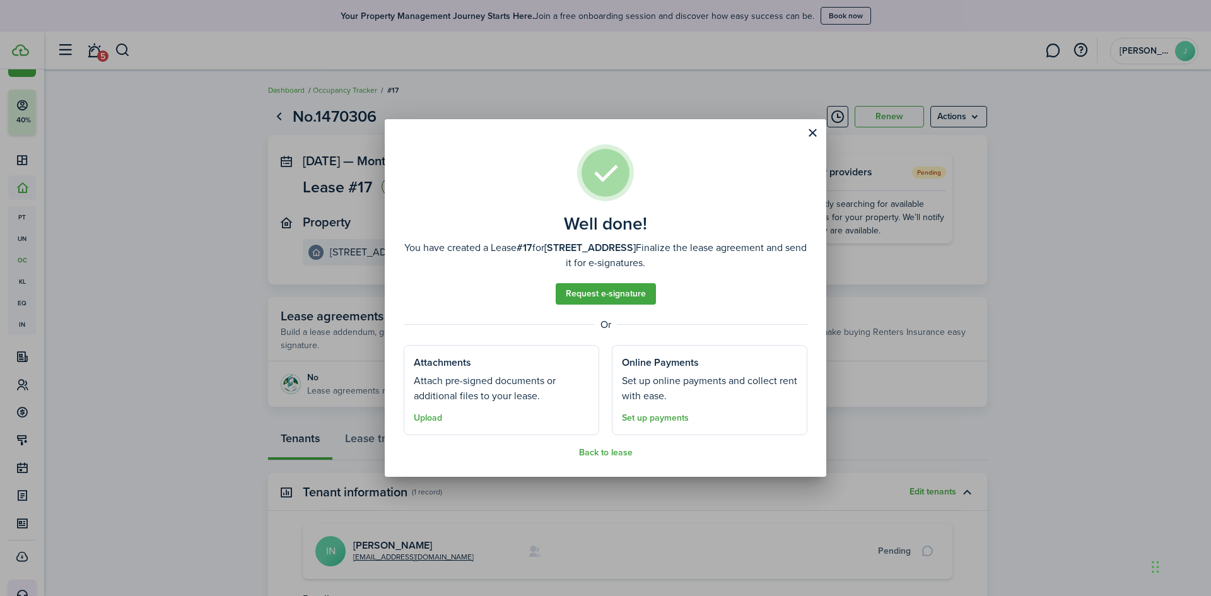
drag, startPoint x: 818, startPoint y: 130, endPoint x: 777, endPoint y: 137, distance: 41.6
click at [818, 130] on button "Close modal" at bounding box center [811, 132] width 21 height 21
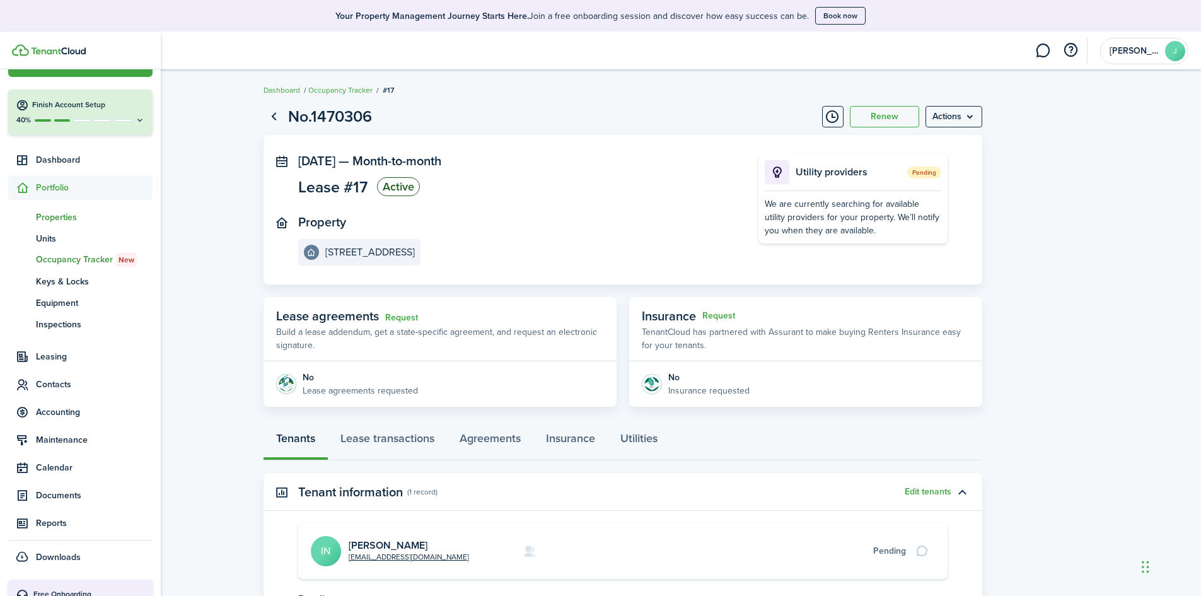
click at [41, 211] on span "Properties" at bounding box center [94, 217] width 117 height 13
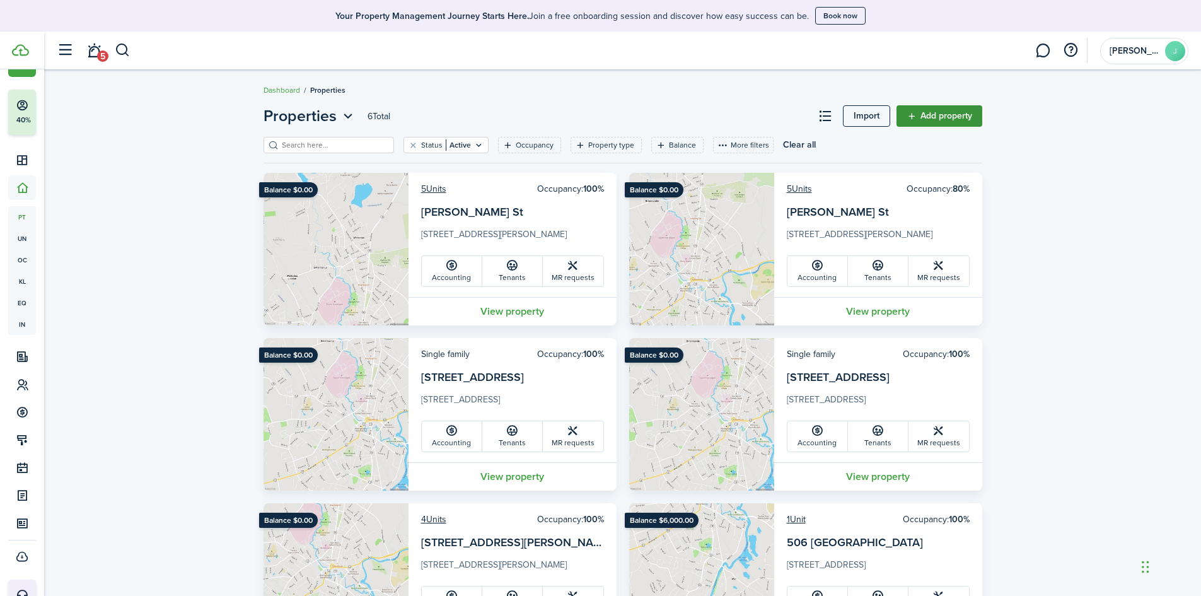
click at [927, 116] on link "Add property" at bounding box center [940, 115] width 86 height 21
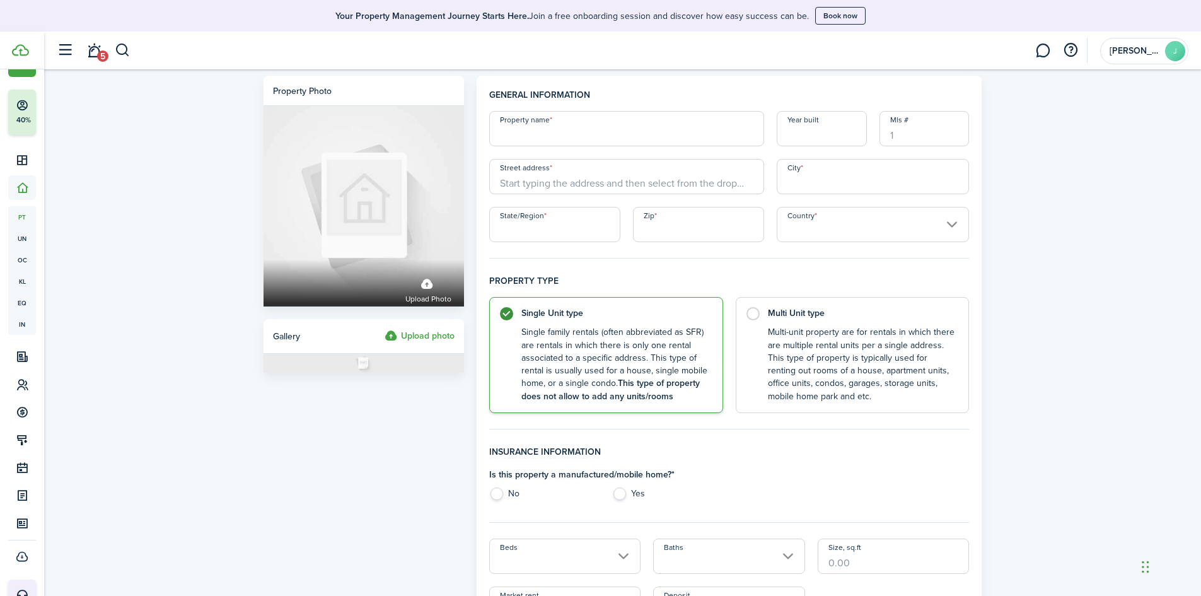
click at [532, 136] on input "Property name" at bounding box center [626, 128] width 275 height 35
type input "Winthrop St"
click at [589, 174] on input "Street address" at bounding box center [626, 176] width 275 height 35
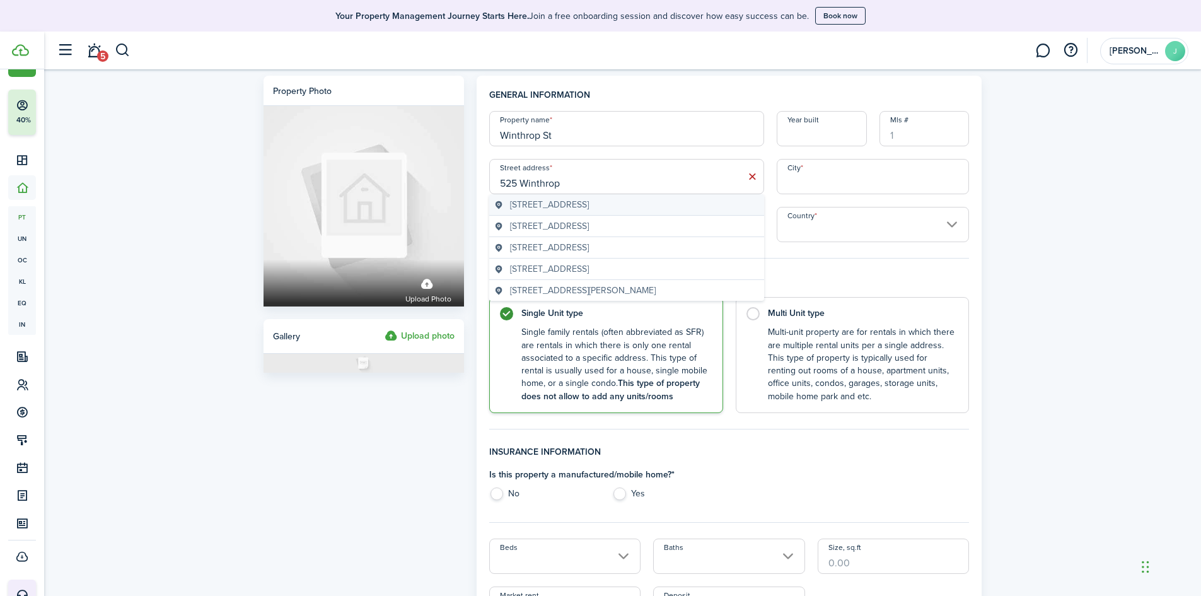
click at [551, 201] on span "[STREET_ADDRESS]" at bounding box center [549, 204] width 79 height 13
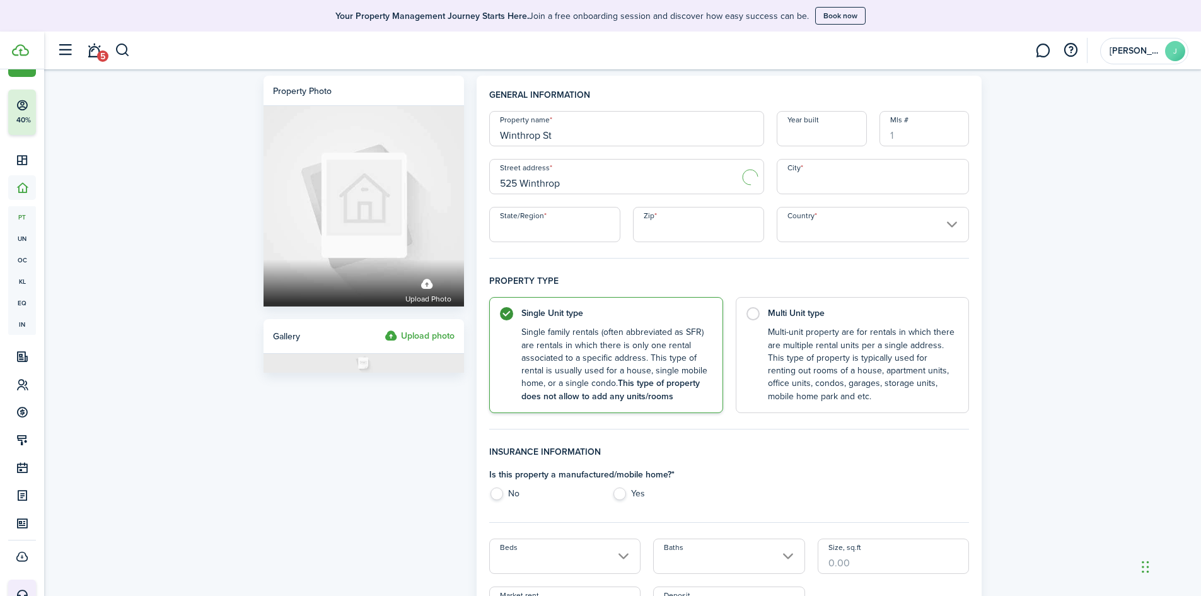
type input "[STREET_ADDRESS]"
type input "Taunton"
type input "MA"
type input "02780"
type input "[GEOGRAPHIC_DATA]"
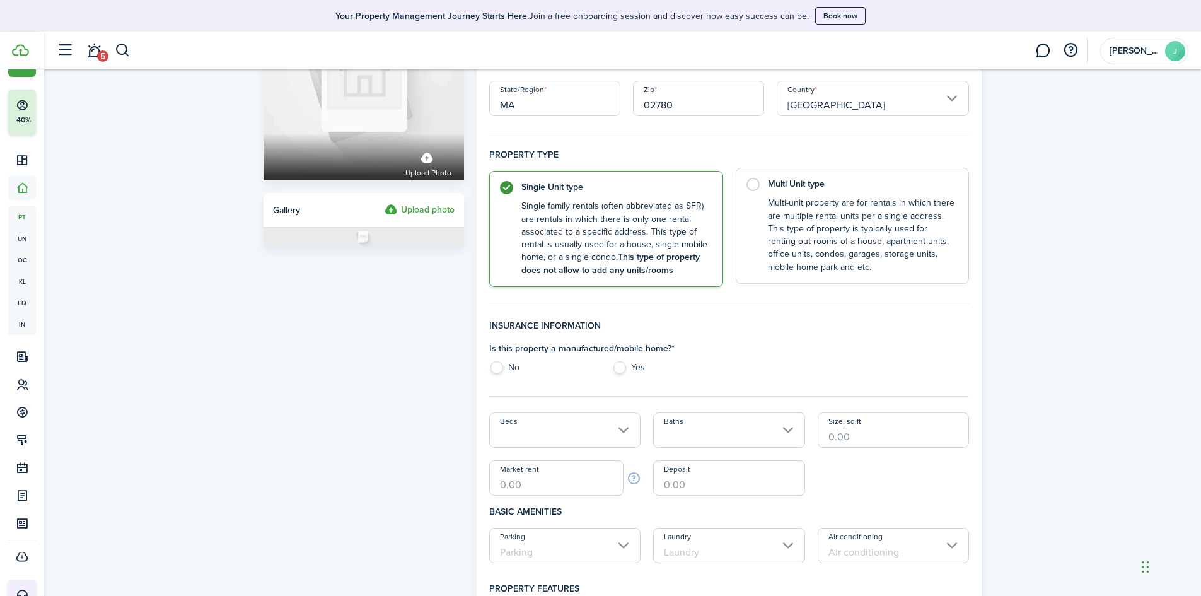
click at [846, 217] on control-radio-card-description "Multi-unit property are for rentals in which there are multiple rental units pe…" at bounding box center [862, 235] width 189 height 77
radio input "false"
radio input "true"
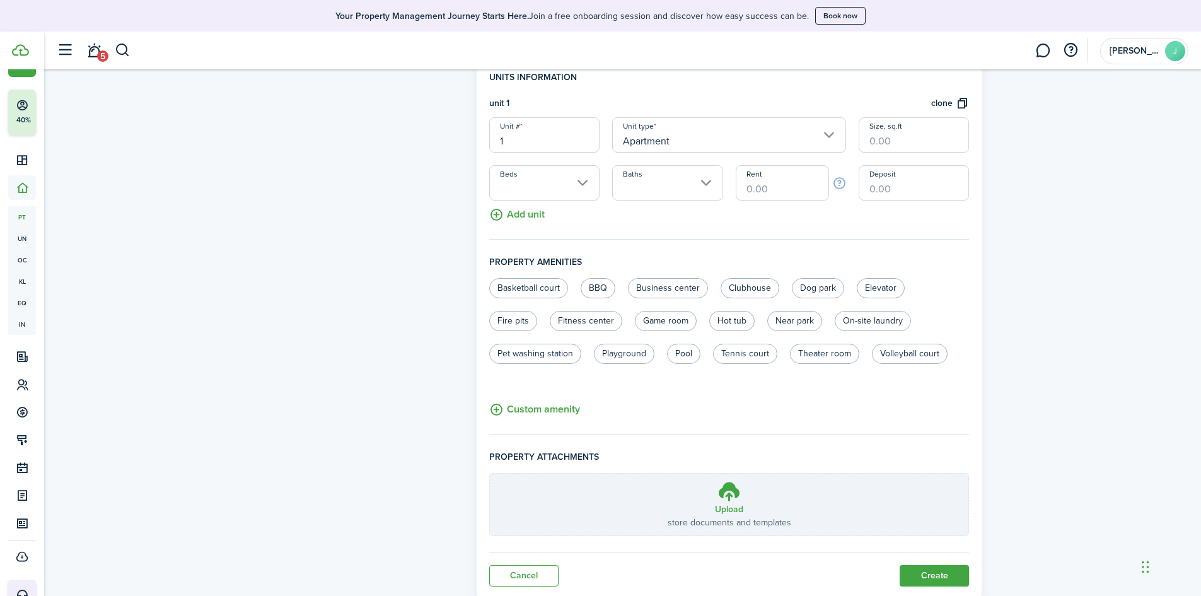
scroll to position [315, 0]
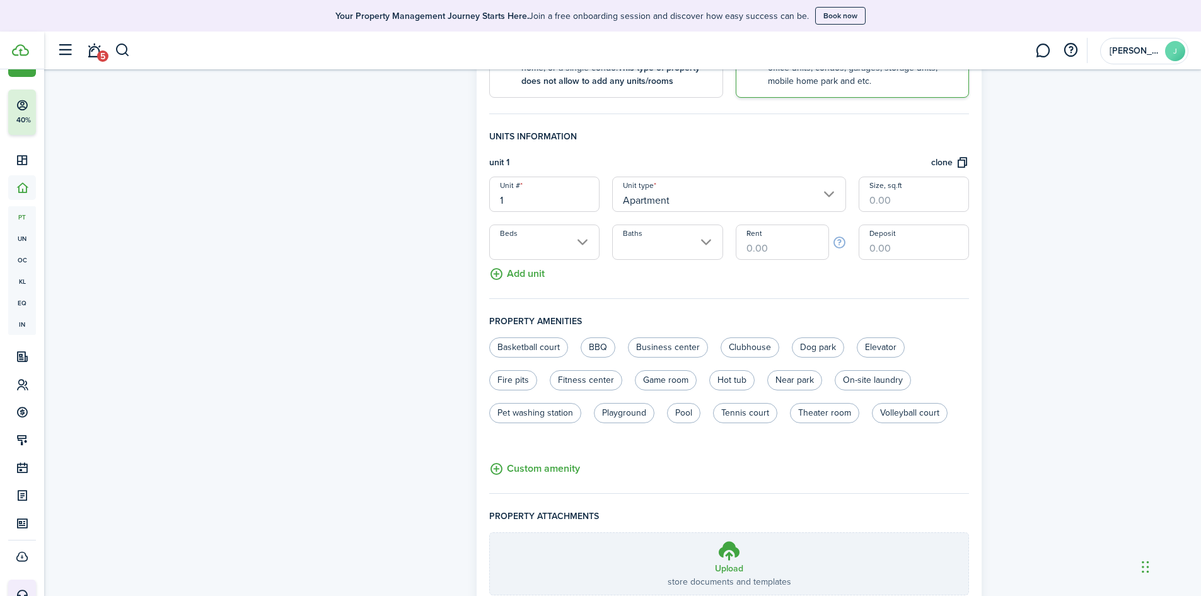
click at [522, 203] on input "1" at bounding box center [544, 194] width 110 height 35
type input "525"
click at [494, 278] on button "Add unit" at bounding box center [516, 271] width 55 height 22
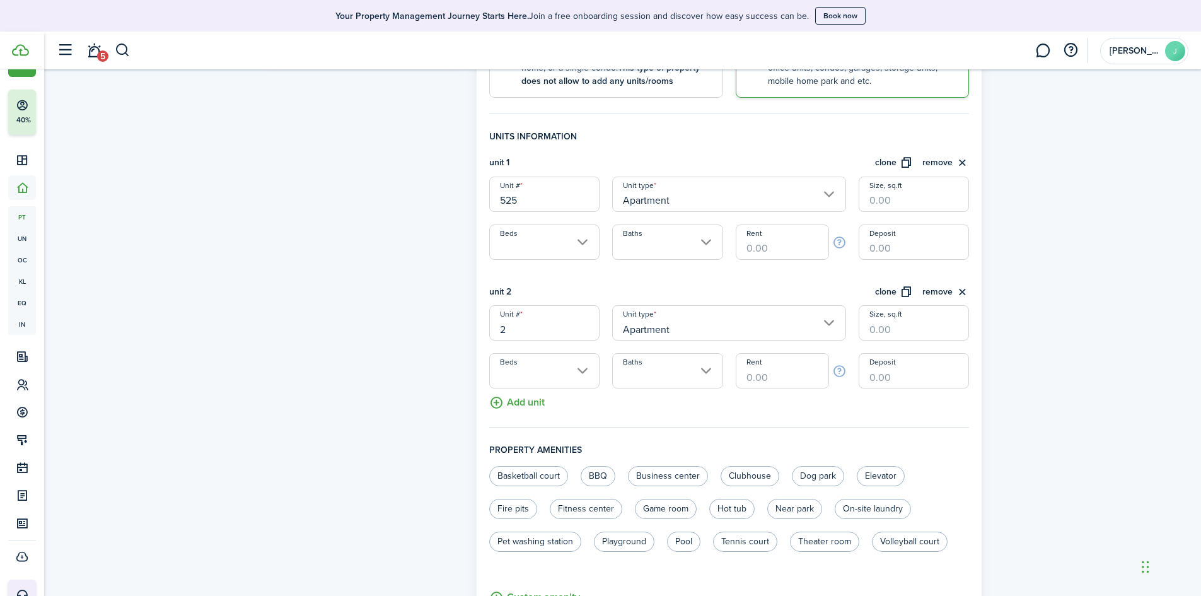
click at [528, 332] on input "2" at bounding box center [544, 322] width 110 height 35
type input "527"
click at [535, 407] on button "Add unit" at bounding box center [516, 399] width 55 height 22
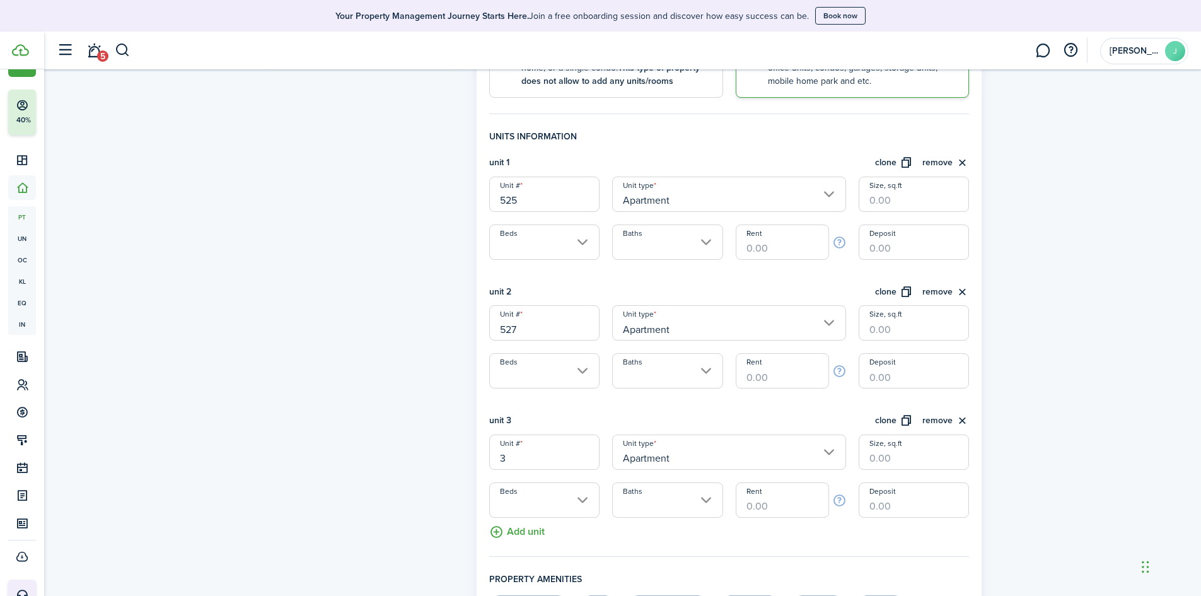
drag, startPoint x: 525, startPoint y: 457, endPoint x: 420, endPoint y: 469, distance: 106.0
click at [423, 469] on form "Property photo Upload photo Gallery Upload photo General information Property n…" at bounding box center [622, 338] width 731 height 1156
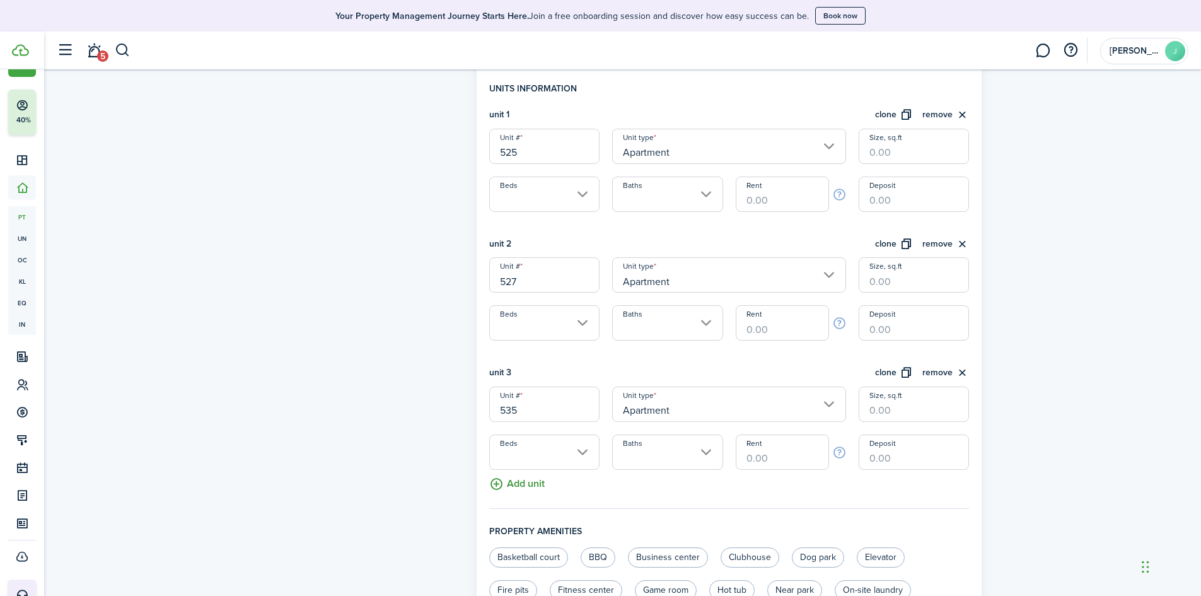
scroll to position [441, 0]
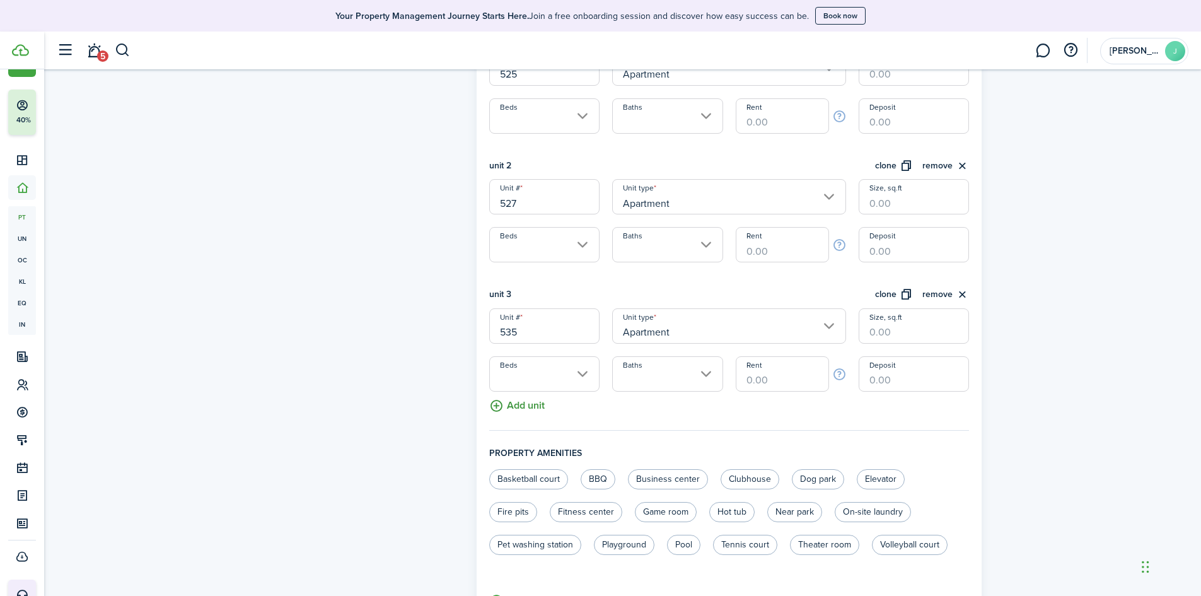
type input "535"
click at [528, 397] on button "Add unit" at bounding box center [516, 403] width 55 height 22
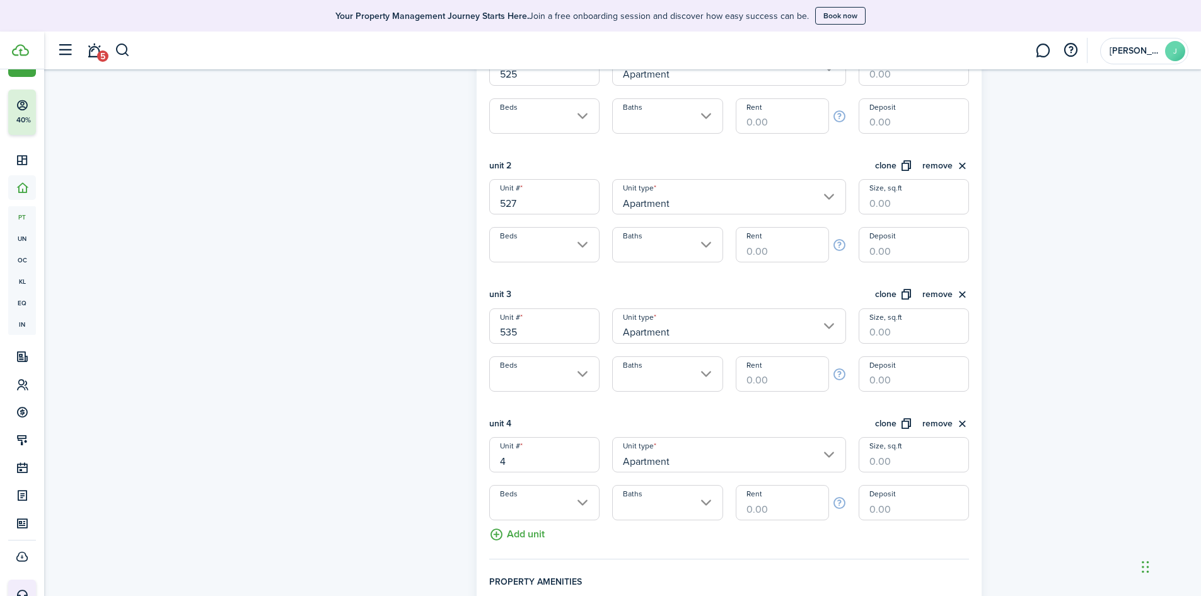
drag, startPoint x: 533, startPoint y: 462, endPoint x: 438, endPoint y: 477, distance: 96.9
click at [438, 477] on form "Property photo Upload photo Gallery Upload photo General information Property n…" at bounding box center [622, 276] width 731 height 1285
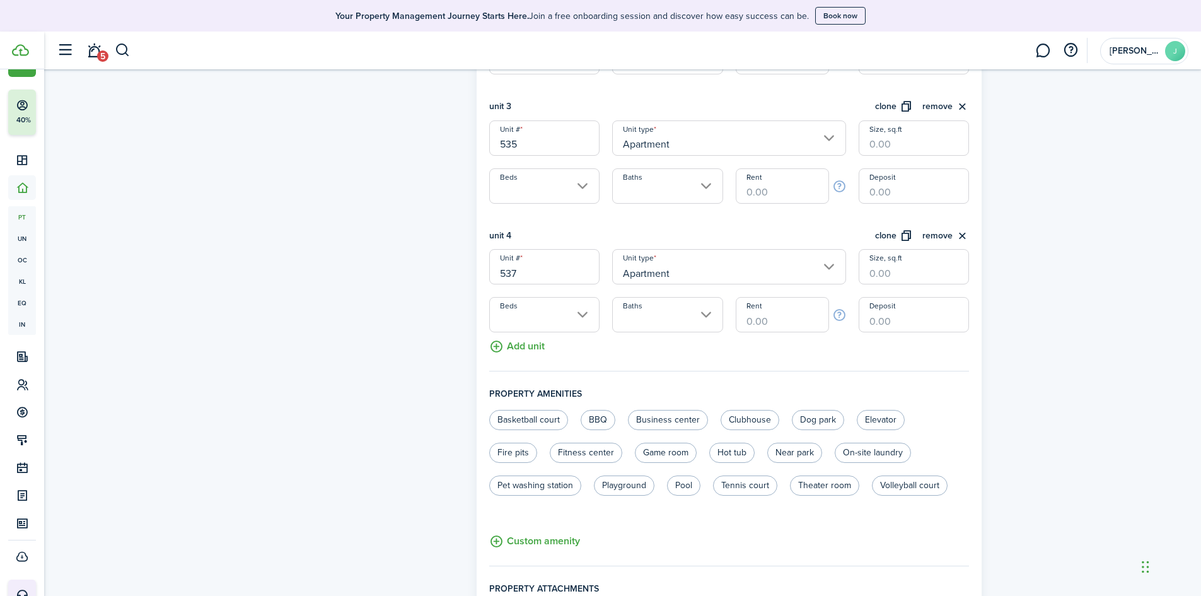
scroll to position [631, 0]
type input "537"
click at [529, 342] on button "Add unit" at bounding box center [516, 342] width 55 height 22
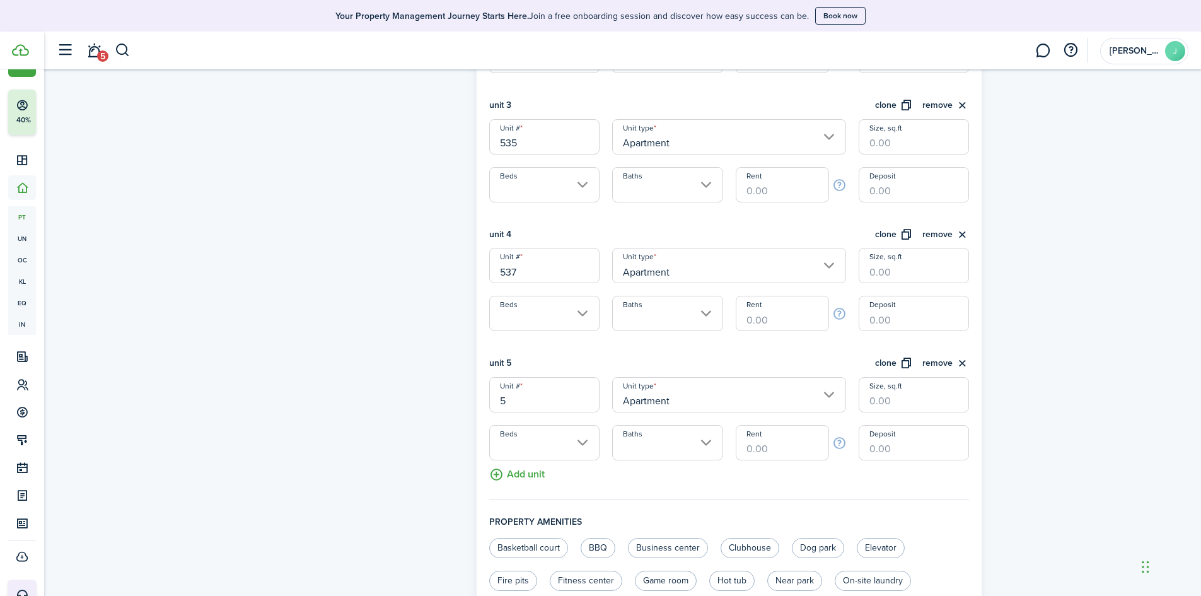
drag, startPoint x: 489, startPoint y: 411, endPoint x: 460, endPoint y: 411, distance: 29.0
click at [460, 411] on form "Property photo Upload photo Gallery Upload photo General information Property n…" at bounding box center [622, 152] width 731 height 1414
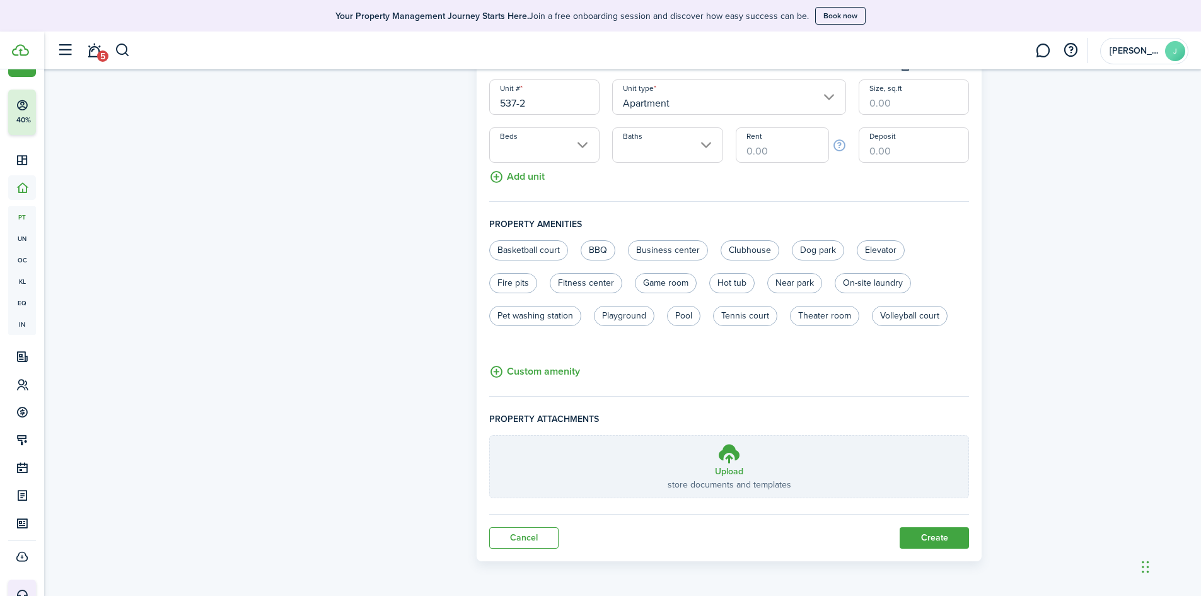
scroll to position [930, 0]
type input "537-2"
click at [947, 540] on button "Create" at bounding box center [934, 537] width 69 height 21
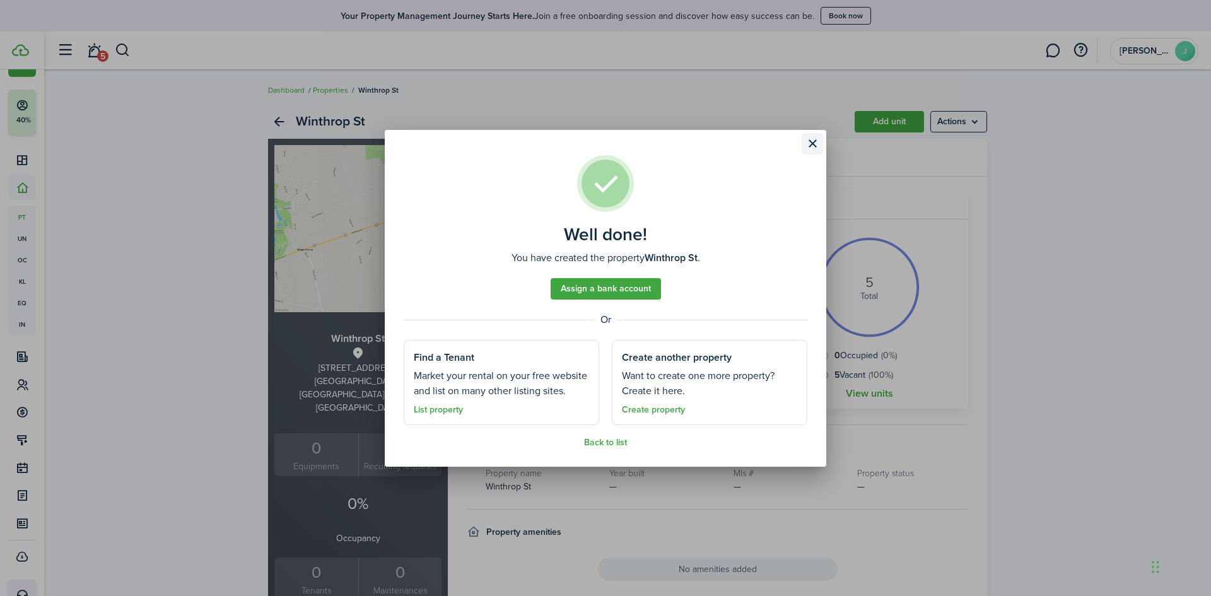
click at [817, 139] on button "Close modal" at bounding box center [811, 143] width 21 height 21
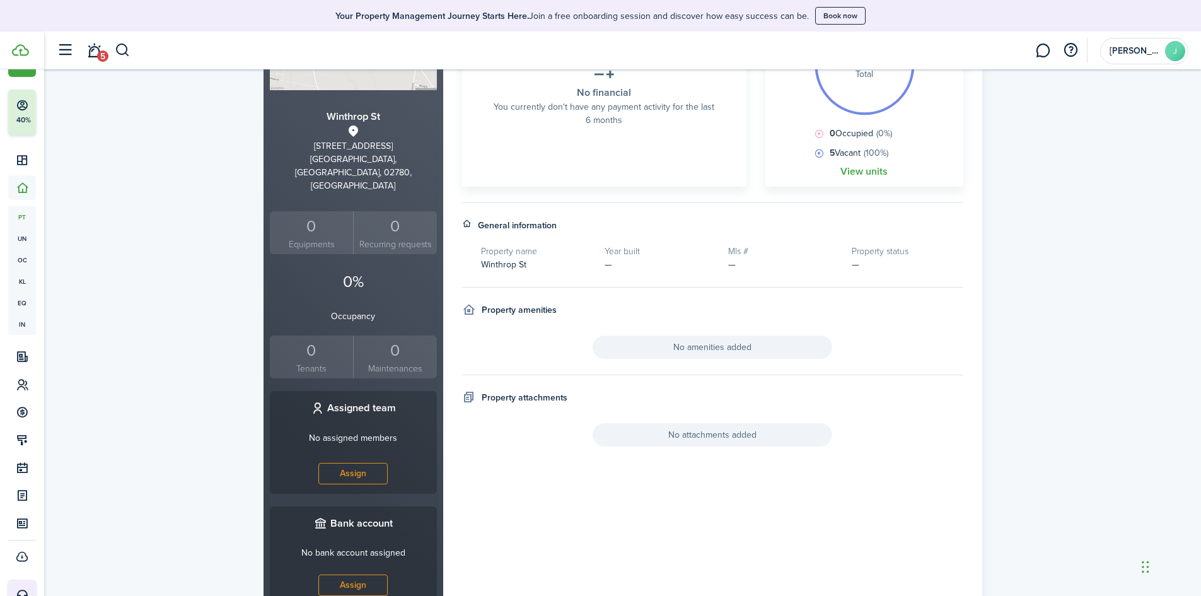
scroll to position [252, 0]
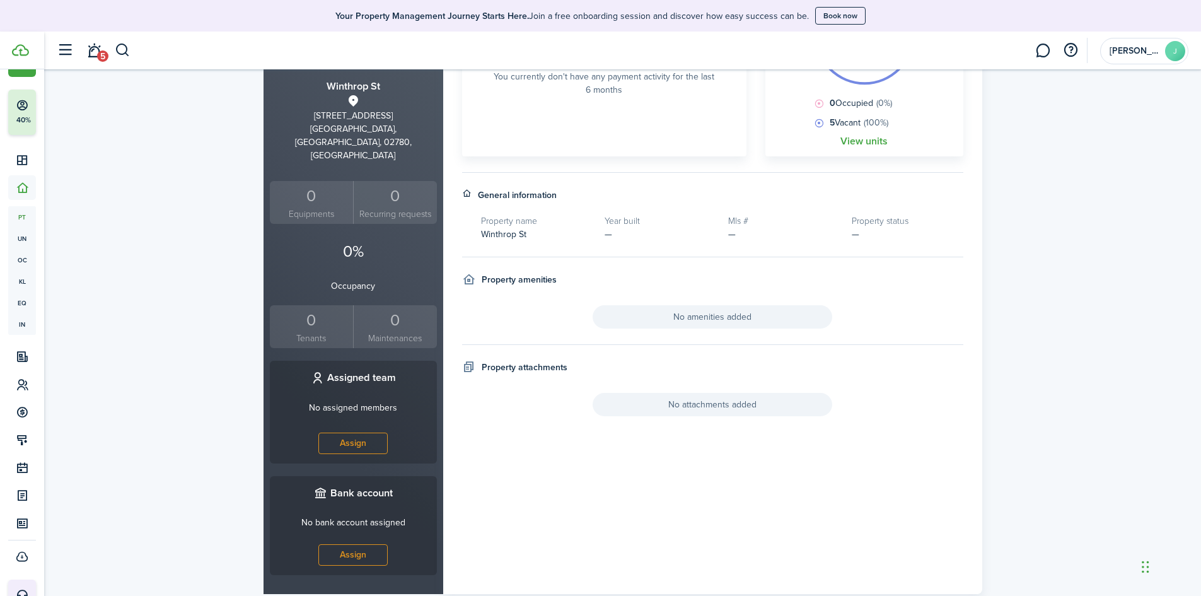
click at [313, 308] on div "0" at bounding box center [312, 320] width 78 height 24
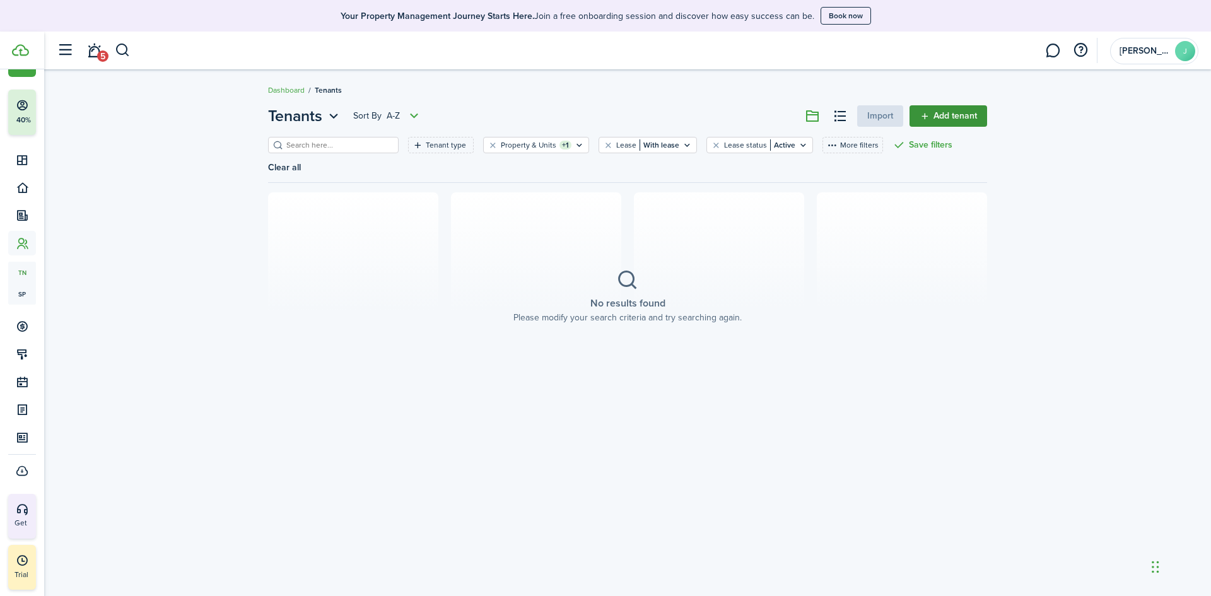
click at [941, 115] on link "Add tenant" at bounding box center [948, 115] width 78 height 21
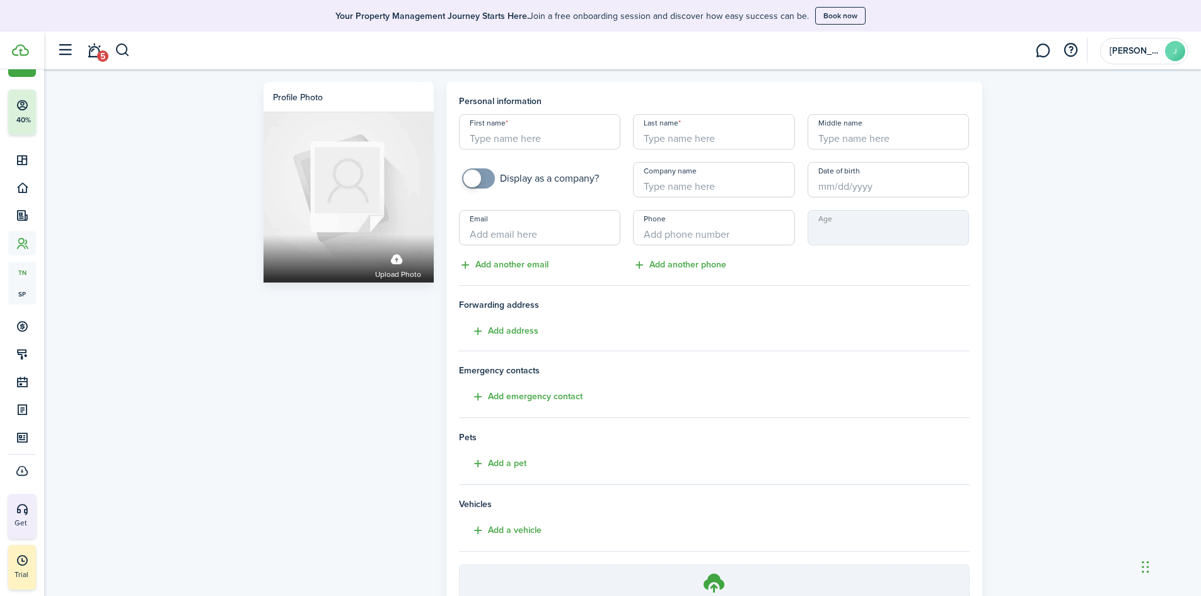
click at [476, 134] on input "First name" at bounding box center [540, 131] width 162 height 35
type input "[PERSON_NAME]"
type input "`"
type input "[PERSON_NAME]"
click at [713, 224] on input "+1" at bounding box center [714, 227] width 162 height 35
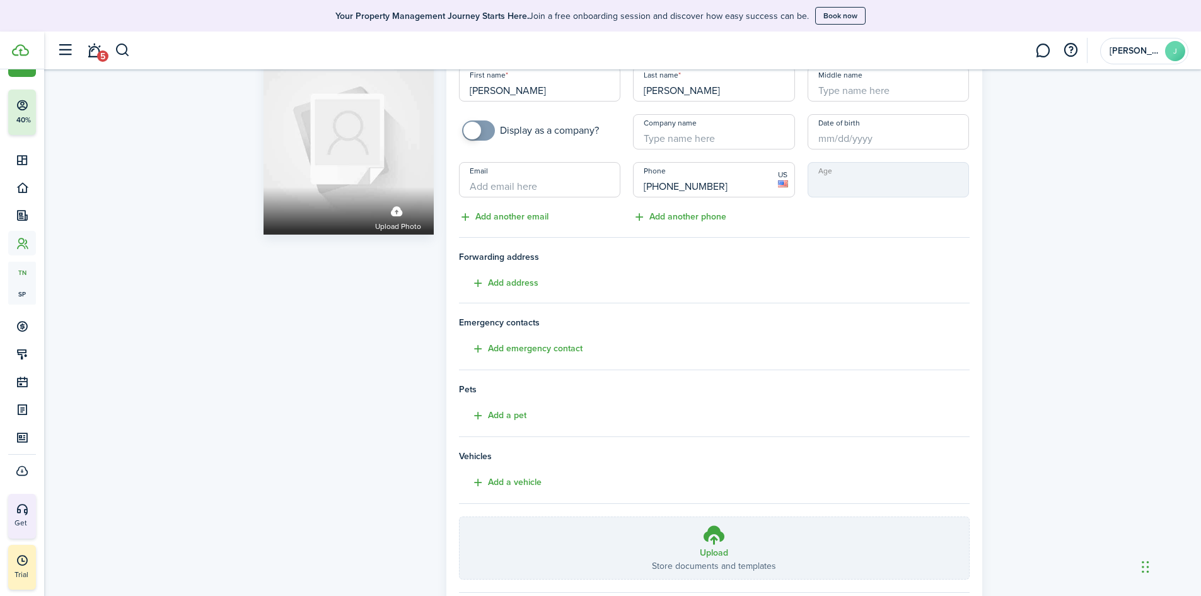
scroll to position [126, 0]
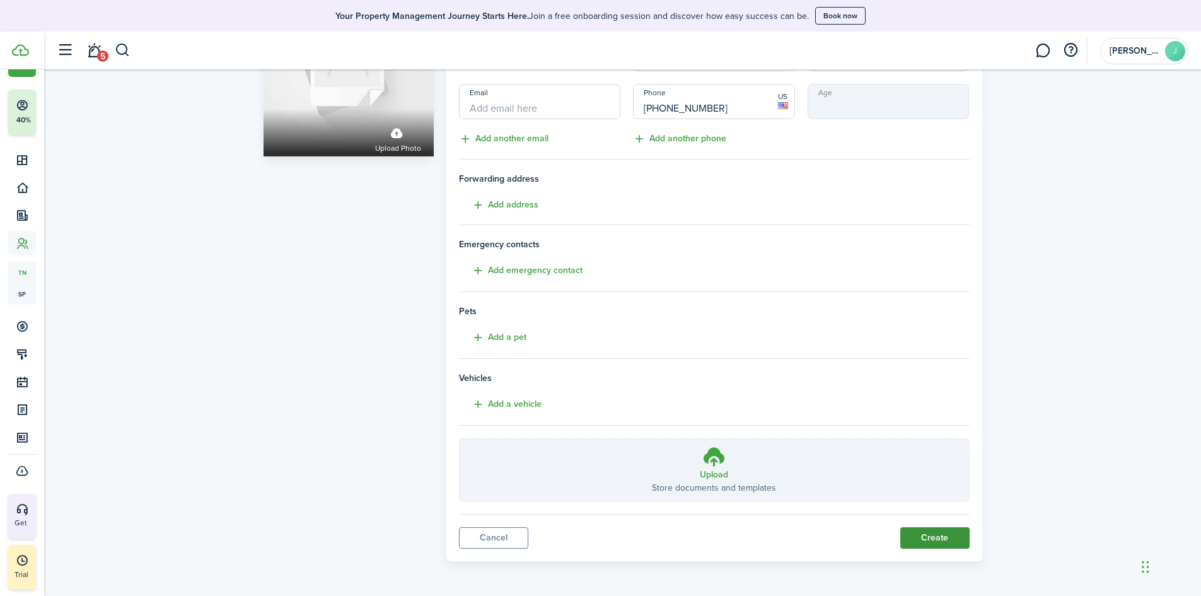
type input "[PHONE_NUMBER]"
click at [948, 533] on button "Create" at bounding box center [934, 537] width 69 height 21
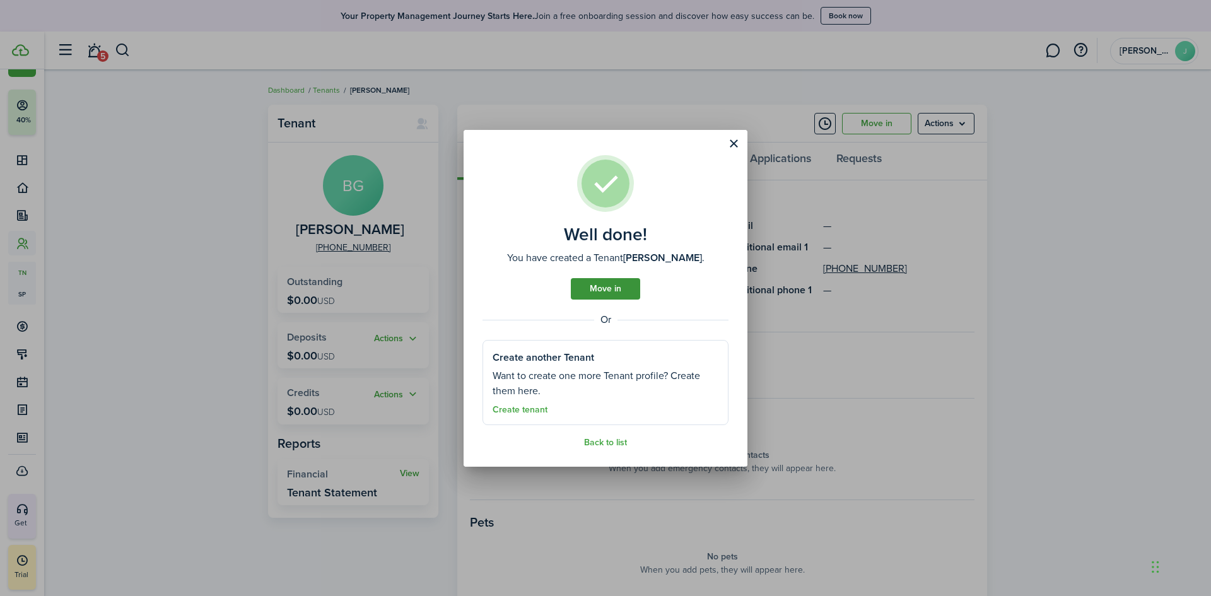
click at [601, 294] on link "Move in" at bounding box center [605, 288] width 69 height 21
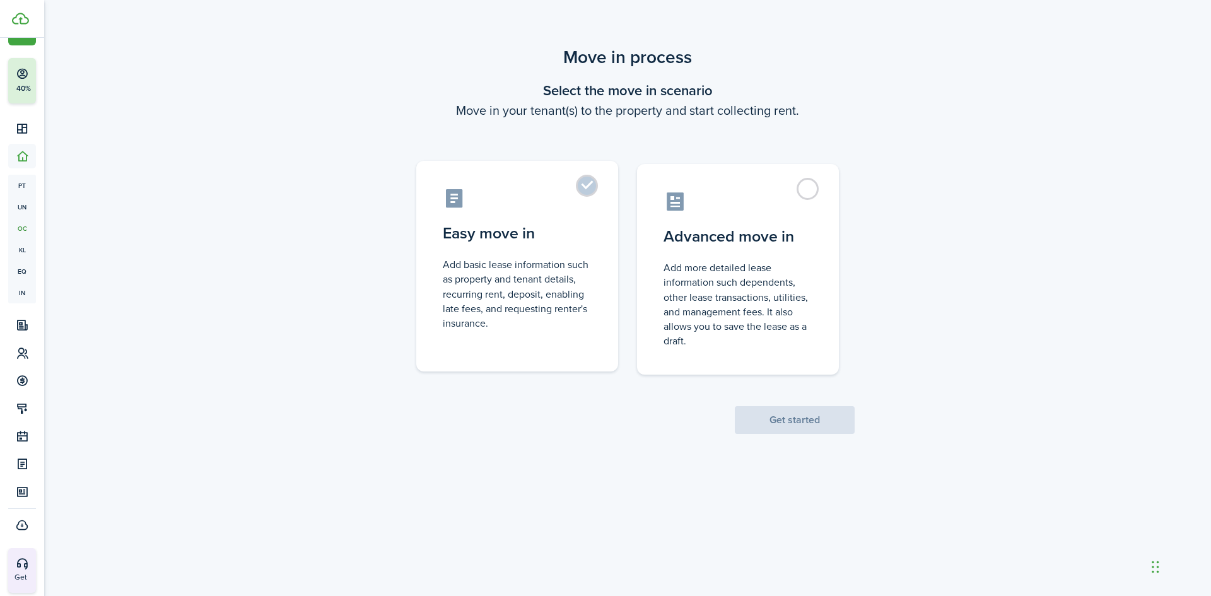
click at [492, 279] on control-radio-card-description "Add basic lease information such as property and tenant details, recurring rent…" at bounding box center [517, 293] width 149 height 73
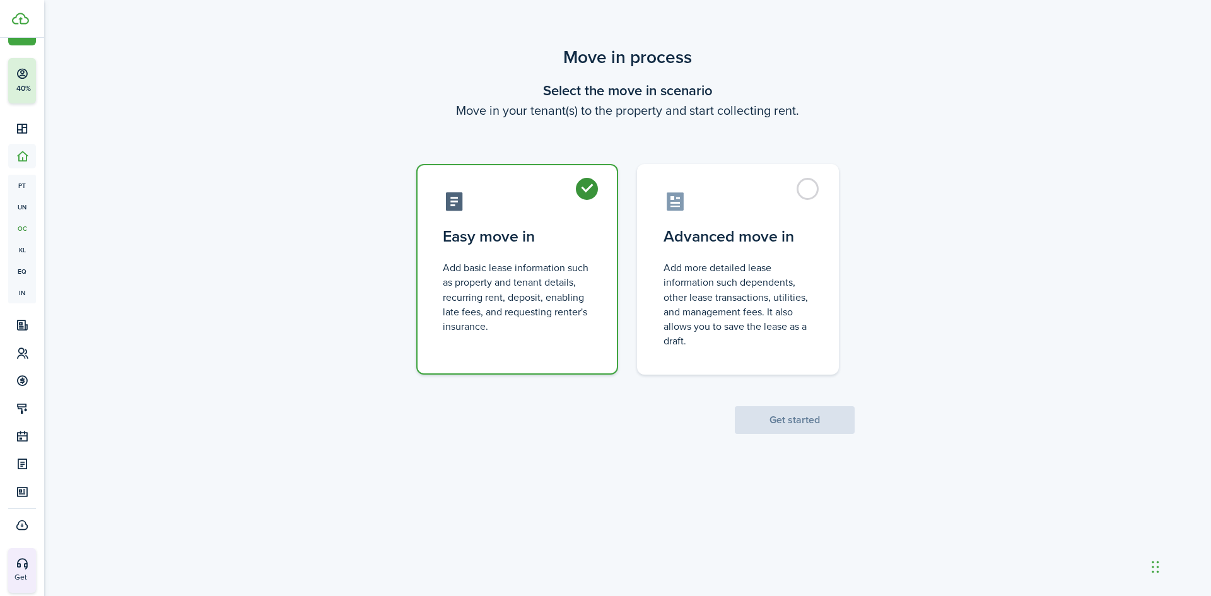
radio input "true"
click at [774, 421] on button "Get started" at bounding box center [795, 420] width 120 height 28
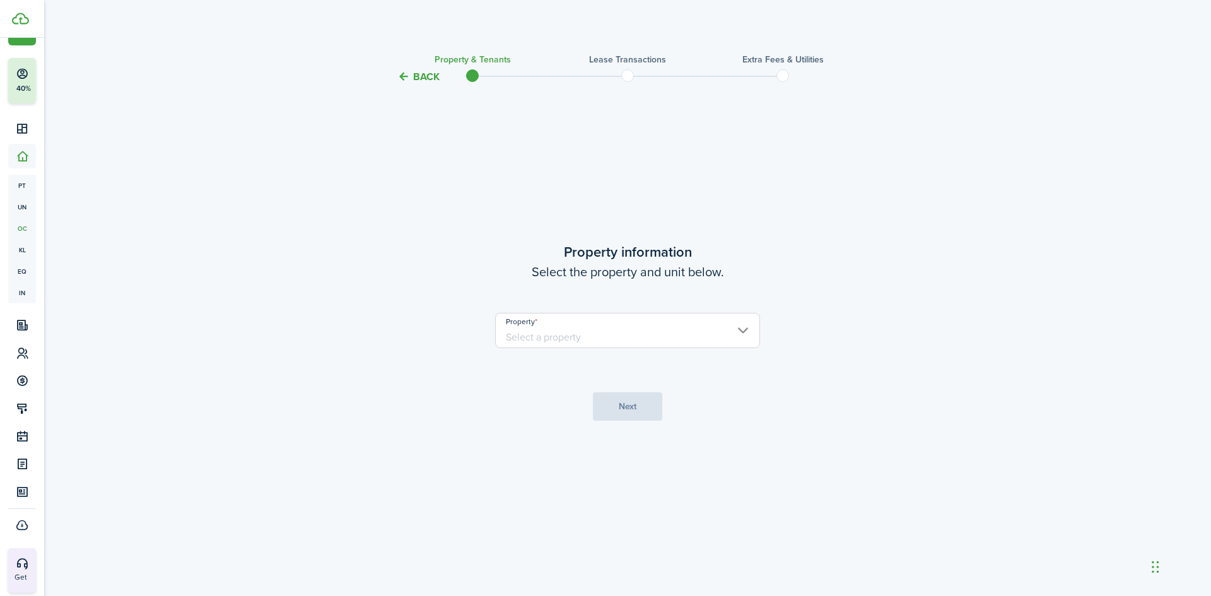
click at [610, 336] on input "Property" at bounding box center [627, 330] width 265 height 35
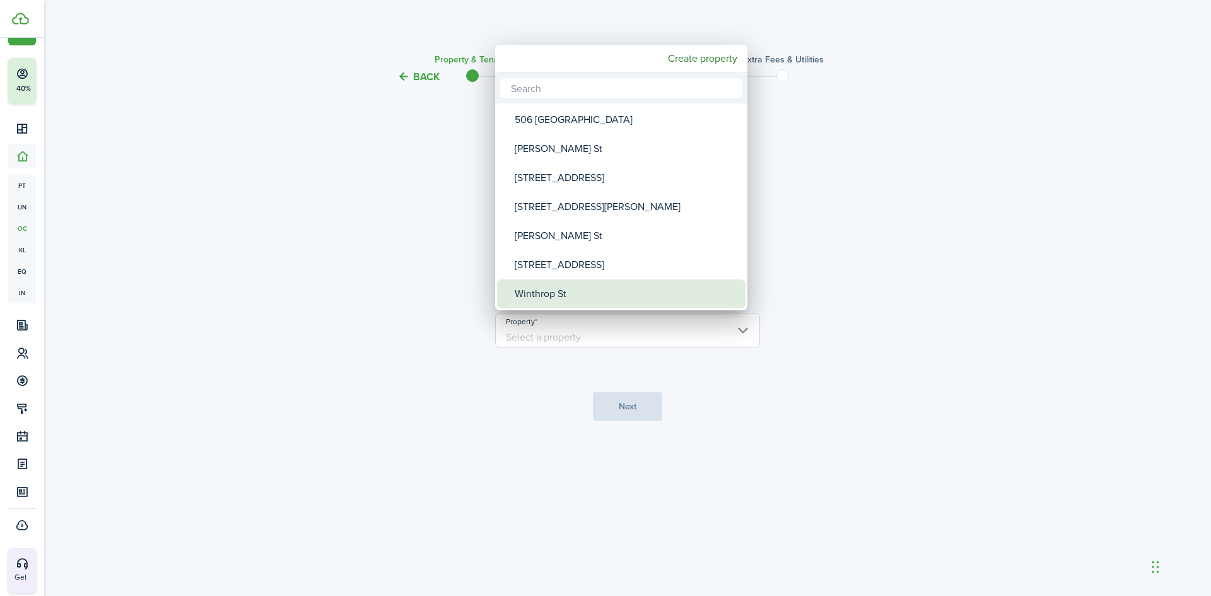
click at [561, 299] on div "Winthrop St" at bounding box center [626, 293] width 223 height 29
type input "Winthrop St"
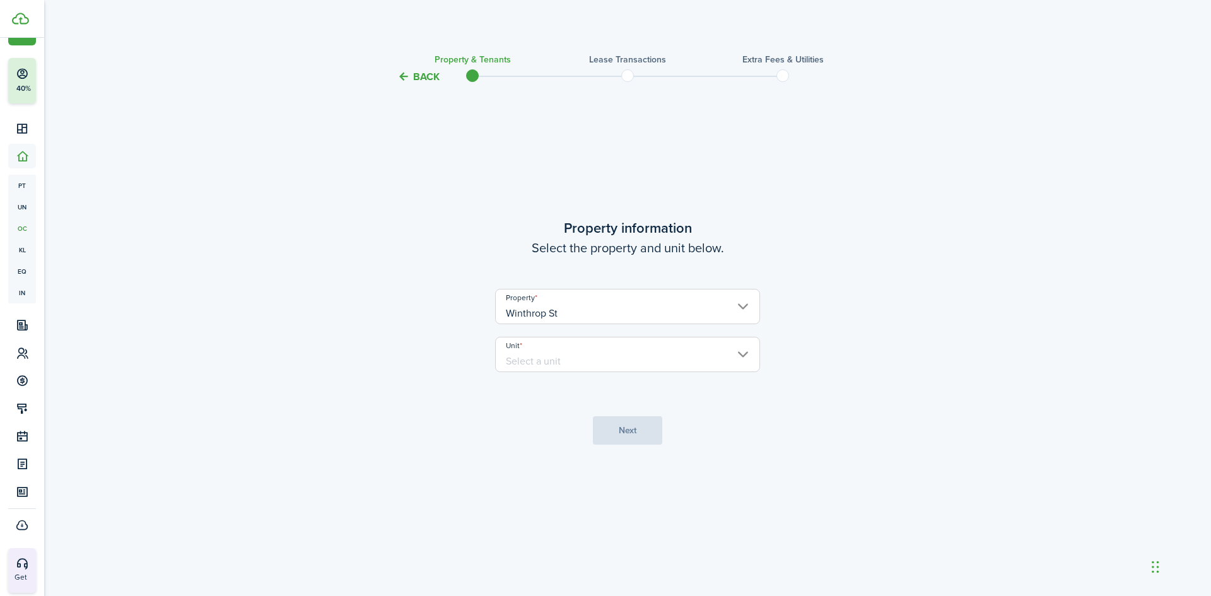
click at [581, 362] on input "Unit" at bounding box center [627, 354] width 265 height 35
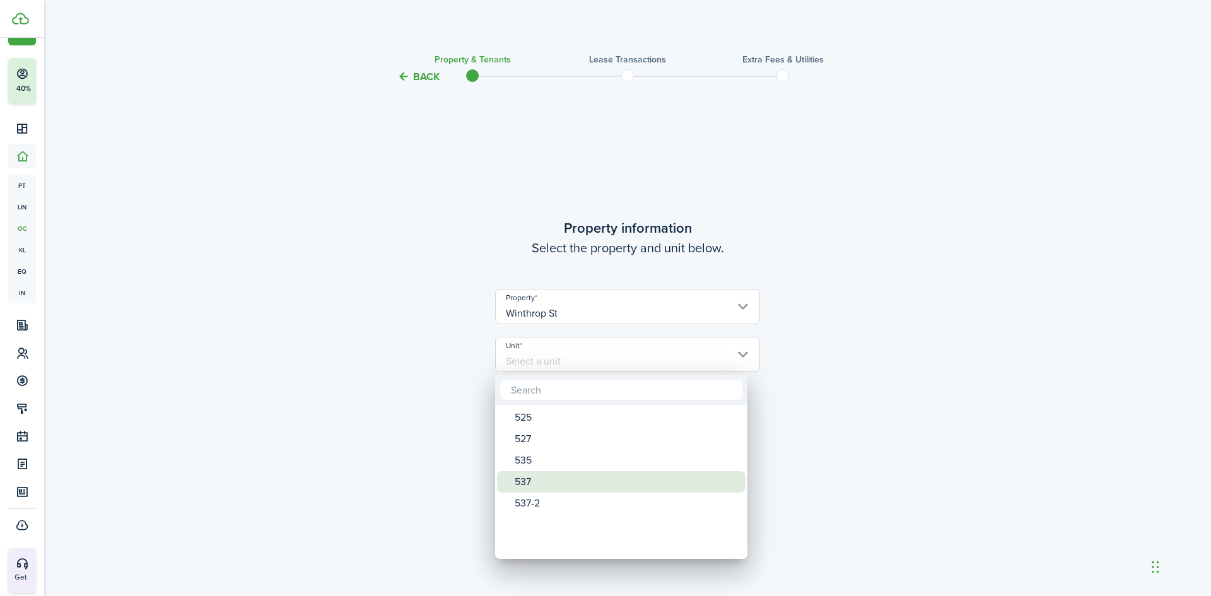
click at [533, 477] on div "537" at bounding box center [626, 481] width 223 height 21
type input "537"
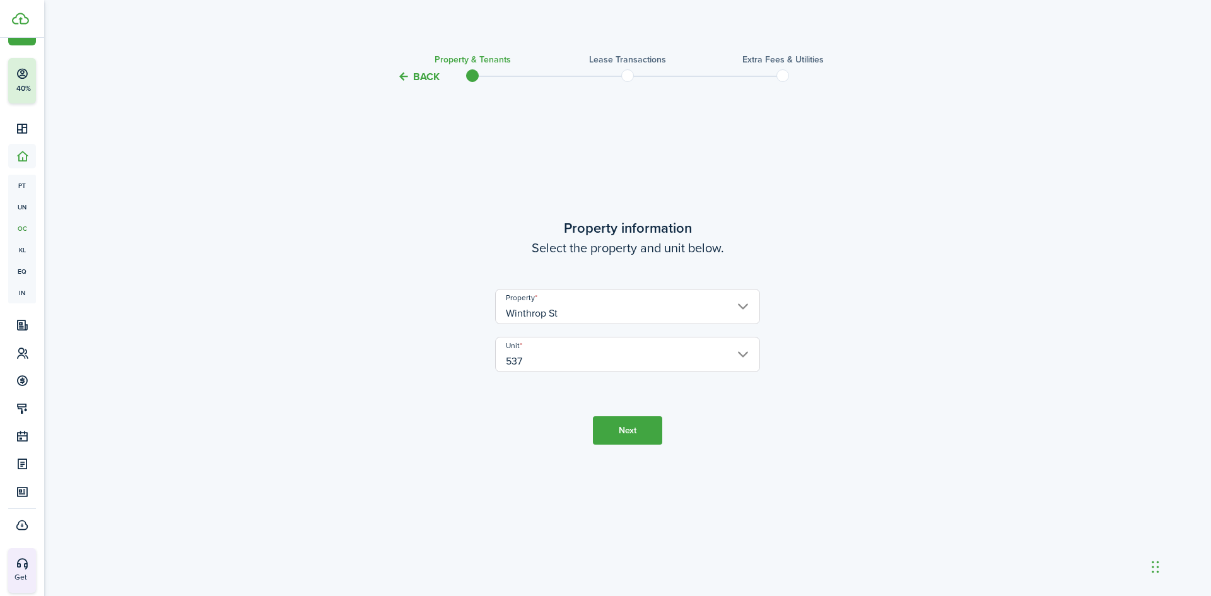
click at [619, 433] on button "Next" at bounding box center [627, 430] width 69 height 28
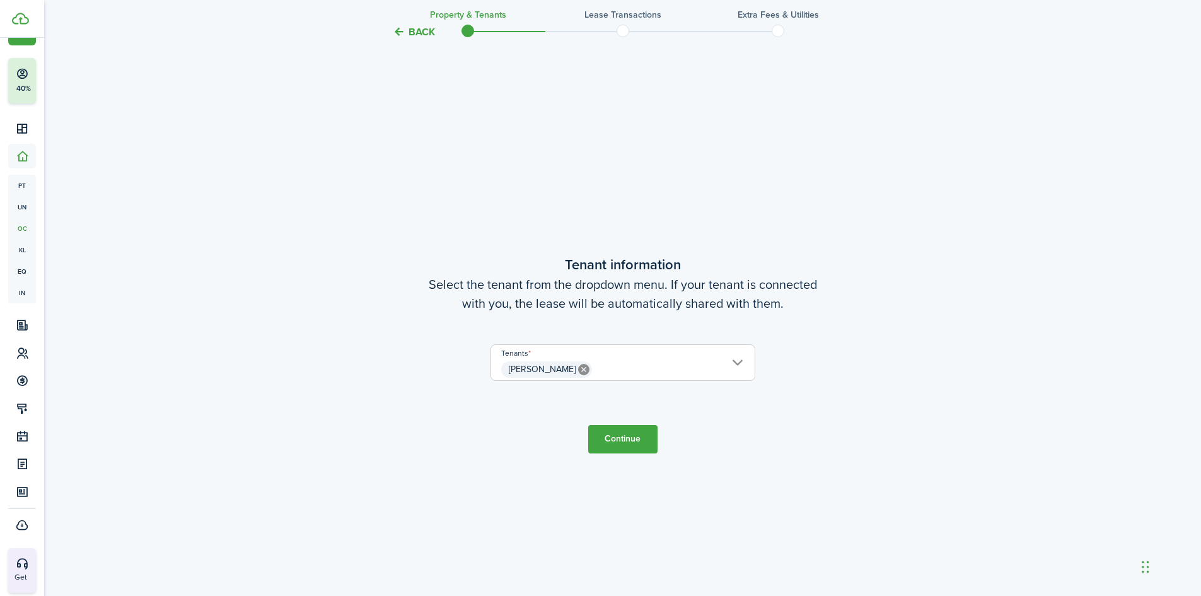
scroll to position [511, 0]
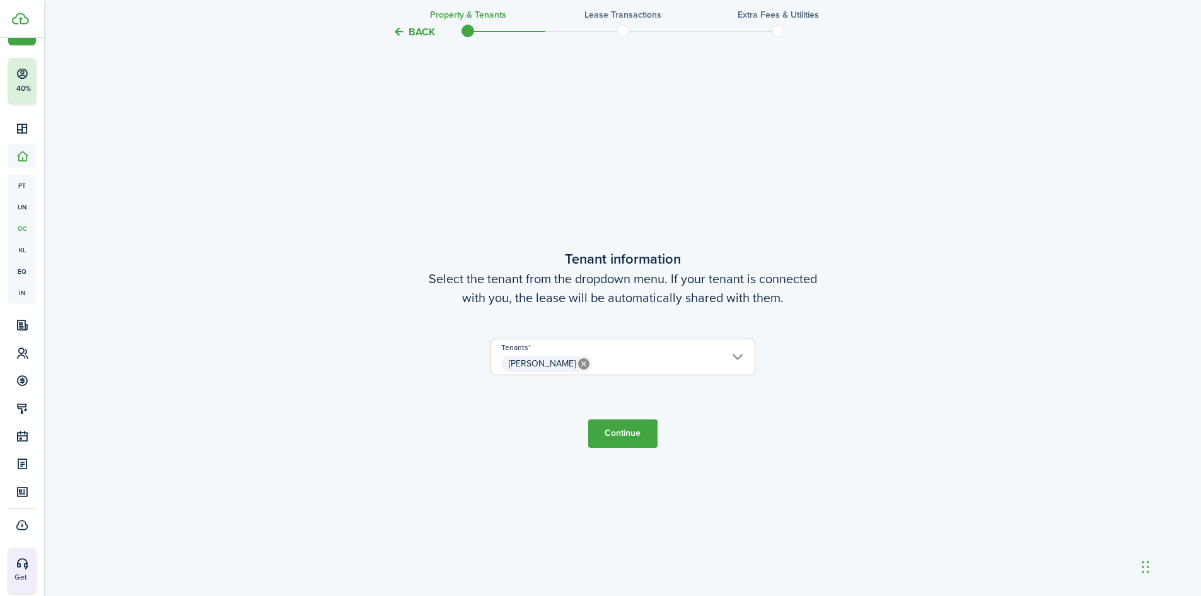
click at [607, 428] on button "Continue" at bounding box center [622, 433] width 69 height 28
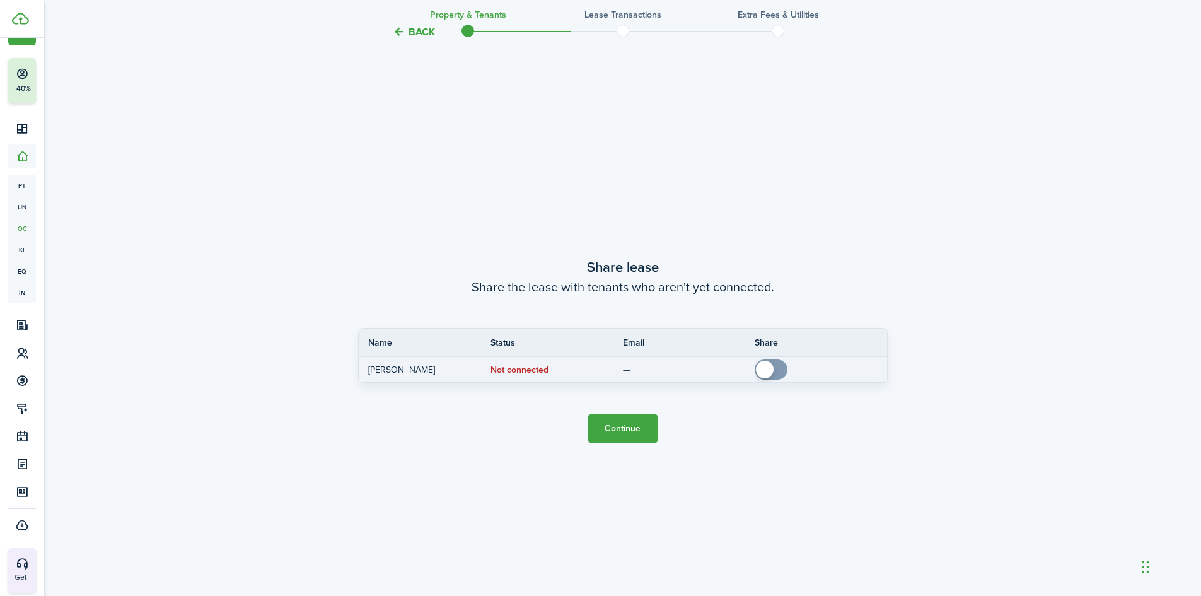
scroll to position [1107, 0]
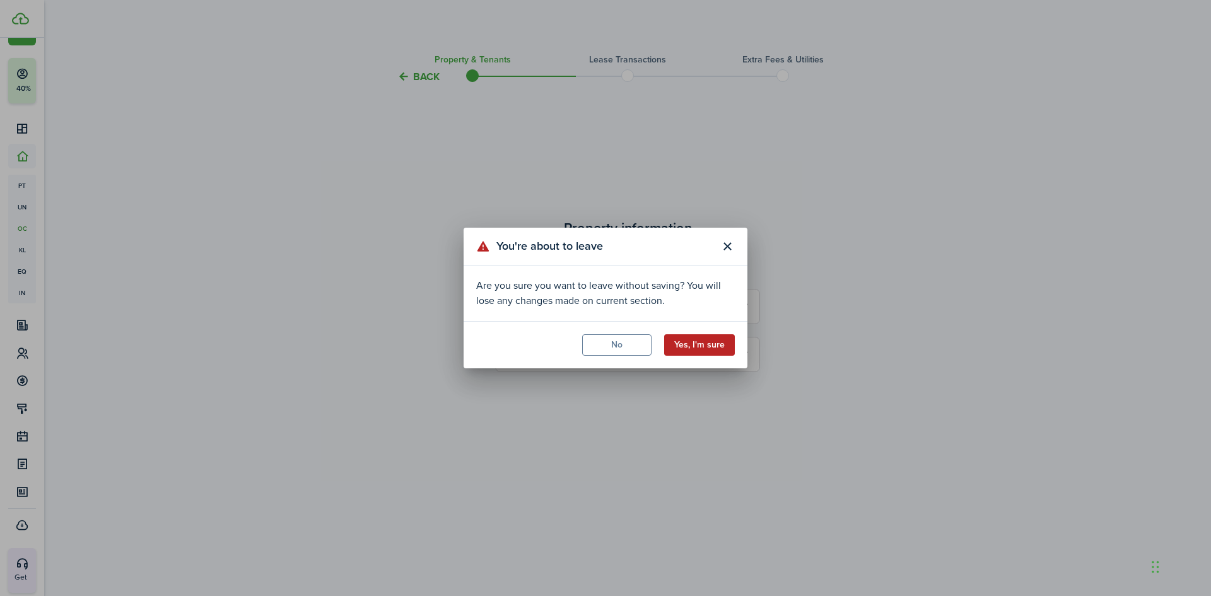
click at [698, 346] on button "Yes, I'm sure" at bounding box center [699, 344] width 71 height 21
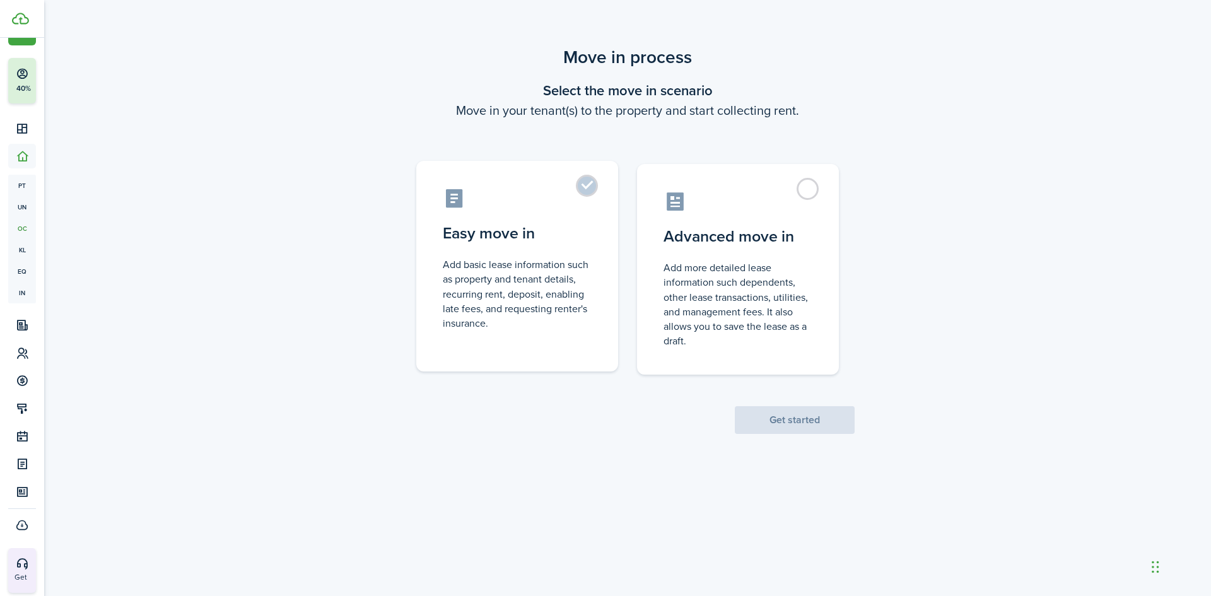
click at [511, 299] on control-radio-card-description "Add basic lease information such as property and tenant details, recurring rent…" at bounding box center [517, 293] width 149 height 73
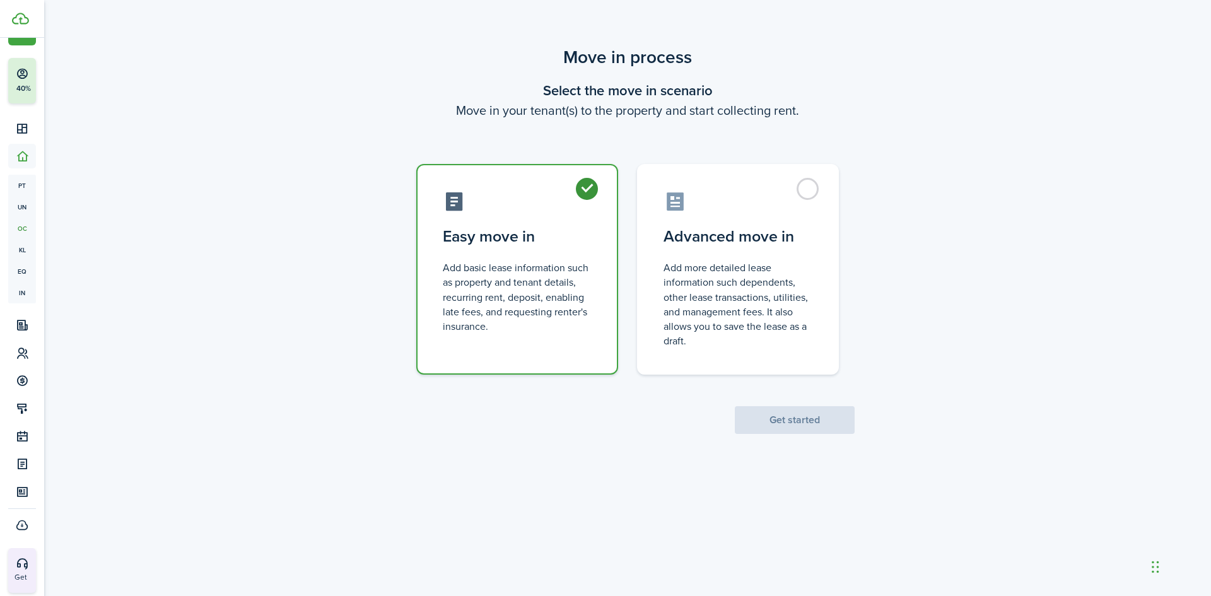
radio input "true"
click at [813, 416] on button "Get started" at bounding box center [795, 420] width 120 height 28
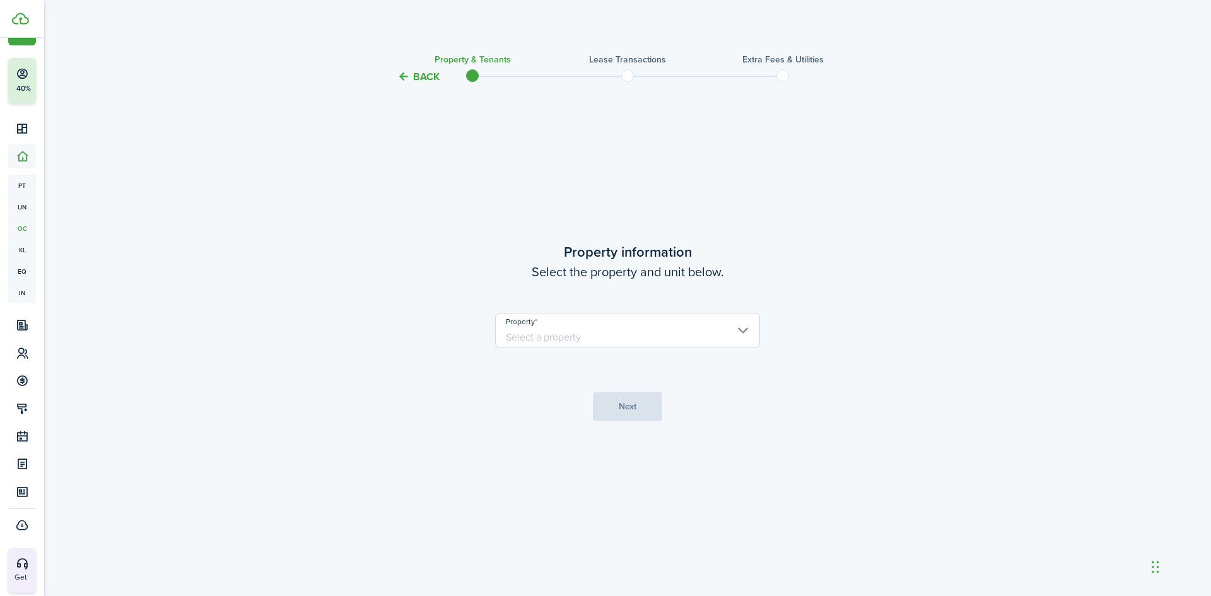
click at [581, 339] on input "Property" at bounding box center [627, 330] width 265 height 35
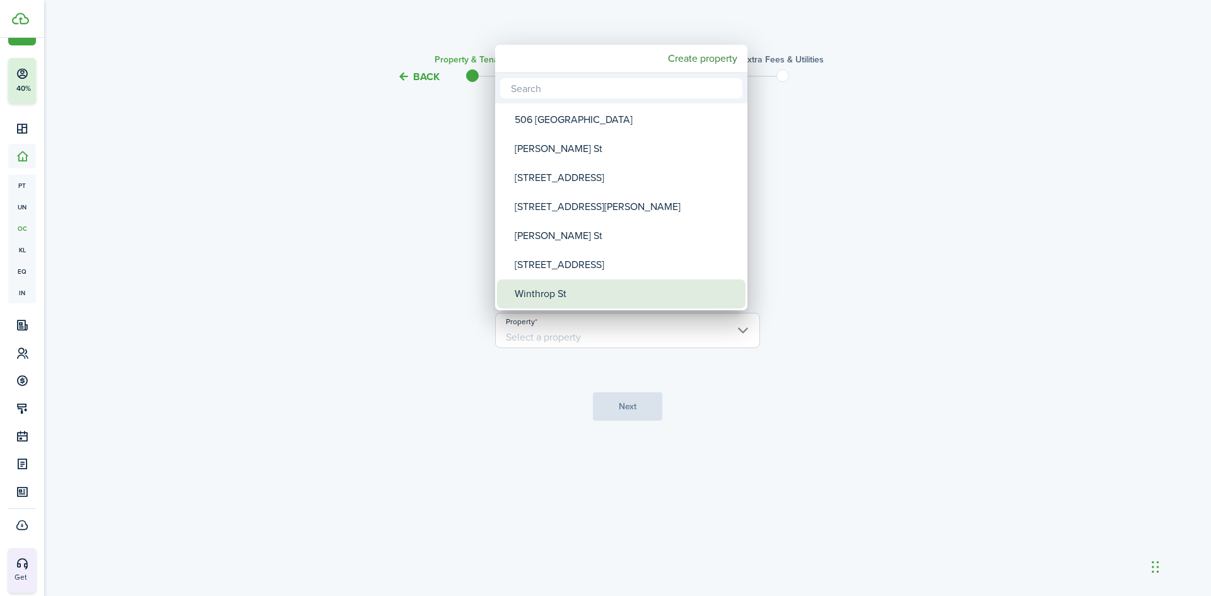
click at [548, 292] on div "Winthrop St" at bounding box center [626, 293] width 223 height 29
type input "Winthrop St"
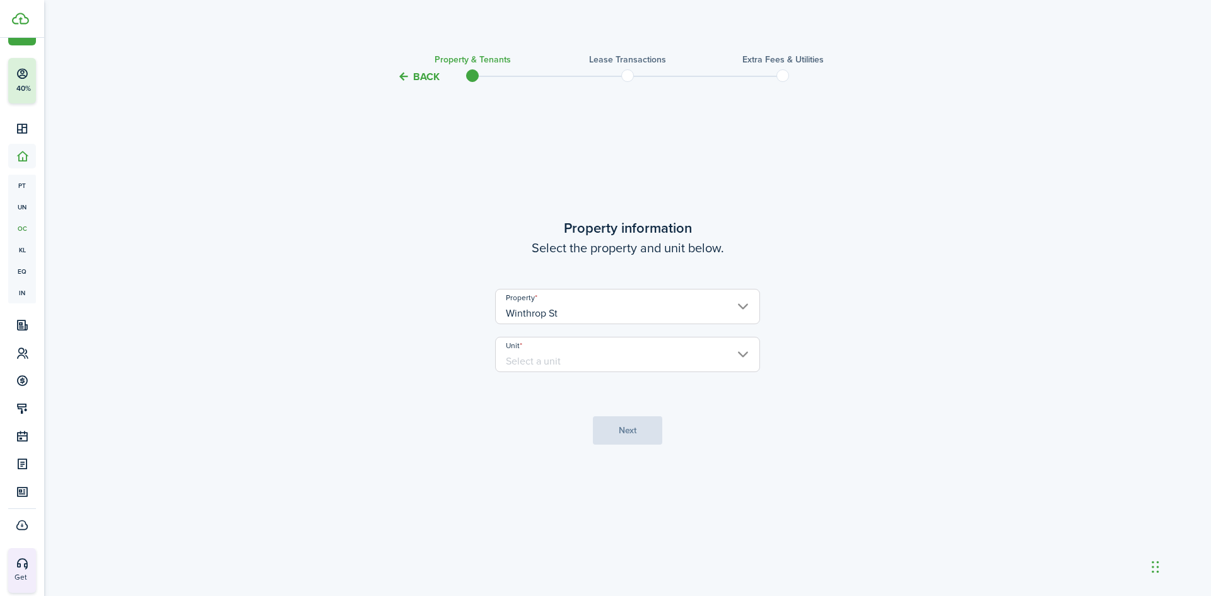
click at [607, 351] on input "Unit" at bounding box center [627, 354] width 265 height 35
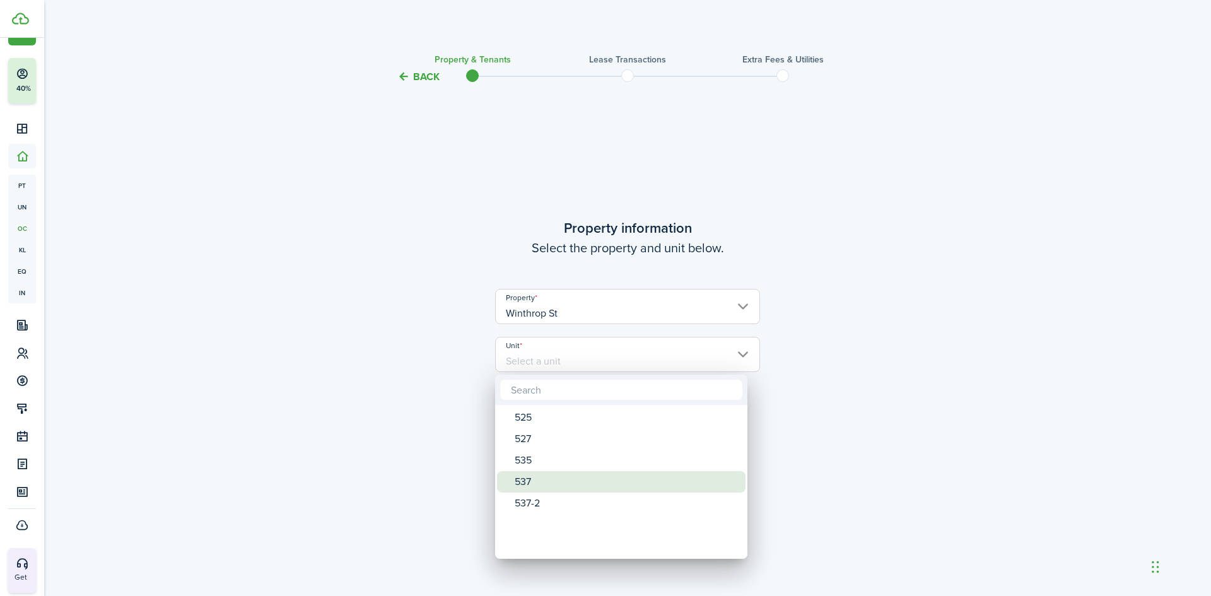
click at [534, 483] on div "537" at bounding box center [626, 481] width 223 height 21
type input "537"
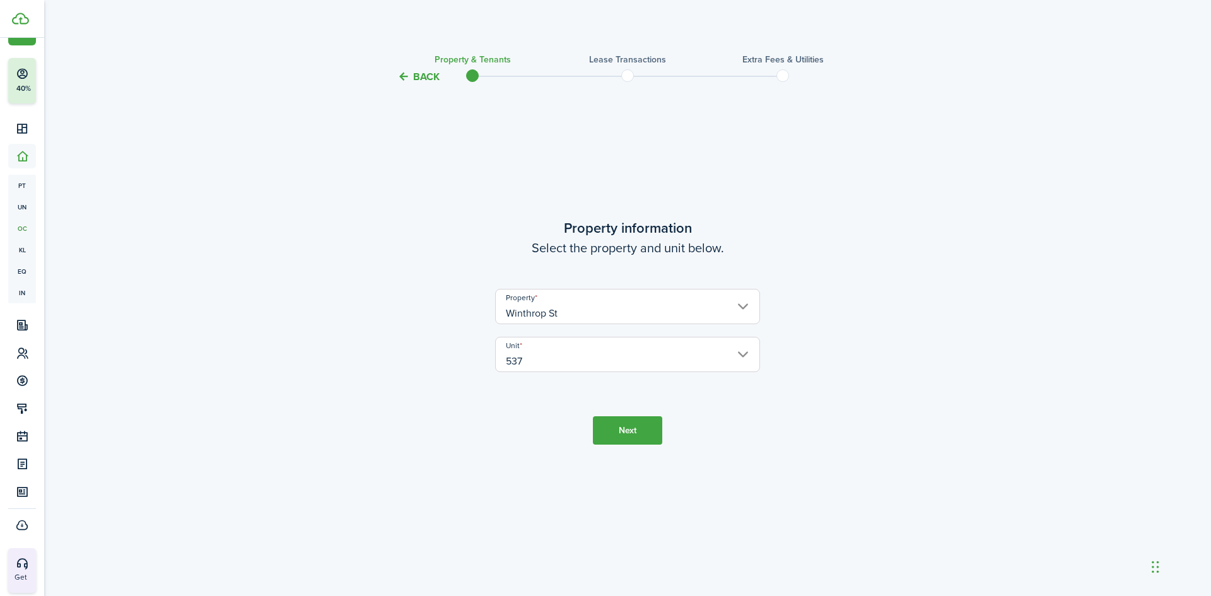
click at [626, 430] on button "Next" at bounding box center [627, 430] width 69 height 28
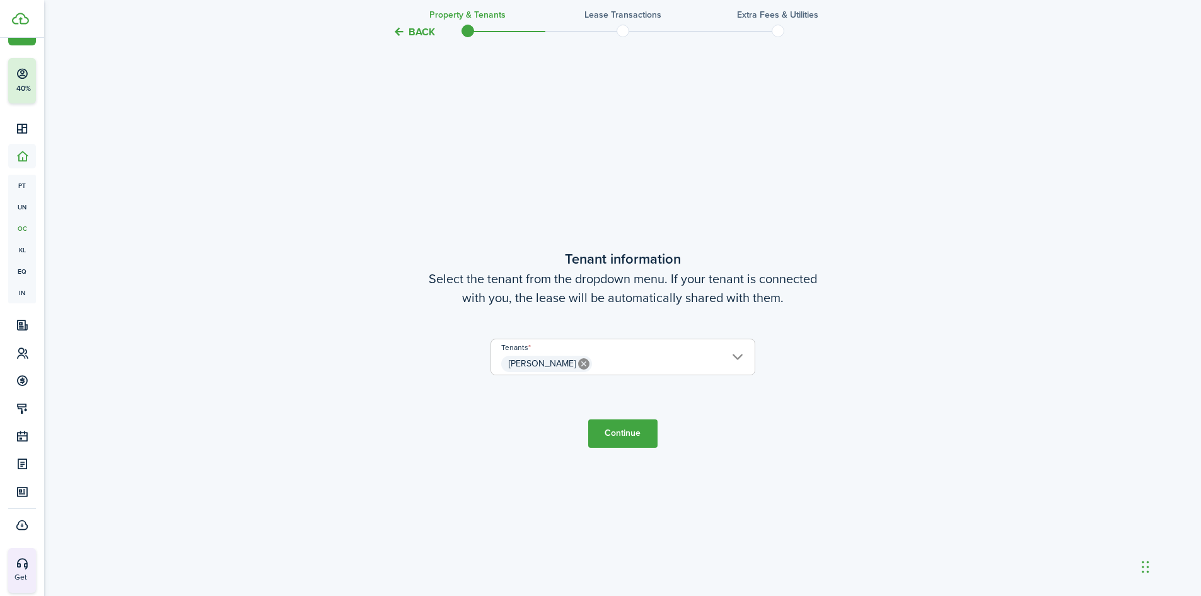
click at [619, 435] on button "Continue" at bounding box center [622, 433] width 69 height 28
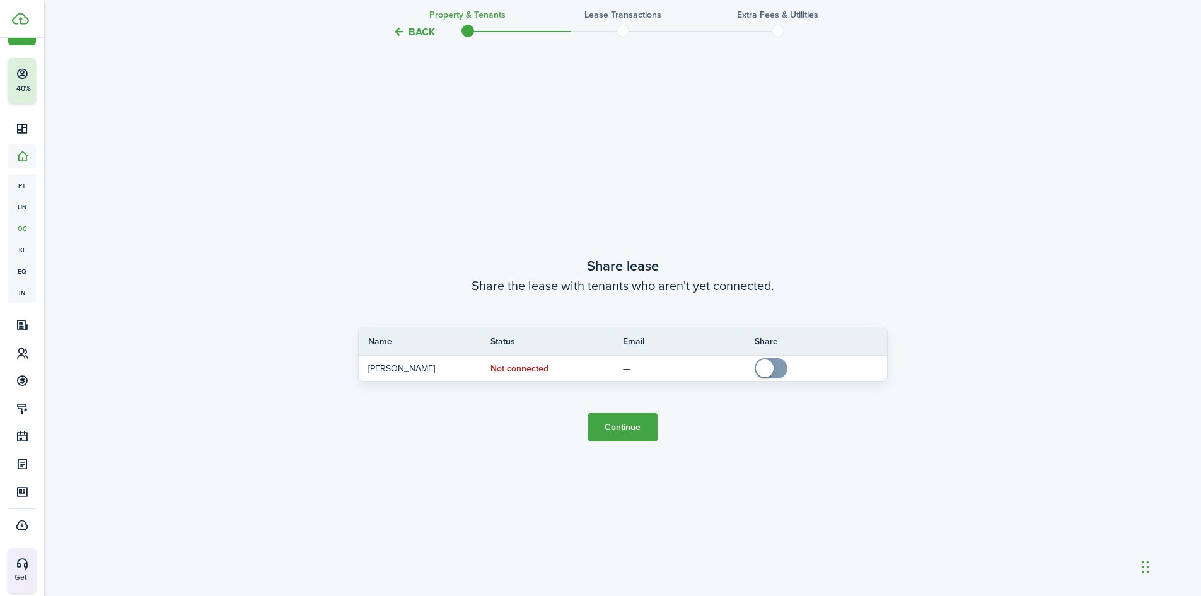
scroll to position [1107, 0]
click at [615, 430] on button "Continue" at bounding box center [622, 426] width 69 height 28
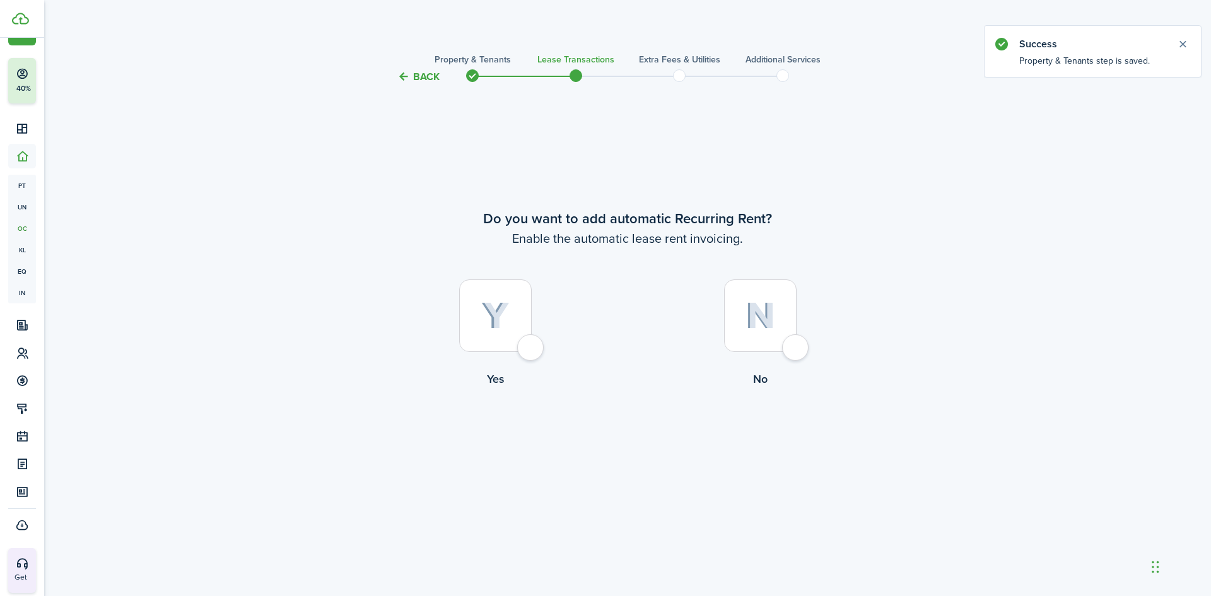
click at [467, 331] on div at bounding box center [495, 315] width 73 height 73
radio input "true"
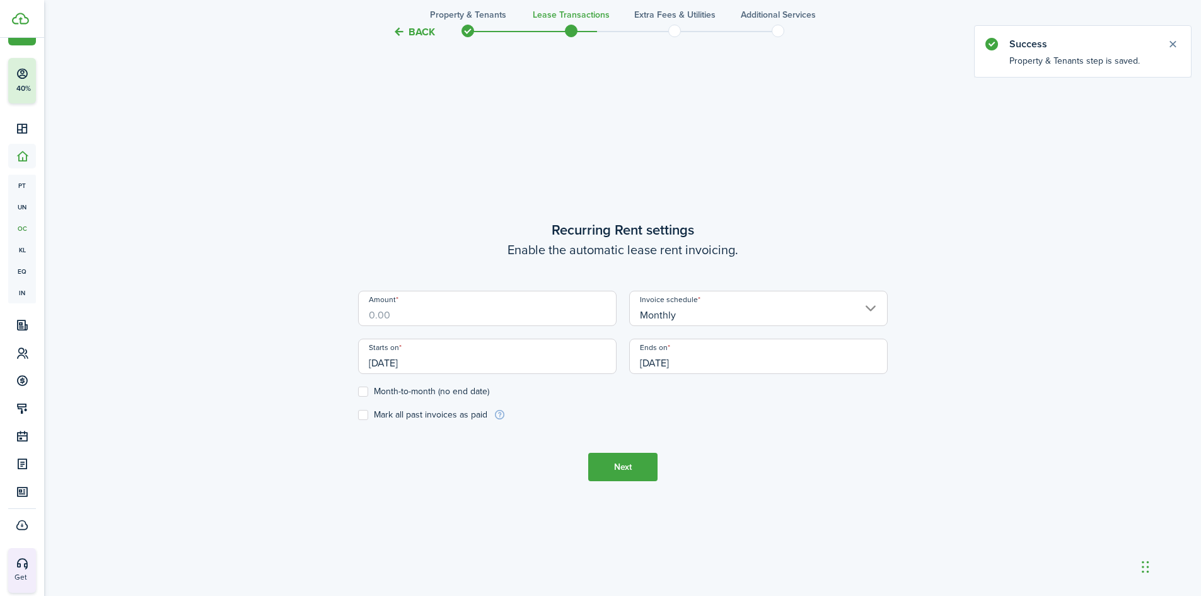
scroll to position [511, 0]
drag, startPoint x: 416, startPoint y: 313, endPoint x: 256, endPoint y: 334, distance: 161.5
click at [256, 334] on div "Back Property & Tenants Lease Transactions Extra fees & Utilities Additional Se…" at bounding box center [622, 89] width 1157 height 1126
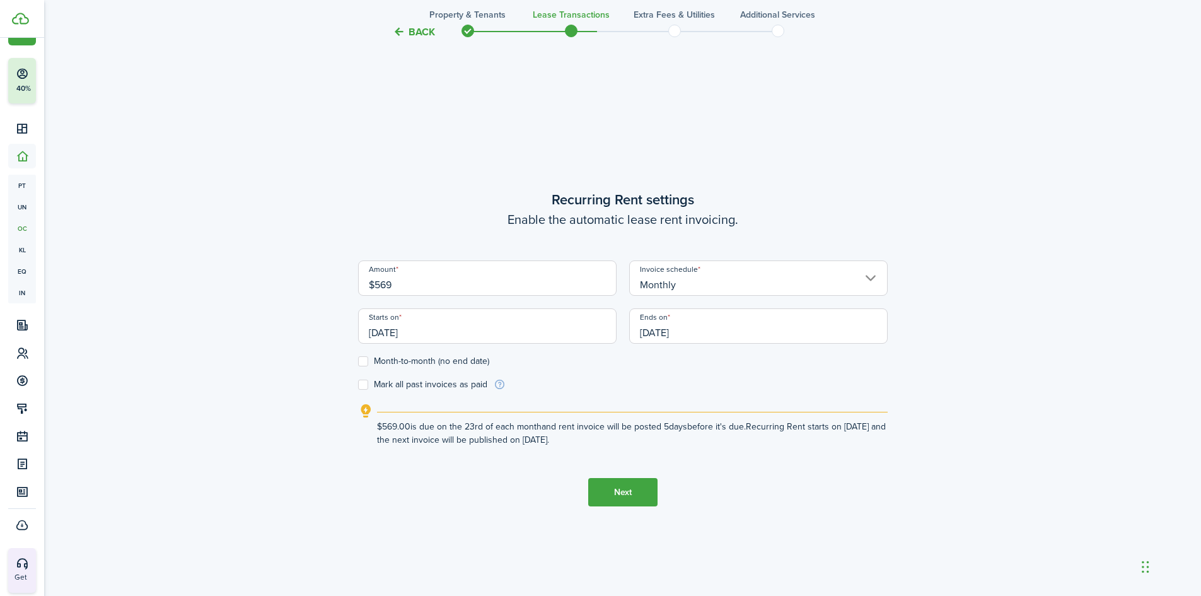
click at [418, 335] on input "[DATE]" at bounding box center [487, 325] width 259 height 35
type input "$569.00"
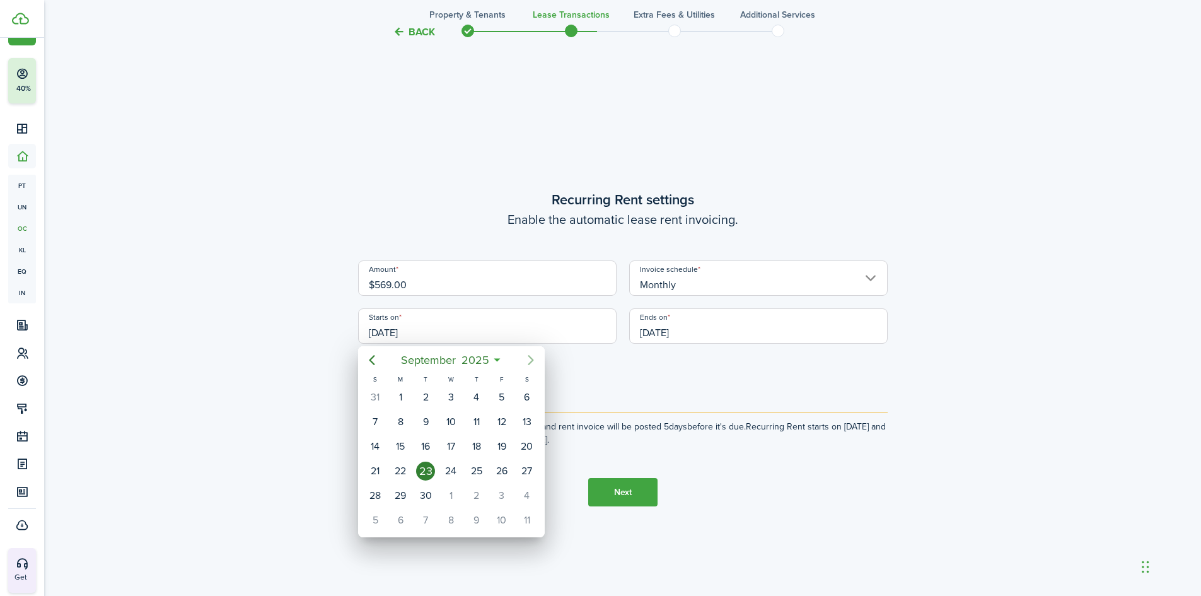
click at [526, 360] on icon "Next page" at bounding box center [530, 360] width 15 height 15
click at [445, 396] on div "1" at bounding box center [450, 397] width 19 height 19
type input "[DATE]"
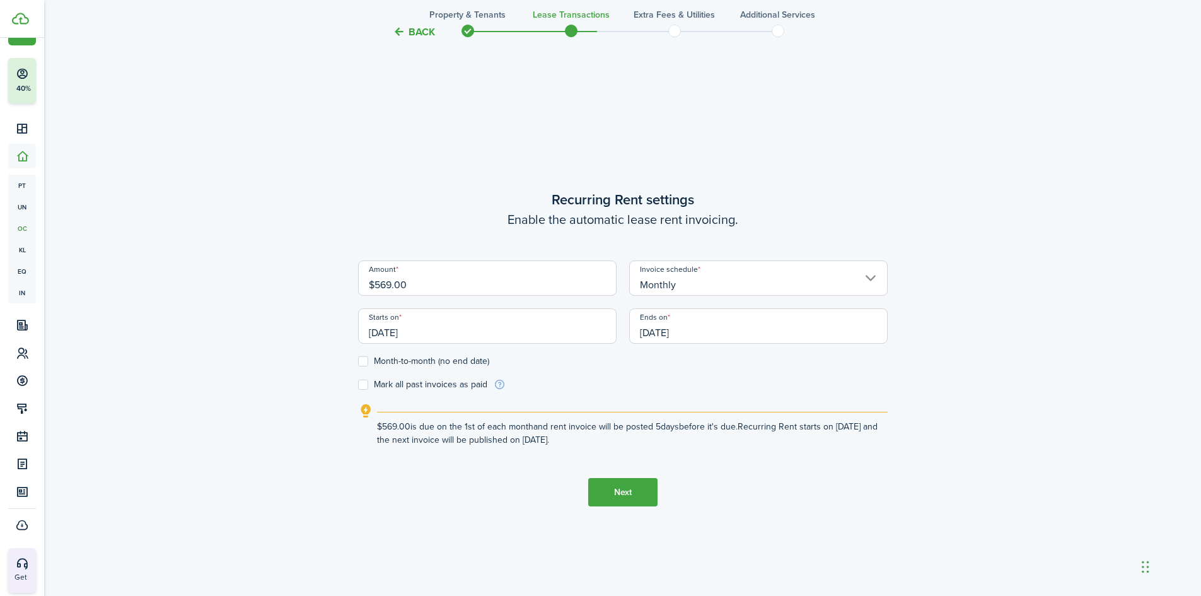
click at [362, 361] on label "Month-to-month (no end date)" at bounding box center [423, 361] width 131 height 10
click at [358, 361] on input "Month-to-month (no end date)" at bounding box center [358, 361] width 1 height 1
checkbox input "true"
click at [634, 492] on button "Next" at bounding box center [622, 492] width 69 height 28
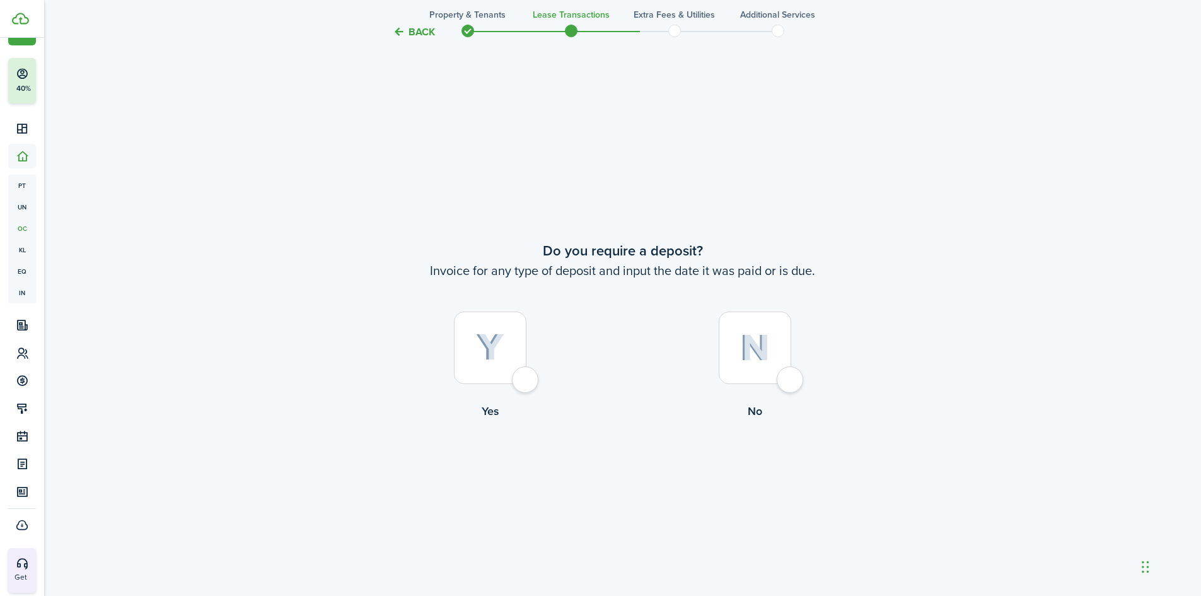
scroll to position [1107, 0]
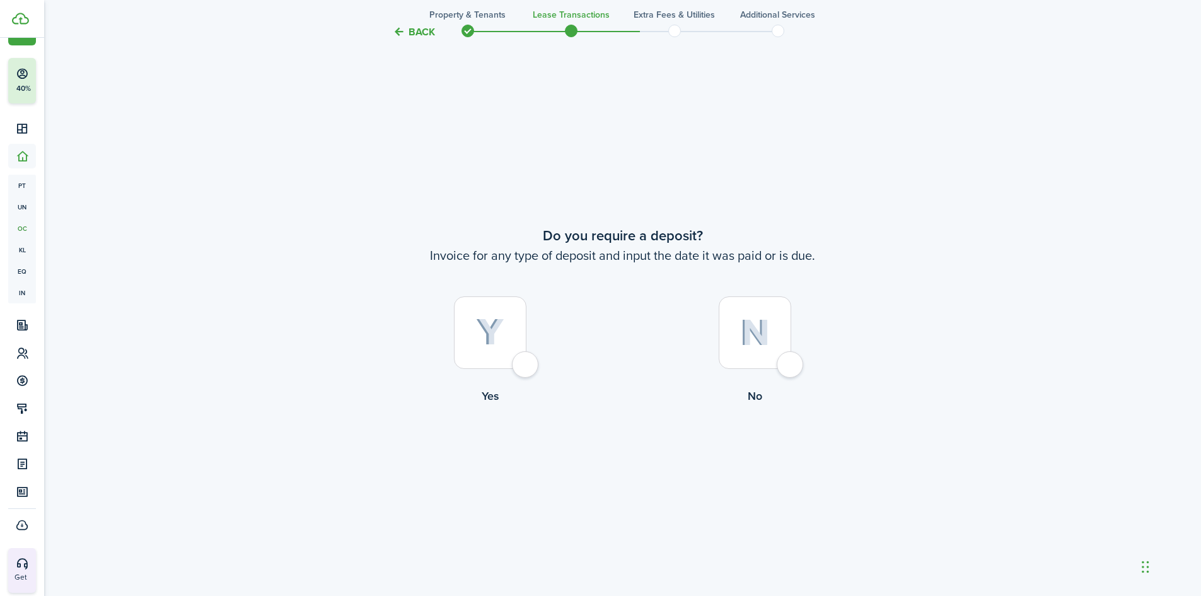
click at [743, 330] on img at bounding box center [755, 332] width 30 height 27
radio input "true"
click at [634, 453] on button "Continue" at bounding box center [622, 456] width 69 height 28
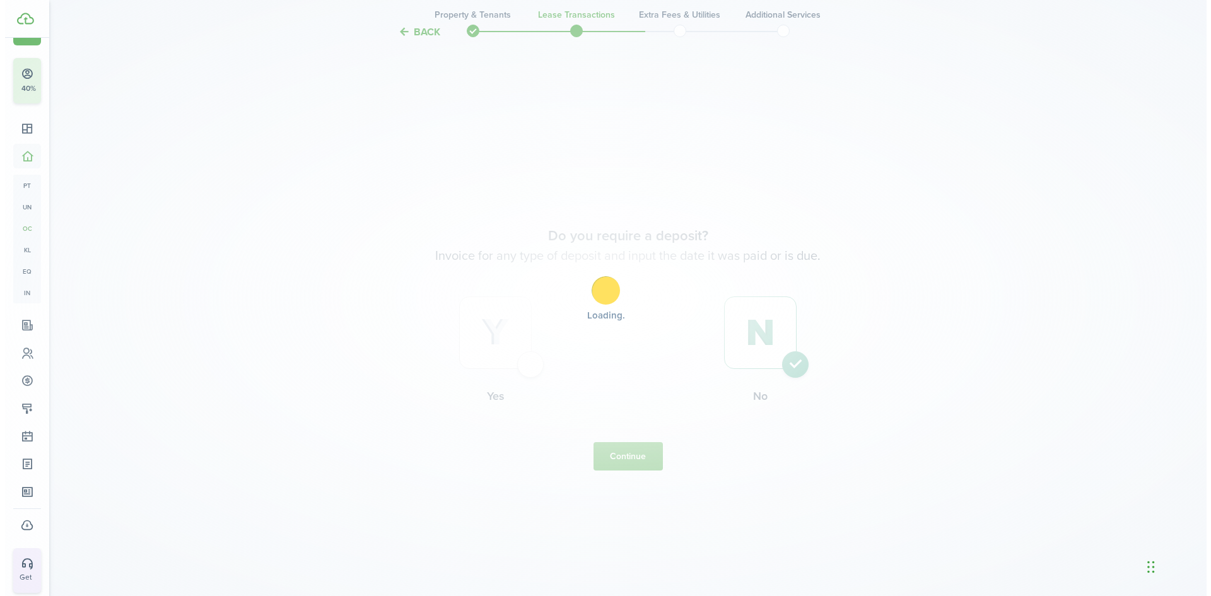
scroll to position [0, 0]
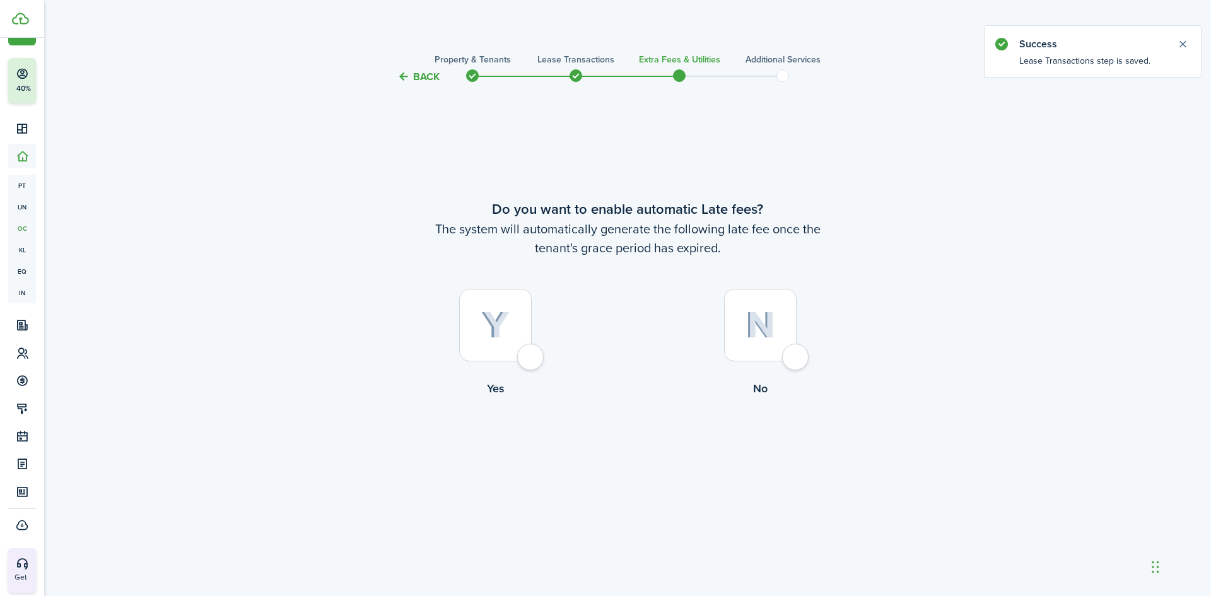
click at [769, 330] on img at bounding box center [760, 325] width 30 height 27
radio input "true"
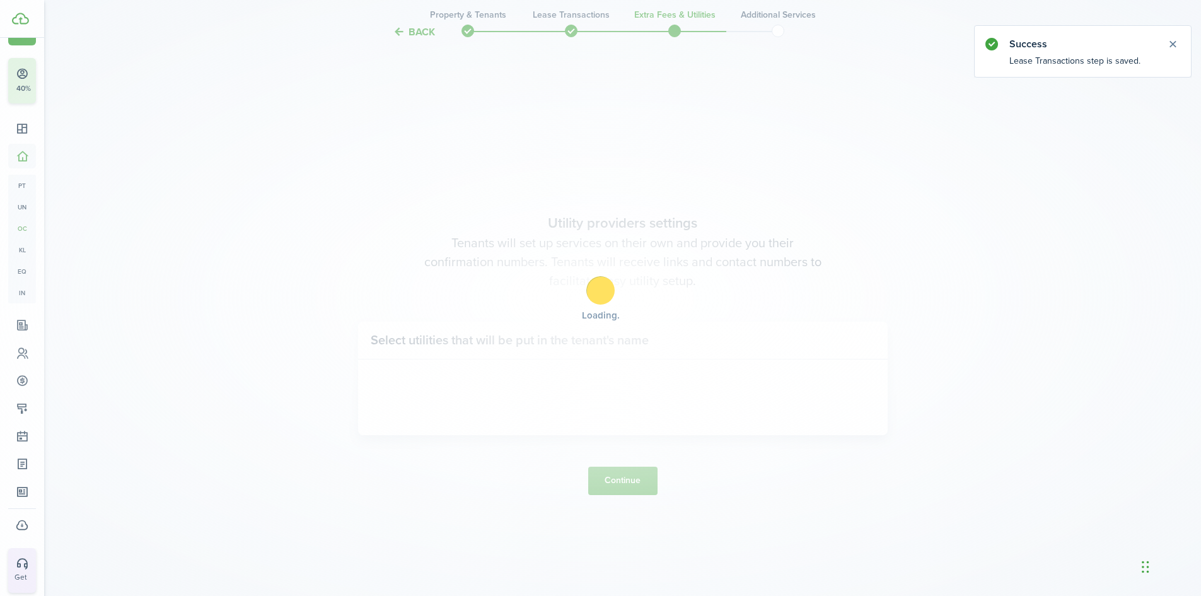
scroll to position [511, 0]
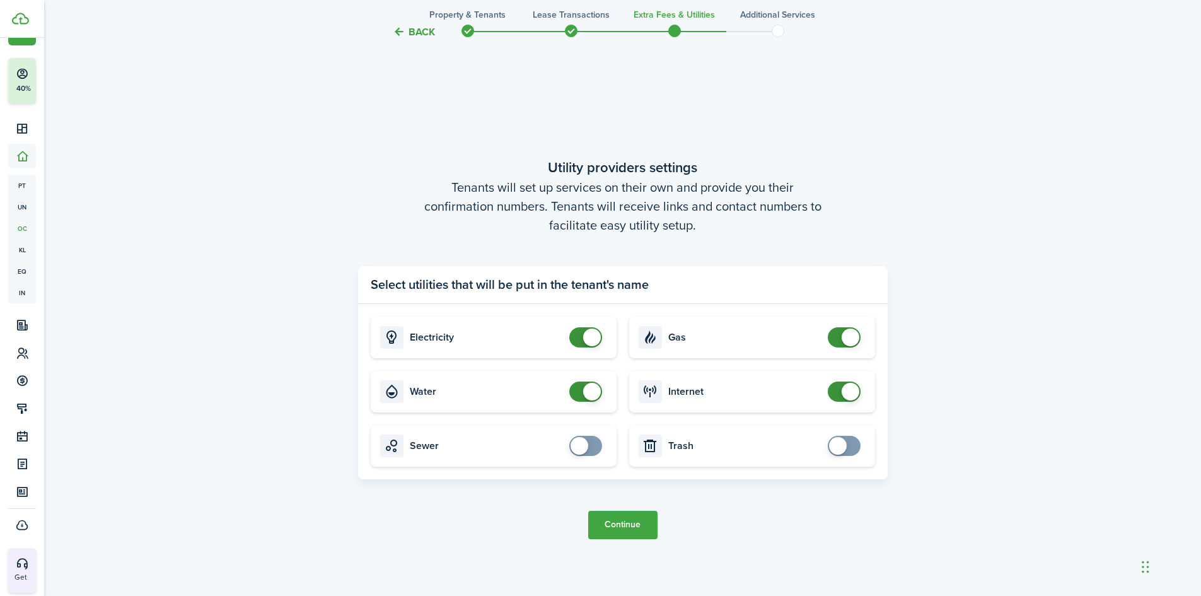
checkbox input "false"
click at [593, 387] on span at bounding box center [592, 392] width 18 height 18
click at [847, 392] on span at bounding box center [851, 392] width 18 height 18
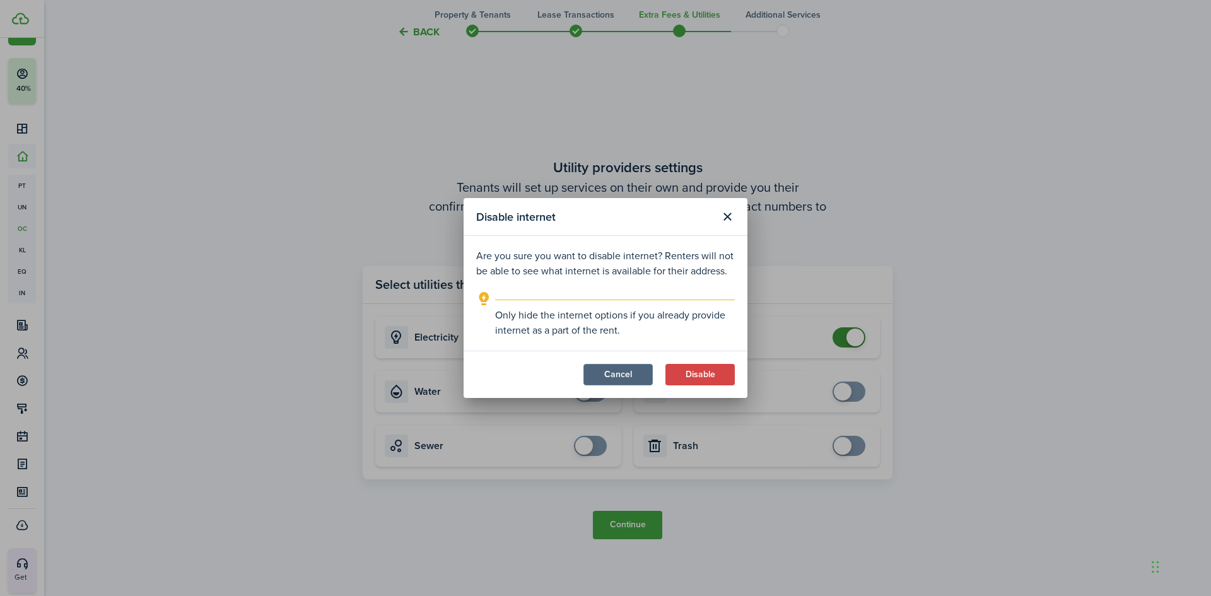
click at [629, 373] on button "Cancel" at bounding box center [617, 374] width 69 height 21
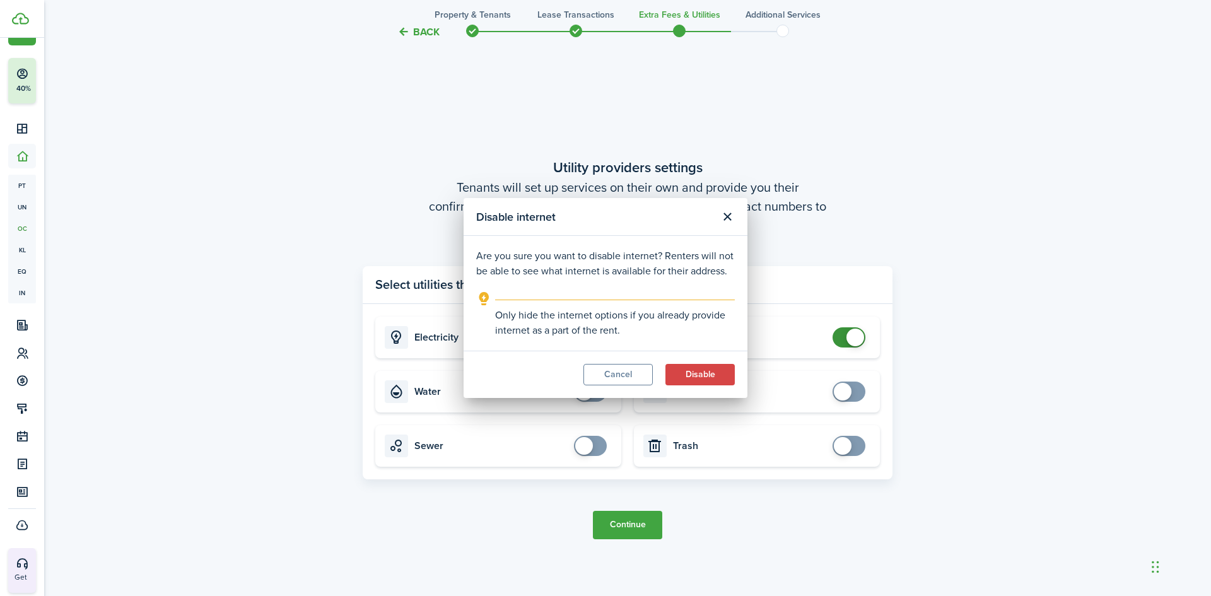
checkbox input "true"
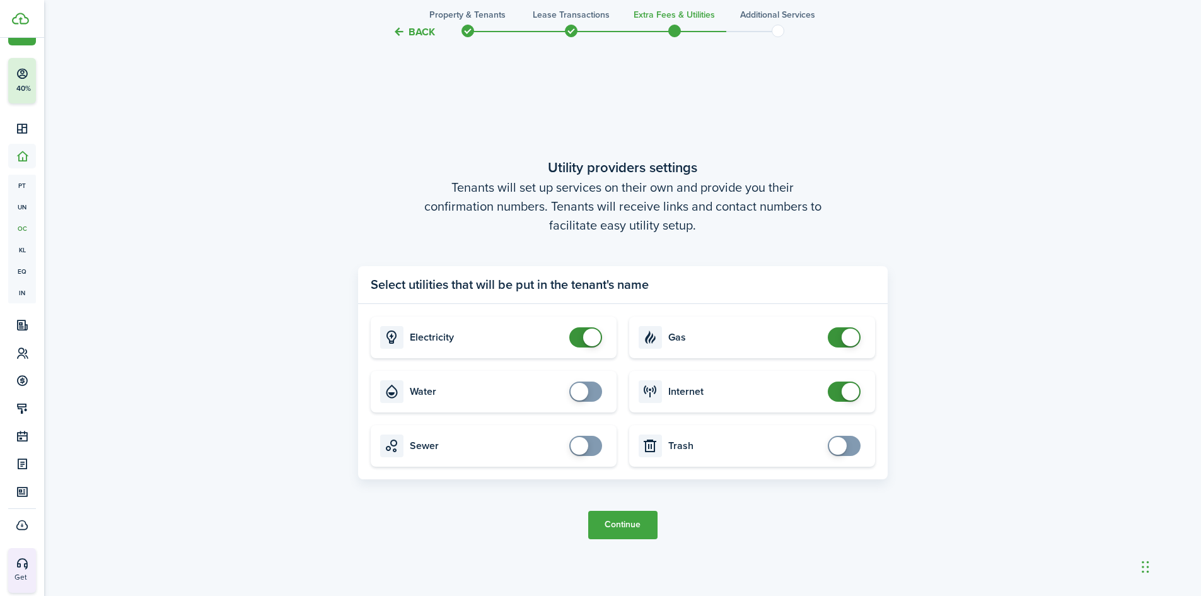
click at [631, 524] on button "Continue" at bounding box center [622, 525] width 69 height 28
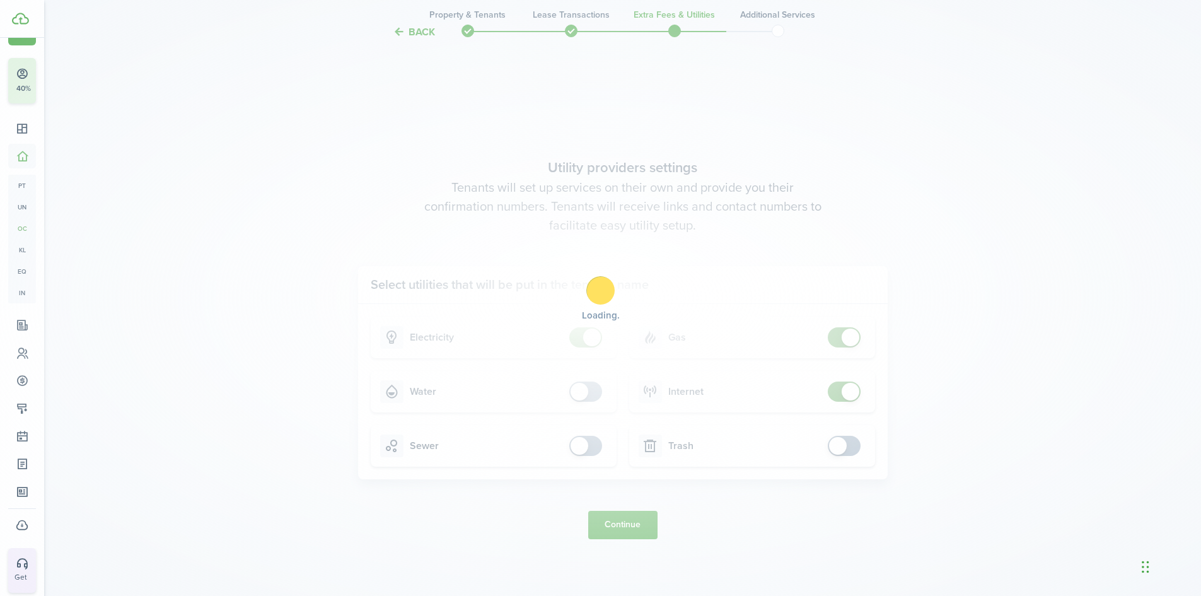
scroll to position [0, 0]
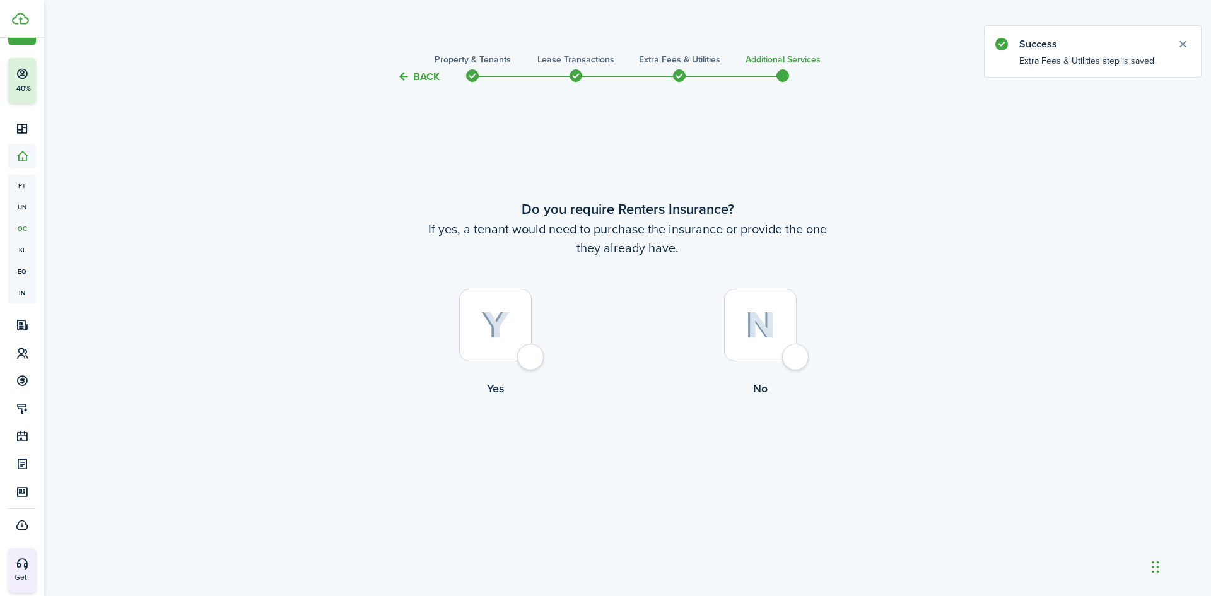
click at [756, 329] on img at bounding box center [760, 325] width 30 height 27
radio input "true"
click at [618, 446] on button "Complete move in" at bounding box center [627, 449] width 93 height 28
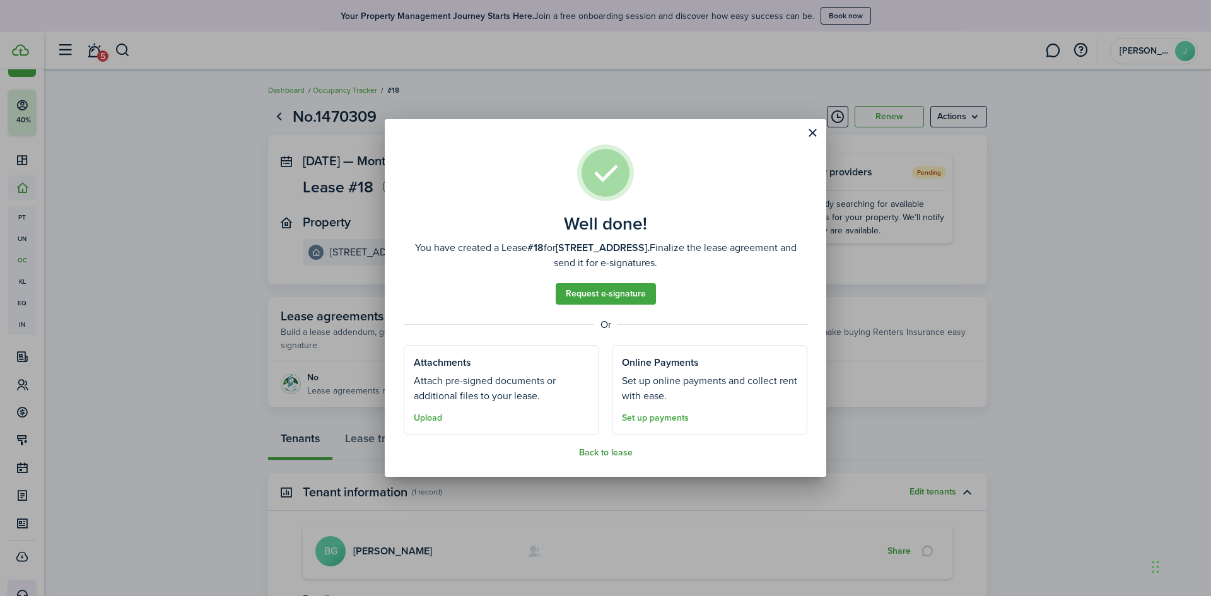
click at [595, 449] on button "Back to lease" at bounding box center [606, 453] width 54 height 10
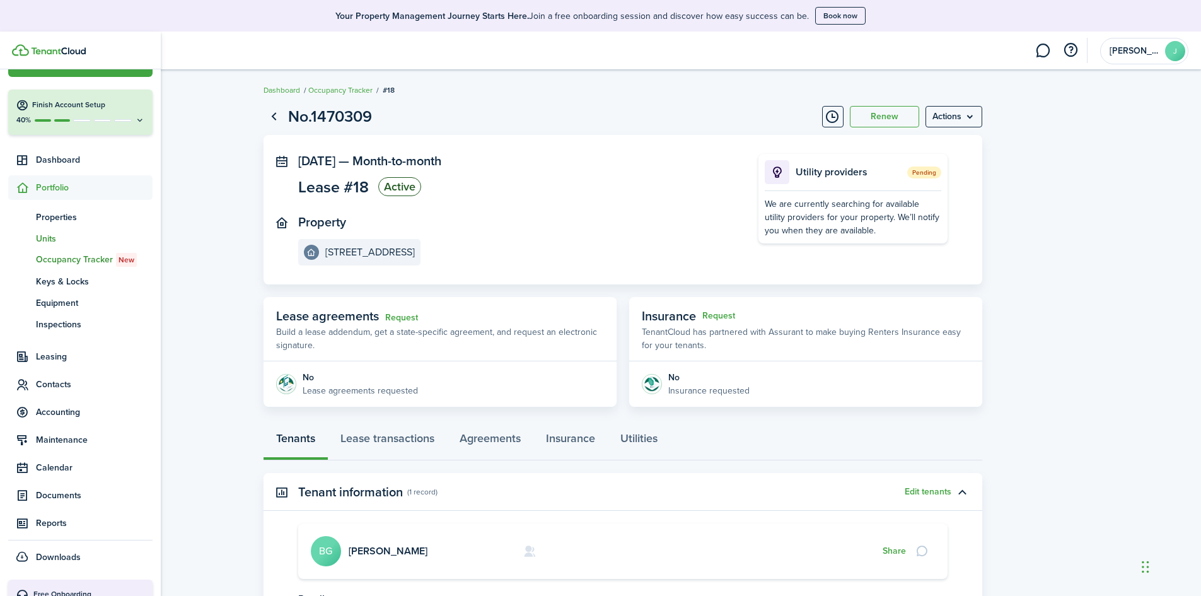
click at [54, 236] on span "Units" at bounding box center [94, 238] width 117 height 13
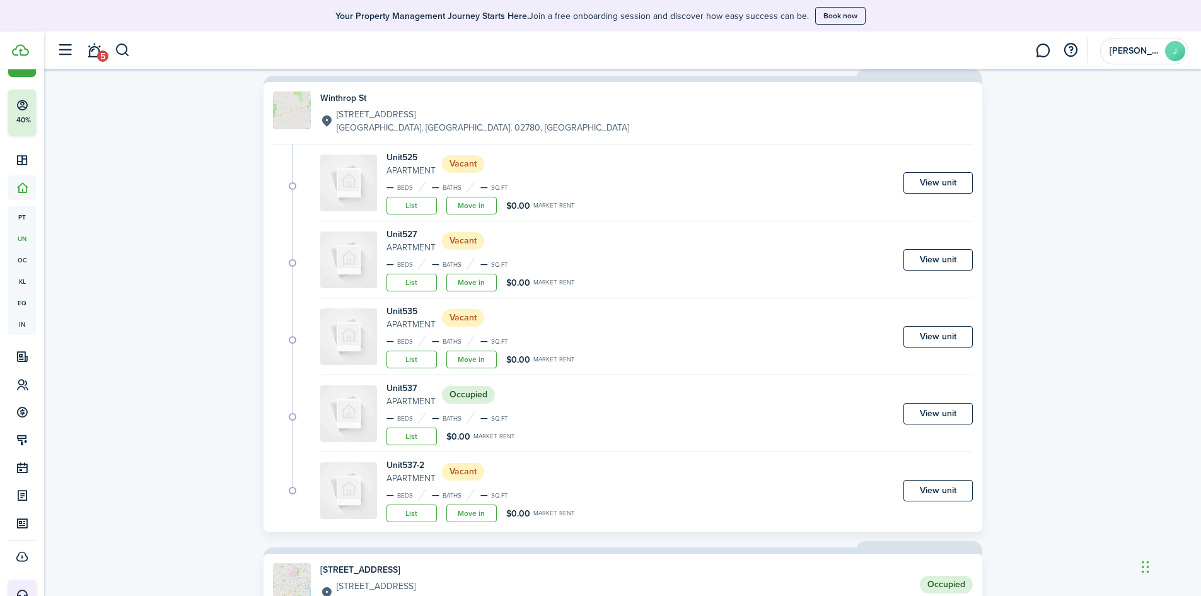
scroll to position [1072, 0]
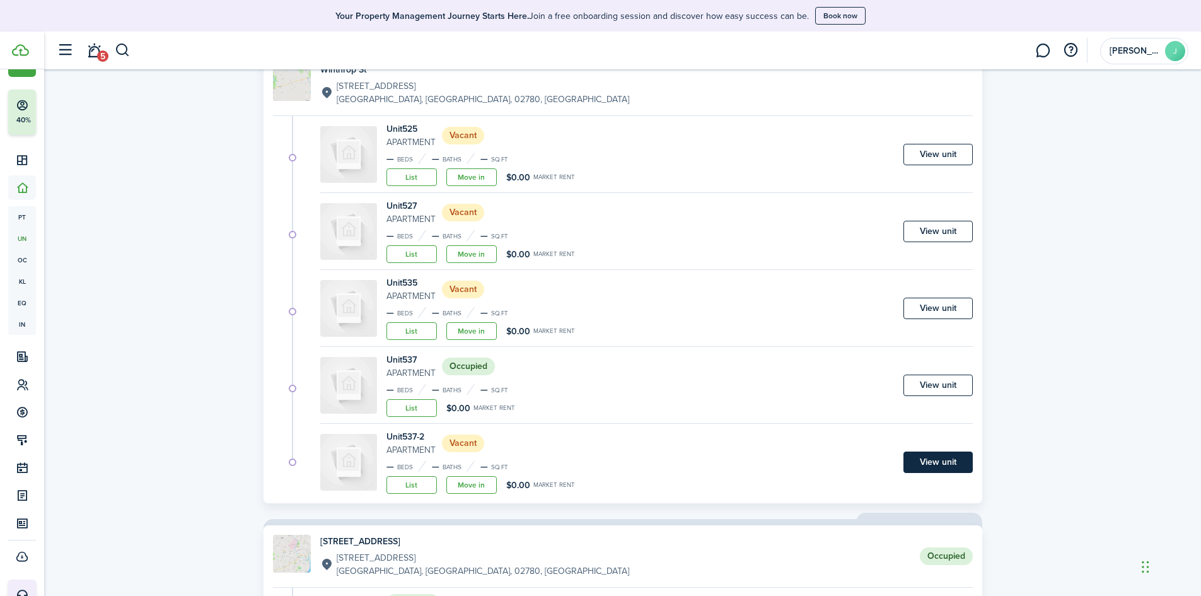
click at [946, 457] on link "View unit" at bounding box center [938, 462] width 69 height 21
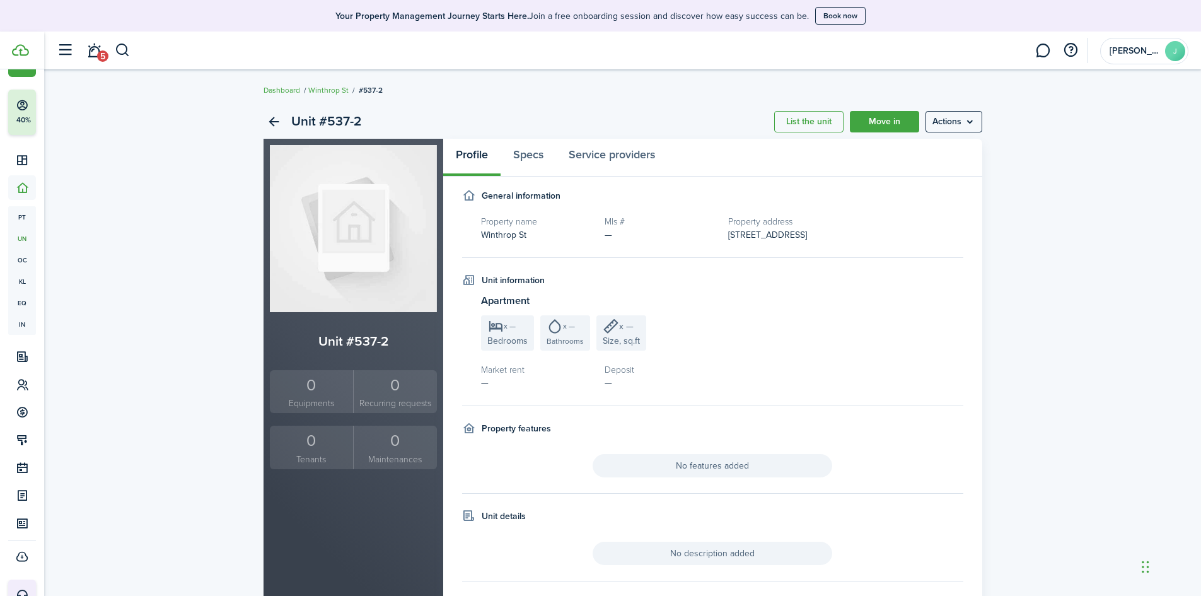
click at [959, 109] on div "Unit #537-2 List the unit Move in Actions" at bounding box center [623, 122] width 719 height 34
click at [957, 117] on menu-btn "Actions" at bounding box center [954, 121] width 57 height 21
click at [907, 192] on button "Delete unit" at bounding box center [927, 193] width 110 height 21
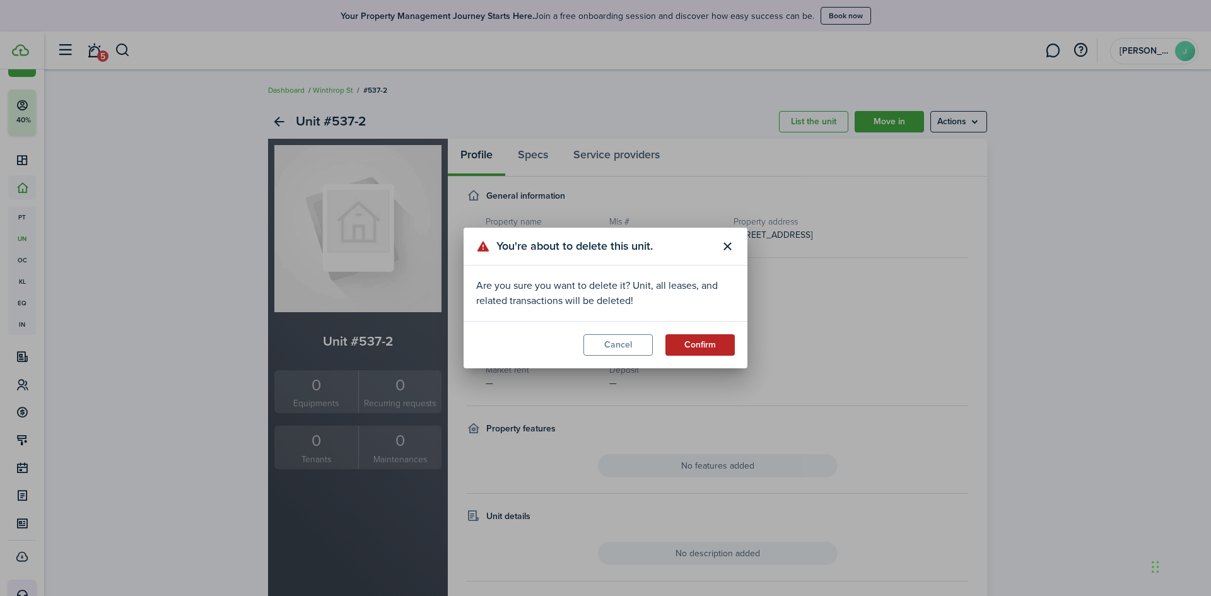
click at [682, 341] on button "Confirm" at bounding box center [699, 344] width 69 height 21
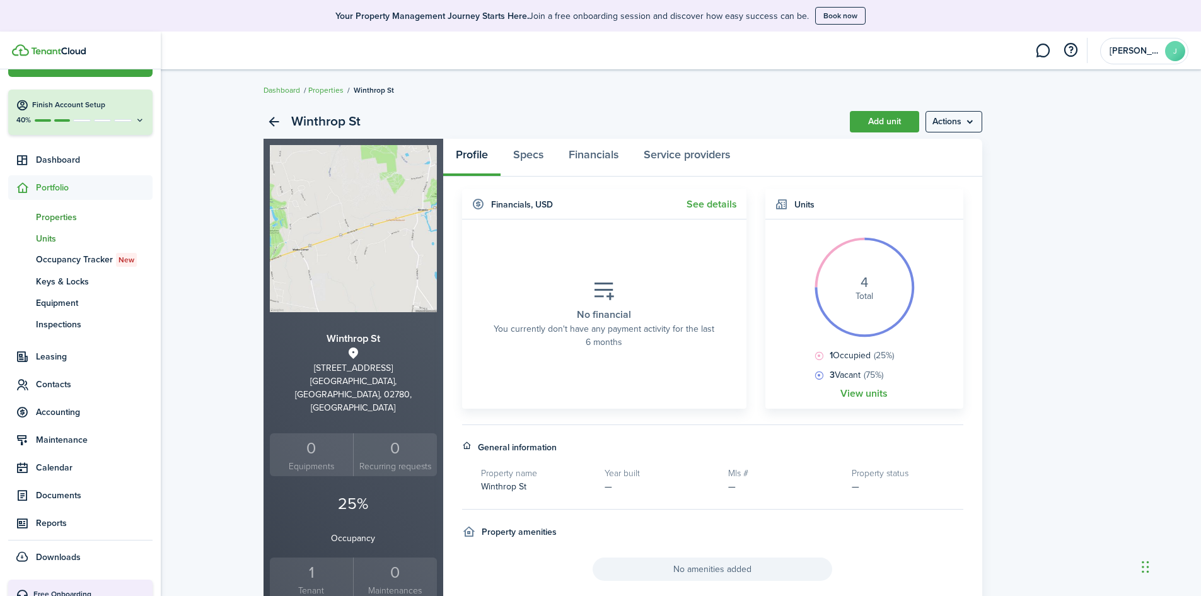
click at [54, 237] on span "Units" at bounding box center [94, 238] width 117 height 13
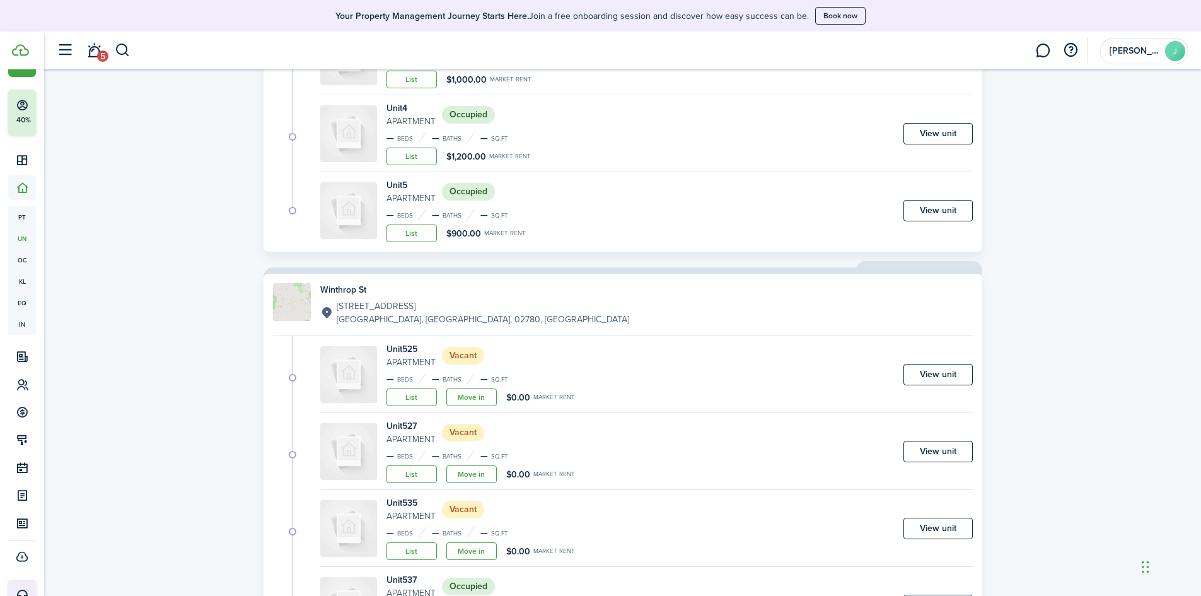
scroll to position [1009, 0]
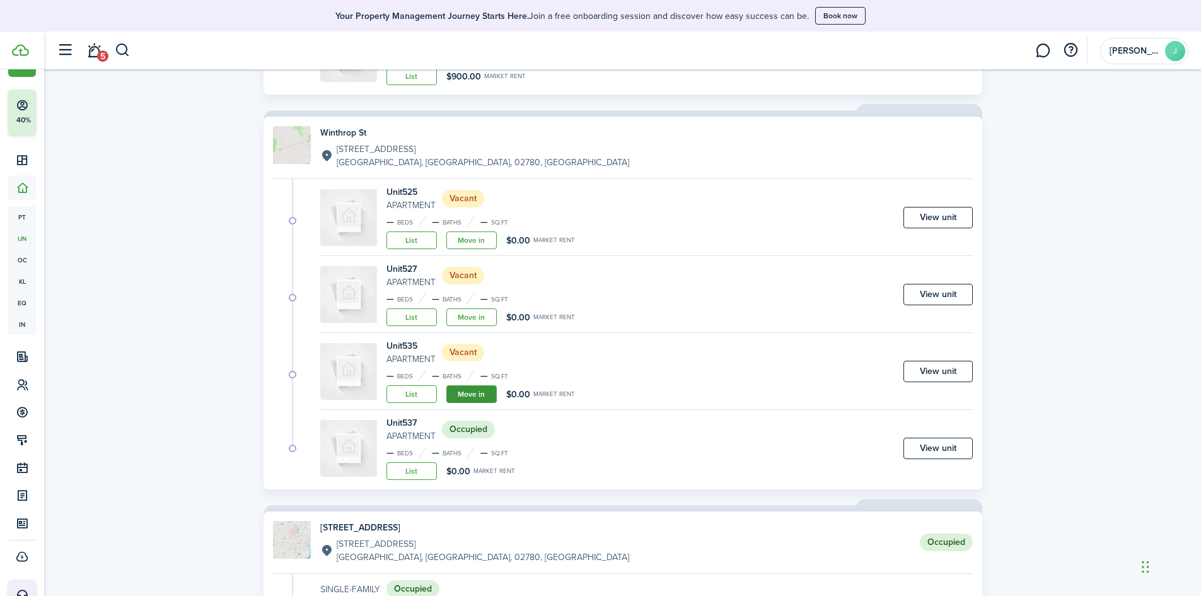
click at [475, 394] on link "Move in" at bounding box center [471, 394] width 50 height 18
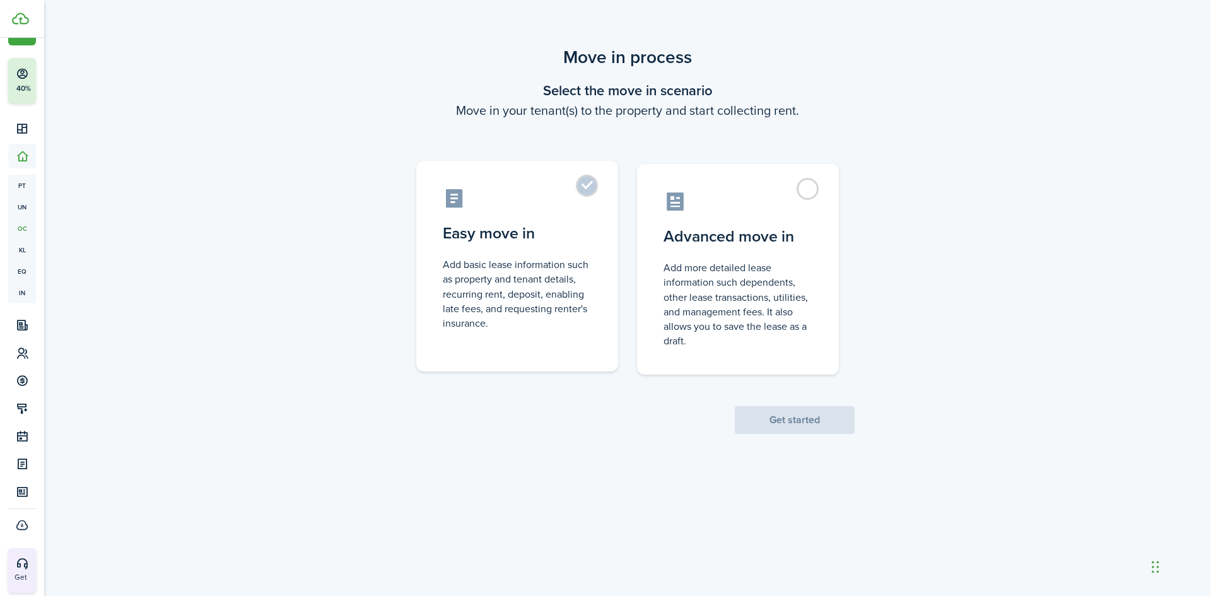
click at [526, 273] on control-radio-card-description "Add basic lease information such as property and tenant details, recurring rent…" at bounding box center [517, 293] width 149 height 73
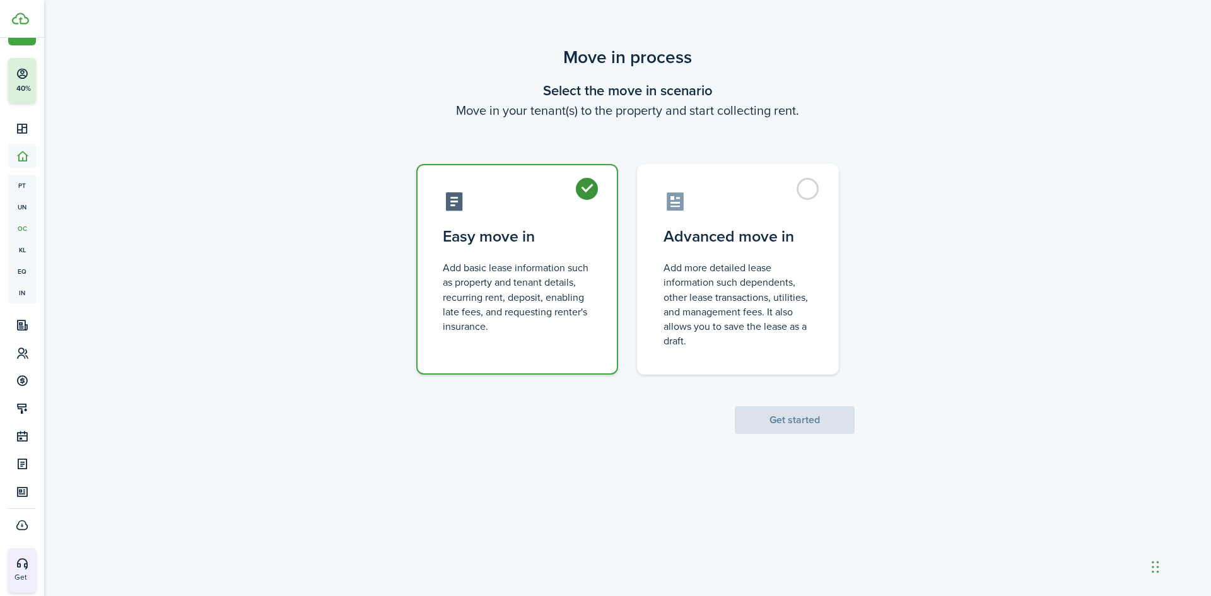
radio input "true"
click at [786, 423] on button "Get started" at bounding box center [795, 420] width 120 height 28
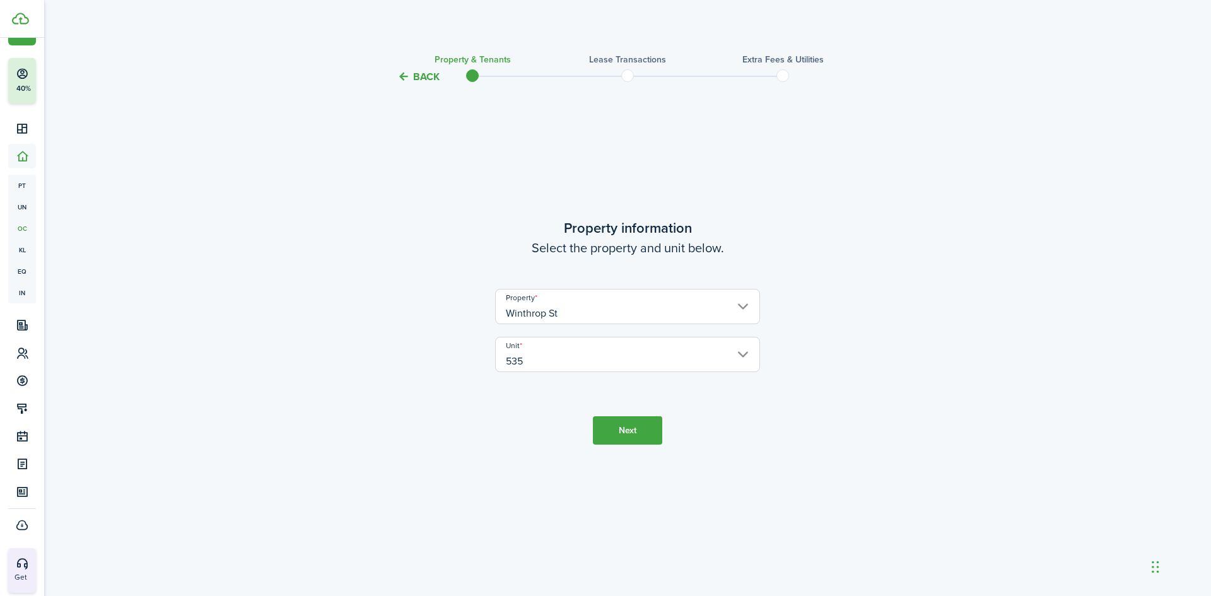
click at [634, 433] on button "Next" at bounding box center [627, 430] width 69 height 28
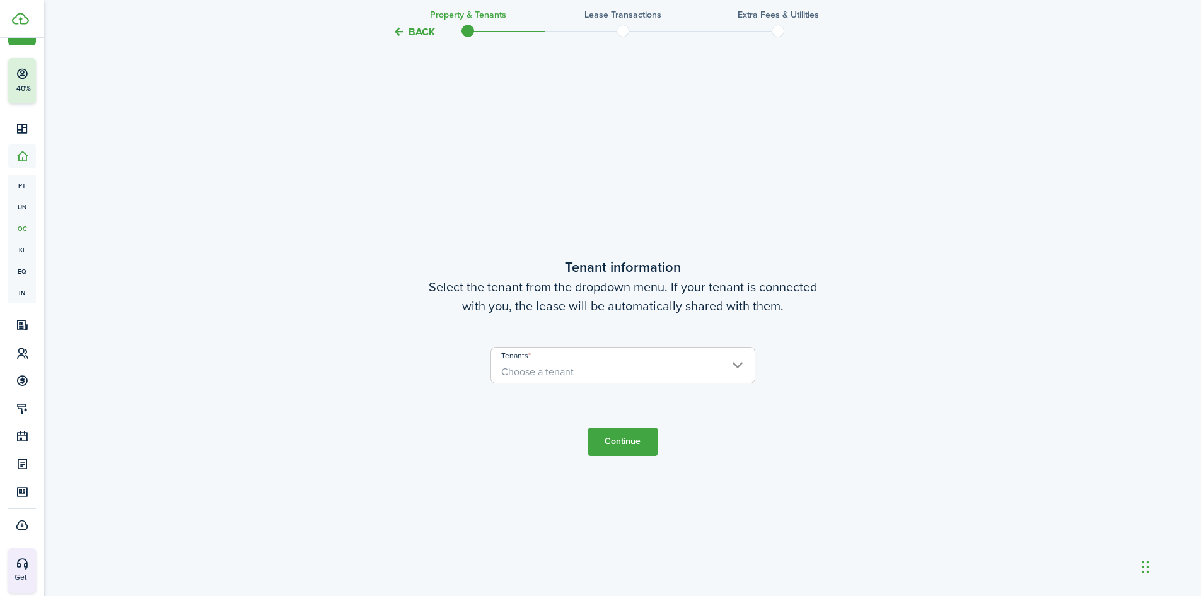
scroll to position [511, 0]
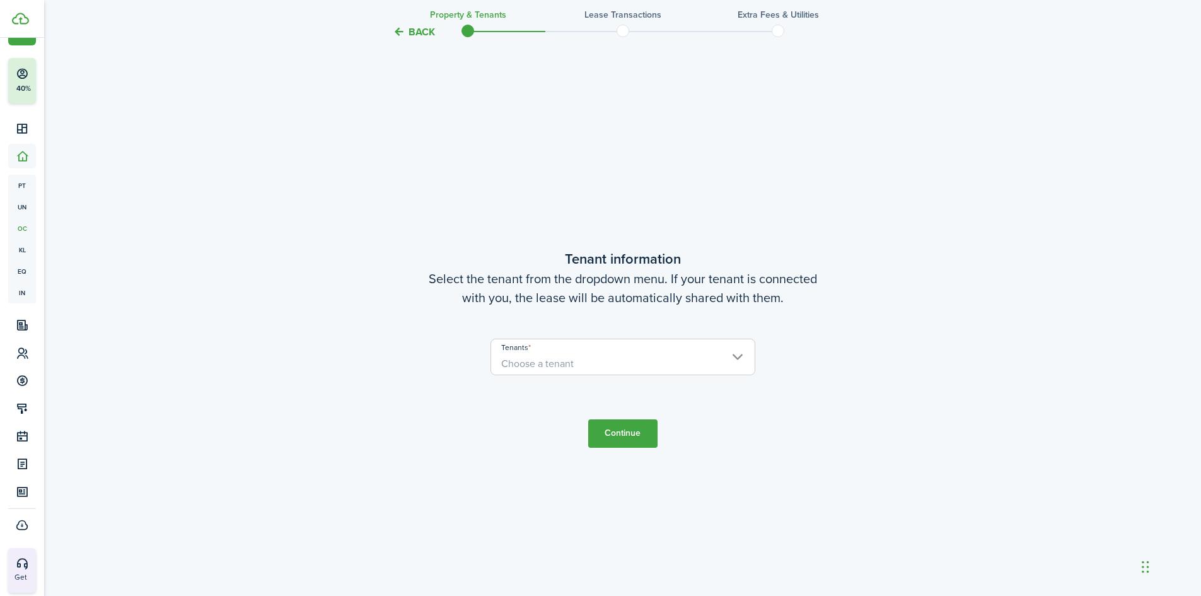
click at [571, 378] on user-client-select "Tenants Choose a tenant" at bounding box center [623, 363] width 265 height 49
click at [571, 366] on span "Choose a tenant" at bounding box center [537, 363] width 73 height 15
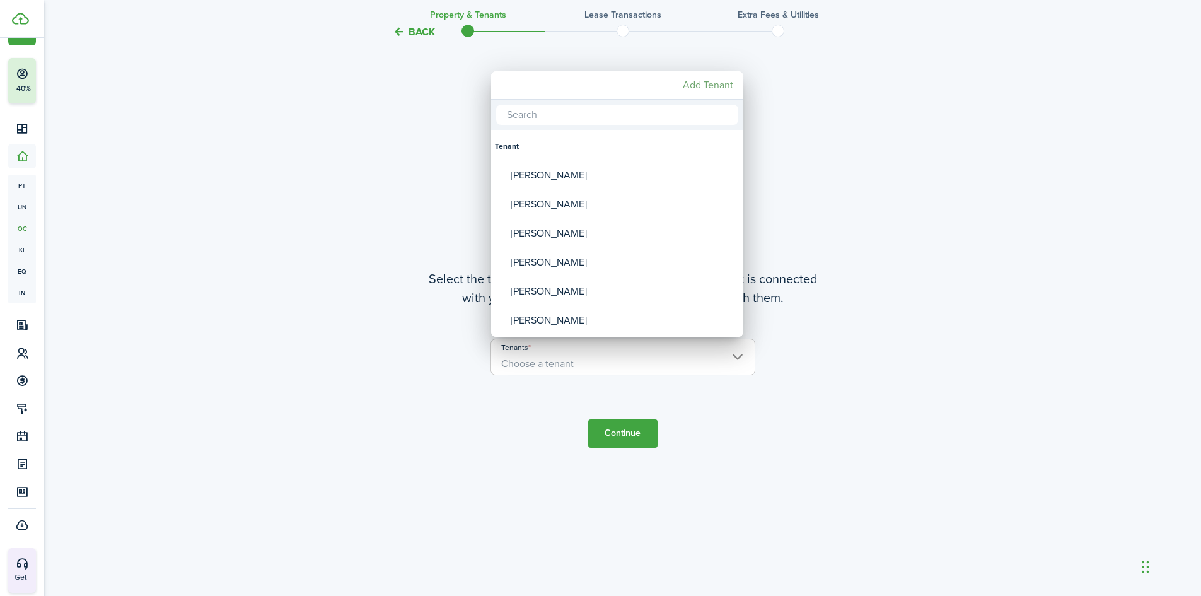
click at [711, 91] on mbsc-button "Add Tenant" at bounding box center [708, 85] width 61 height 23
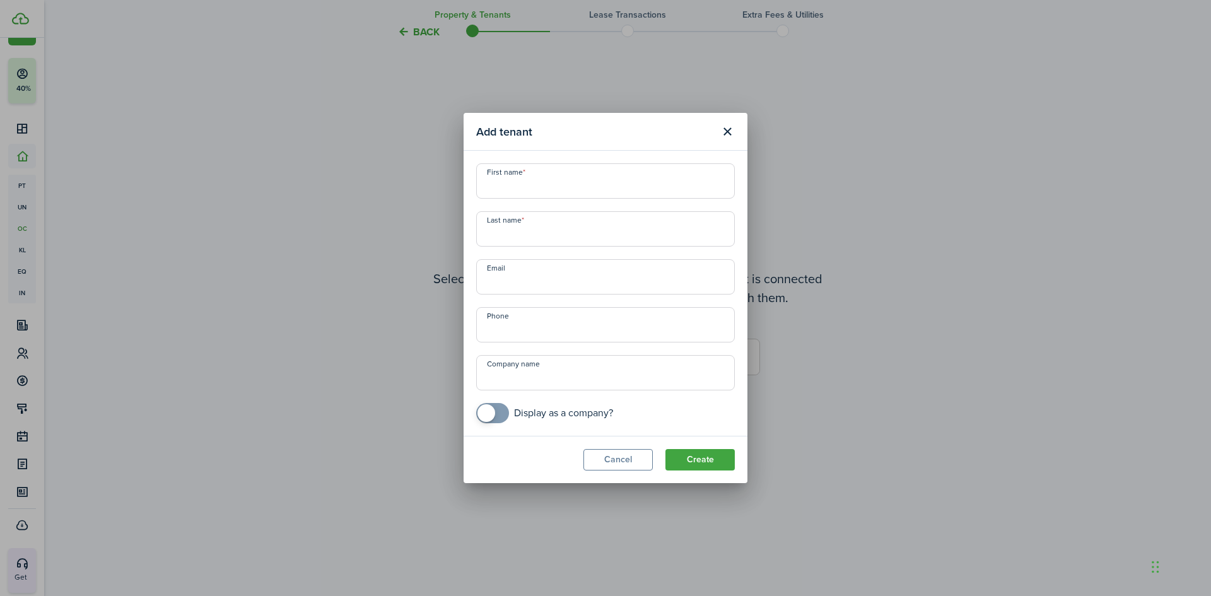
click at [562, 198] on input "First name" at bounding box center [605, 180] width 259 height 35
type input "[PERSON_NAME]"
type input "1"
type input "[PERSON_NAME]"
click at [518, 329] on input "+1" at bounding box center [605, 324] width 259 height 35
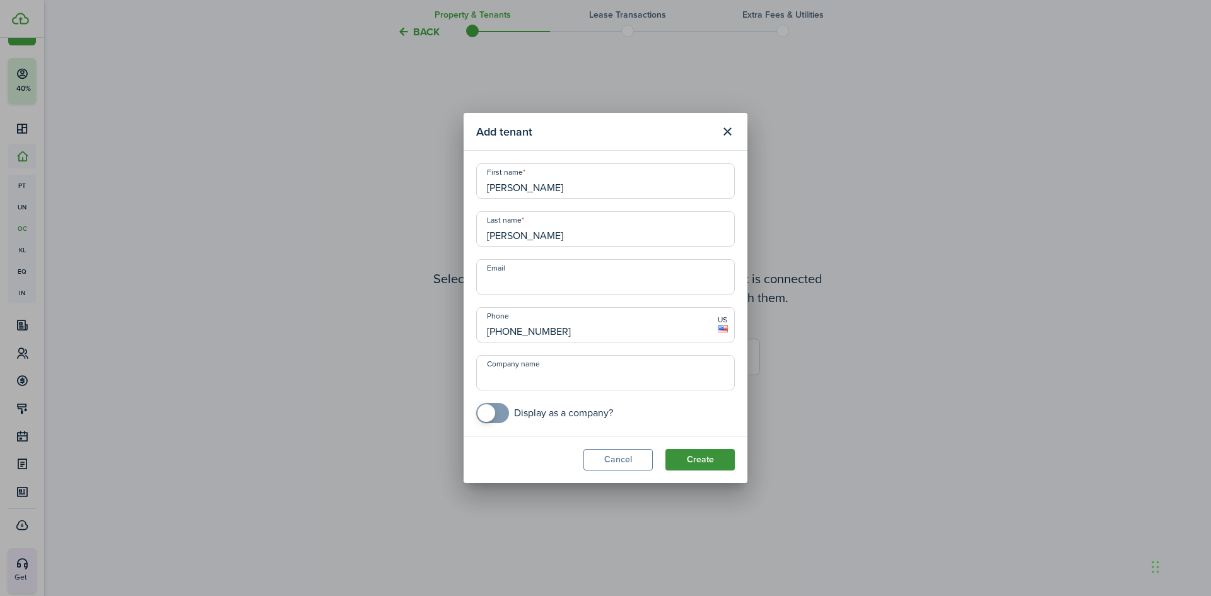
type input "[PHONE_NUMBER]"
click at [710, 461] on button "Create" at bounding box center [699, 459] width 69 height 21
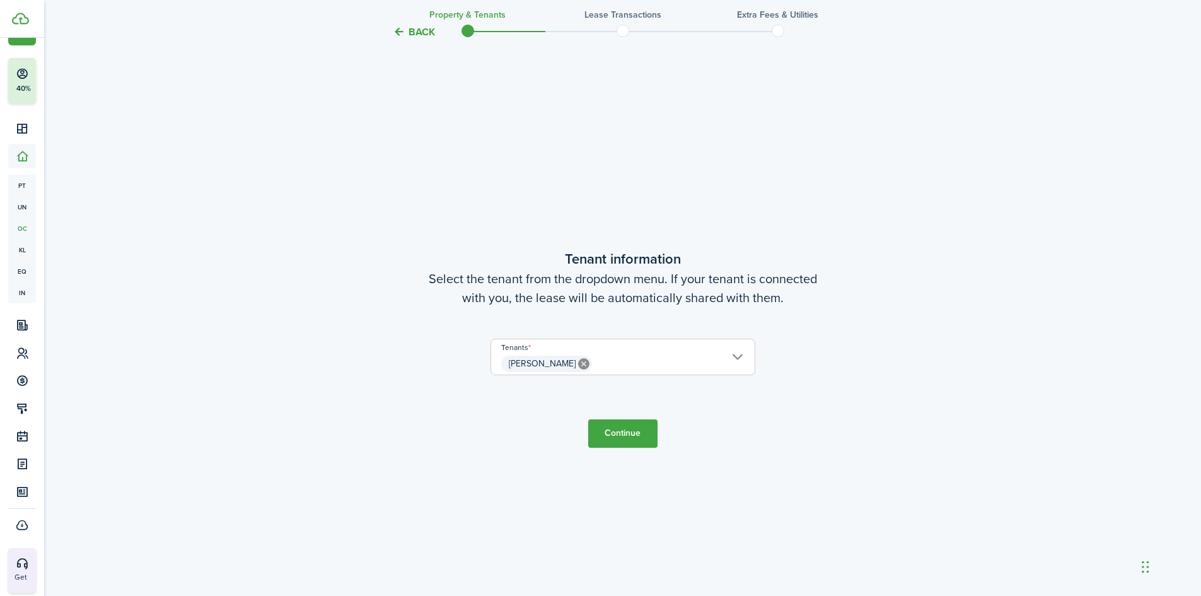
click at [642, 428] on button "Continue" at bounding box center [622, 433] width 69 height 28
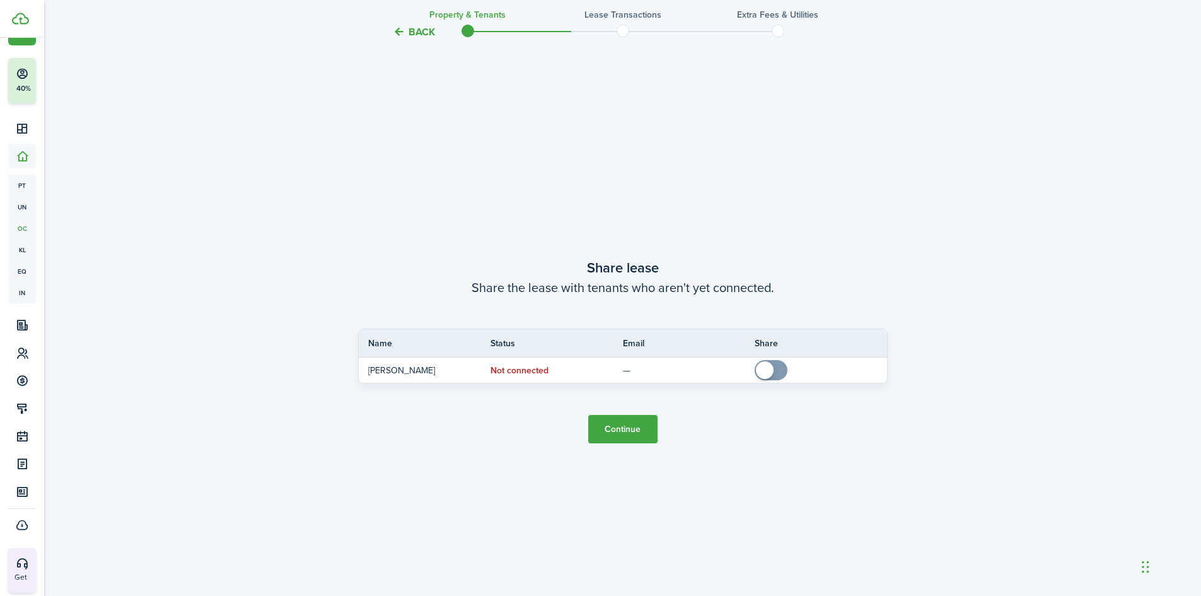
scroll to position [1107, 0]
click at [623, 431] on button "Continue" at bounding box center [622, 426] width 69 height 28
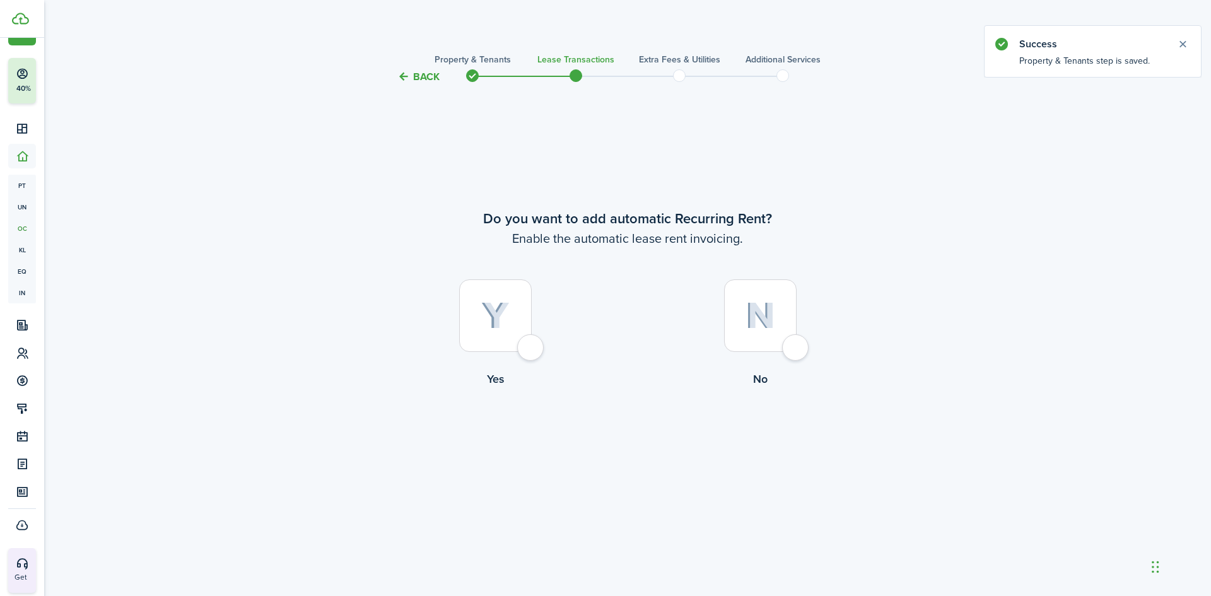
click at [762, 324] on img at bounding box center [760, 315] width 30 height 27
radio input "true"
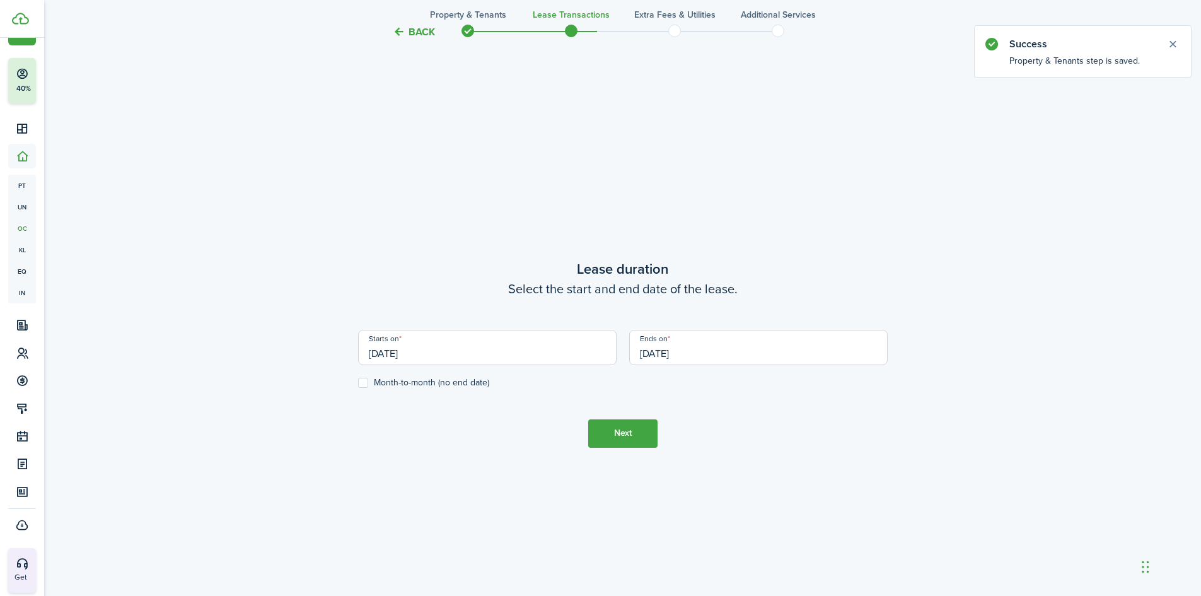
scroll to position [511, 0]
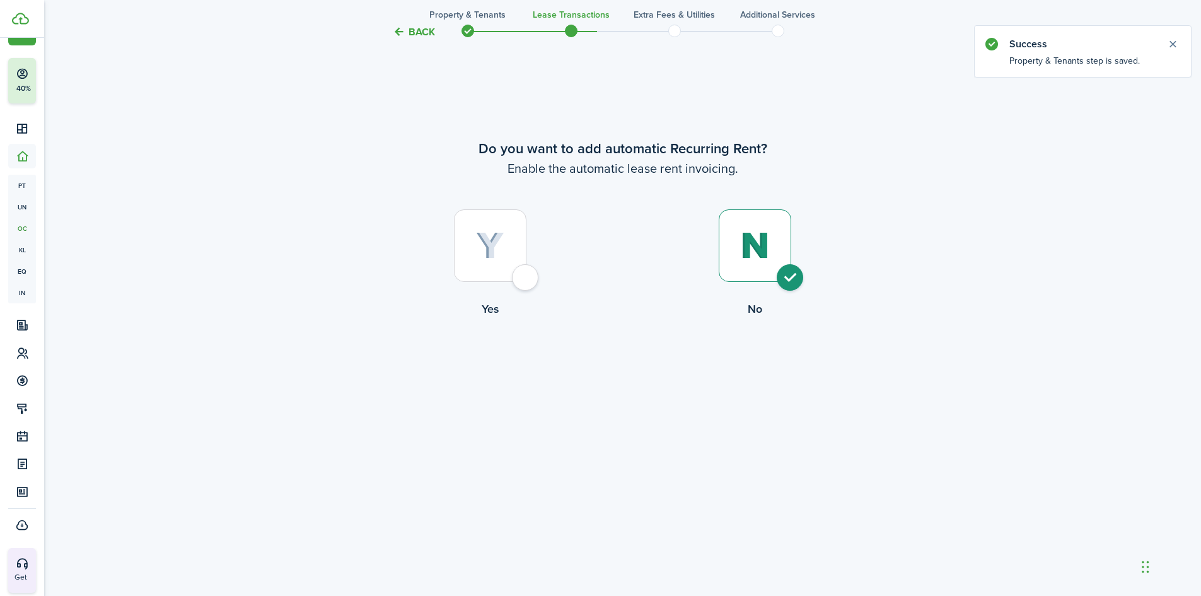
click at [502, 235] on img at bounding box center [490, 246] width 28 height 28
radio input "true"
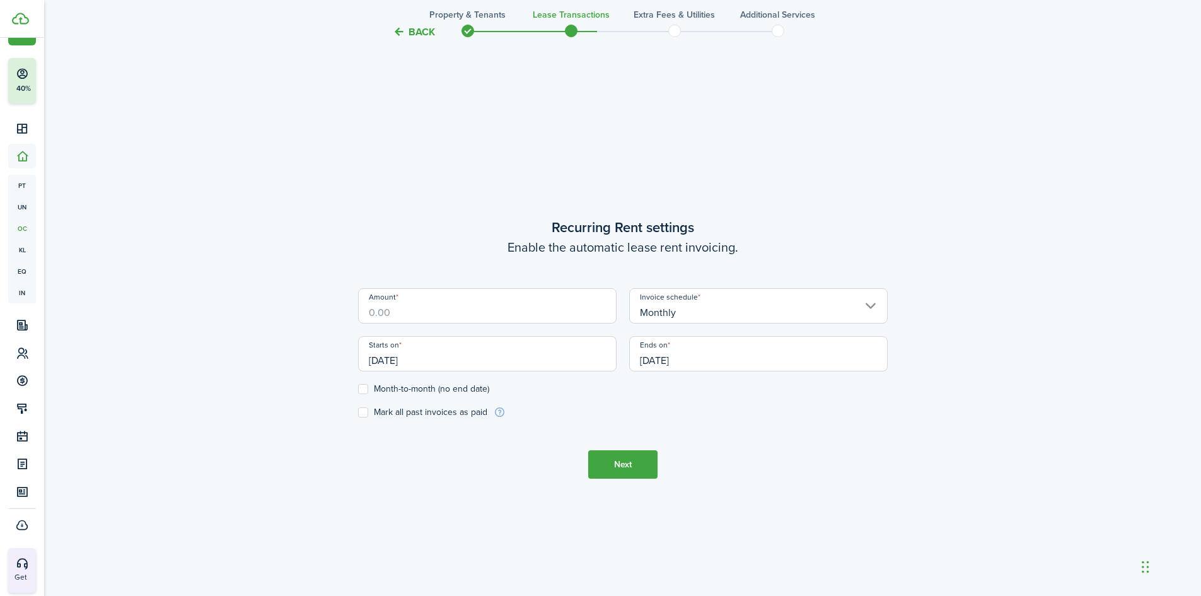
click at [426, 313] on input "Amount" at bounding box center [487, 305] width 259 height 35
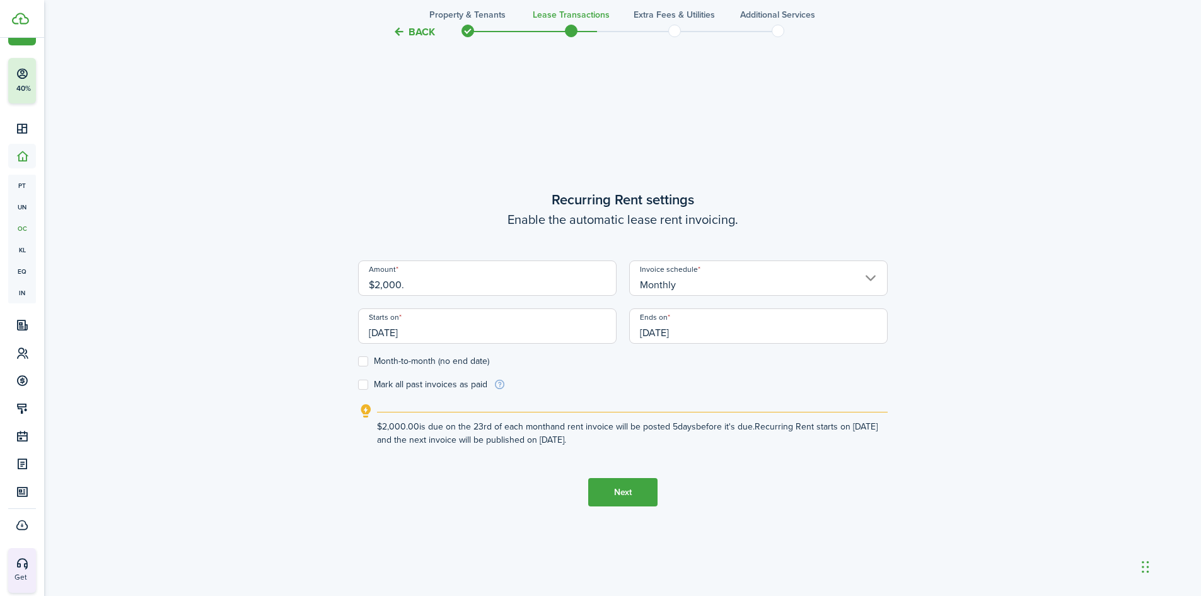
click at [402, 335] on input "[DATE]" at bounding box center [487, 325] width 259 height 35
type input "$2,000.00"
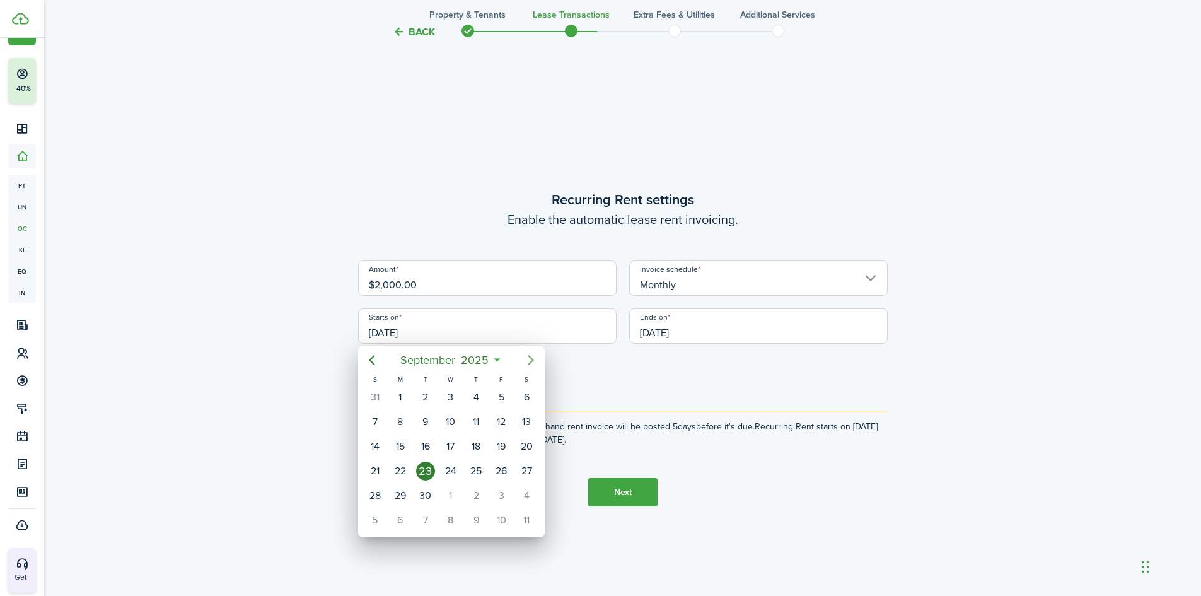
click at [525, 359] on icon "Next page" at bounding box center [530, 360] width 15 height 15
click at [450, 395] on div "1" at bounding box center [450, 397] width 19 height 19
type input "[DATE]"
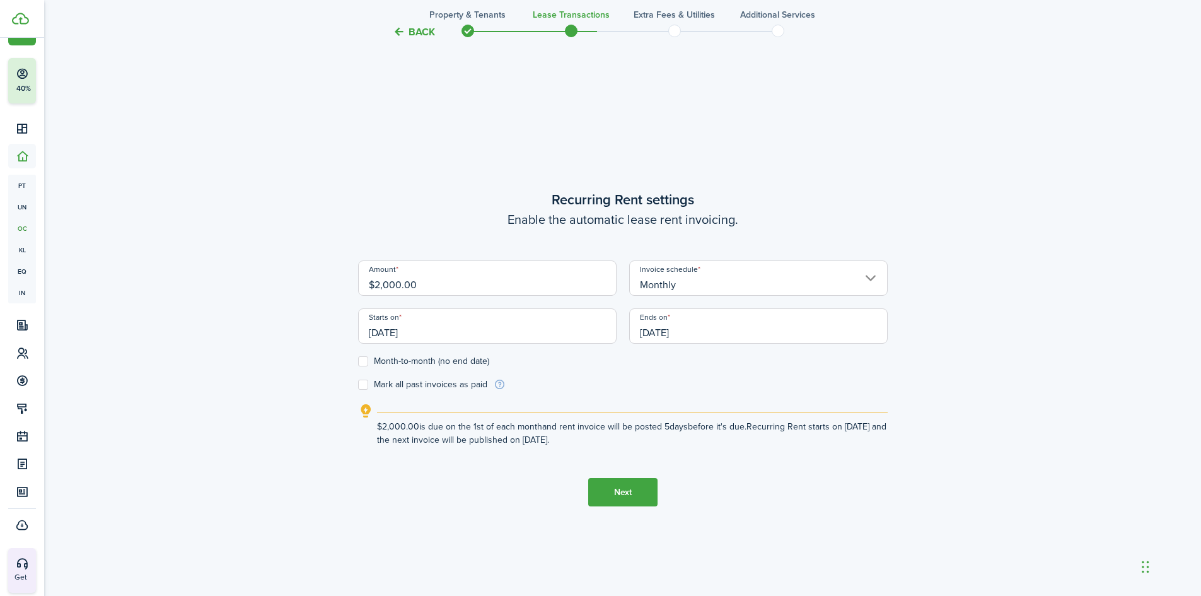
click at [368, 360] on label "Month-to-month (no end date)" at bounding box center [423, 361] width 131 height 10
click at [358, 361] on input "Month-to-month (no end date)" at bounding box center [358, 361] width 1 height 1
checkbox input "true"
click at [646, 487] on button "Next" at bounding box center [622, 492] width 69 height 28
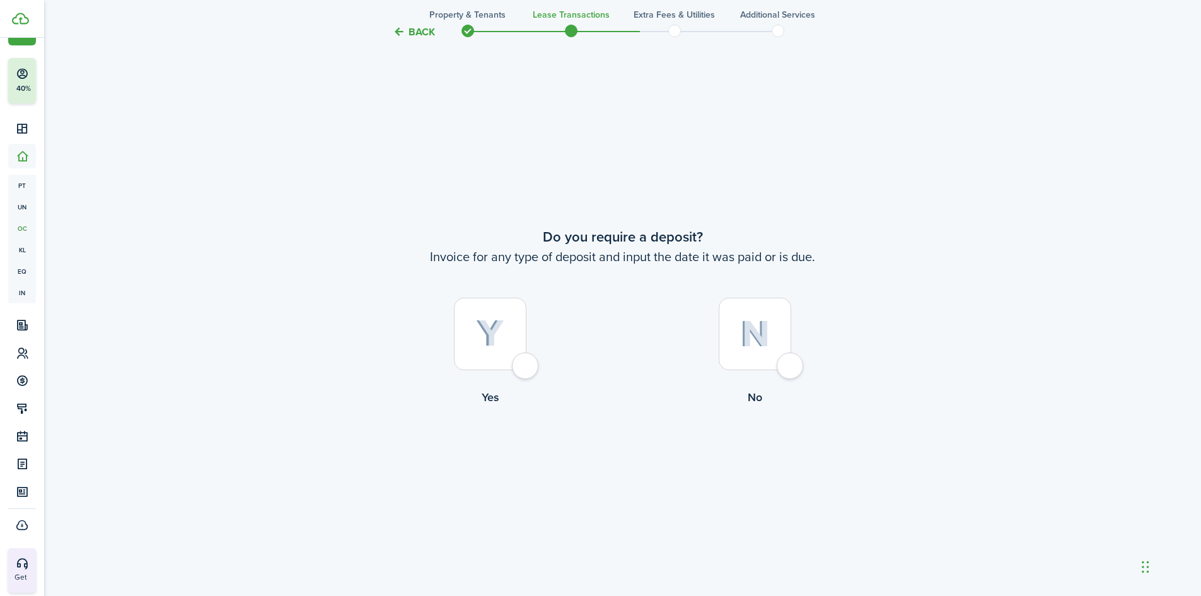
scroll to position [1107, 0]
click at [706, 332] on label "No" at bounding box center [755, 353] width 265 height 114
radio input "true"
click at [614, 466] on button "Continue" at bounding box center [622, 456] width 69 height 28
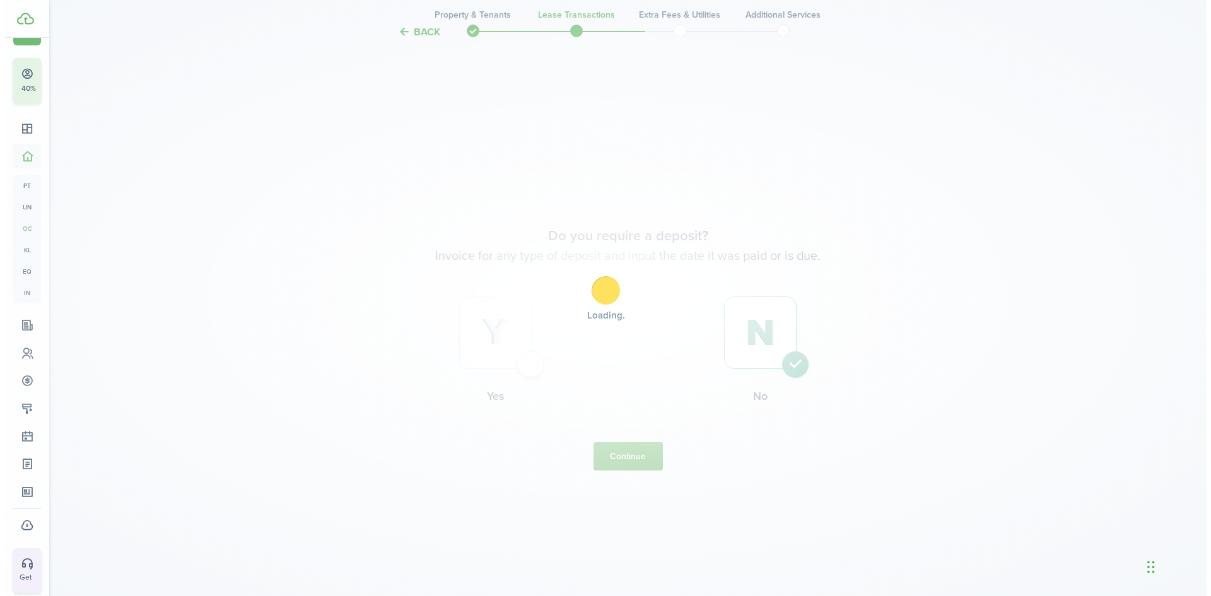
scroll to position [0, 0]
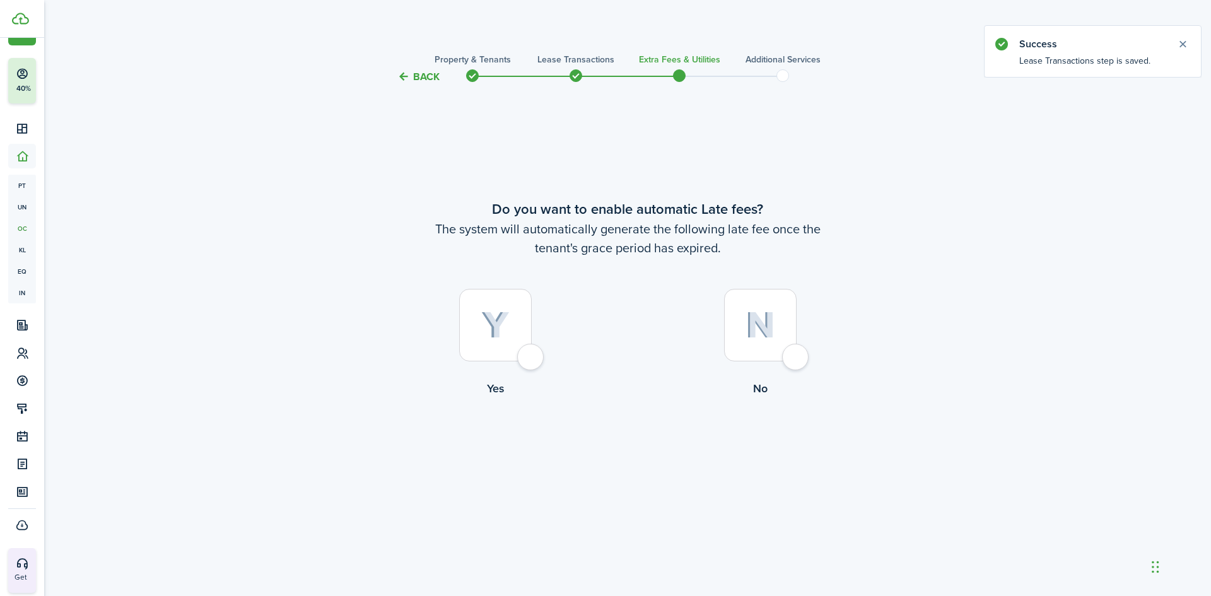
click at [757, 330] on img at bounding box center [760, 325] width 30 height 27
radio input "true"
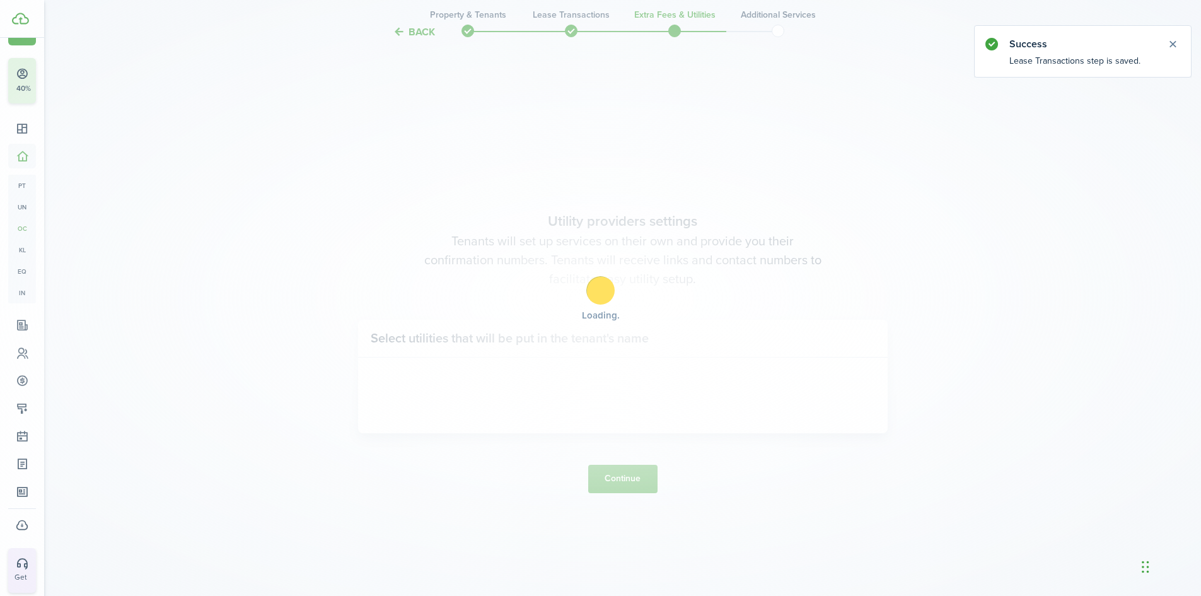
scroll to position [511, 0]
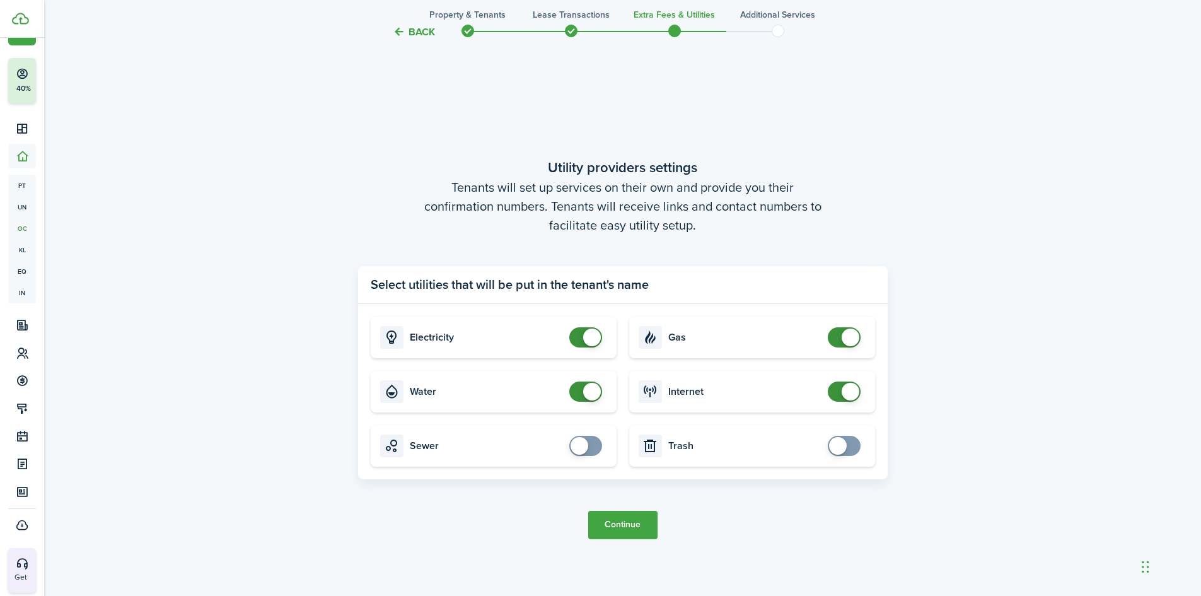
click at [619, 516] on button "Continue" at bounding box center [622, 525] width 69 height 28
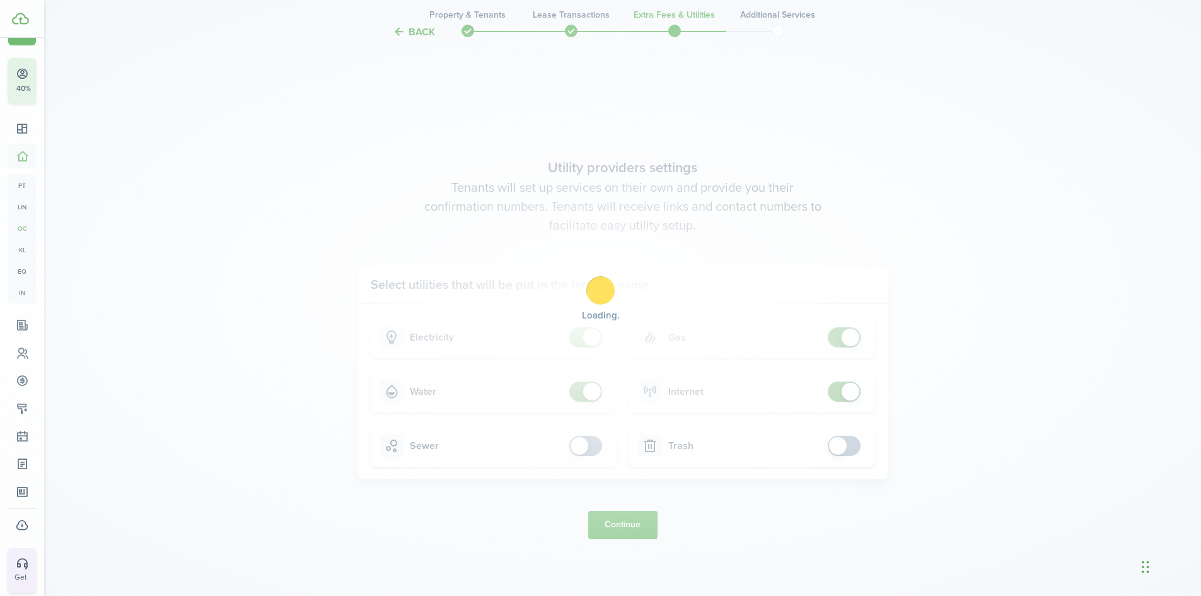
scroll to position [0, 0]
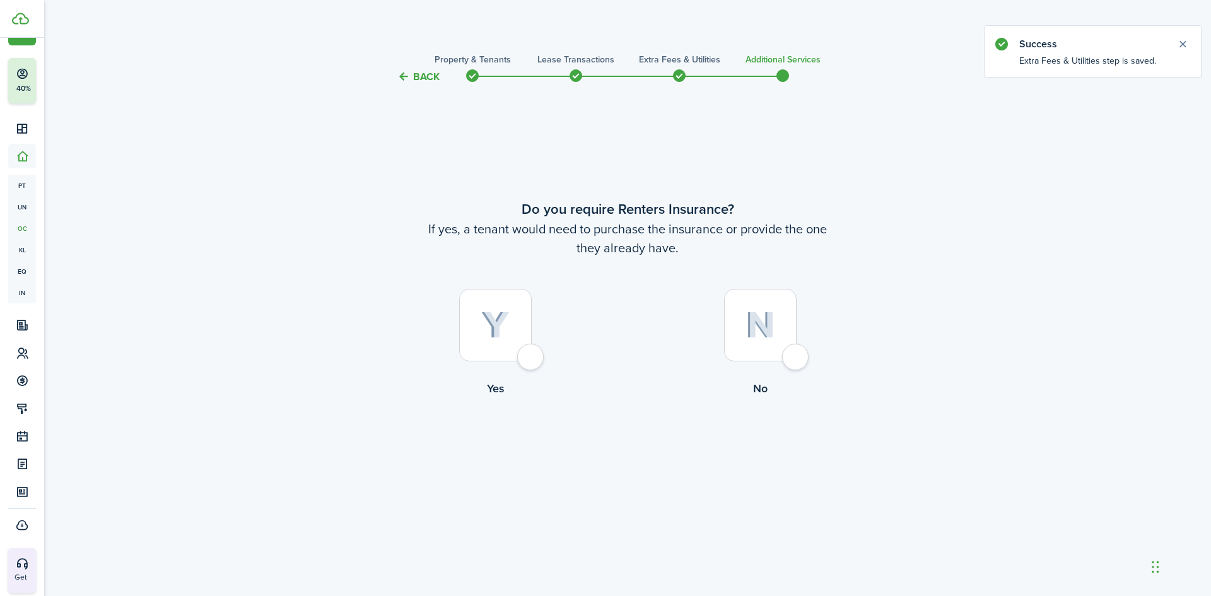
click at [729, 327] on div at bounding box center [760, 325] width 73 height 73
radio input "true"
click at [628, 447] on button "Complete move in" at bounding box center [627, 449] width 93 height 28
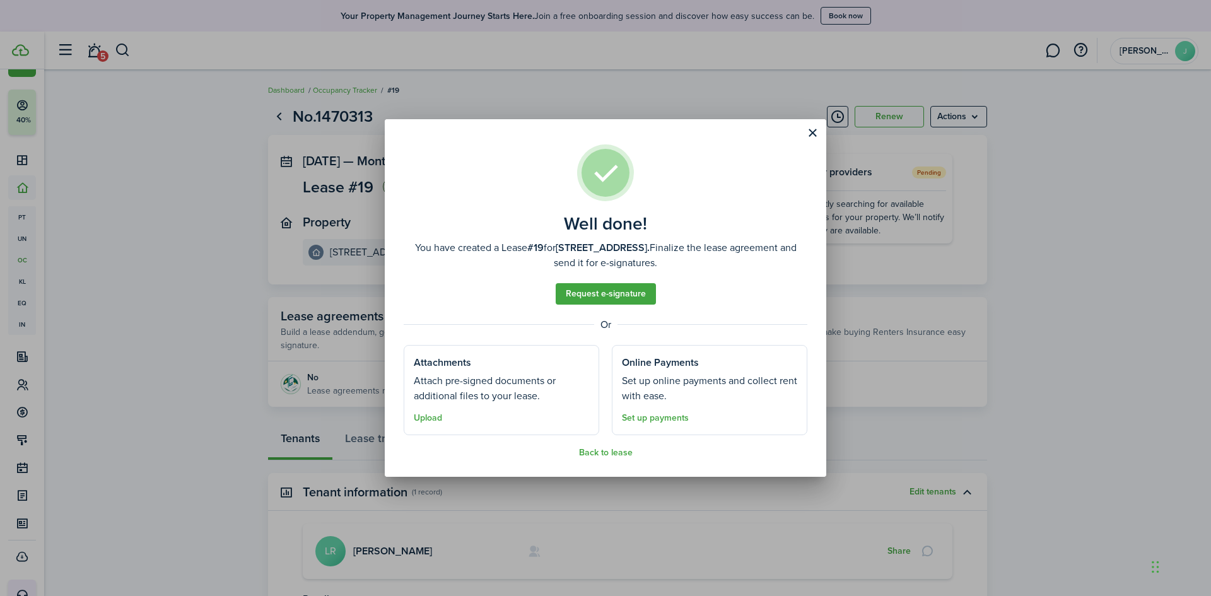
click at [604, 446] on assembled-view "Well done! You have created a Lease #19 for [STREET_ADDRESS]. Finalize the leas…" at bounding box center [606, 300] width 404 height 313
click at [586, 457] on button "Back to lease" at bounding box center [606, 453] width 54 height 10
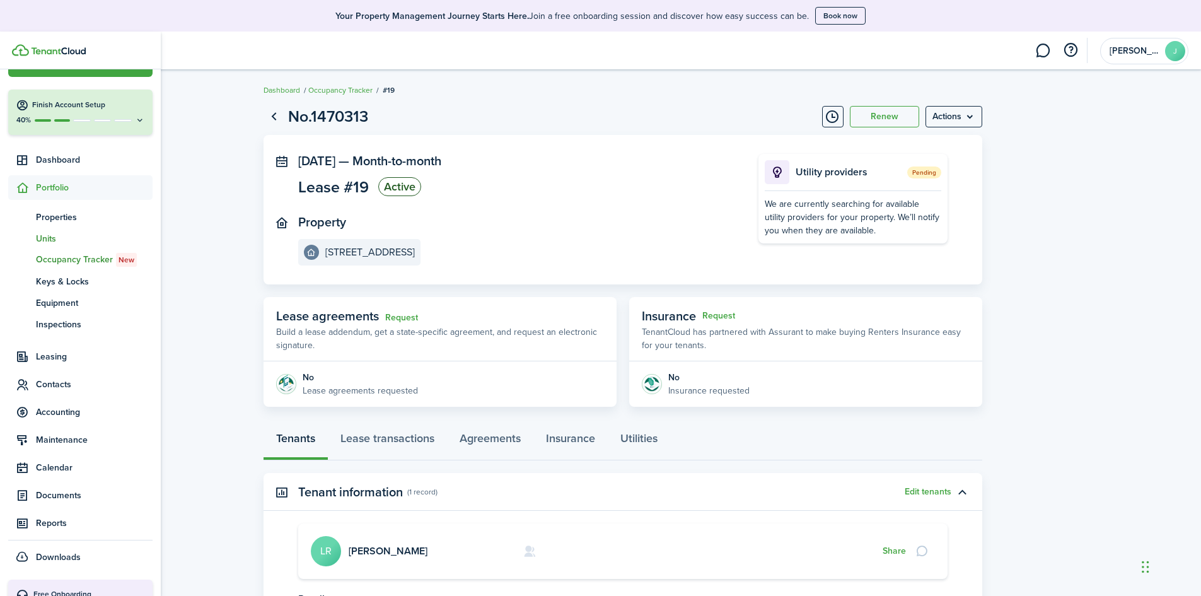
click at [55, 232] on span "Units" at bounding box center [94, 238] width 117 height 13
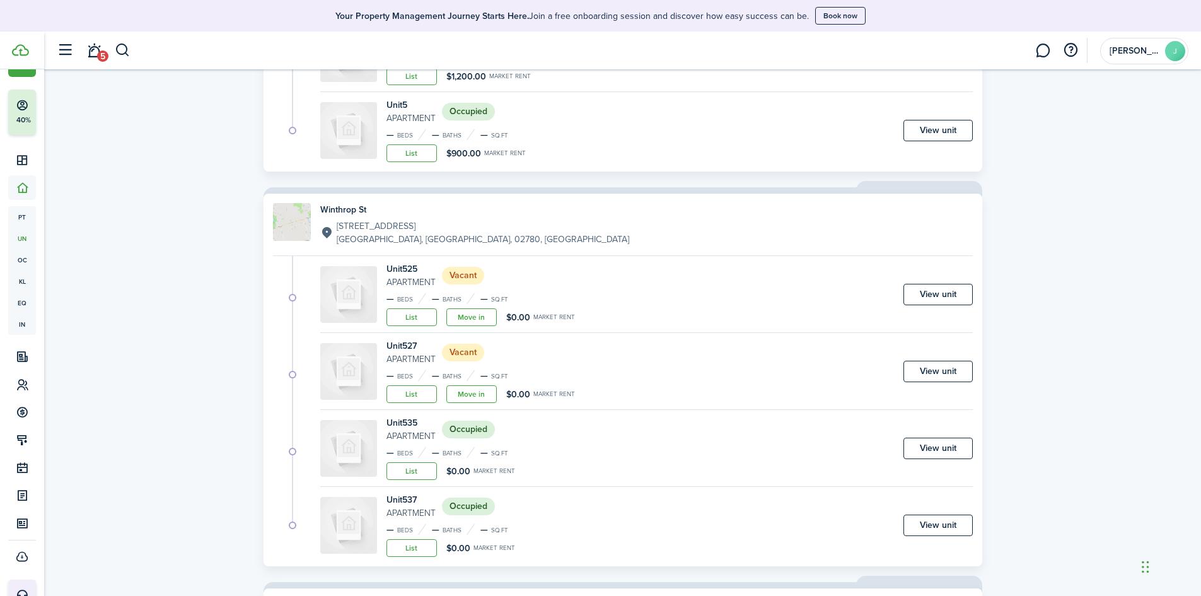
scroll to position [1009, 0]
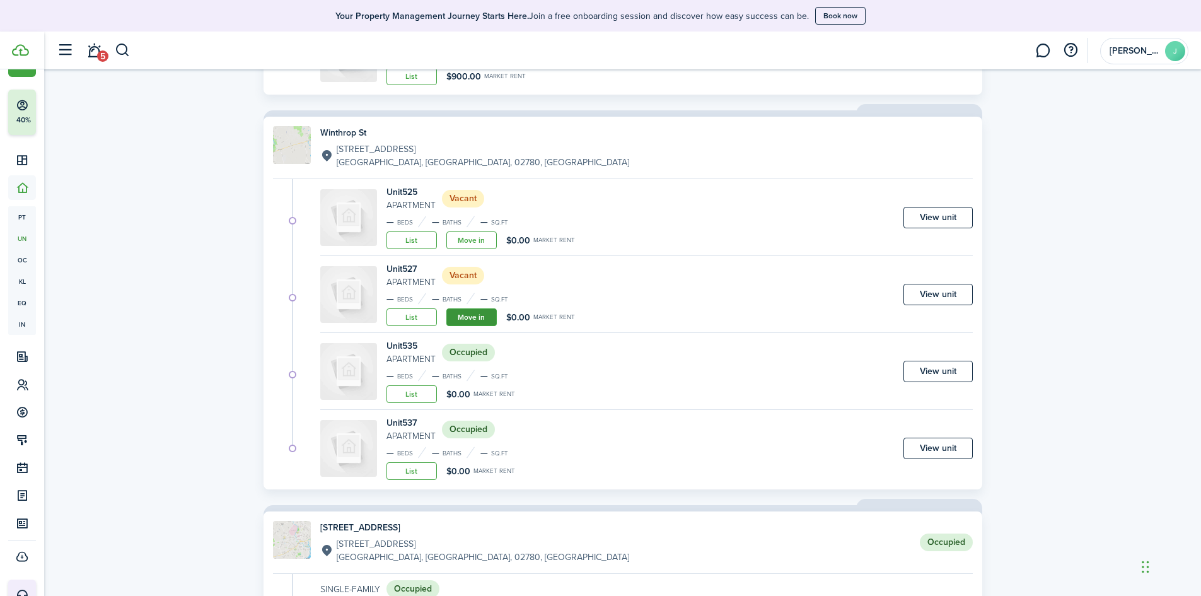
click at [494, 321] on link "Move in" at bounding box center [471, 317] width 50 height 18
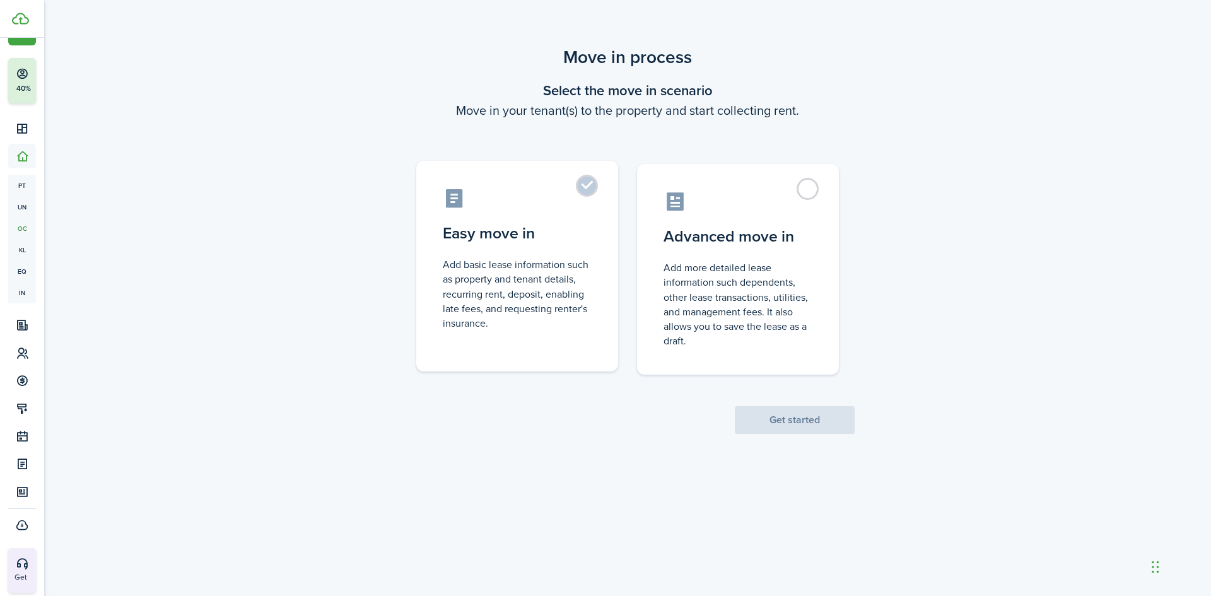
click at [516, 293] on control-radio-card-description "Add basic lease information such as property and tenant details, recurring rent…" at bounding box center [517, 293] width 149 height 73
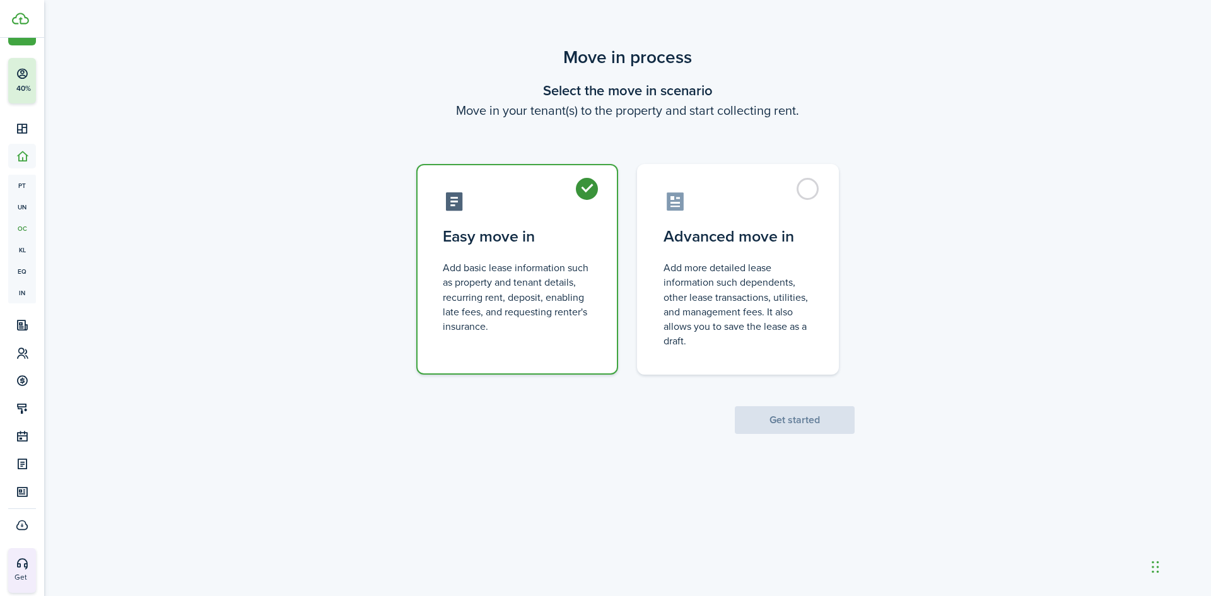
radio input "true"
click at [802, 417] on button "Get started" at bounding box center [795, 420] width 120 height 28
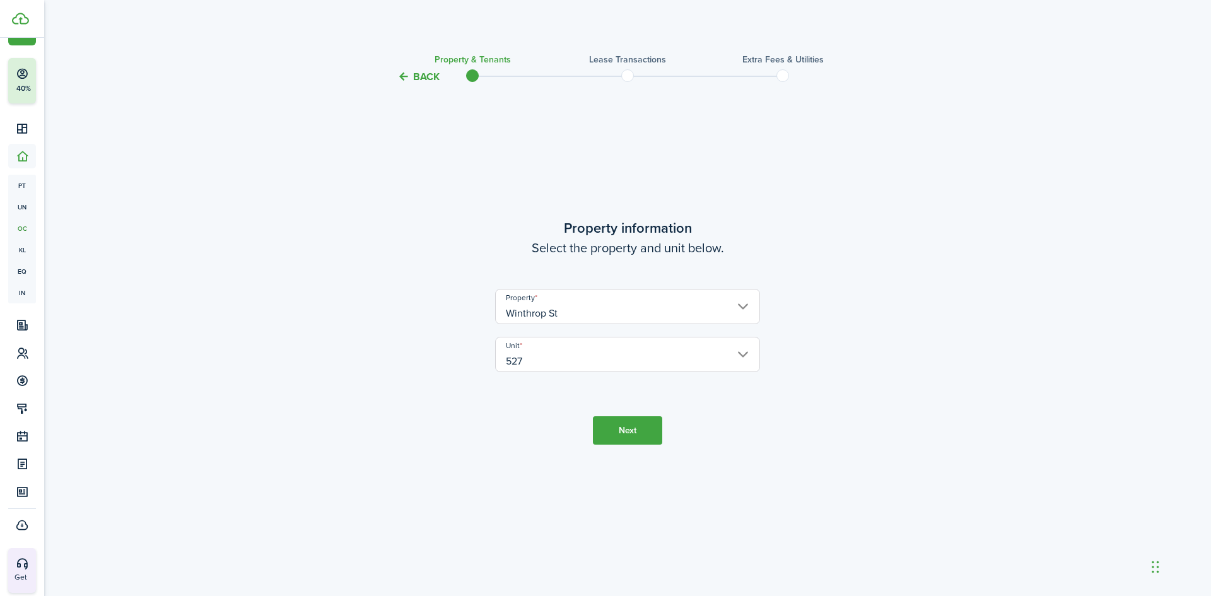
click at [619, 416] on tc-wizard-step "Property information Select the property and unit below. Property [GEOGRAPHIC_D…" at bounding box center [628, 331] width 530 height 460
click at [620, 434] on button "Next" at bounding box center [627, 430] width 69 height 28
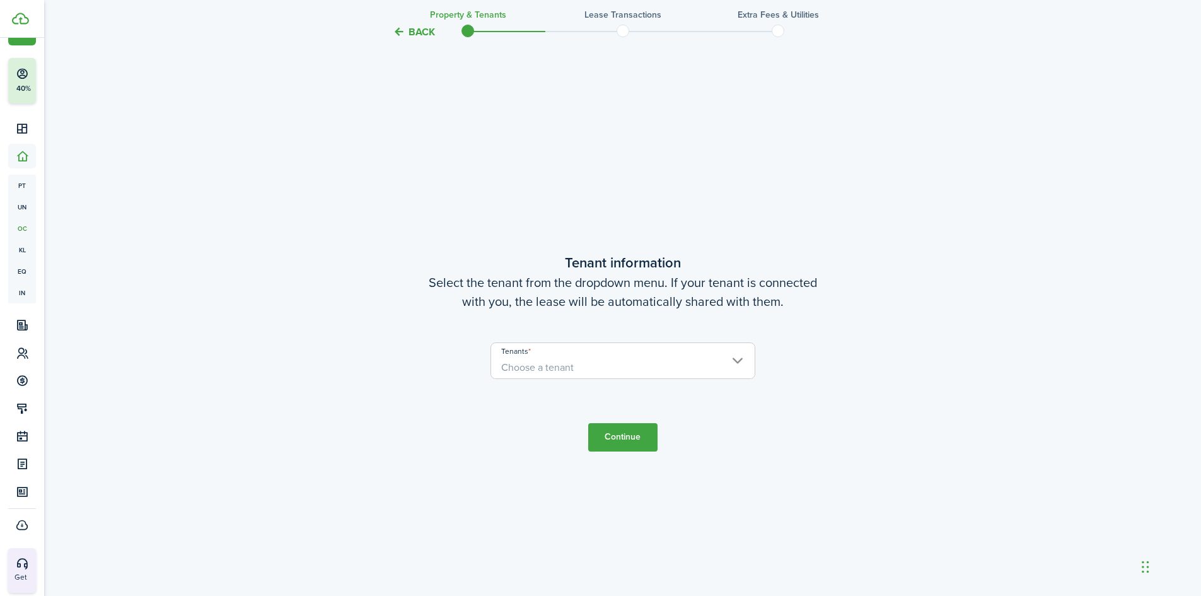
scroll to position [511, 0]
click at [591, 363] on span "Choose a tenant" at bounding box center [623, 363] width 264 height 21
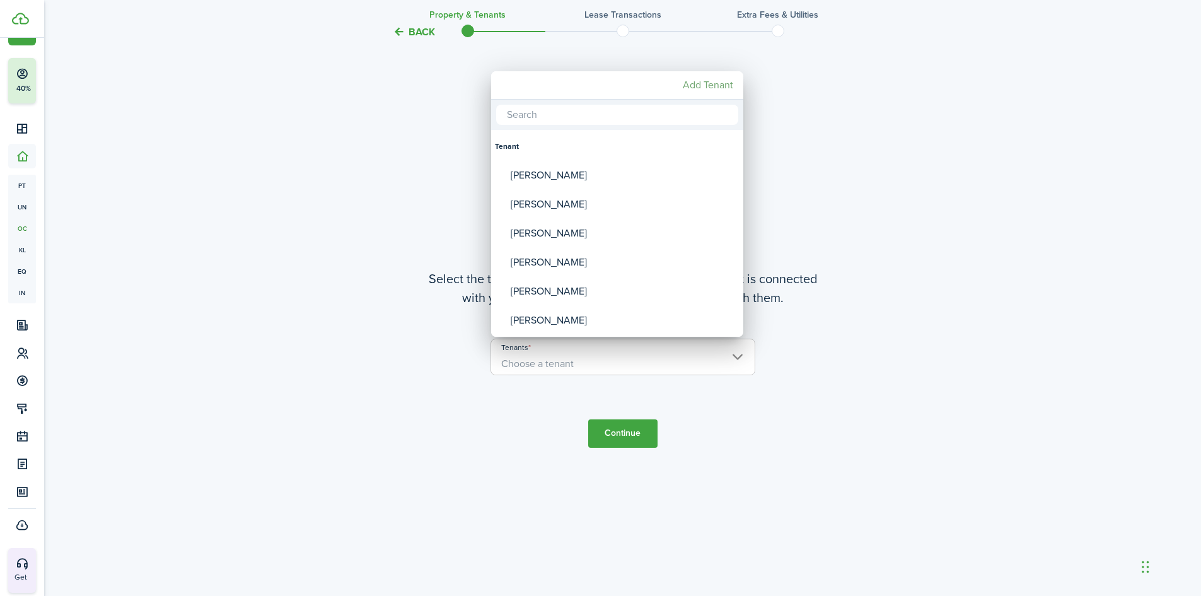
click at [700, 79] on mbsc-button "Add Tenant" at bounding box center [708, 85] width 61 height 23
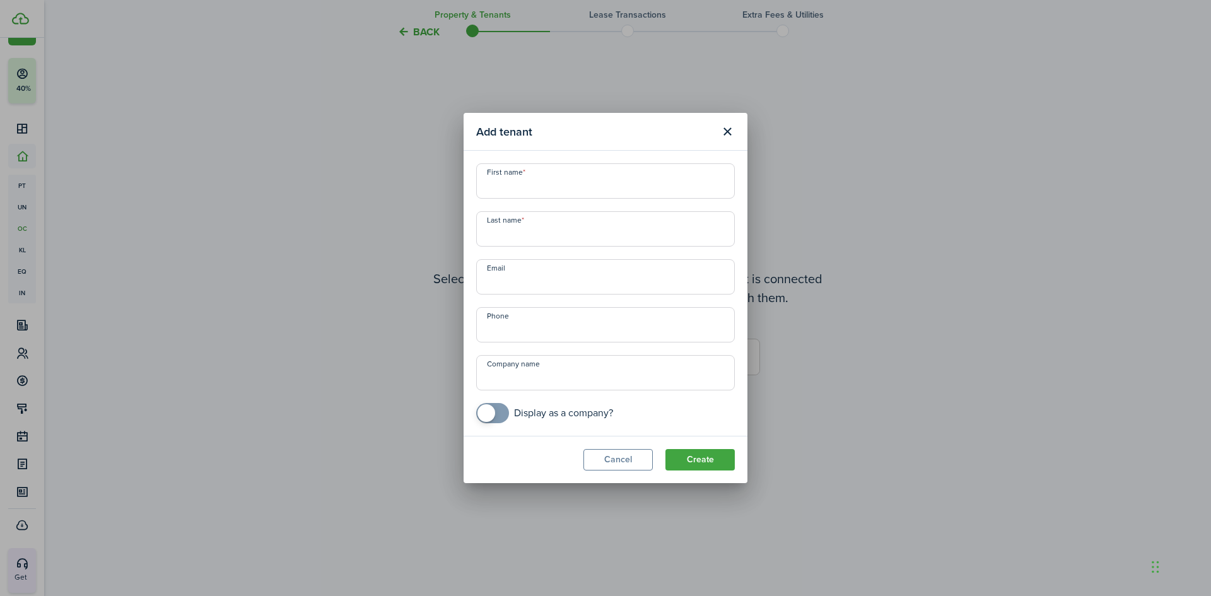
click at [499, 177] on input "First name" at bounding box center [605, 180] width 259 height 35
type input "Diomaris"
type input "[PERSON_NAME]"
click at [495, 325] on input "+1" at bounding box center [605, 324] width 259 height 35
type input "[PHONE_NUMBER]"
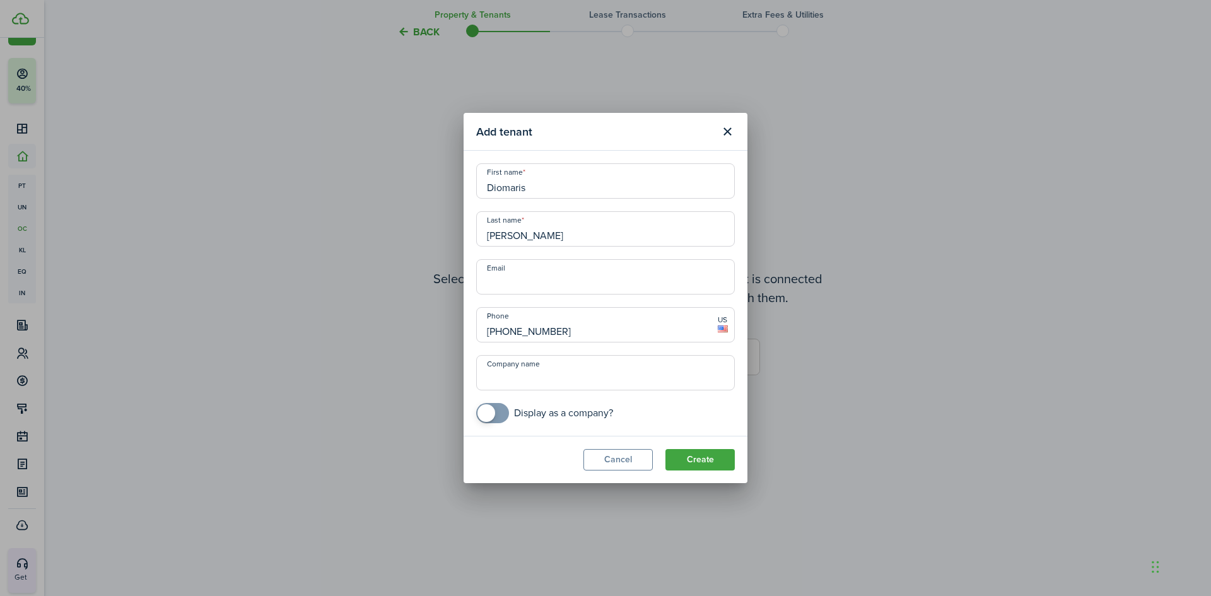
click at [672, 448] on modal-footer "Cancel Create" at bounding box center [605, 459] width 284 height 47
click at [691, 466] on button "Create" at bounding box center [699, 459] width 69 height 21
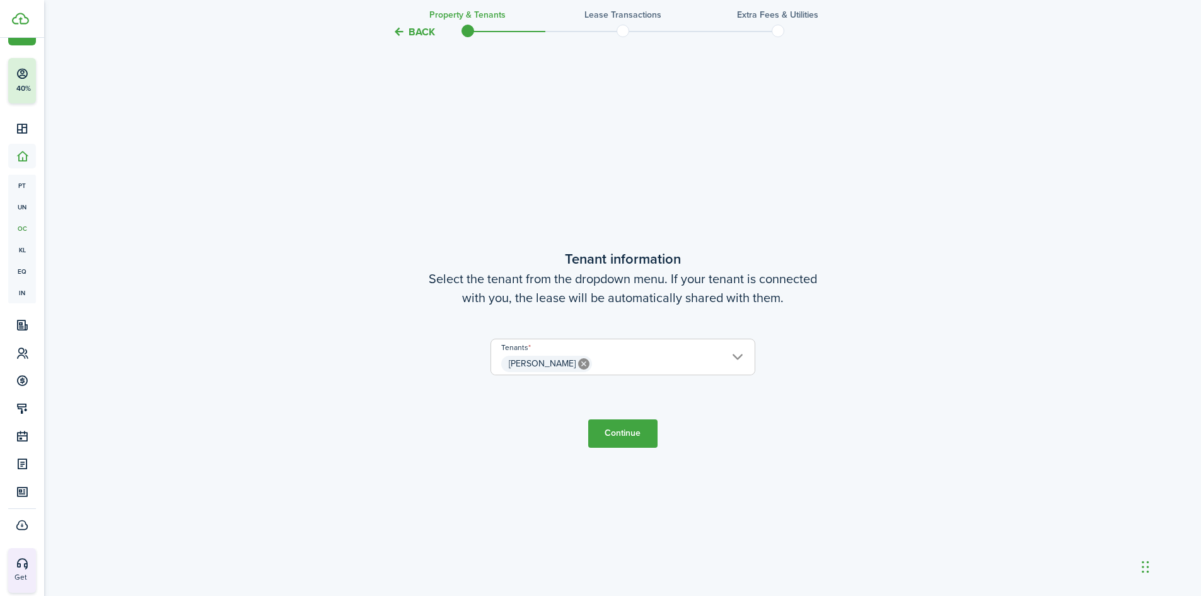
click at [632, 431] on button "Continue" at bounding box center [622, 433] width 69 height 28
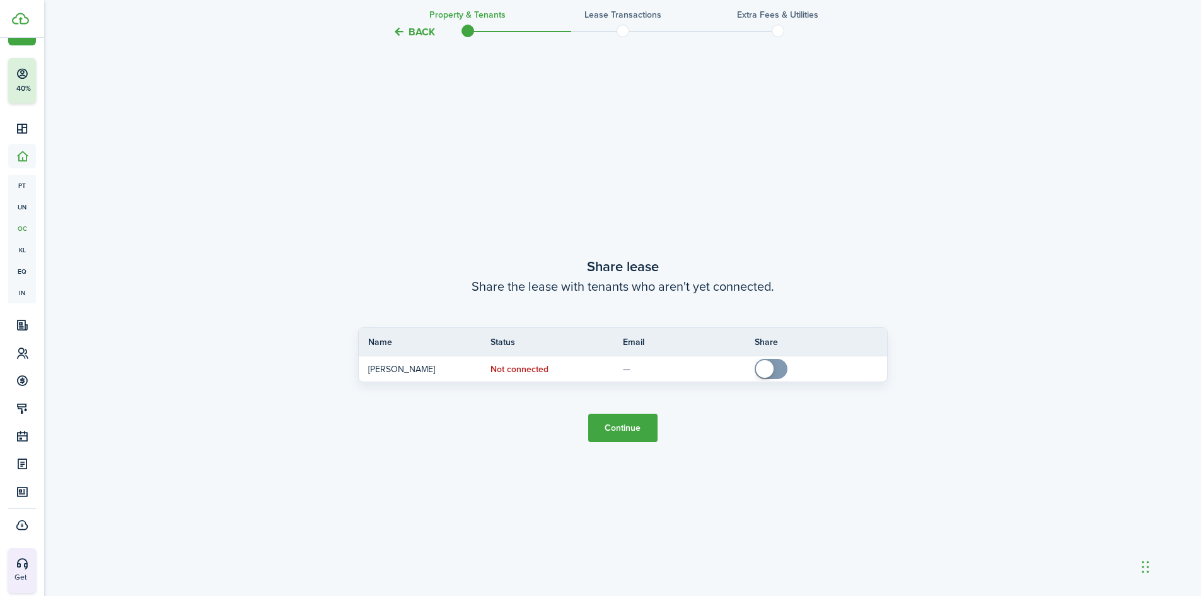
scroll to position [1107, 0]
click at [594, 423] on button "Continue" at bounding box center [622, 426] width 69 height 28
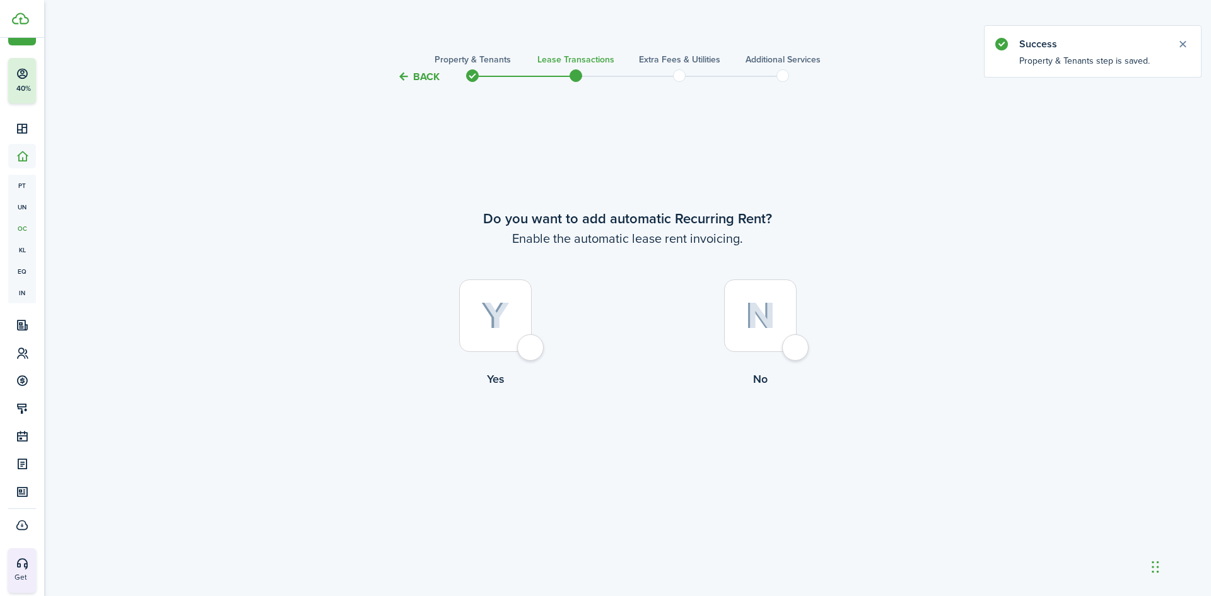
click at [458, 307] on label "Yes" at bounding box center [495, 336] width 265 height 114
radio input "true"
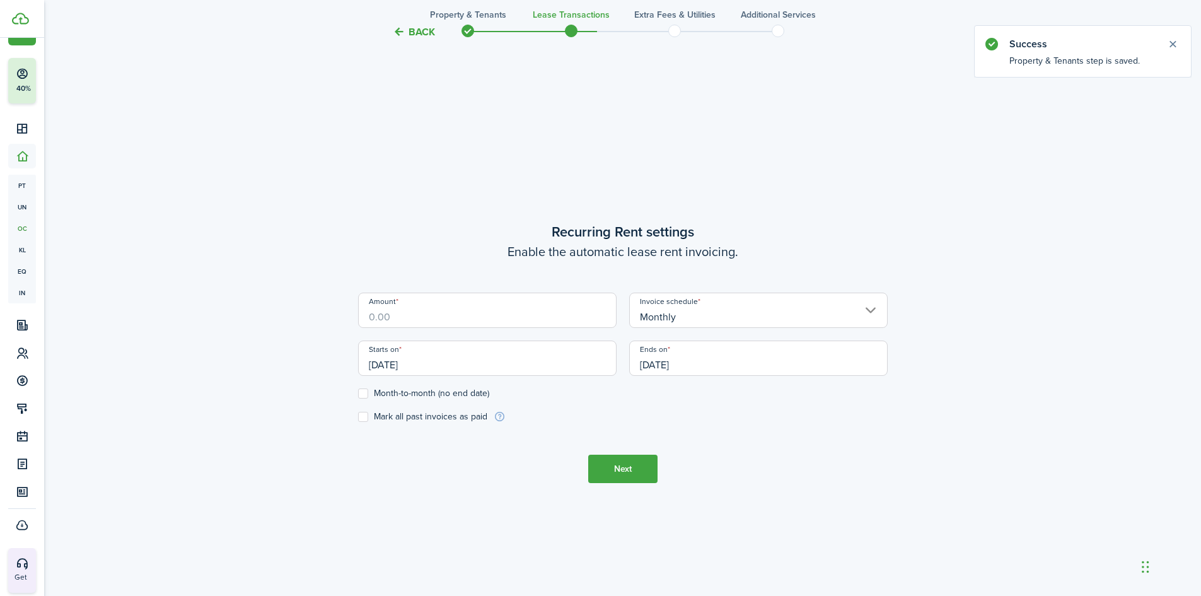
scroll to position [511, 0]
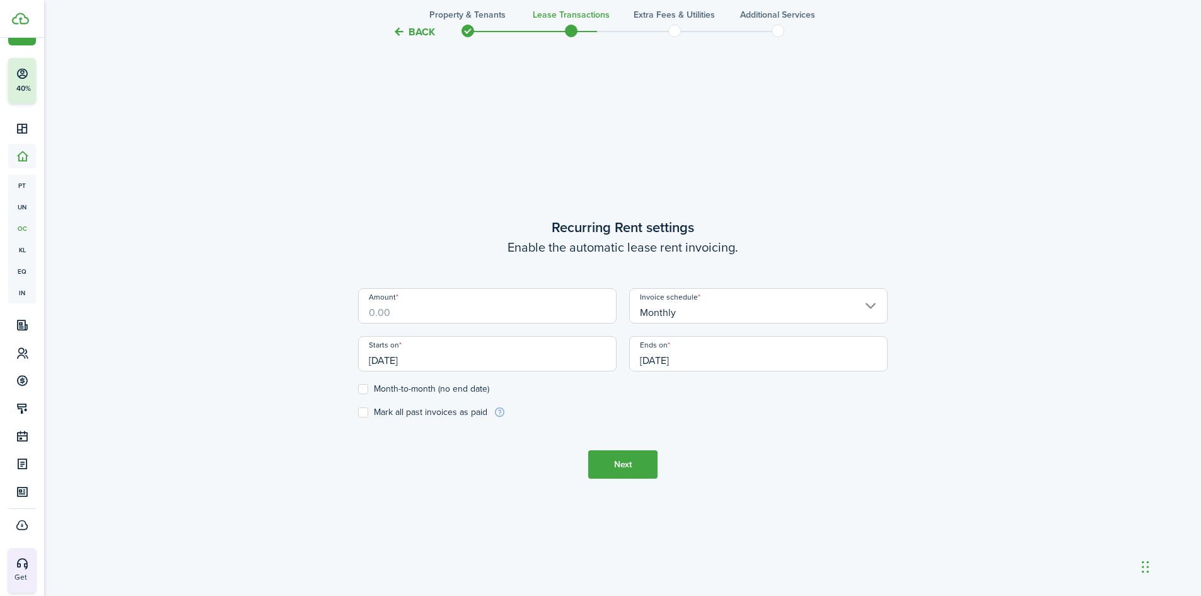
click at [431, 305] on input "Amount" at bounding box center [487, 305] width 259 height 35
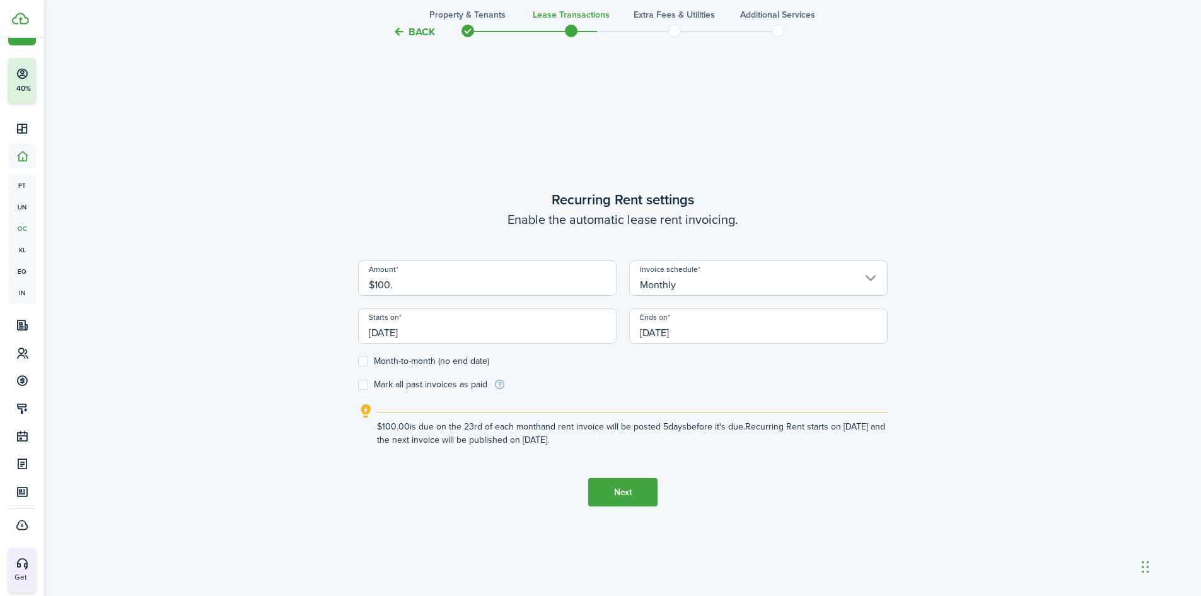
type input "$100.00"
click at [361, 359] on label "Month-to-month (no end date)" at bounding box center [423, 361] width 131 height 10
click at [358, 361] on input "Month-to-month (no end date)" at bounding box center [358, 361] width 1 height 1
checkbox input "true"
click at [474, 316] on input "[DATE]" at bounding box center [487, 325] width 259 height 35
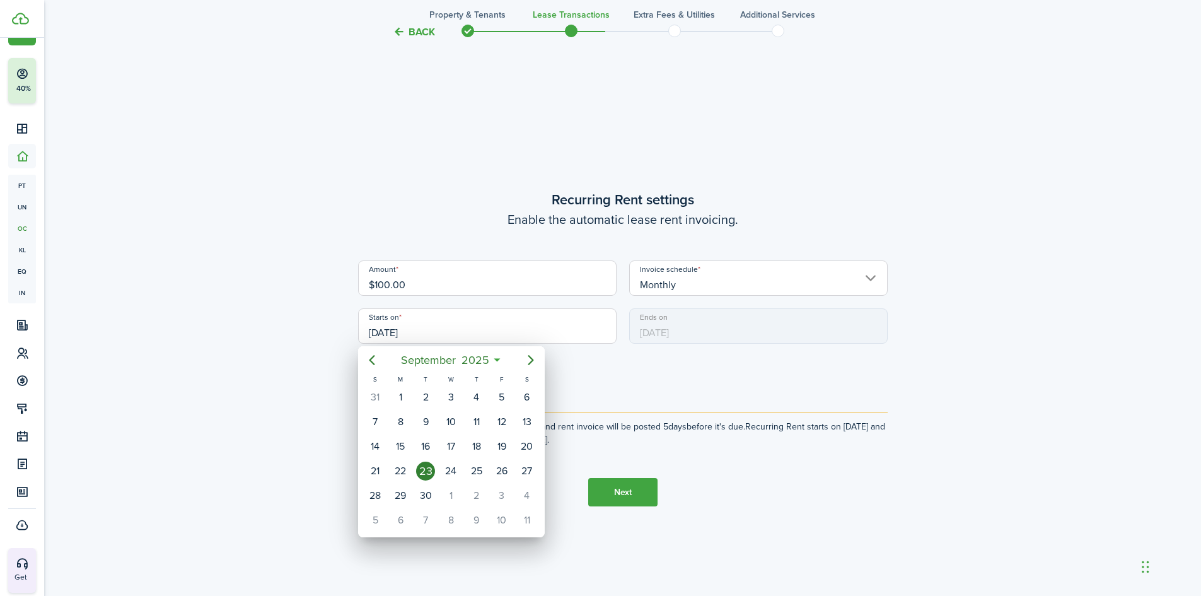
click at [478, 325] on div at bounding box center [600, 298] width 1403 height 798
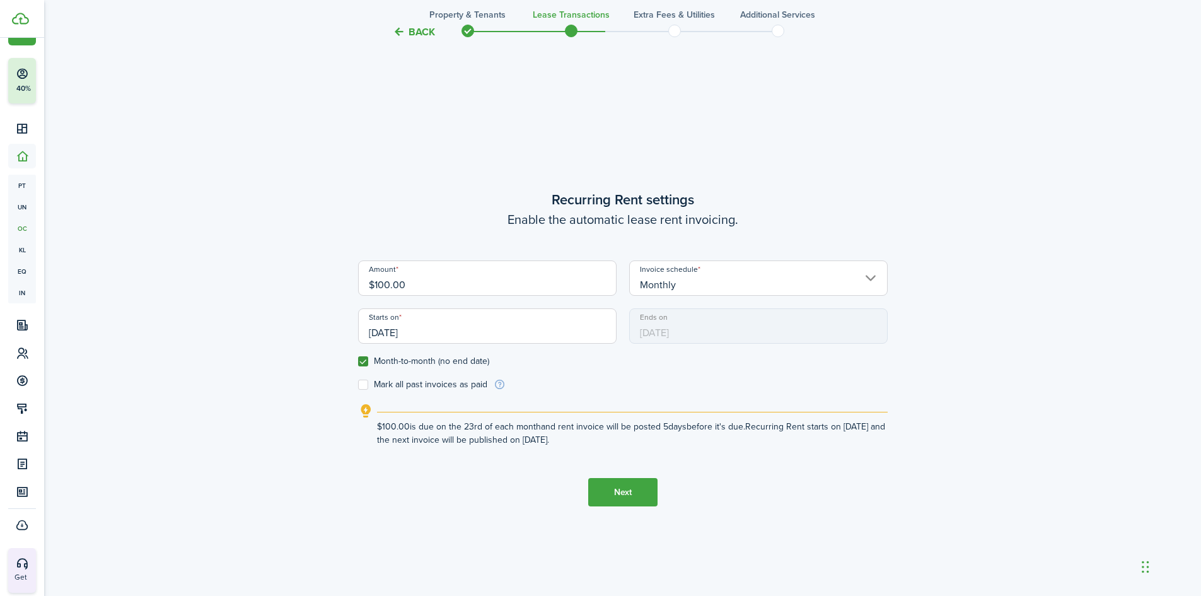
click at [498, 335] on input "[DATE]" at bounding box center [487, 325] width 259 height 35
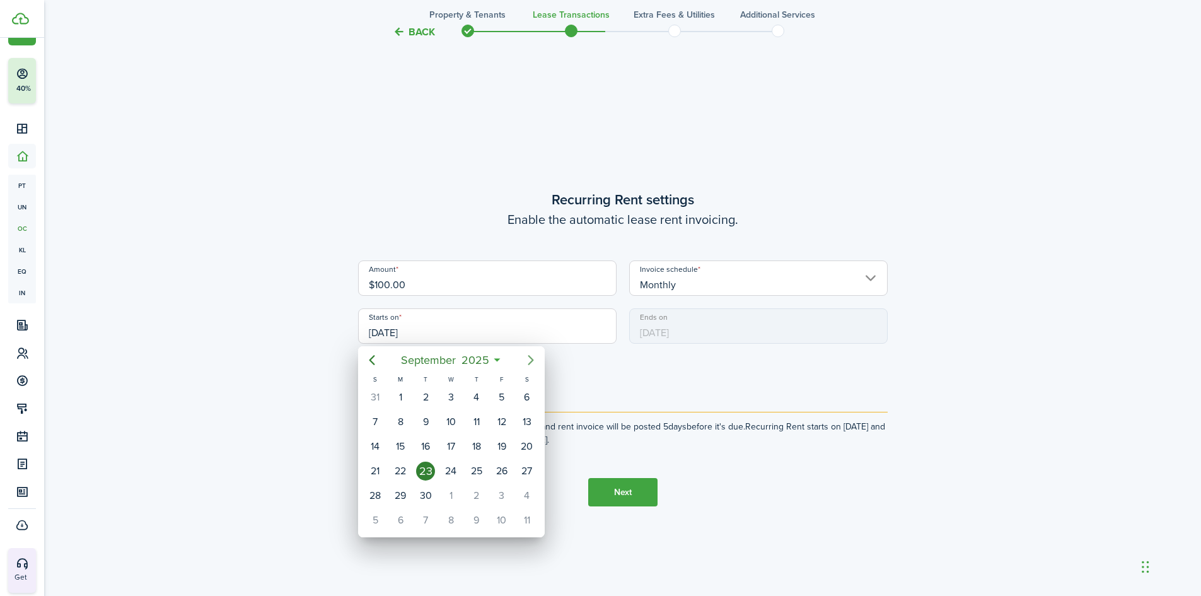
click at [535, 355] on icon "Next page" at bounding box center [530, 360] width 15 height 15
click at [452, 390] on div "1" at bounding box center [450, 397] width 19 height 19
type input "[DATE]"
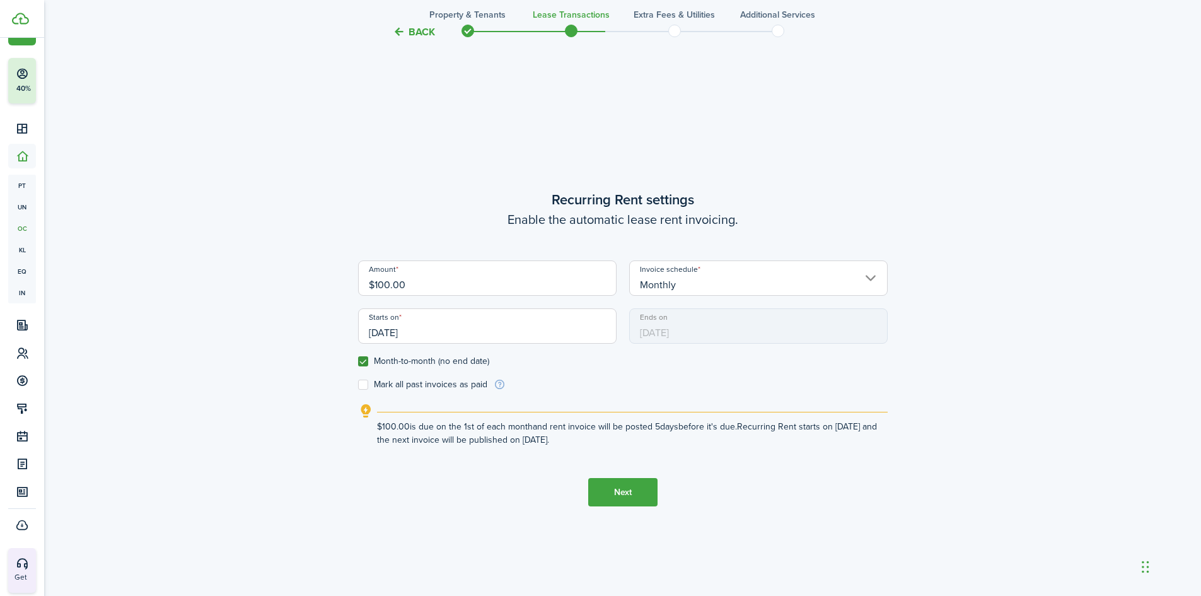
click at [623, 485] on button "Next" at bounding box center [622, 492] width 69 height 28
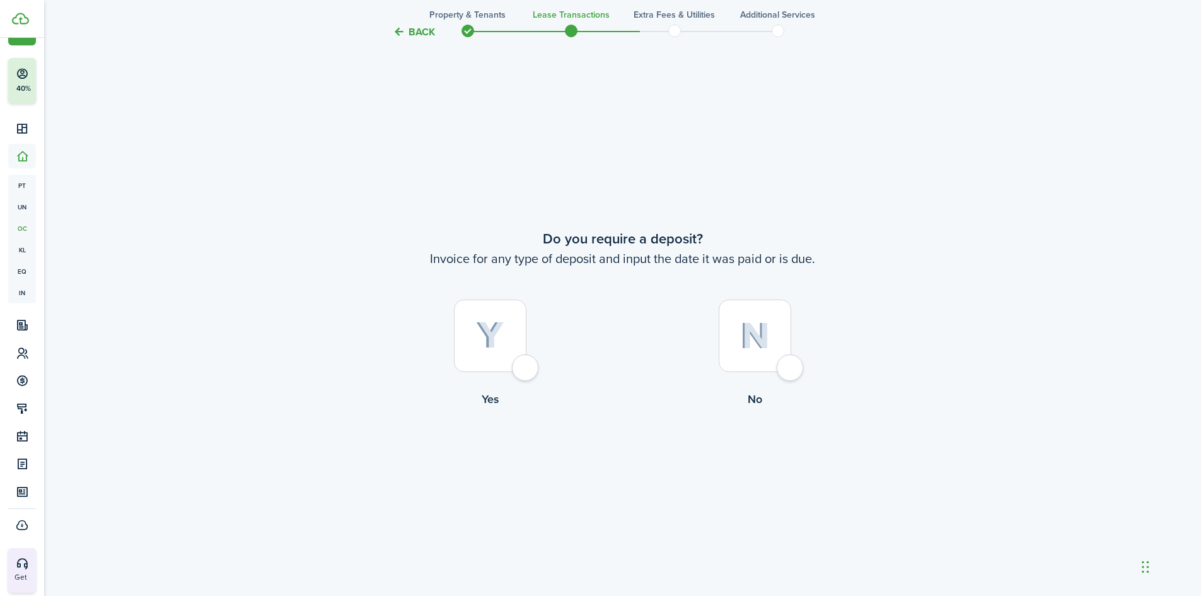
scroll to position [1107, 0]
click at [706, 328] on label "No" at bounding box center [755, 353] width 265 height 114
radio input "true"
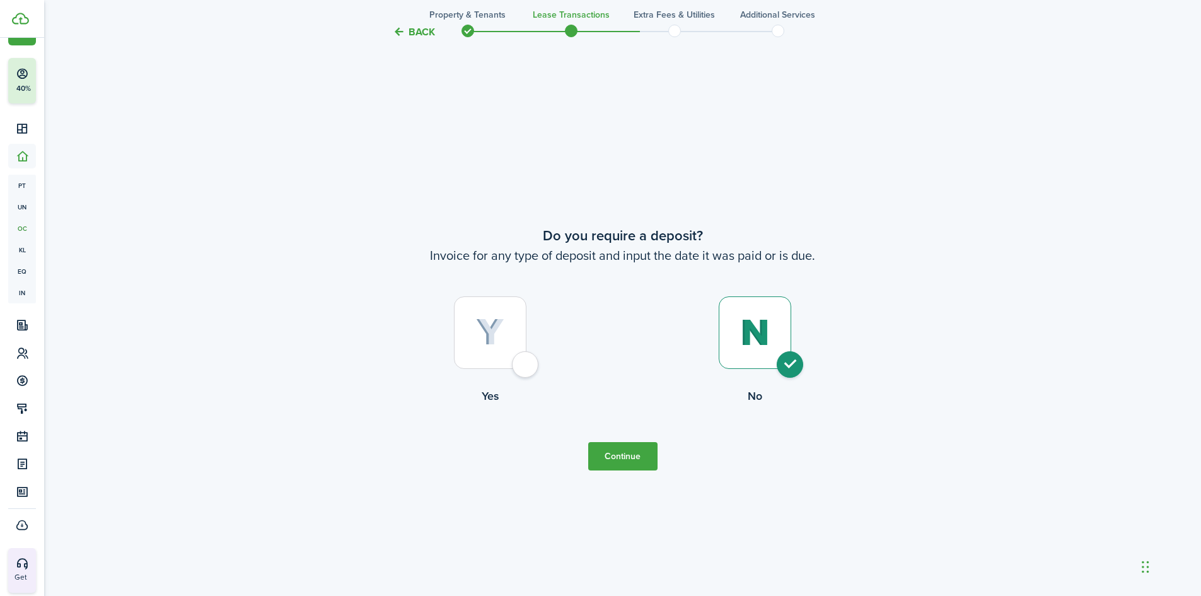
click at [629, 453] on button "Continue" at bounding box center [622, 456] width 69 height 28
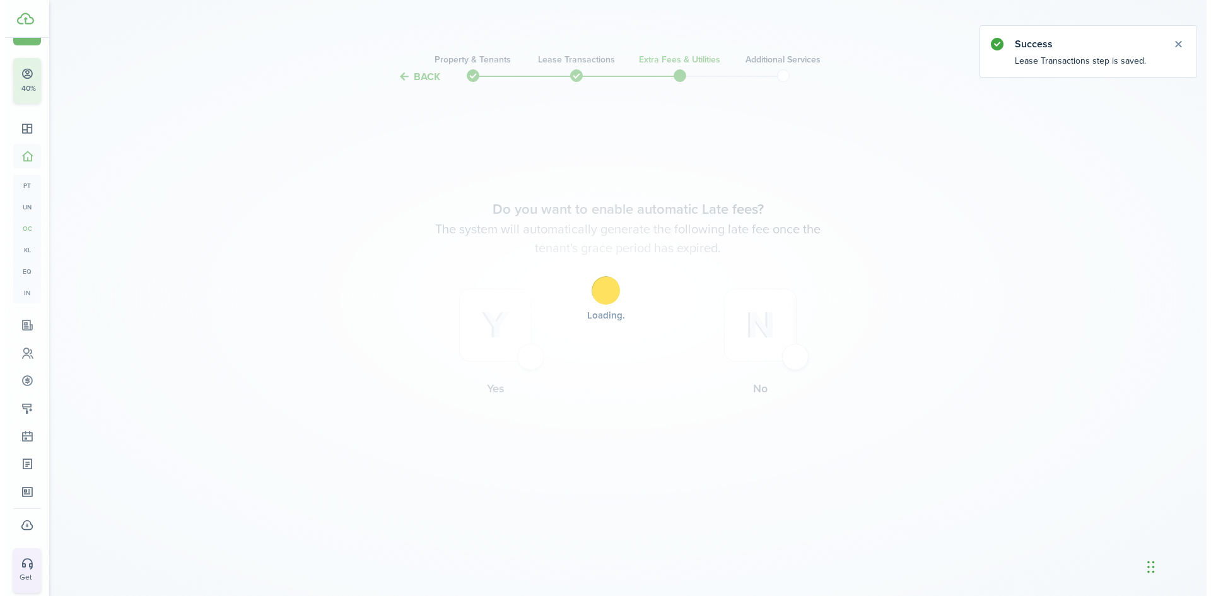
scroll to position [0, 0]
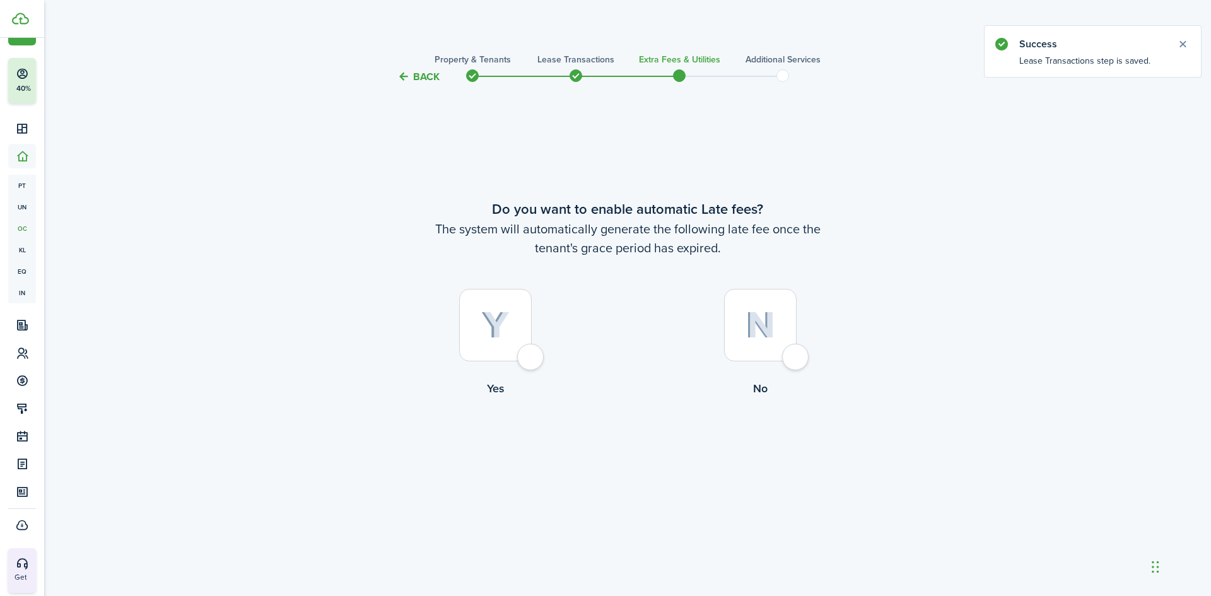
click at [778, 307] on div at bounding box center [760, 325] width 73 height 73
radio input "true"
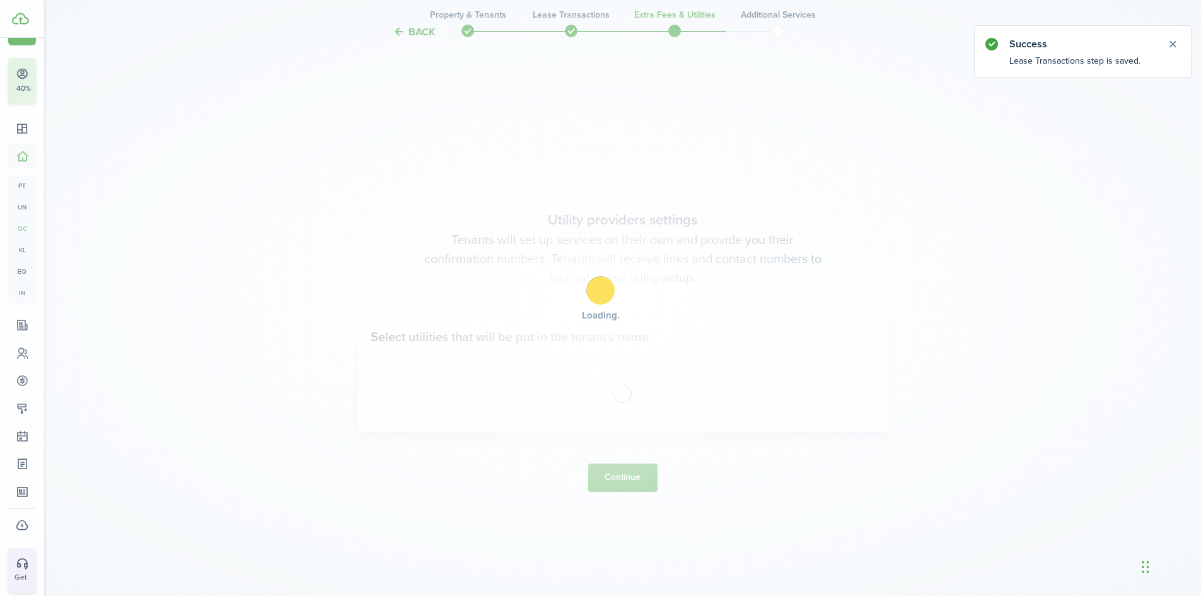
scroll to position [511, 0]
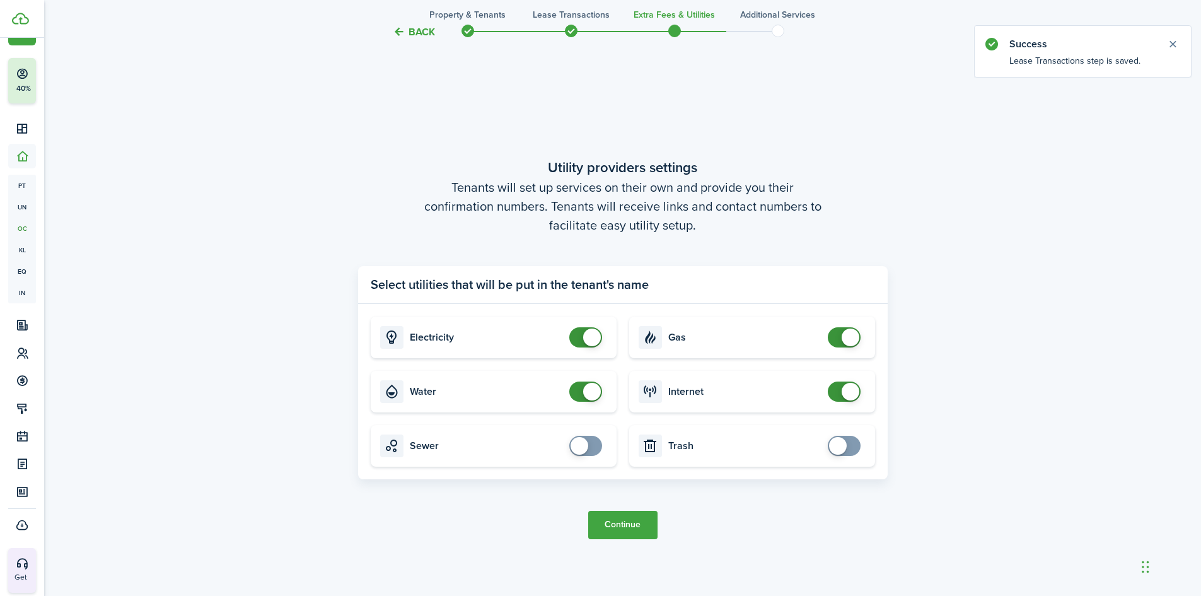
click at [621, 518] on button "Continue" at bounding box center [622, 525] width 69 height 28
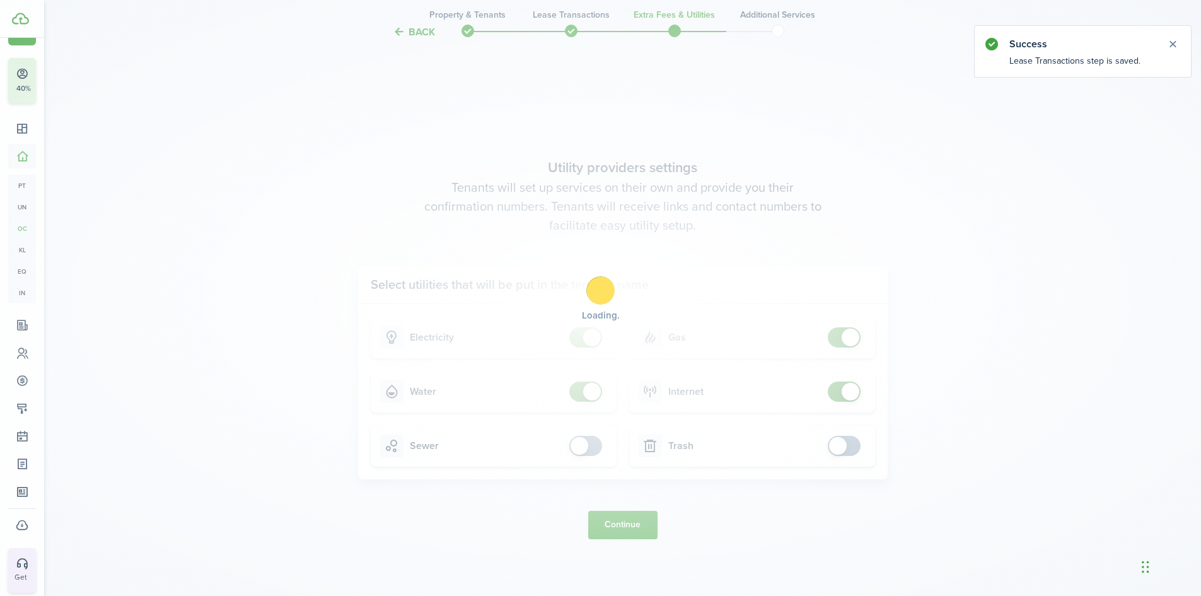
scroll to position [0, 0]
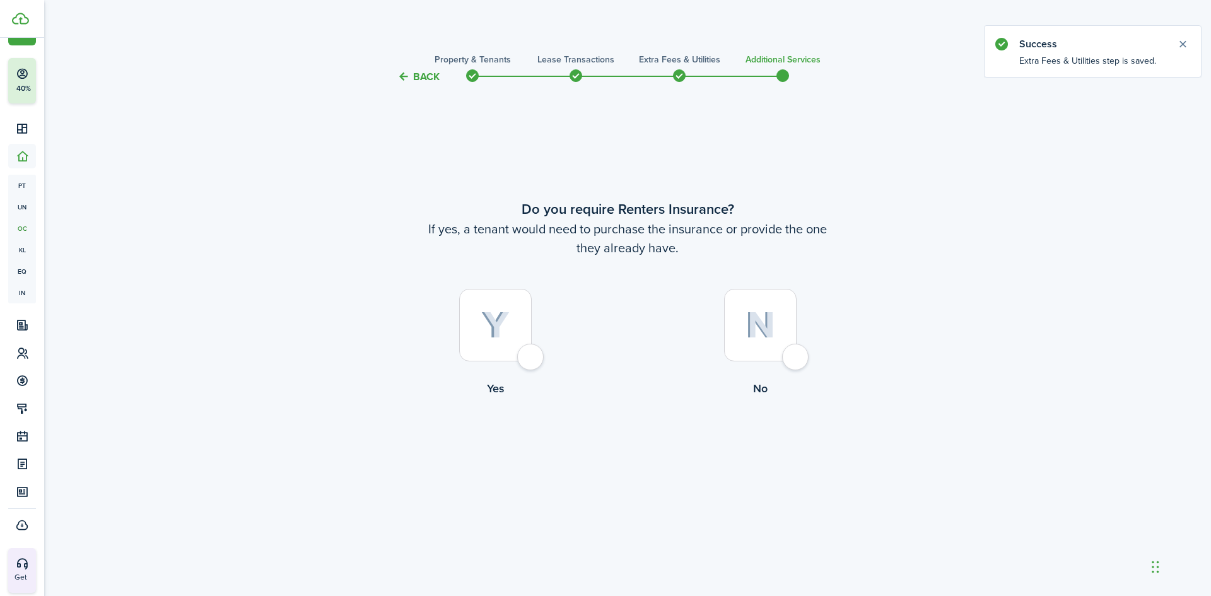
click at [766, 284] on lease-wizard-insurance-choice "Do you require Renters Insurance? If yes, a tenant would need to purchase the i…" at bounding box center [628, 301] width 530 height 204
click at [737, 353] on div at bounding box center [760, 325] width 73 height 73
radio input "true"
click at [646, 457] on button "Complete move in" at bounding box center [627, 449] width 93 height 28
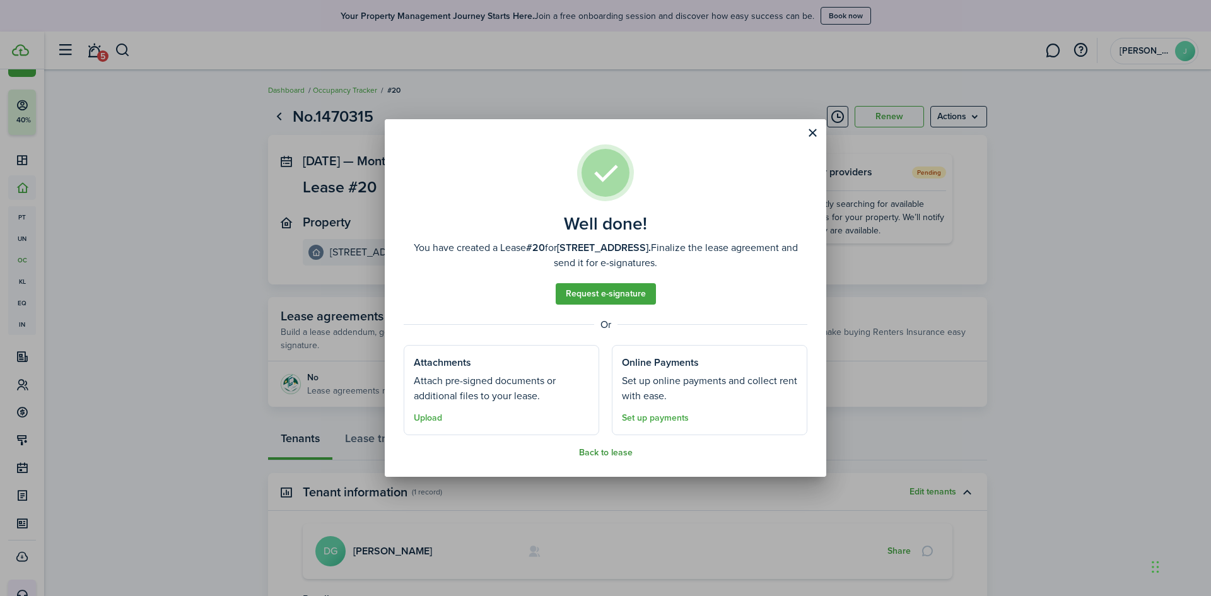
click at [609, 457] on button "Back to lease" at bounding box center [606, 453] width 54 height 10
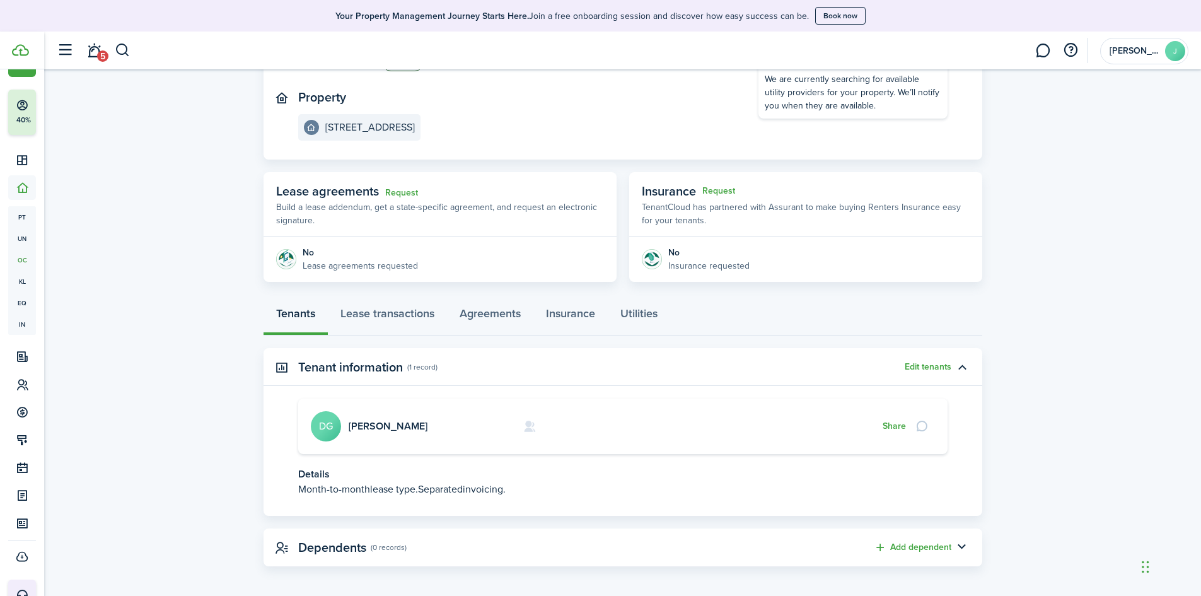
scroll to position [130, 0]
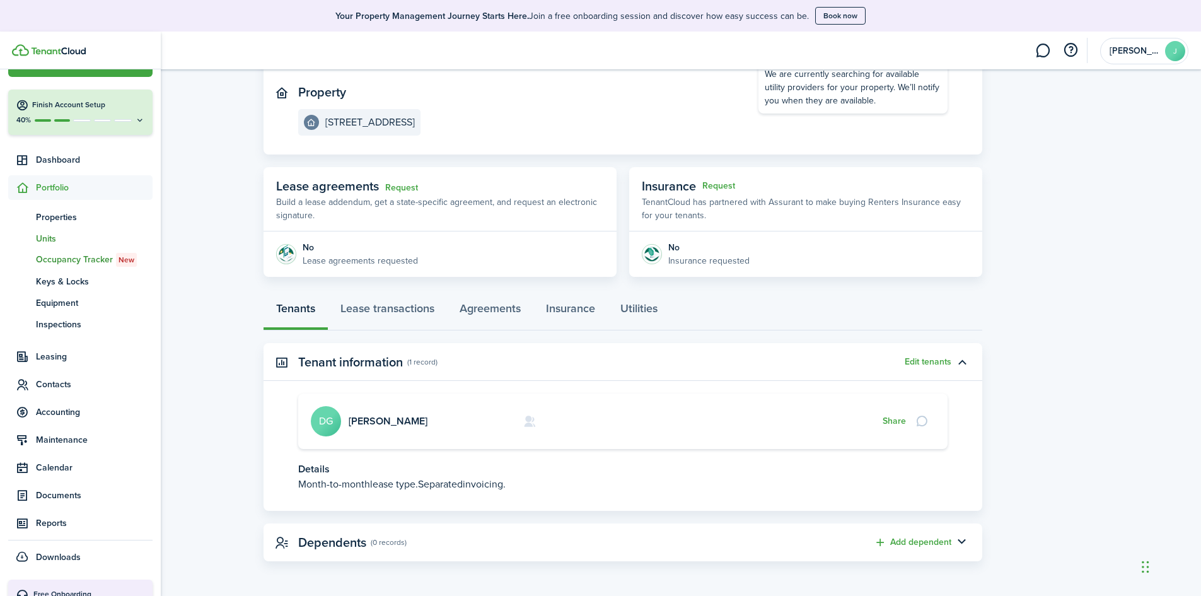
click at [47, 235] on span "Units" at bounding box center [94, 238] width 117 height 13
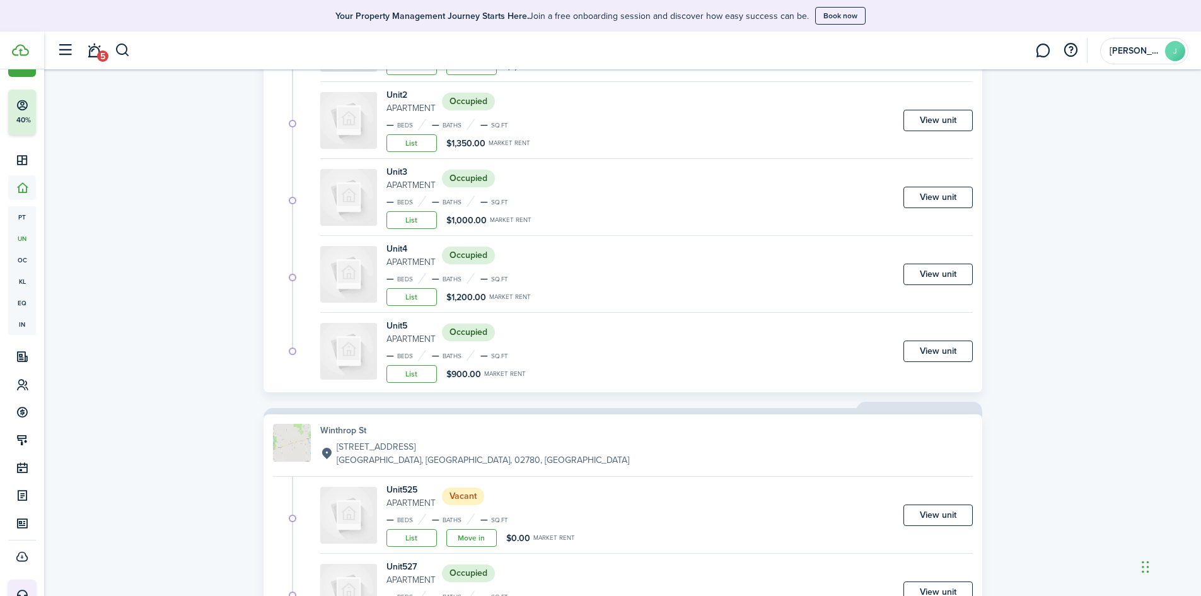
scroll to position [820, 0]
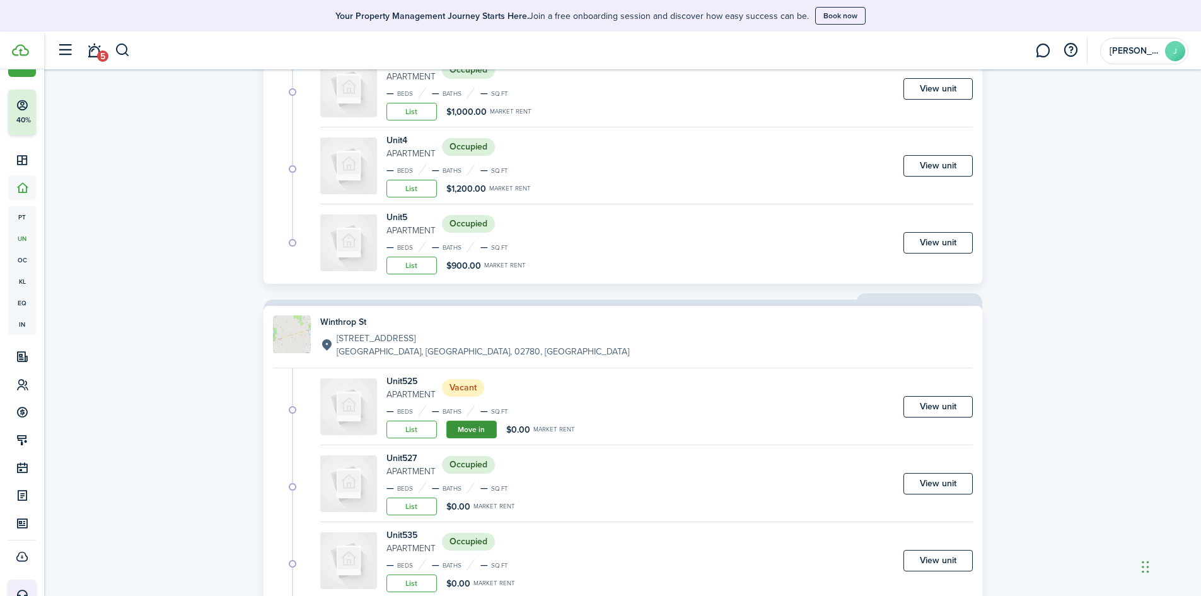
click at [470, 433] on link "Move in" at bounding box center [471, 430] width 50 height 18
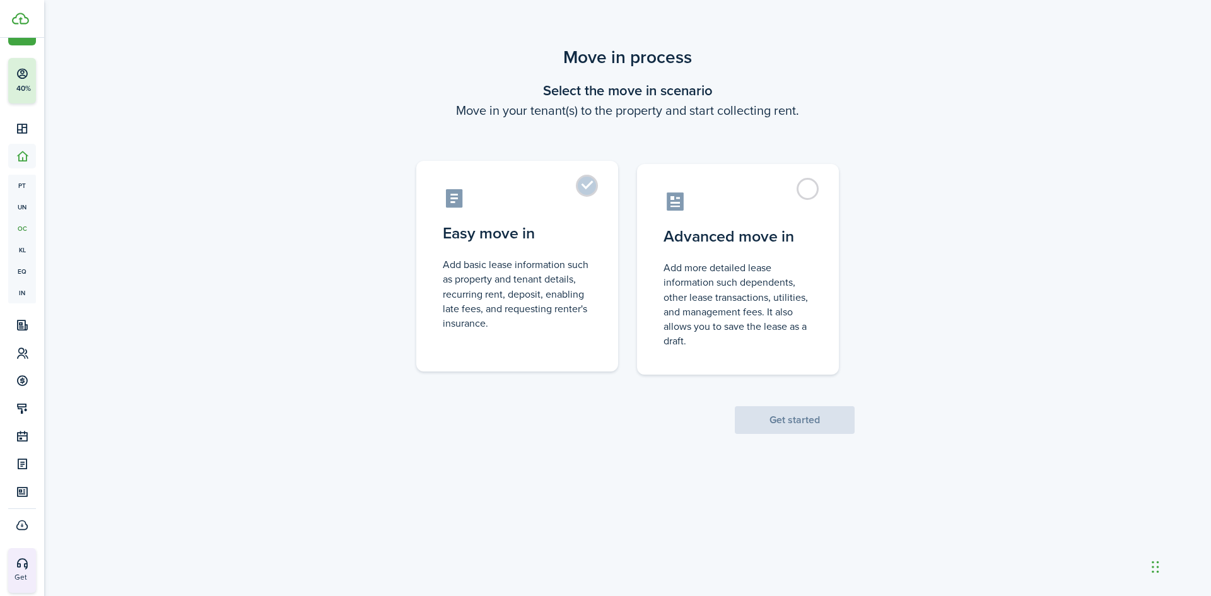
click at [527, 293] on control-radio-card-description "Add basic lease information such as property and tenant details, recurring rent…" at bounding box center [517, 293] width 149 height 73
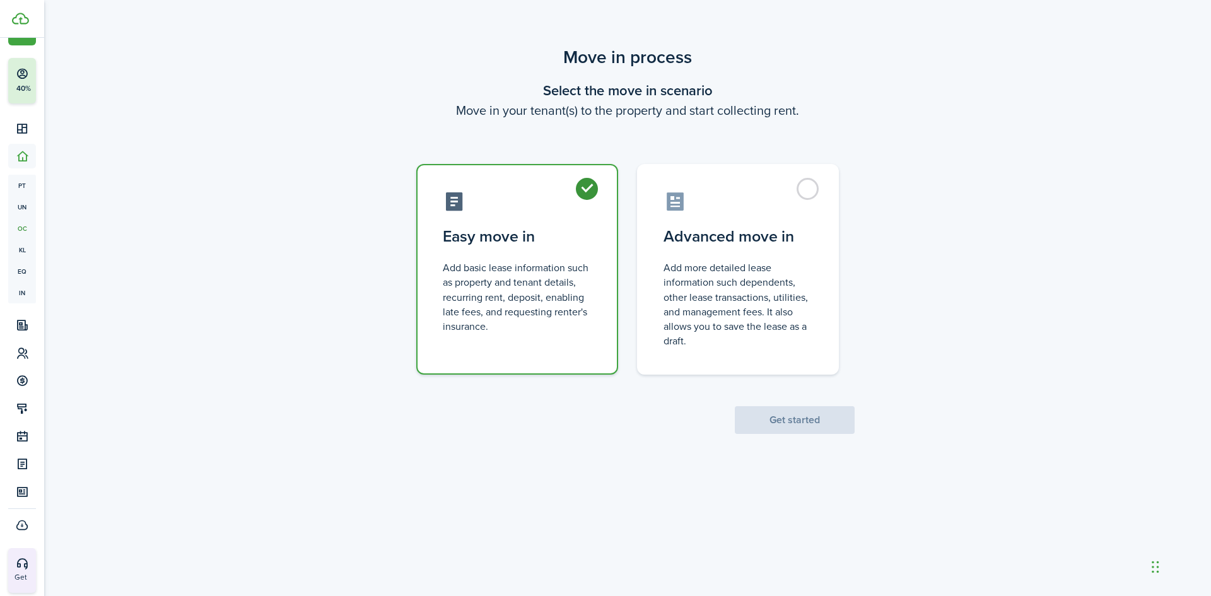
radio input "true"
click at [772, 409] on button "Get started" at bounding box center [795, 420] width 120 height 28
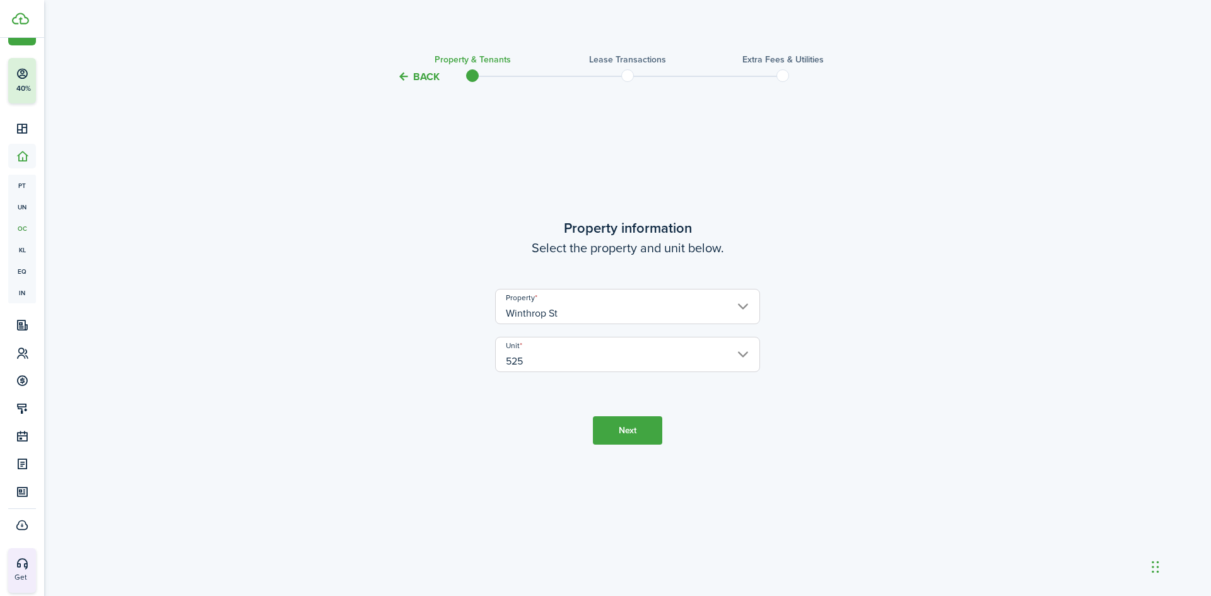
click at [623, 434] on button "Next" at bounding box center [627, 430] width 69 height 28
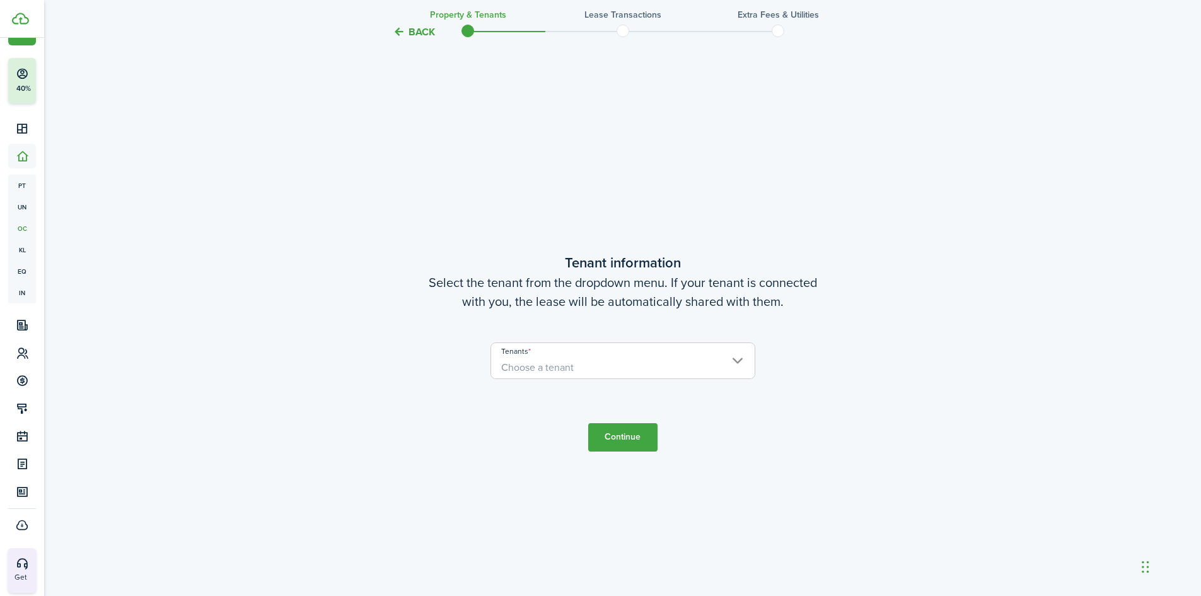
scroll to position [511, 0]
click at [578, 347] on input "Tenants" at bounding box center [623, 346] width 264 height 15
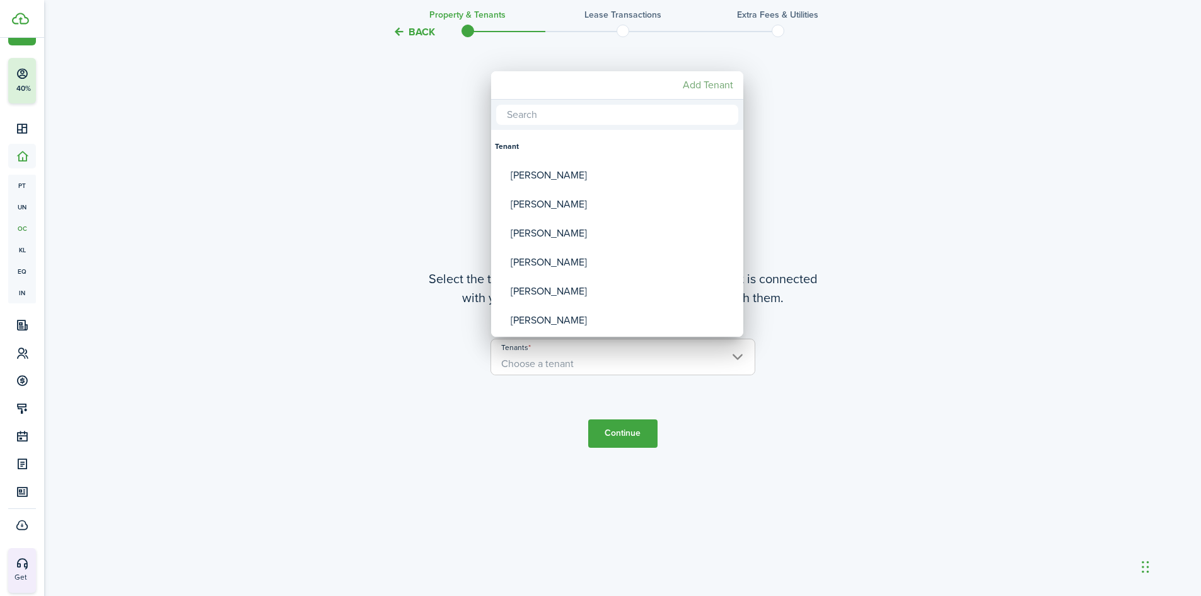
click at [713, 86] on mbsc-button "Add Tenant" at bounding box center [708, 85] width 61 height 23
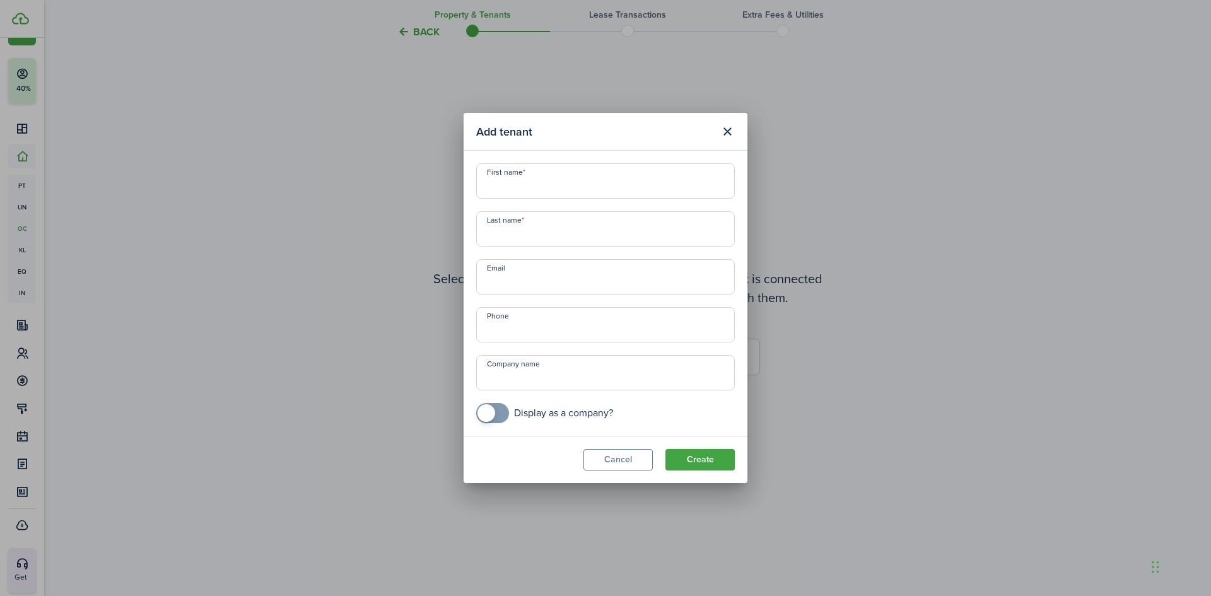
click at [530, 184] on input "First name" at bounding box center [605, 180] width 259 height 35
type input "[PERSON_NAME]"
click at [543, 321] on input "+1" at bounding box center [605, 324] width 259 height 35
click at [701, 458] on button "Create" at bounding box center [699, 459] width 69 height 21
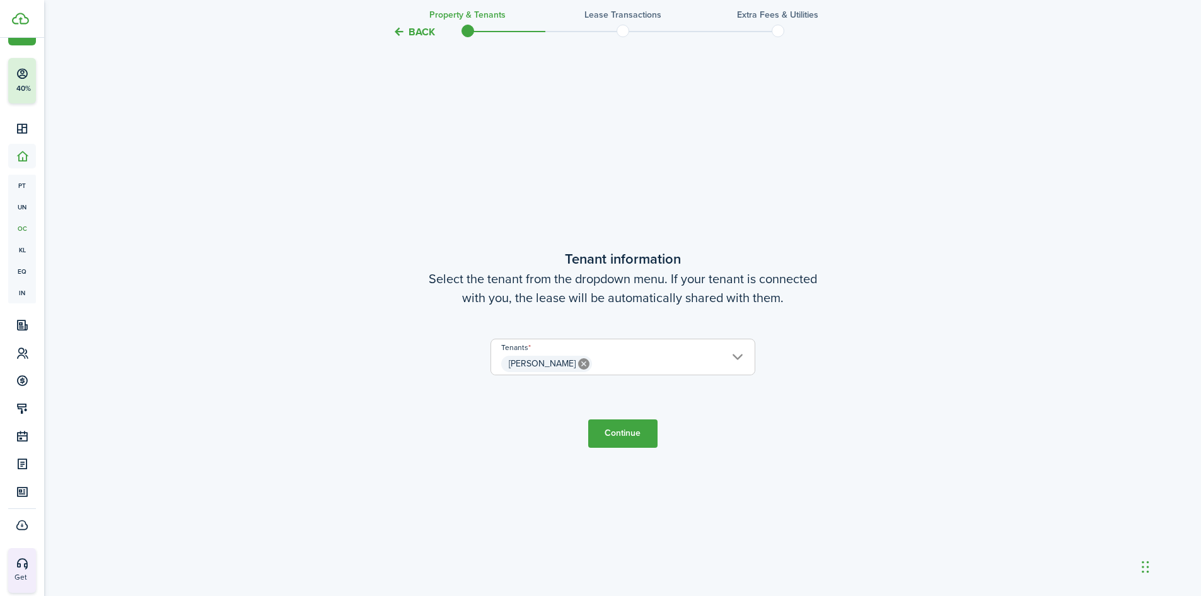
click at [626, 446] on button "Continue" at bounding box center [622, 433] width 69 height 28
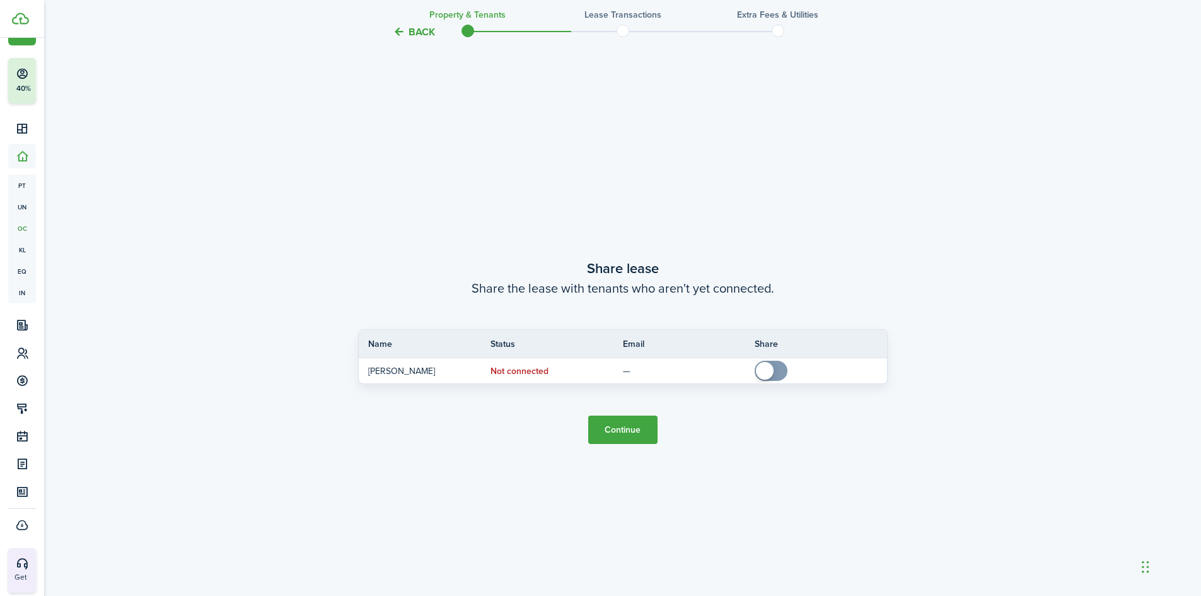
scroll to position [1107, 0]
click at [634, 427] on button "Continue" at bounding box center [622, 426] width 69 height 28
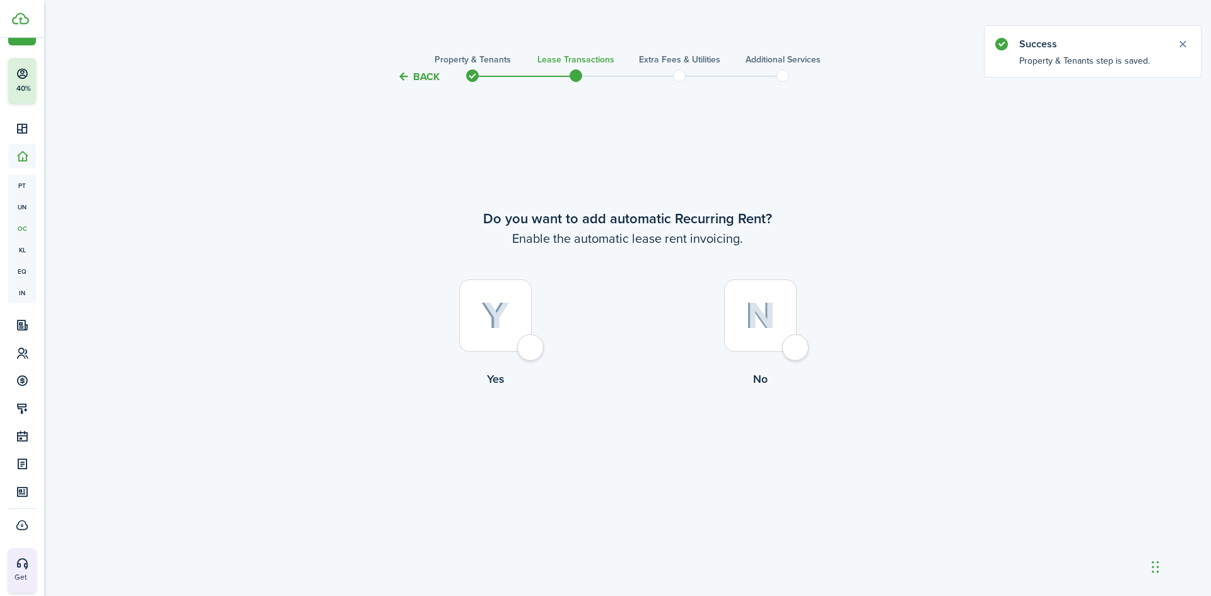
click at [804, 308] on label "No" at bounding box center [759, 336] width 265 height 114
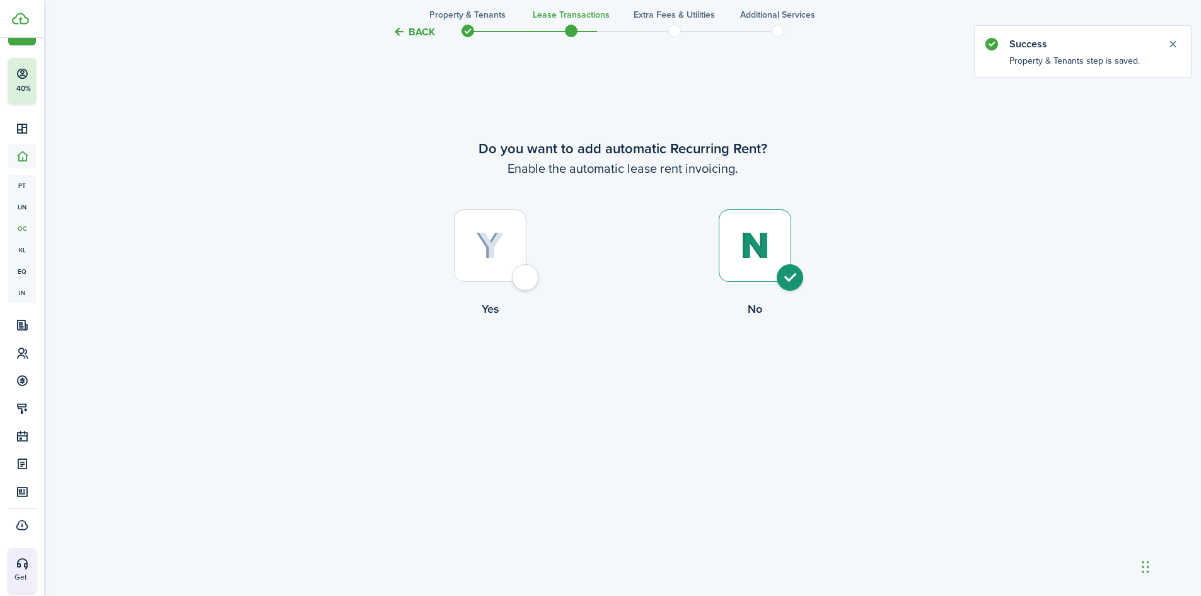
click at [506, 233] on div at bounding box center [490, 245] width 73 height 73
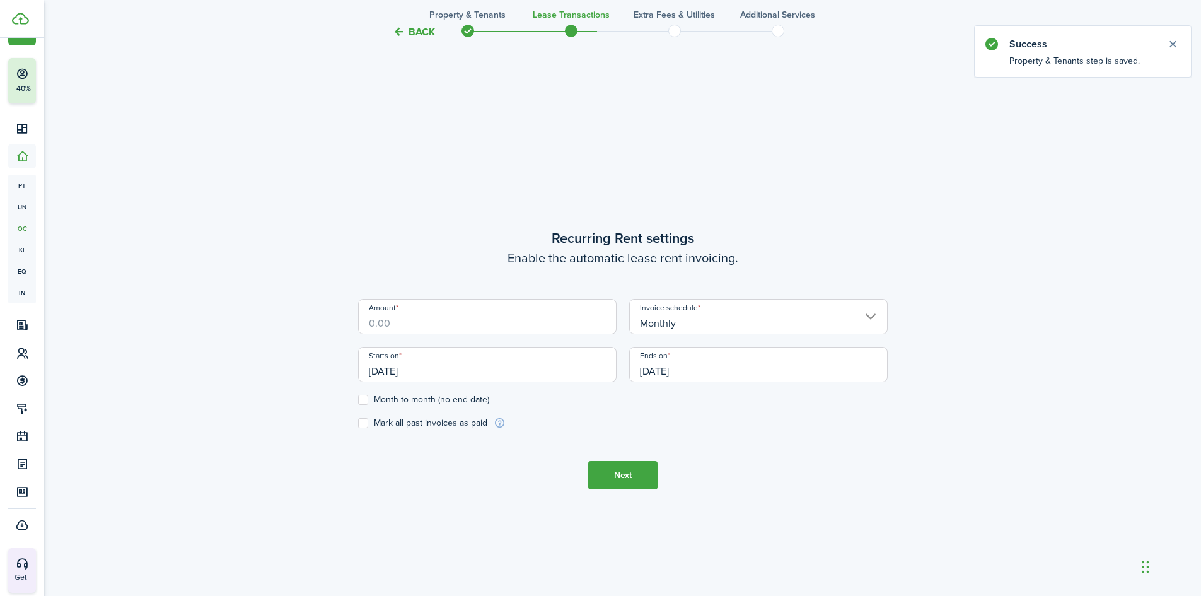
scroll to position [511, 0]
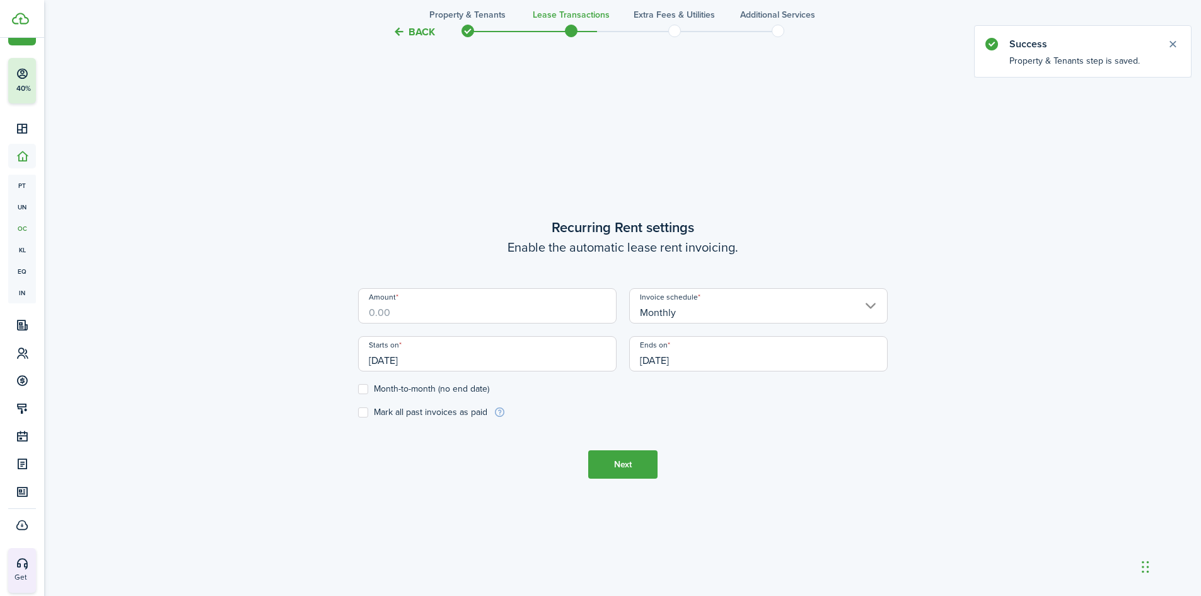
click at [421, 308] on input "Amount" at bounding box center [487, 305] width 259 height 35
drag, startPoint x: 421, startPoint y: 308, endPoint x: 364, endPoint y: 315, distance: 57.9
click at [364, 315] on input "Amount" at bounding box center [487, 305] width 259 height 35
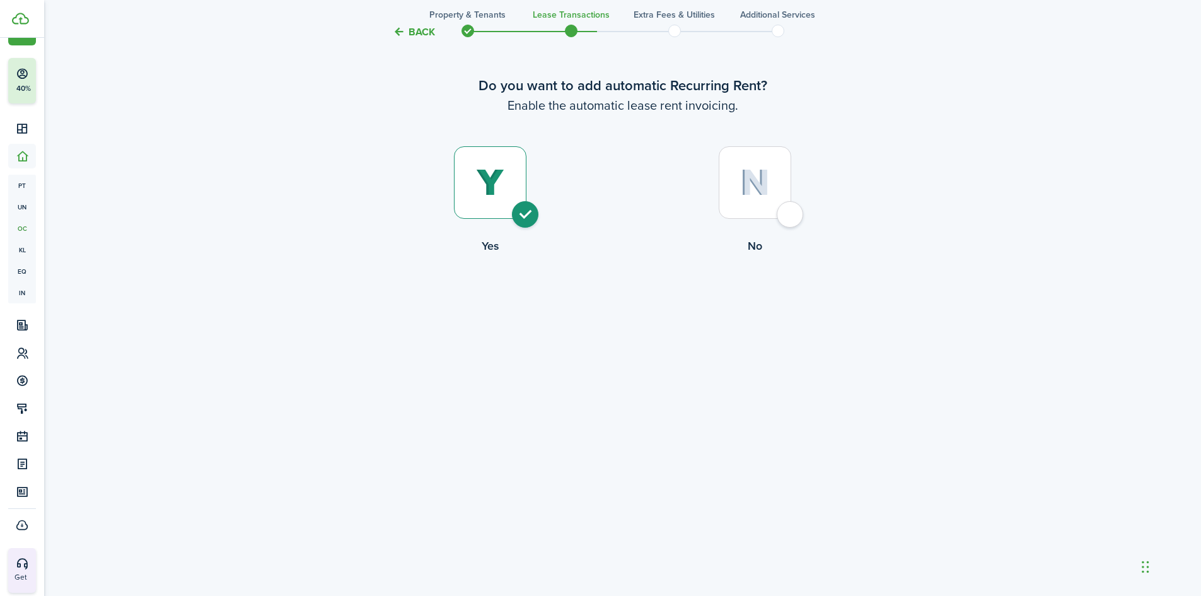
click at [735, 153] on div at bounding box center [755, 182] width 73 height 73
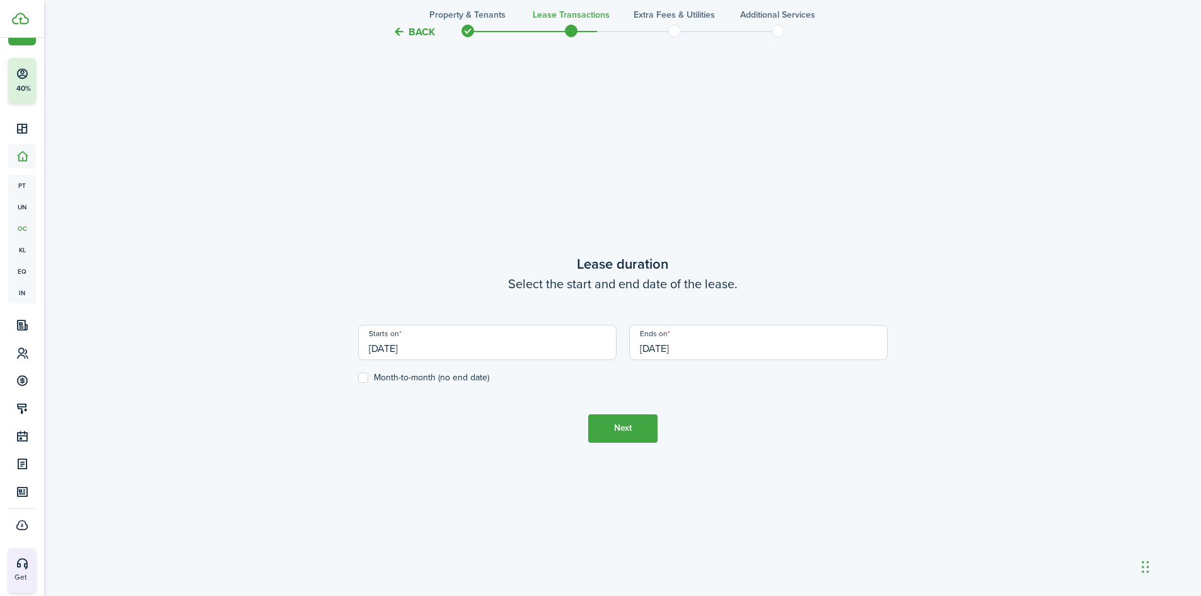
click at [451, 353] on input "[DATE]" at bounding box center [487, 342] width 259 height 35
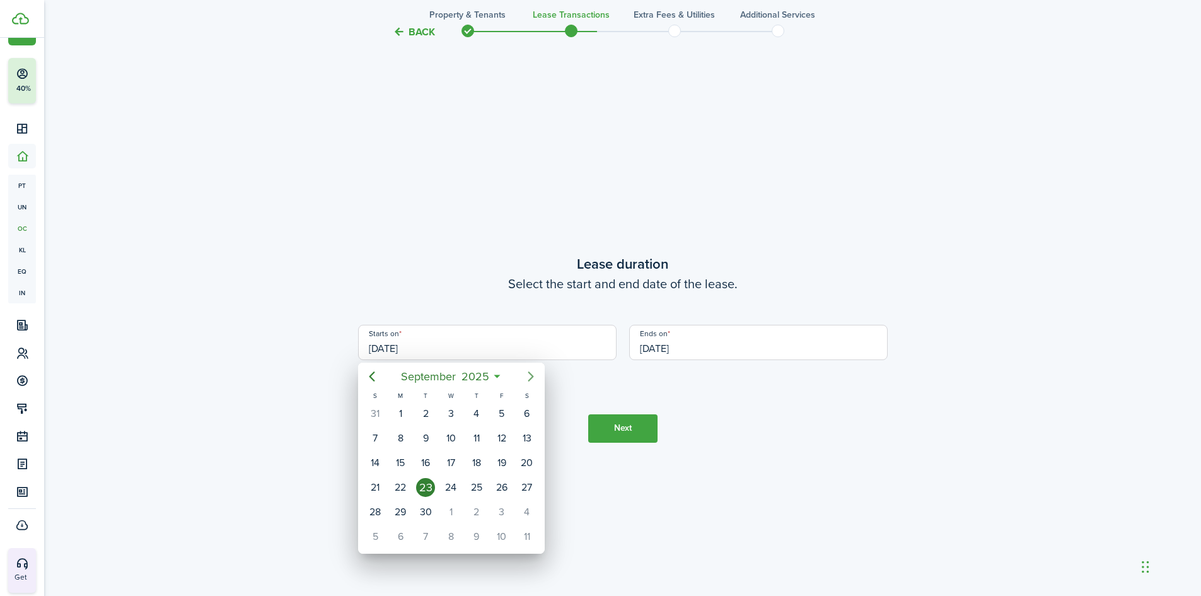
click at [528, 373] on icon "Next page" at bounding box center [530, 376] width 15 height 15
click at [456, 404] on div "[DATE]" at bounding box center [450, 414] width 25 height 24
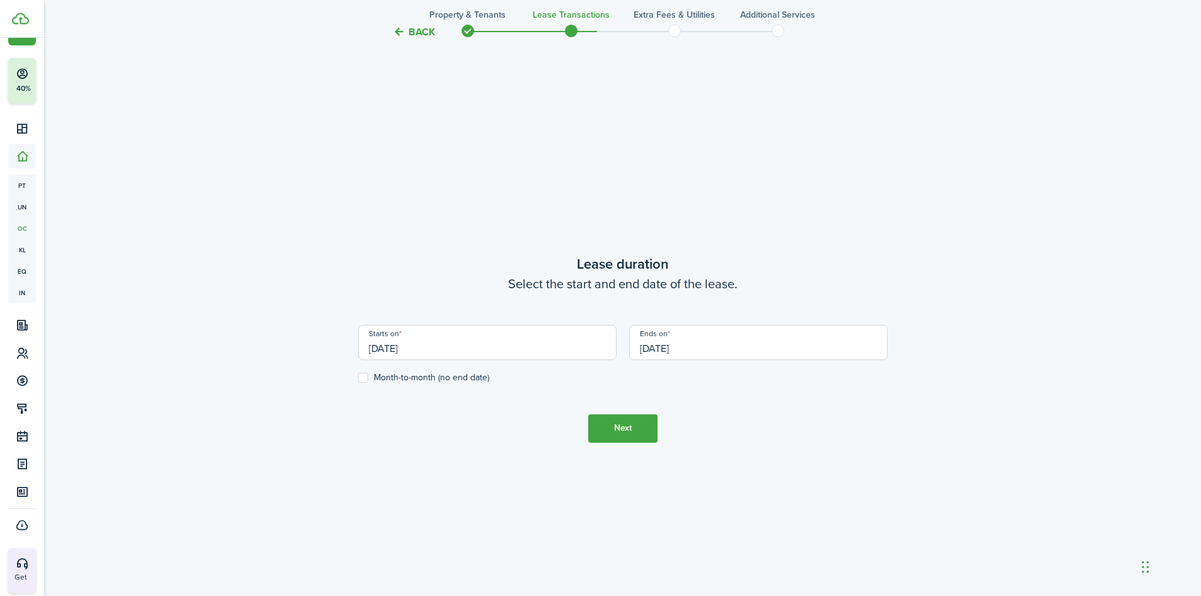
click at [614, 429] on button "Next" at bounding box center [622, 428] width 69 height 28
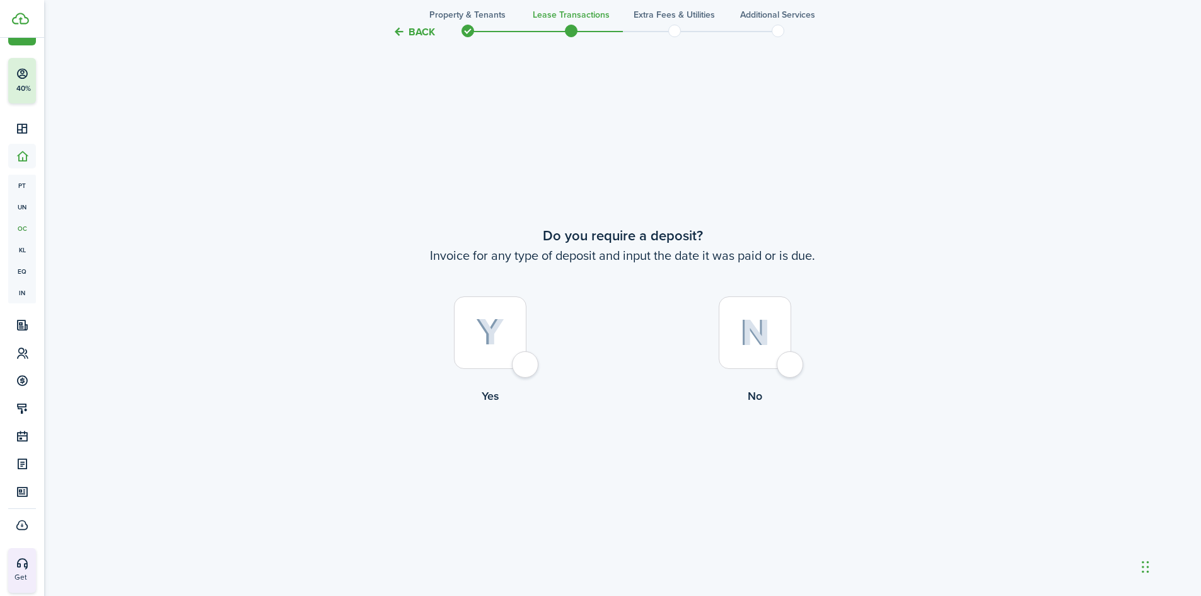
click at [773, 339] on div at bounding box center [755, 332] width 73 height 73
click at [726, 325] on div at bounding box center [755, 332] width 73 height 73
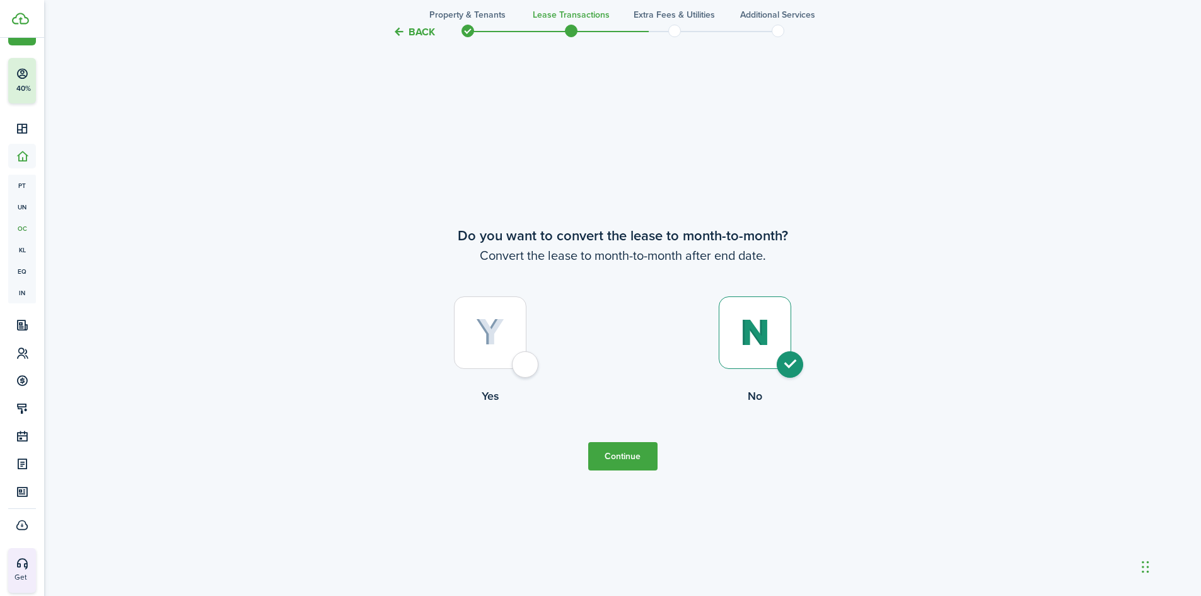
click at [639, 458] on button "Continue" at bounding box center [622, 456] width 69 height 28
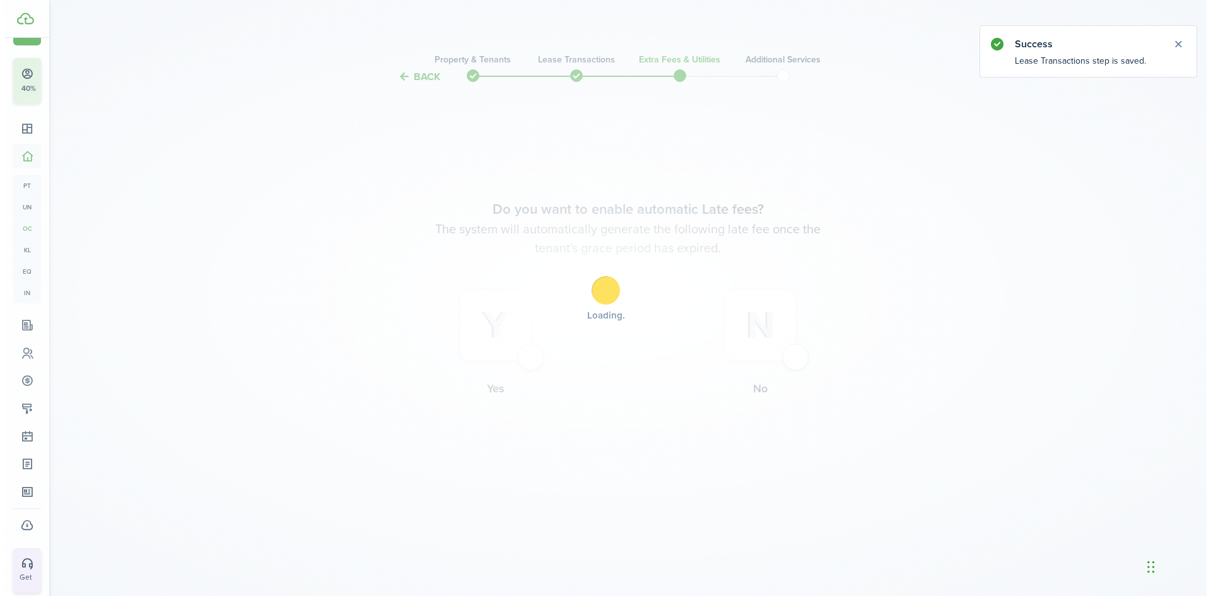
scroll to position [0, 0]
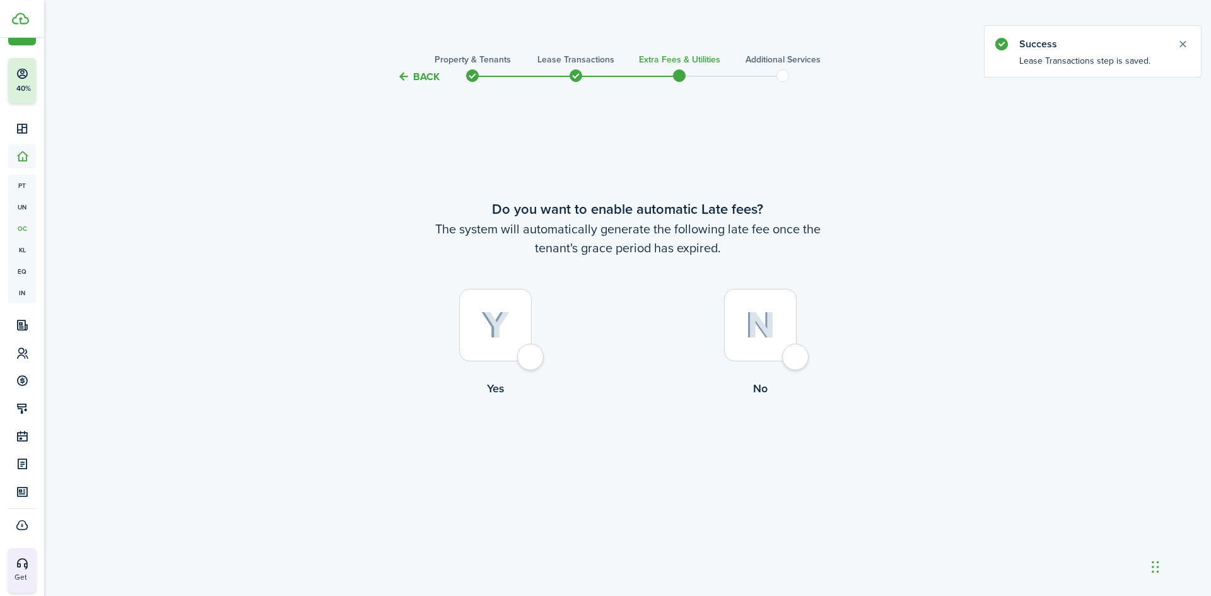
click at [756, 335] on img at bounding box center [760, 325] width 30 height 27
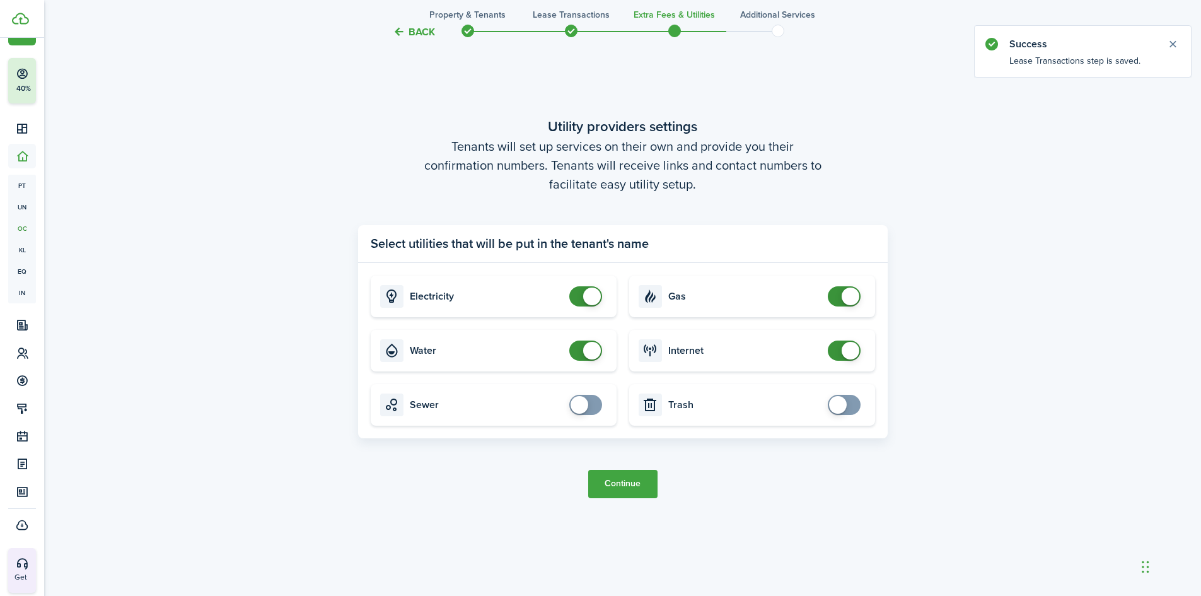
scroll to position [574, 0]
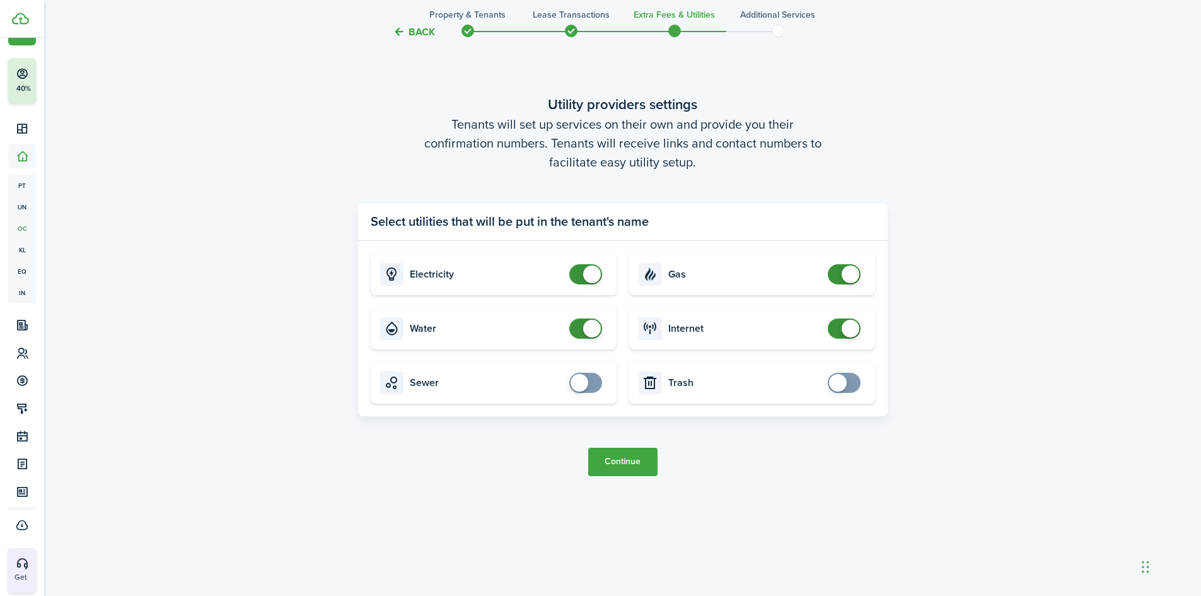
click at [613, 463] on button "Continue" at bounding box center [622, 462] width 69 height 28
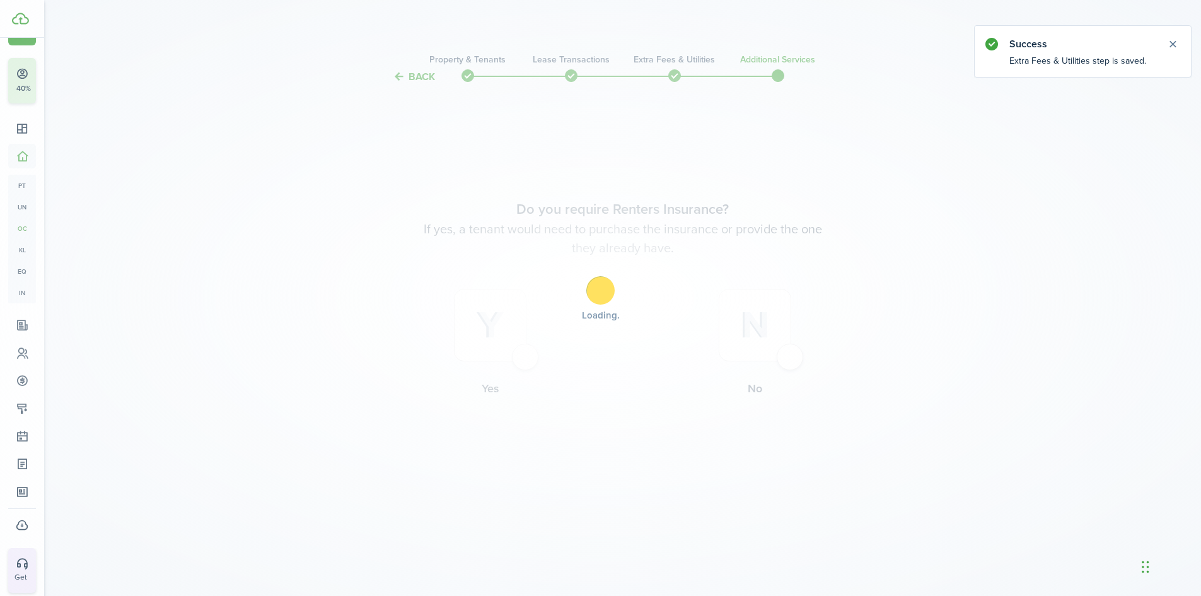
scroll to position [0, 0]
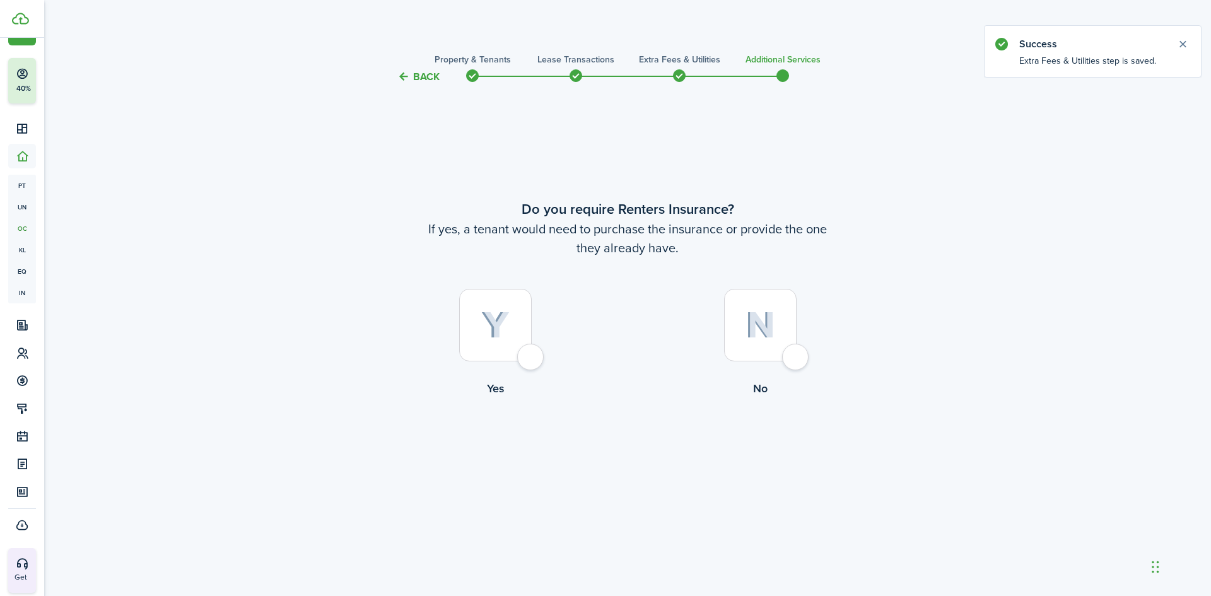
click at [786, 298] on div at bounding box center [760, 325] width 73 height 73
click at [595, 450] on button "Complete move in" at bounding box center [627, 449] width 93 height 28
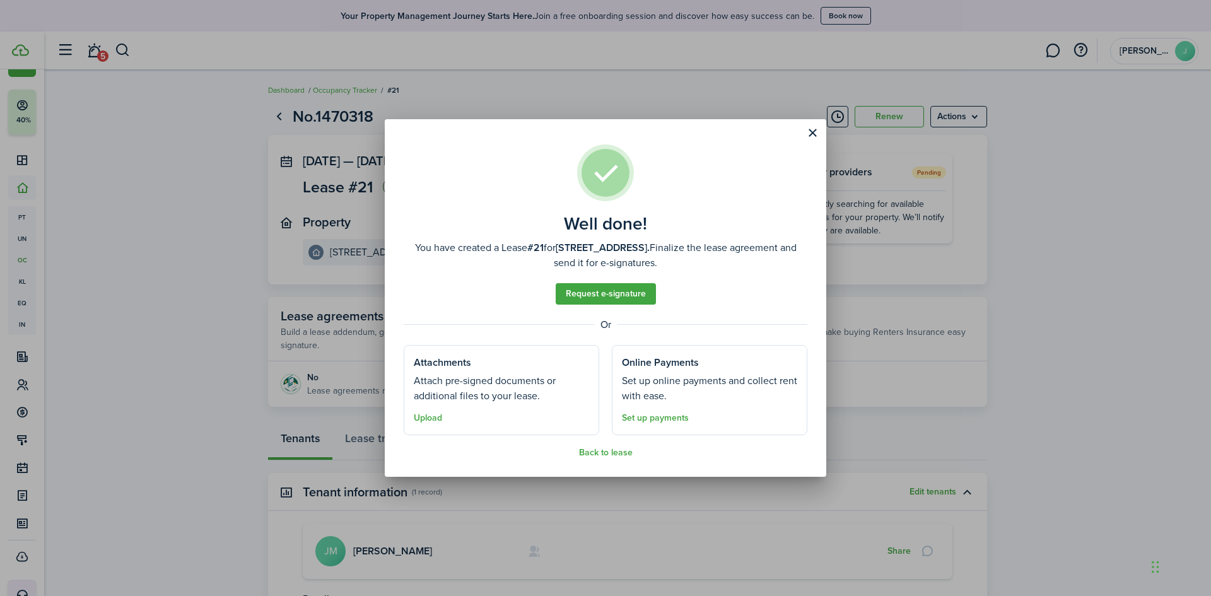
click at [612, 446] on assembled-view "Well done! You have created a Lease #21 for [STREET_ADDRESS]. Finalize the leas…" at bounding box center [606, 300] width 404 height 313
click at [605, 452] on button "Back to lease" at bounding box center [606, 453] width 54 height 10
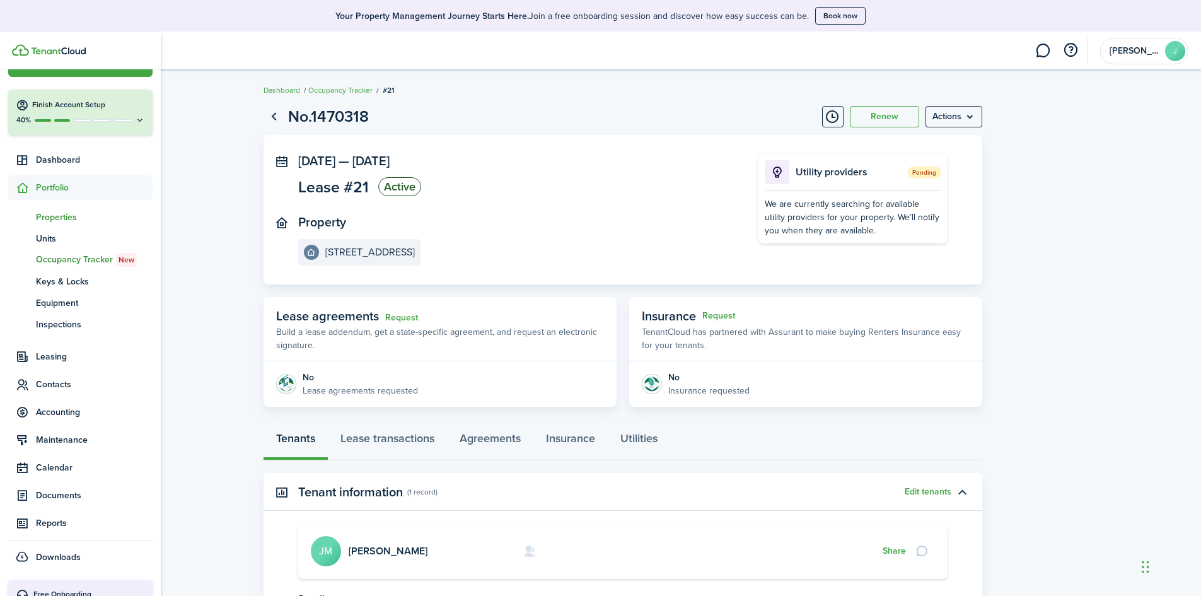
click at [59, 209] on link "pt Properties" at bounding box center [80, 216] width 144 height 21
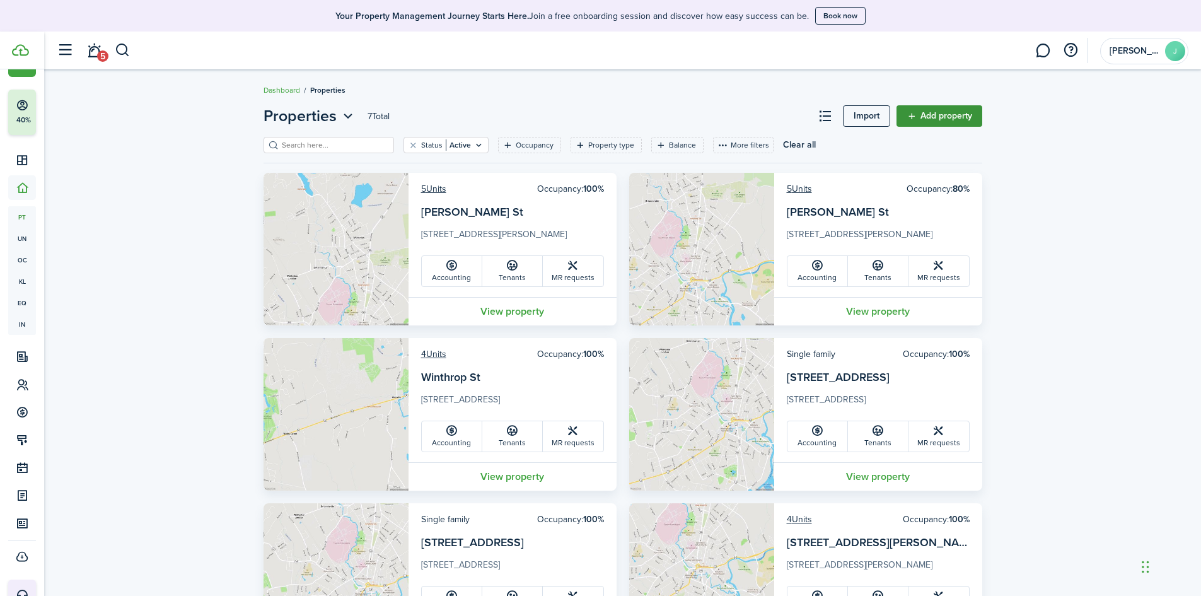
click at [935, 119] on link "Add property" at bounding box center [940, 115] width 86 height 21
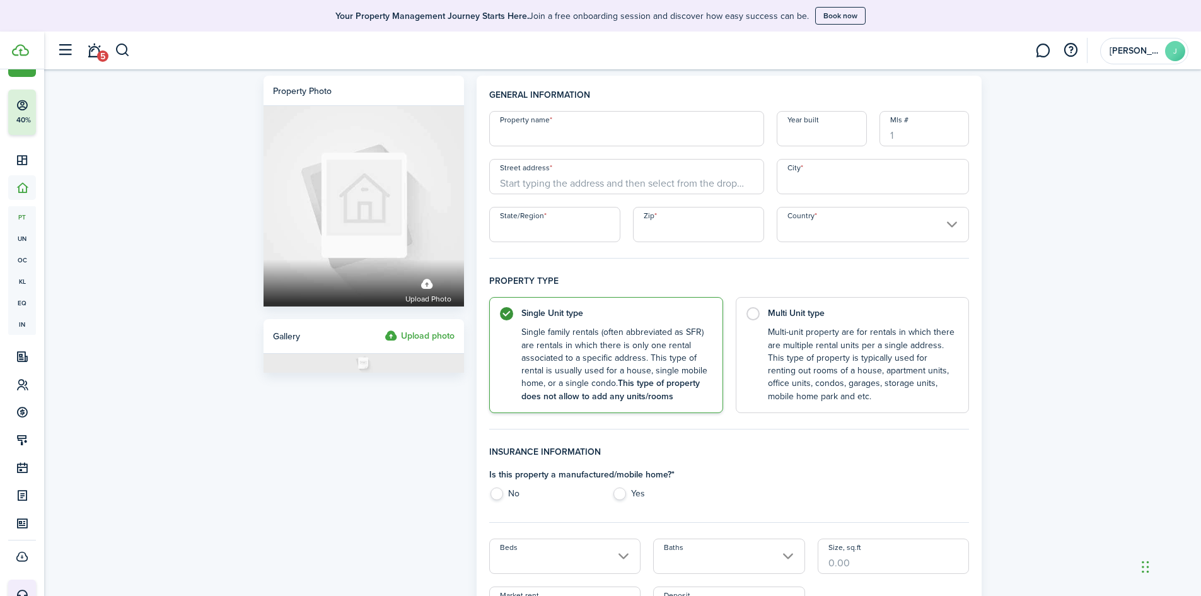
click at [555, 136] on input "Property name" at bounding box center [626, 128] width 275 height 35
click at [557, 192] on input "Street address" at bounding box center [626, 176] width 275 height 35
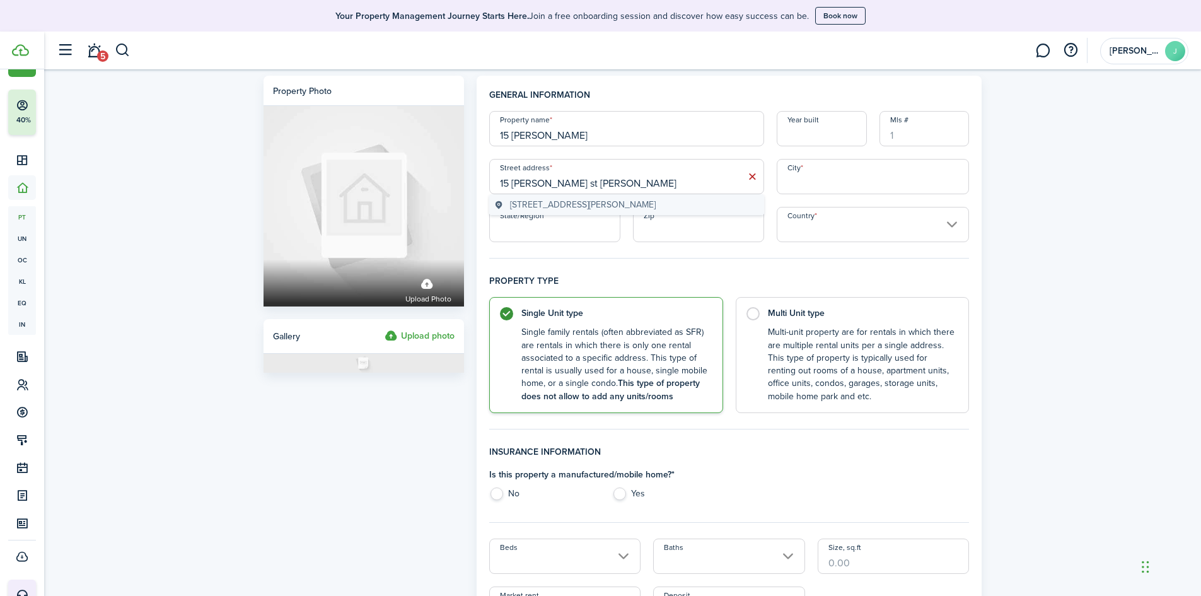
click at [576, 203] on span "[STREET_ADDRESS][PERSON_NAME]" at bounding box center [583, 204] width 146 height 13
click at [751, 304] on label "Multi Unit type Multi-unit property are for rentals in which there are multiple…" at bounding box center [853, 352] width 234 height 116
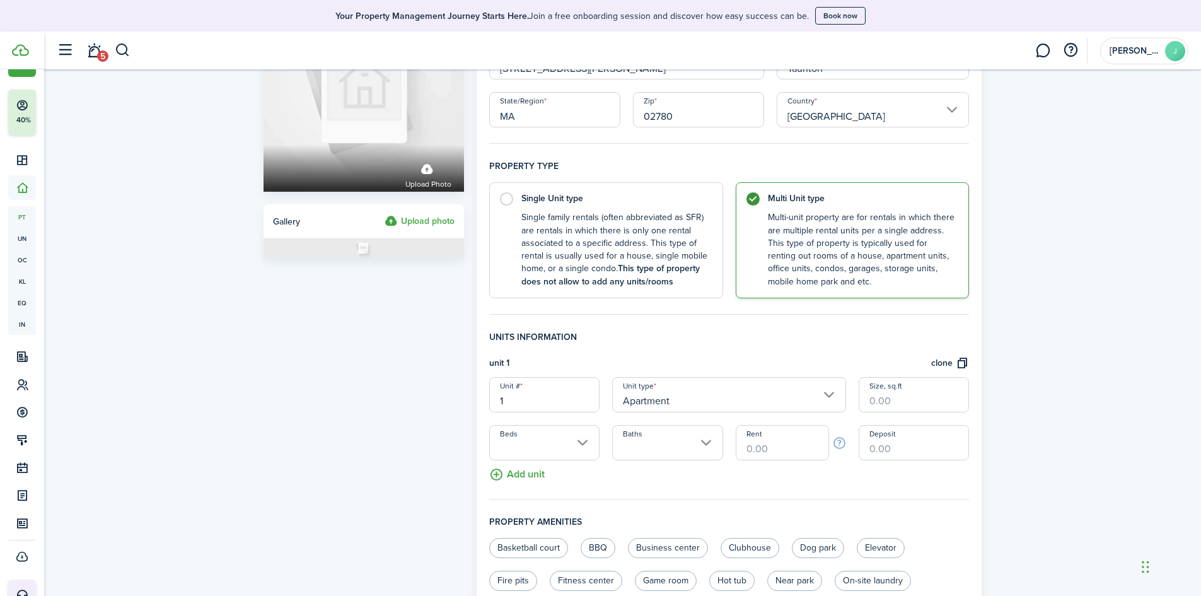
scroll to position [252, 0]
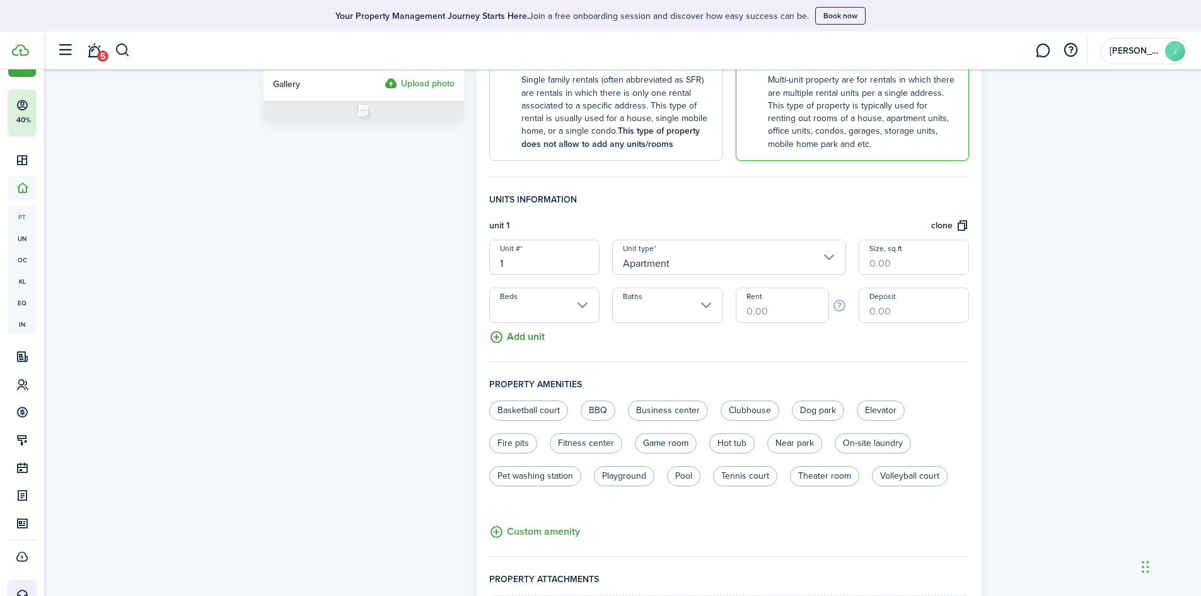
click at [543, 335] on button "Add unit" at bounding box center [516, 334] width 55 height 22
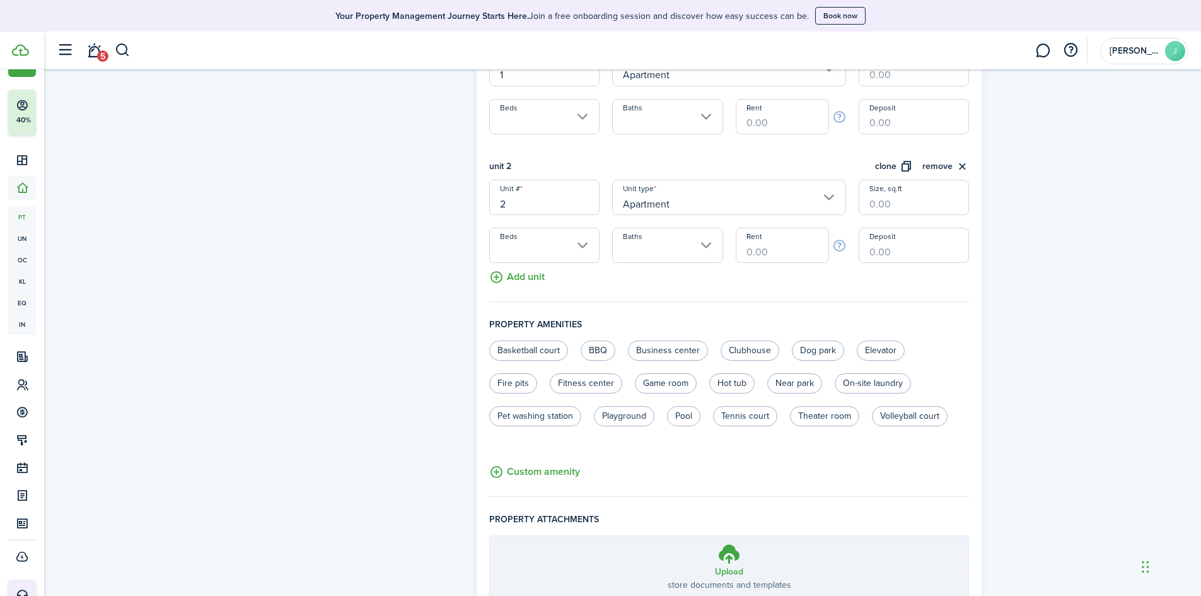
scroll to position [441, 0]
click at [527, 275] on button "Add unit" at bounding box center [516, 273] width 55 height 22
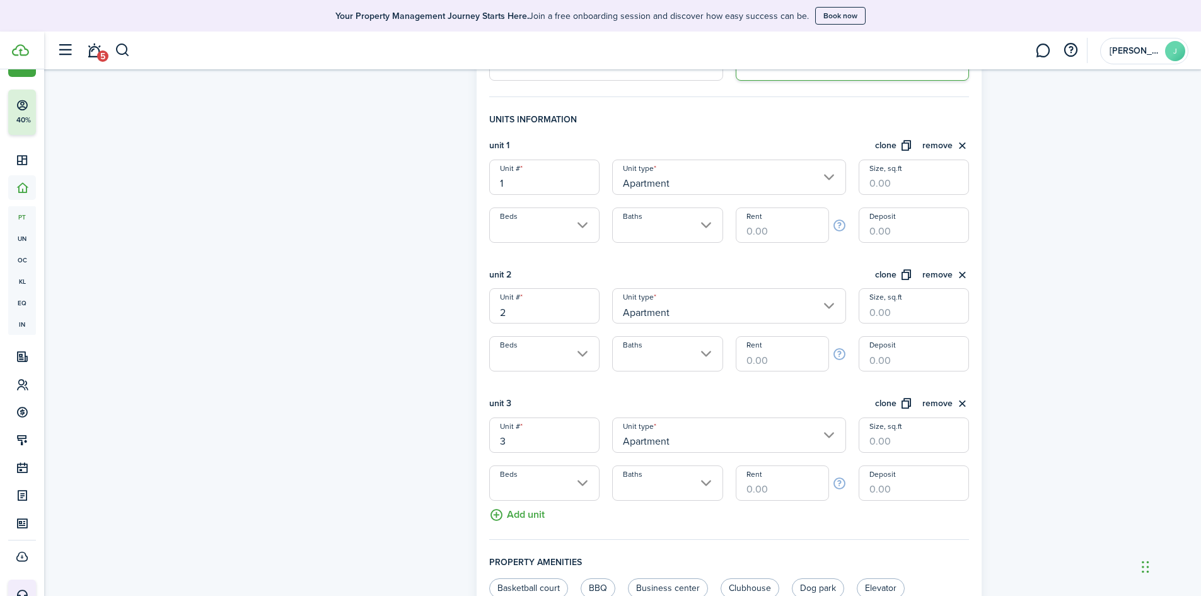
scroll to position [315, 0]
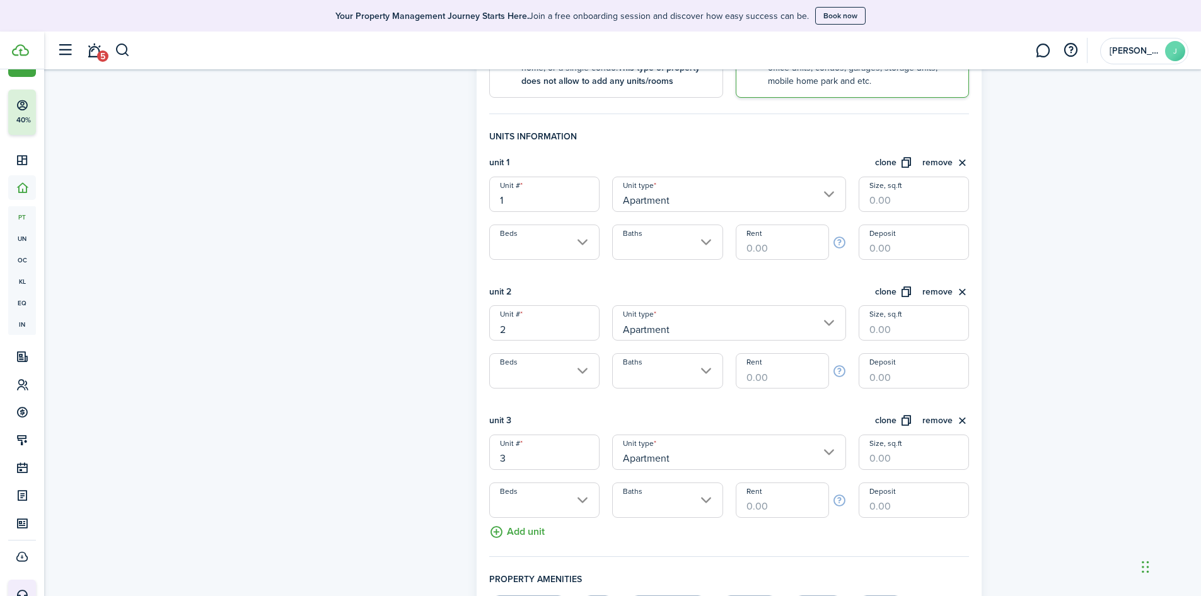
drag, startPoint x: 803, startPoint y: 244, endPoint x: 724, endPoint y: 246, distance: 78.8
click at [724, 246] on div "Unit # 1 Unit type Apartment Size, sq.ft Beds Baths Rent Deposit" at bounding box center [729, 218] width 493 height 83
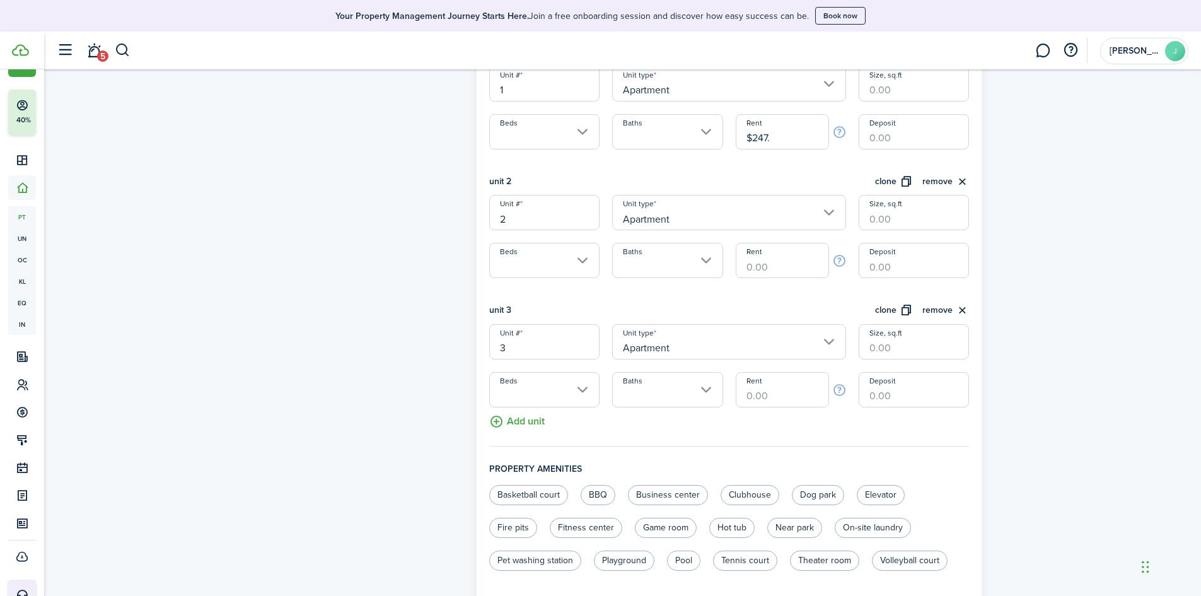
scroll to position [441, 0]
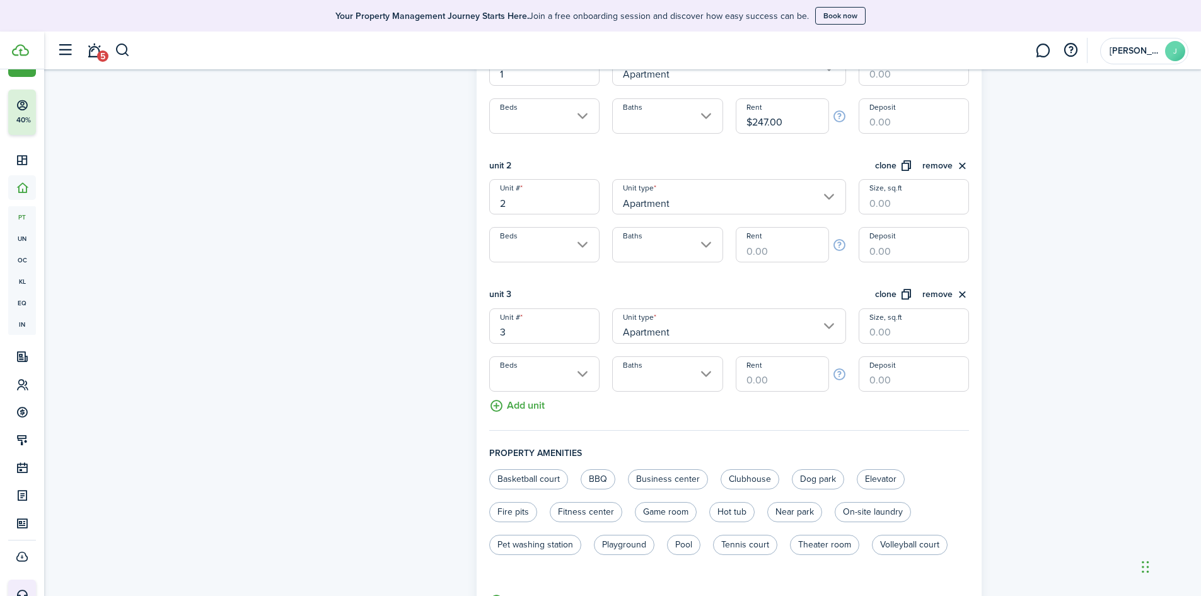
drag, startPoint x: 755, startPoint y: 245, endPoint x: 725, endPoint y: 245, distance: 30.9
click at [726, 245] on div "Unit # 2 Unit type Apartment Size, sq.ft Beds Baths Rent Deposit" at bounding box center [729, 220] width 493 height 83
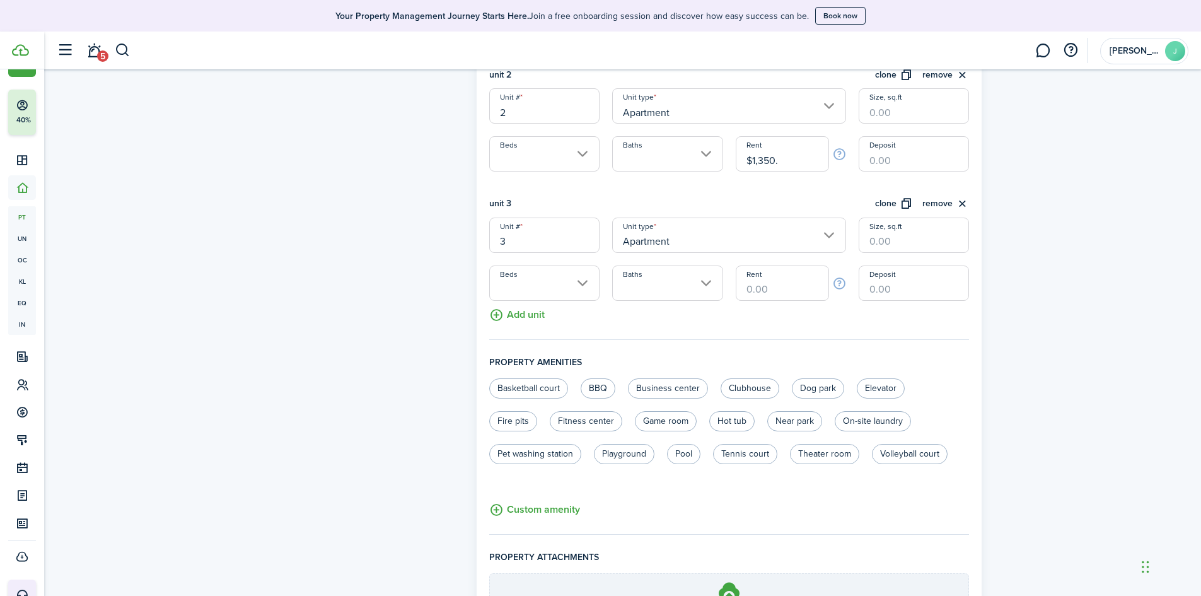
scroll to position [568, 0]
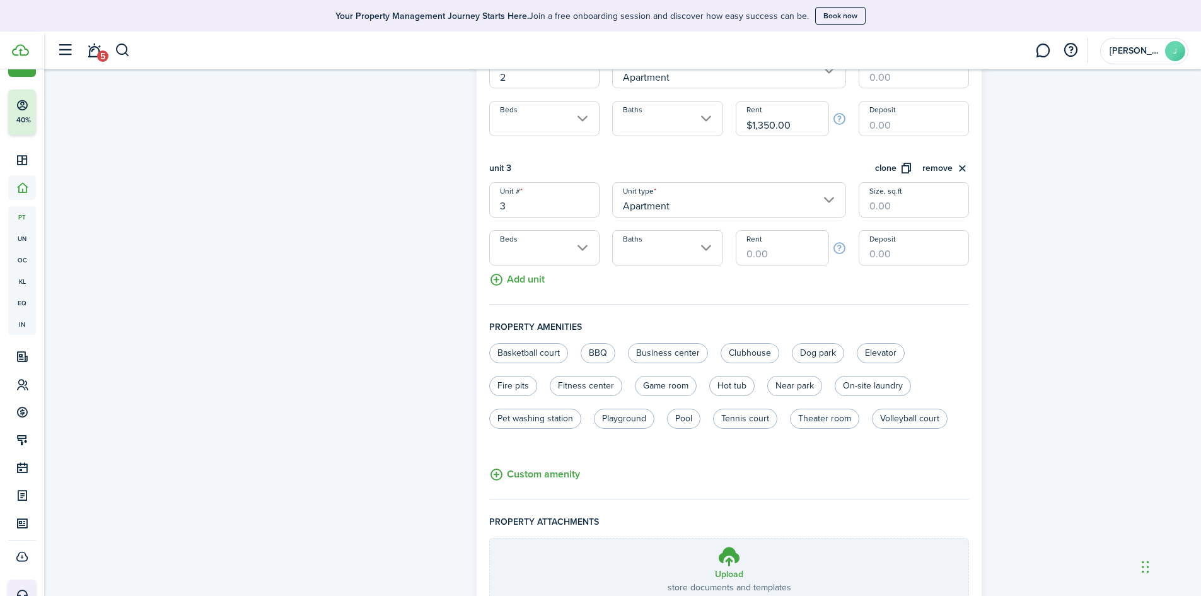
click at [762, 250] on input "Rent" at bounding box center [782, 247] width 93 height 35
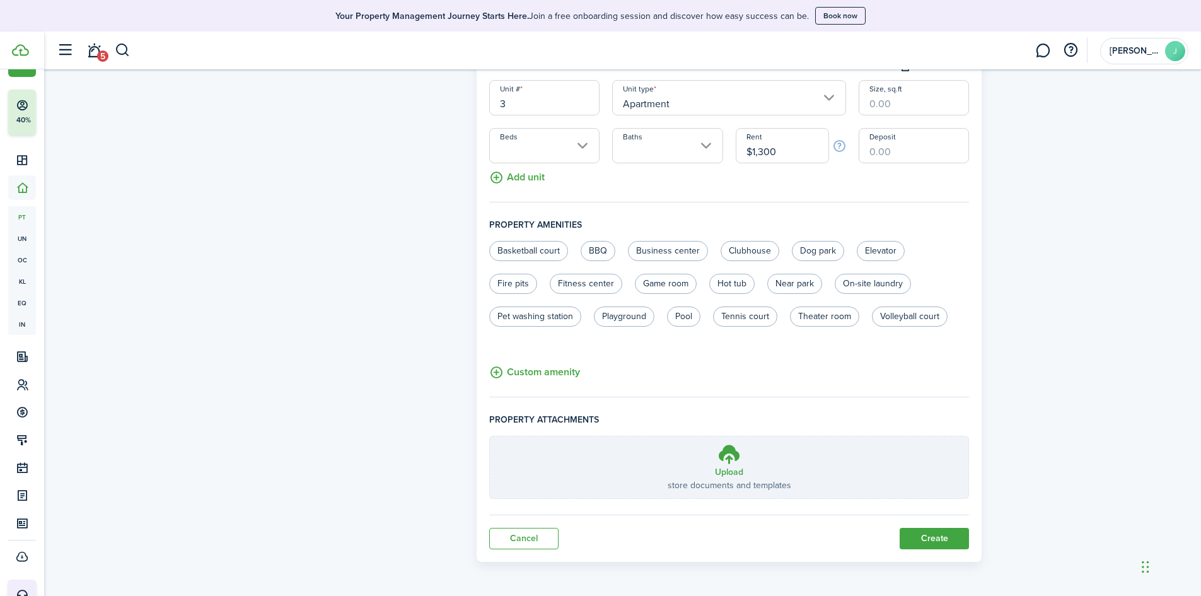
scroll to position [672, 0]
click at [942, 544] on button "Create" at bounding box center [934, 537] width 69 height 21
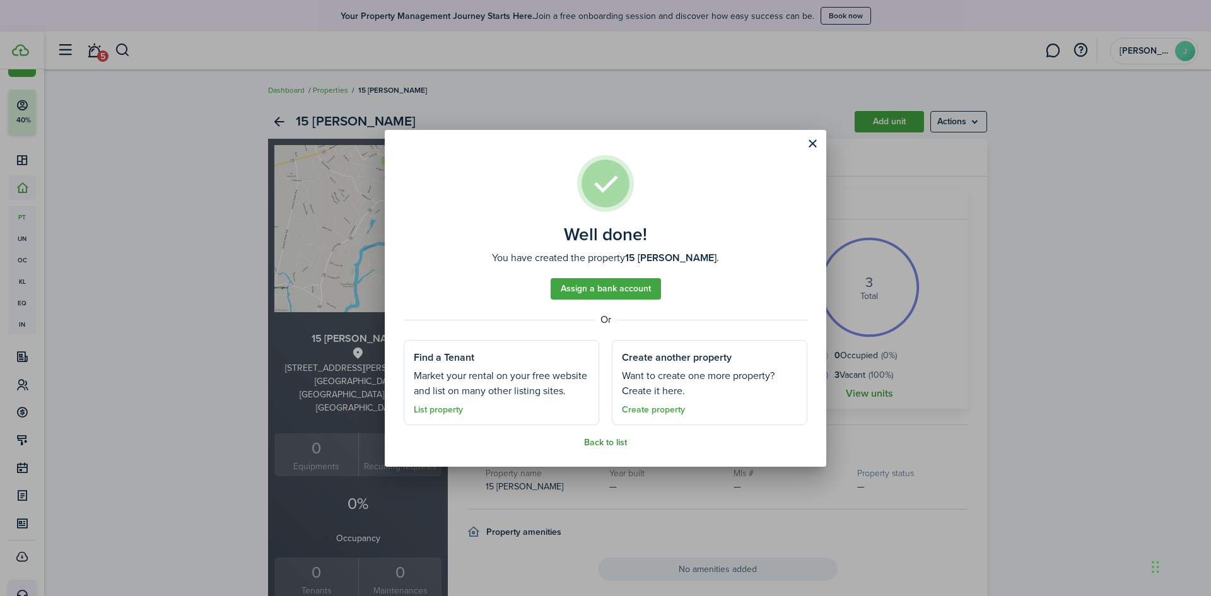
click at [609, 443] on link "Back to list" at bounding box center [605, 443] width 43 height 10
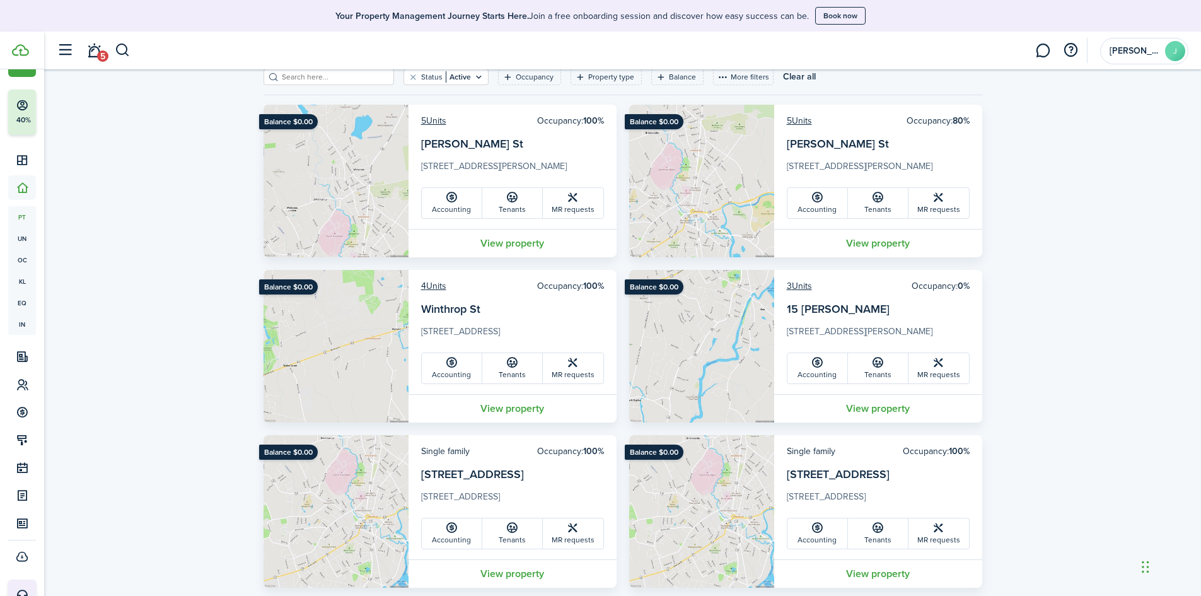
scroll to position [8, 0]
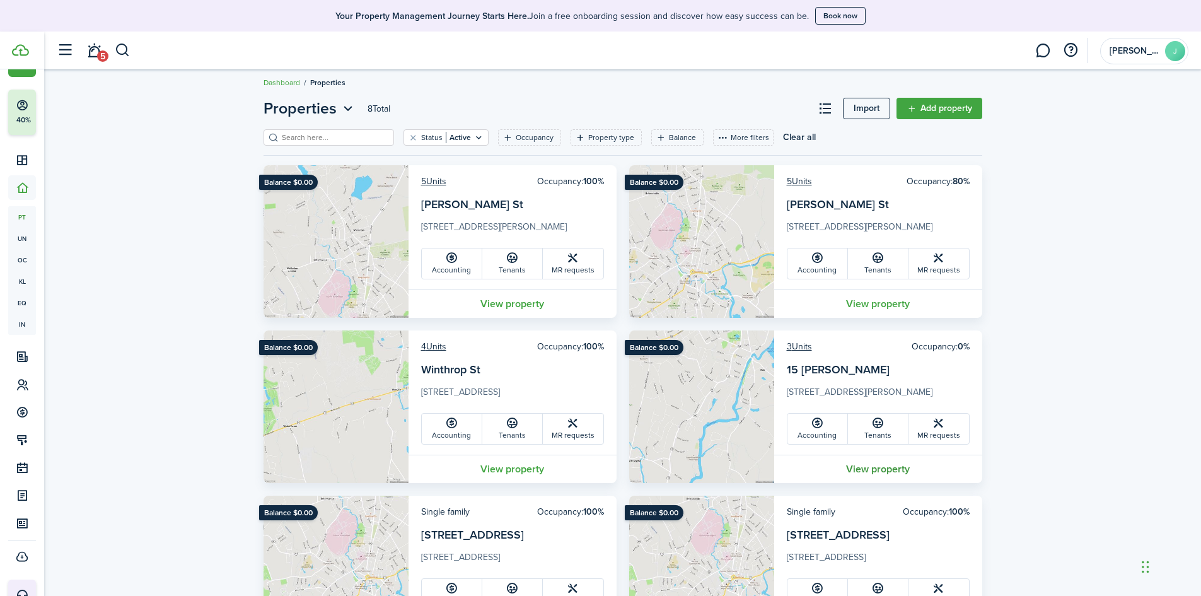
click at [858, 470] on link "View property" at bounding box center [878, 469] width 208 height 28
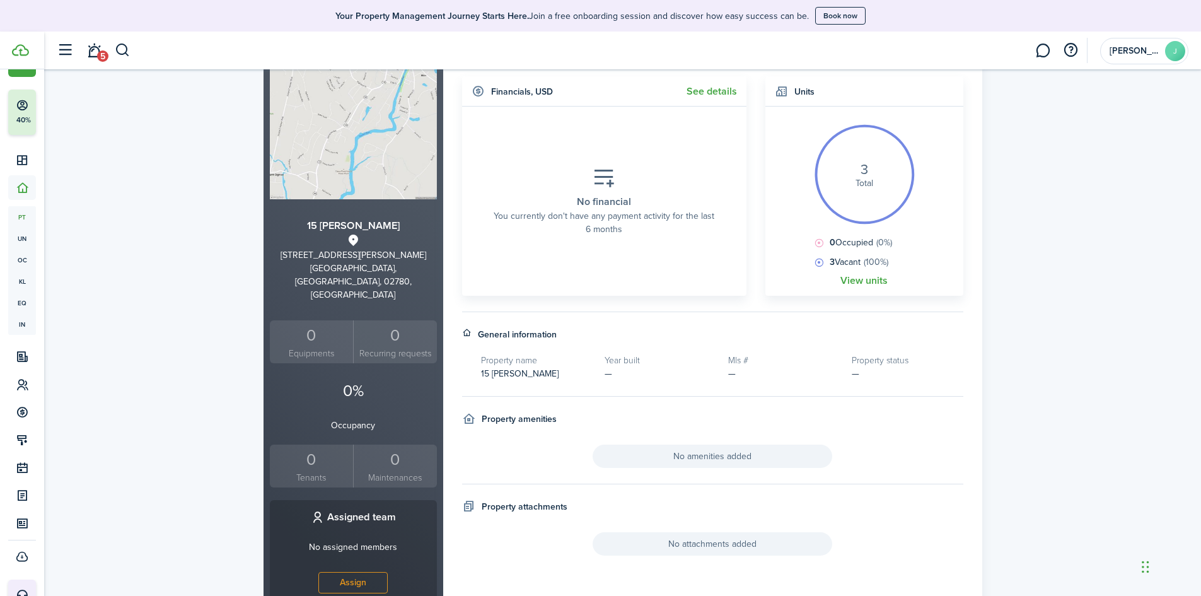
scroll to position [126, 0]
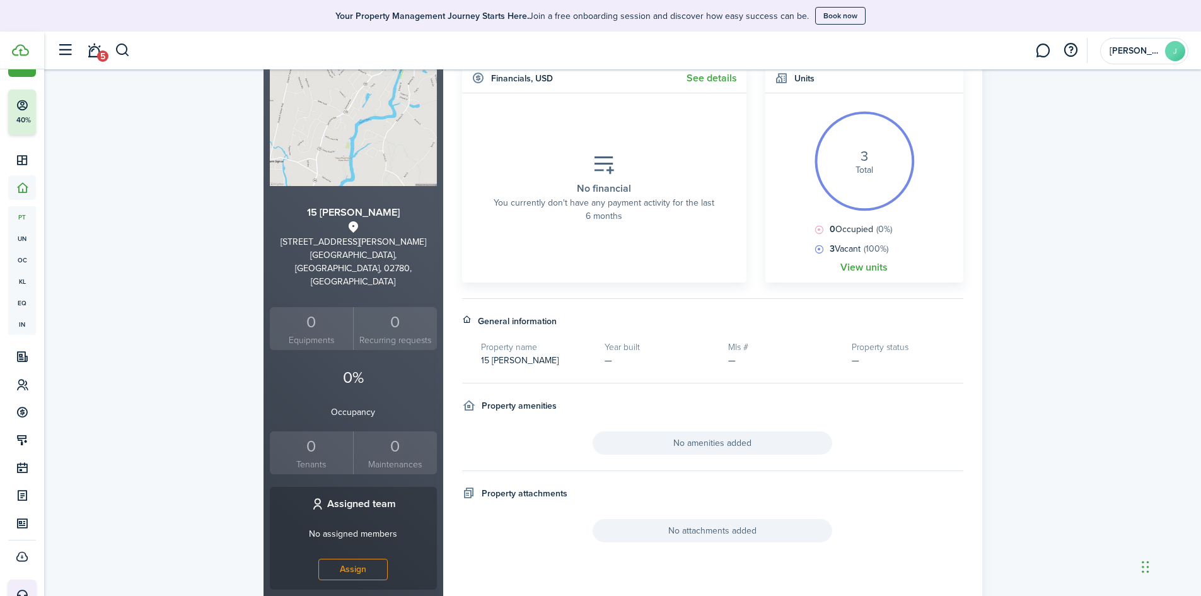
click at [313, 434] on div "0" at bounding box center [312, 446] width 78 height 24
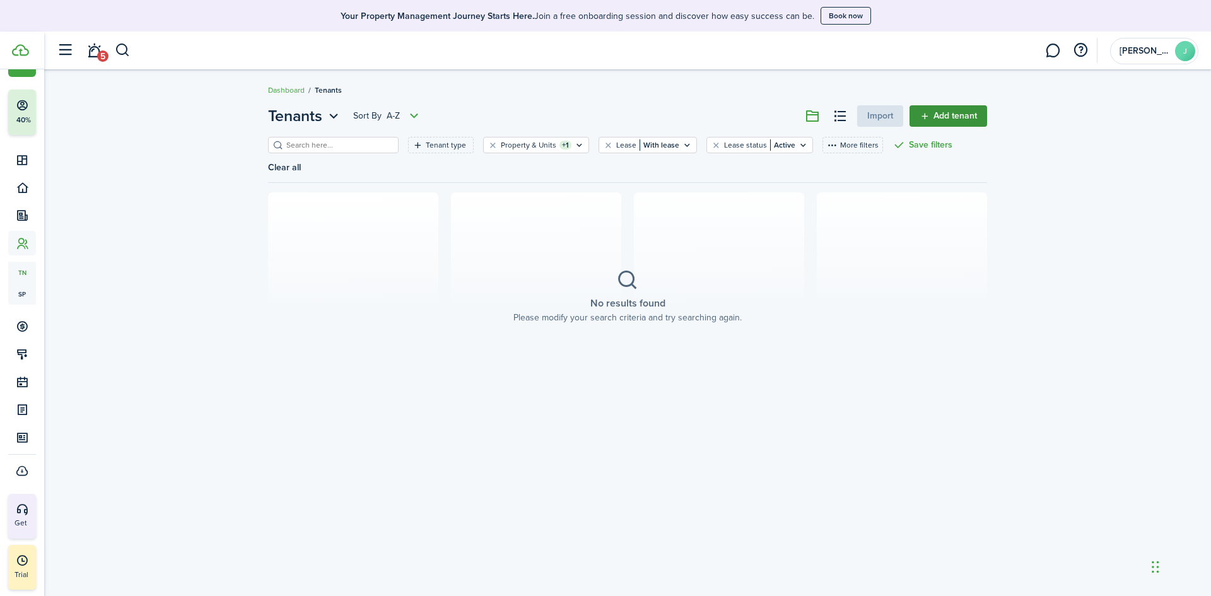
click at [962, 110] on link "Add tenant" at bounding box center [948, 115] width 78 height 21
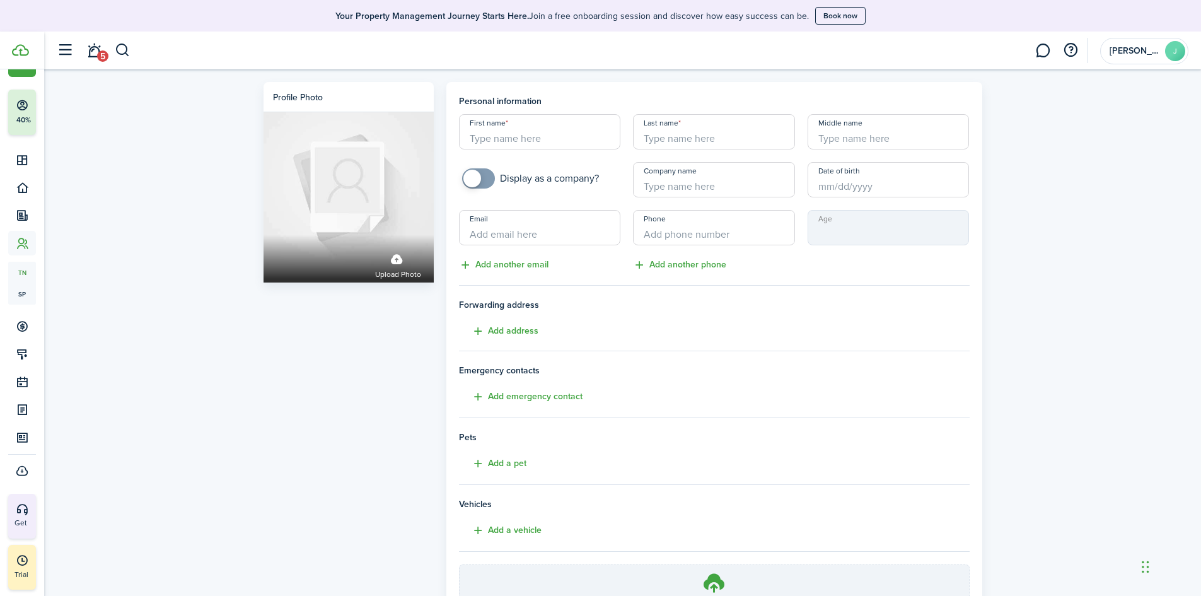
click at [497, 135] on input "First name" at bounding box center [540, 131] width 162 height 35
click at [723, 227] on input "+1" at bounding box center [714, 227] width 162 height 35
click at [662, 265] on button "Add another phone" at bounding box center [679, 265] width 93 height 15
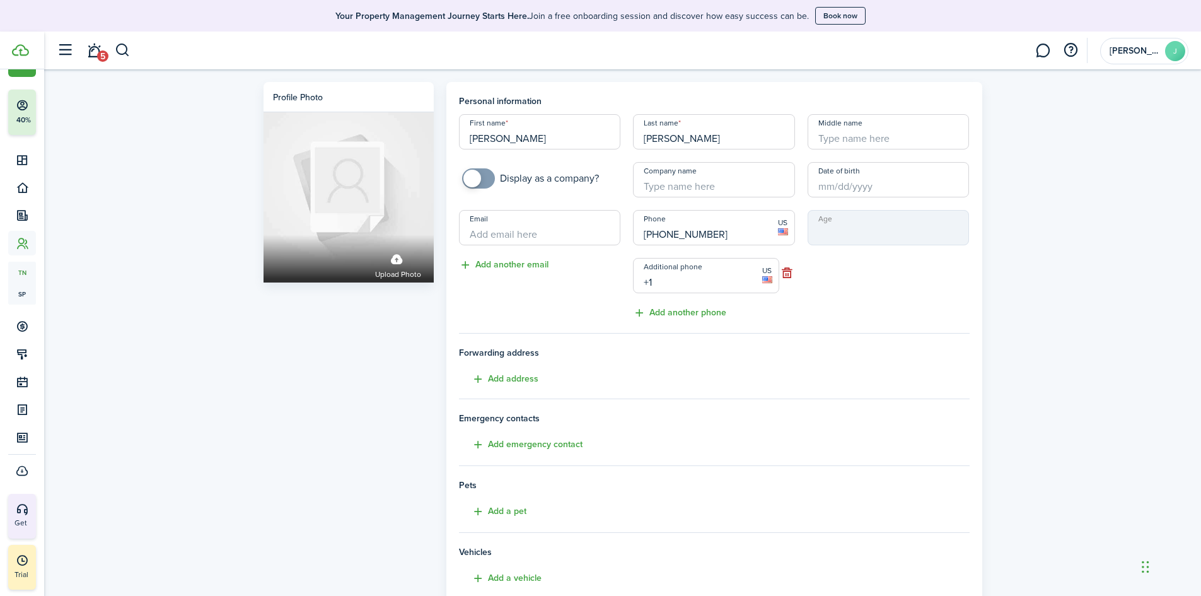
click at [676, 287] on input "+1" at bounding box center [706, 275] width 146 height 35
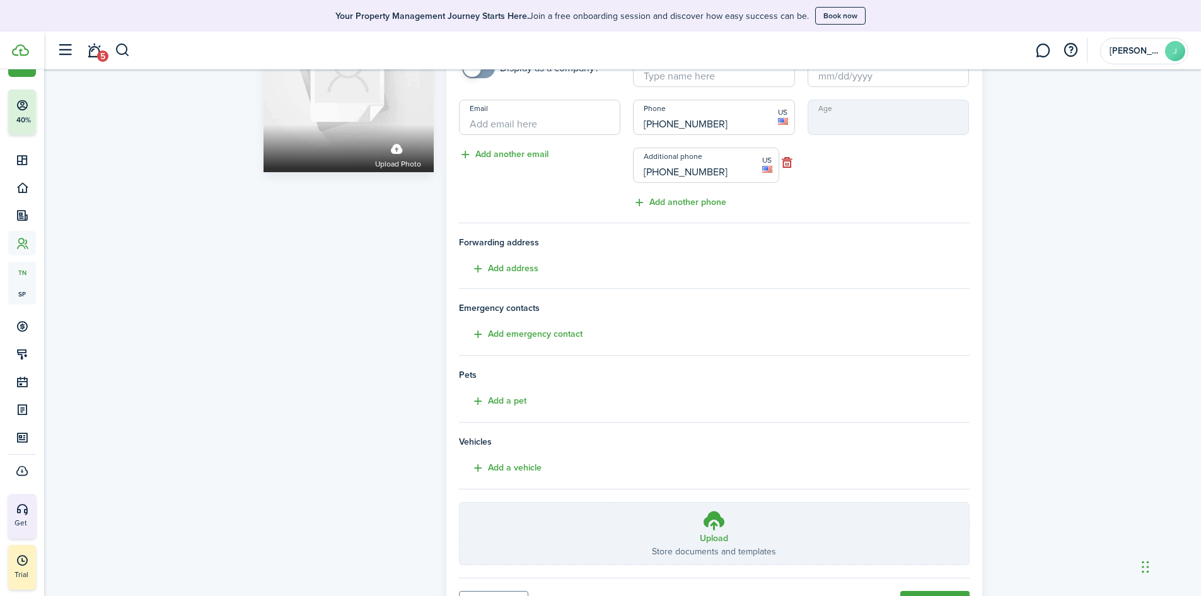
scroll to position [174, 0]
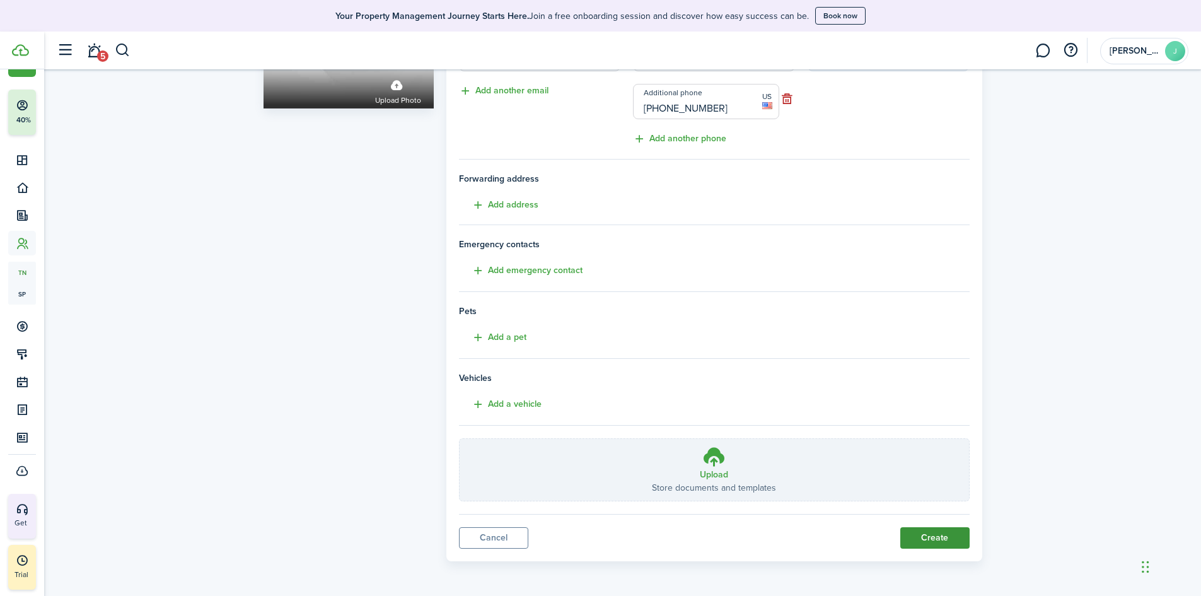
click at [950, 527] on button "Create" at bounding box center [934, 537] width 69 height 21
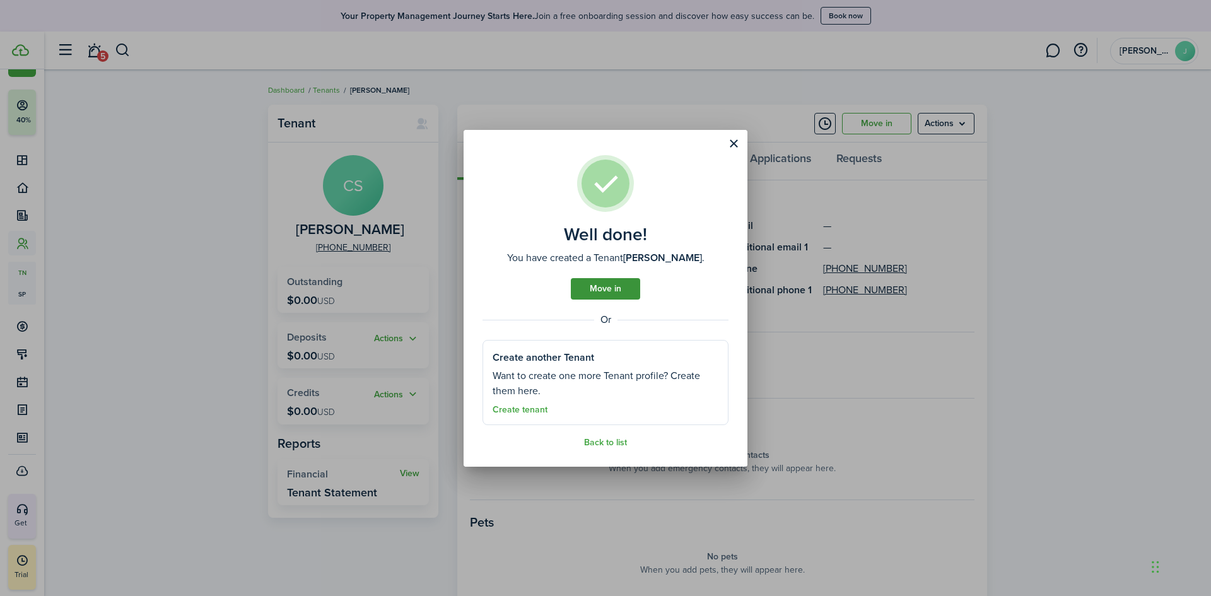
click at [611, 291] on link "Move in" at bounding box center [605, 288] width 69 height 21
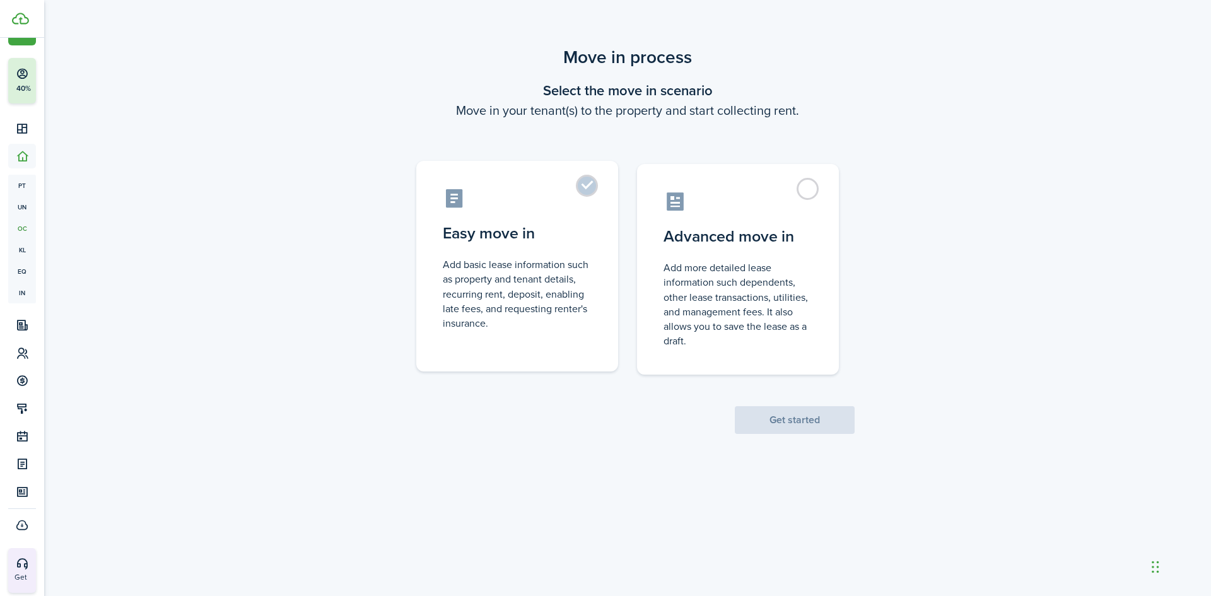
click at [505, 258] on control-radio-card-description "Add basic lease information such as property and tenant details, recurring rent…" at bounding box center [517, 293] width 149 height 73
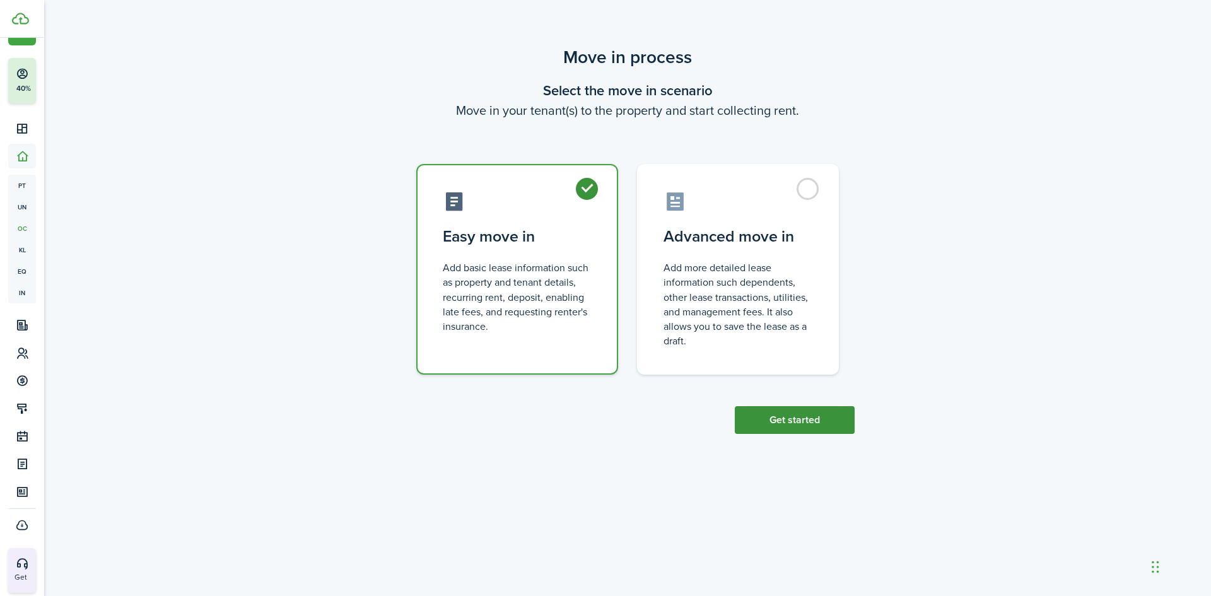
click at [777, 416] on button "Get started" at bounding box center [795, 420] width 120 height 28
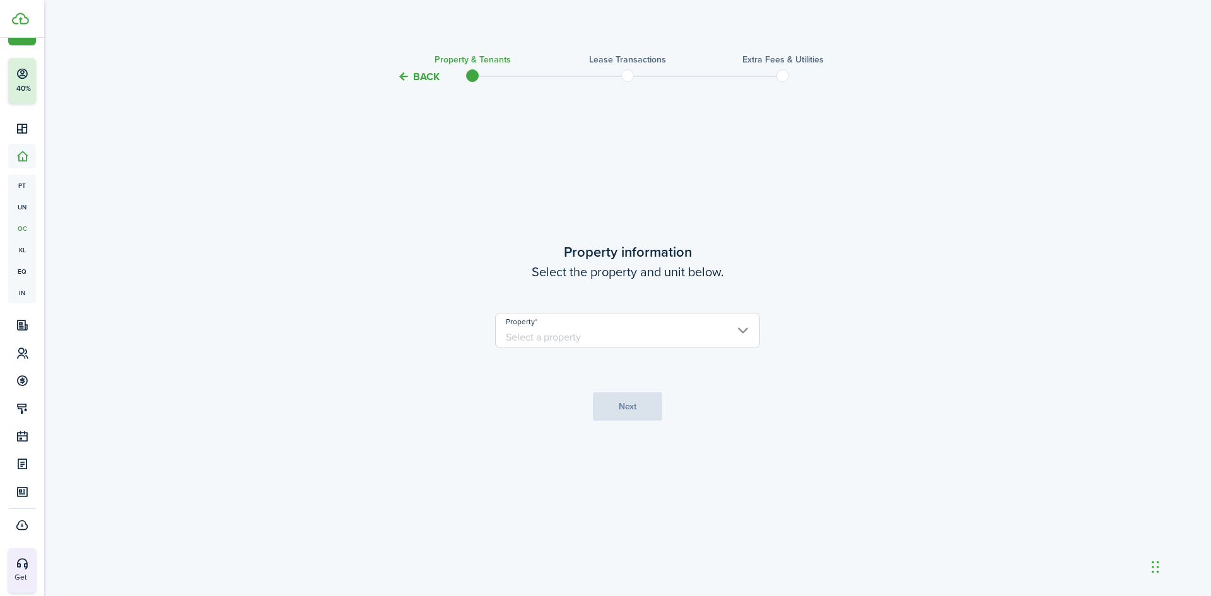
click at [583, 338] on input "Property" at bounding box center [627, 330] width 265 height 35
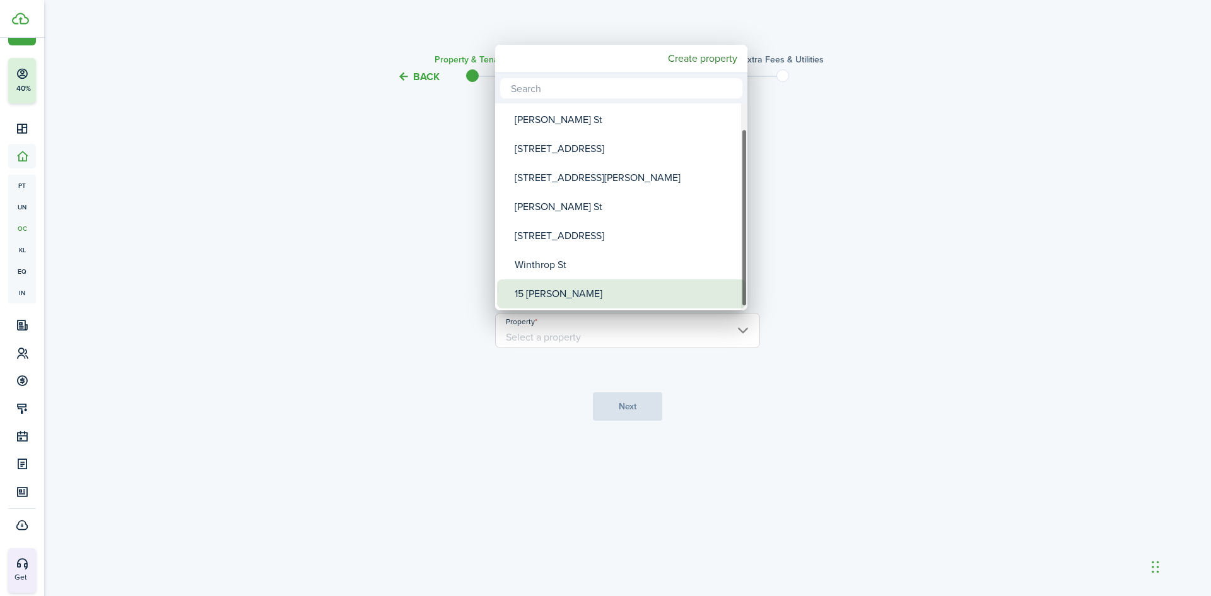
click at [567, 291] on div "15 [PERSON_NAME]" at bounding box center [626, 293] width 223 height 29
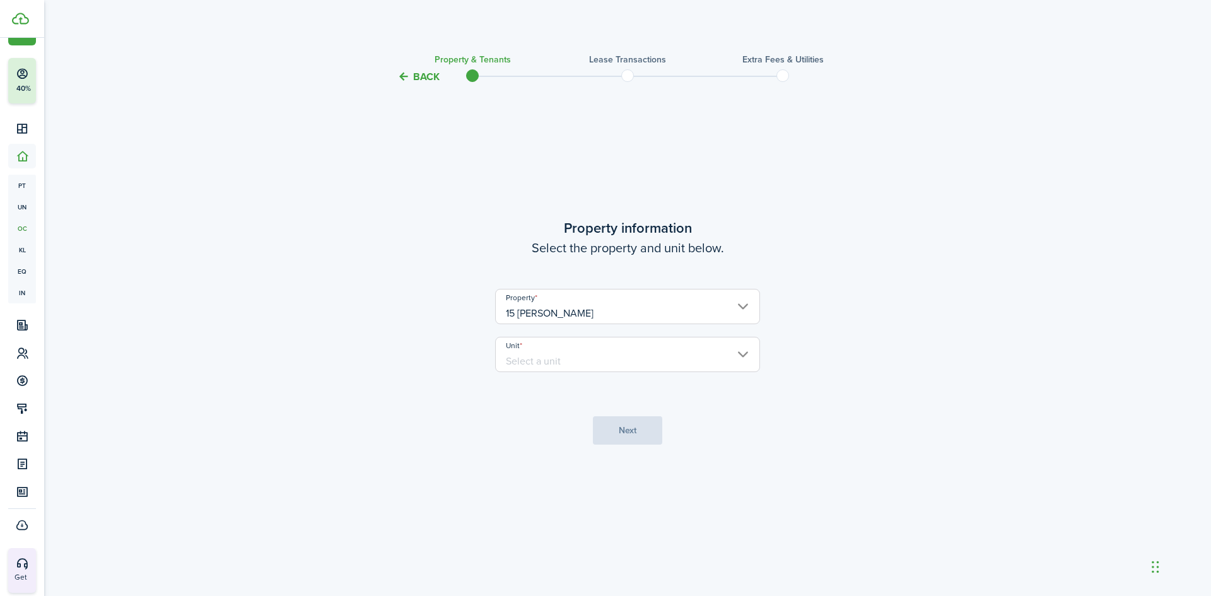
click at [562, 357] on input "Unit" at bounding box center [627, 354] width 265 height 35
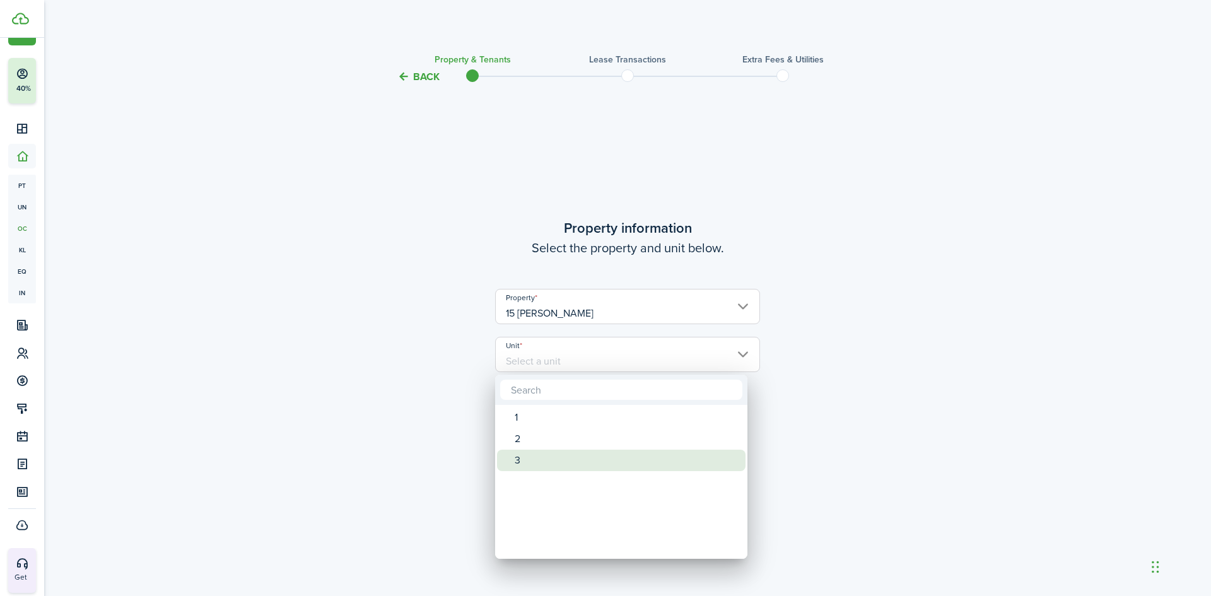
click at [516, 463] on div "3" at bounding box center [626, 460] width 223 height 21
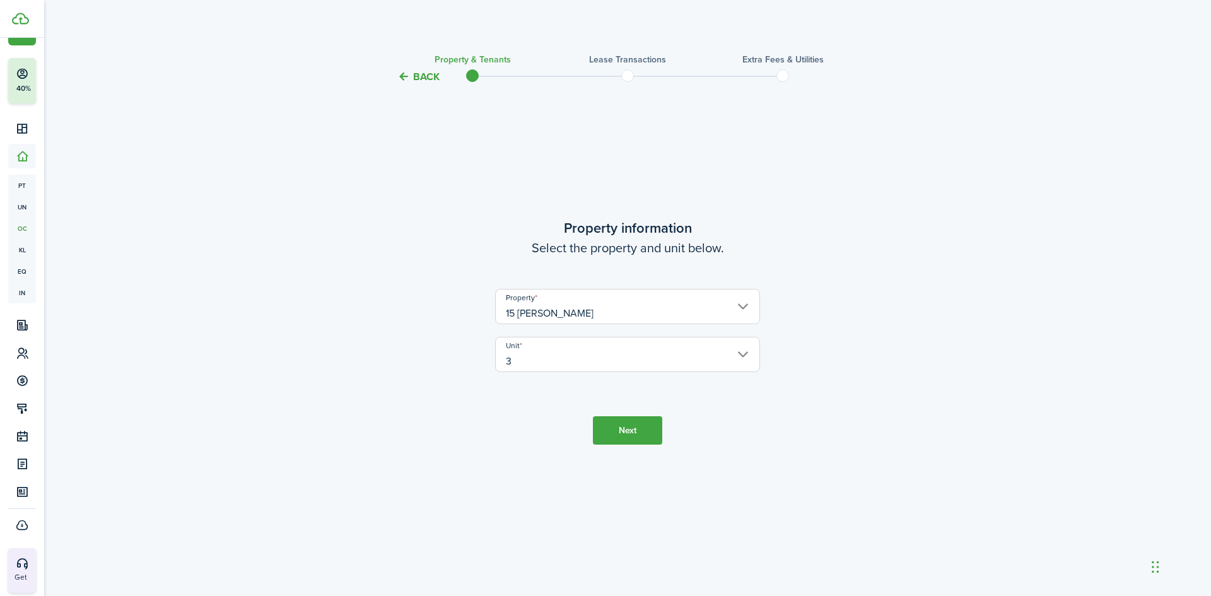
click at [610, 428] on button "Next" at bounding box center [627, 430] width 69 height 28
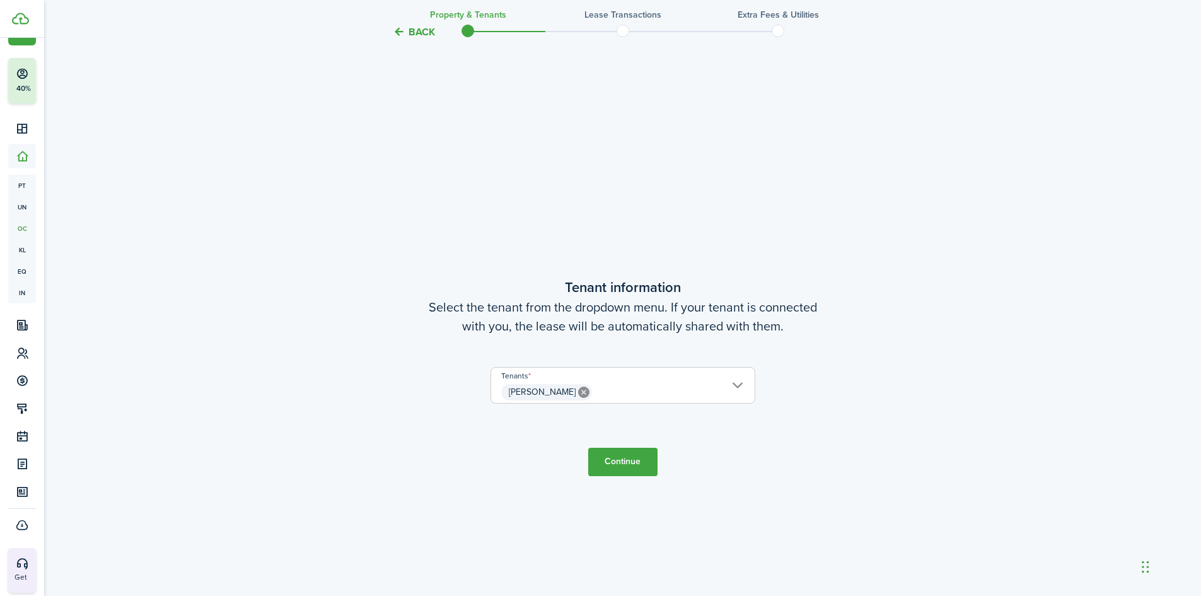
scroll to position [511, 0]
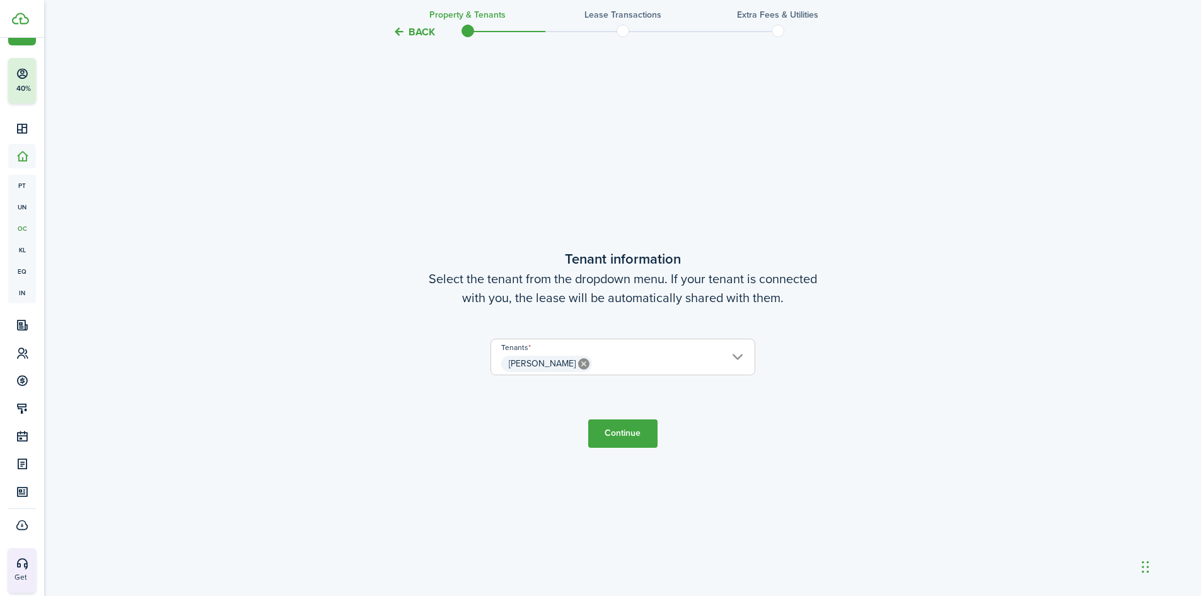
click at [619, 430] on button "Continue" at bounding box center [622, 433] width 69 height 28
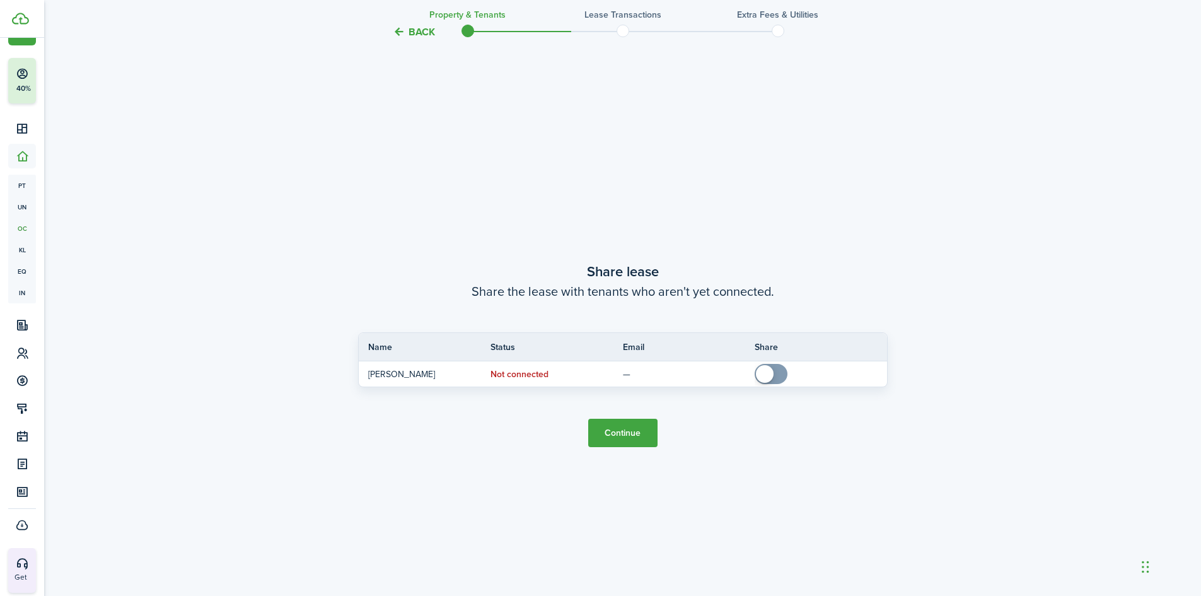
scroll to position [1107, 0]
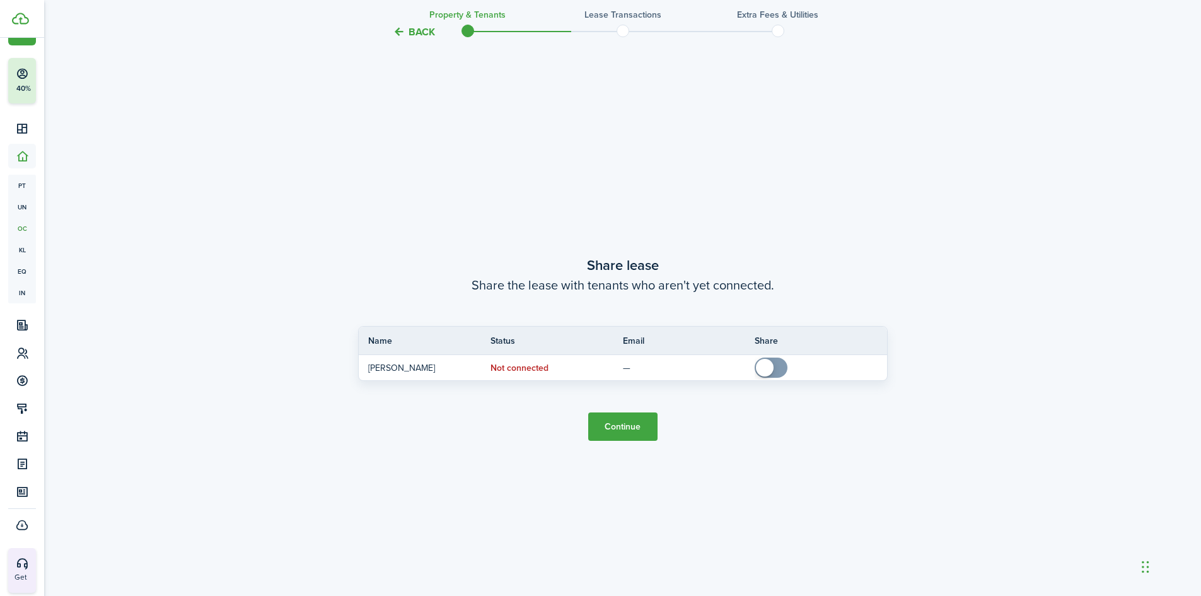
click at [632, 422] on button "Continue" at bounding box center [622, 426] width 69 height 28
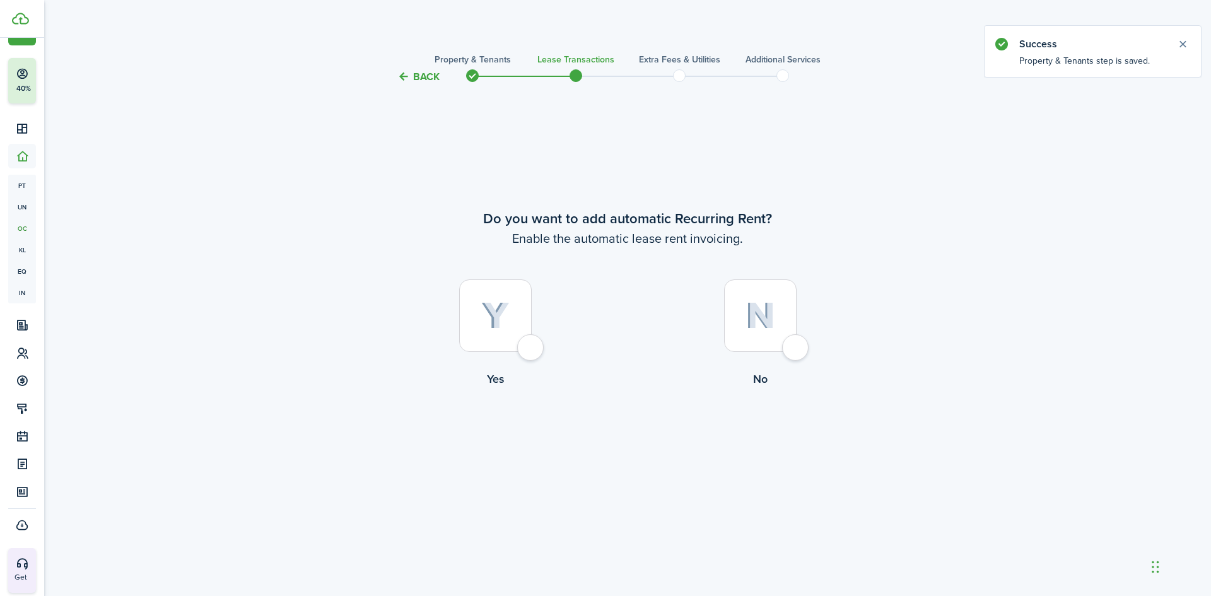
click at [503, 300] on div at bounding box center [495, 315] width 73 height 73
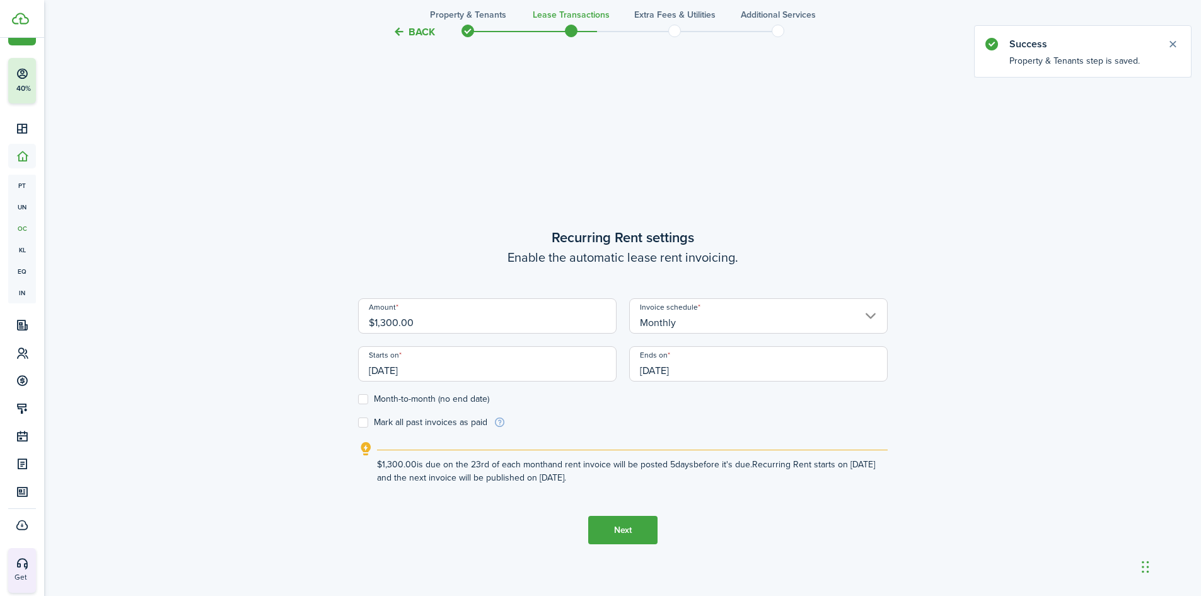
scroll to position [511, 0]
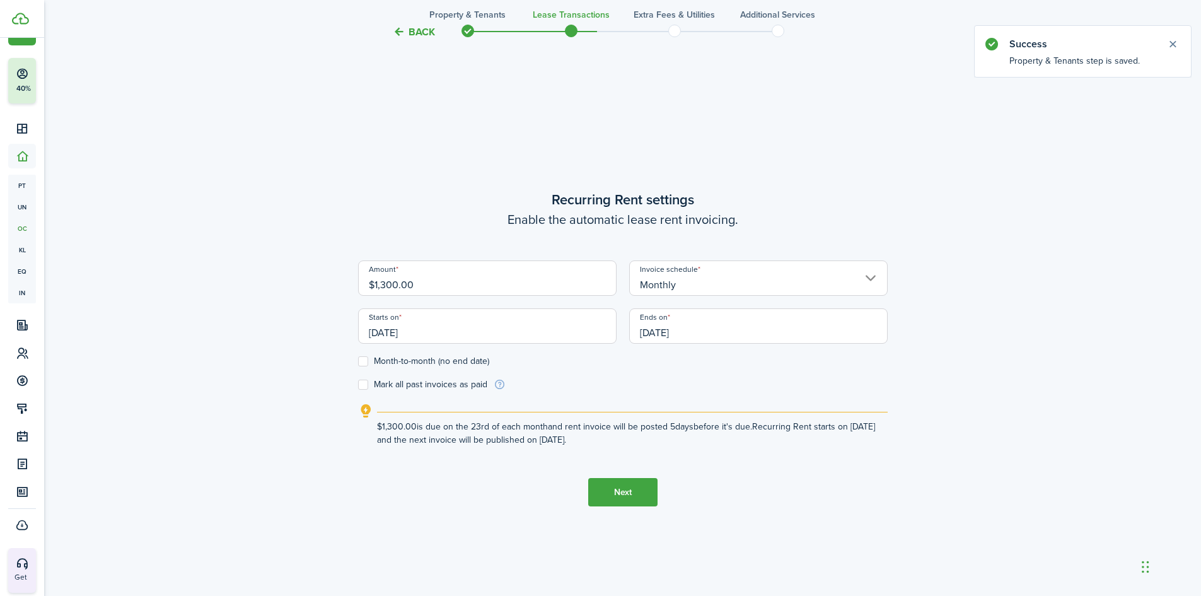
click at [365, 366] on form "Amount $1,300.00 Invoice schedule Monthly Starts on [DATE] Ends on [DATE] Month…" at bounding box center [623, 325] width 530 height 131
click at [366, 357] on label "Month-to-month (no end date)" at bounding box center [423, 361] width 131 height 10
click at [358, 361] on input "Month-to-month (no end date)" at bounding box center [358, 361] width 1 height 1
click at [405, 332] on input "[DATE]" at bounding box center [487, 325] width 259 height 35
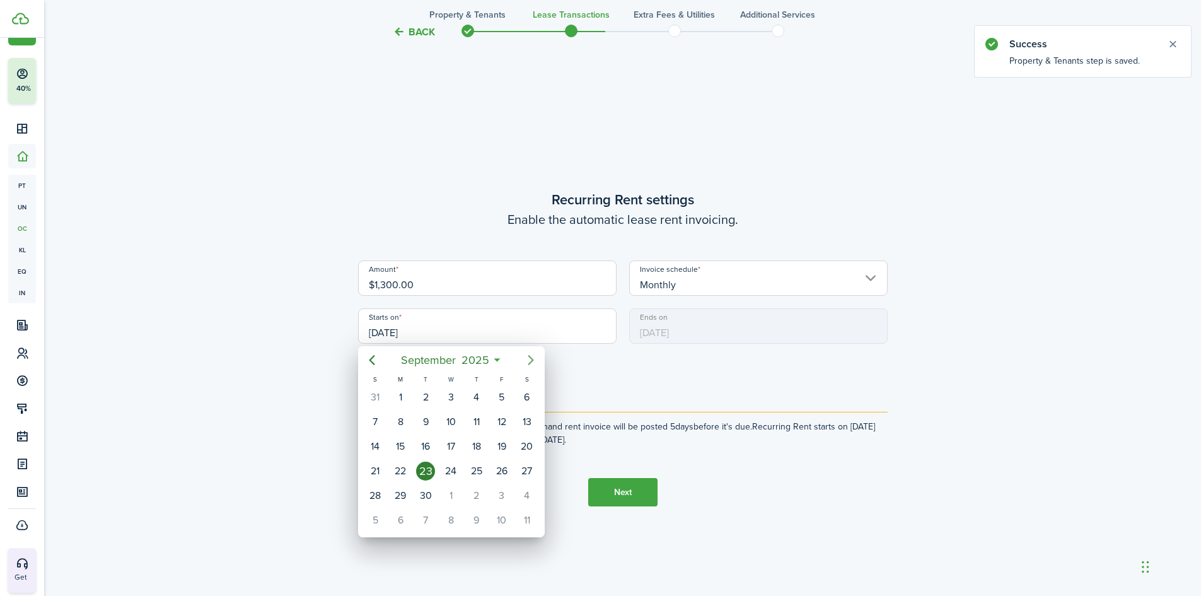
click at [525, 349] on mbsc-button "Next page" at bounding box center [530, 359] width 25 height 25
click at [453, 390] on div "1" at bounding box center [450, 397] width 19 height 19
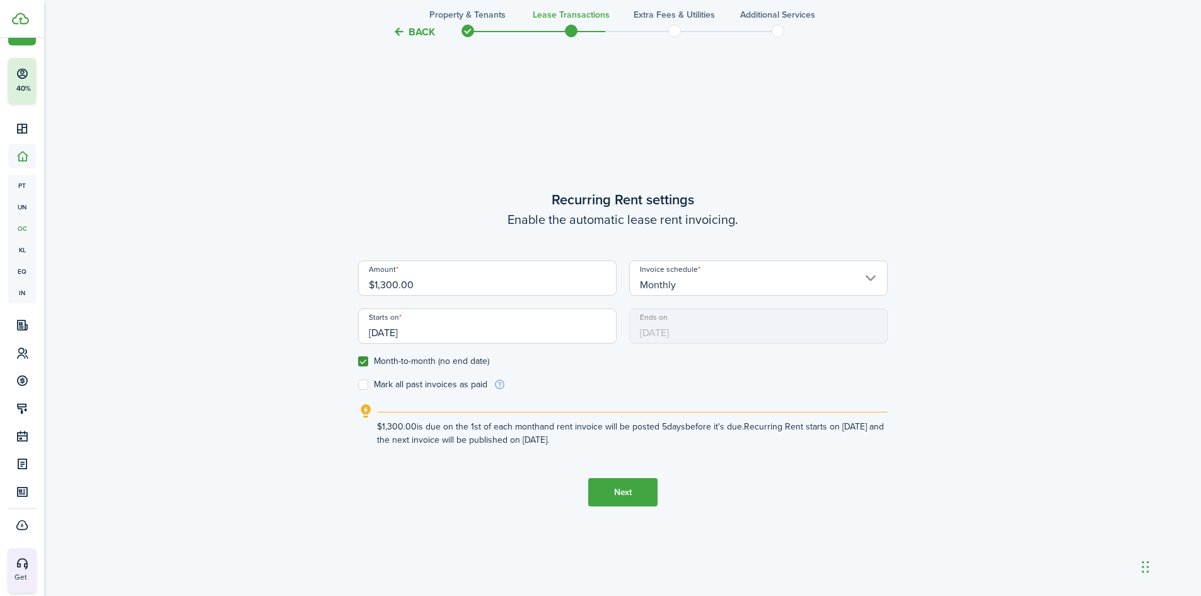
click at [636, 492] on button "Next" at bounding box center [622, 492] width 69 height 28
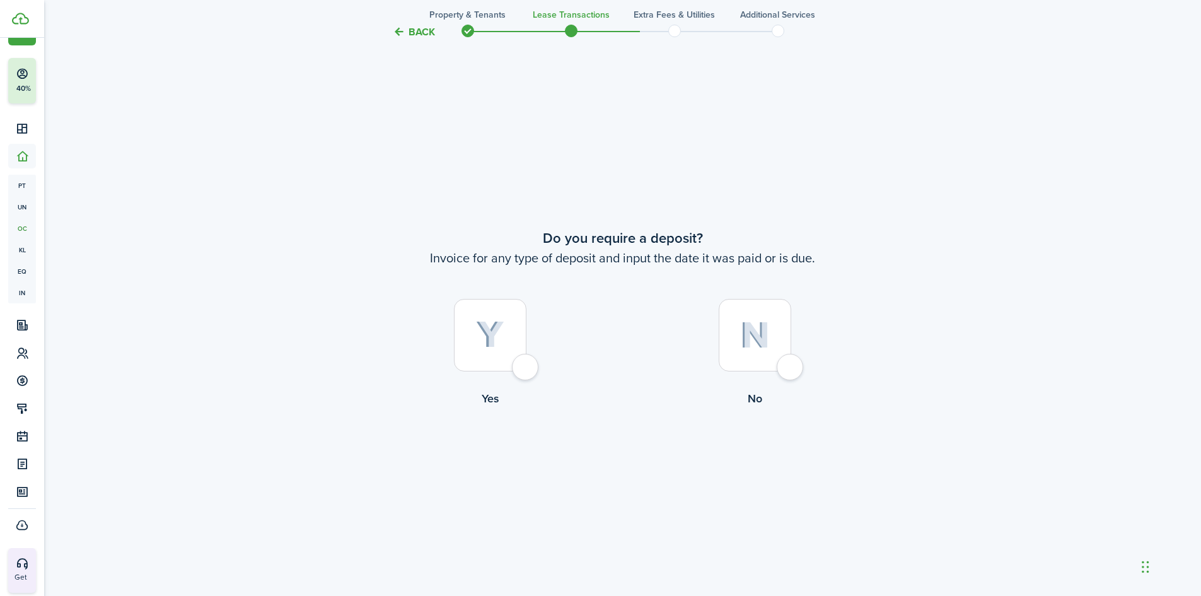
scroll to position [1107, 0]
click at [743, 320] on img at bounding box center [755, 332] width 30 height 27
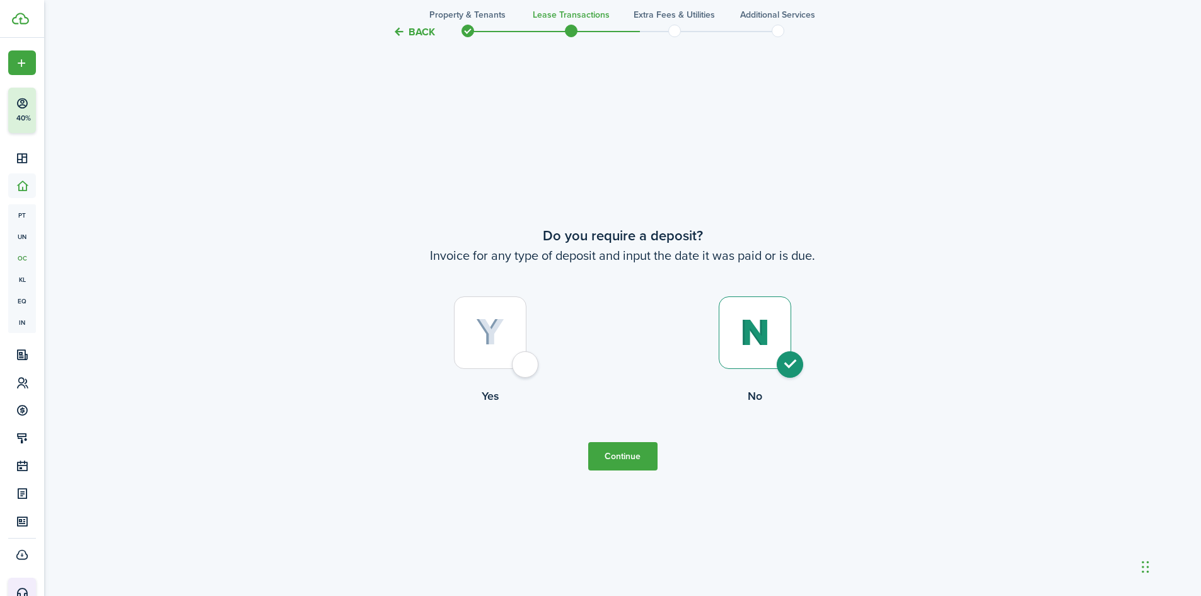
scroll to position [30, 0]
click at [637, 460] on button "Continue" at bounding box center [622, 456] width 69 height 28
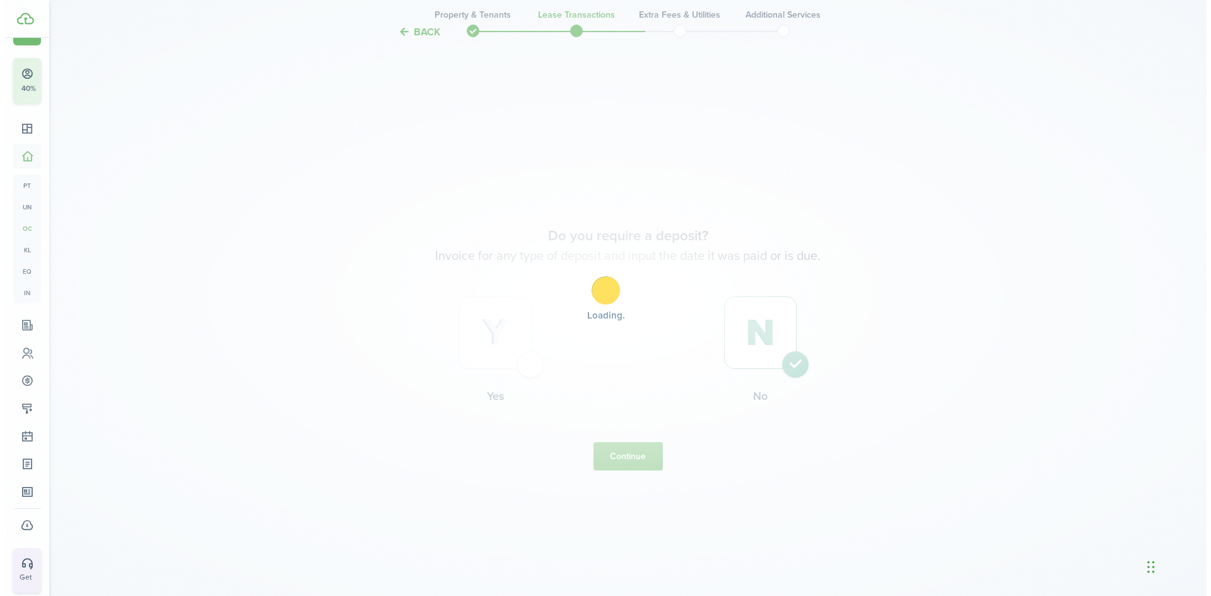
scroll to position [0, 0]
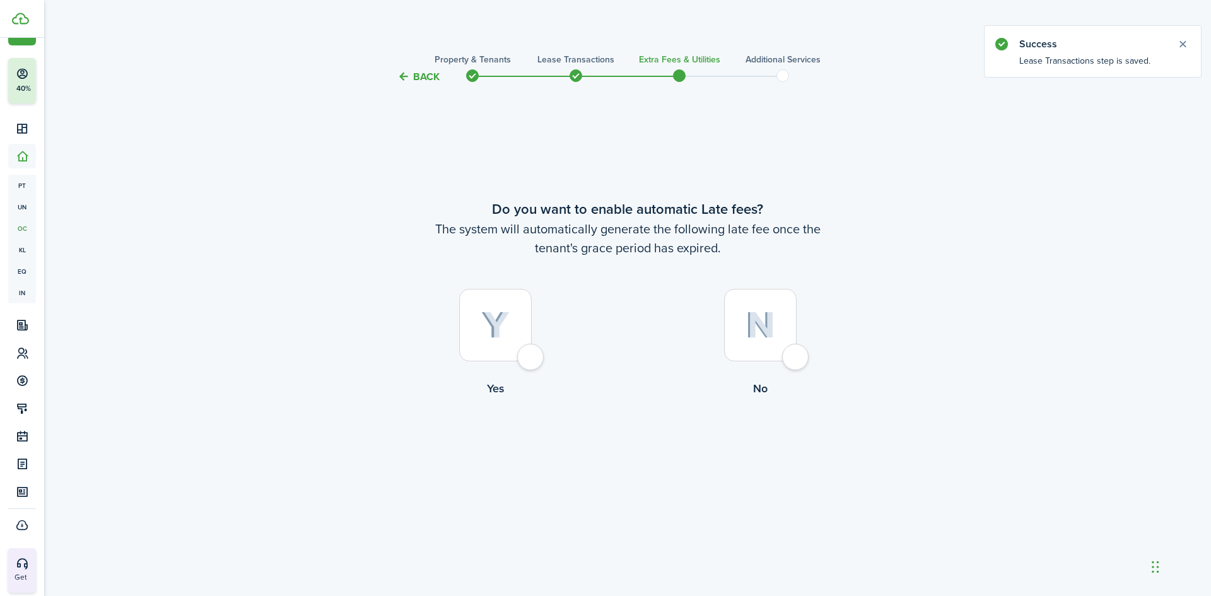
click at [766, 310] on div at bounding box center [760, 325] width 73 height 73
radio input "true"
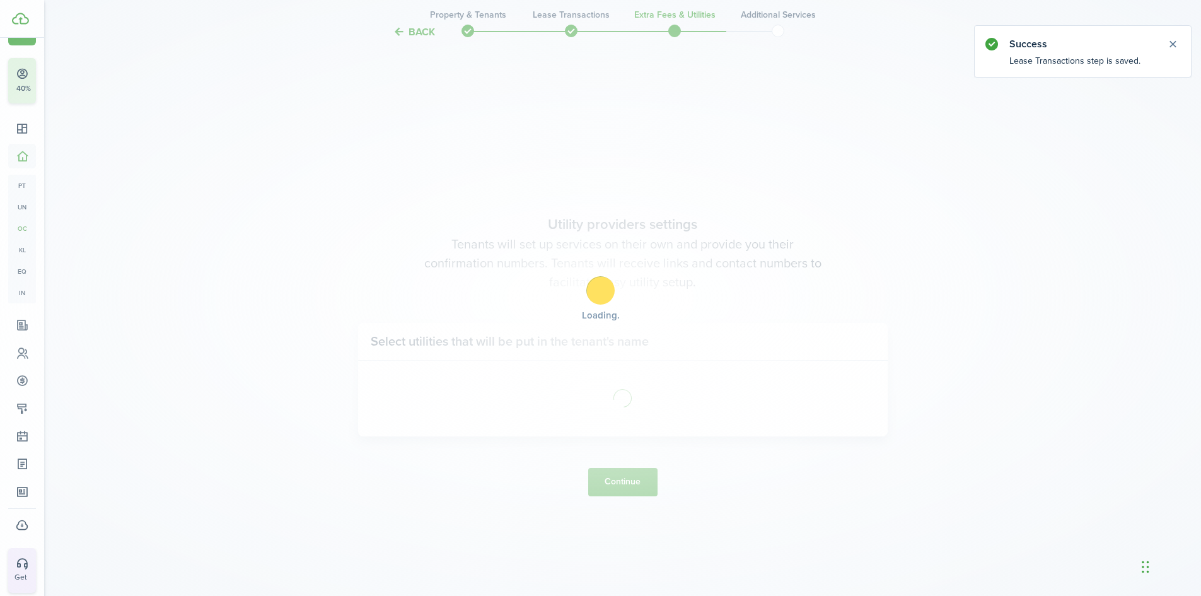
scroll to position [511, 0]
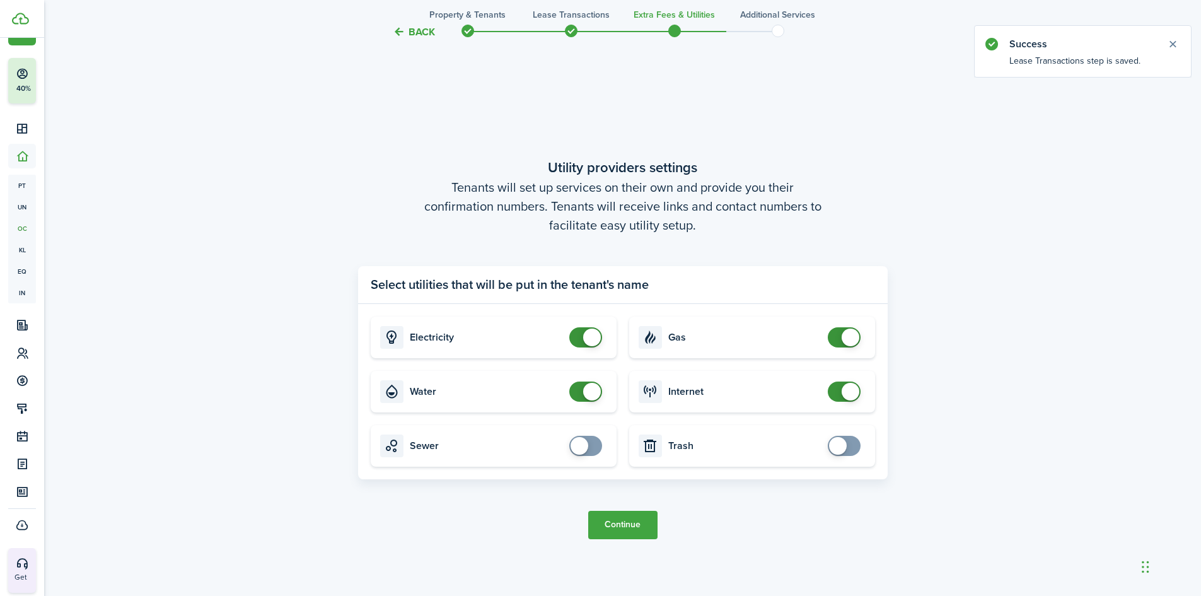
click at [625, 521] on button "Continue" at bounding box center [622, 525] width 69 height 28
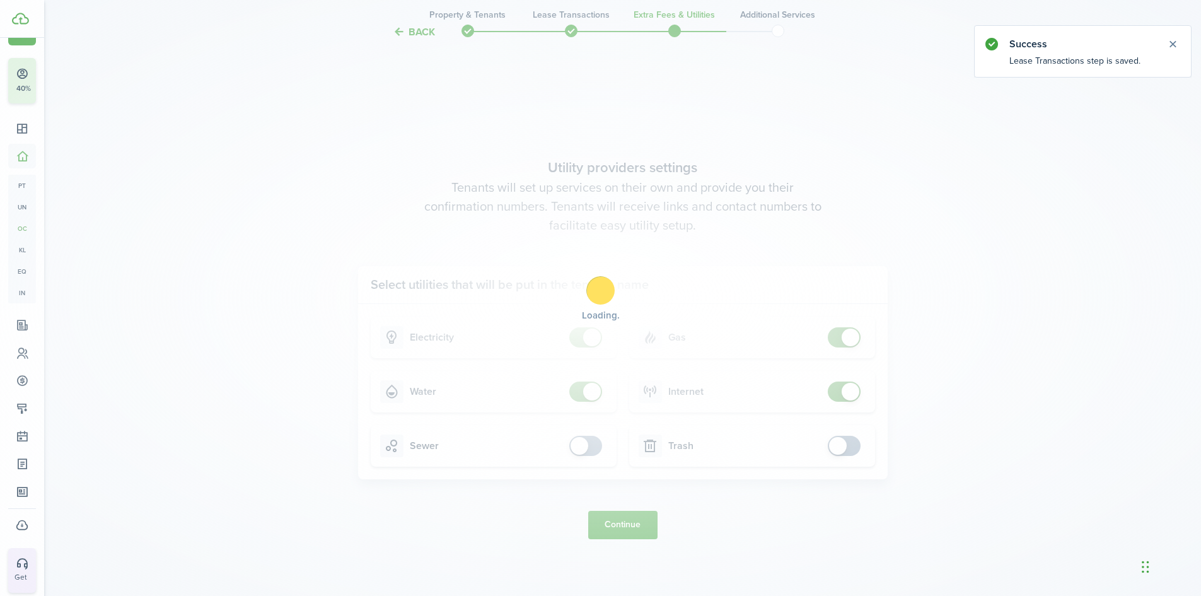
scroll to position [0, 0]
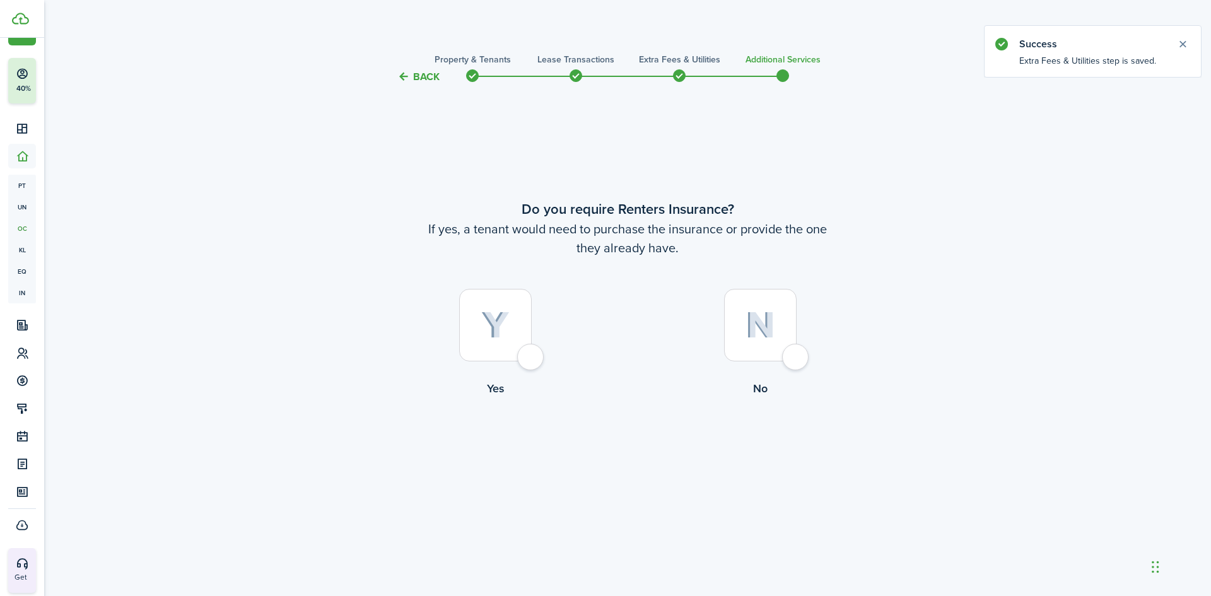
click at [775, 327] on div at bounding box center [760, 325] width 73 height 73
radio input "true"
click at [631, 462] on button "Complete move in" at bounding box center [627, 449] width 93 height 28
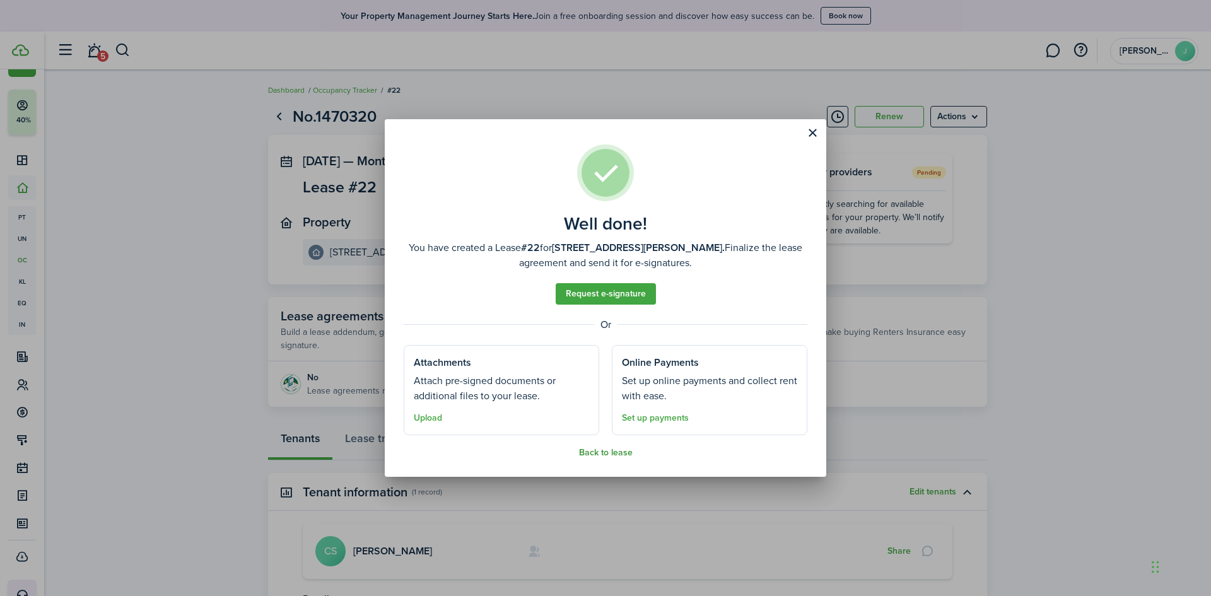
click at [597, 458] on button "Back to lease" at bounding box center [606, 453] width 54 height 10
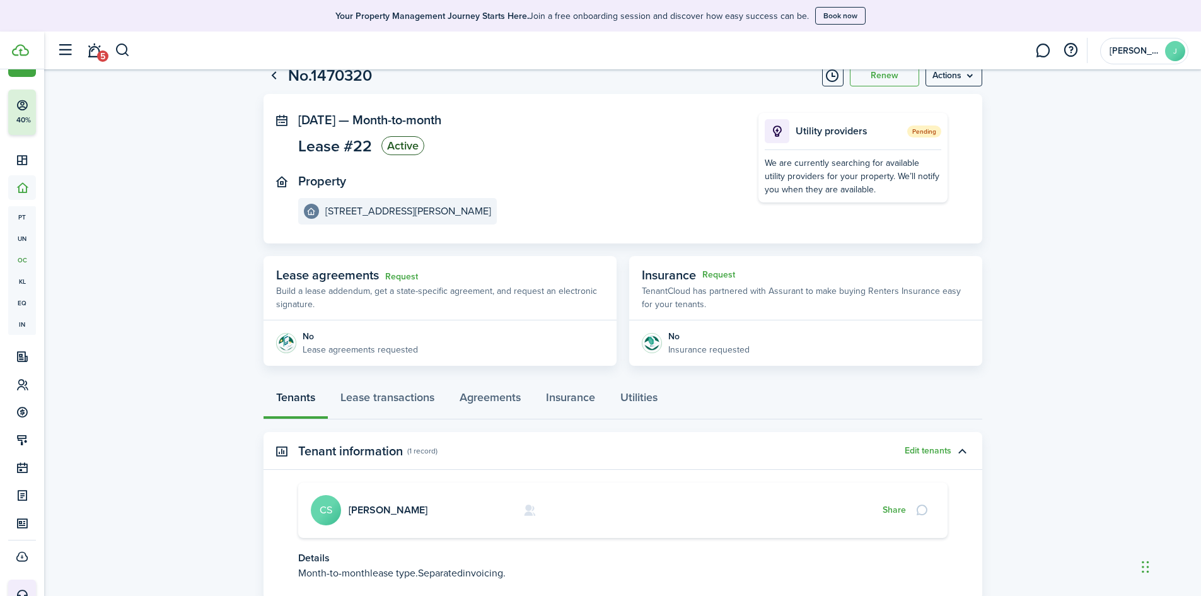
scroll to position [63, 0]
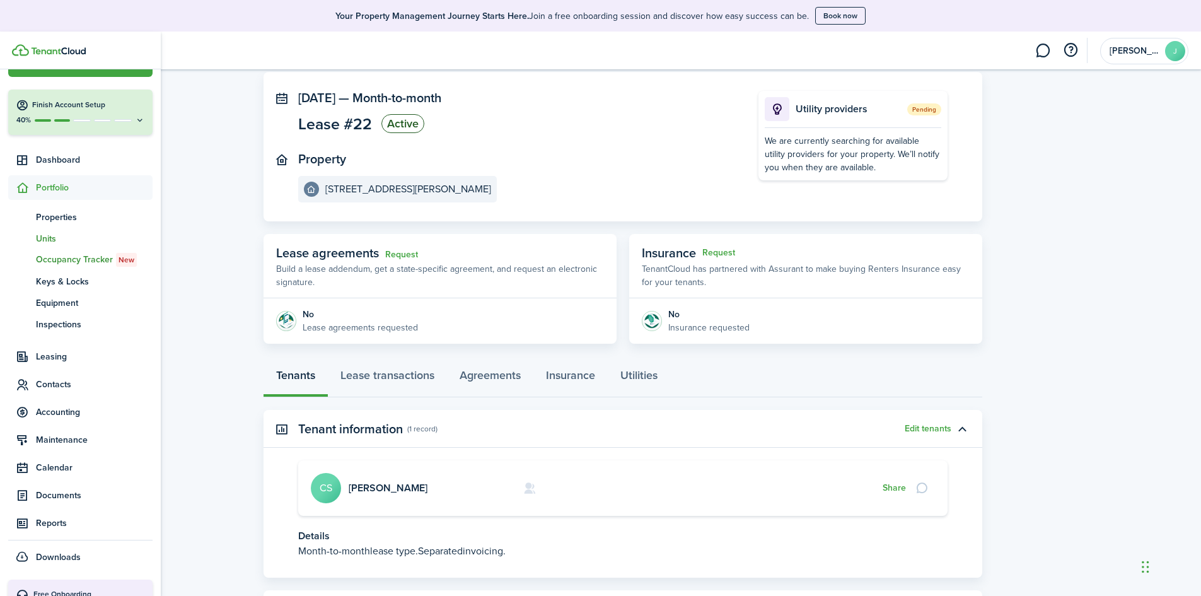
click at [49, 243] on span "Units" at bounding box center [94, 238] width 117 height 13
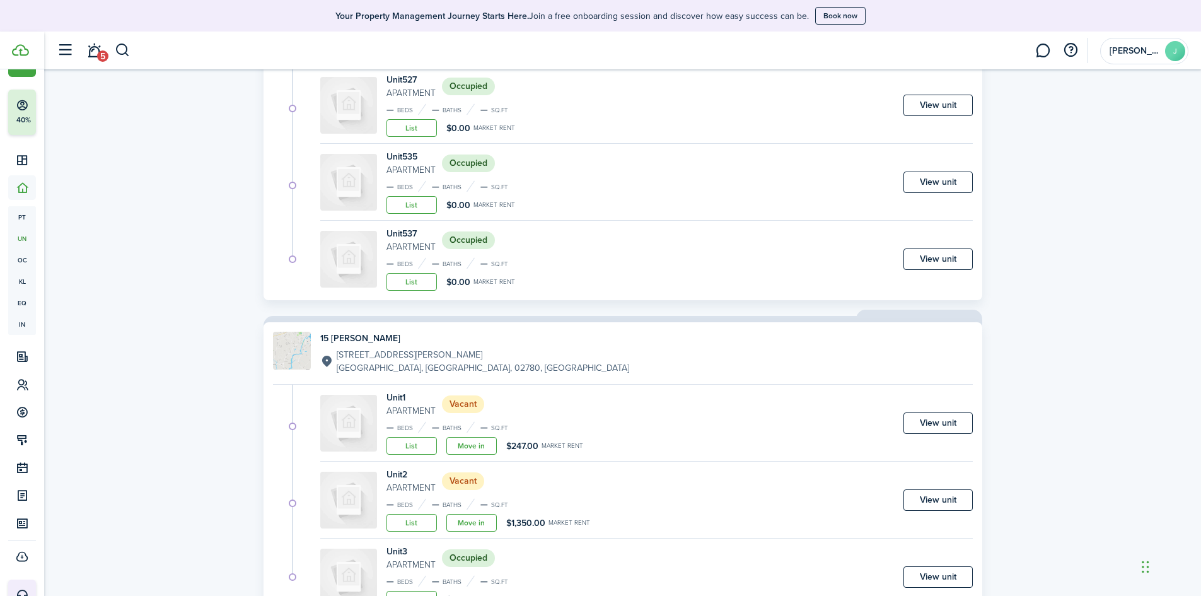
scroll to position [1450, 0]
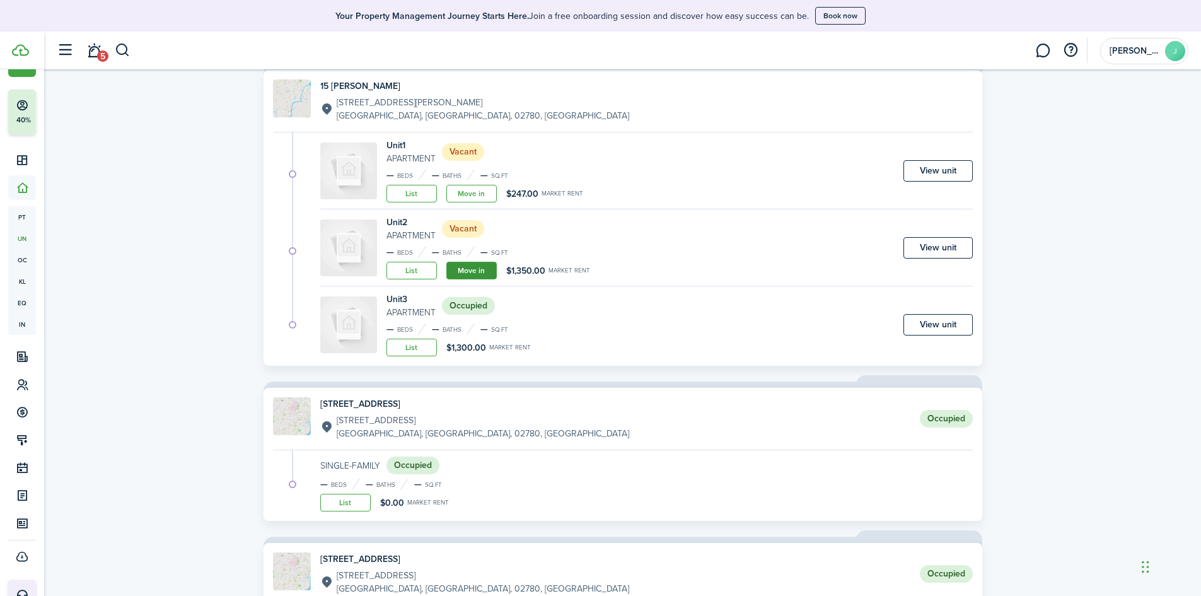
click at [487, 273] on link "Move in" at bounding box center [471, 271] width 50 height 18
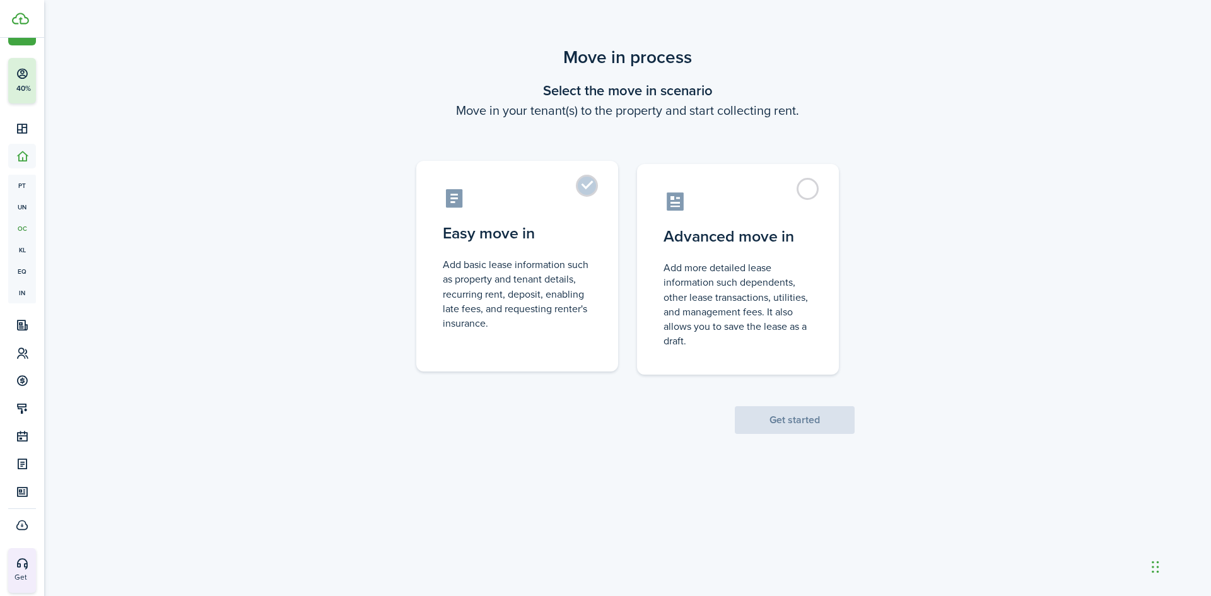
click at [496, 262] on control-radio-card-description "Add basic lease information such as property and tenant details, recurring rent…" at bounding box center [517, 293] width 149 height 73
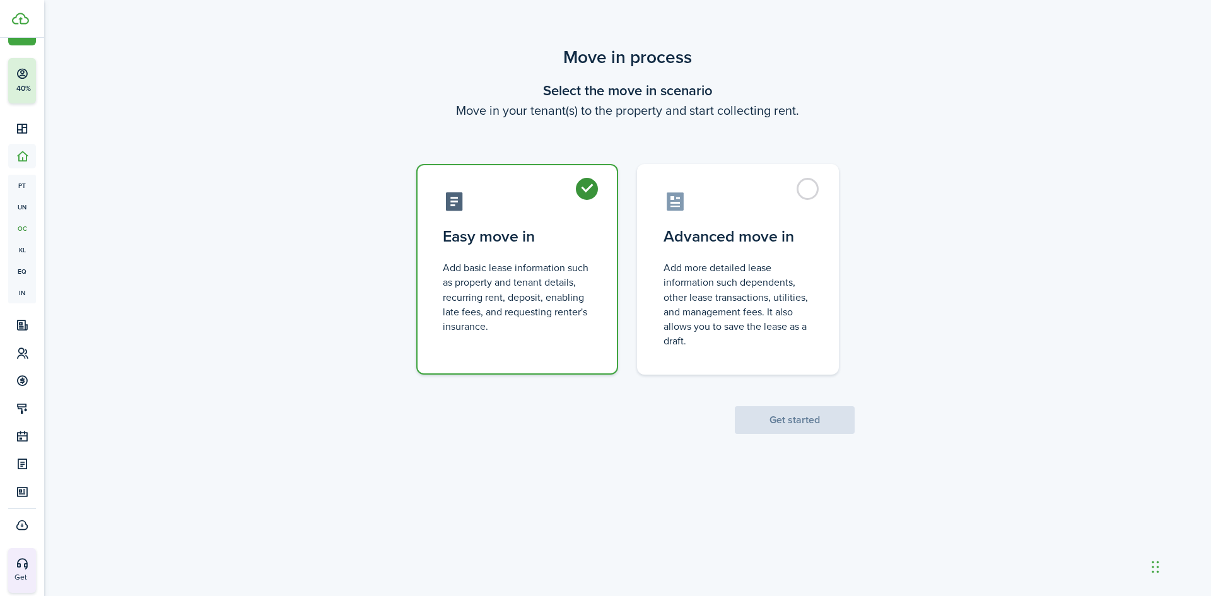
radio input "true"
click at [773, 417] on button "Get started" at bounding box center [795, 420] width 120 height 28
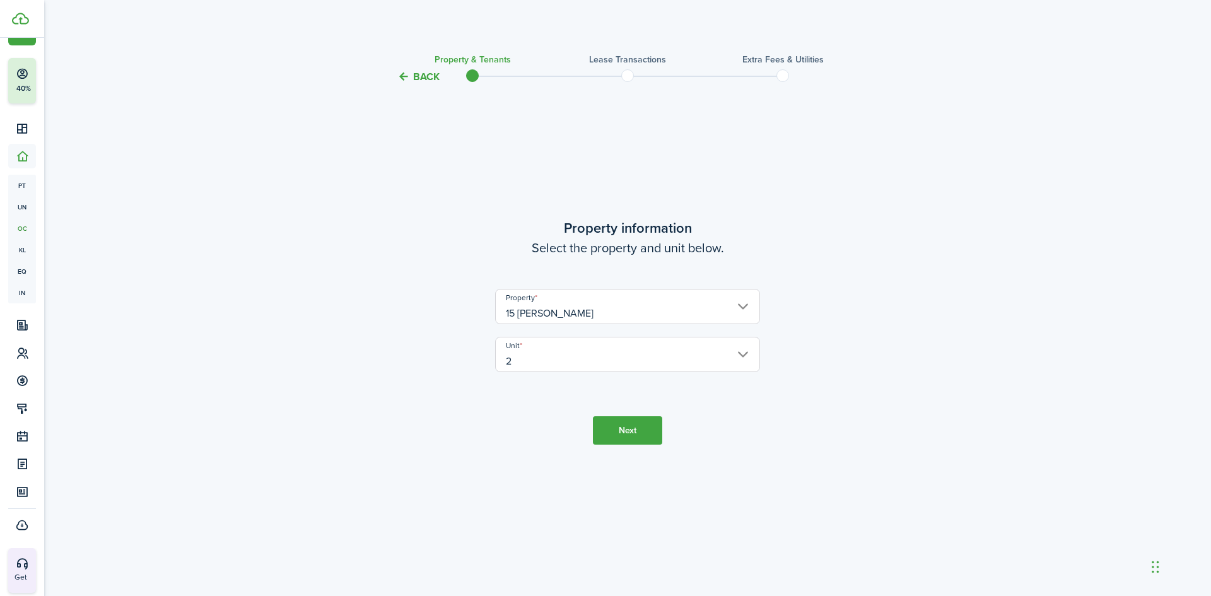
click at [619, 436] on button "Next" at bounding box center [627, 430] width 69 height 28
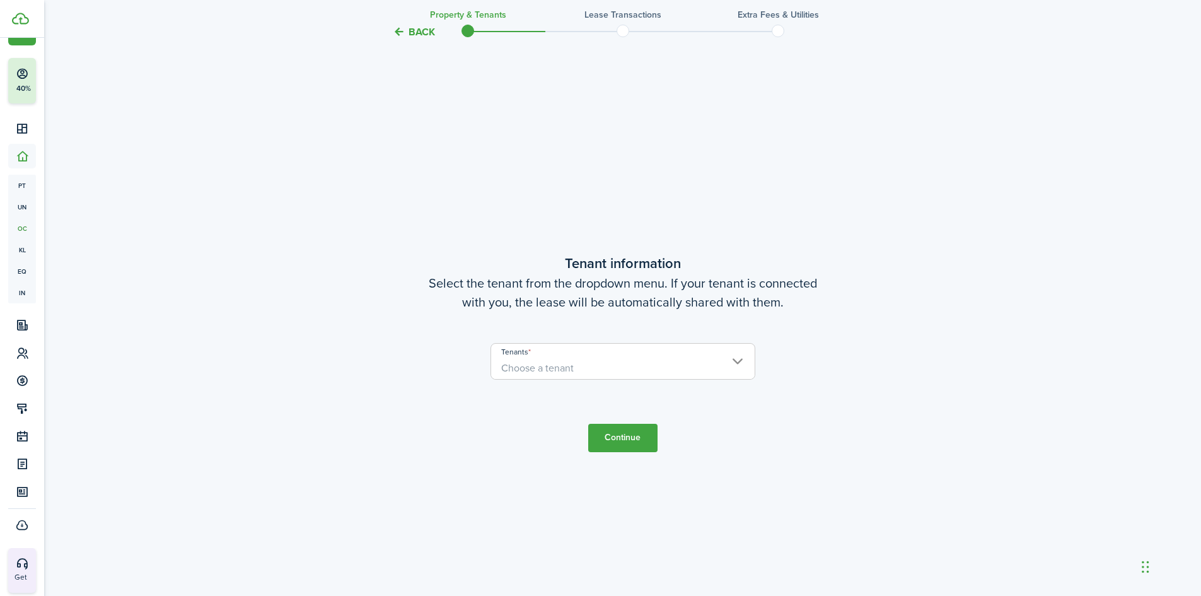
scroll to position [511, 0]
click at [627, 366] on span "Choose a tenant" at bounding box center [623, 363] width 264 height 21
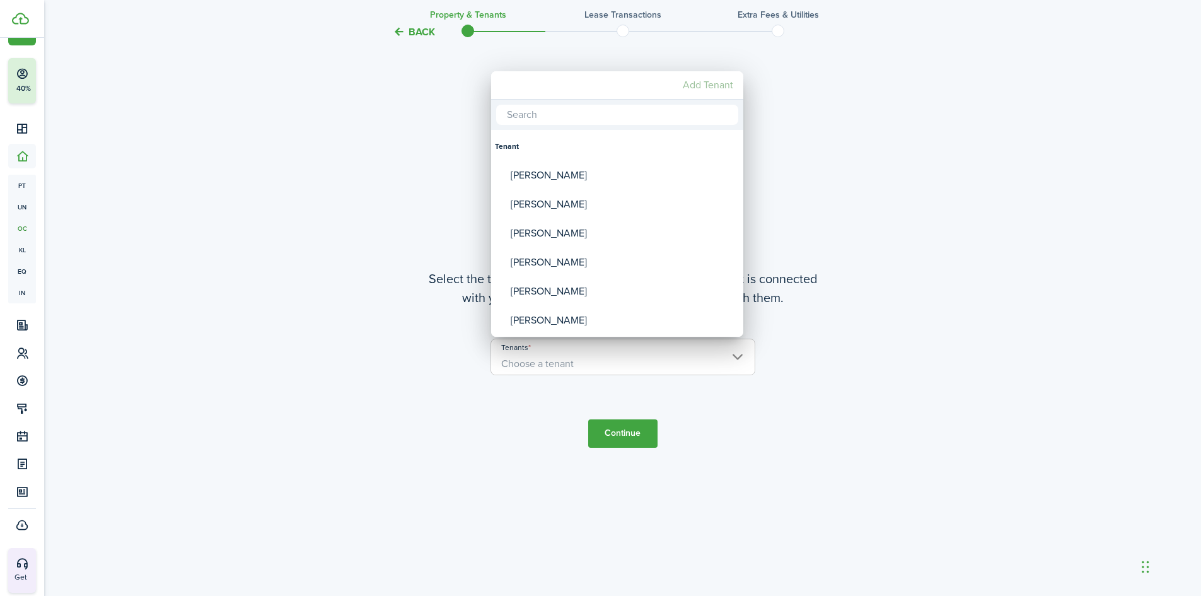
click at [708, 78] on mbsc-button "Add Tenant" at bounding box center [708, 85] width 61 height 23
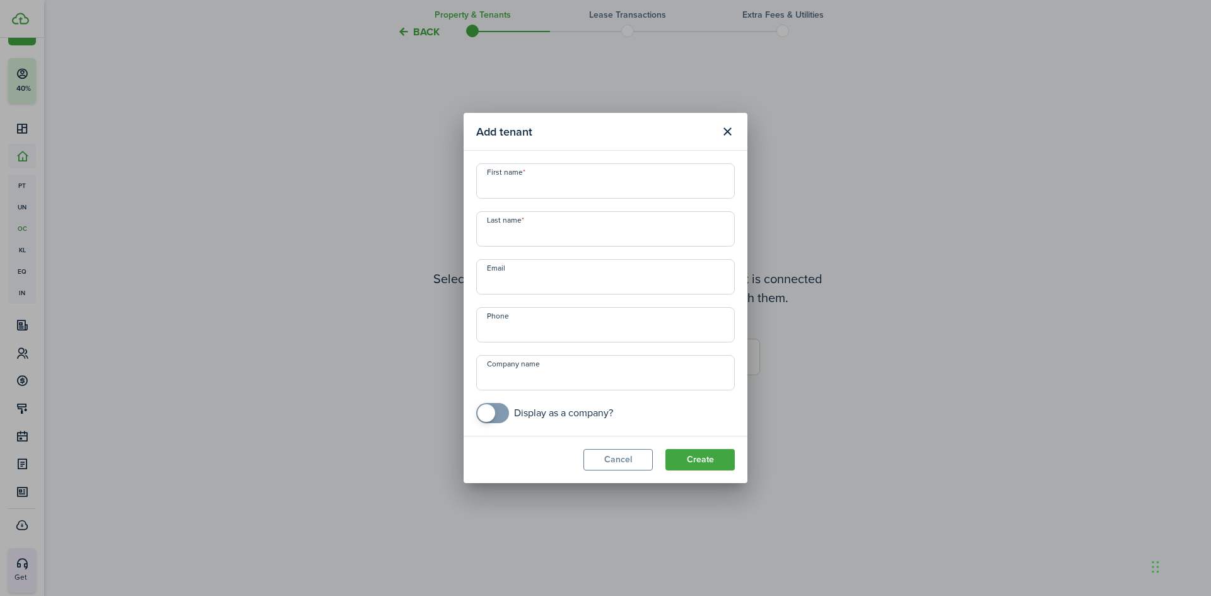
click at [546, 192] on input "First name" at bounding box center [605, 180] width 259 height 35
type input "Luid"
type input "1"
click at [546, 192] on input "Luid" at bounding box center [605, 180] width 259 height 35
type input "Luis"
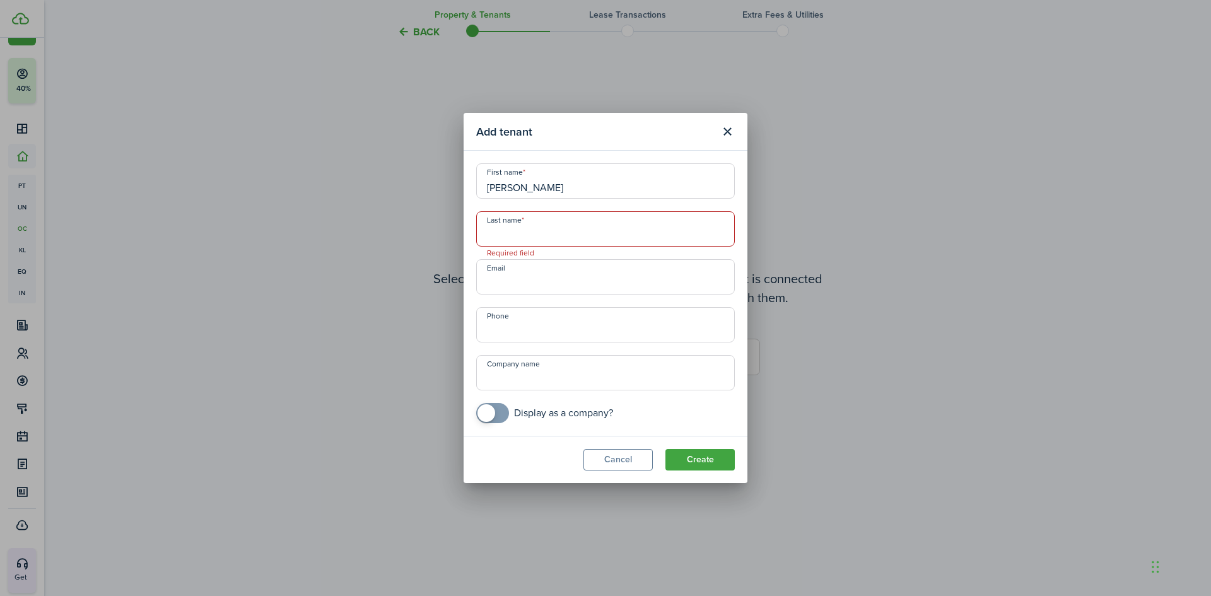
click at [533, 230] on input "Last name" at bounding box center [605, 228] width 259 height 35
type input "Hernandez"
click at [508, 323] on input "+1" at bounding box center [605, 324] width 259 height 35
type input "+1 774-269-6626"
click at [677, 462] on button "Create" at bounding box center [699, 459] width 69 height 21
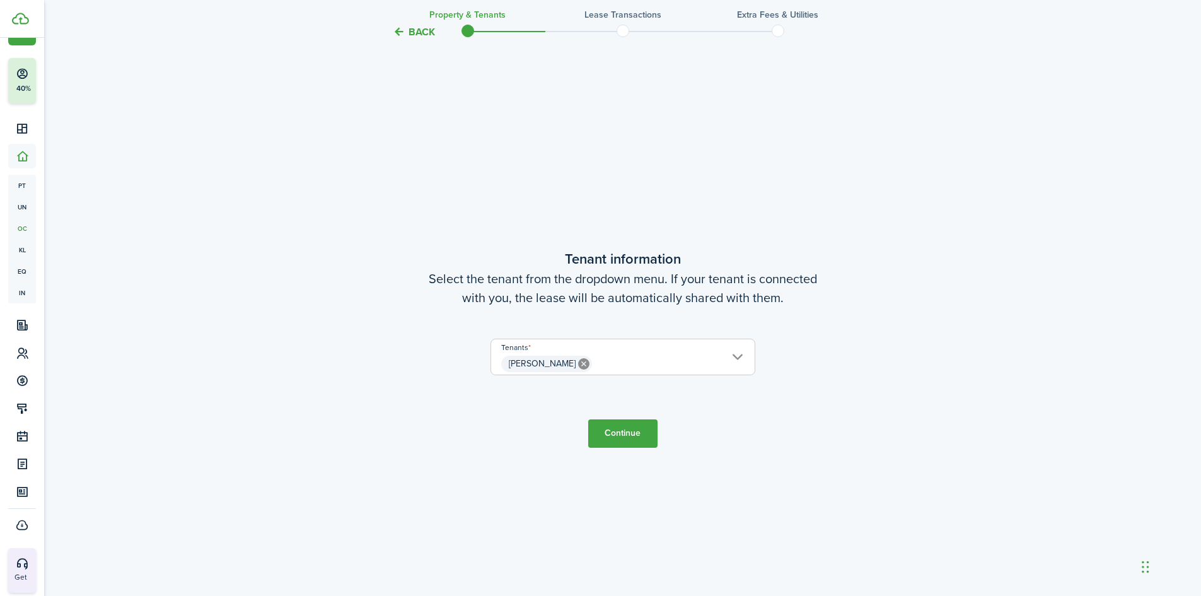
click at [600, 426] on button "Continue" at bounding box center [622, 433] width 69 height 28
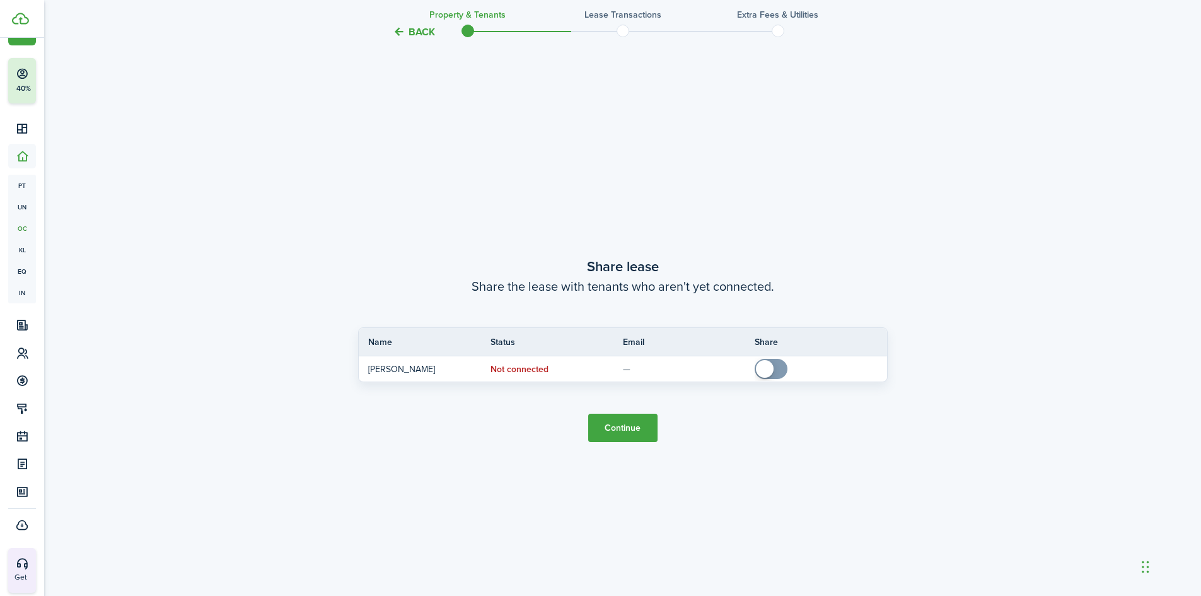
scroll to position [1107, 0]
click at [626, 440] on button "Continue" at bounding box center [622, 426] width 69 height 28
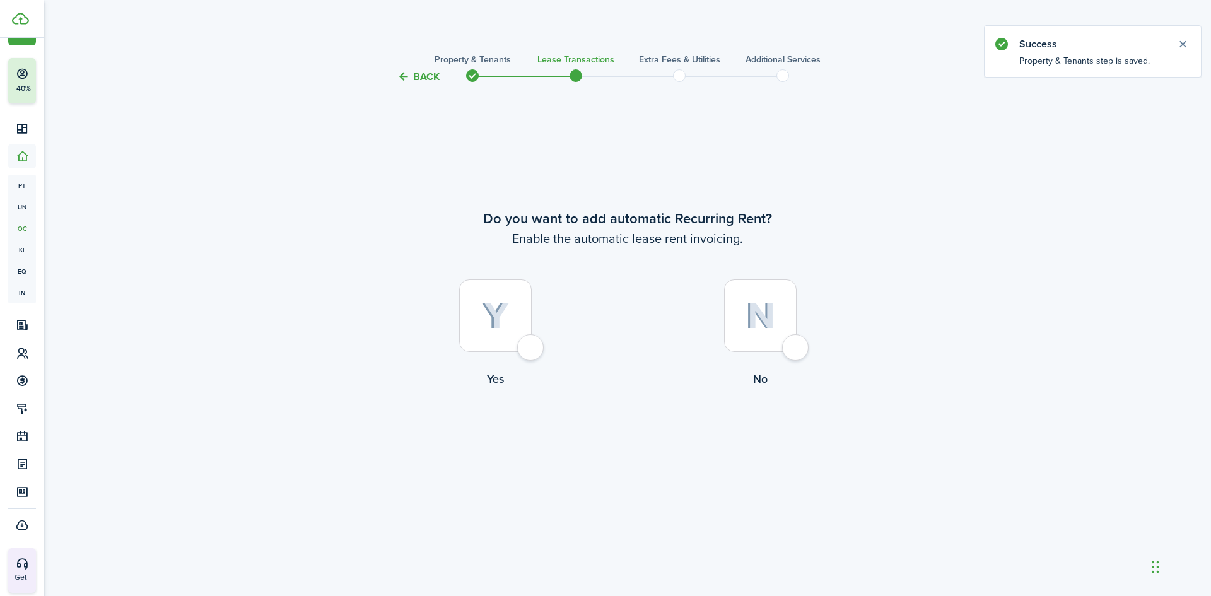
click at [491, 328] on img at bounding box center [495, 316] width 28 height 28
radio input "true"
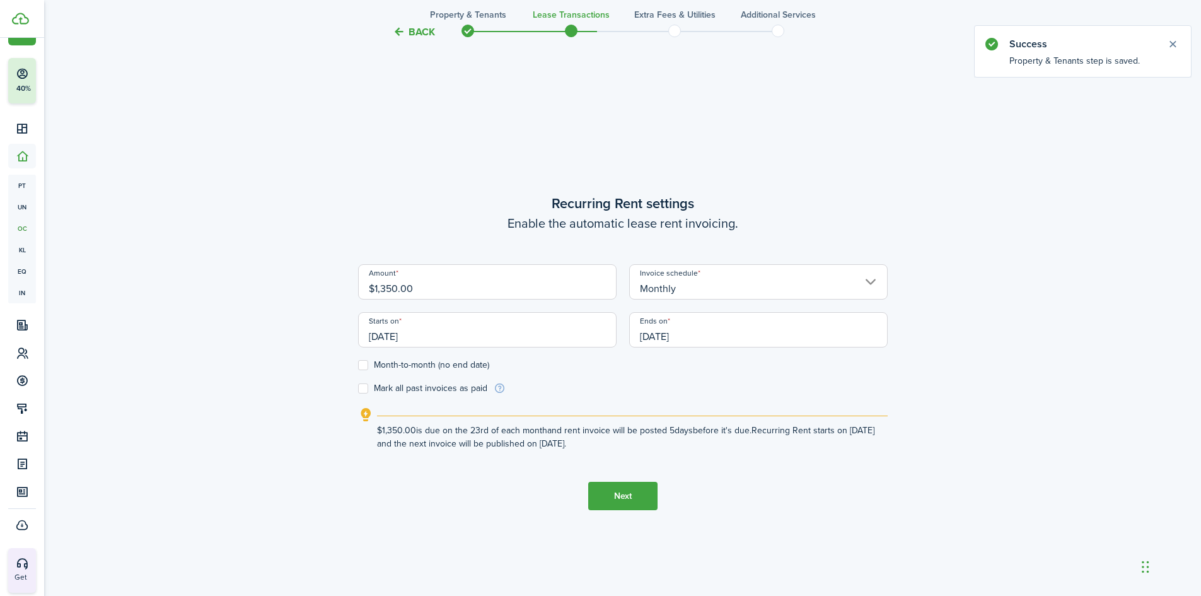
scroll to position [511, 0]
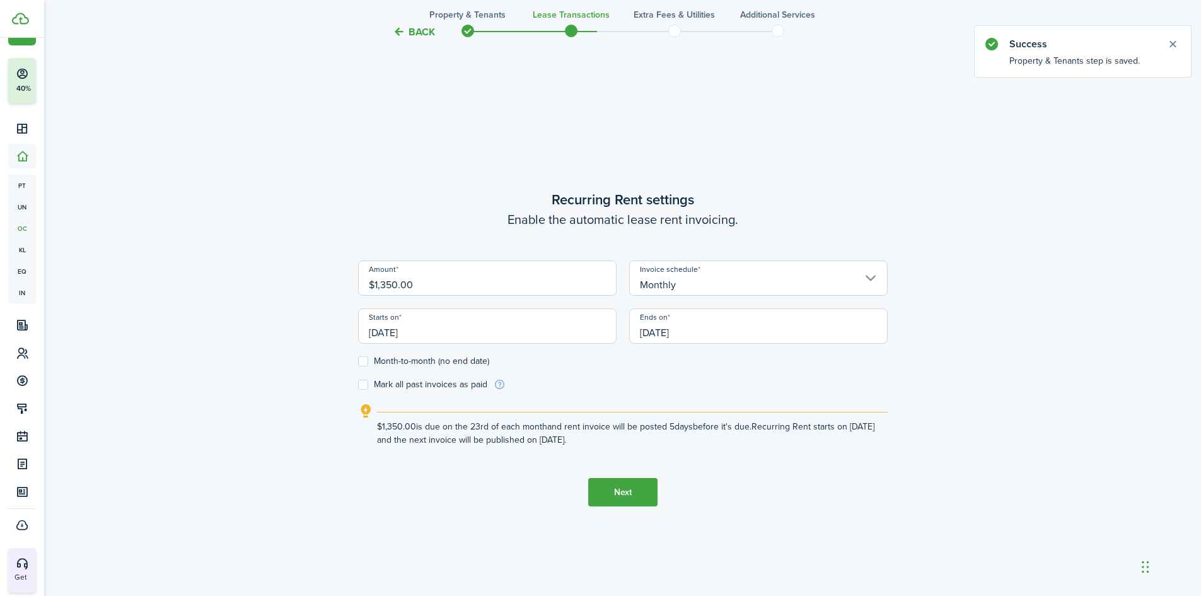
click at [363, 360] on label "Month-to-month (no end date)" at bounding box center [423, 361] width 131 height 10
click at [358, 361] on input "Month-to-month (no end date)" at bounding box center [358, 361] width 1 height 1
checkbox input "true"
click at [487, 315] on input "[DATE]" at bounding box center [487, 325] width 259 height 35
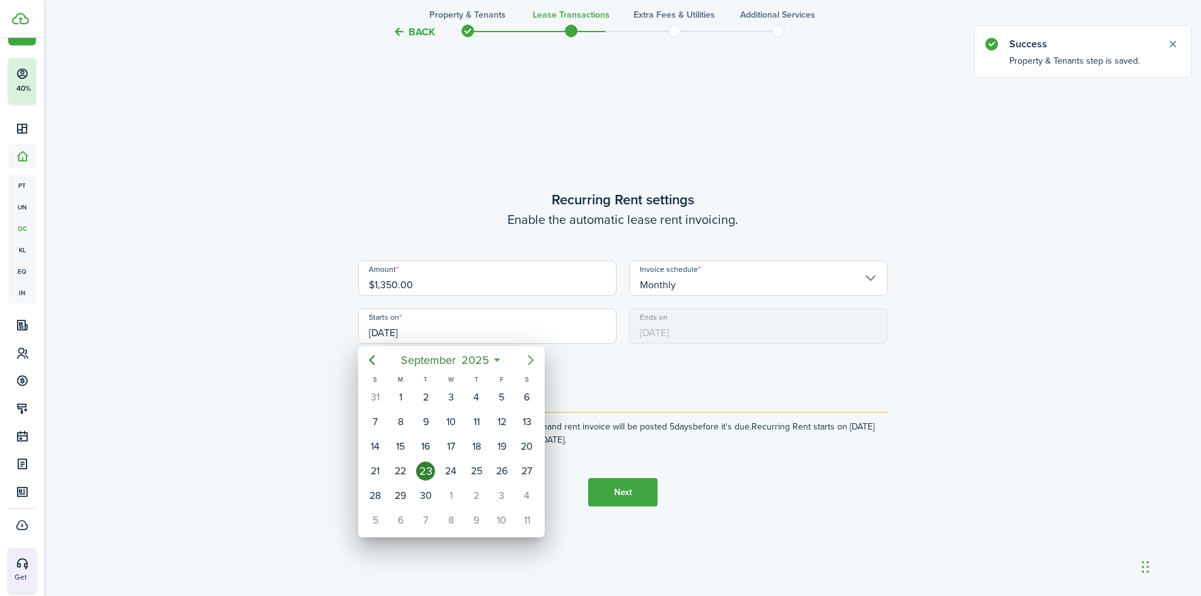
click at [526, 362] on icon "Next page" at bounding box center [530, 360] width 15 height 15
click at [440, 397] on div "[DATE]" at bounding box center [450, 397] width 25 height 24
type input "[DATE]"
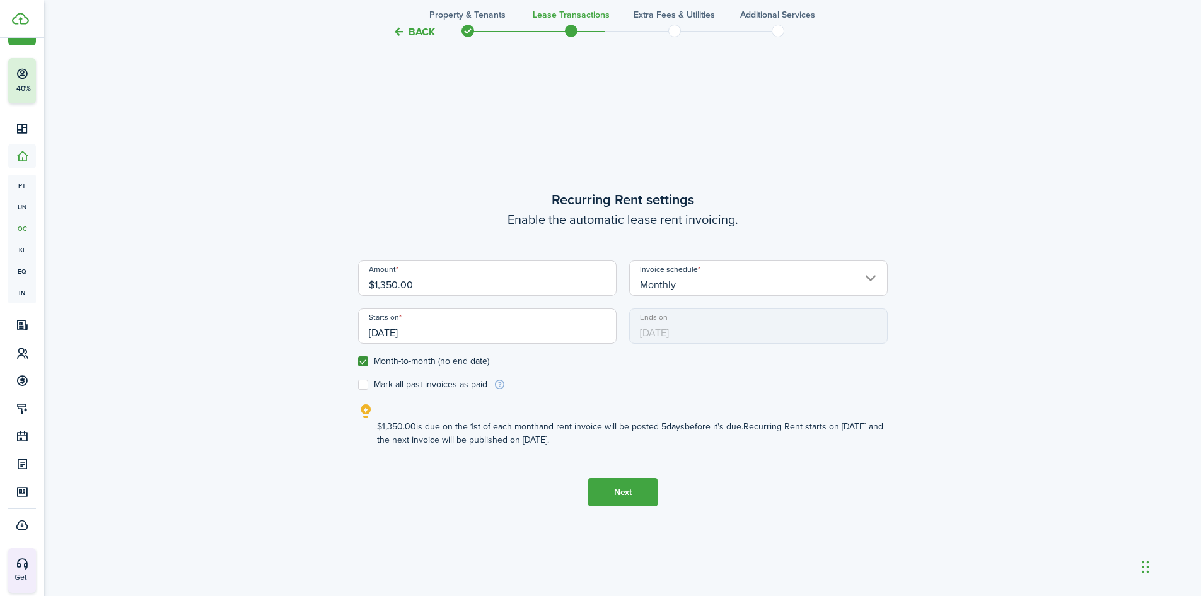
click at [609, 492] on button "Next" at bounding box center [622, 492] width 69 height 28
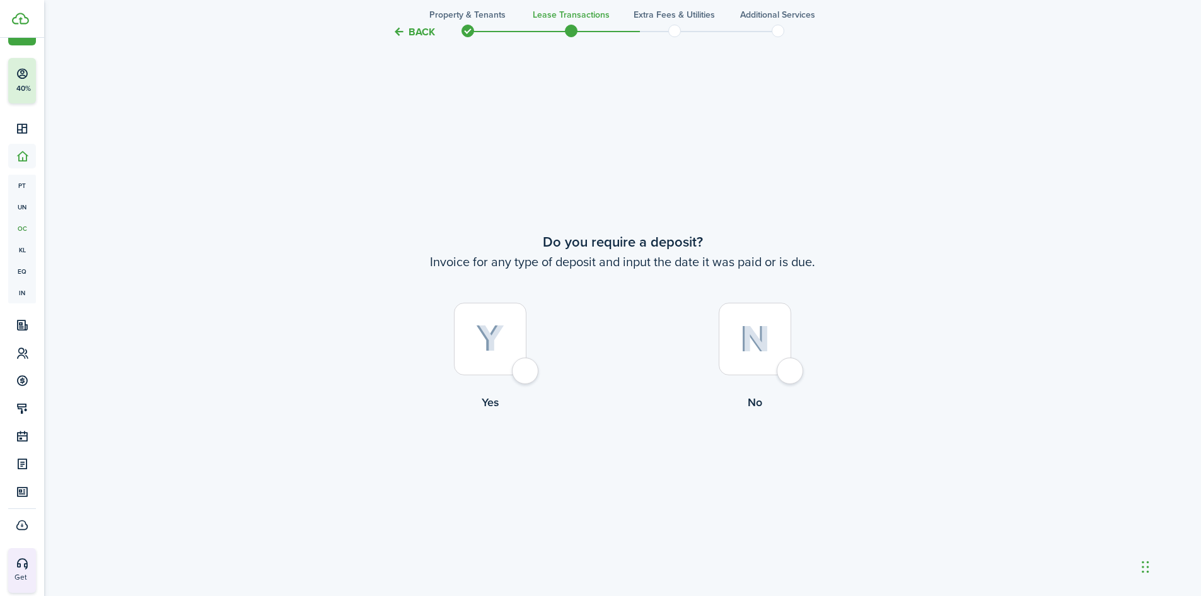
scroll to position [1107, 0]
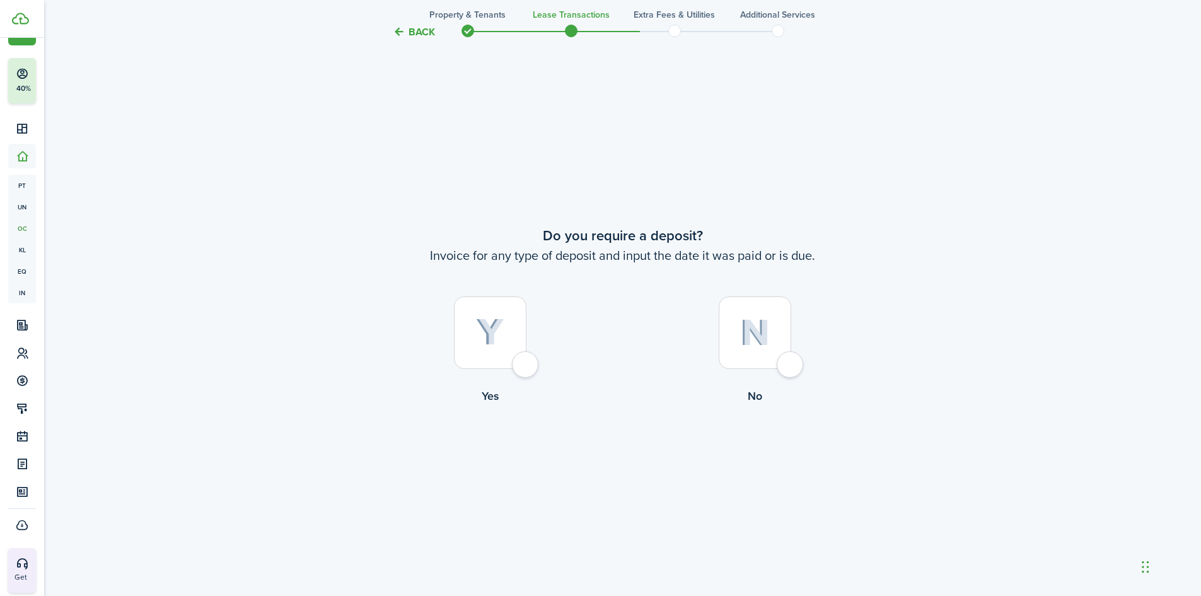
click at [755, 323] on img at bounding box center [755, 332] width 30 height 27
radio input "true"
click at [624, 451] on button "Continue" at bounding box center [622, 456] width 69 height 28
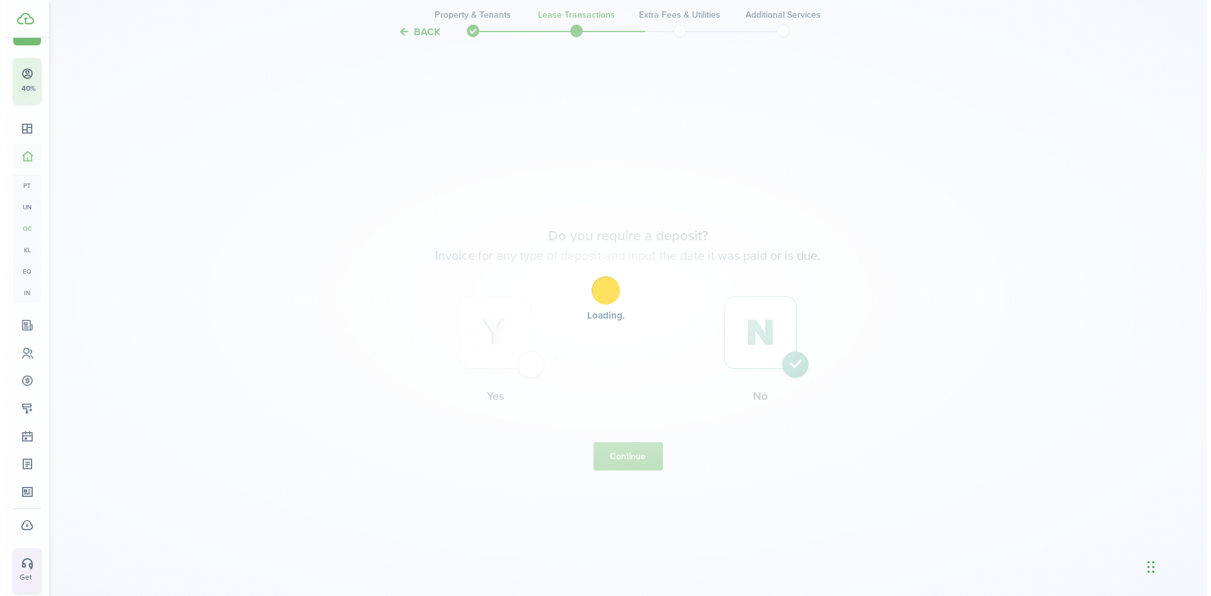
scroll to position [0, 0]
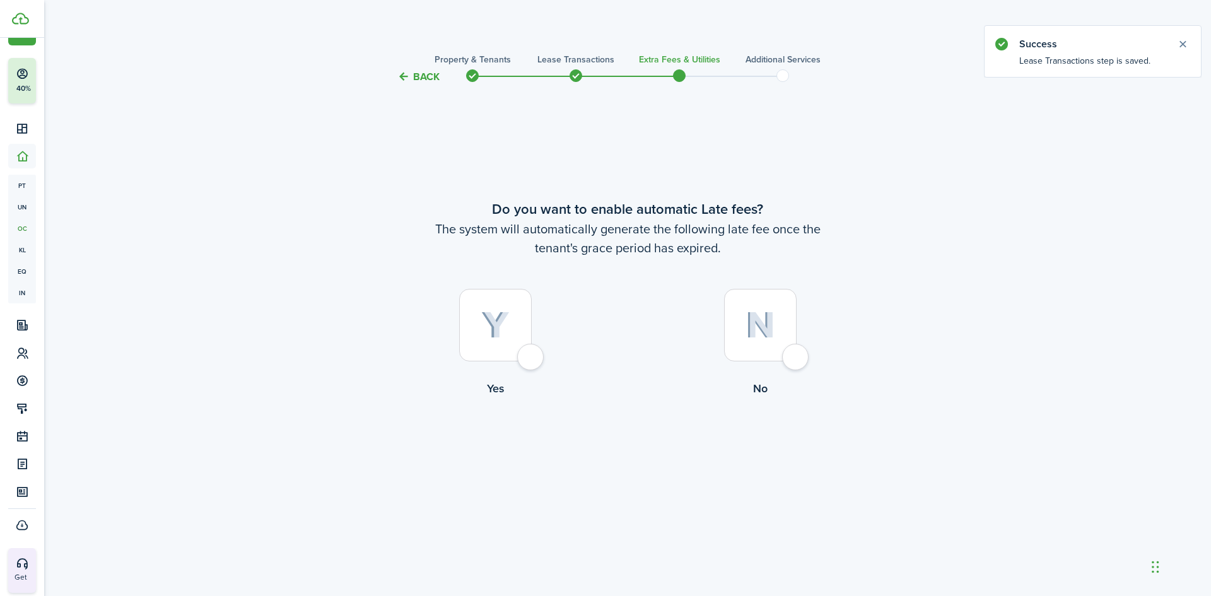
click at [764, 325] on img at bounding box center [760, 325] width 30 height 27
radio input "true"
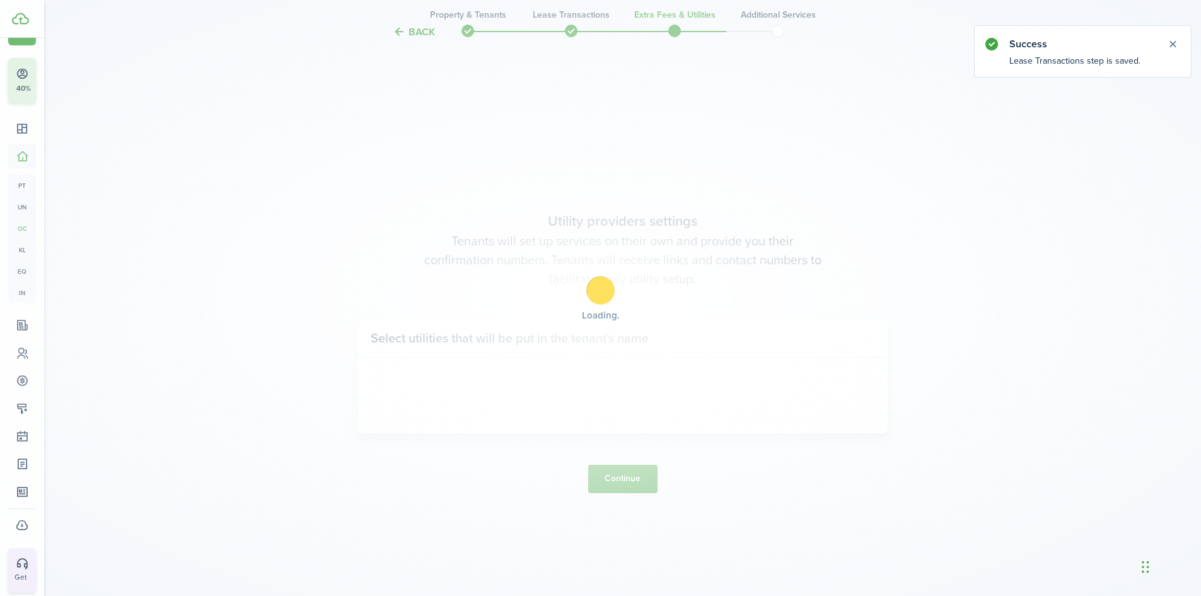
scroll to position [511, 0]
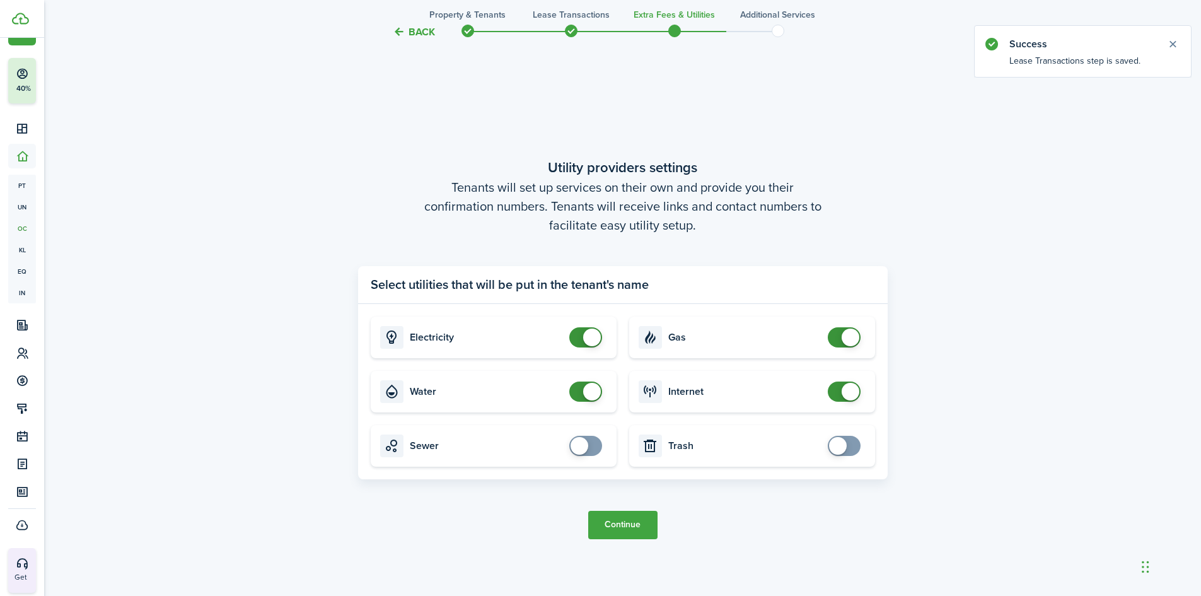
click at [638, 528] on button "Continue" at bounding box center [622, 525] width 69 height 28
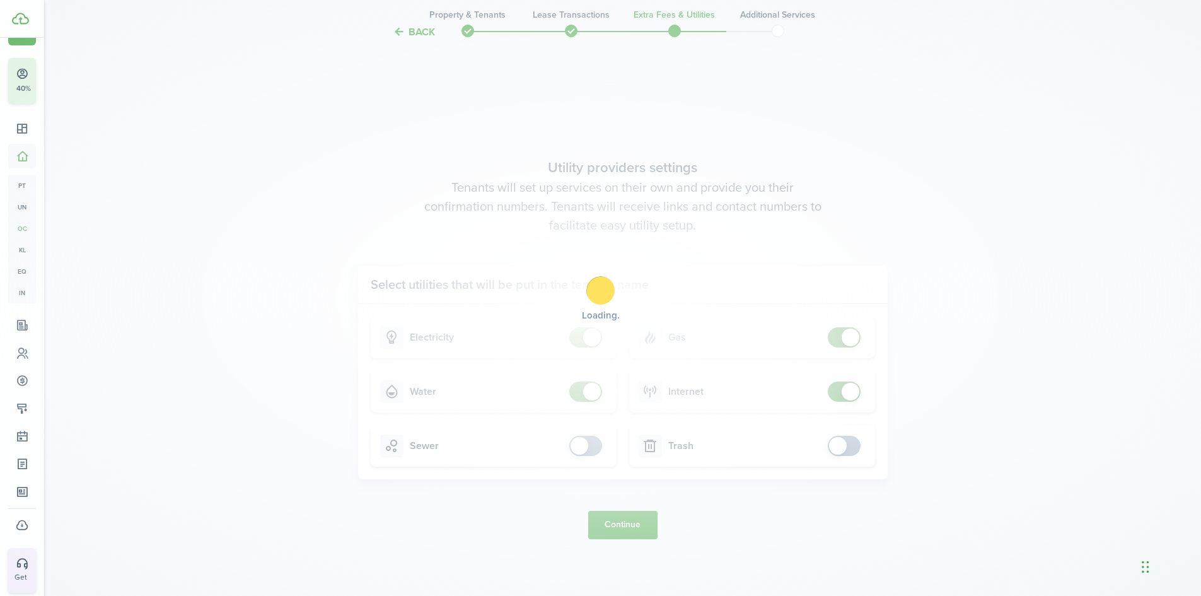
scroll to position [0, 0]
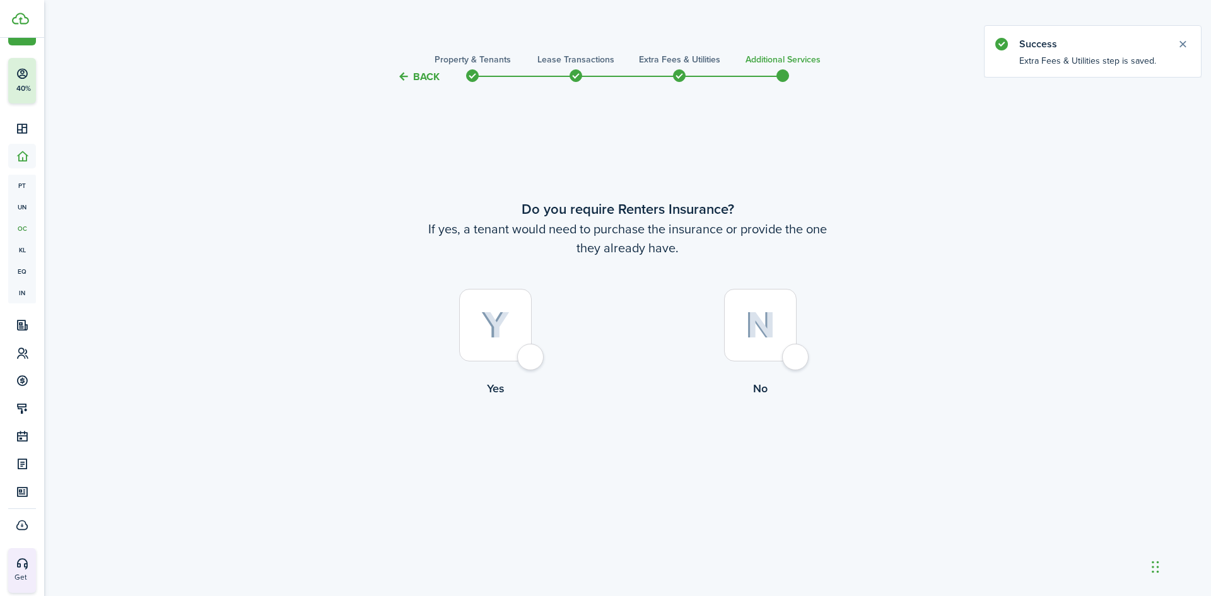
click at [752, 321] on img at bounding box center [760, 325] width 30 height 27
radio input "true"
click at [639, 445] on button "Complete move in" at bounding box center [627, 449] width 93 height 28
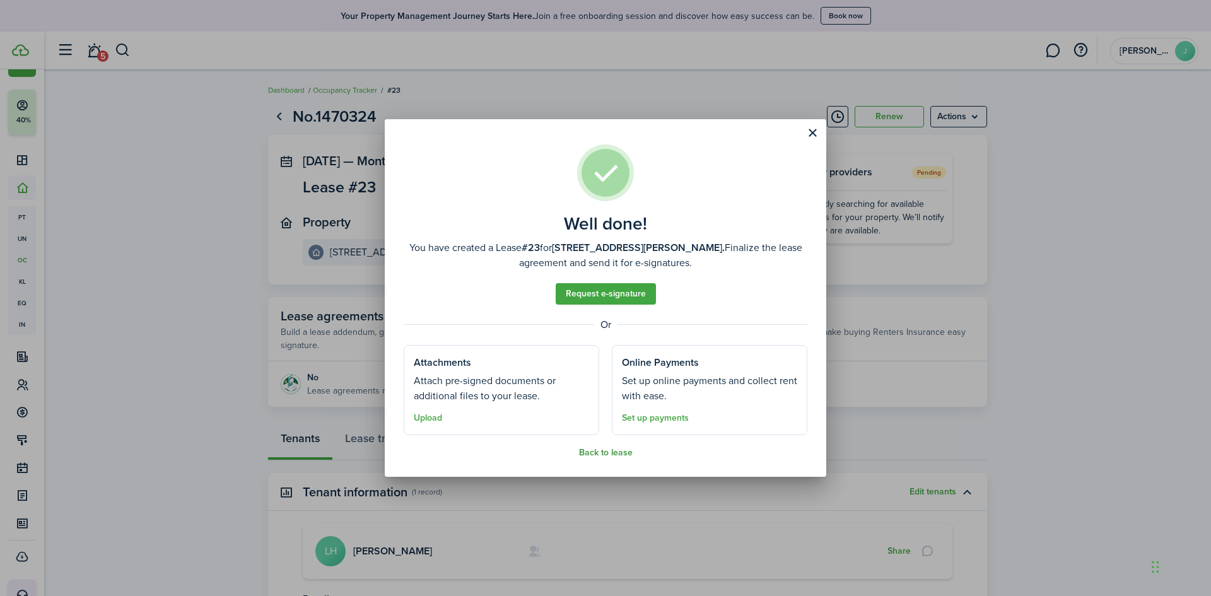
click at [597, 453] on button "Back to lease" at bounding box center [606, 453] width 54 height 10
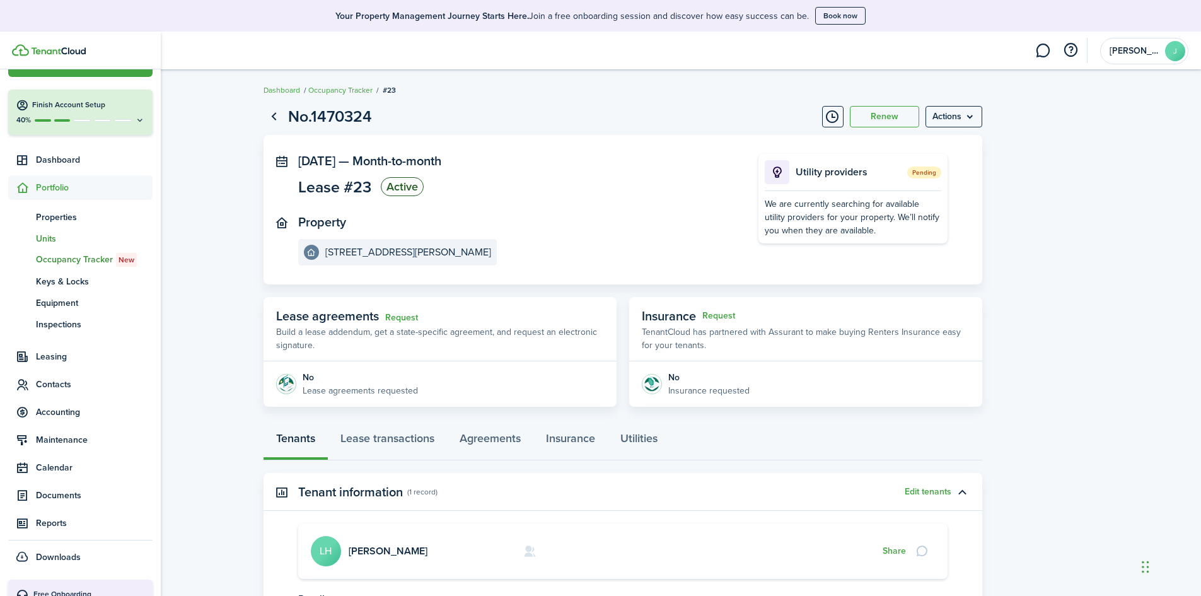
click at [51, 236] on span "Units" at bounding box center [94, 238] width 117 height 13
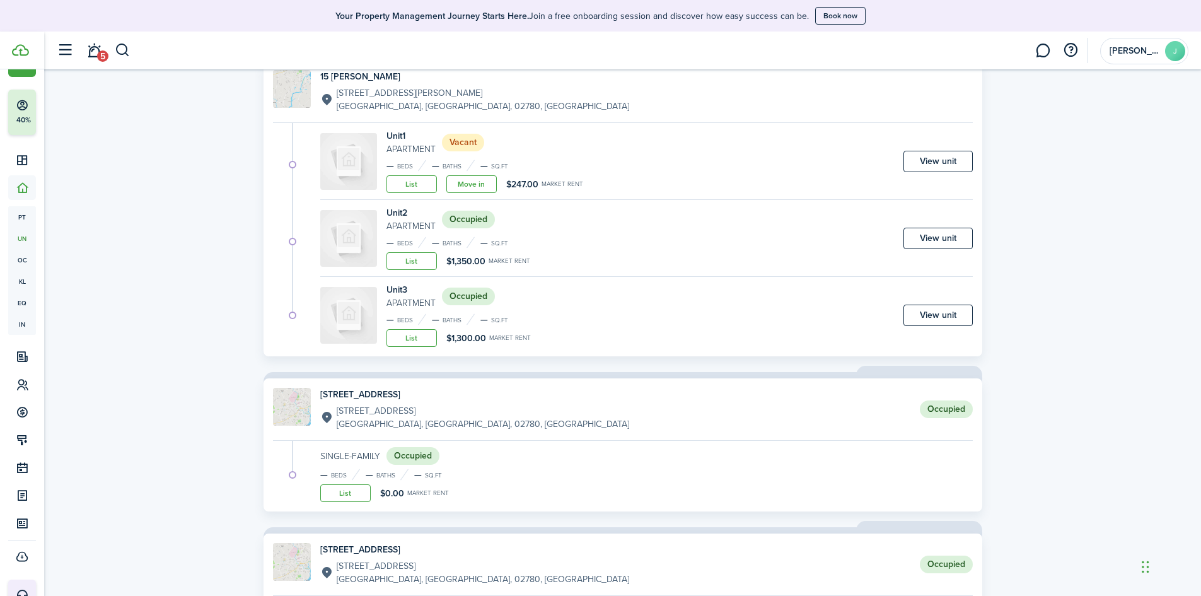
scroll to position [1387, 0]
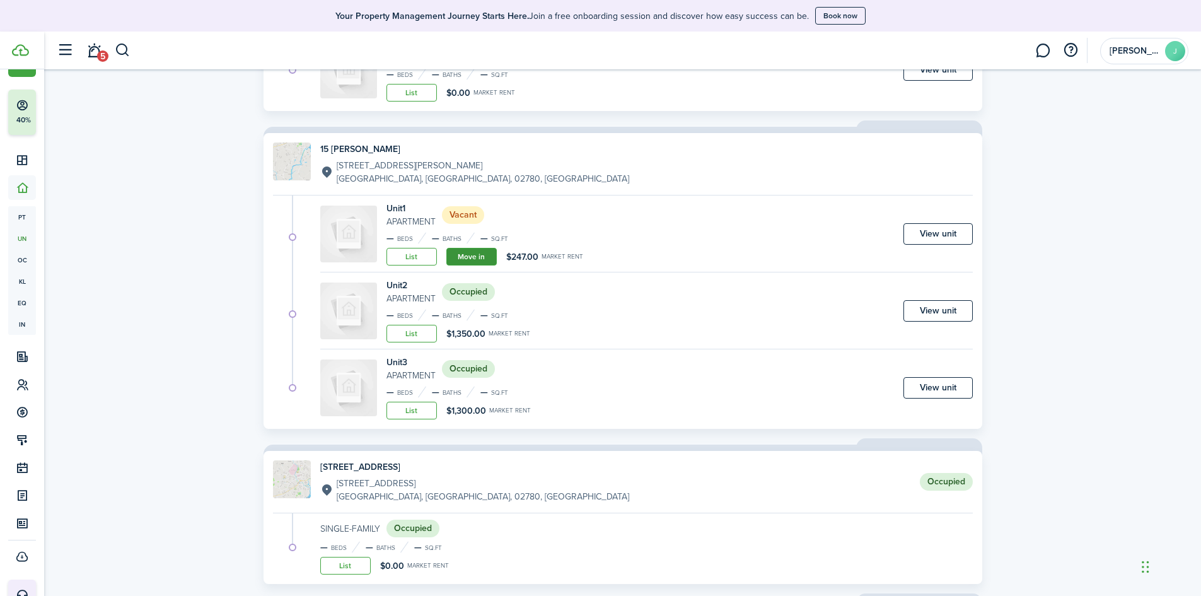
click at [477, 250] on link "Move in" at bounding box center [471, 257] width 50 height 18
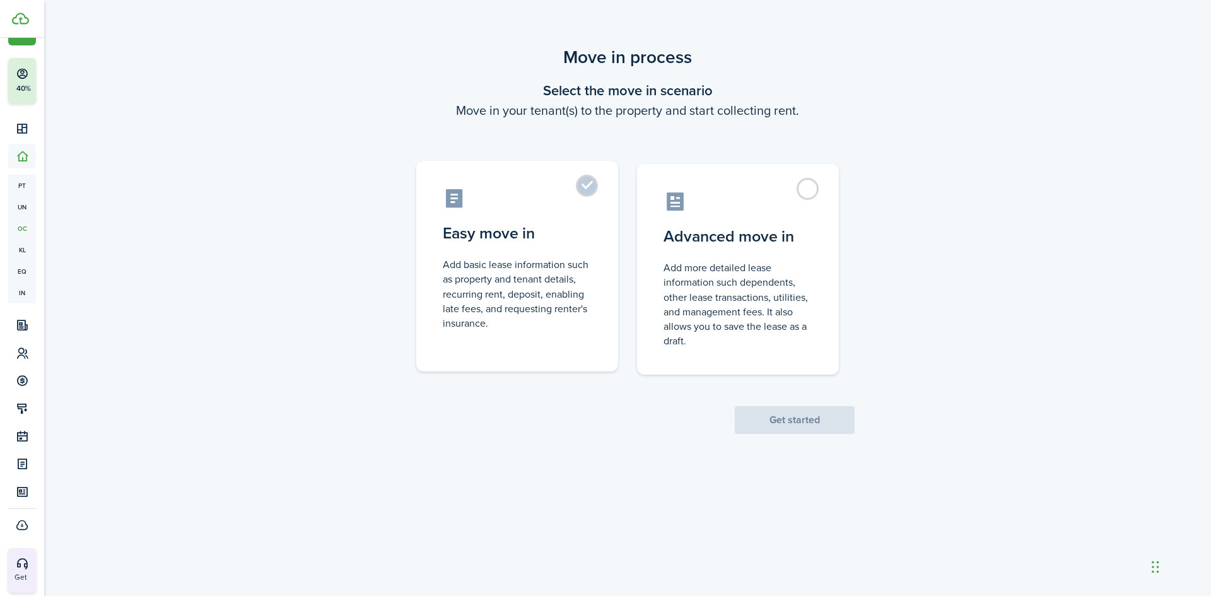
click at [478, 260] on control-radio-card-description "Add basic lease information such as property and tenant details, recurring rent…" at bounding box center [517, 293] width 149 height 73
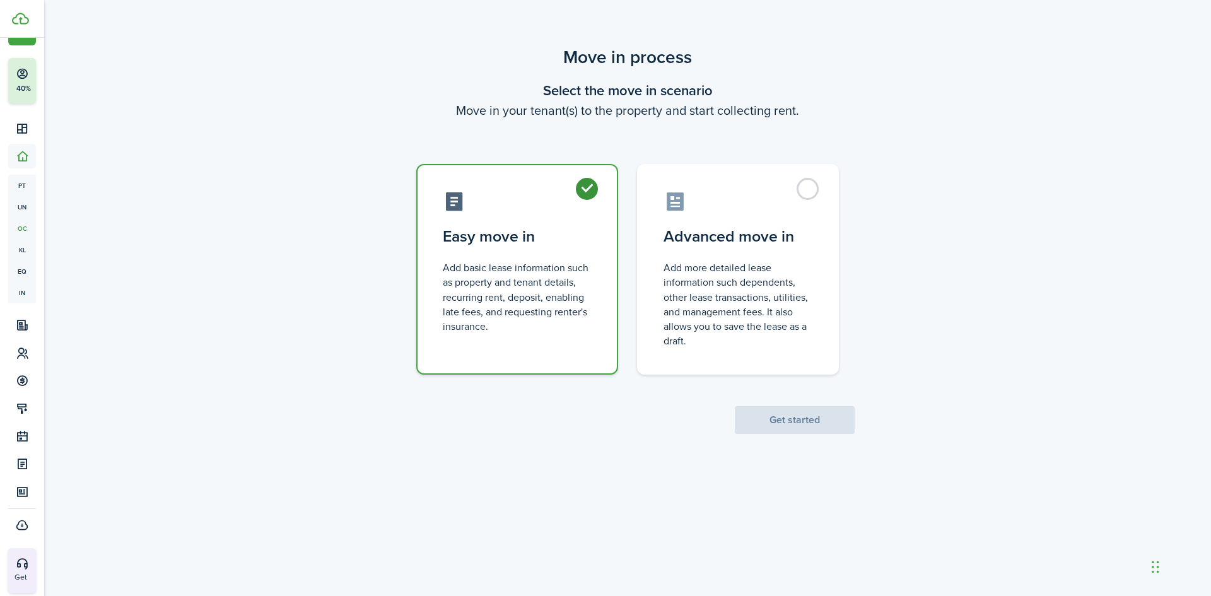
radio input "true"
click at [776, 423] on button "Get started" at bounding box center [795, 420] width 120 height 28
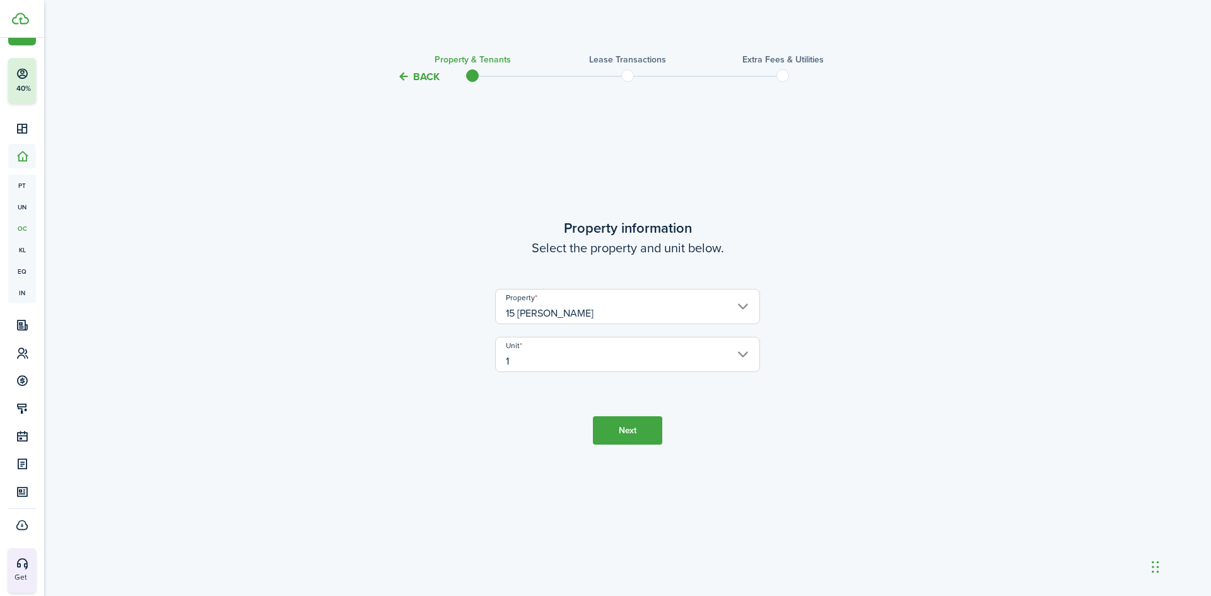
click at [610, 433] on button "Next" at bounding box center [627, 430] width 69 height 28
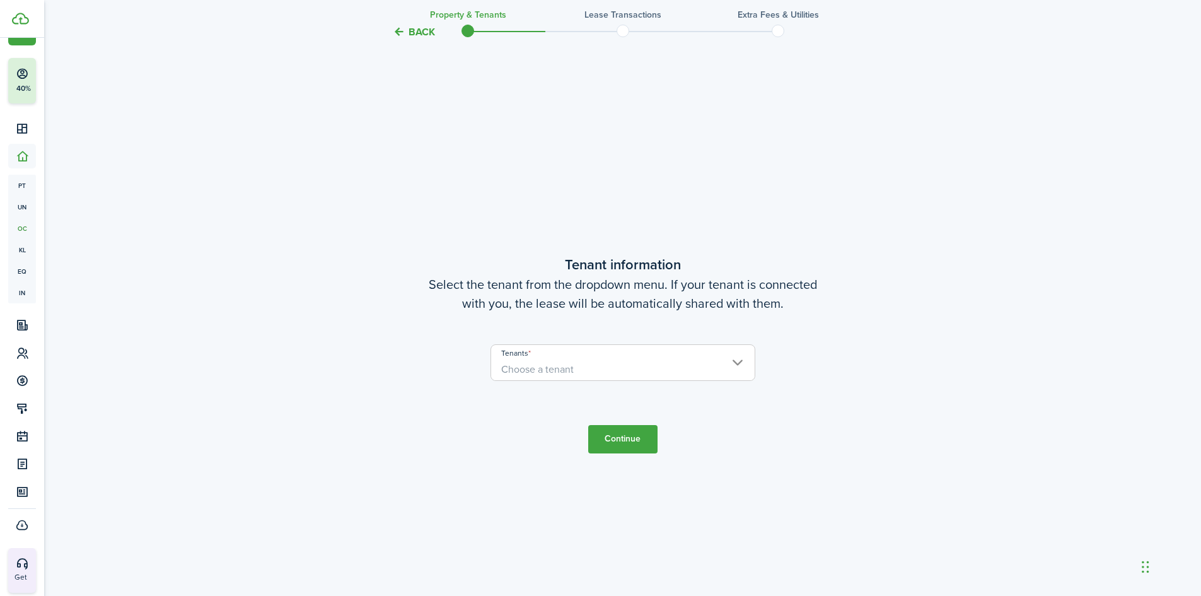
scroll to position [511, 0]
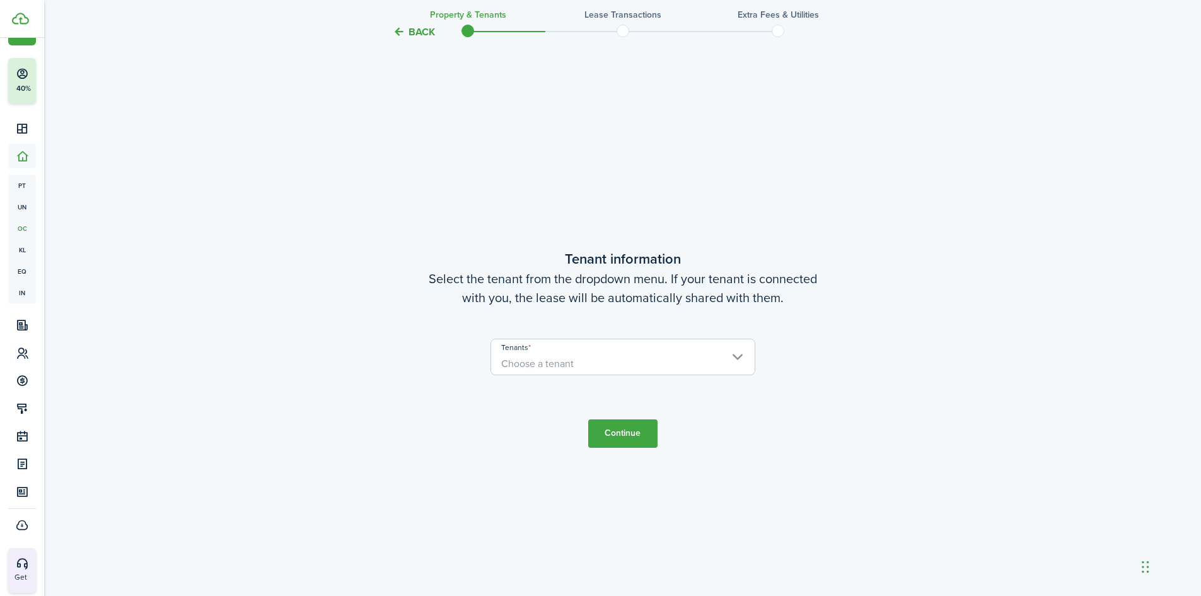
click at [619, 371] on span "Choose a tenant" at bounding box center [623, 363] width 264 height 21
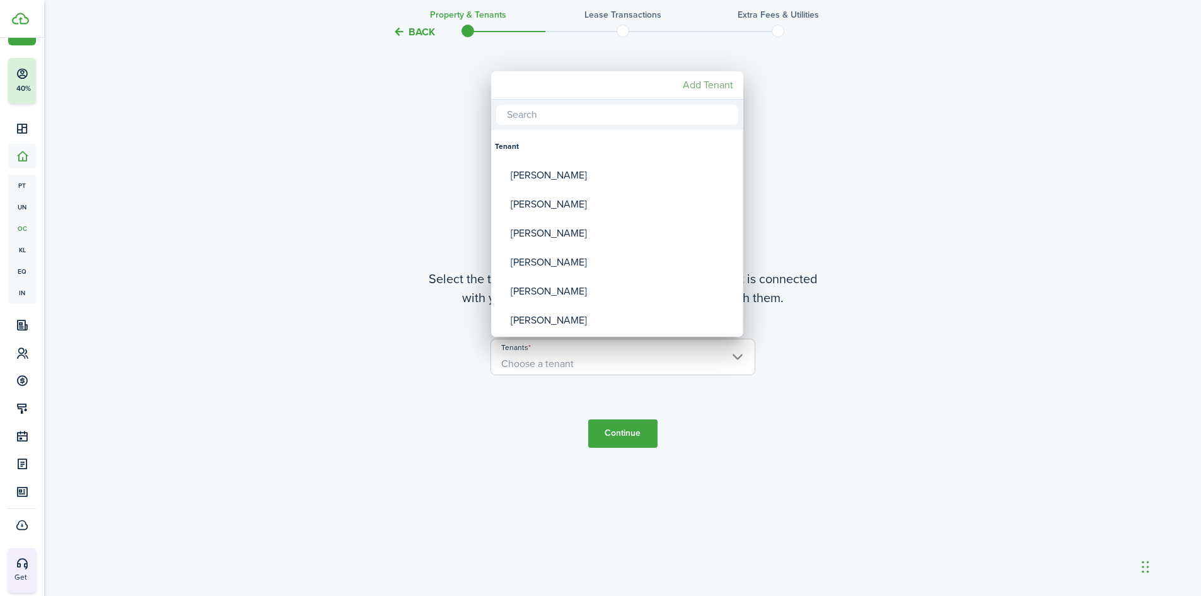
click at [709, 78] on mbsc-button "Add Tenant" at bounding box center [708, 85] width 61 height 23
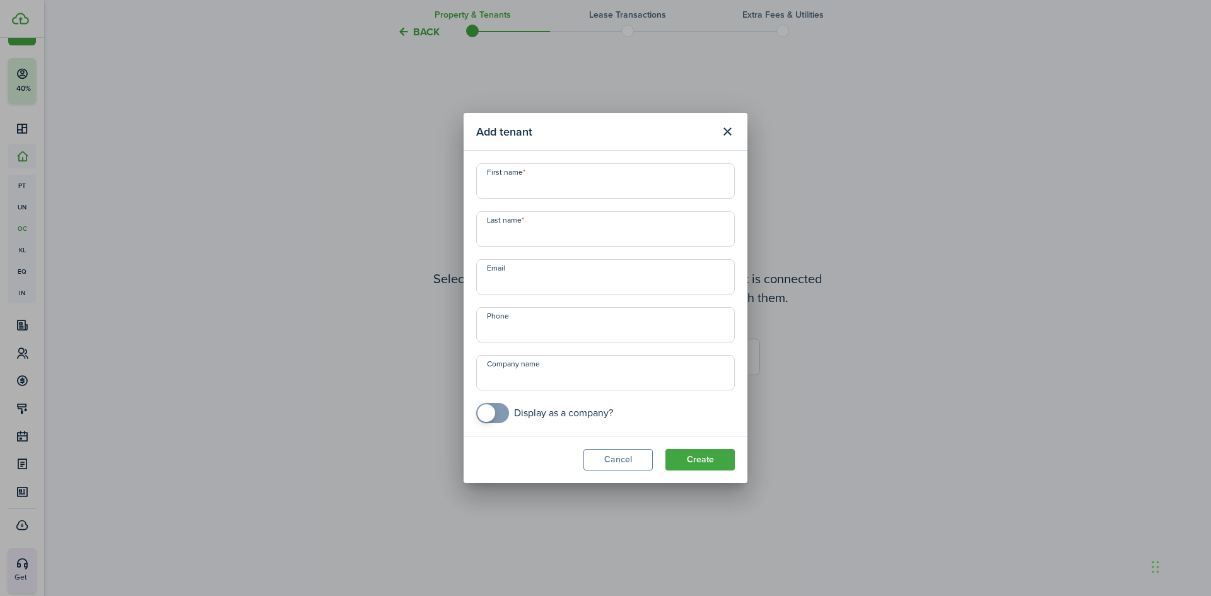
click at [554, 178] on input "First name" at bounding box center [605, 180] width 259 height 35
type input "Zaferino"
type input "Fortes"
click at [505, 323] on input "+1" at bounding box center [605, 324] width 259 height 35
type input "+1 774-381-4981"
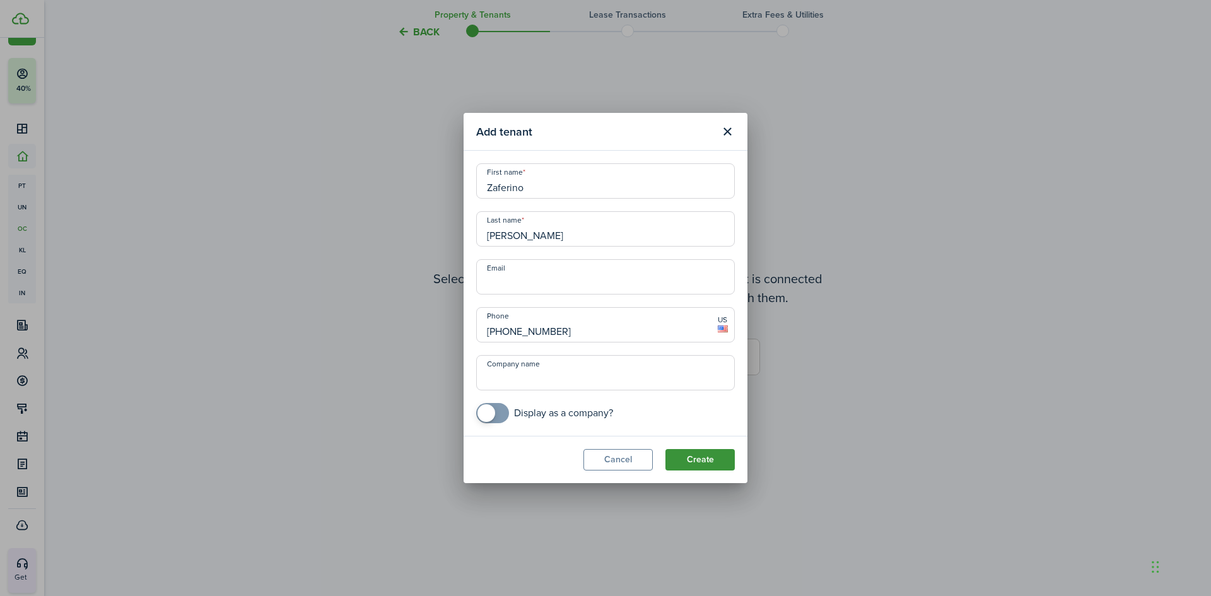
click at [696, 461] on button "Create" at bounding box center [699, 459] width 69 height 21
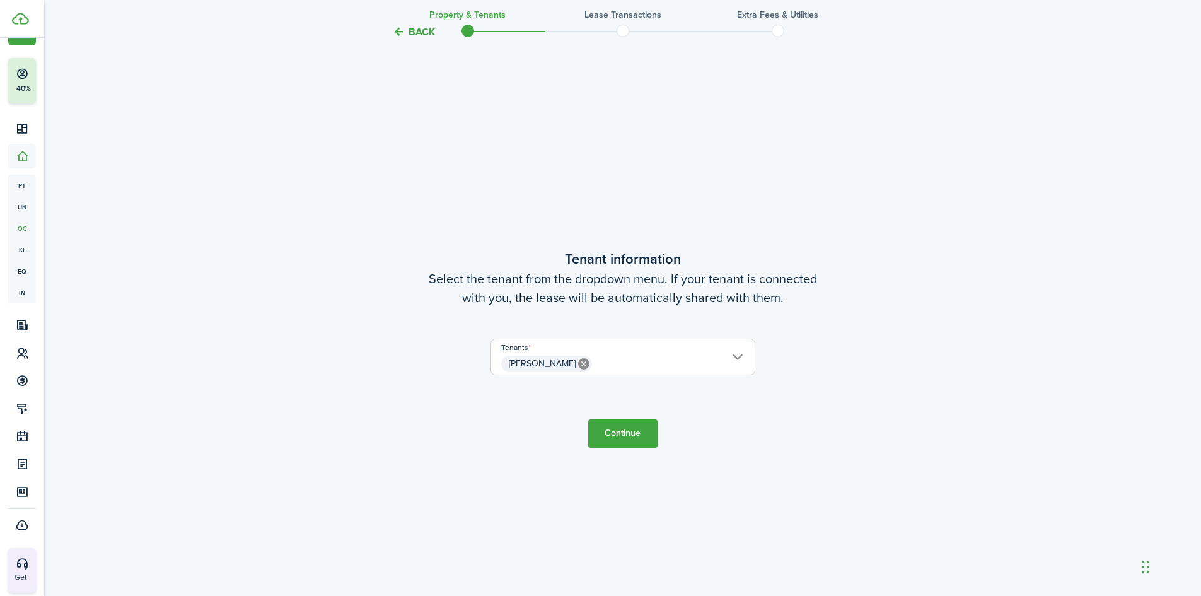
click at [614, 431] on button "Continue" at bounding box center [622, 433] width 69 height 28
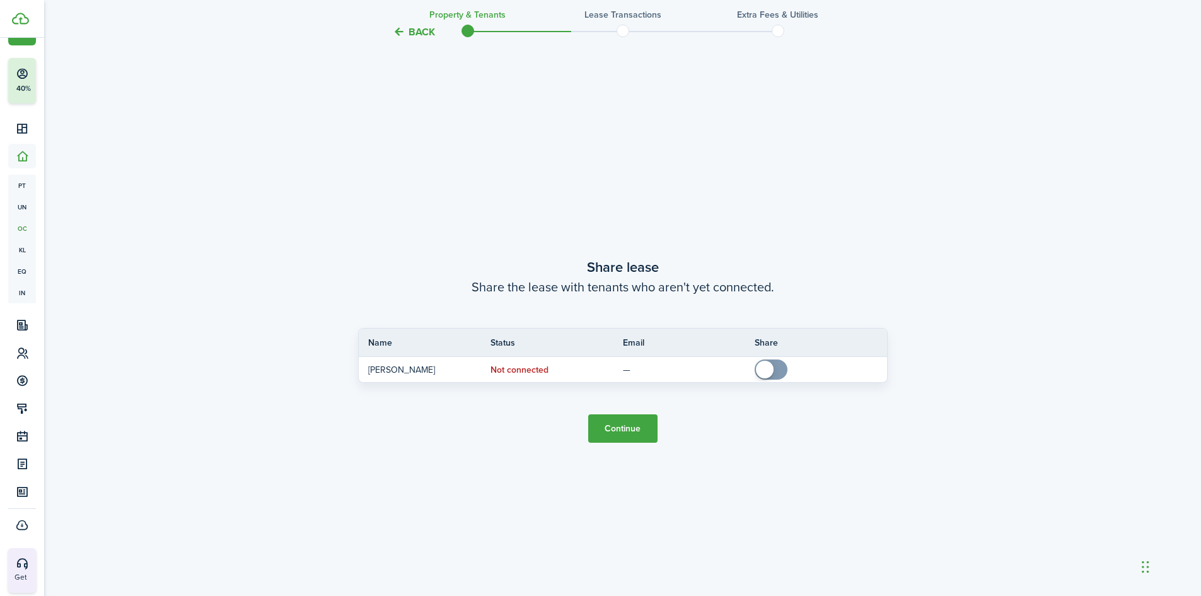
scroll to position [1107, 0]
click at [650, 432] on button "Continue" at bounding box center [622, 426] width 69 height 28
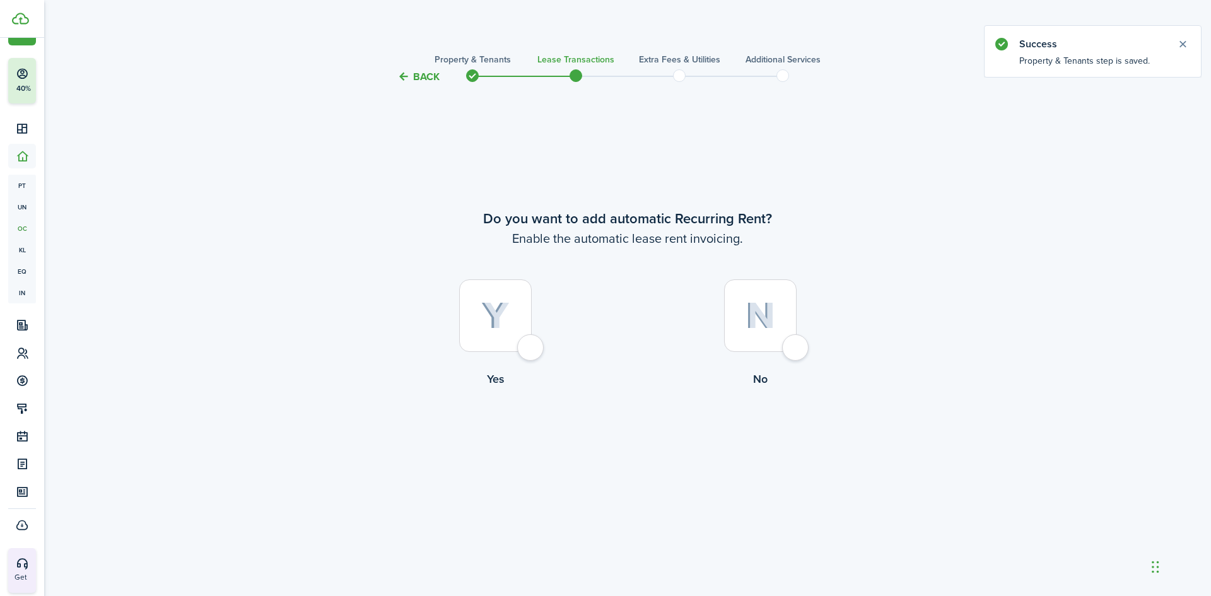
click at [493, 320] on img at bounding box center [495, 316] width 28 height 28
radio input "true"
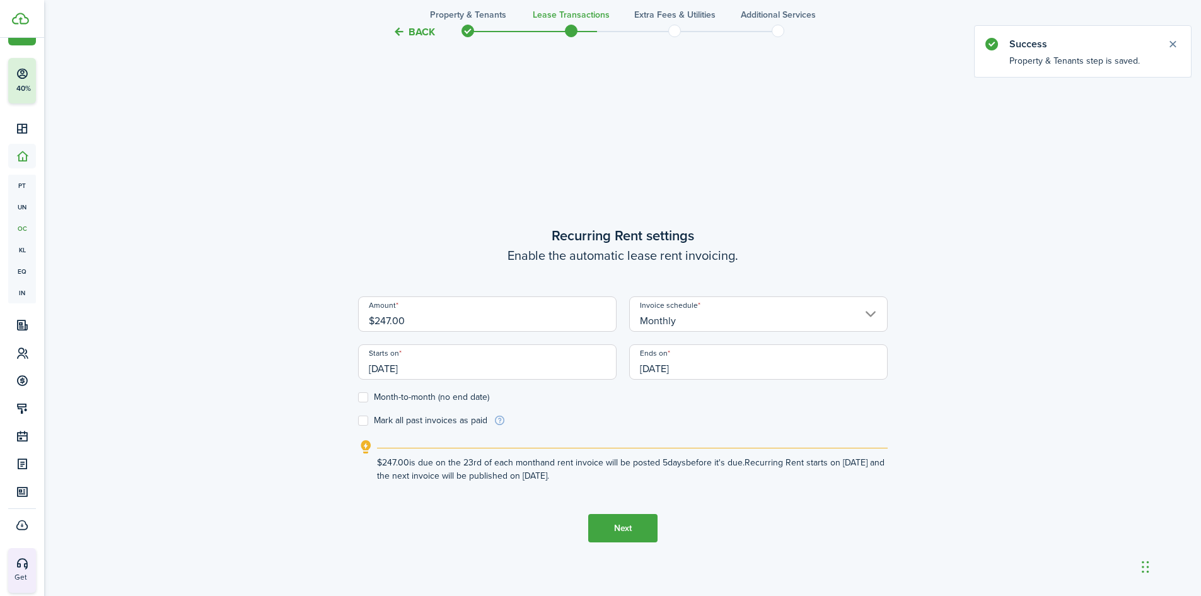
scroll to position [511, 0]
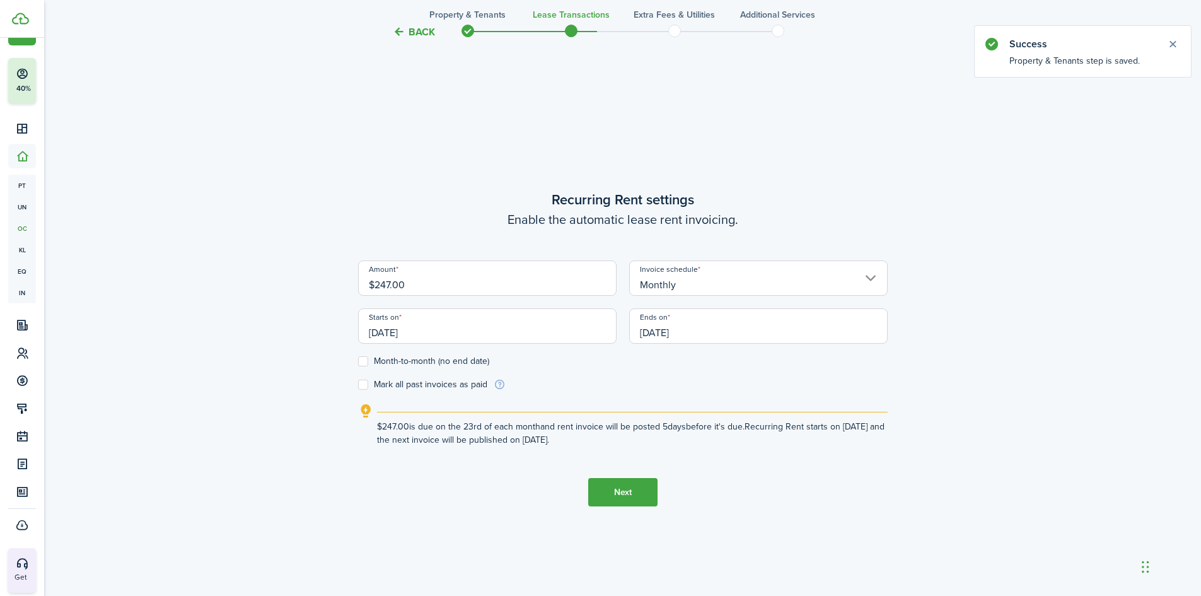
click at [363, 361] on label "Month-to-month (no end date)" at bounding box center [423, 361] width 131 height 10
click at [358, 361] on input "Month-to-month (no end date)" at bounding box center [358, 361] width 1 height 1
checkbox input "true"
drag, startPoint x: 378, startPoint y: 337, endPoint x: 254, endPoint y: 342, distance: 124.3
click at [254, 342] on div "Back Property & Tenants Lease Transactions Extra fees & Utilities Additional Se…" at bounding box center [622, 89] width 1157 height 1126
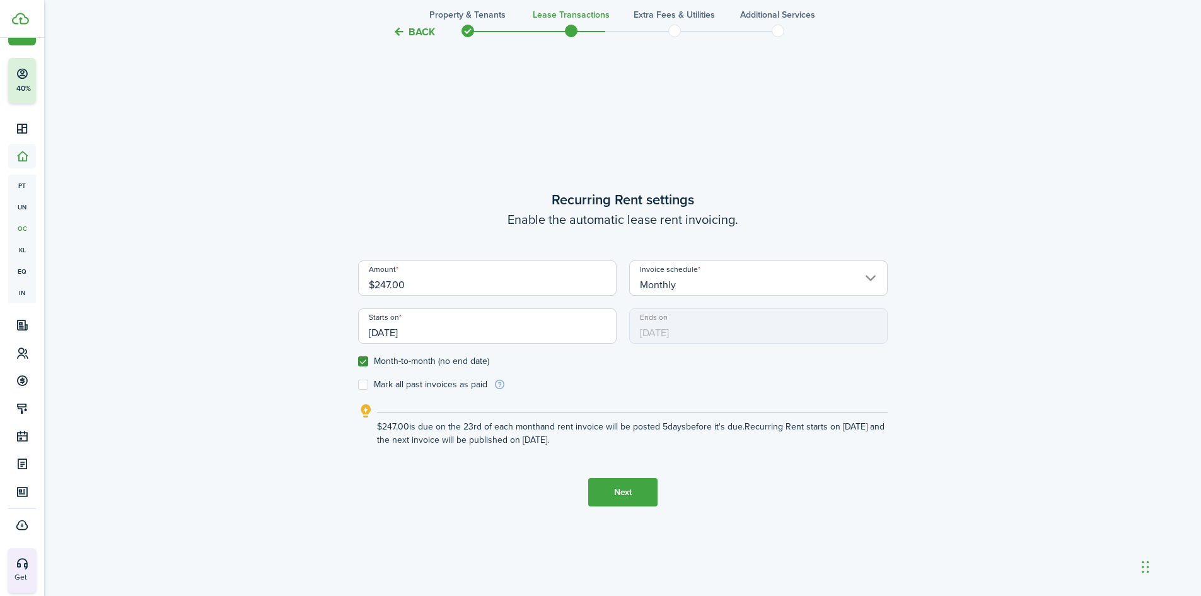
click at [446, 333] on input "[DATE]" at bounding box center [487, 325] width 259 height 35
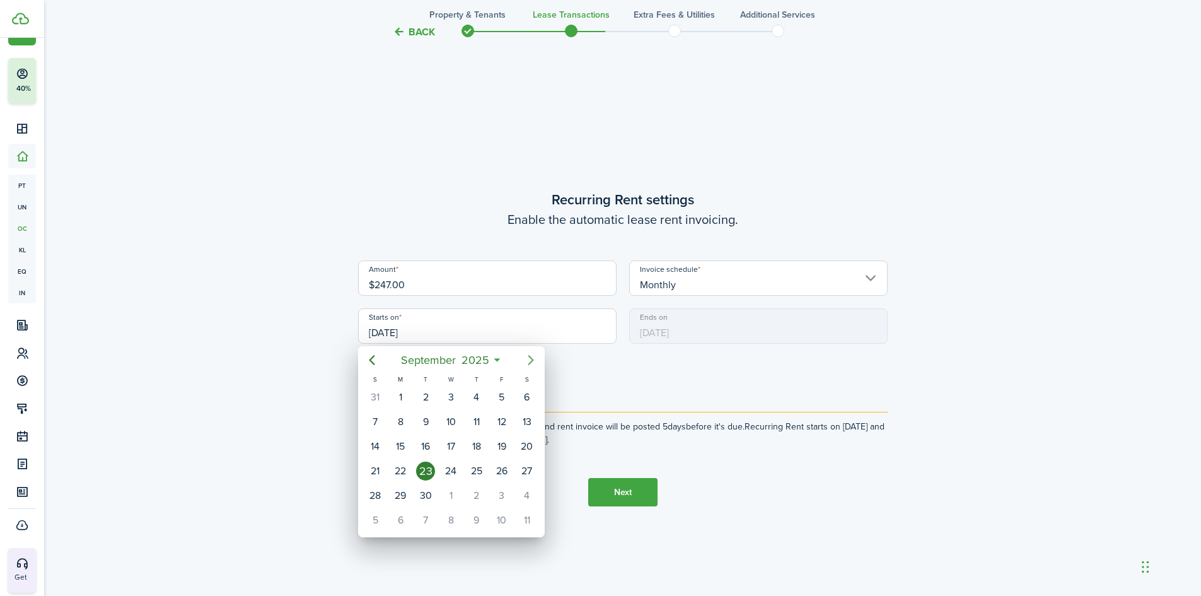
click at [537, 358] on icon "Next page" at bounding box center [530, 360] width 15 height 15
click at [455, 389] on div "1" at bounding box center [450, 397] width 19 height 19
type input "[DATE]"
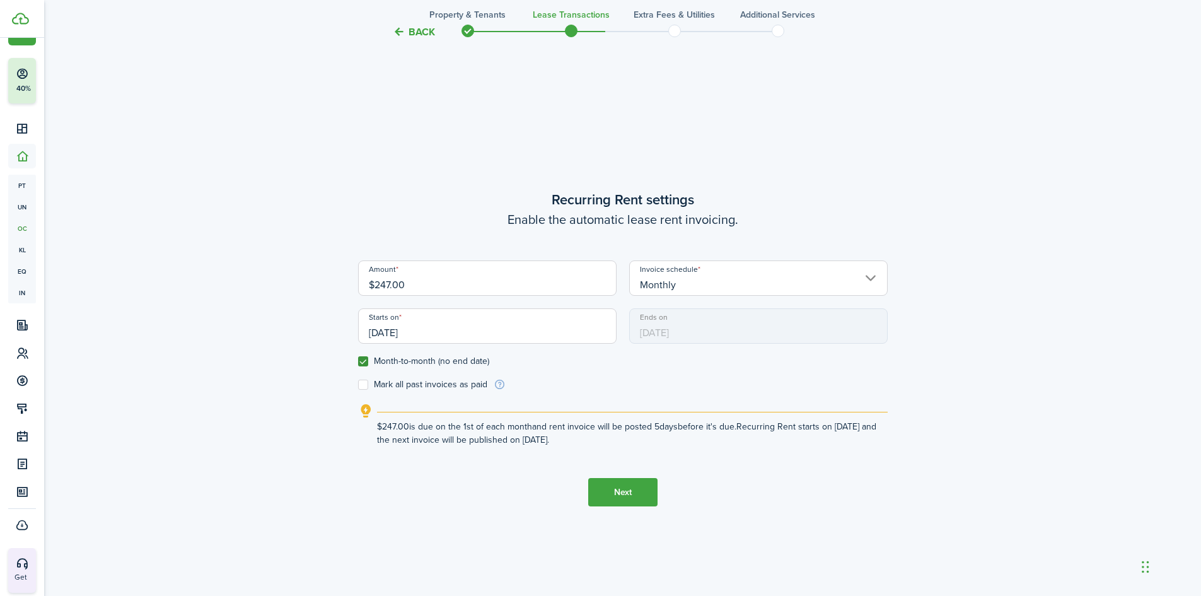
click at [633, 494] on button "Next" at bounding box center [622, 492] width 69 height 28
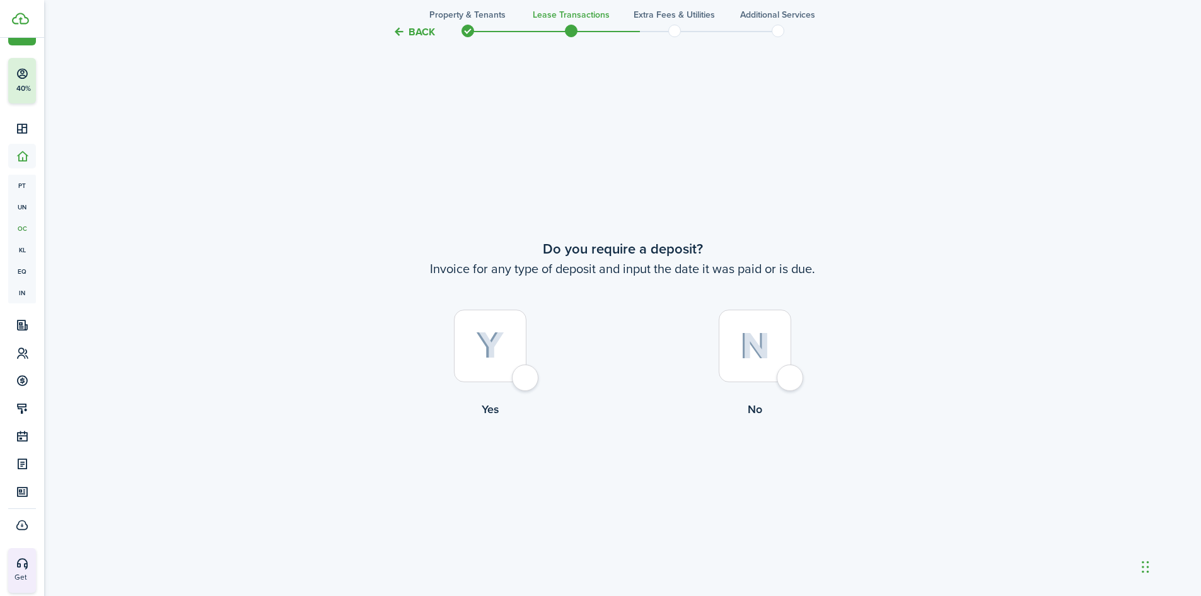
scroll to position [1107, 0]
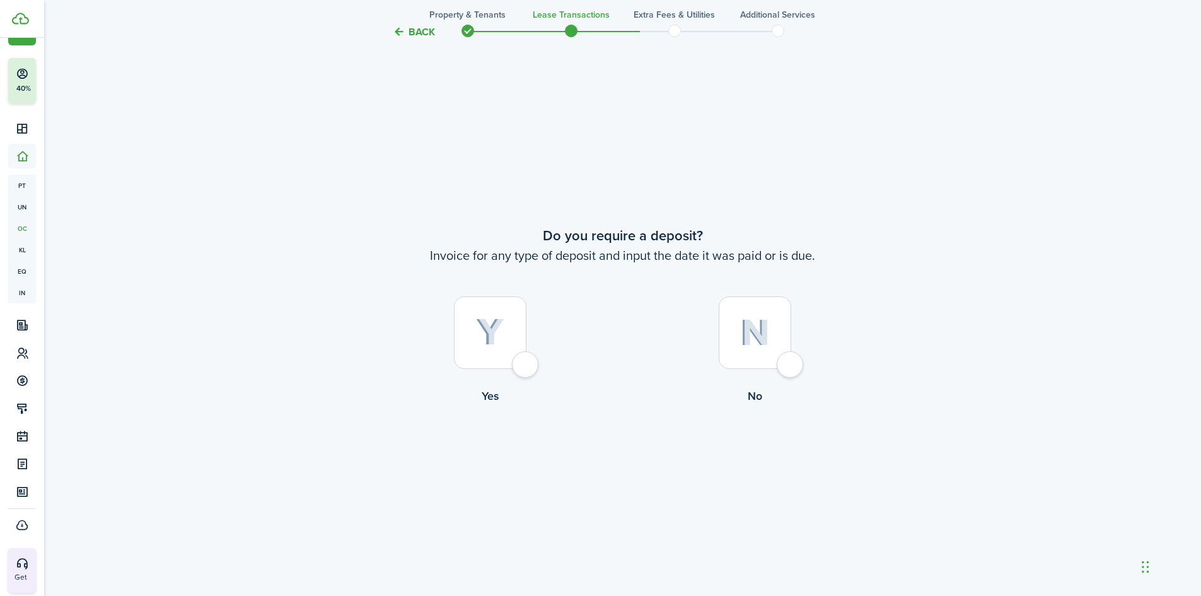
click at [762, 330] on img at bounding box center [755, 332] width 30 height 27
radio input "true"
click at [619, 463] on button "Continue" at bounding box center [622, 456] width 69 height 28
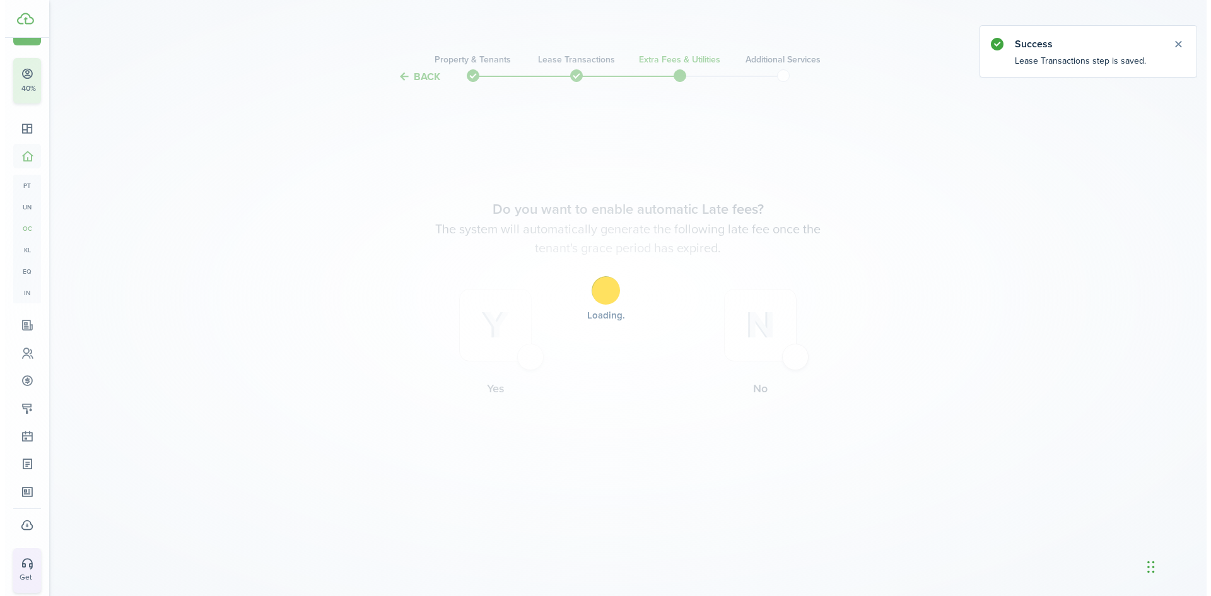
scroll to position [0, 0]
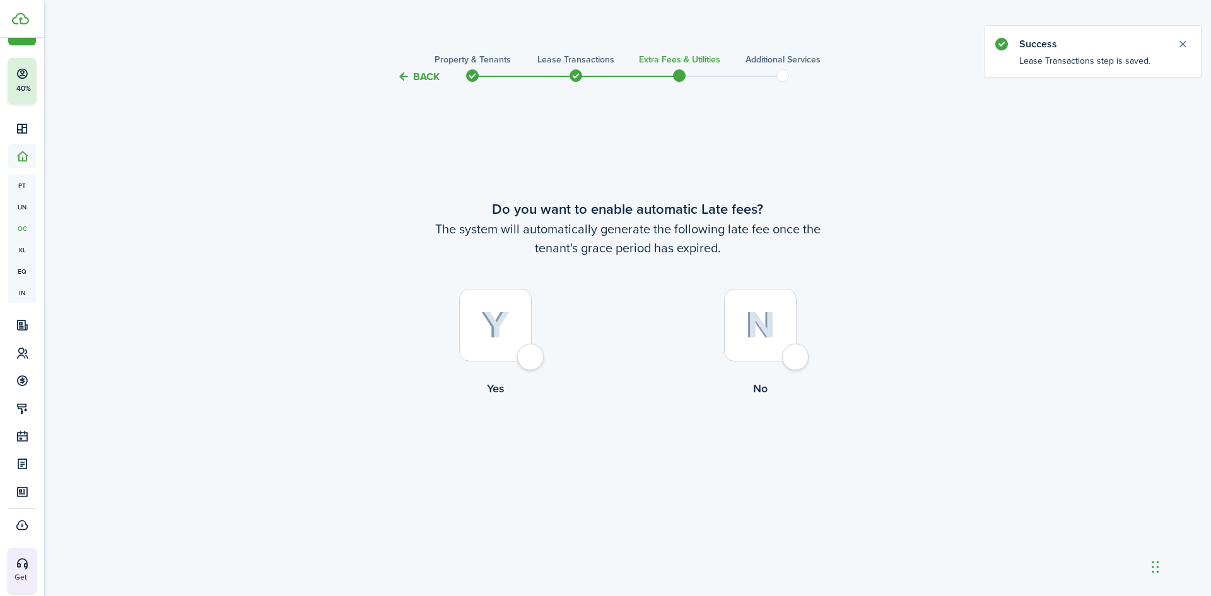
click at [755, 325] on img at bounding box center [760, 325] width 30 height 27
radio input "true"
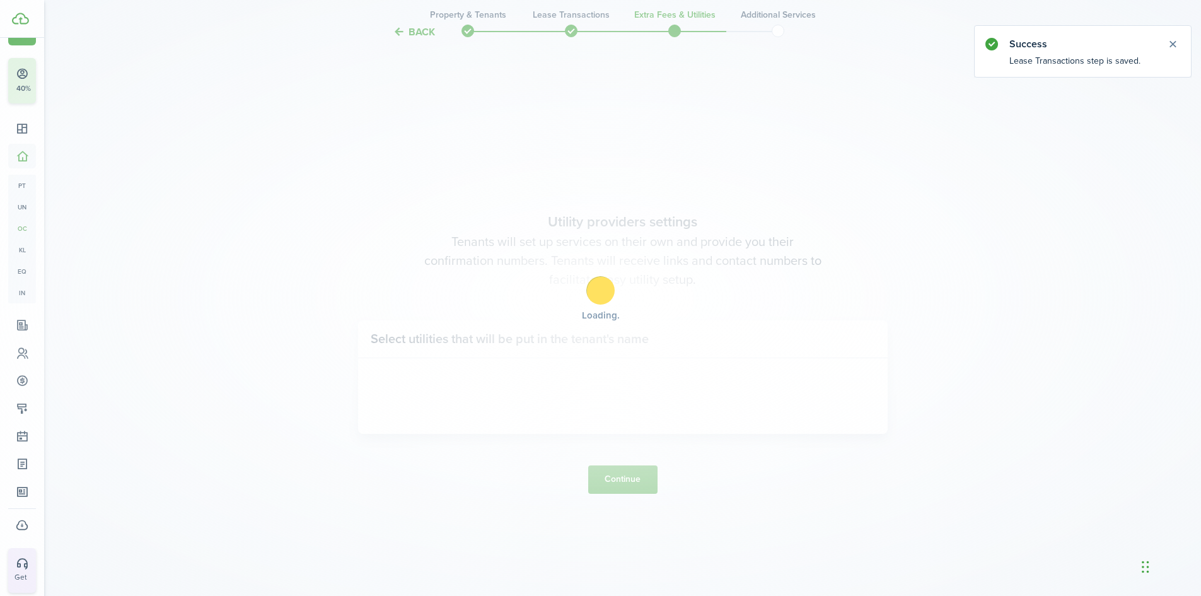
scroll to position [511, 0]
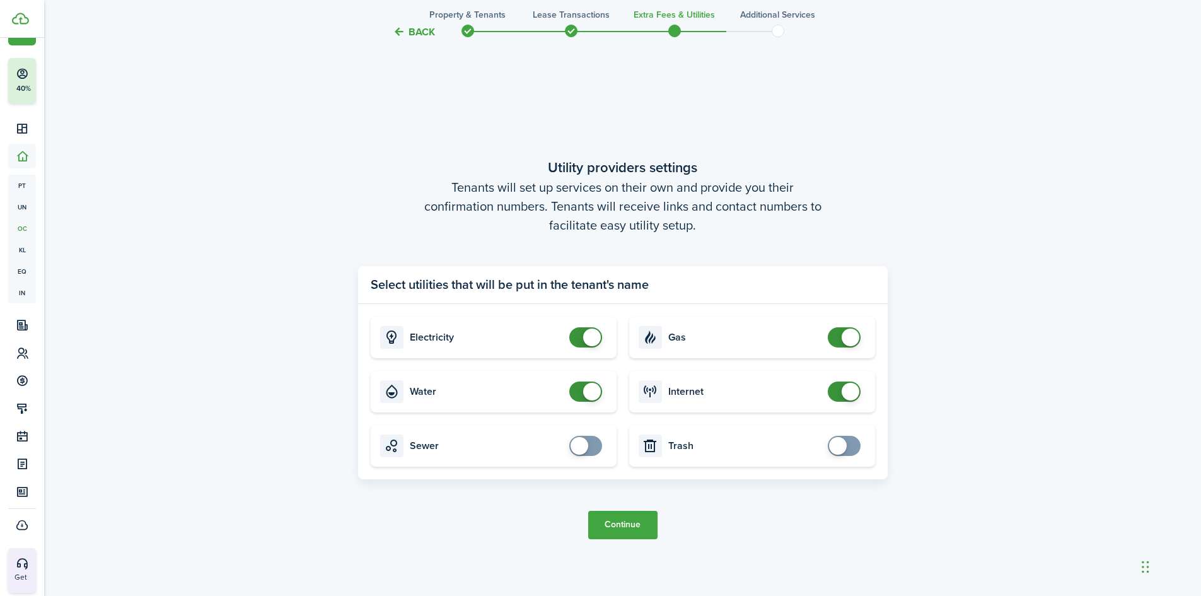
click at [619, 523] on button "Continue" at bounding box center [622, 525] width 69 height 28
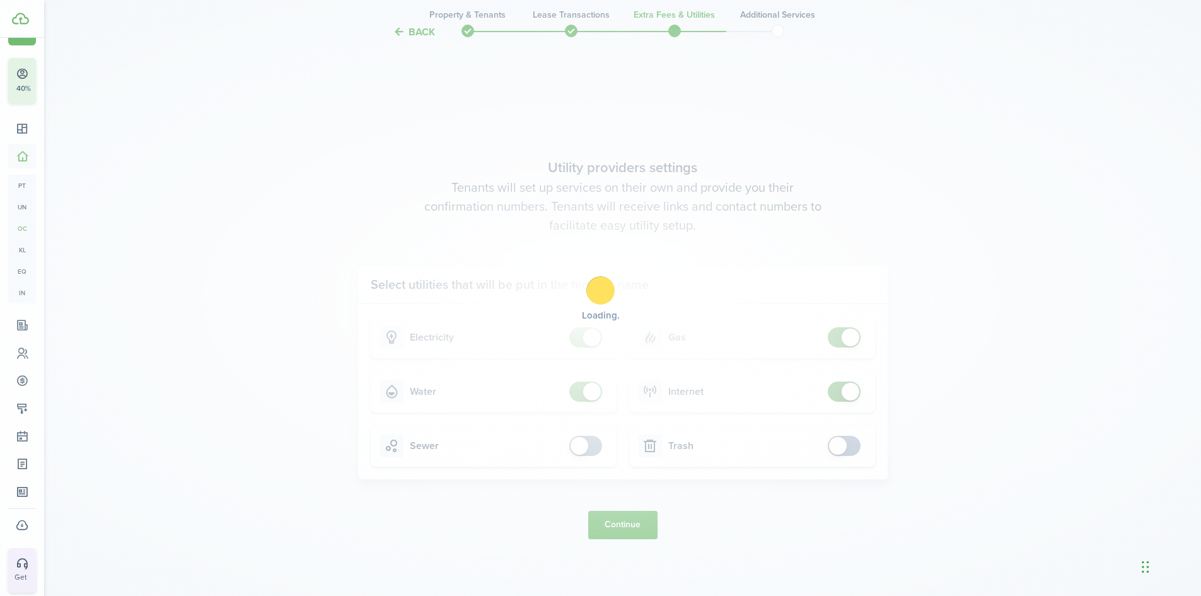
scroll to position [0, 0]
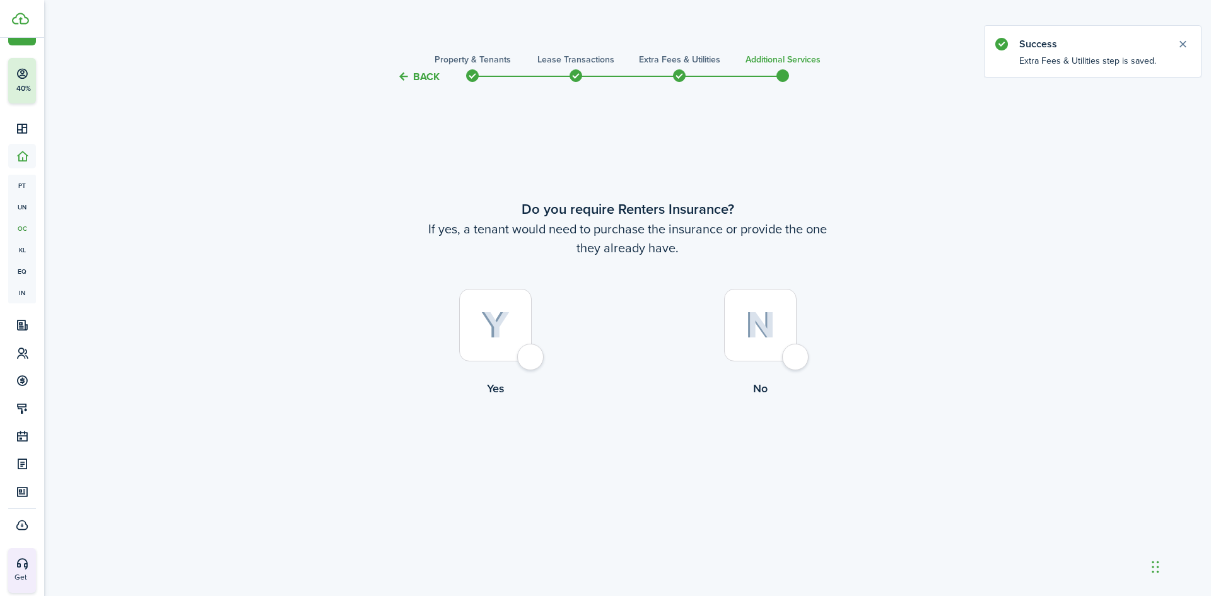
click at [776, 311] on div at bounding box center [760, 325] width 73 height 73
radio input "true"
click at [588, 452] on button "Complete move in" at bounding box center [627, 449] width 93 height 28
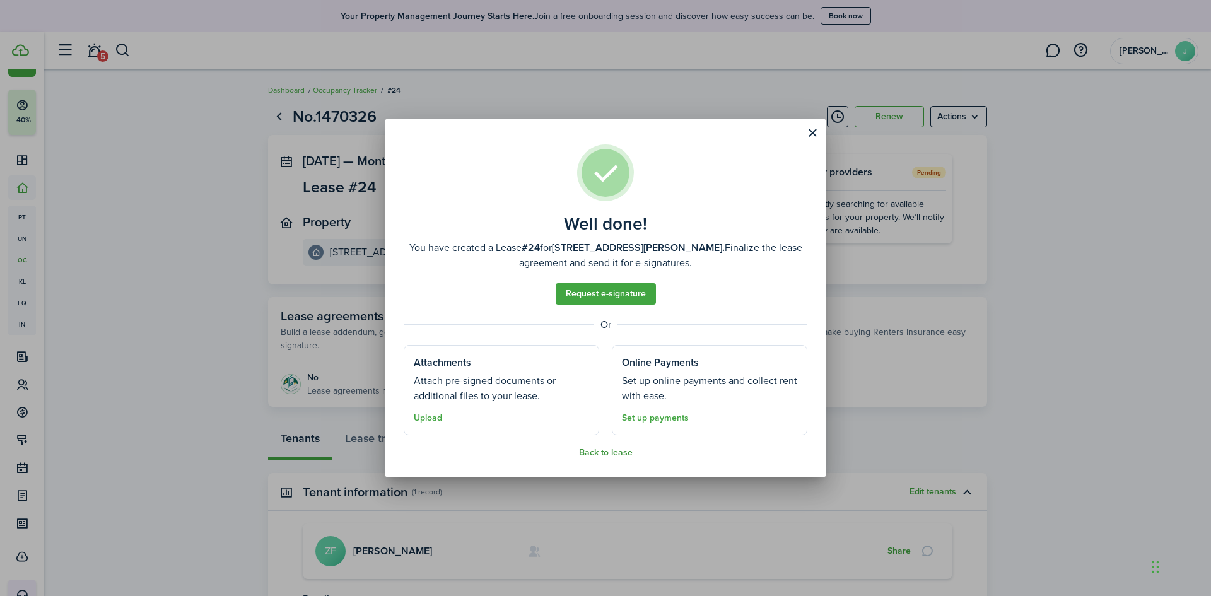
click at [621, 457] on button "Back to lease" at bounding box center [606, 453] width 54 height 10
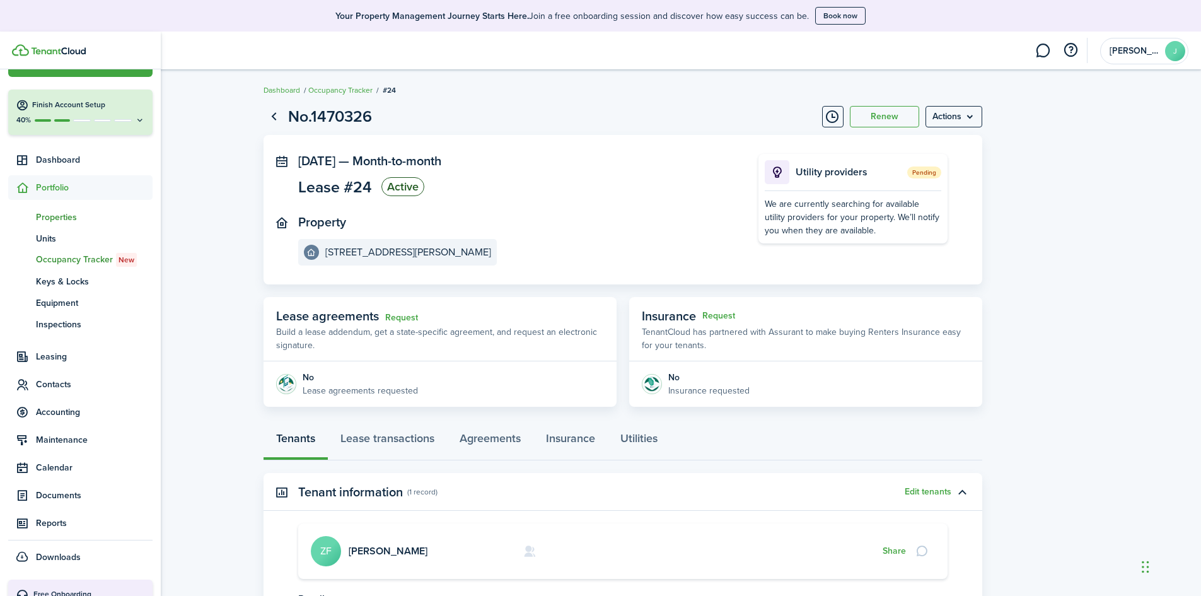
click at [54, 216] on span "Properties" at bounding box center [94, 217] width 117 height 13
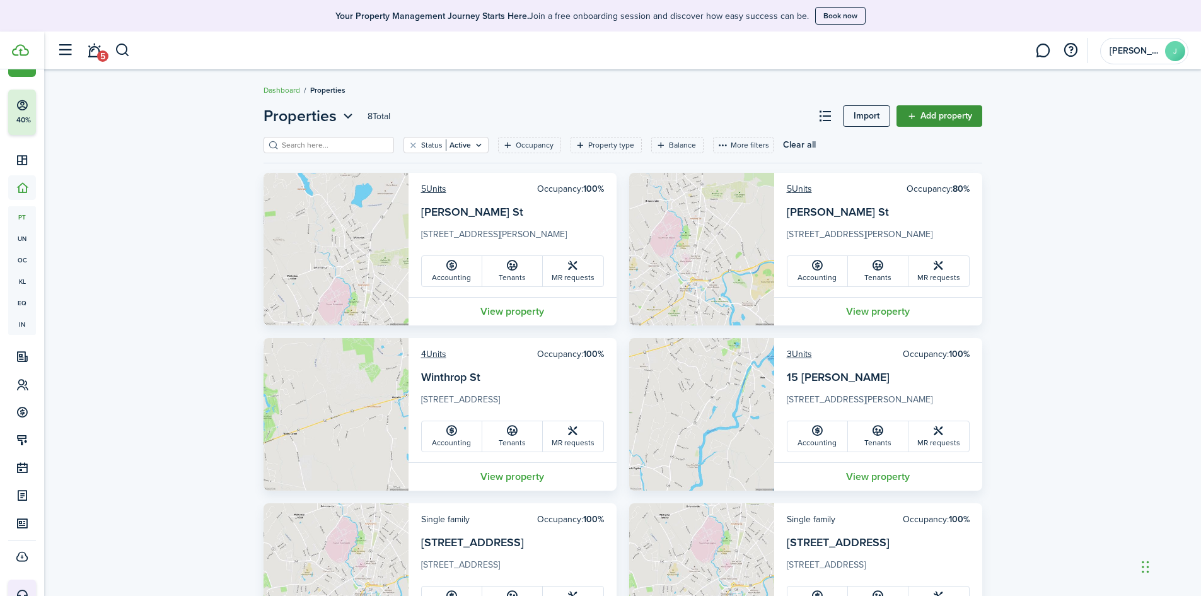
click at [957, 113] on link "Add property" at bounding box center [940, 115] width 86 height 21
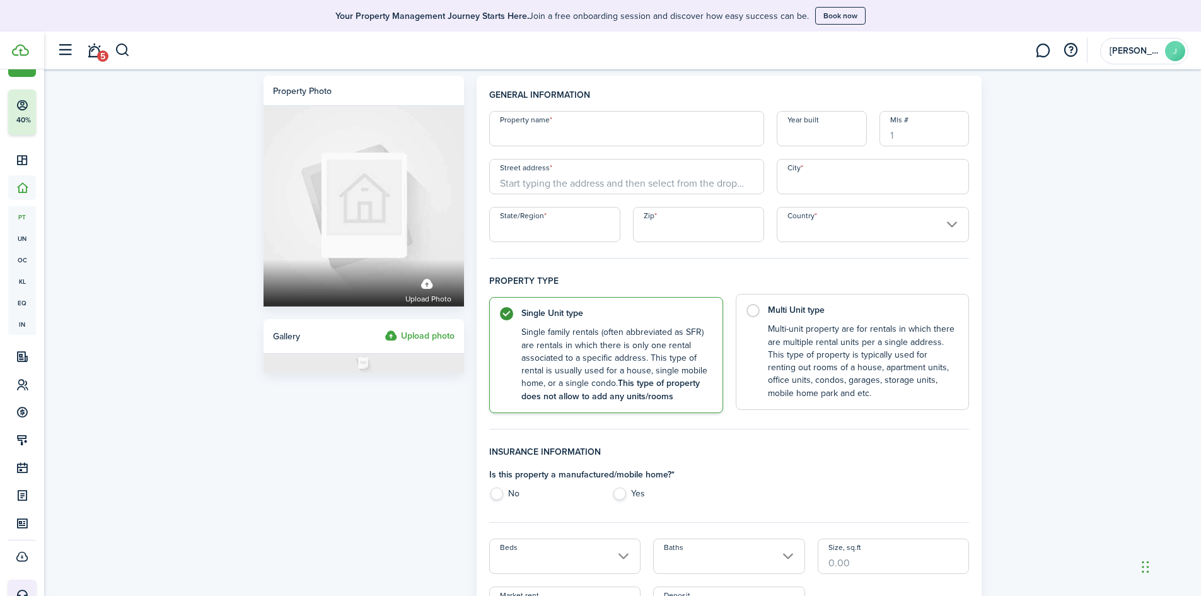
click at [774, 349] on control-radio-card-description "Multi-unit property are for rentals in which there are multiple rental units pe…" at bounding box center [862, 361] width 189 height 77
radio input "false"
radio input "true"
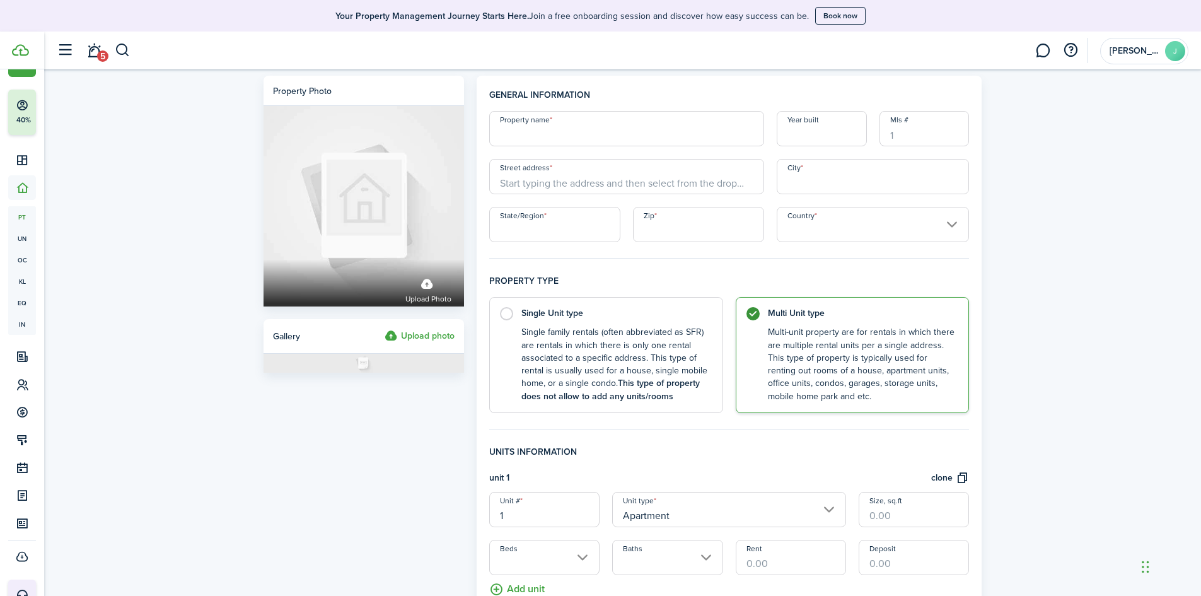
click at [549, 140] on input "Property name" at bounding box center [626, 128] width 275 height 35
type input "^"
type input "60 Lawton"
click at [544, 178] on input "Street address" at bounding box center [626, 176] width 275 height 35
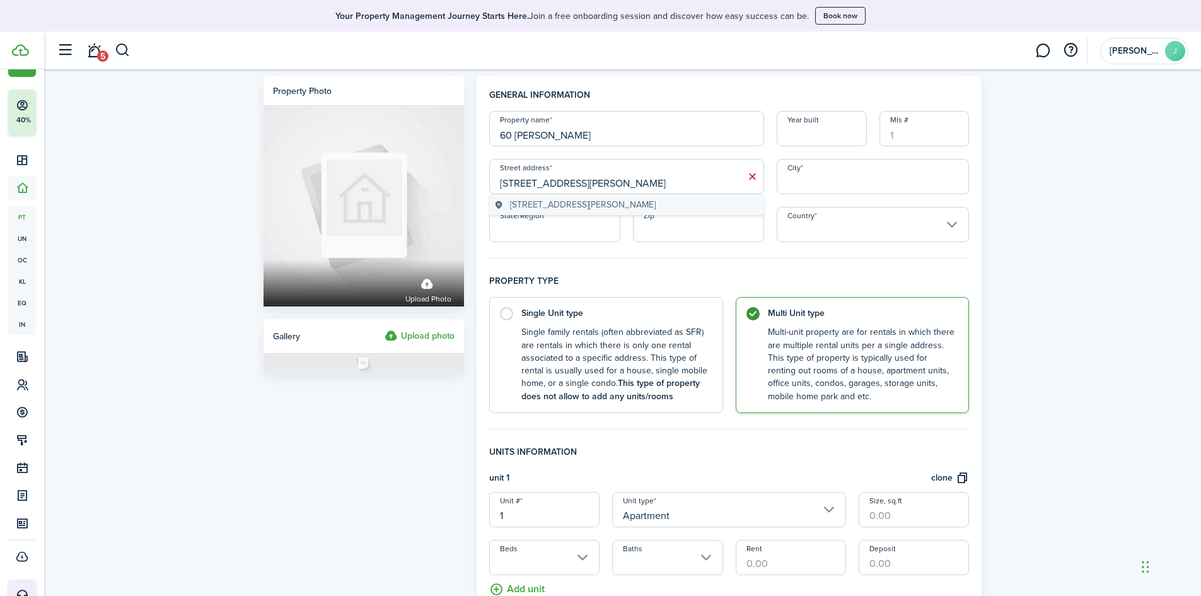
click at [559, 199] on span "60 Lawton St, Taunton, MA, USA" at bounding box center [583, 204] width 146 height 13
type input "60 Lawton St"
type input "Taunton"
type input "MA"
type input "02780"
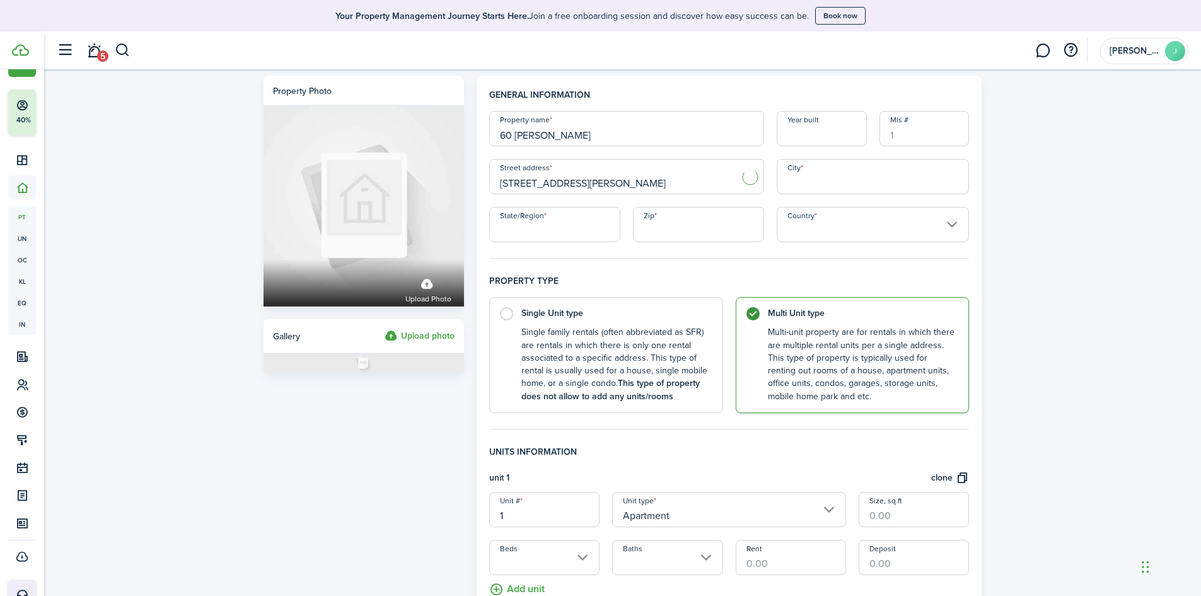
type input "[GEOGRAPHIC_DATA]"
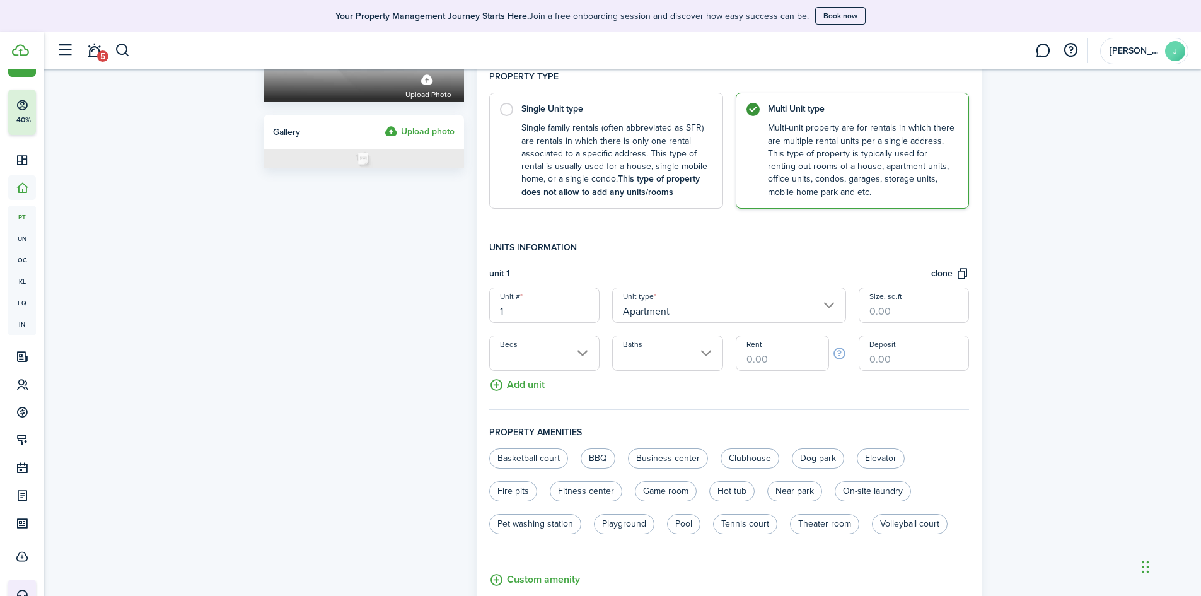
scroll to position [378, 0]
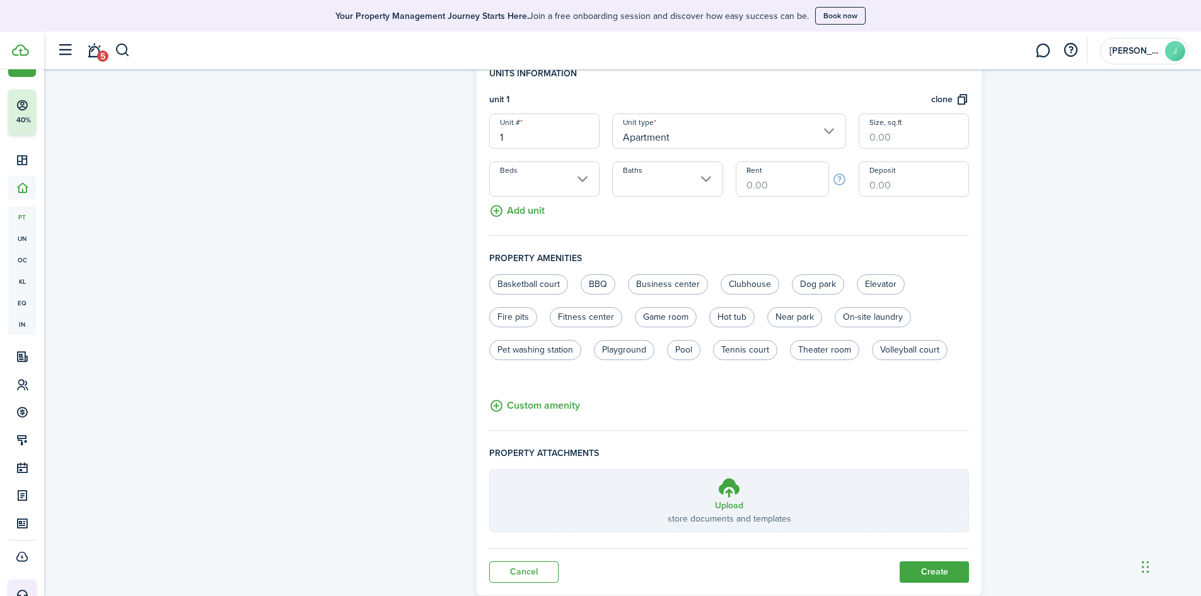
click at [545, 136] on input "1" at bounding box center [544, 131] width 110 height 35
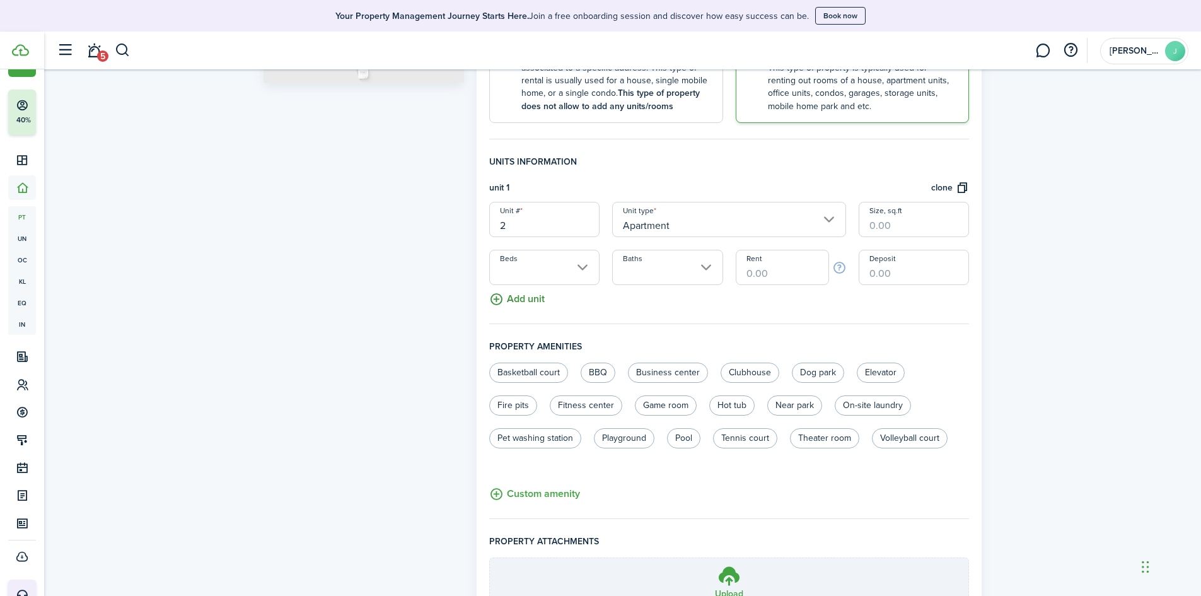
scroll to position [288, 0]
type input "2"
click at [500, 310] on button "Add unit" at bounding box center [516, 299] width 55 height 22
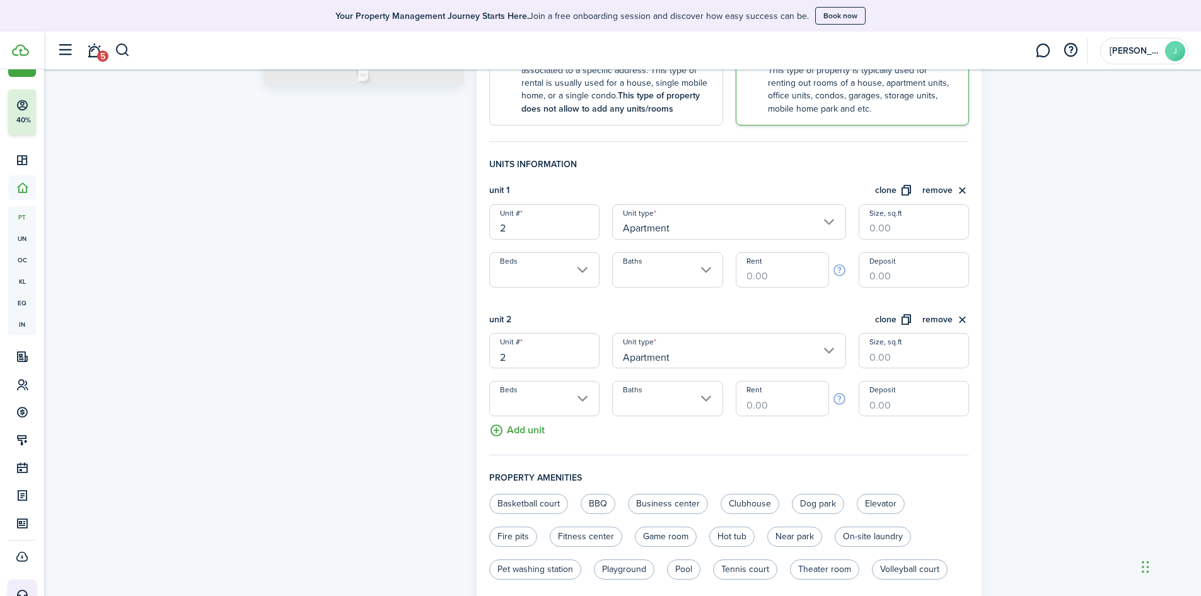
click at [516, 357] on input "2" at bounding box center [544, 350] width 110 height 35
type input "3"
click at [762, 275] on input "Rent" at bounding box center [782, 269] width 93 height 35
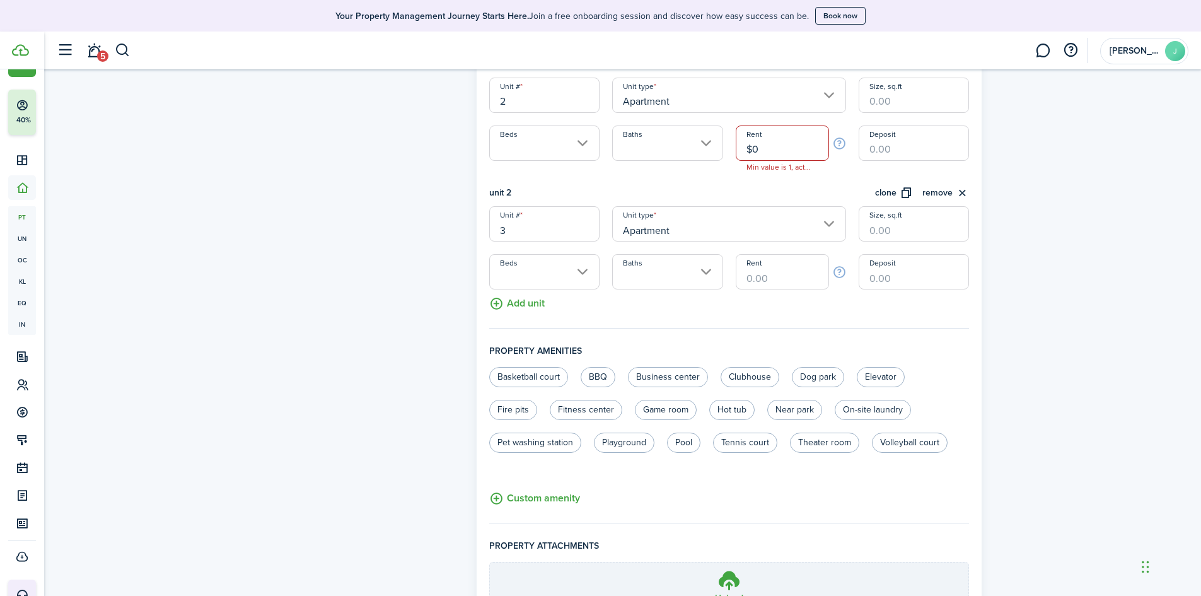
scroll to position [414, 0]
type input "$1.00"
click at [791, 278] on input "Rent" at bounding box center [782, 272] width 93 height 35
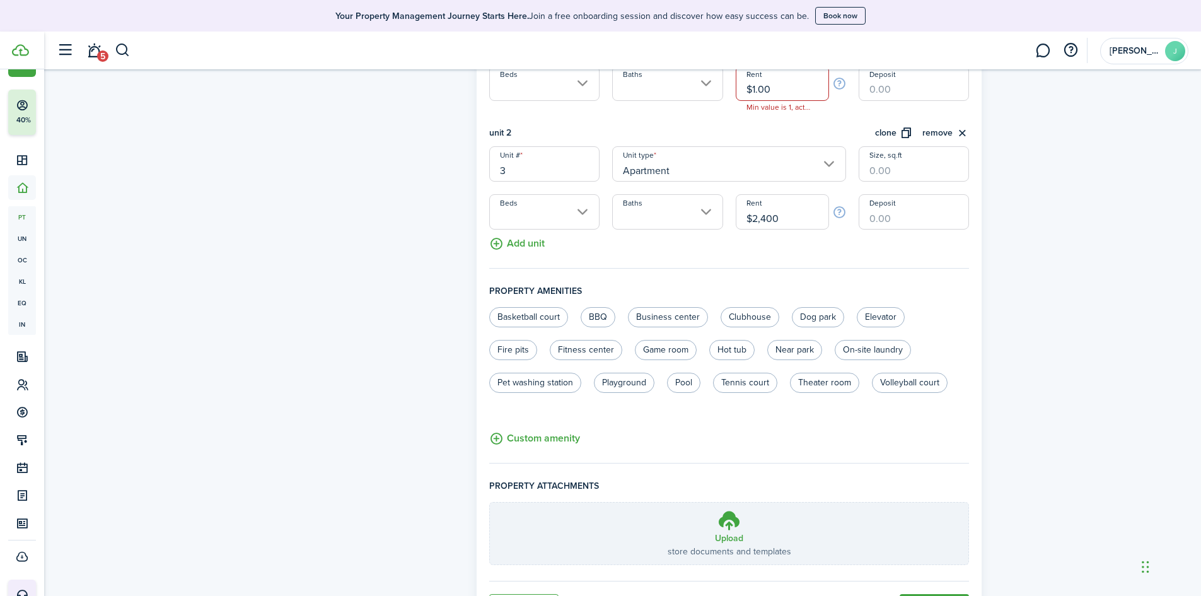
scroll to position [542, 0]
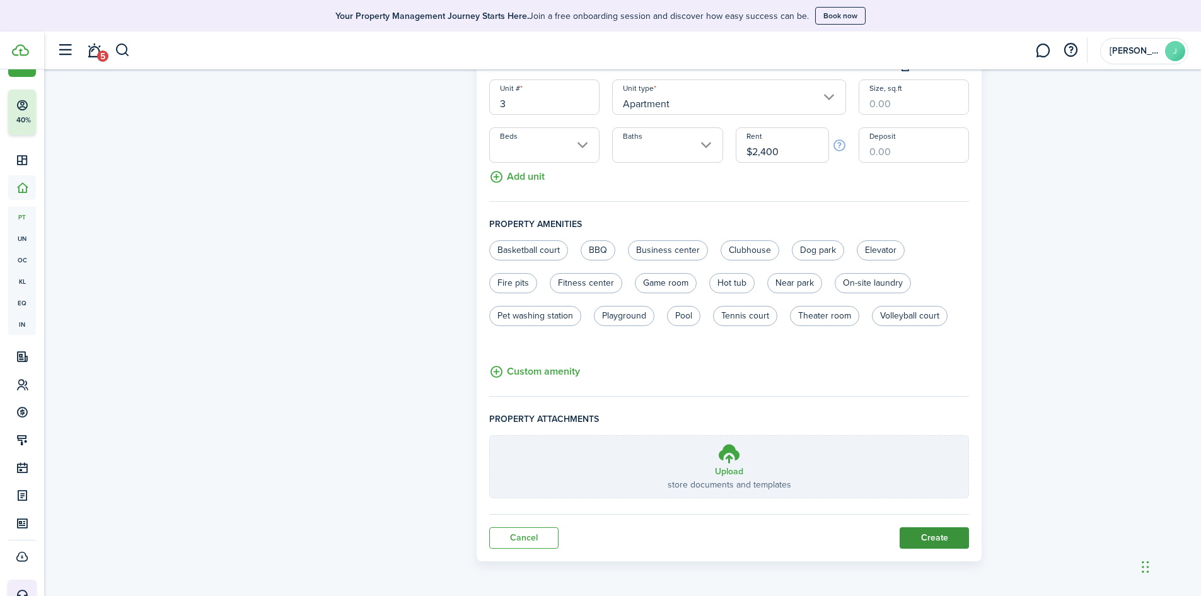
type input "$2,400.00"
click at [936, 538] on button "Create" at bounding box center [934, 537] width 69 height 21
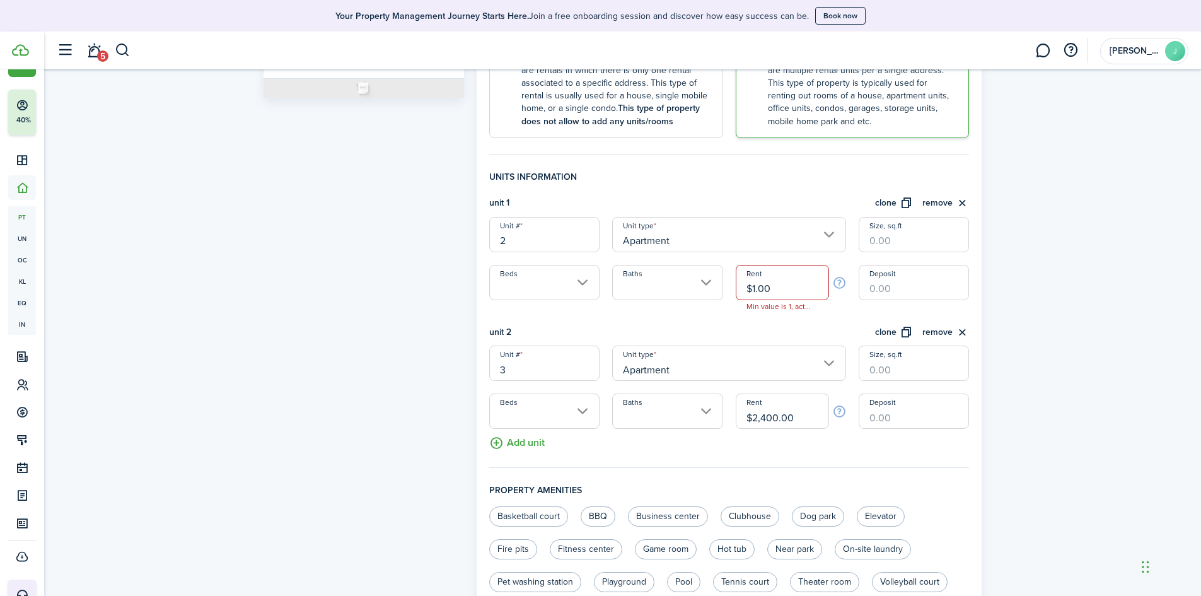
scroll to position [260, 0]
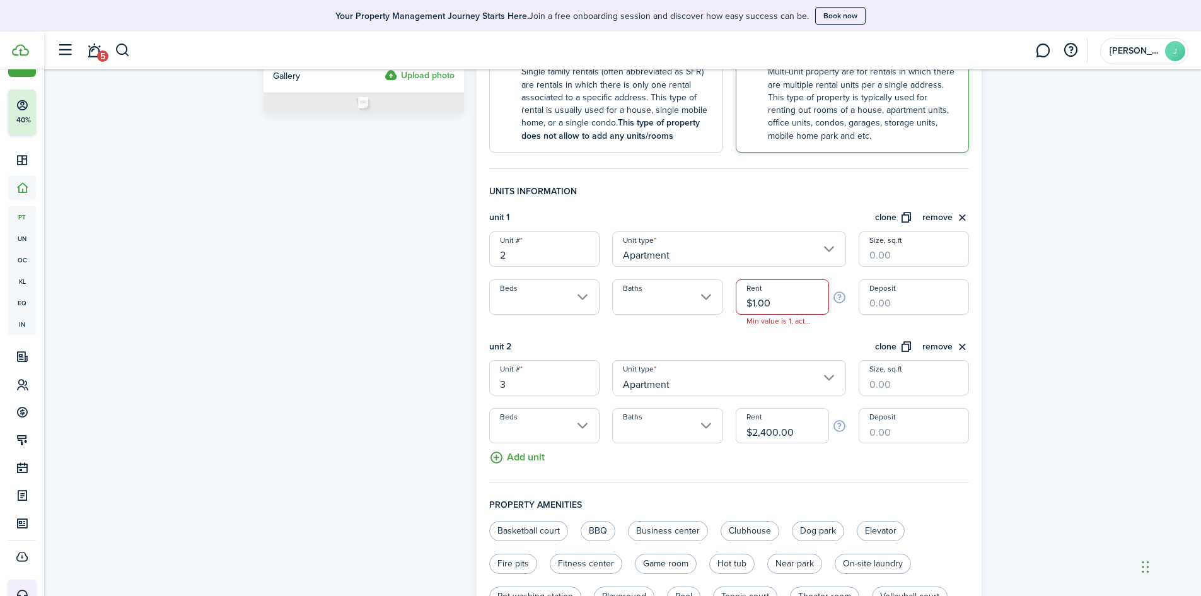
drag, startPoint x: 779, startPoint y: 303, endPoint x: 723, endPoint y: 314, distance: 57.9
click at [723, 314] on div "Unit # 2 Unit type Apartment Size, sq.ft Beds Baths Rent $1.00 Min value is 1, …" at bounding box center [729, 272] width 493 height 83
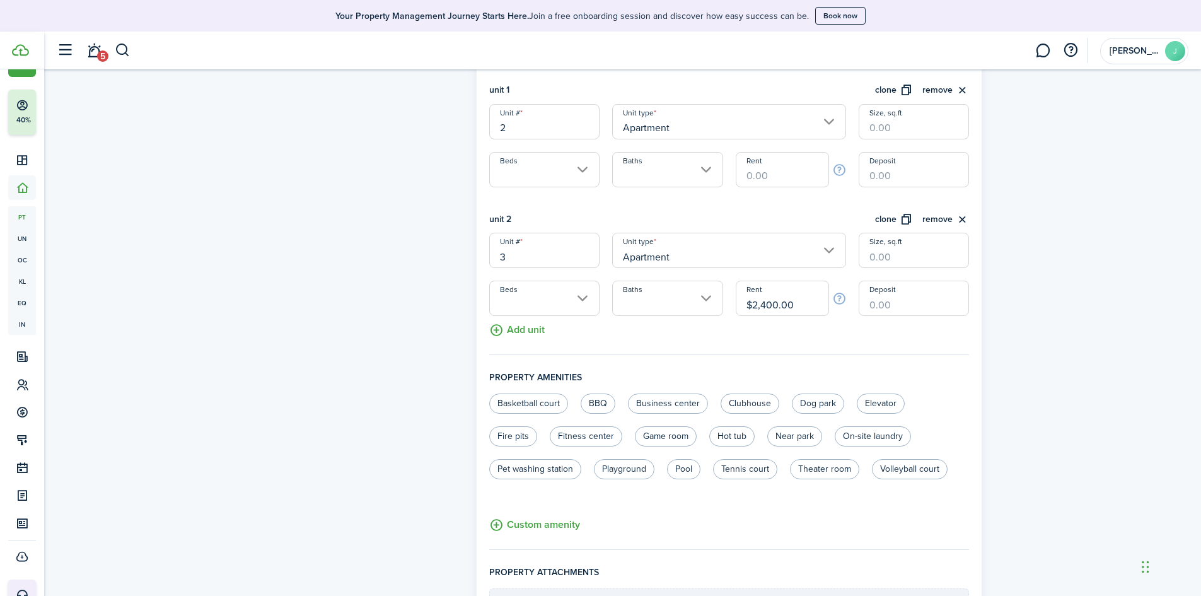
scroll to position [542, 0]
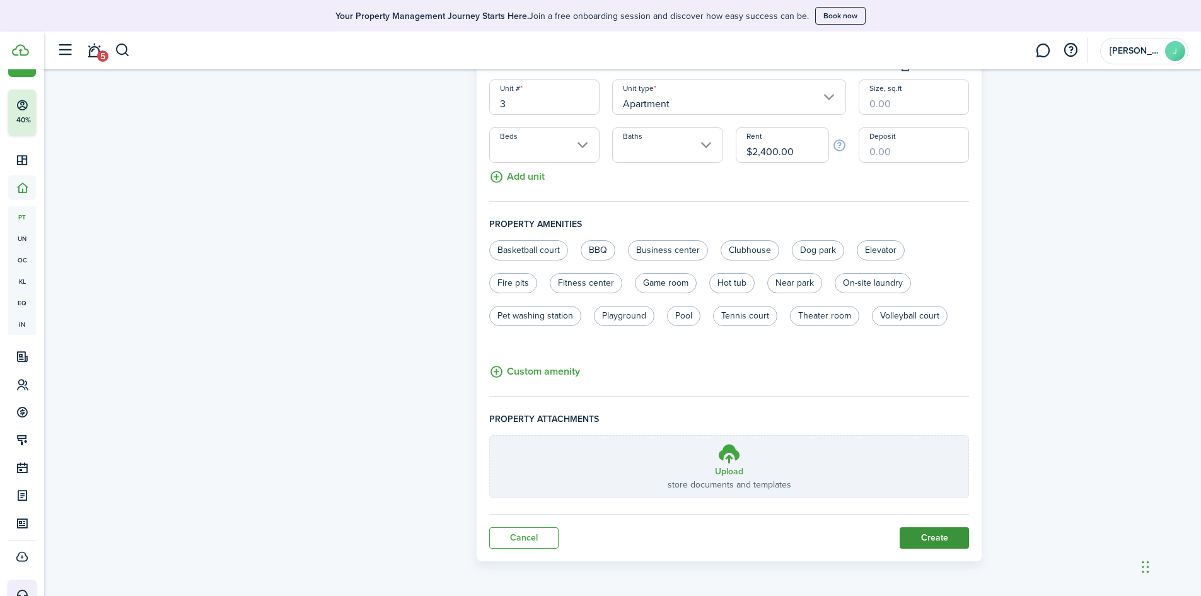
click at [936, 537] on button "Create" at bounding box center [934, 537] width 69 height 21
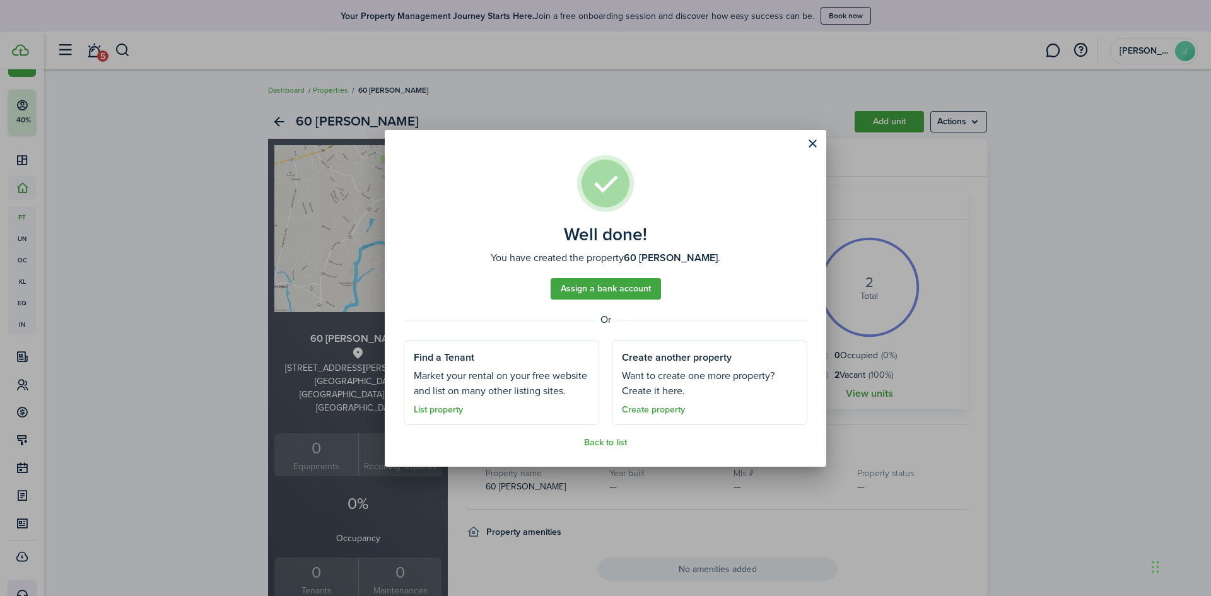
click at [604, 446] on link "Back to list" at bounding box center [605, 443] width 43 height 10
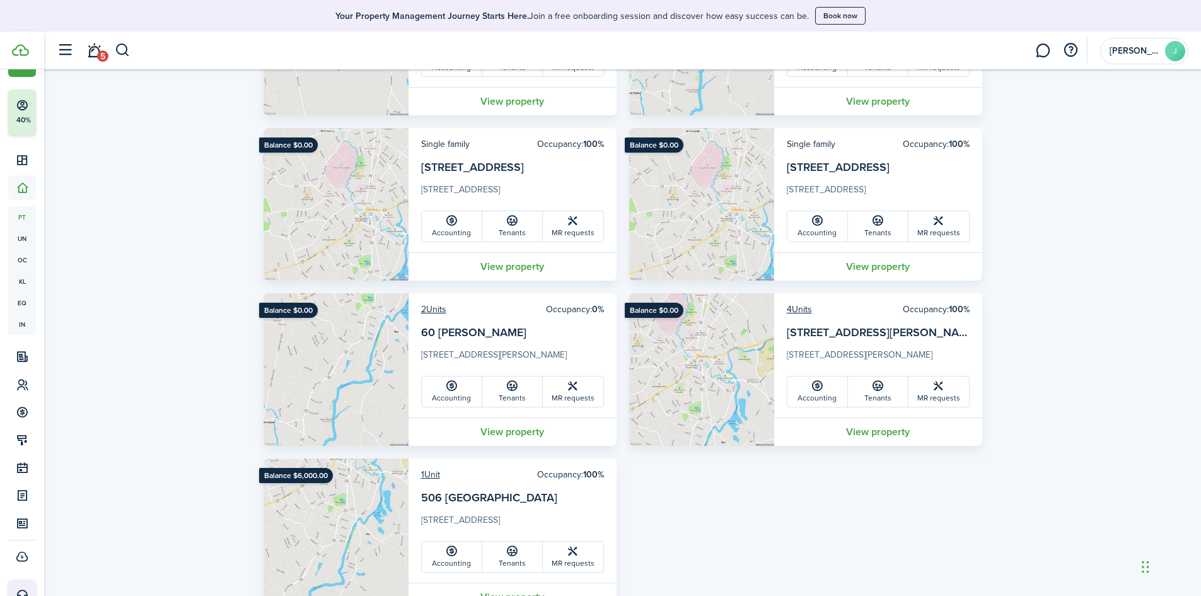
scroll to position [425, 0]
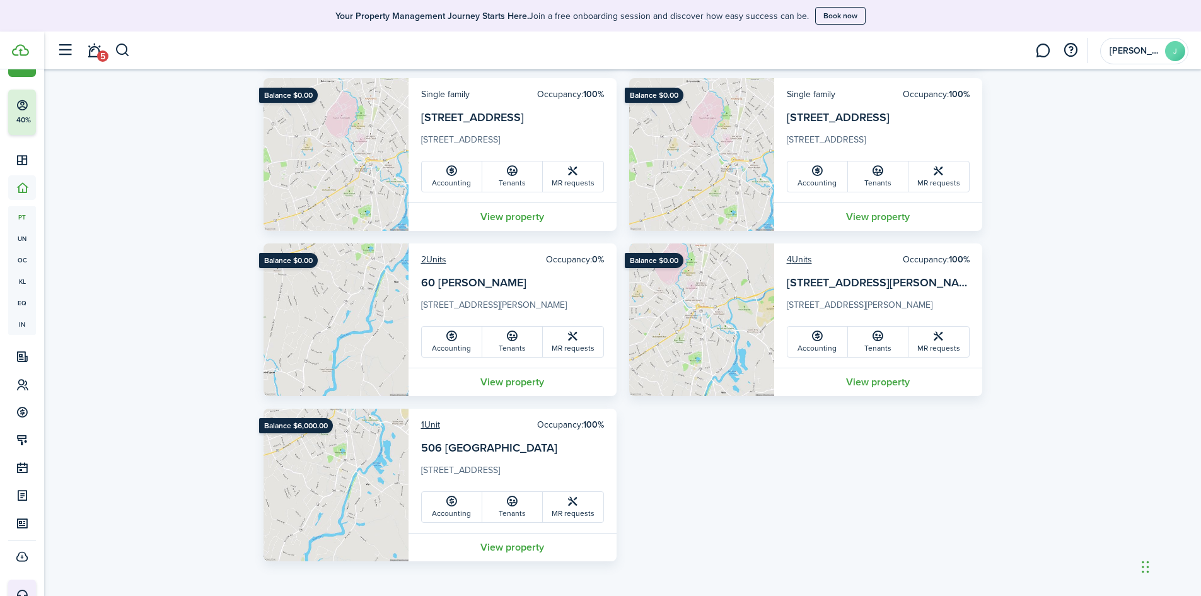
click at [349, 303] on img at bounding box center [336, 319] width 145 height 153
click at [513, 387] on link "View property" at bounding box center [513, 382] width 208 height 28
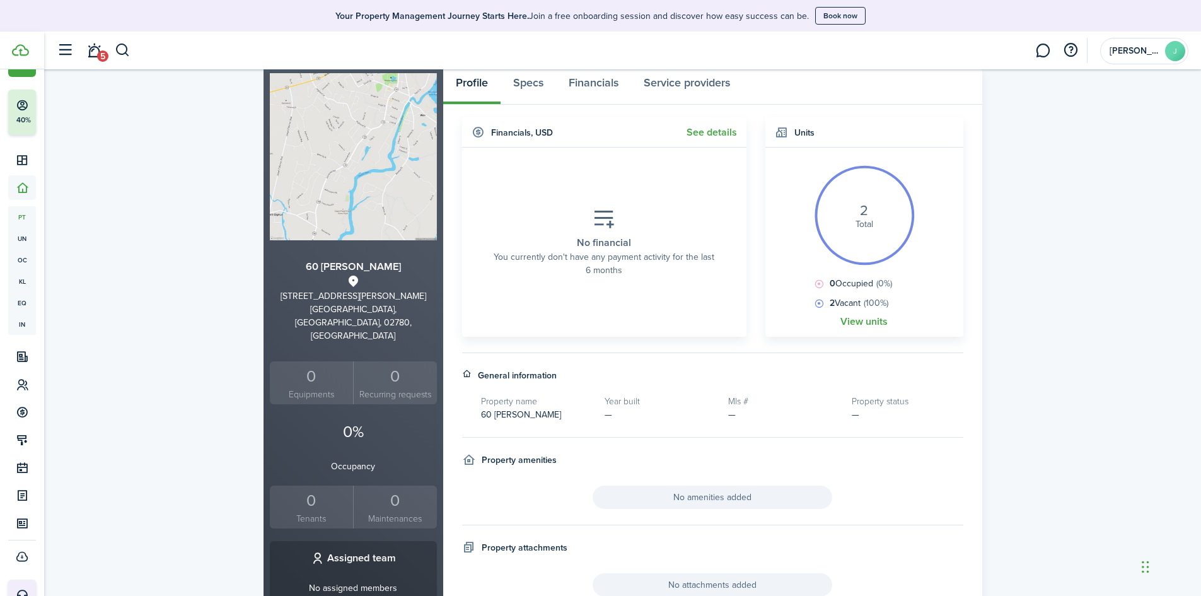
scroll to position [69, 0]
click at [306, 491] on div "0" at bounding box center [312, 503] width 78 height 24
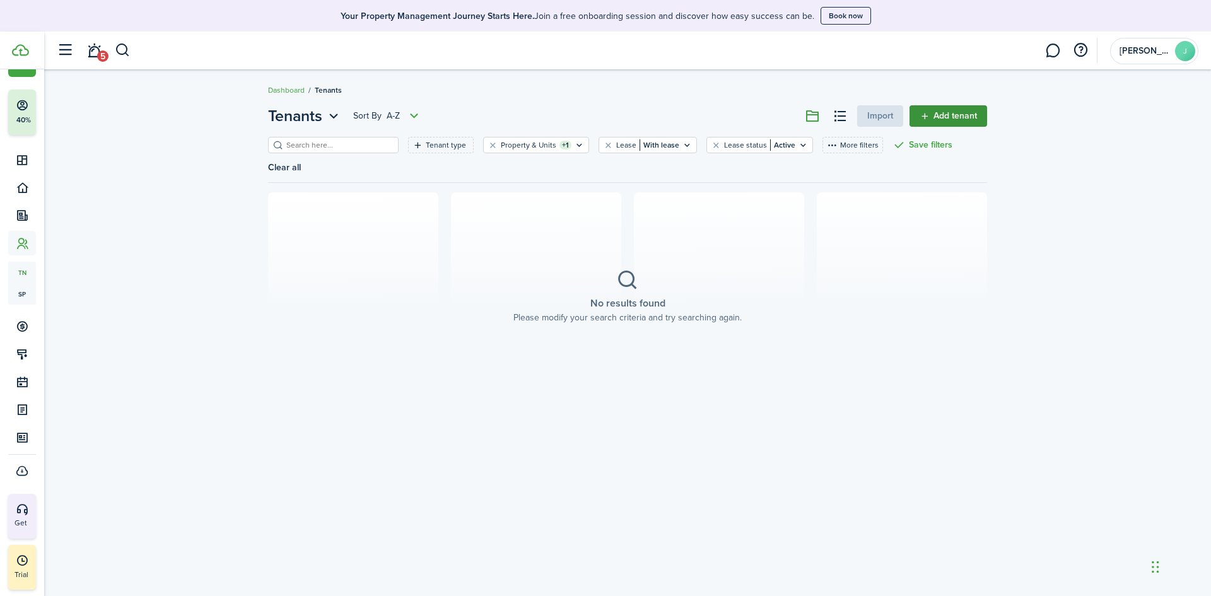
click at [927, 110] on link "Add tenant" at bounding box center [948, 115] width 78 height 21
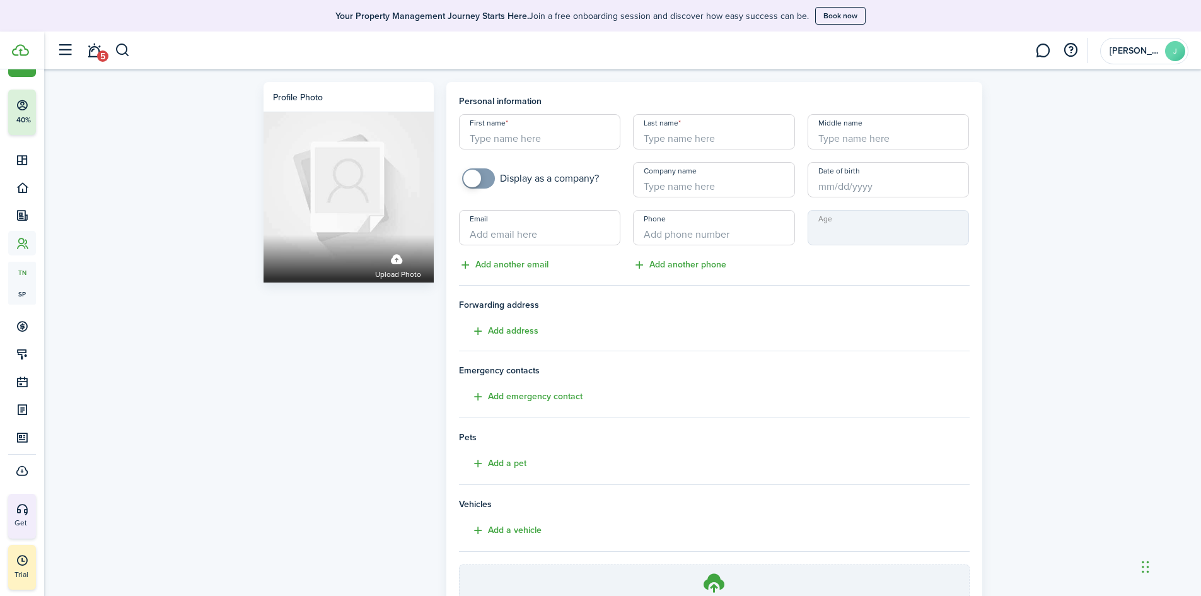
click at [520, 136] on input "First name" at bounding box center [540, 131] width 162 height 35
type input "Alicia"
type input "James"
click at [687, 230] on input "+1" at bounding box center [714, 227] width 162 height 35
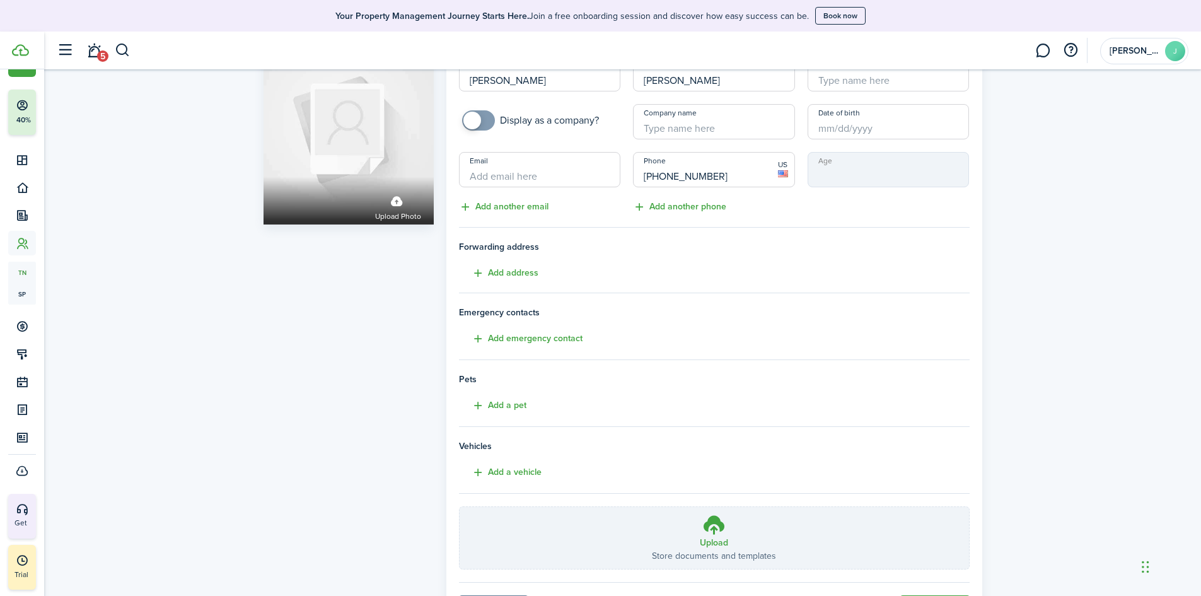
scroll to position [126, 0]
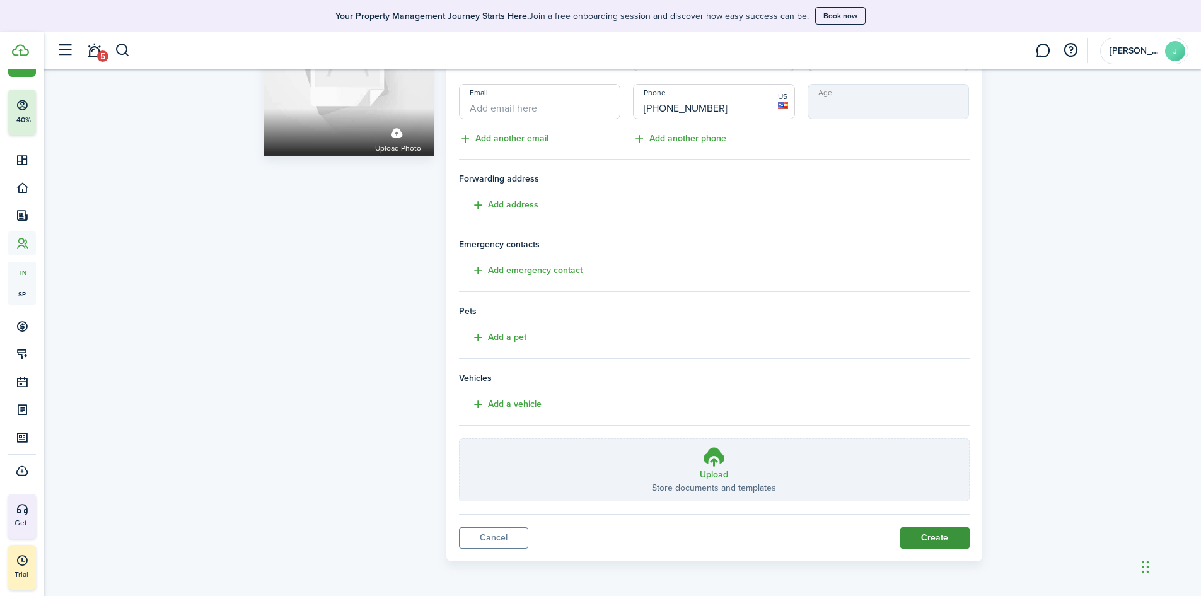
type input "+1 508-369-5146"
click at [960, 533] on button "Create" at bounding box center [934, 537] width 69 height 21
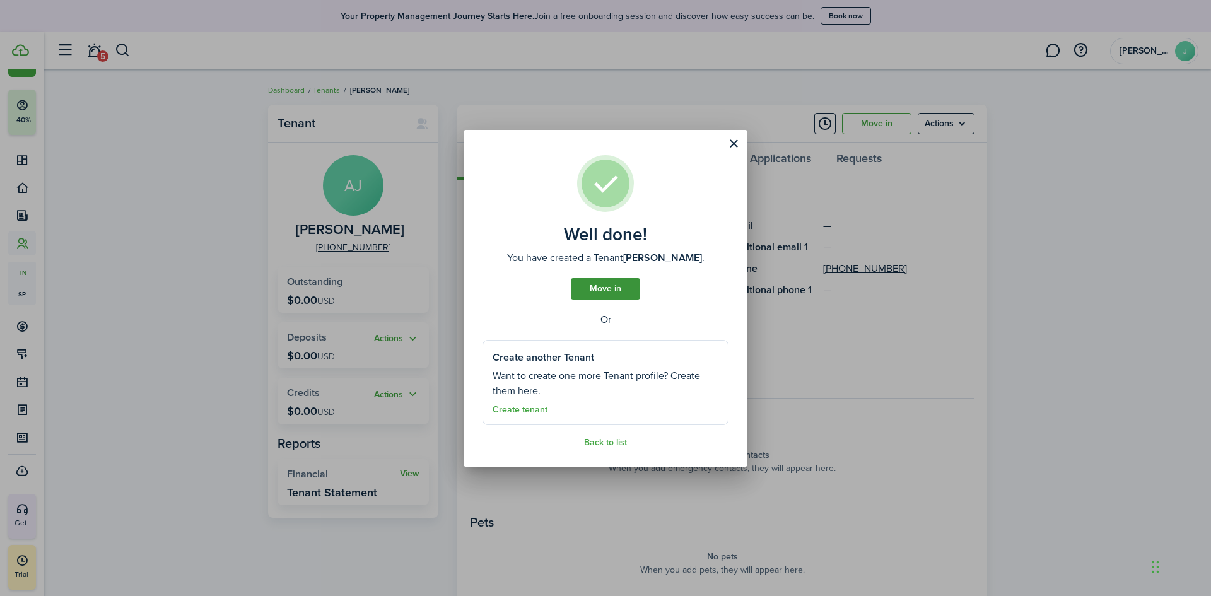
click at [585, 287] on link "Move in" at bounding box center [605, 288] width 69 height 21
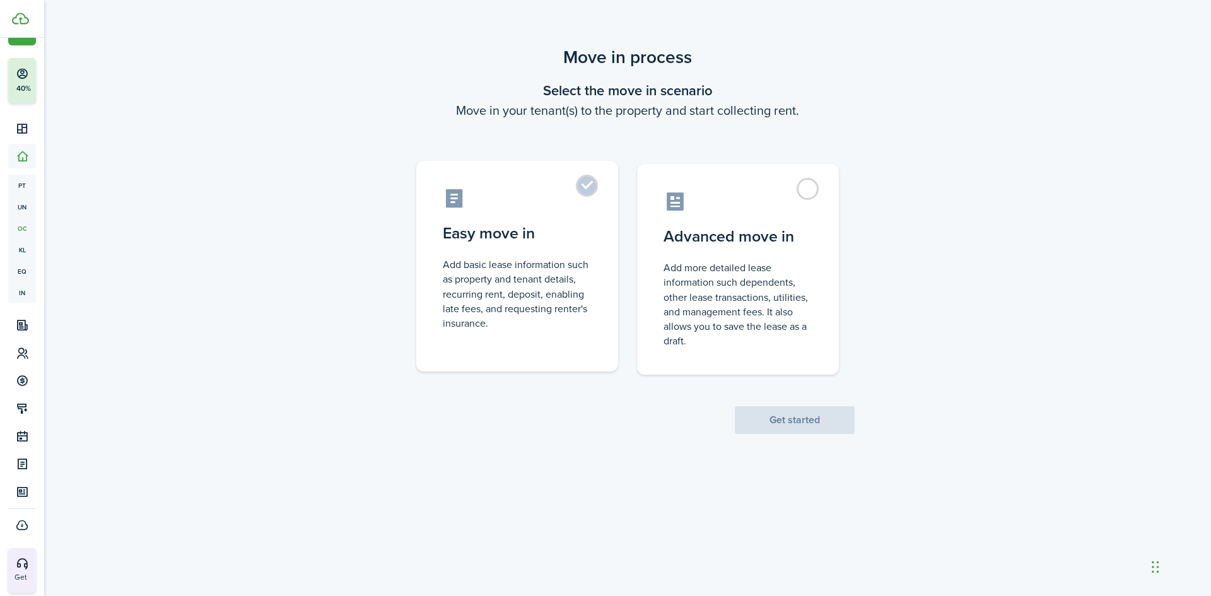
click at [583, 300] on control-radio-card-description "Add basic lease information such as property and tenant details, recurring rent…" at bounding box center [517, 293] width 149 height 73
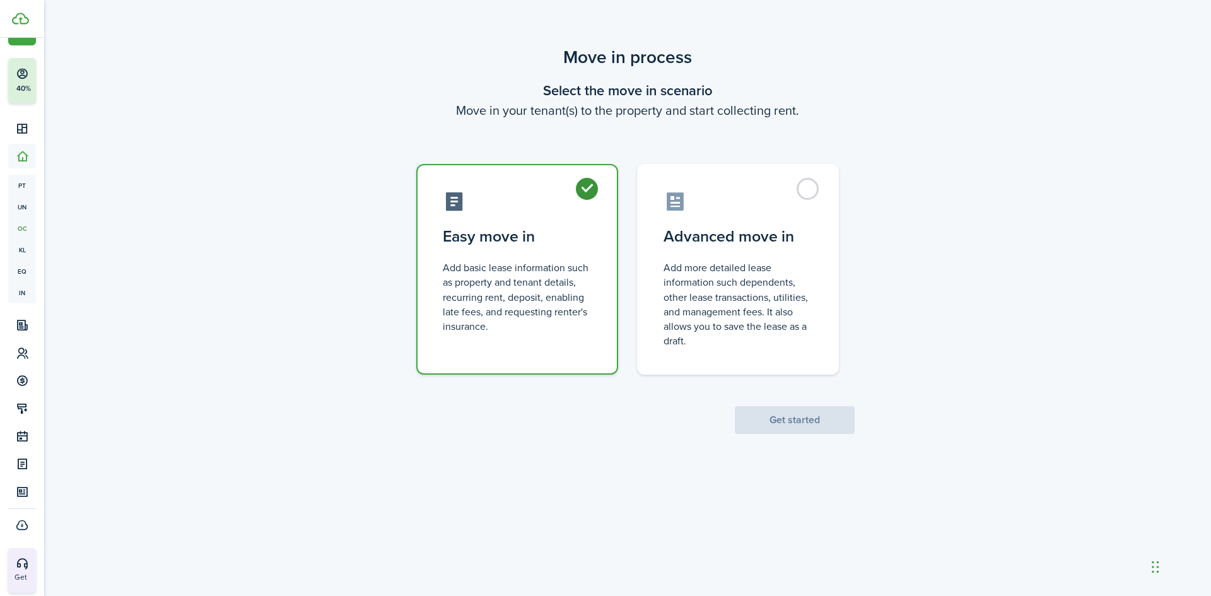
radio input "true"
click at [795, 432] on button "Get started" at bounding box center [795, 420] width 120 height 28
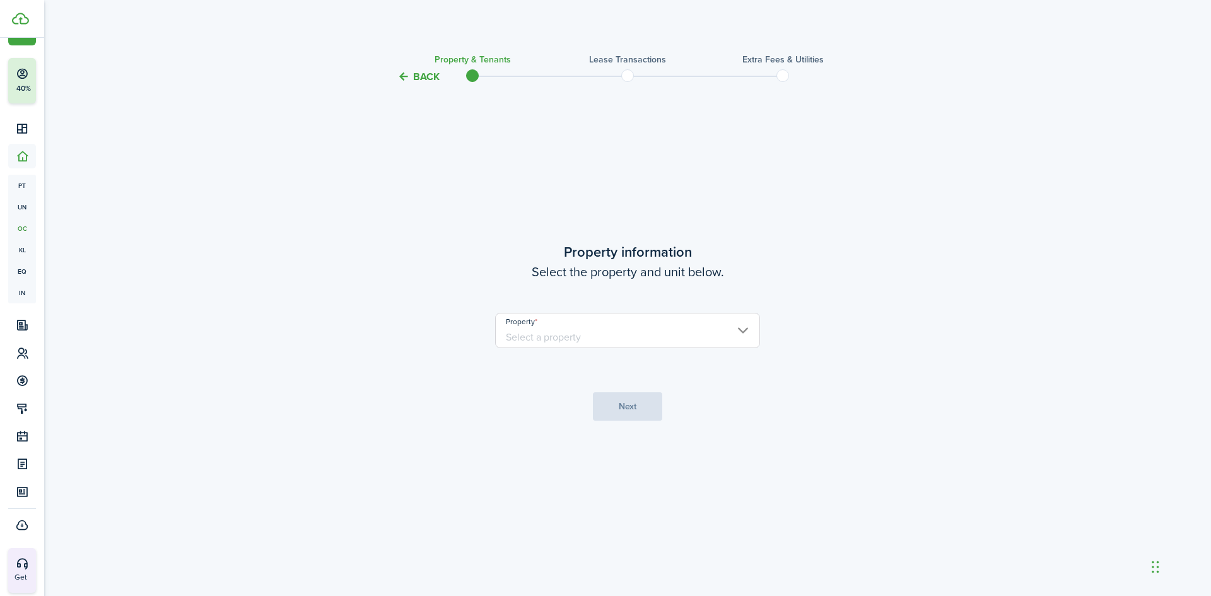
click at [586, 353] on property-select "Property" at bounding box center [627, 337] width 265 height 48
click at [591, 335] on input "Property" at bounding box center [627, 330] width 265 height 35
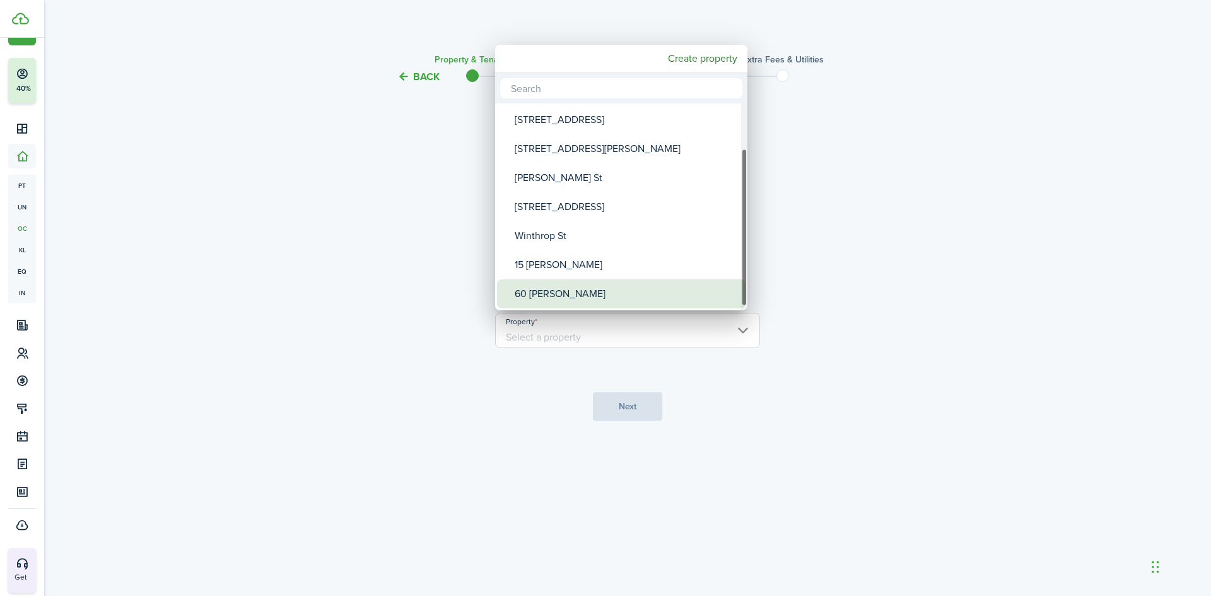
click at [548, 293] on div "60 Lawton" at bounding box center [626, 293] width 223 height 29
type input "60 Lawton"
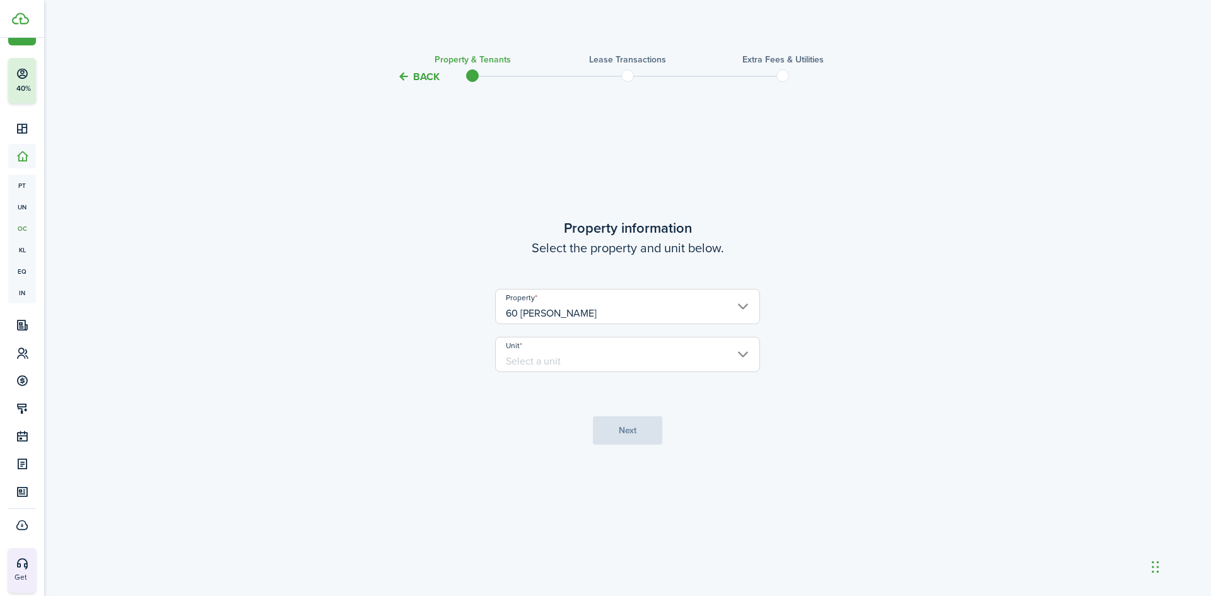
click at [560, 348] on input "Unit" at bounding box center [627, 354] width 265 height 35
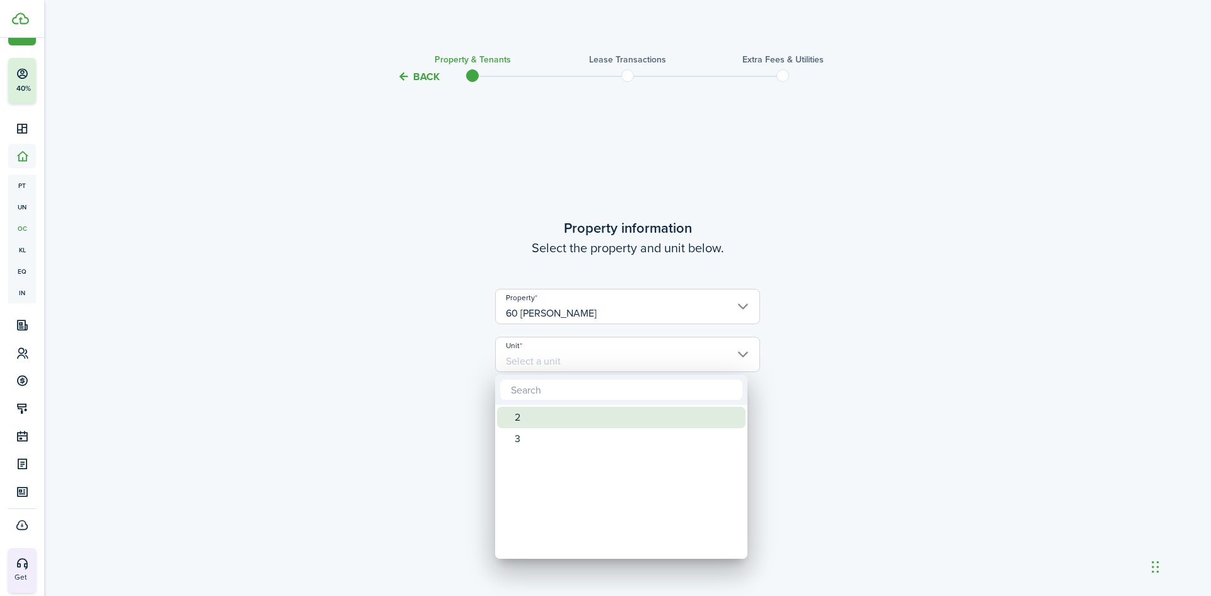
click at [529, 413] on div "2" at bounding box center [626, 417] width 223 height 21
type input "2"
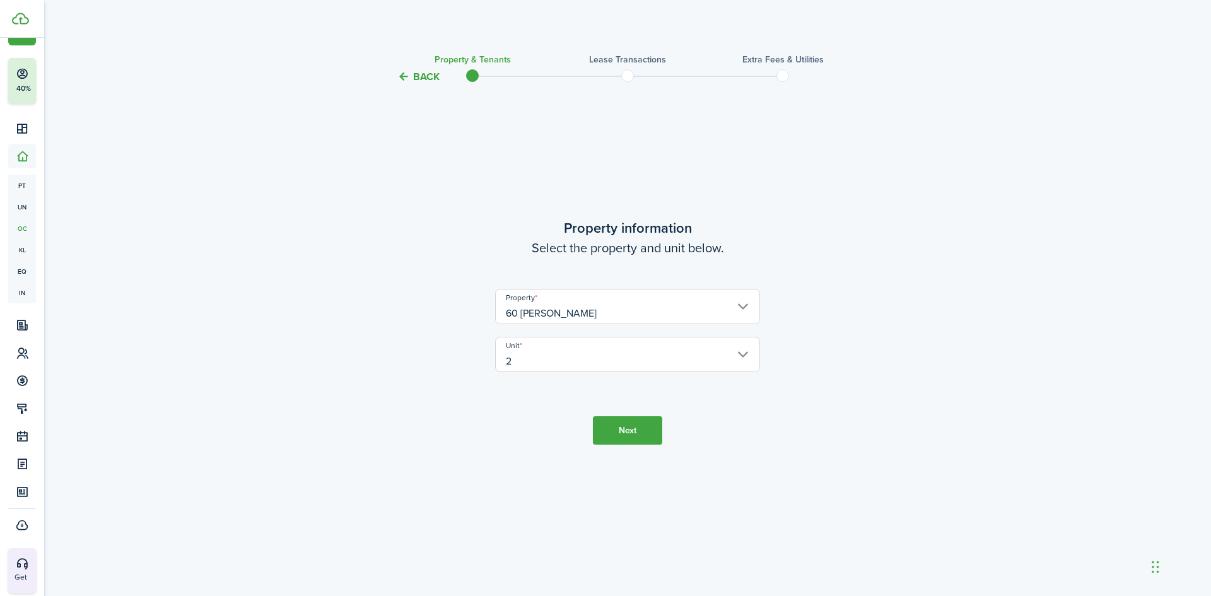
click at [610, 432] on button "Next" at bounding box center [627, 430] width 69 height 28
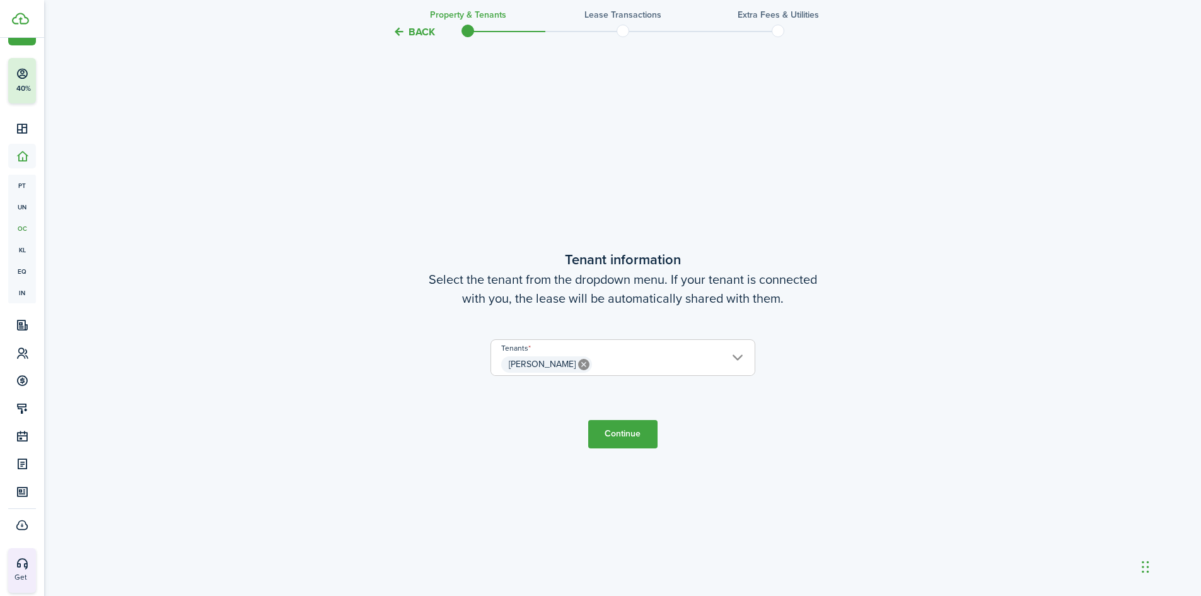
scroll to position [511, 0]
click at [623, 450] on tc-wizard-step "Tenant information Select the tenant from the dropdown menu. If your tenant is …" at bounding box center [623, 348] width 530 height 596
click at [629, 436] on button "Continue" at bounding box center [622, 433] width 69 height 28
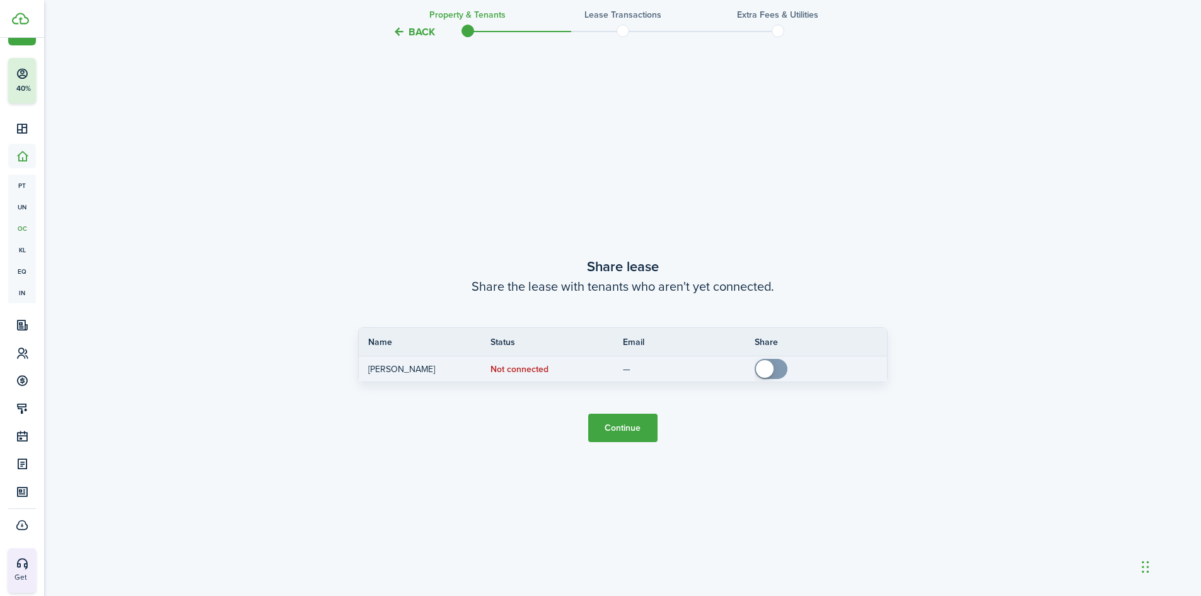
scroll to position [1107, 0]
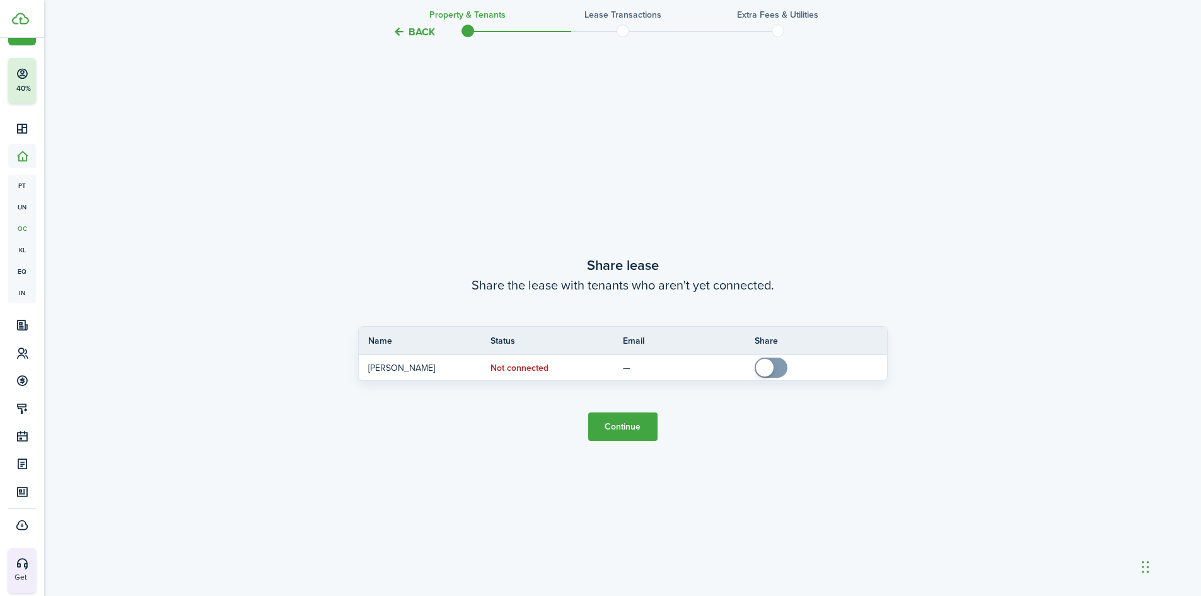
click at [626, 426] on button "Continue" at bounding box center [622, 426] width 69 height 28
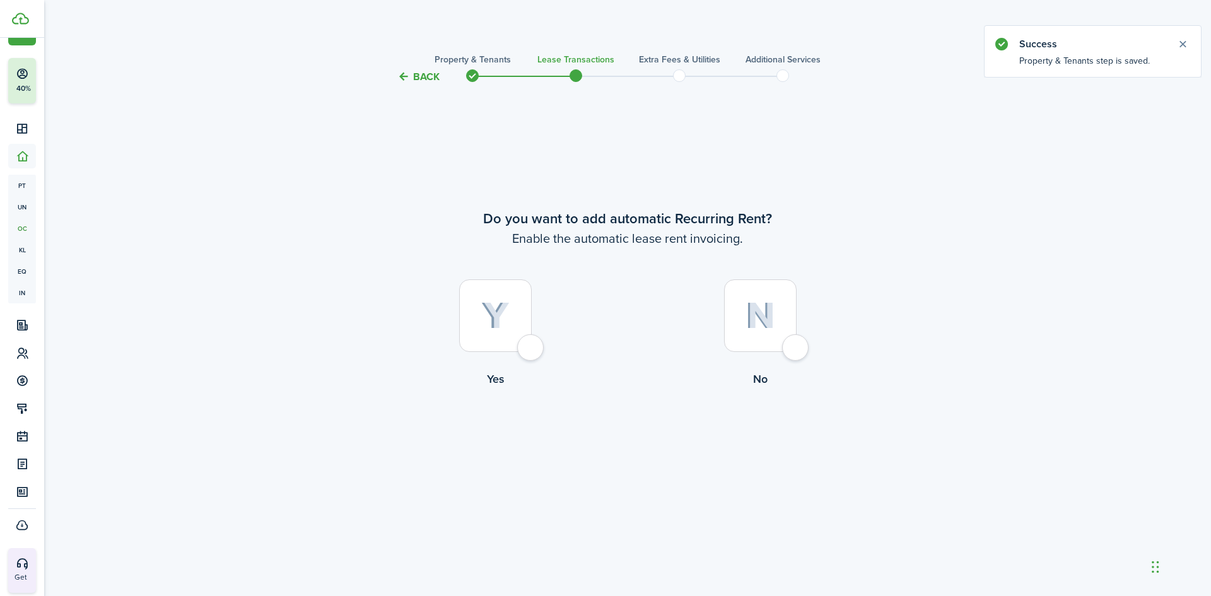
click at [749, 301] on div at bounding box center [760, 315] width 73 height 73
radio input "true"
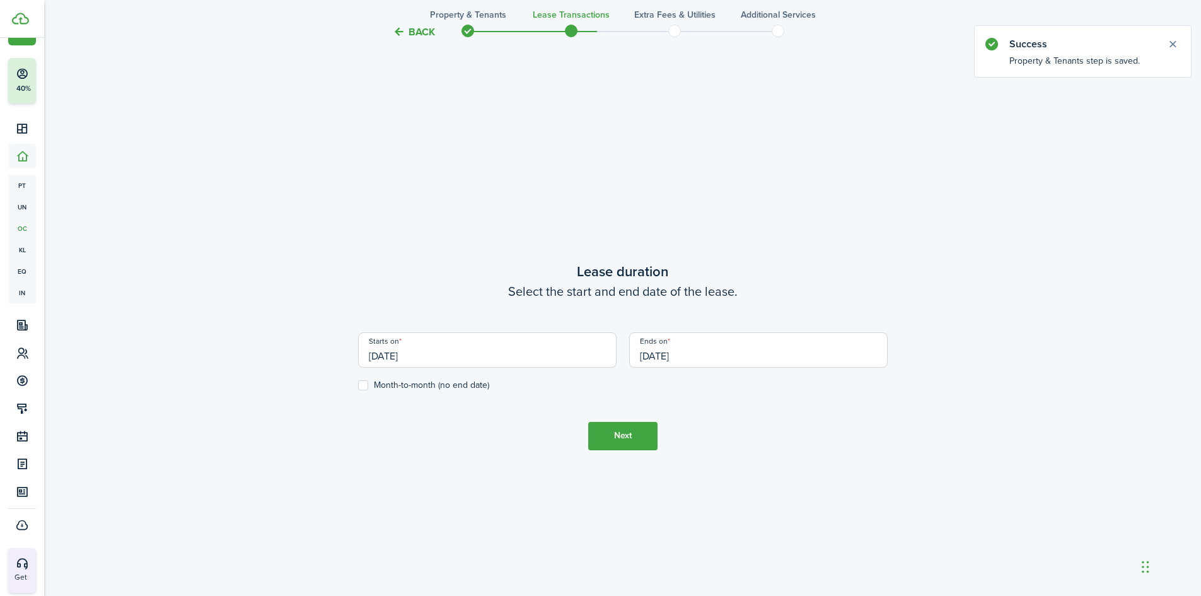
scroll to position [511, 0]
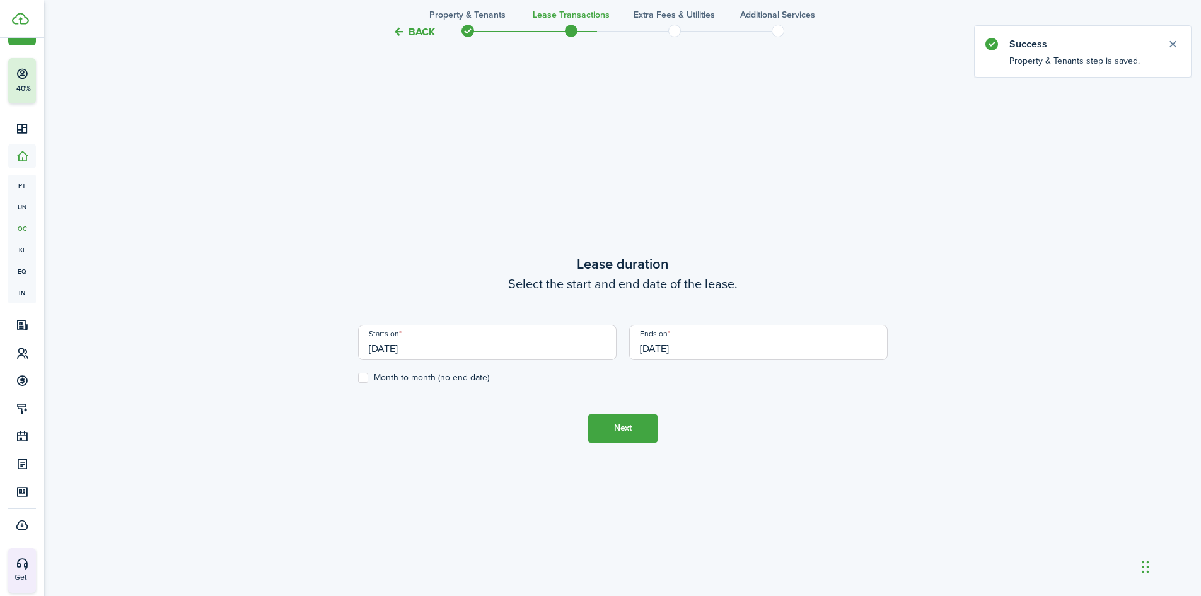
click at [364, 378] on label "Month-to-month (no end date)" at bounding box center [423, 378] width 131 height 10
click at [358, 378] on input "Month-to-month (no end date)" at bounding box center [358, 377] width 1 height 1
checkbox input "true"
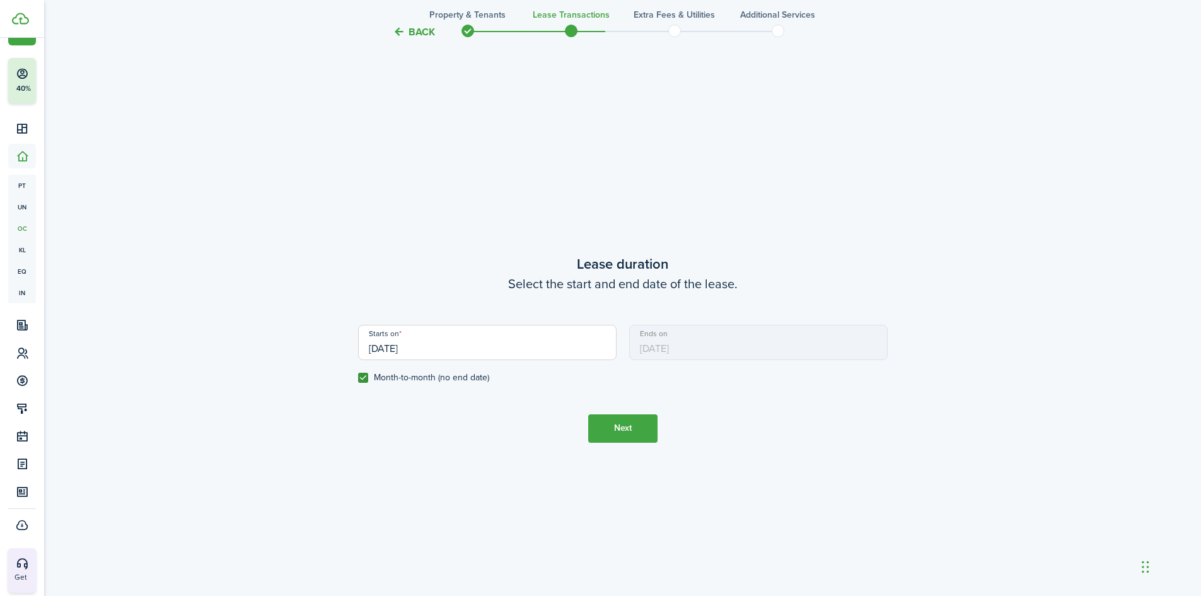
drag, startPoint x: 468, startPoint y: 351, endPoint x: 334, endPoint y: 363, distance: 134.9
click at [334, 363] on div "Back Property & Tenants Lease Transactions Extra fees & Utilities Additional Se…" at bounding box center [622, 89] width 731 height 1113
click at [453, 338] on input "[DATE]" at bounding box center [487, 342] width 259 height 35
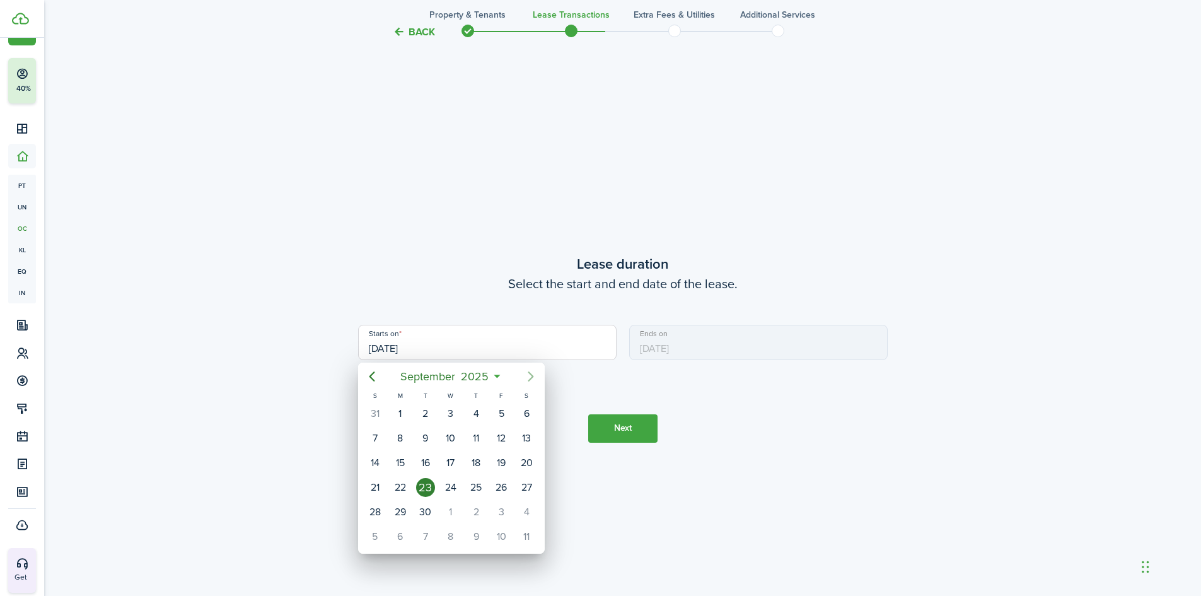
click at [530, 377] on icon "Next page" at bounding box center [530, 376] width 15 height 15
click at [448, 412] on div "1" at bounding box center [450, 413] width 19 height 19
type input "[DATE]"
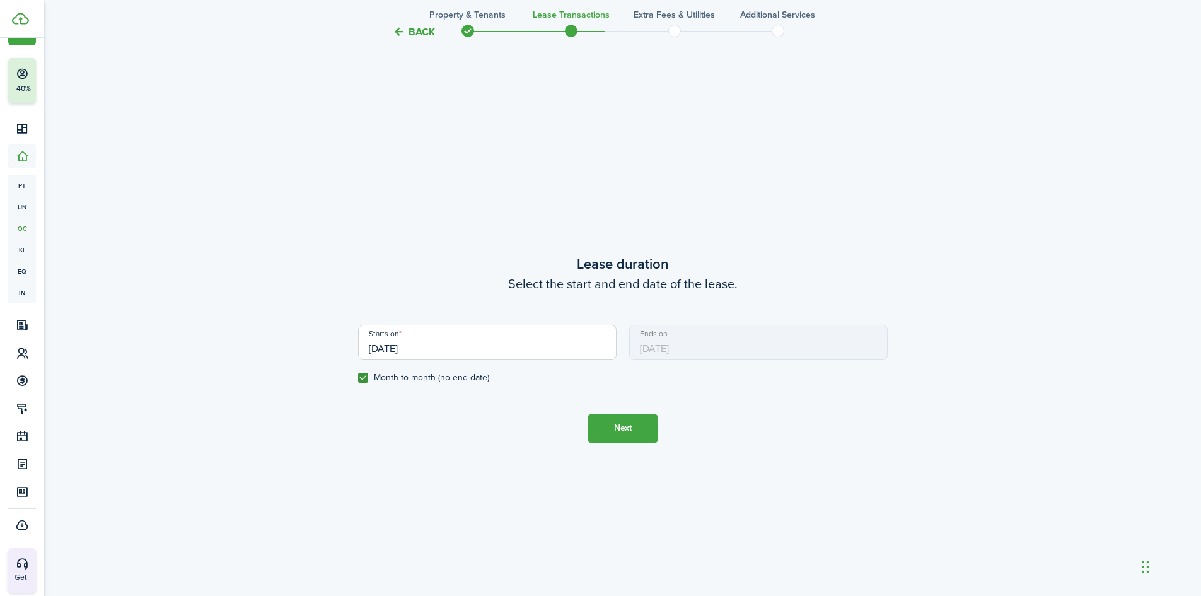
click at [629, 432] on button "Next" at bounding box center [622, 428] width 69 height 28
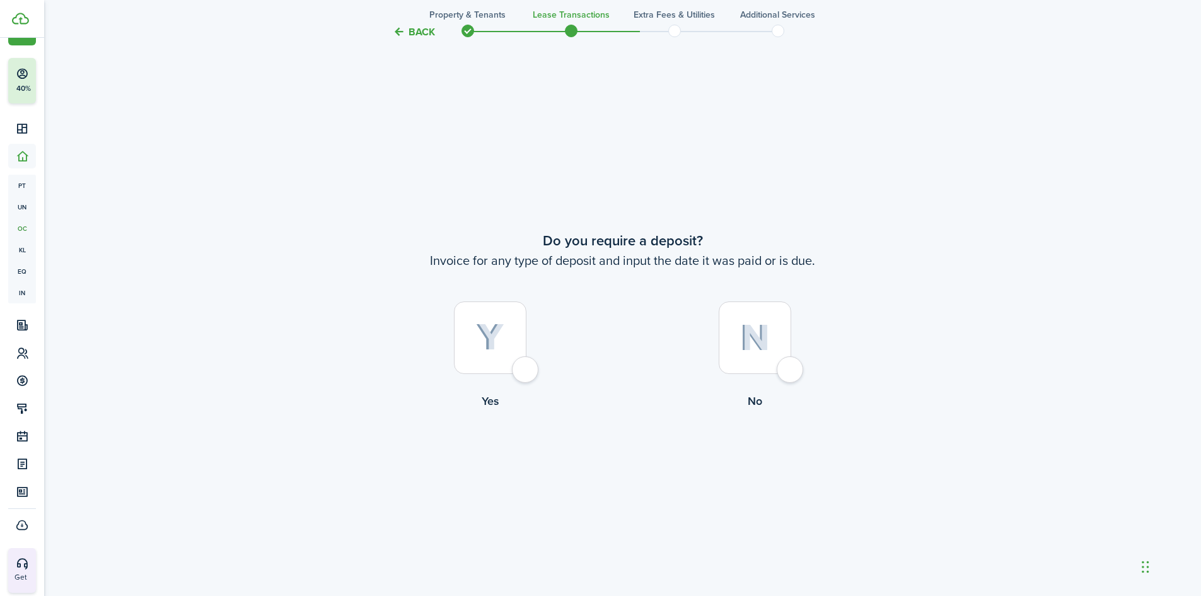
scroll to position [1107, 0]
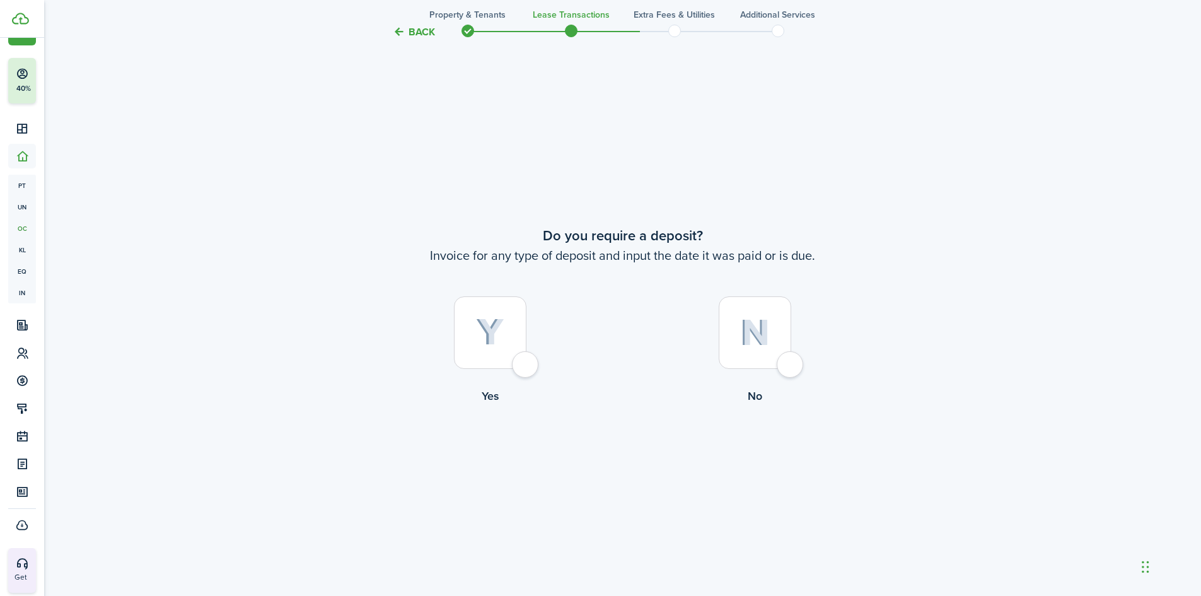
click at [757, 352] on div at bounding box center [755, 332] width 73 height 73
radio input "true"
click at [637, 450] on button "Continue" at bounding box center [622, 456] width 69 height 28
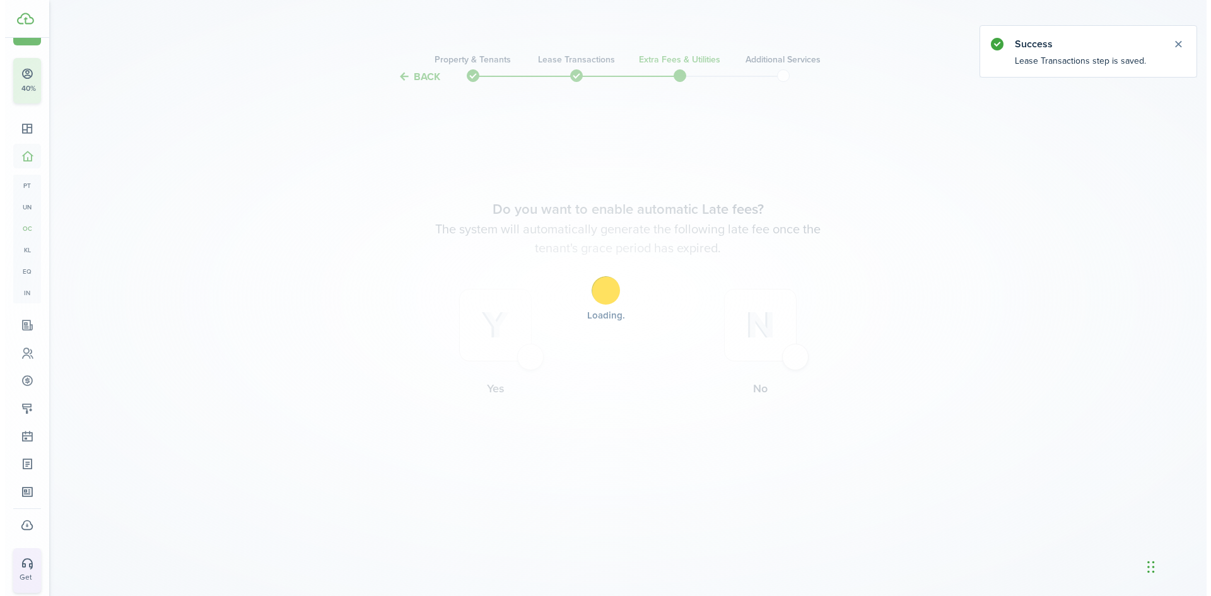
scroll to position [0, 0]
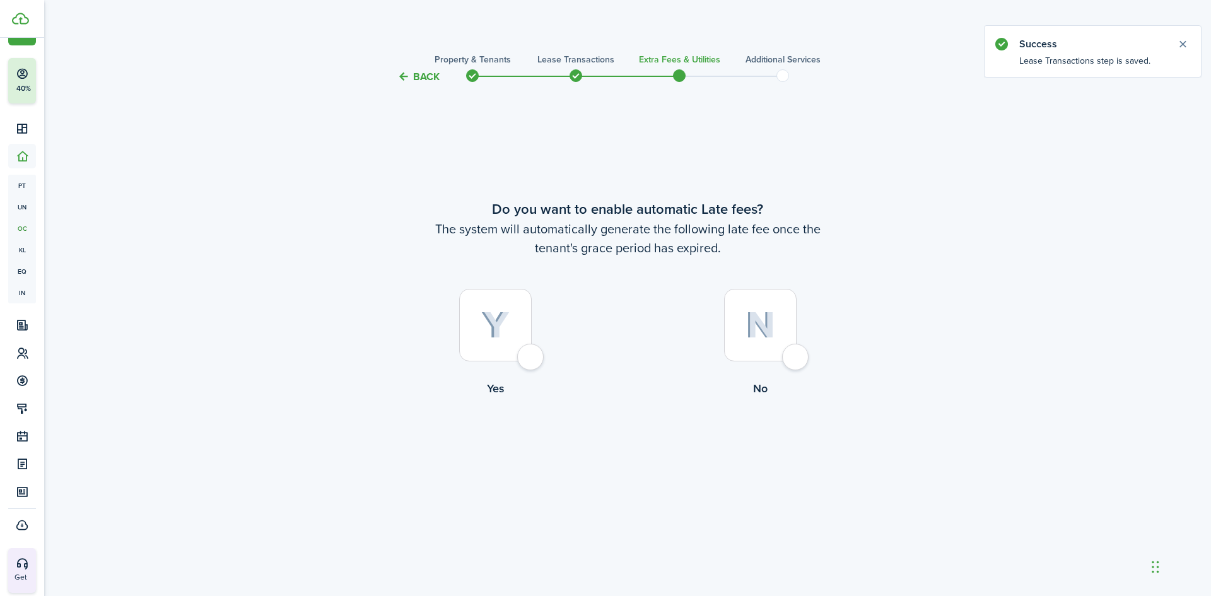
click at [731, 321] on div at bounding box center [760, 325] width 73 height 73
radio input "true"
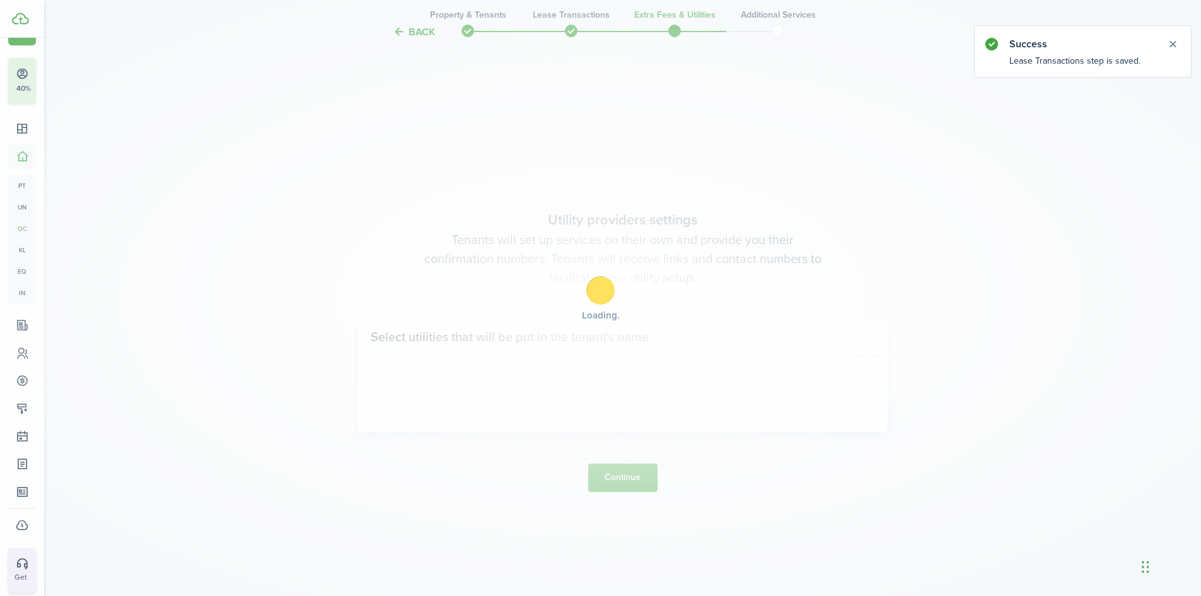
scroll to position [511, 0]
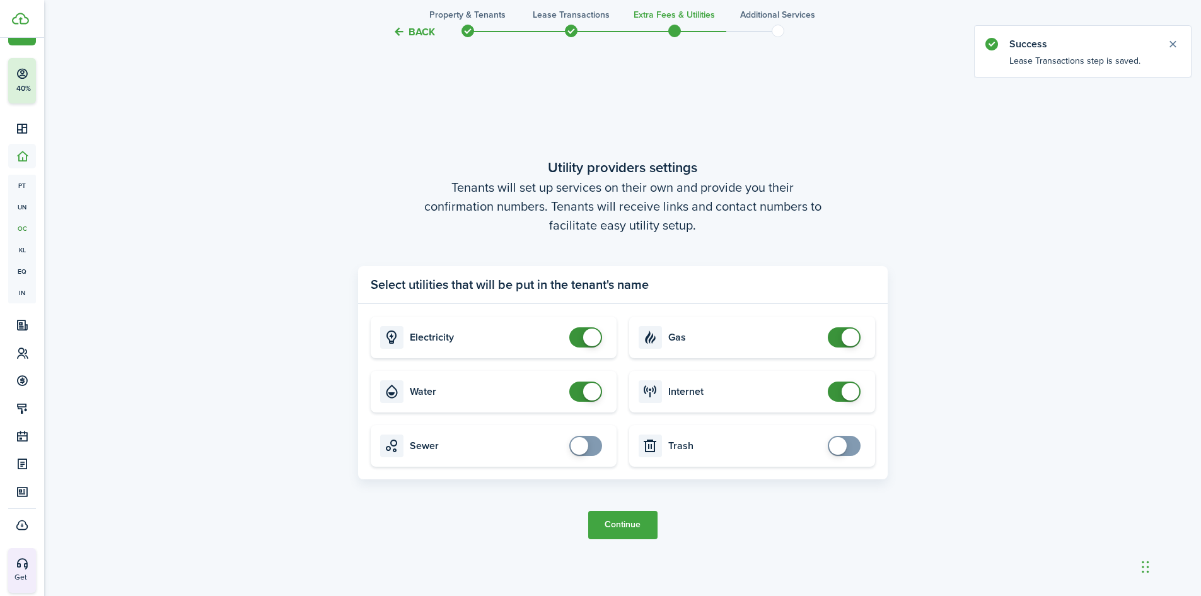
click at [609, 522] on button "Continue" at bounding box center [622, 525] width 69 height 28
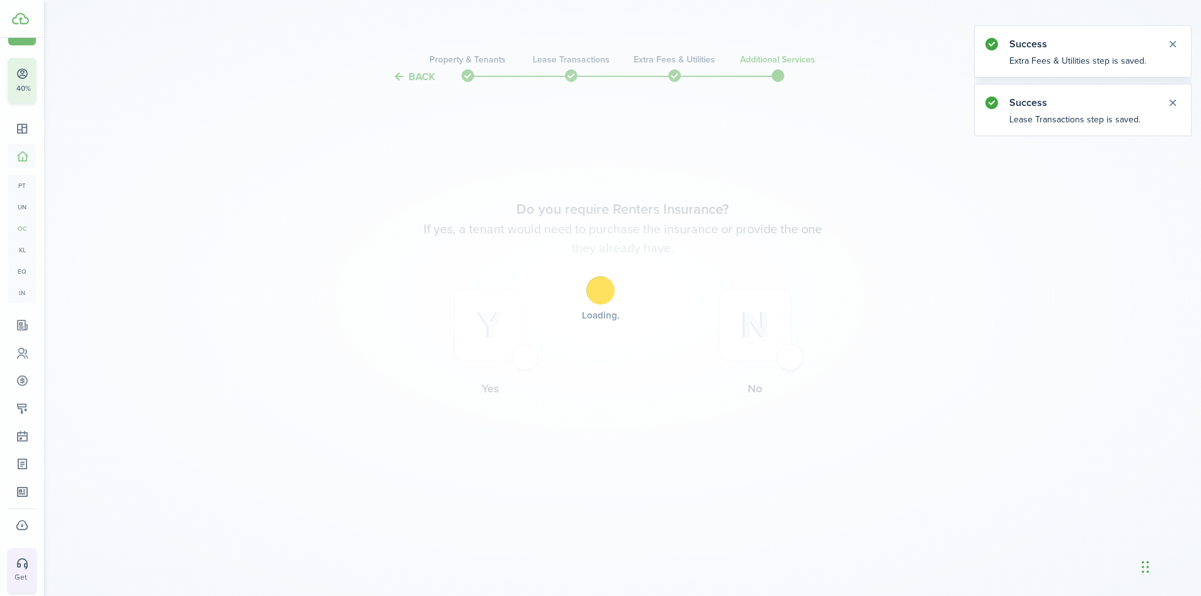
scroll to position [0, 0]
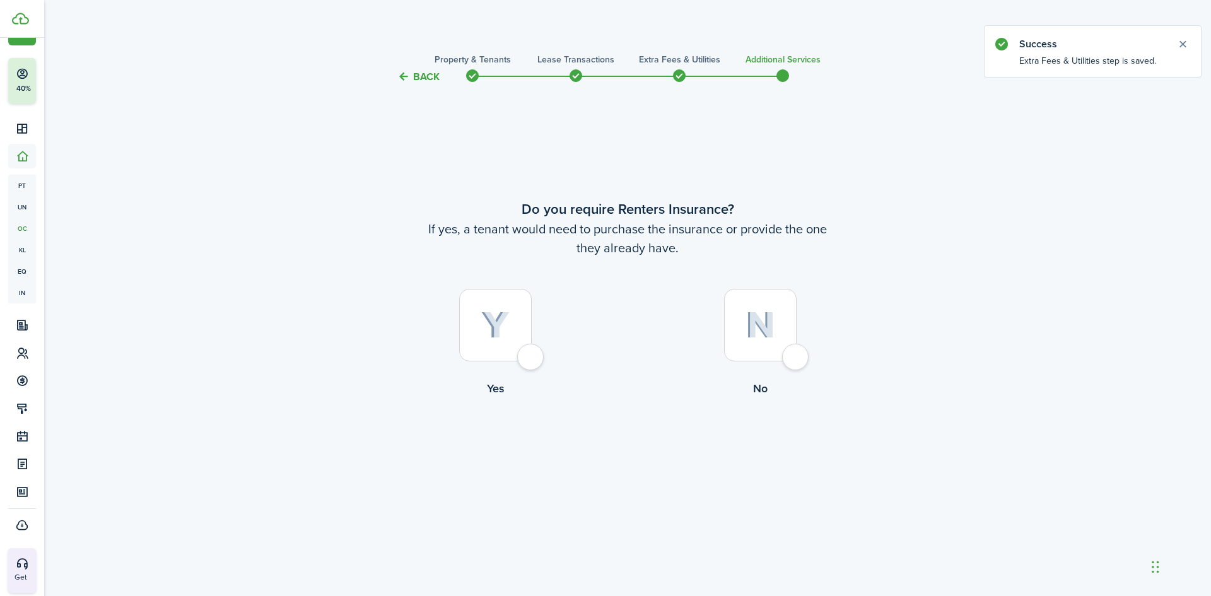
click at [761, 334] on img at bounding box center [760, 325] width 30 height 27
radio input "true"
click at [624, 455] on button "Complete move in" at bounding box center [627, 449] width 93 height 28
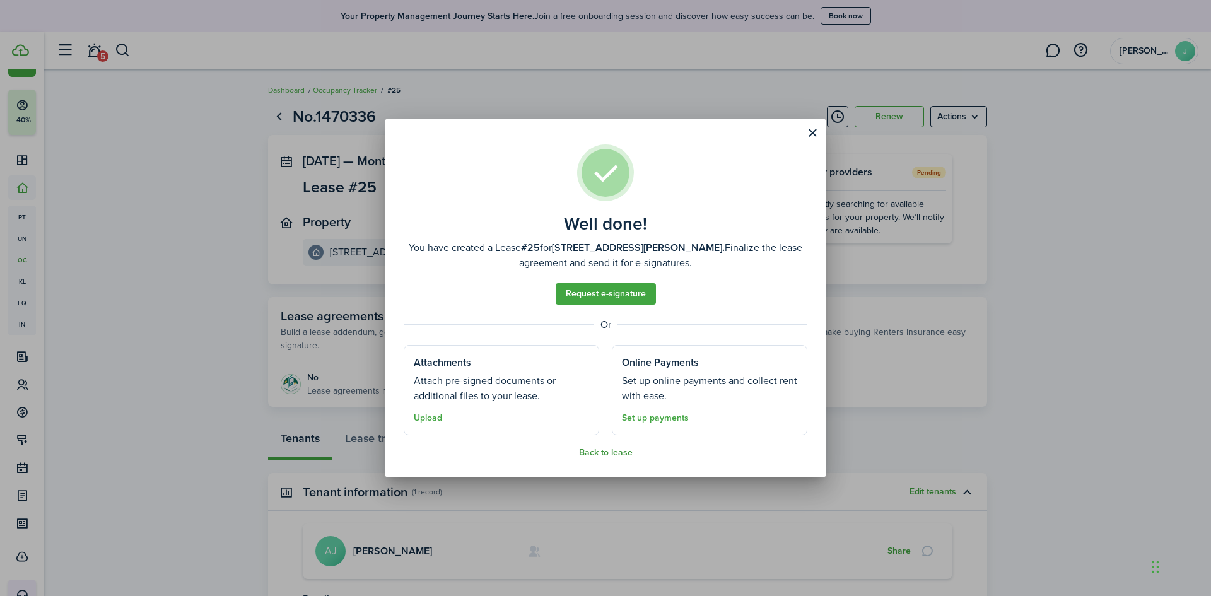
click at [596, 452] on button "Back to lease" at bounding box center [606, 453] width 54 height 10
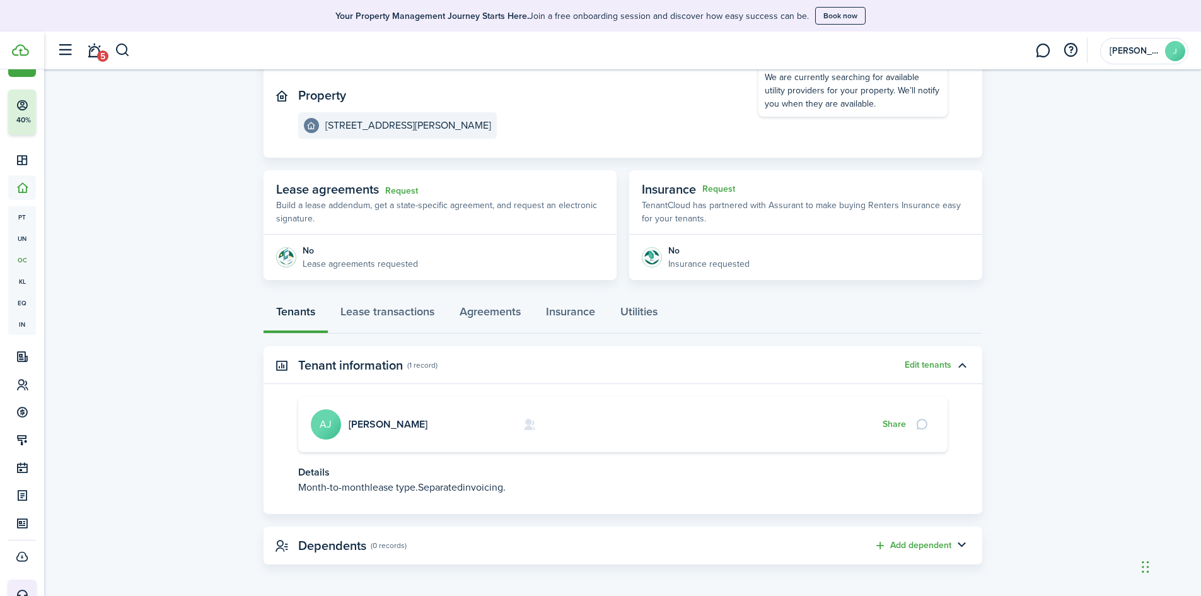
scroll to position [130, 0]
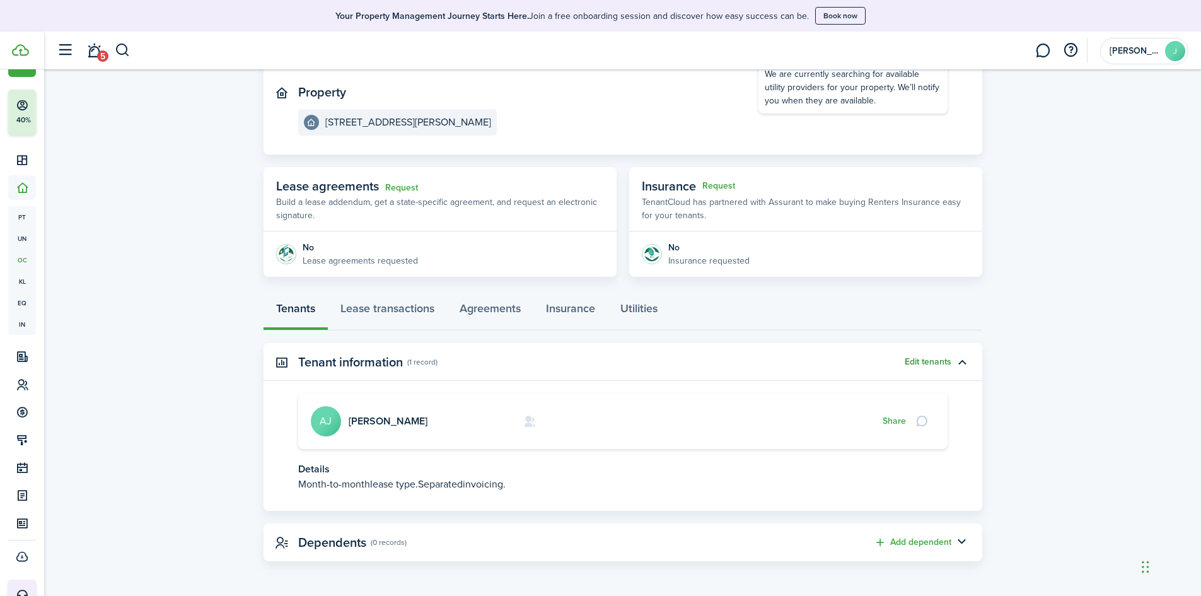
click at [933, 366] on button "Edit tenants" at bounding box center [928, 362] width 47 height 10
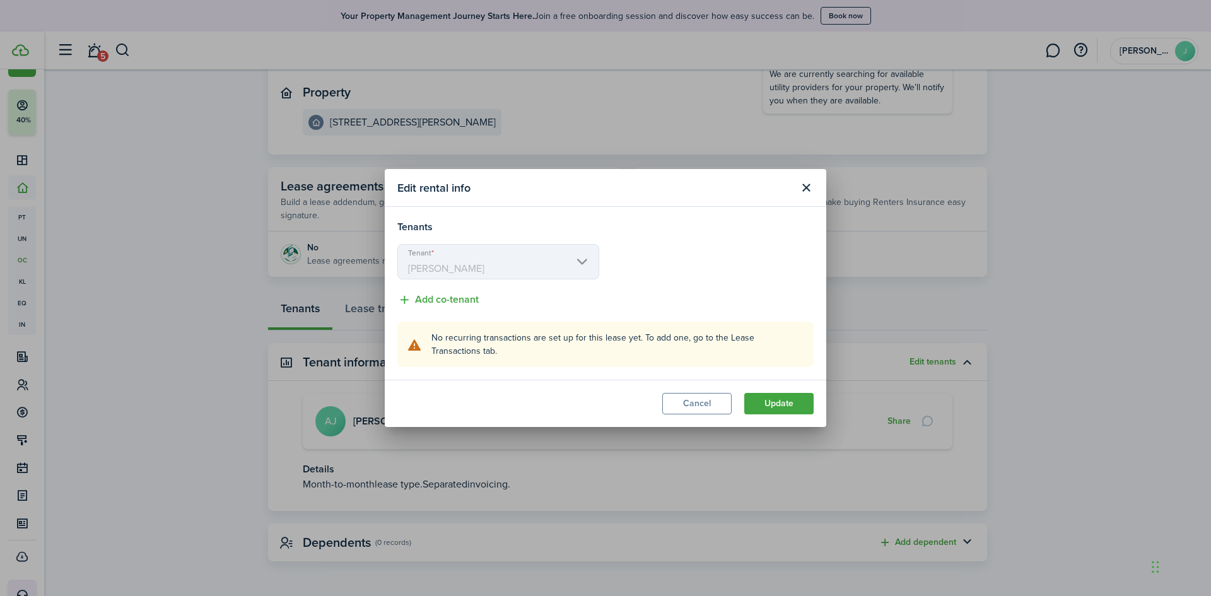
click at [518, 264] on mbsc-scroller "Tenant Alicia James" at bounding box center [498, 261] width 202 height 35
click at [428, 254] on mbsc-scroller "Tenant Alicia James" at bounding box center [498, 261] width 202 height 35
click at [801, 179] on button "Close modal" at bounding box center [805, 187] width 21 height 21
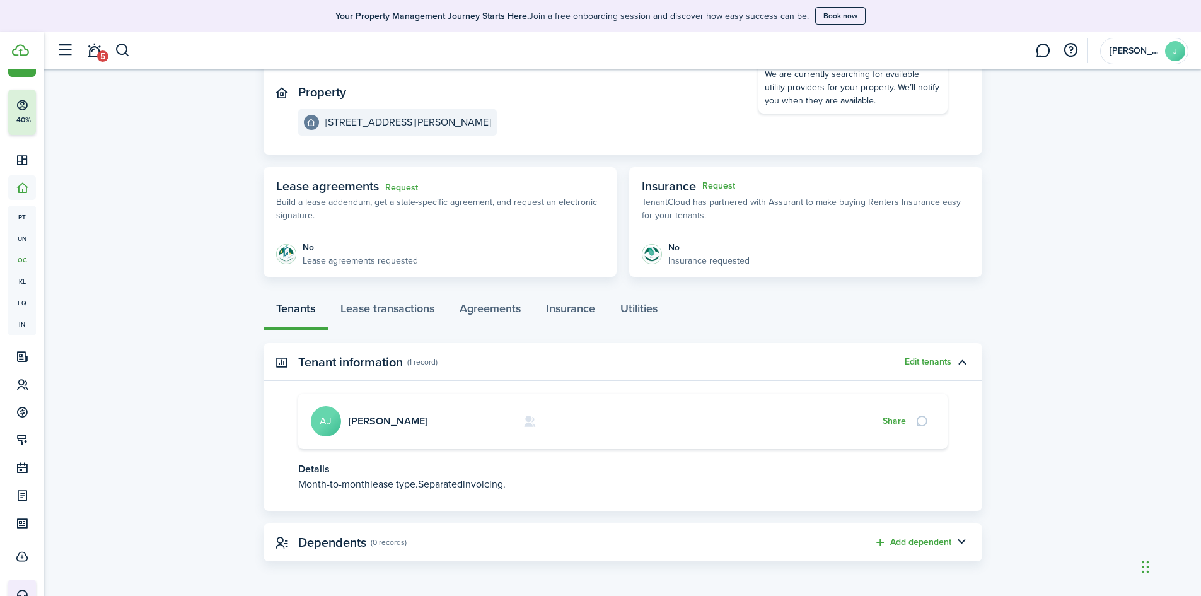
click at [327, 423] on avatar-text "AJ" at bounding box center [326, 421] width 30 height 30
click at [528, 421] on icon at bounding box center [529, 421] width 13 height 13
click at [339, 423] on avatar-text "AJ" at bounding box center [326, 421] width 30 height 30
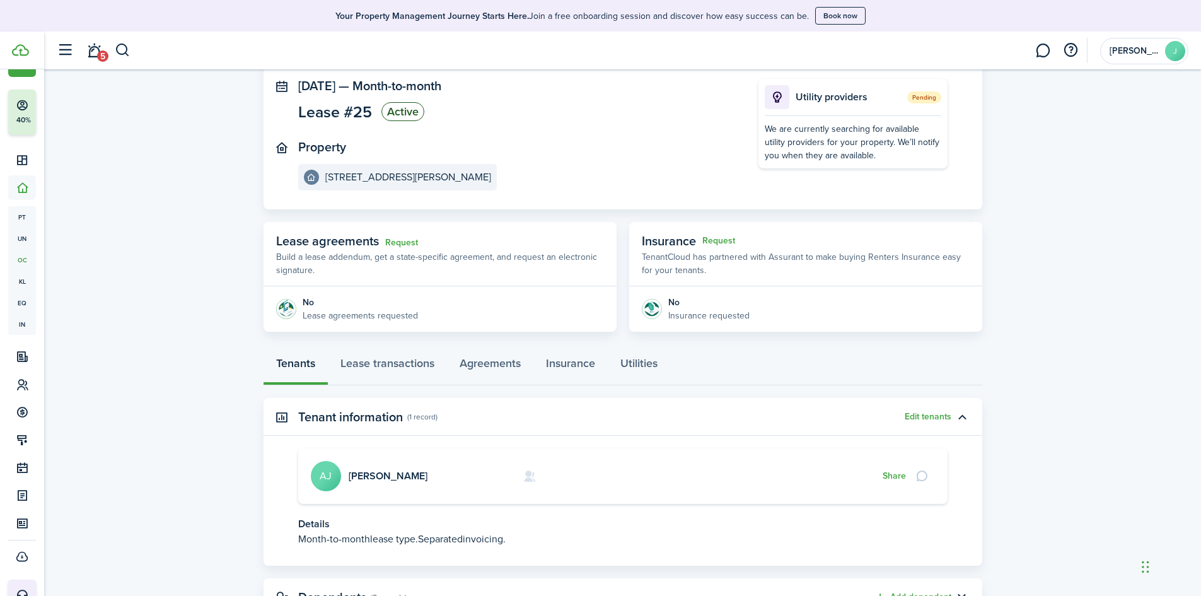
scroll to position [0, 0]
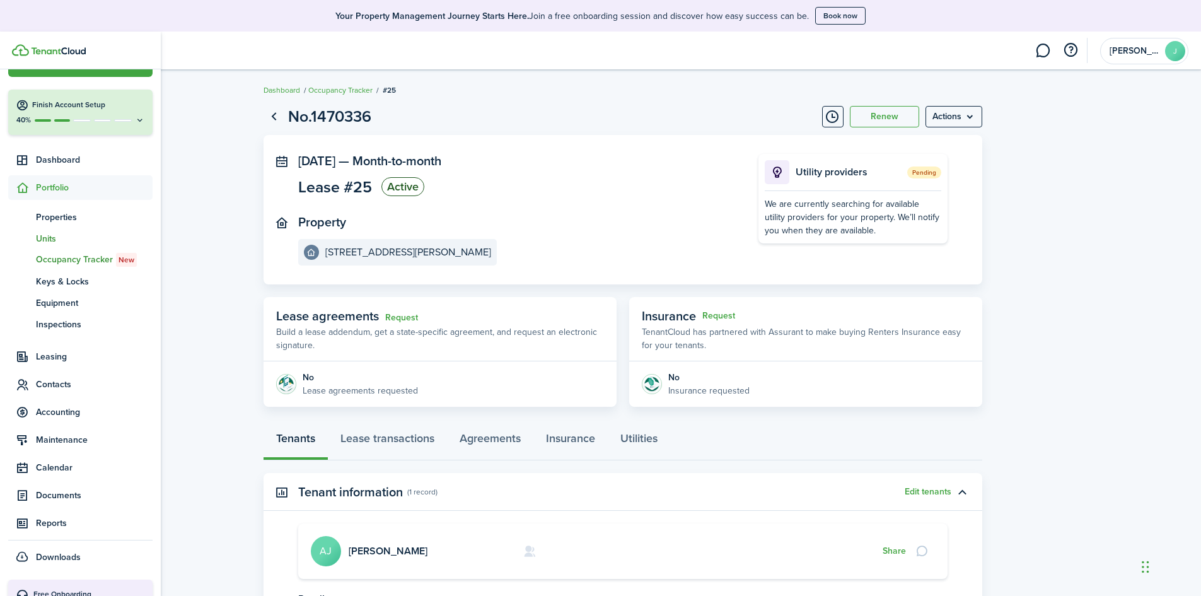
click at [46, 240] on span "Units" at bounding box center [94, 238] width 117 height 13
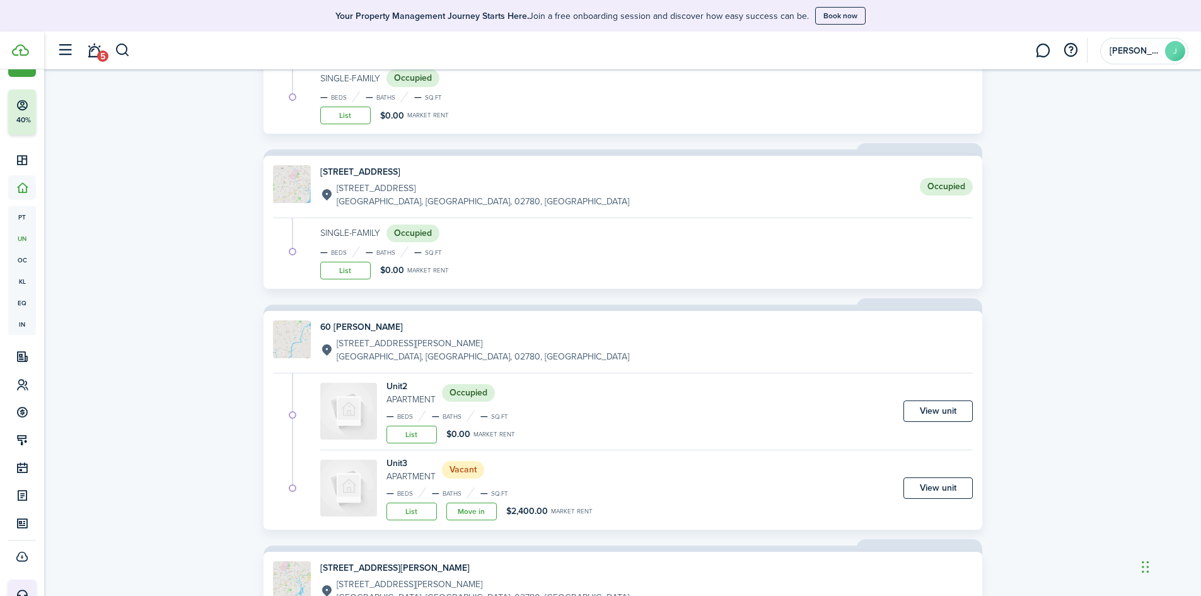
scroll to position [1955, 0]
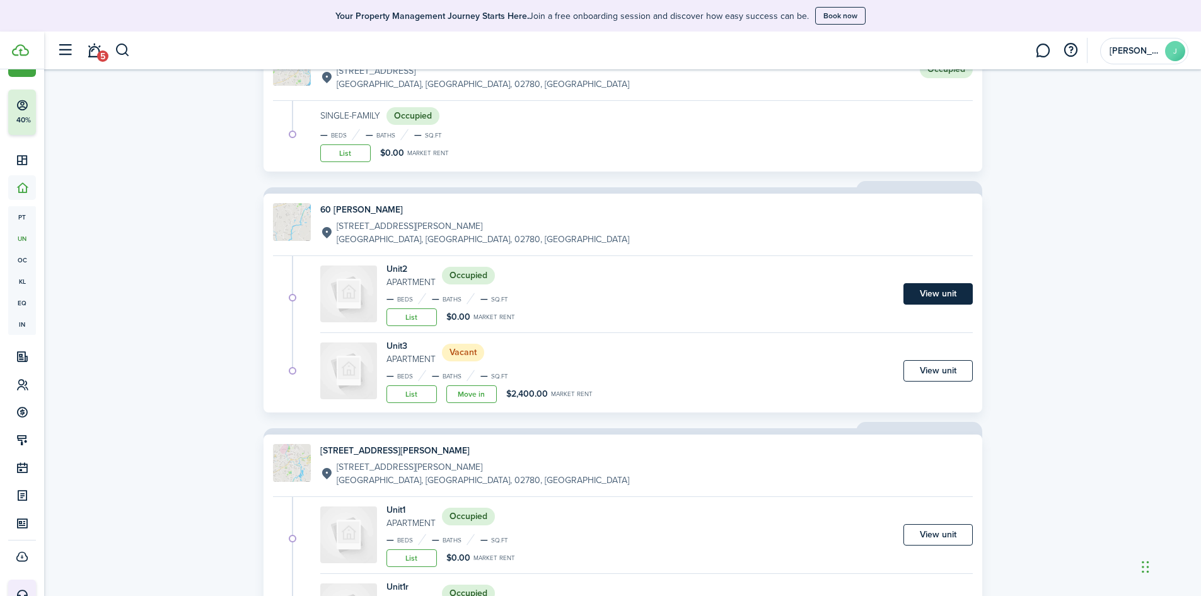
click at [921, 296] on link "View unit" at bounding box center [938, 293] width 69 height 21
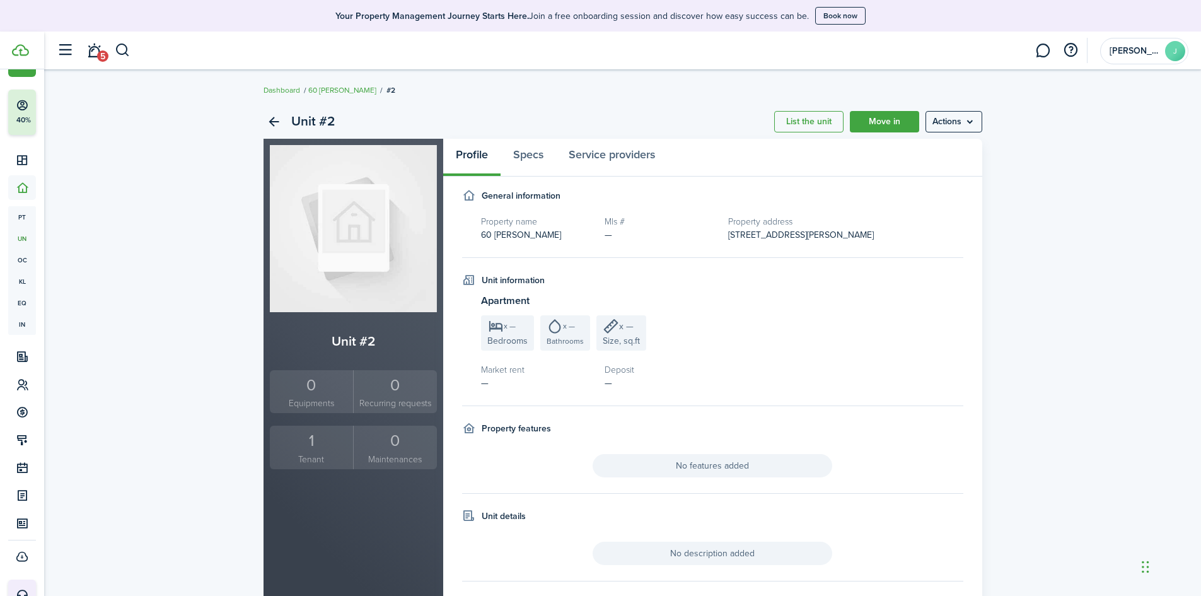
click at [319, 461] on small "Tenant" at bounding box center [312, 459] width 78 height 13
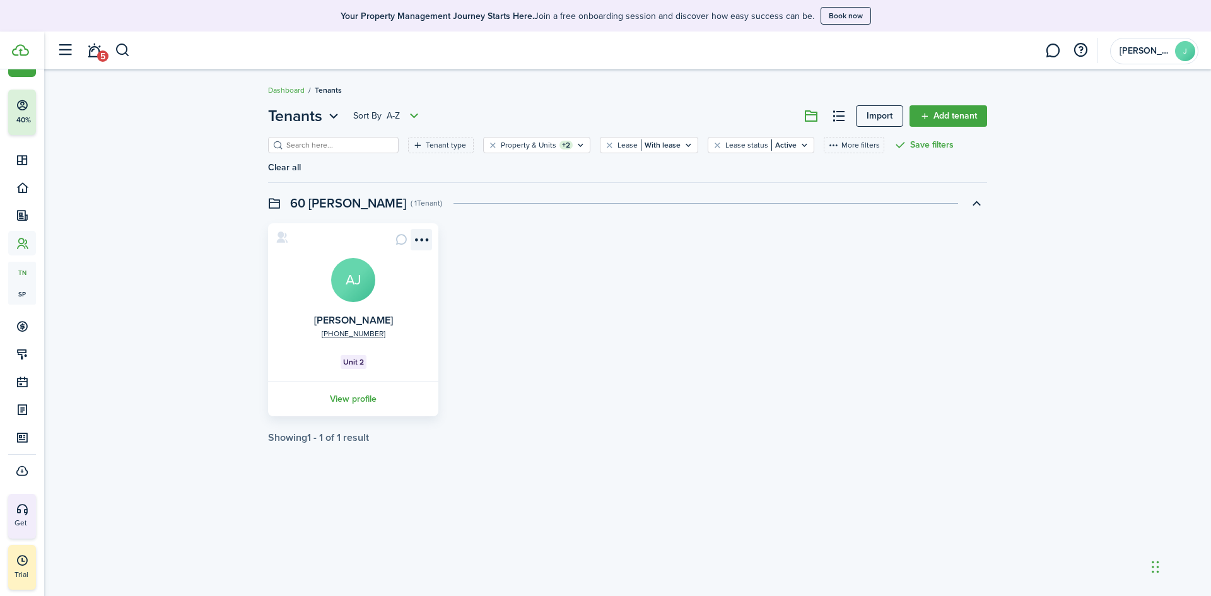
click at [428, 229] on menu-btn-icon "Open menu" at bounding box center [421, 239] width 21 height 21
click at [360, 246] on link "Edit" at bounding box center [375, 247] width 110 height 21
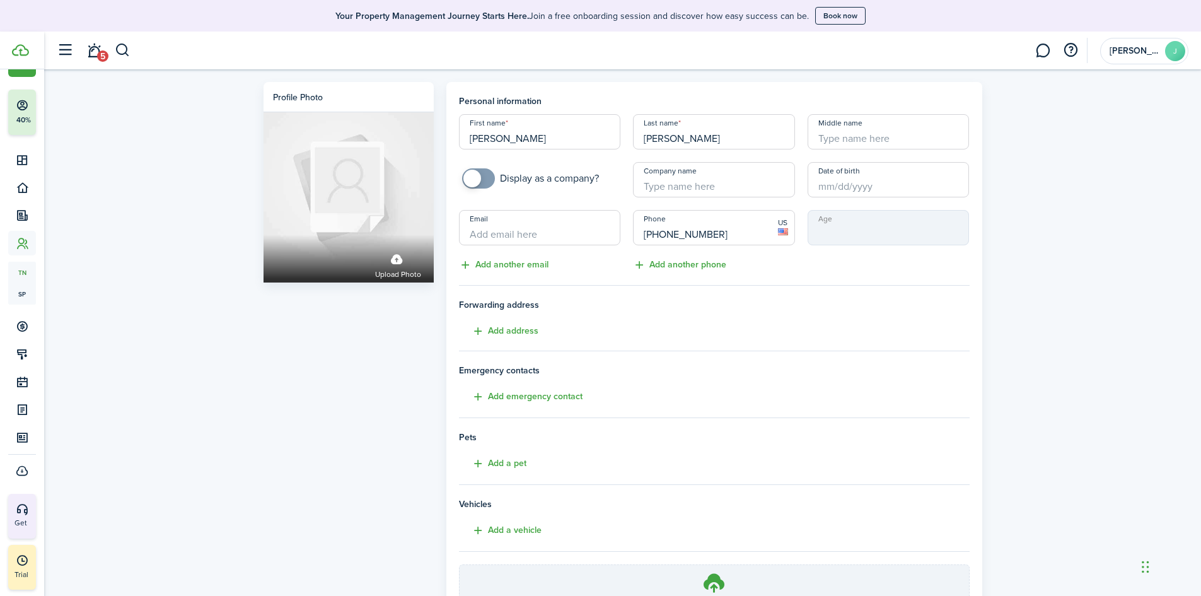
drag, startPoint x: 729, startPoint y: 234, endPoint x: 535, endPoint y: 250, distance: 194.3
click at [539, 250] on div "First name Alicia Last name James Middle name Display as a company? Company nam…" at bounding box center [714, 193] width 523 height 158
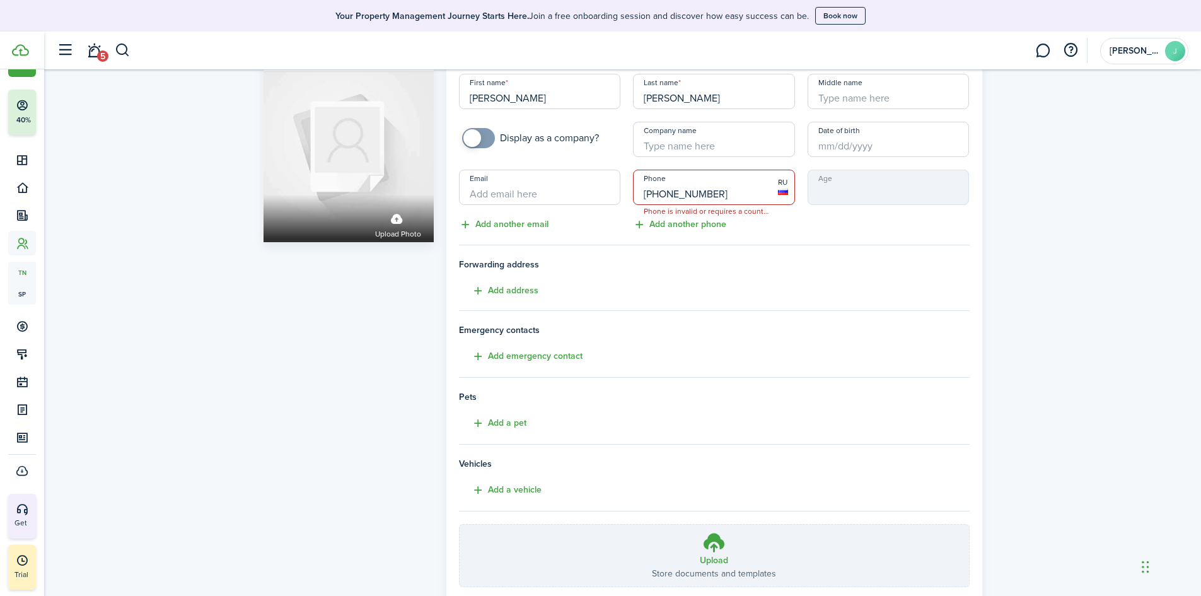
scroll to position [63, 0]
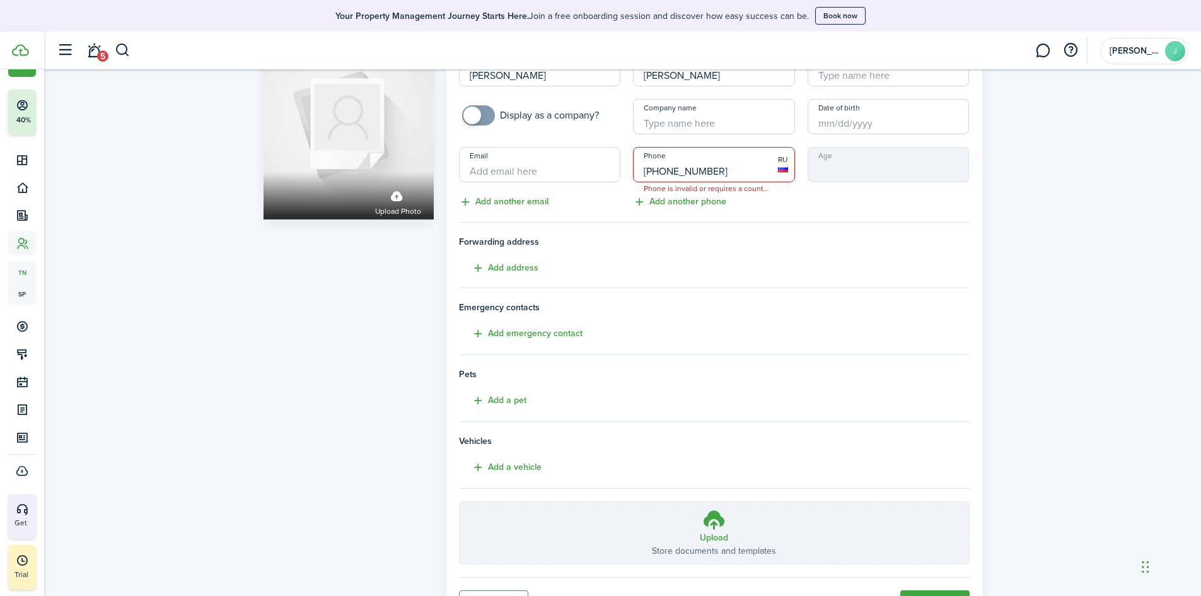
drag, startPoint x: 723, startPoint y: 172, endPoint x: 549, endPoint y: 192, distance: 175.1
click at [551, 192] on div "First name Alicia Last name James Middle name Display as a company? Company nam…" at bounding box center [714, 130] width 523 height 158
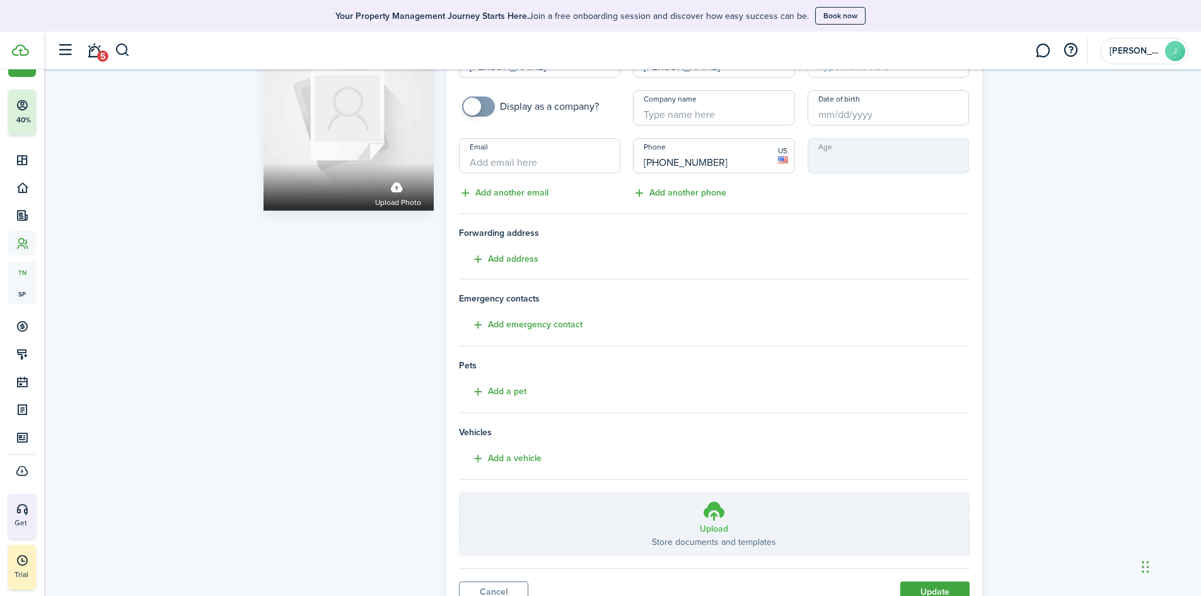
scroll to position [126, 0]
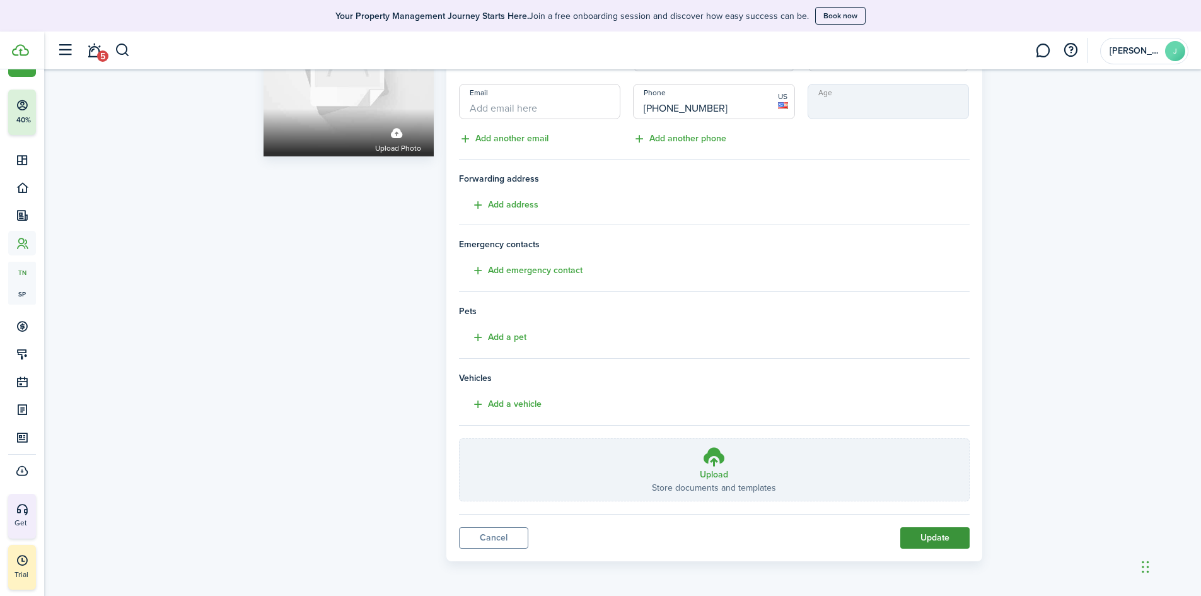
type input "+1 781-299-5270"
click at [933, 537] on button "Update" at bounding box center [934, 537] width 69 height 21
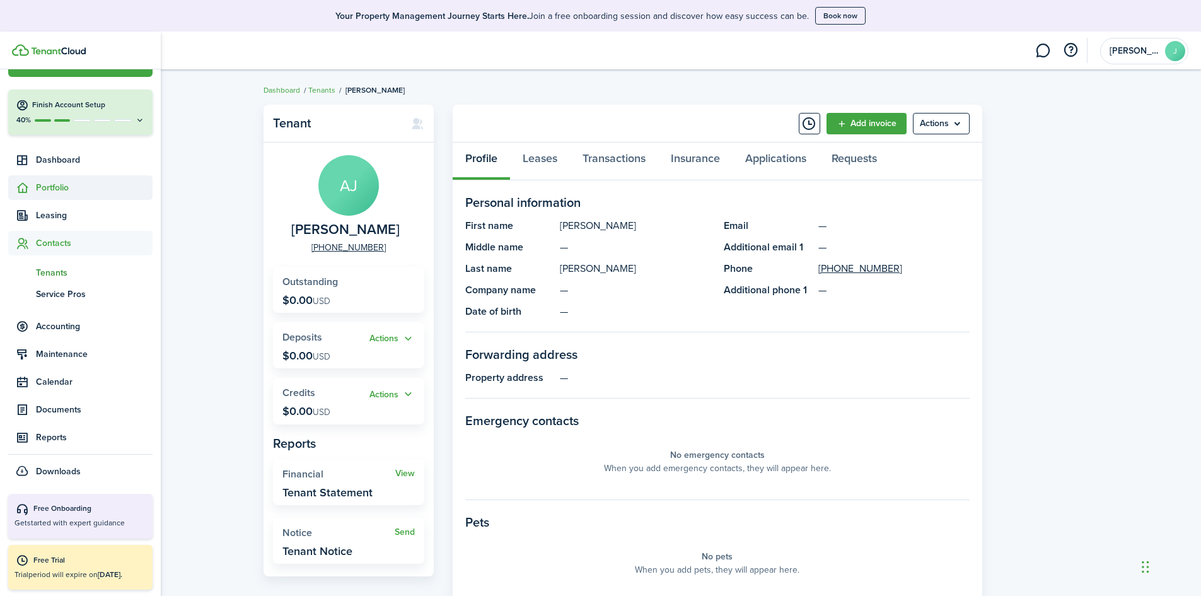
click at [61, 185] on span "Portfolio" at bounding box center [94, 187] width 117 height 13
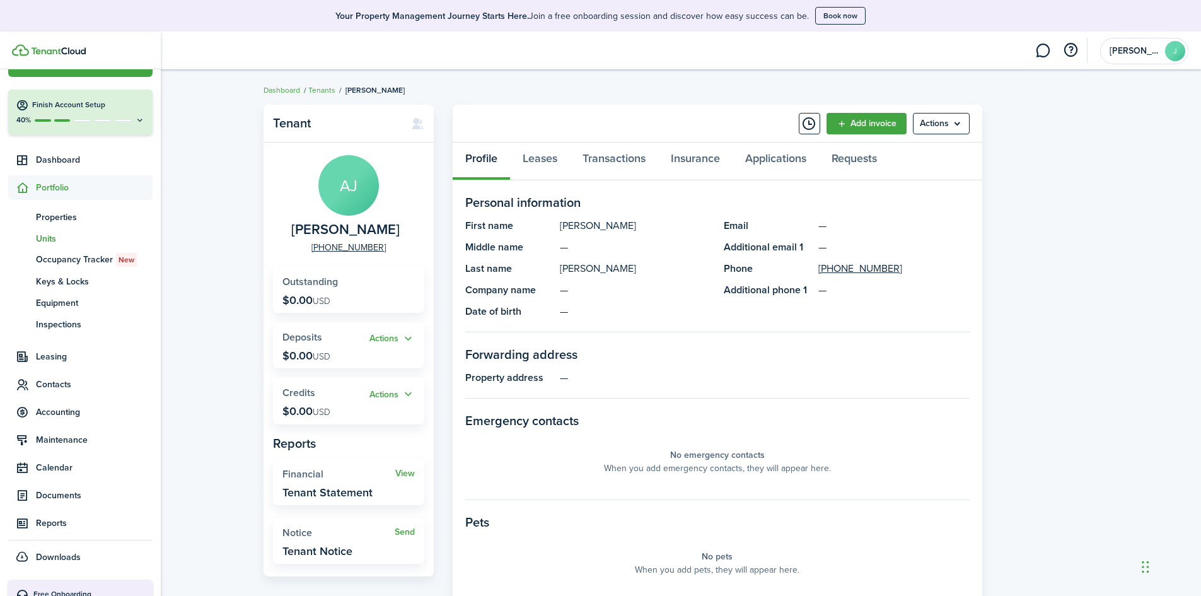
click at [50, 240] on span "Units" at bounding box center [94, 238] width 117 height 13
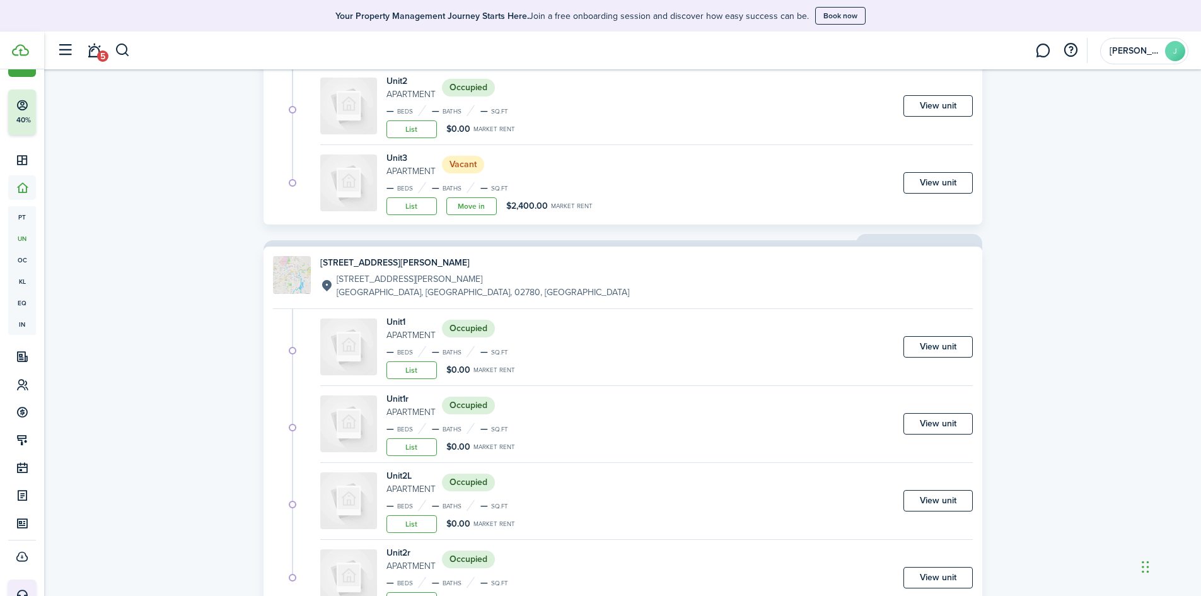
scroll to position [2081, 0]
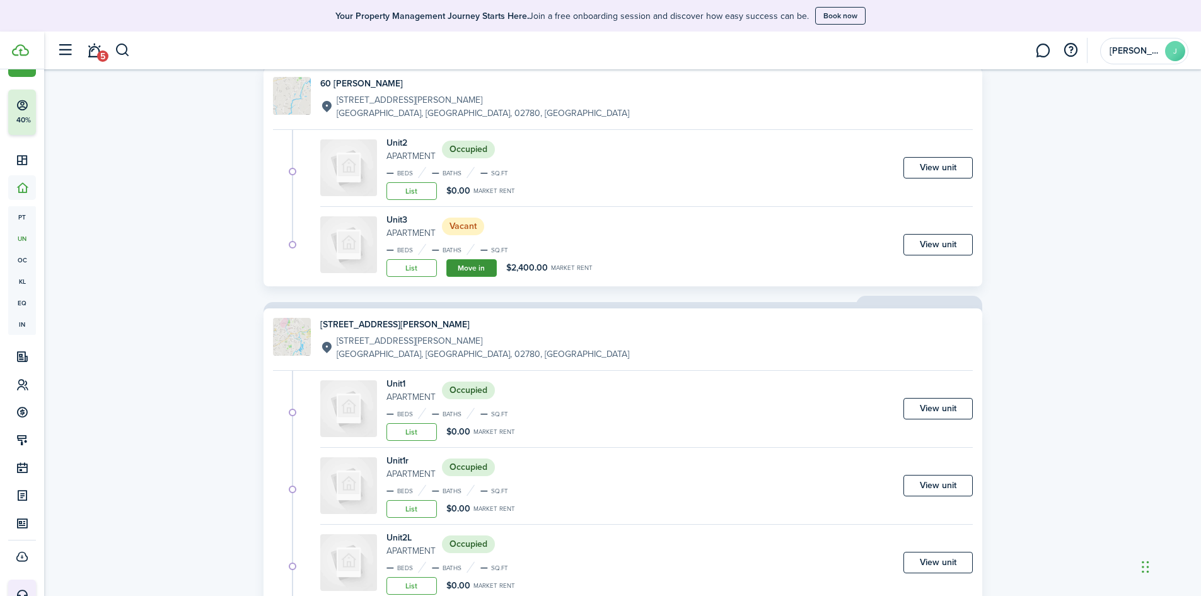
click at [492, 271] on link "Move in" at bounding box center [471, 268] width 50 height 18
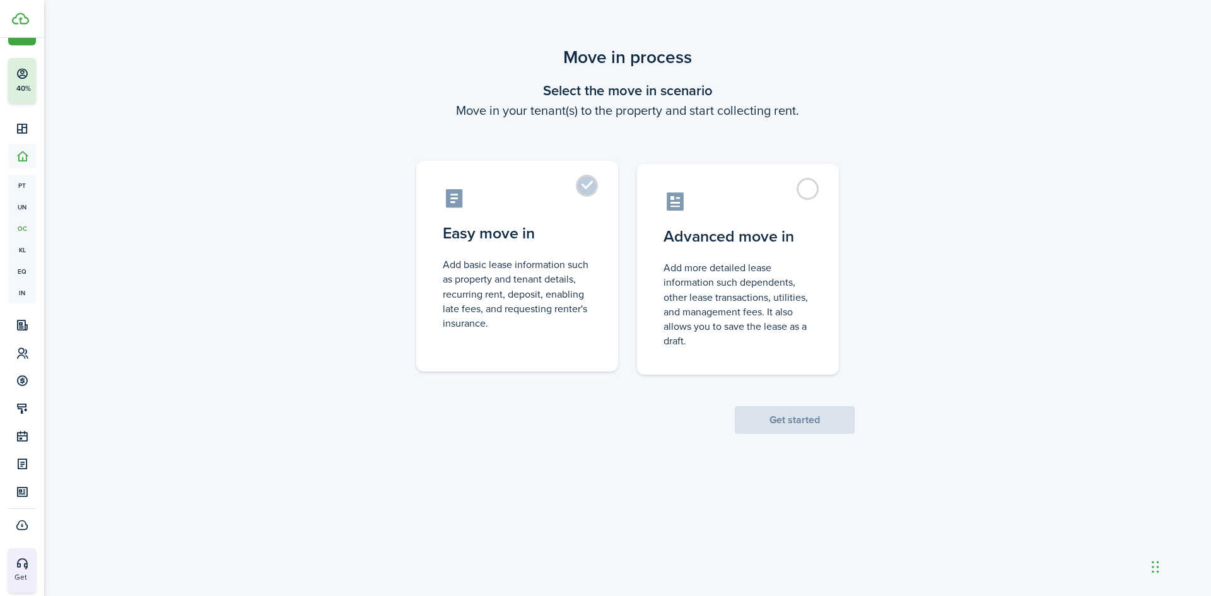
click at [443, 310] on control-radio-card-description "Add basic lease information such as property and tenant details, recurring rent…" at bounding box center [517, 293] width 149 height 73
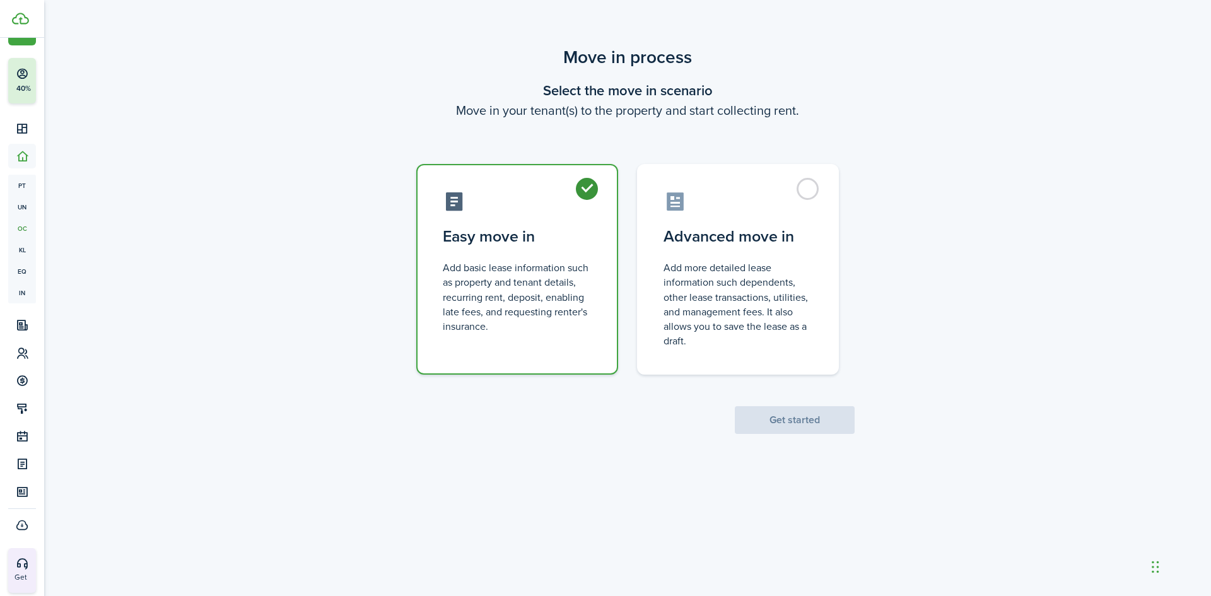
radio input "true"
click at [778, 419] on button "Get started" at bounding box center [795, 420] width 120 height 28
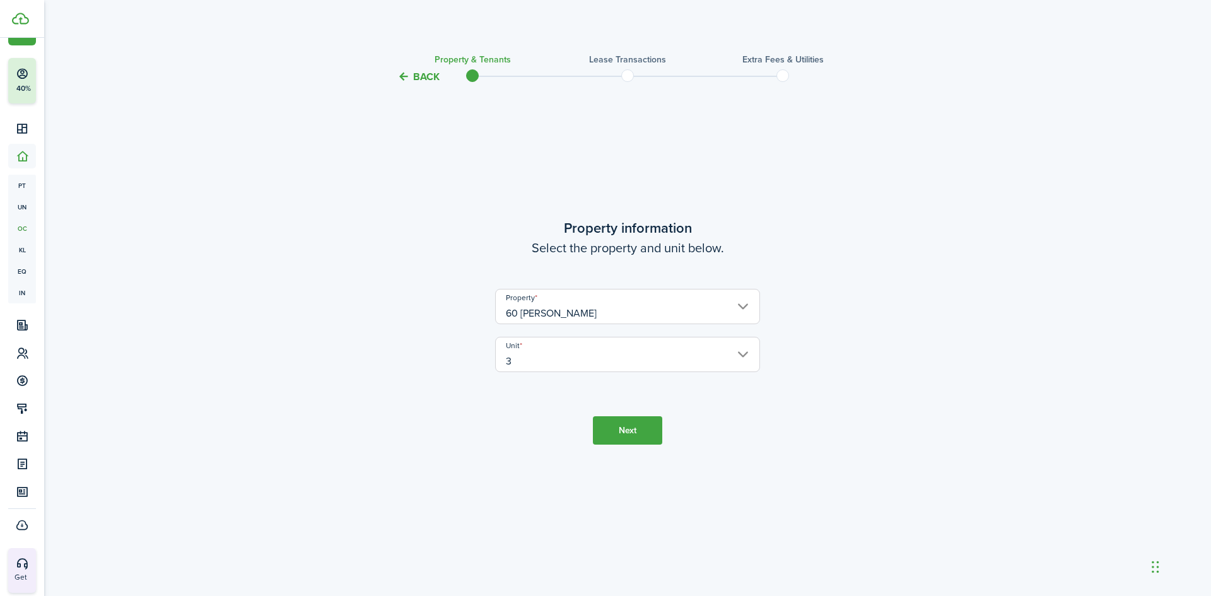
click at [593, 421] on button "Next" at bounding box center [627, 430] width 69 height 28
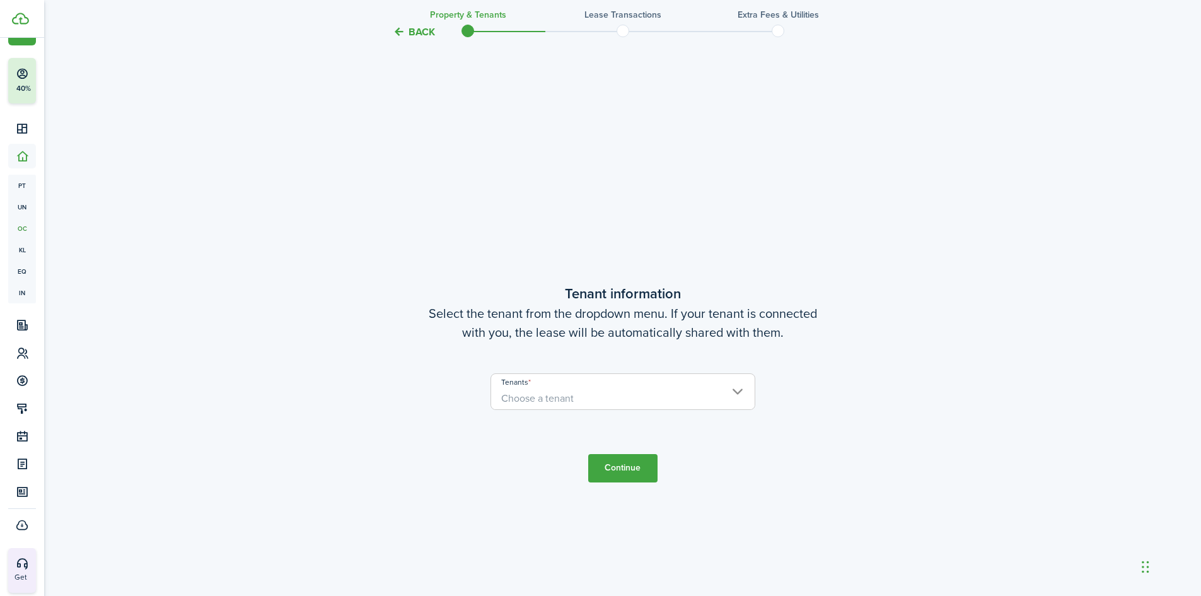
scroll to position [511, 0]
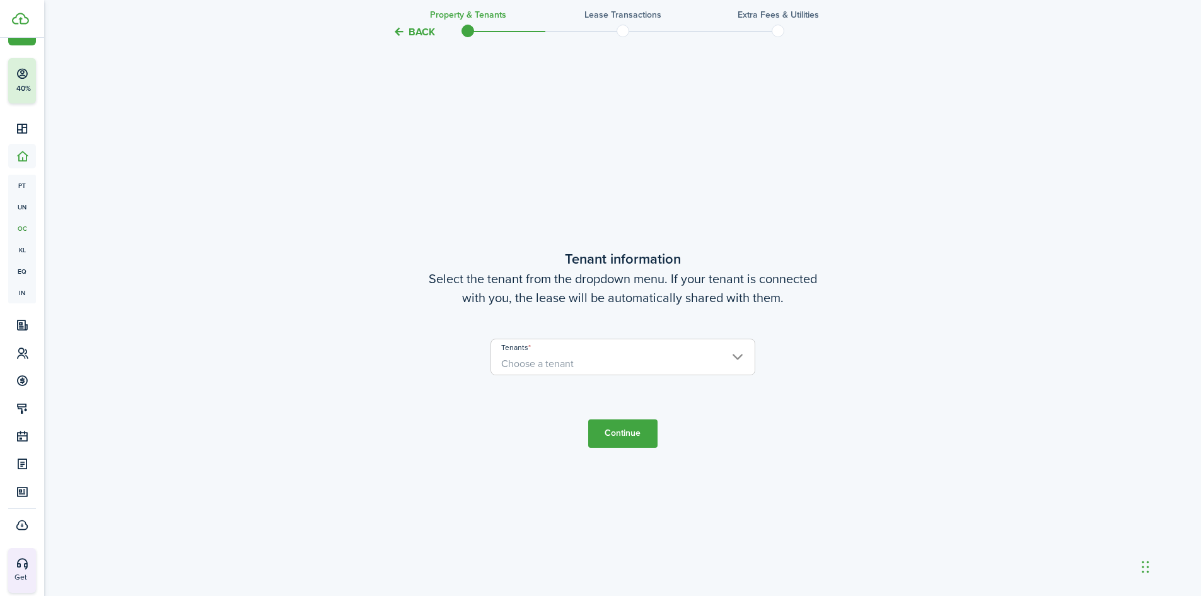
click at [648, 349] on input "Tenants" at bounding box center [623, 346] width 264 height 15
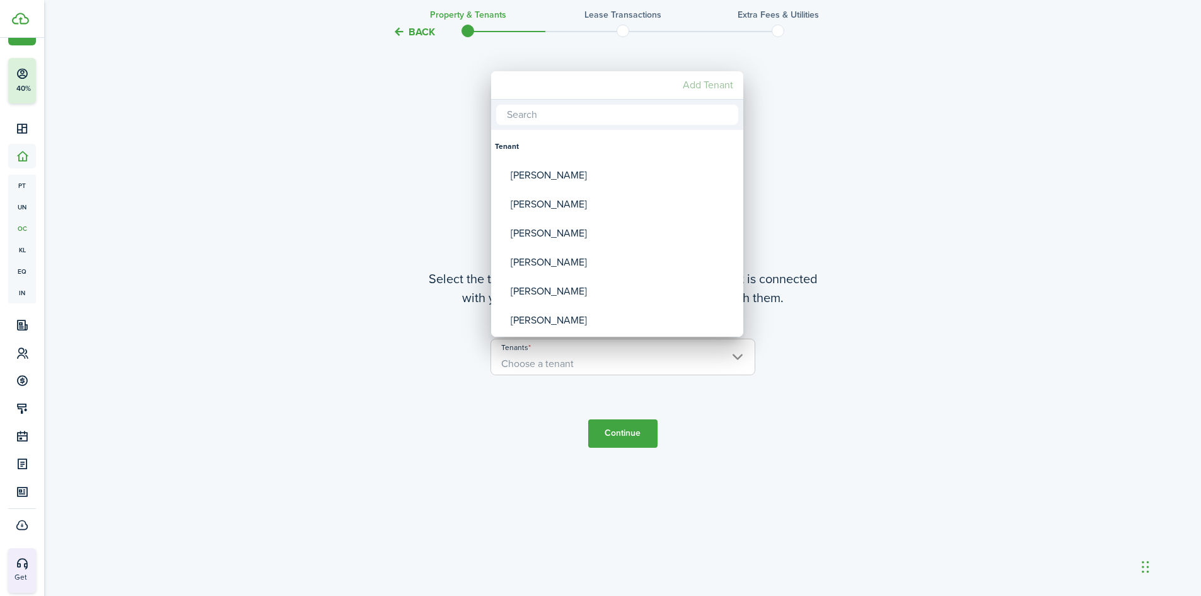
click at [726, 79] on mbsc-button "Add Tenant" at bounding box center [708, 85] width 61 height 23
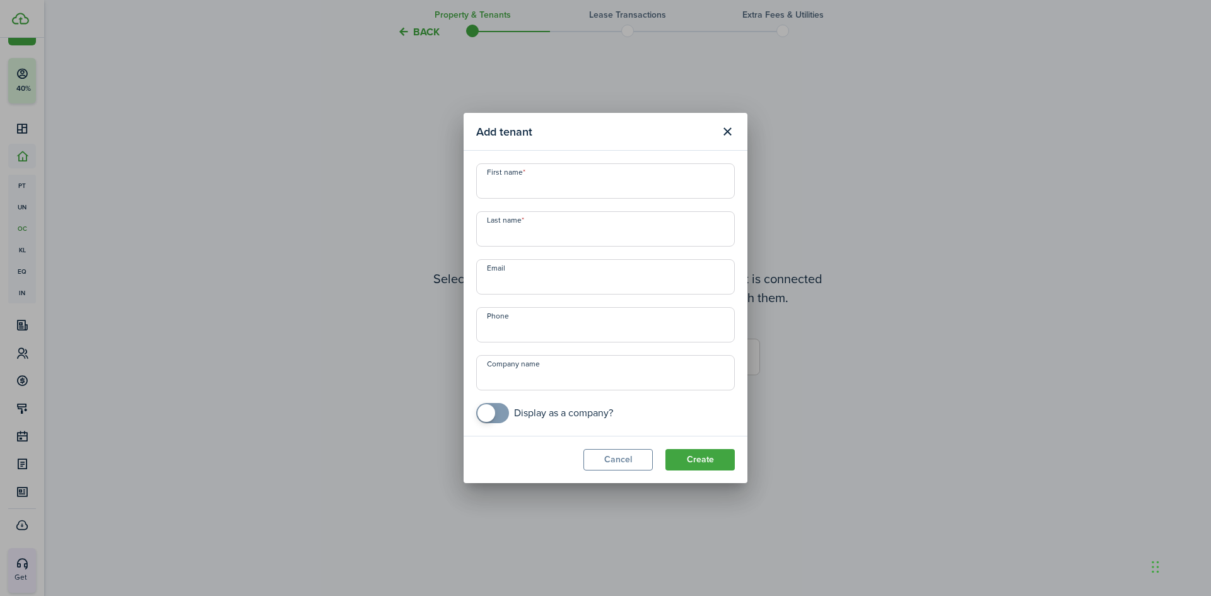
click at [523, 178] on input "First name" at bounding box center [605, 180] width 259 height 35
type input "Millicent"
click at [517, 237] on input "Last name" at bounding box center [605, 228] width 259 height 35
type input "I"
type input "Odondi"
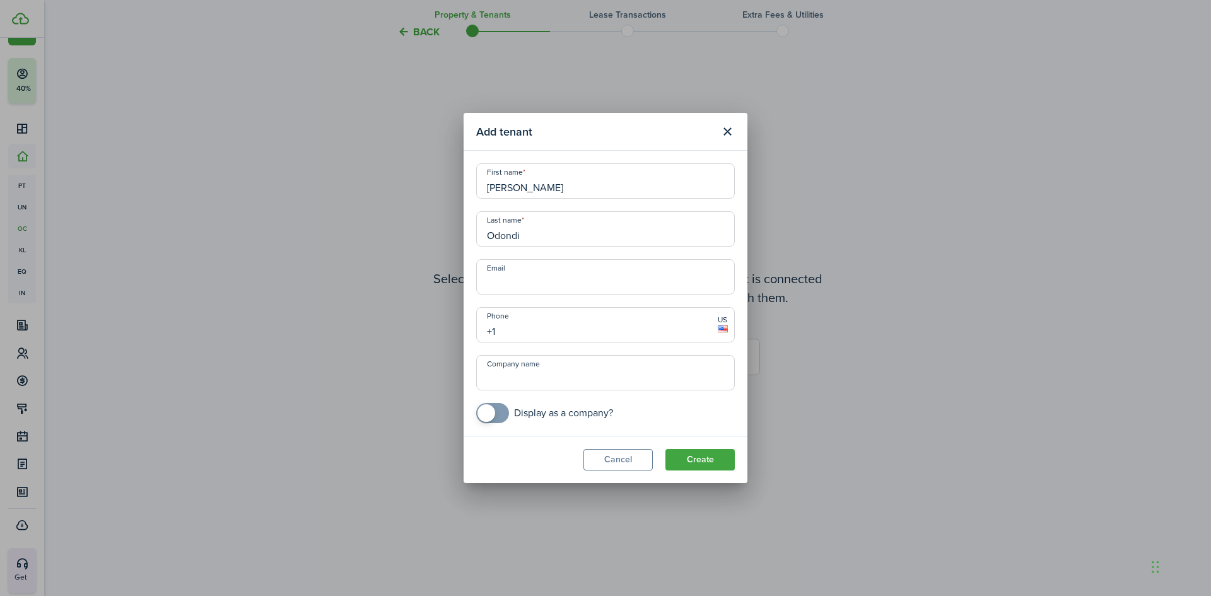
click at [506, 327] on input "+1" at bounding box center [605, 324] width 259 height 35
type input "+1 508-369-5146"
click at [701, 452] on button "Create" at bounding box center [699, 459] width 69 height 21
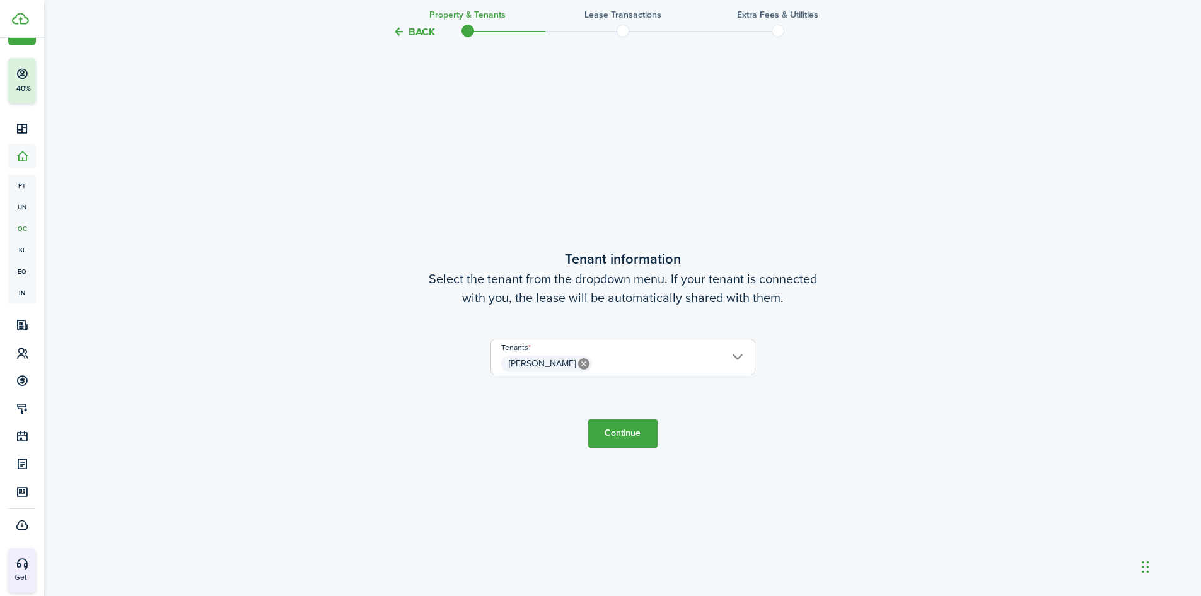
click at [602, 428] on button "Continue" at bounding box center [622, 433] width 69 height 28
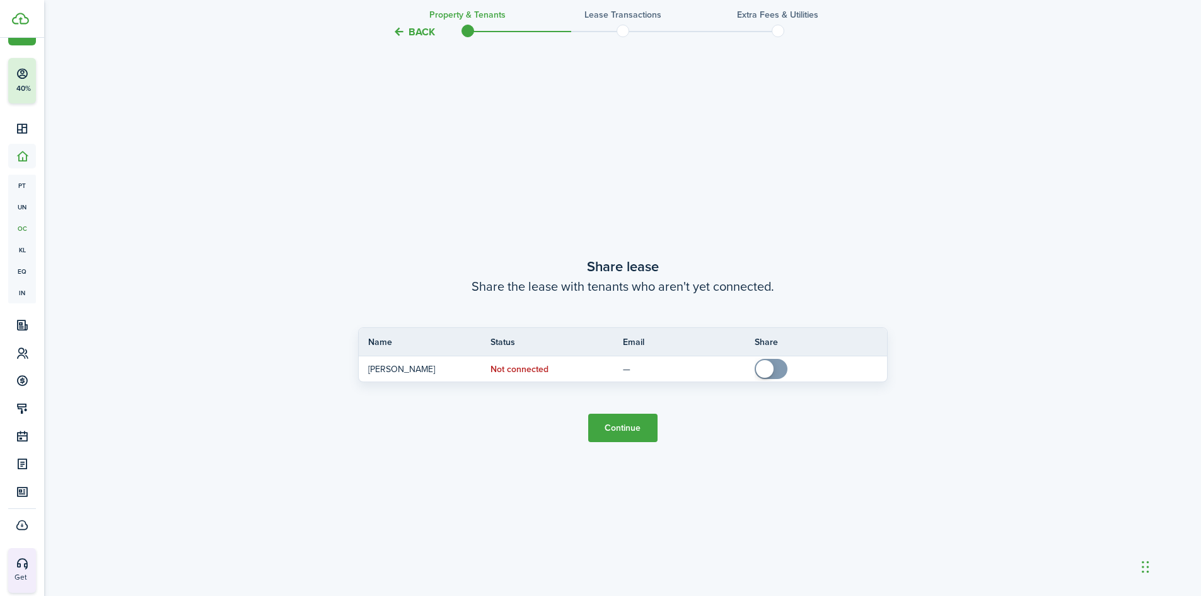
scroll to position [1107, 0]
click at [610, 438] on button "Continue" at bounding box center [622, 426] width 69 height 28
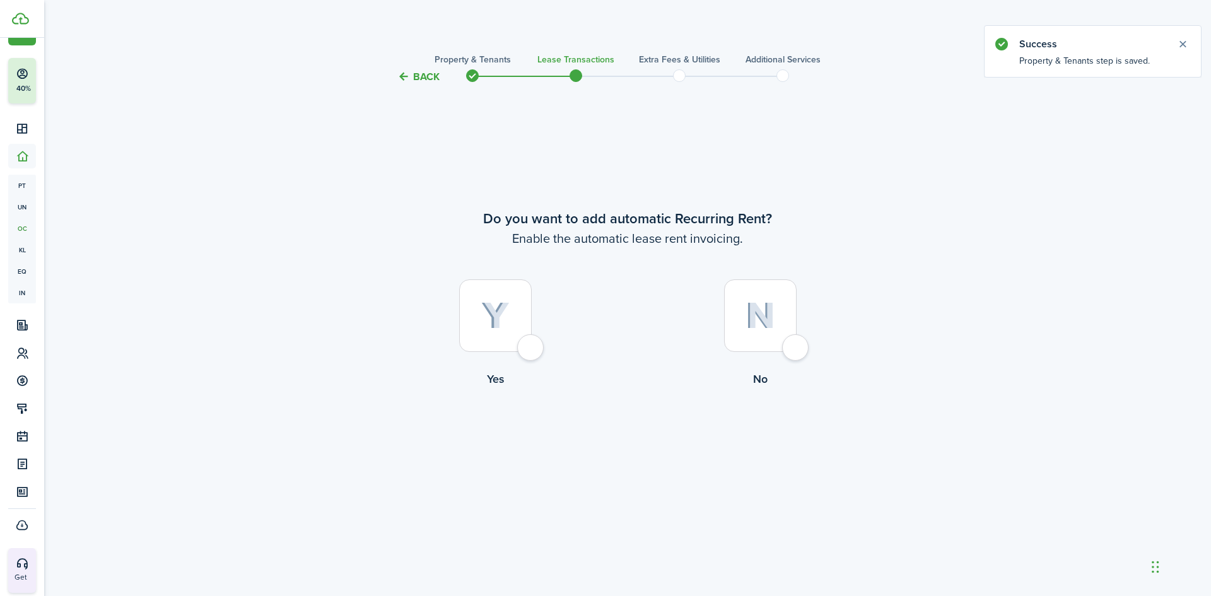
click at [488, 315] on img at bounding box center [495, 316] width 28 height 28
radio input "true"
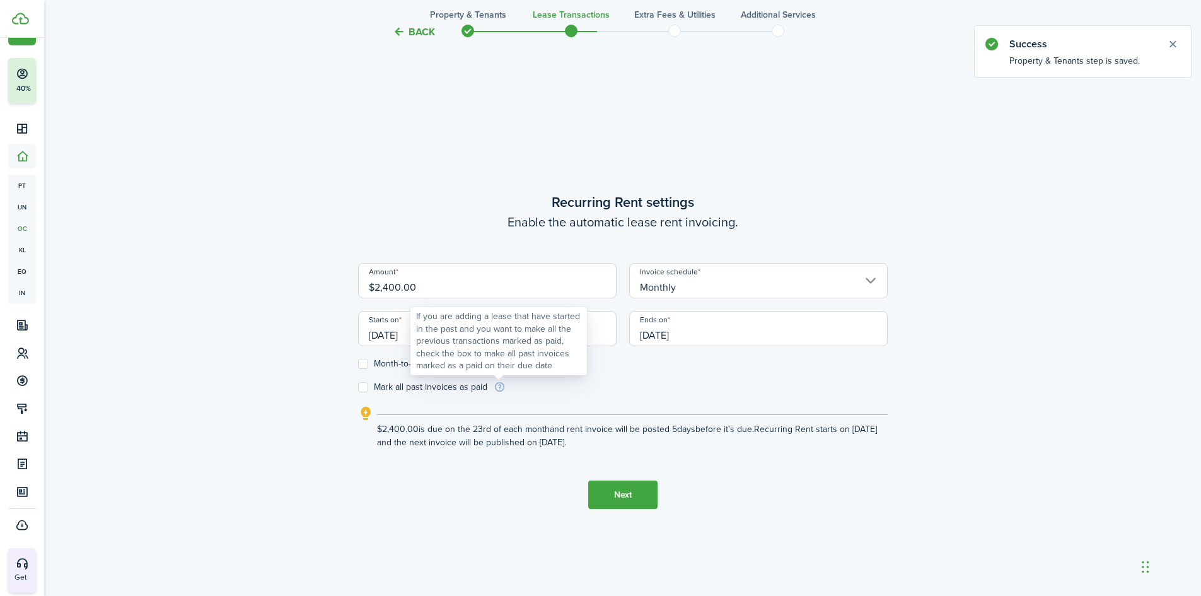
scroll to position [511, 0]
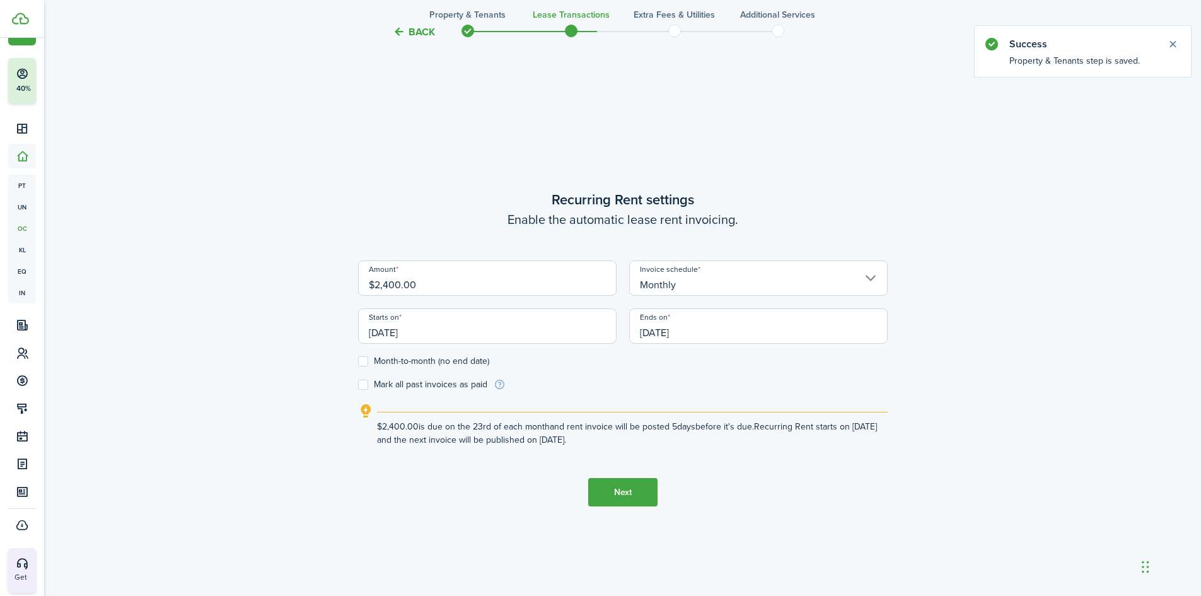
click at [362, 364] on label "Month-to-month (no end date)" at bounding box center [423, 361] width 131 height 10
click at [358, 362] on input "Month-to-month (no end date)" at bounding box center [358, 361] width 1 height 1
checkbox input "true"
click at [419, 322] on input "[DATE]" at bounding box center [487, 325] width 259 height 35
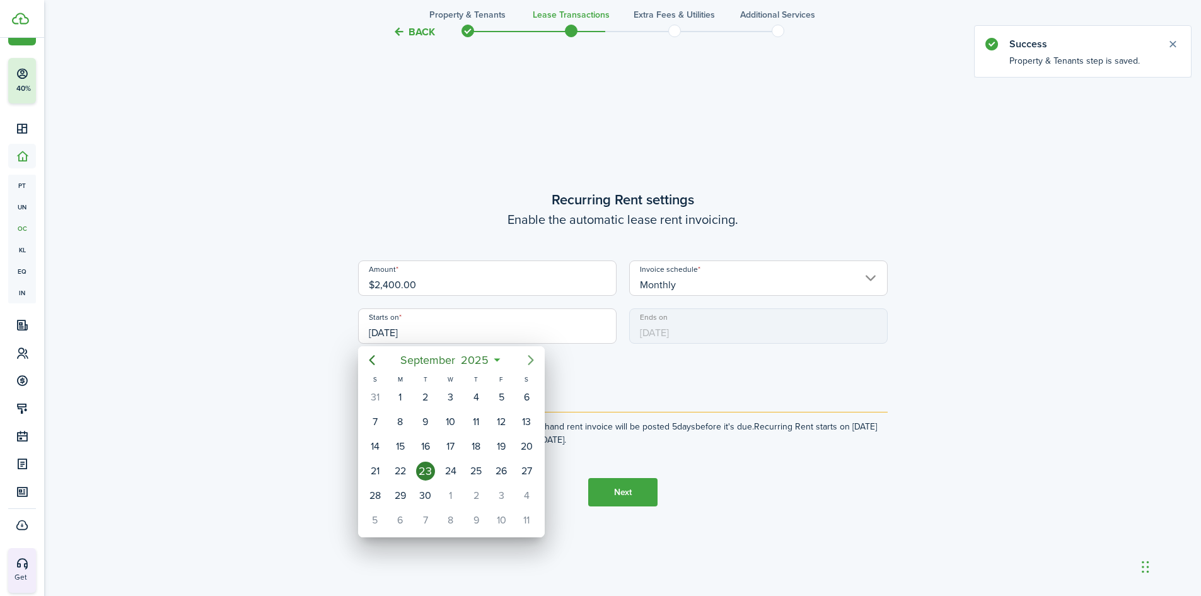
click at [536, 353] on icon "Next page" at bounding box center [530, 360] width 15 height 15
click at [453, 391] on div "1" at bounding box center [450, 397] width 19 height 19
type input "[DATE]"
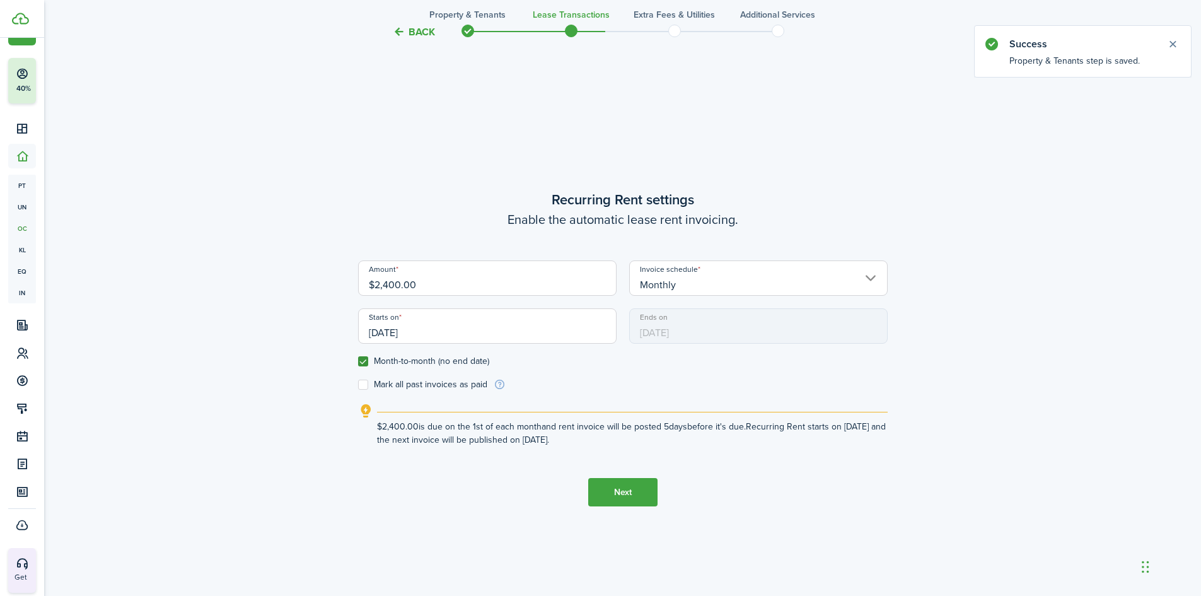
click at [636, 485] on button "Next" at bounding box center [622, 492] width 69 height 28
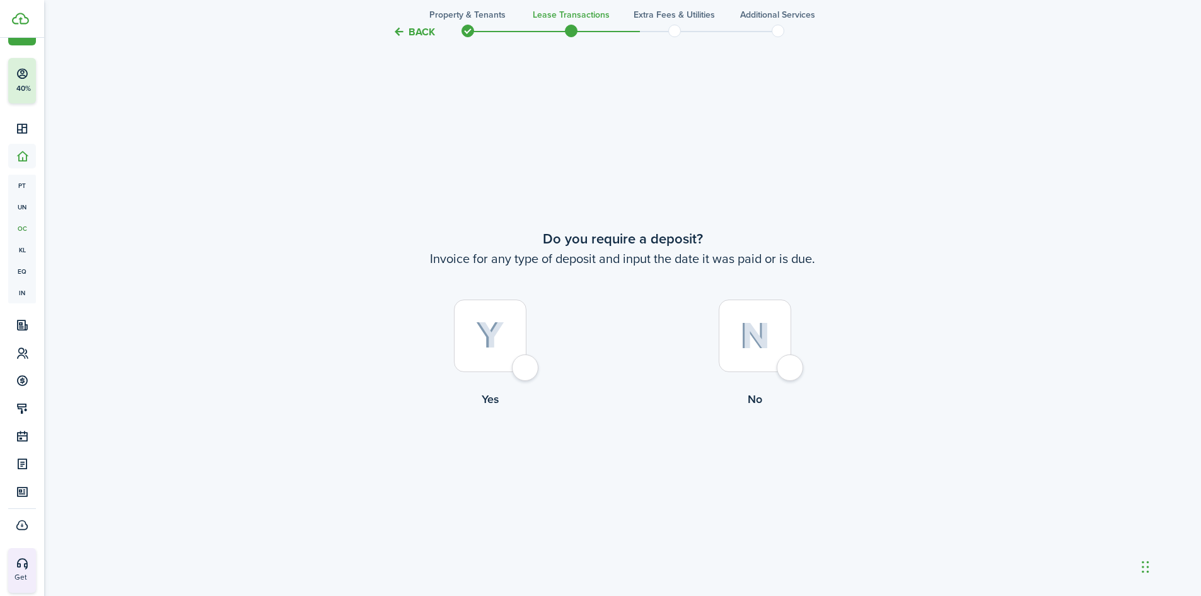
scroll to position [1107, 0]
click at [739, 315] on div at bounding box center [755, 332] width 73 height 73
radio input "true"
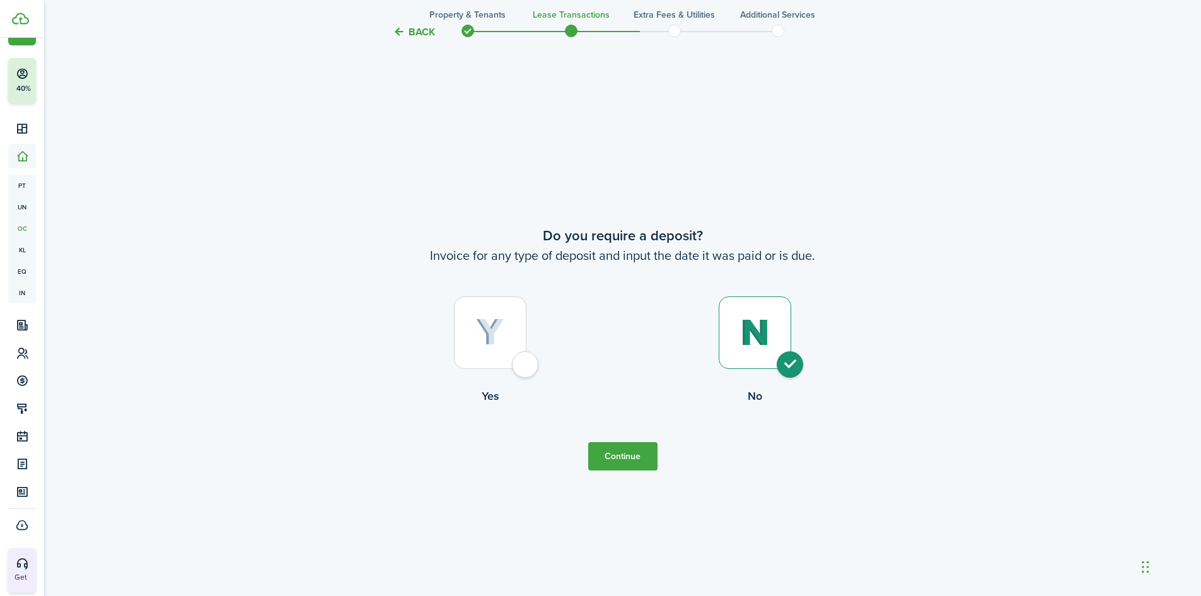
click at [648, 457] on button "Continue" at bounding box center [622, 456] width 69 height 28
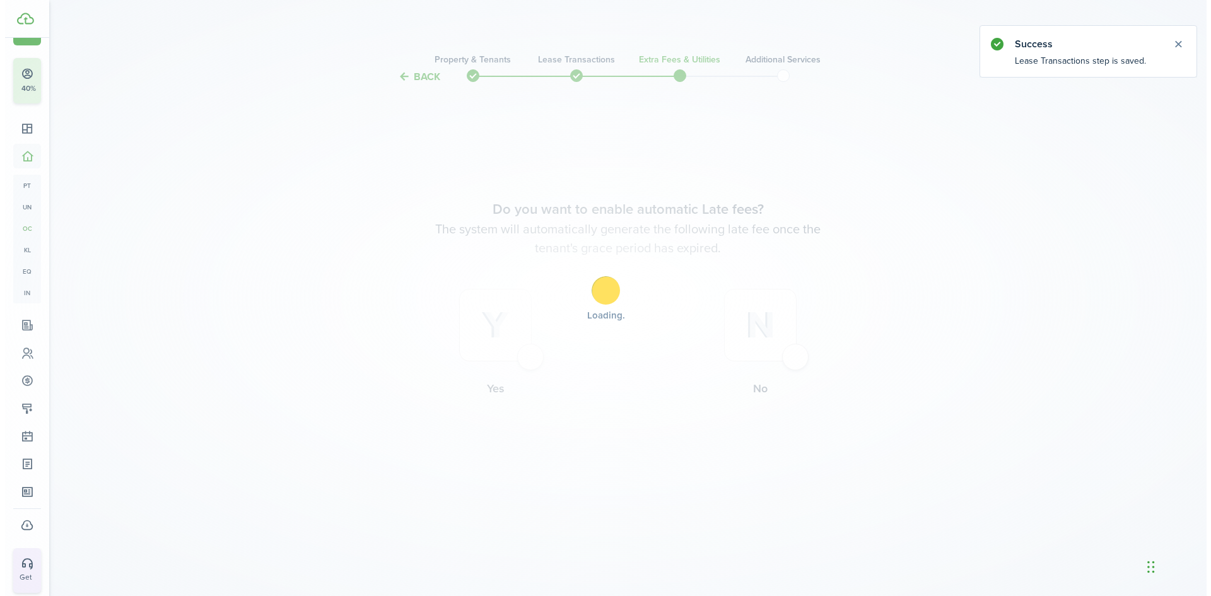
scroll to position [0, 0]
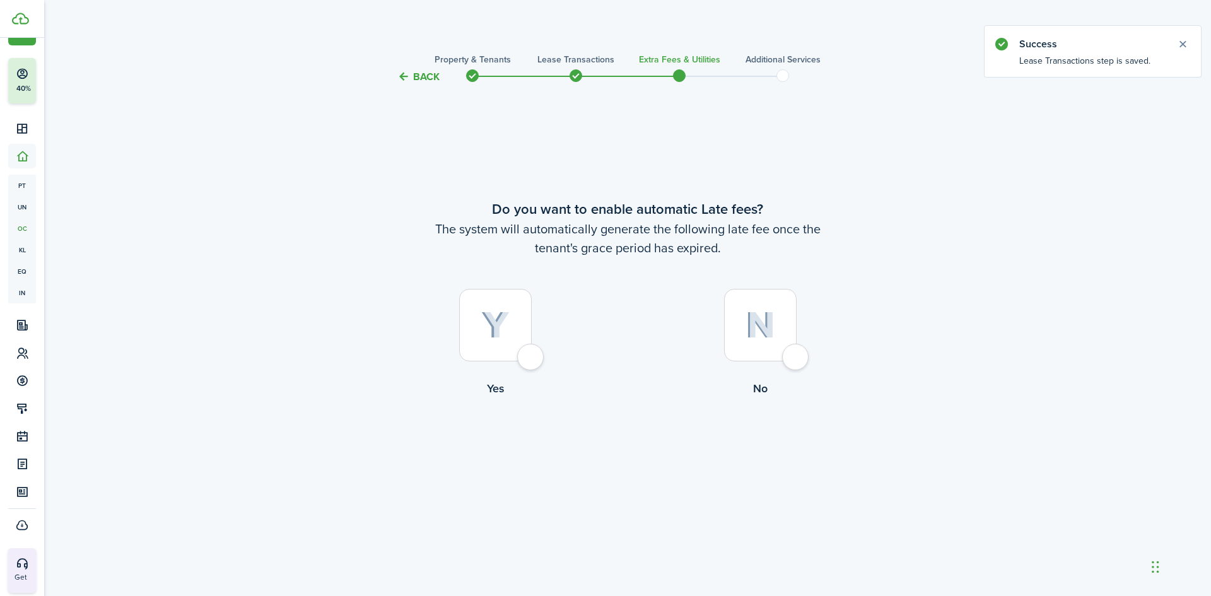
click at [768, 352] on div at bounding box center [760, 325] width 73 height 73
radio input "true"
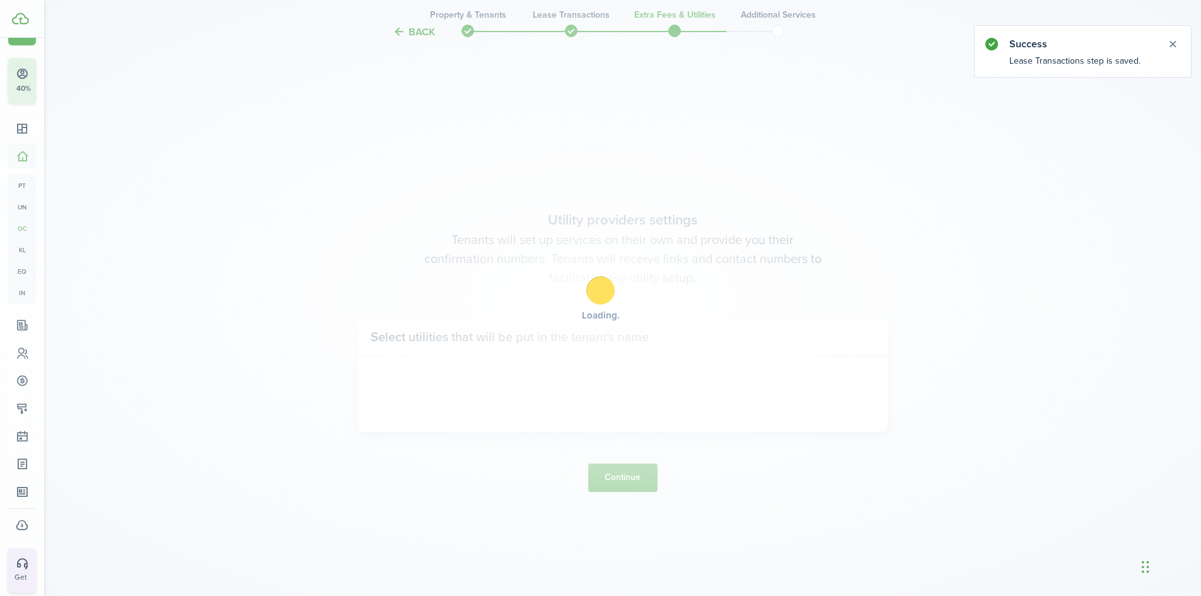
scroll to position [511, 0]
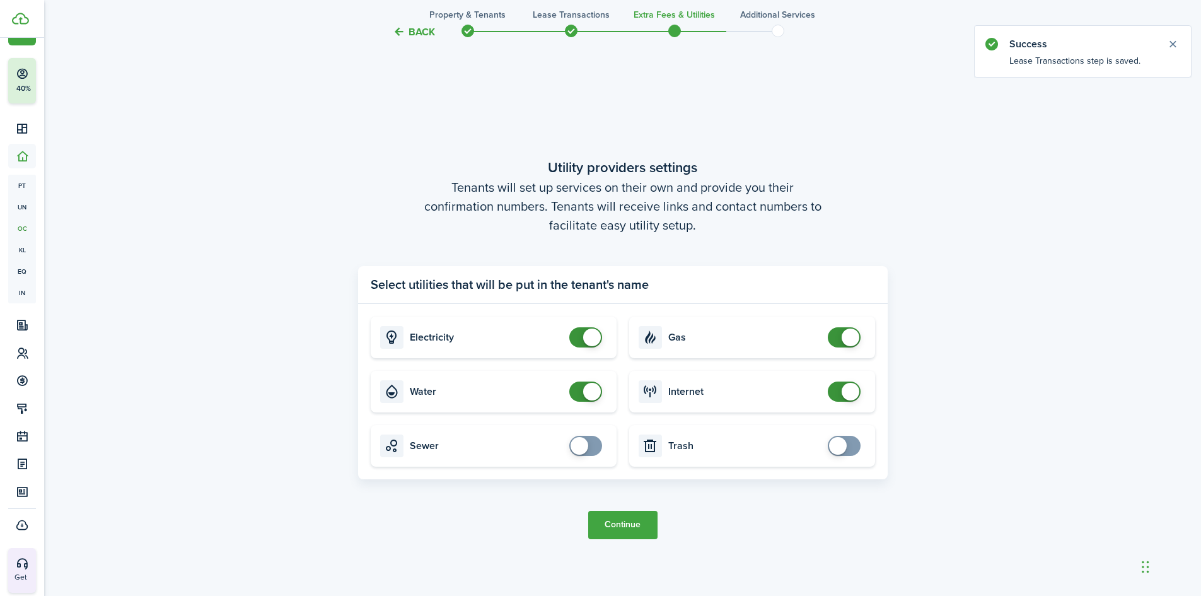
click at [640, 511] on button "Continue" at bounding box center [622, 525] width 69 height 28
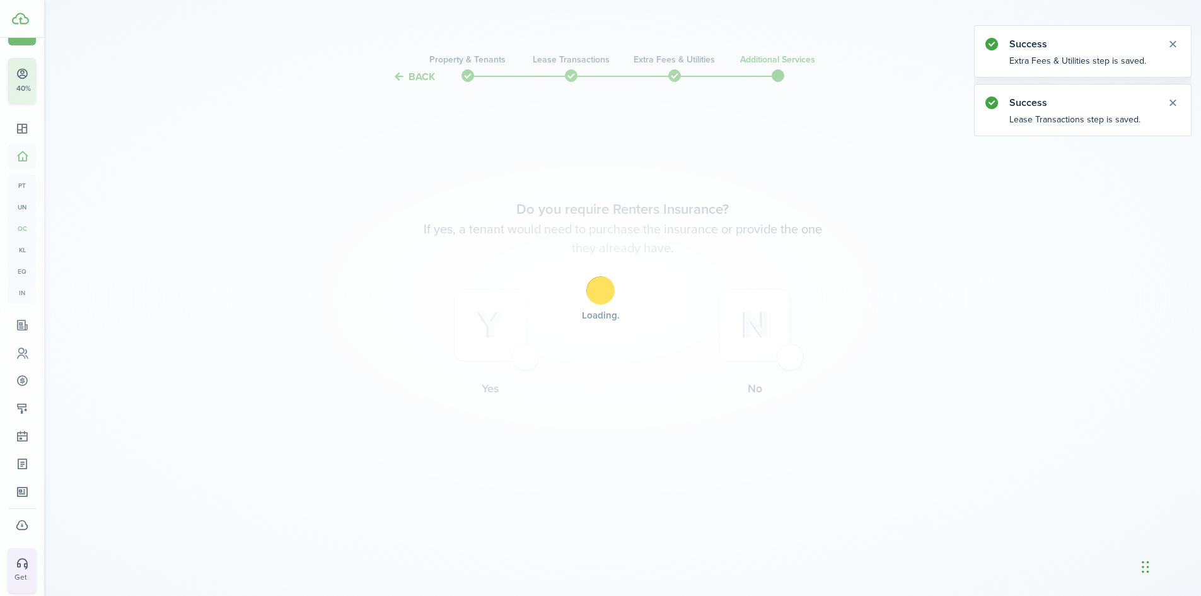
scroll to position [0, 0]
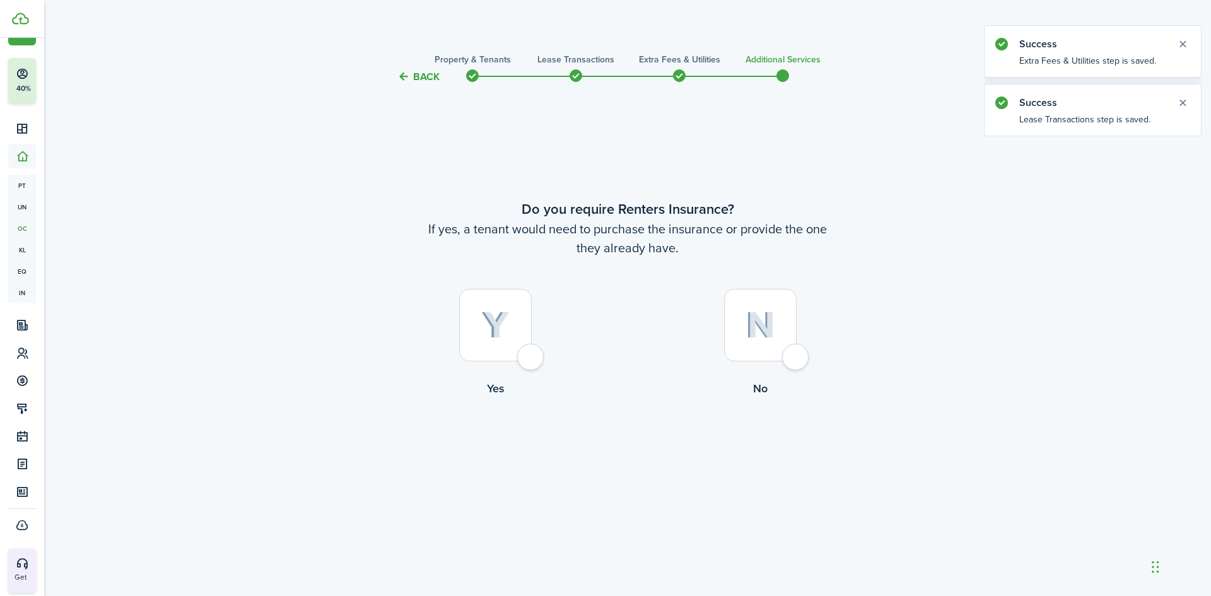
click at [761, 331] on img at bounding box center [760, 325] width 30 height 27
radio input "true"
click at [627, 446] on button "Complete move in" at bounding box center [627, 449] width 93 height 28
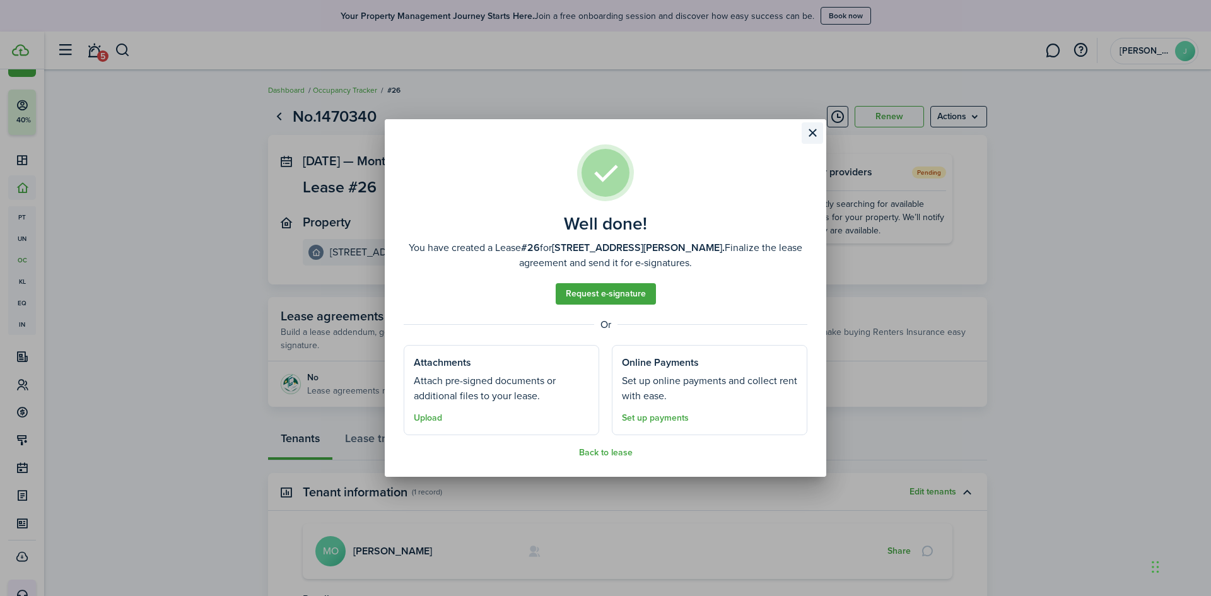
click at [808, 123] on button "Close modal" at bounding box center [811, 132] width 21 height 21
